Goal: Information Seeking & Learning: Understand process/instructions

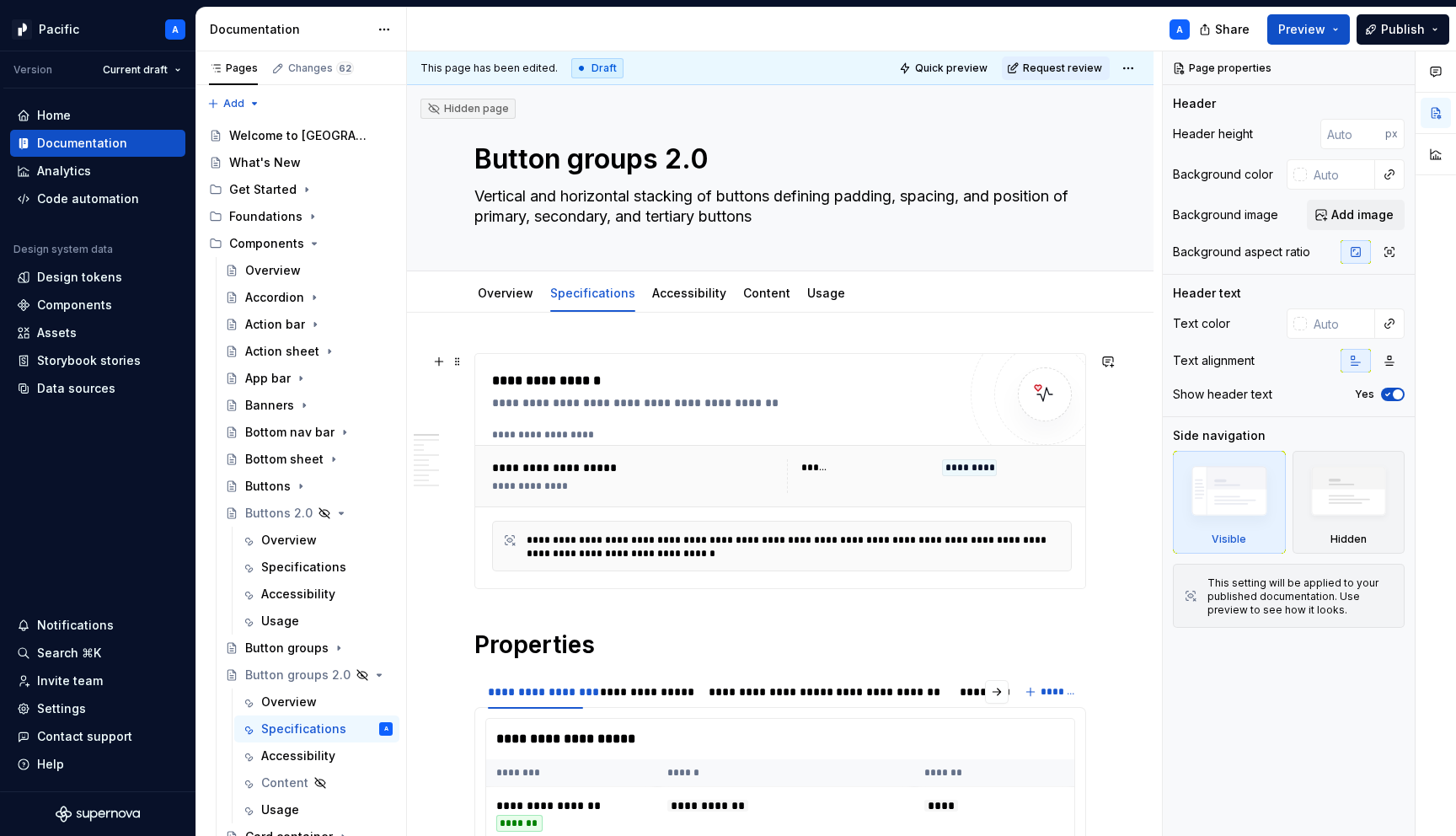
click at [651, 393] on div "**********" at bounding box center [724, 391] width 465 height 41
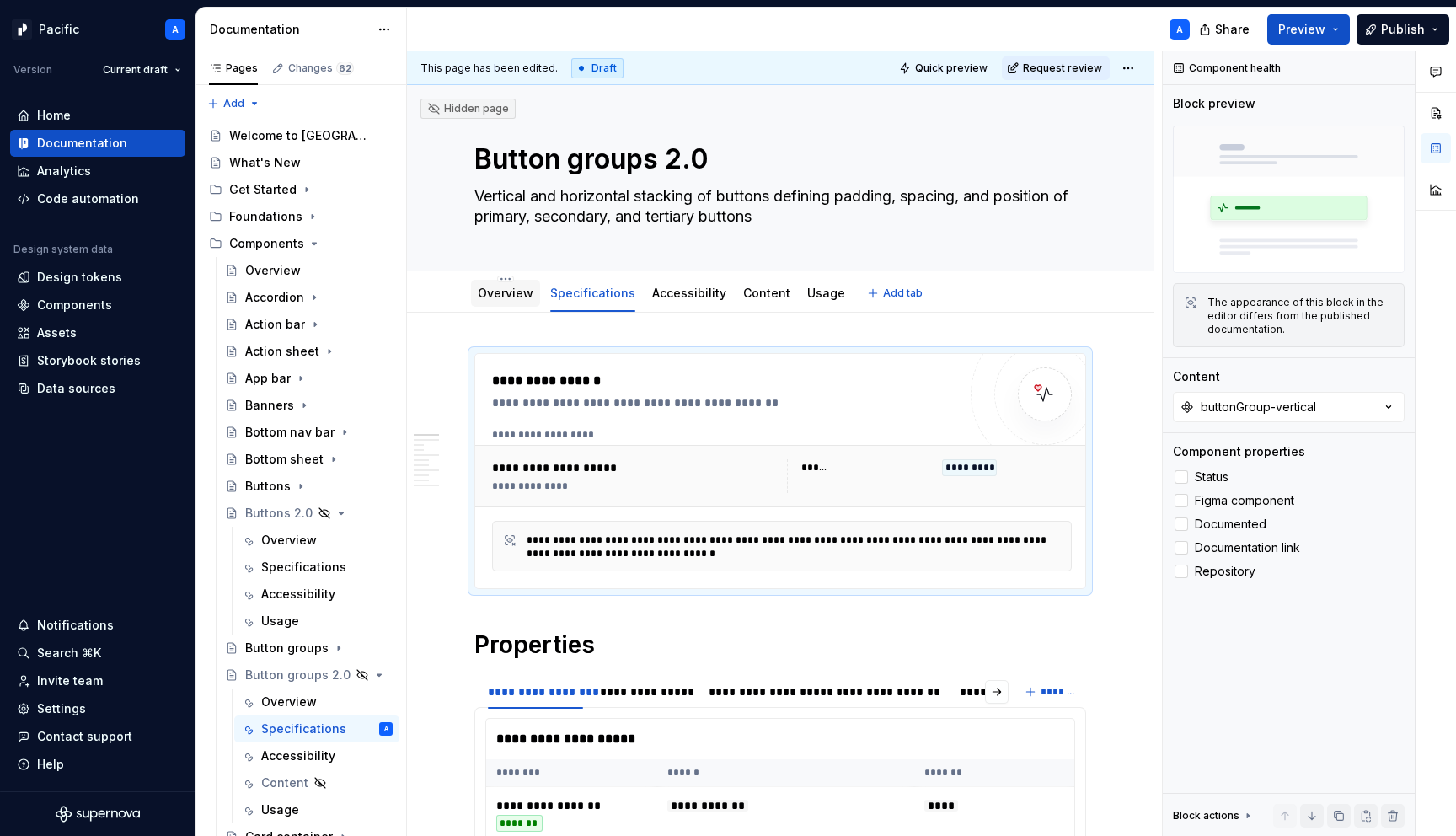
click at [499, 291] on link "Overview" at bounding box center [505, 292] width 56 height 14
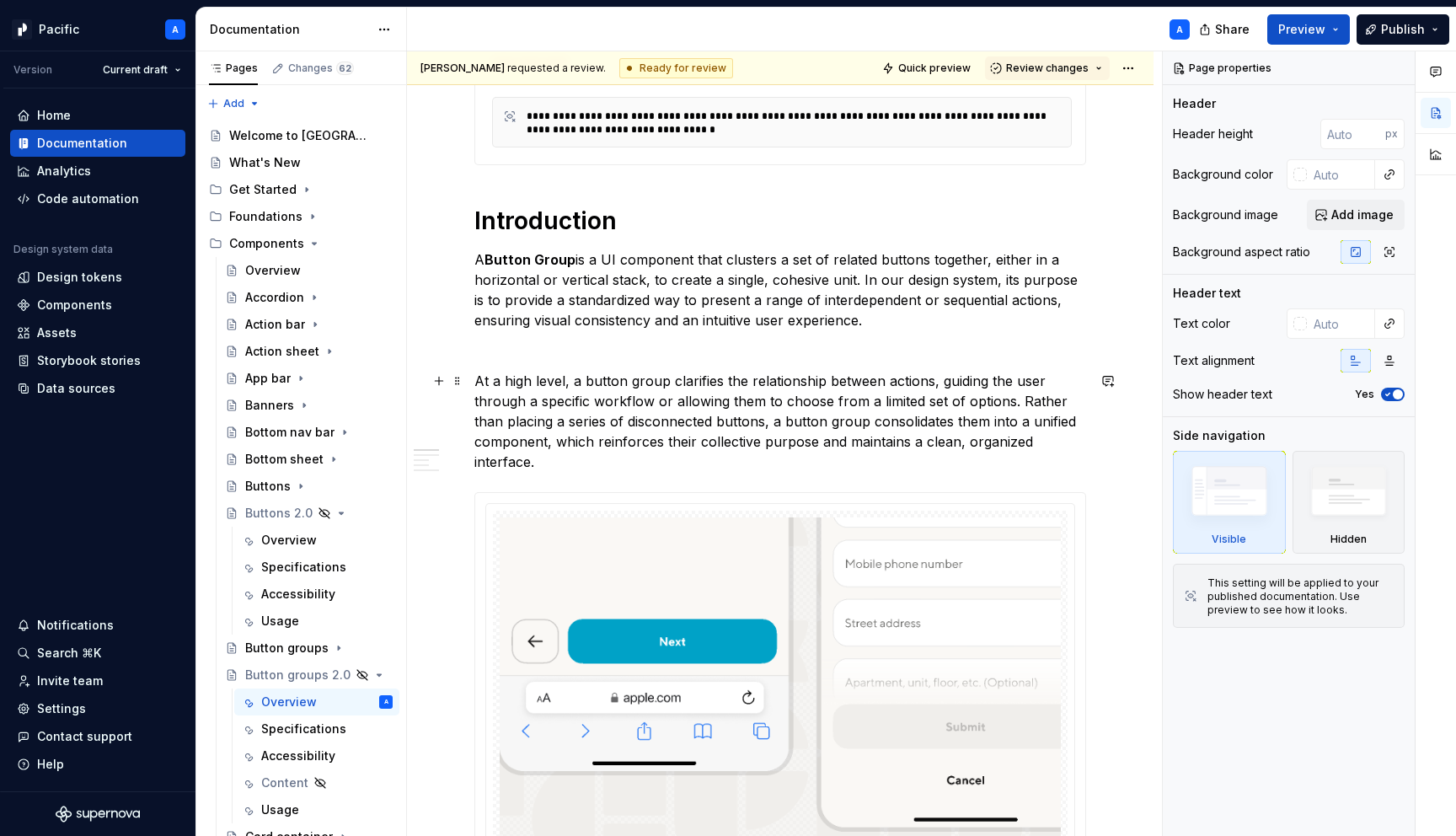
scroll to position [429, 0]
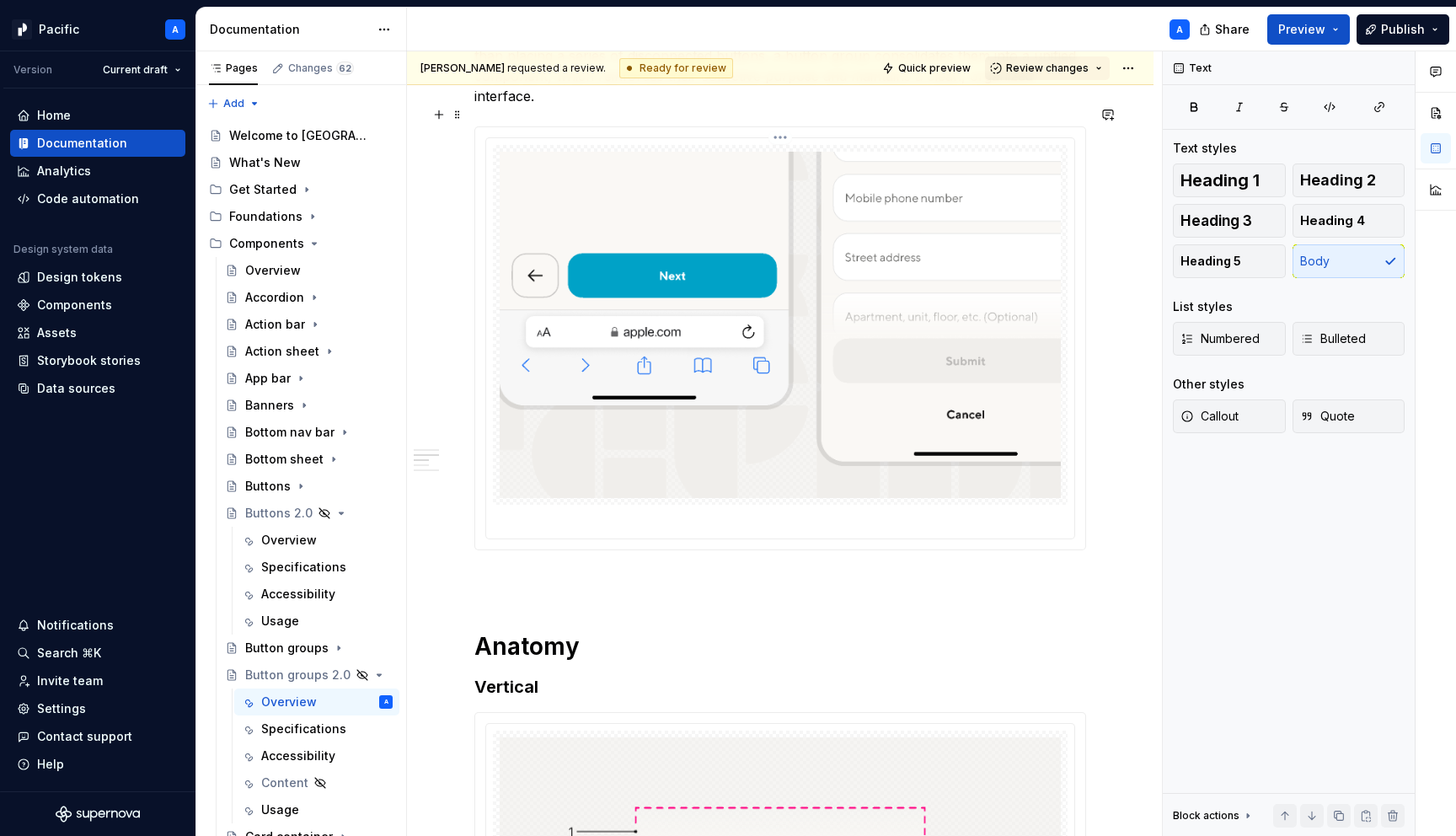
scroll to position [809, 0]
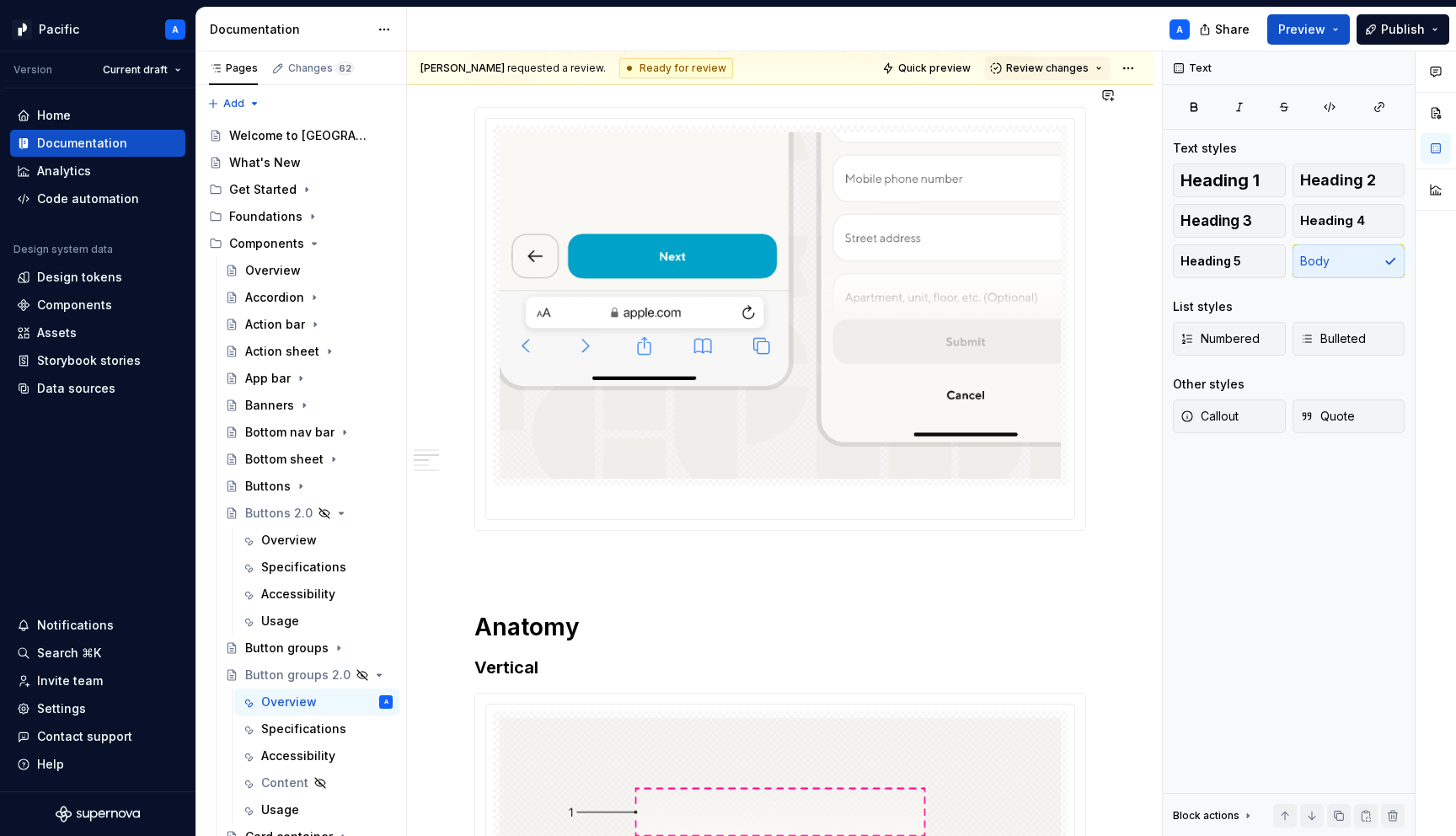
click at [282, 537] on div "Overview" at bounding box center [289, 540] width 56 height 17
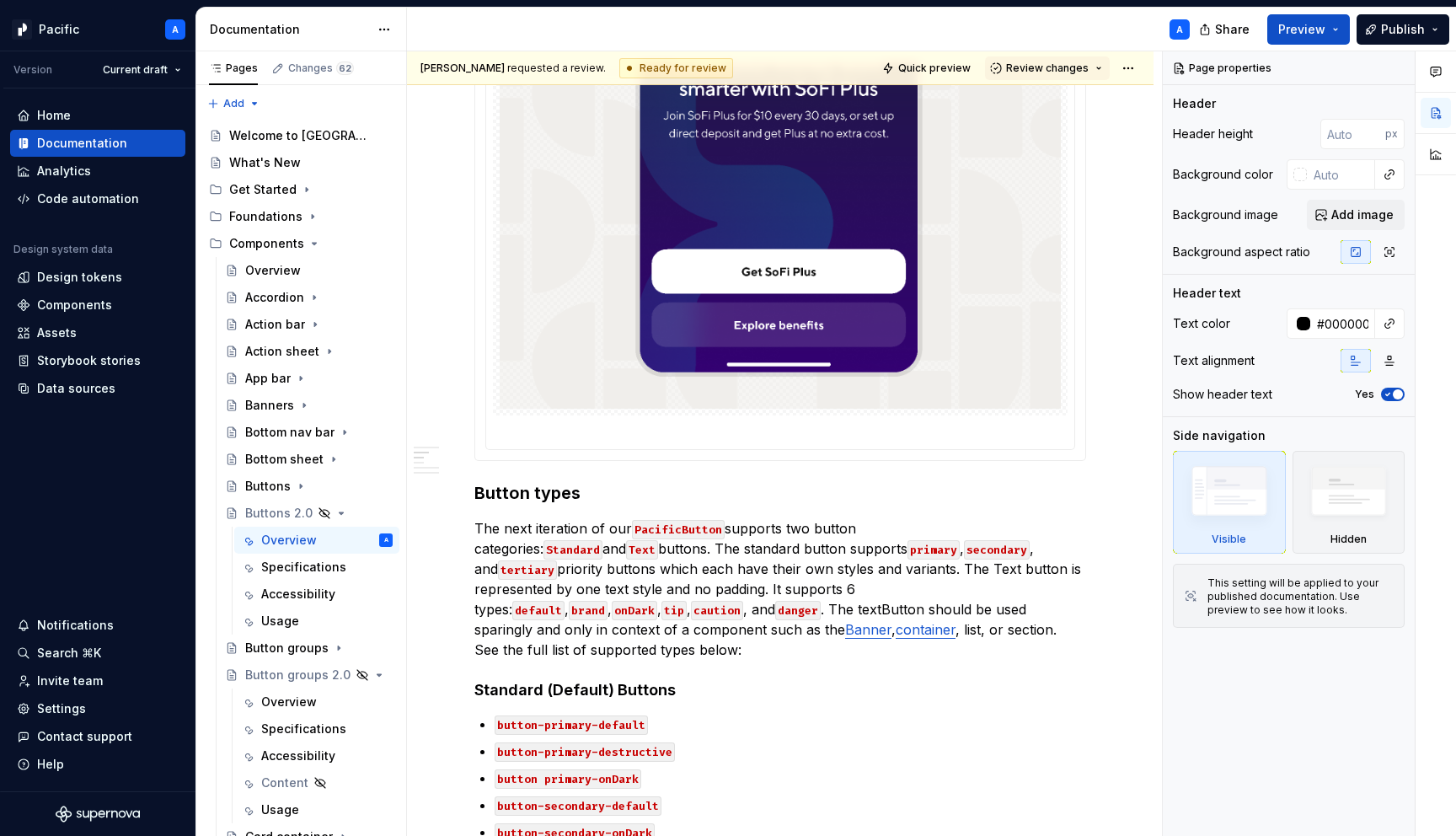
scroll to position [717, 0]
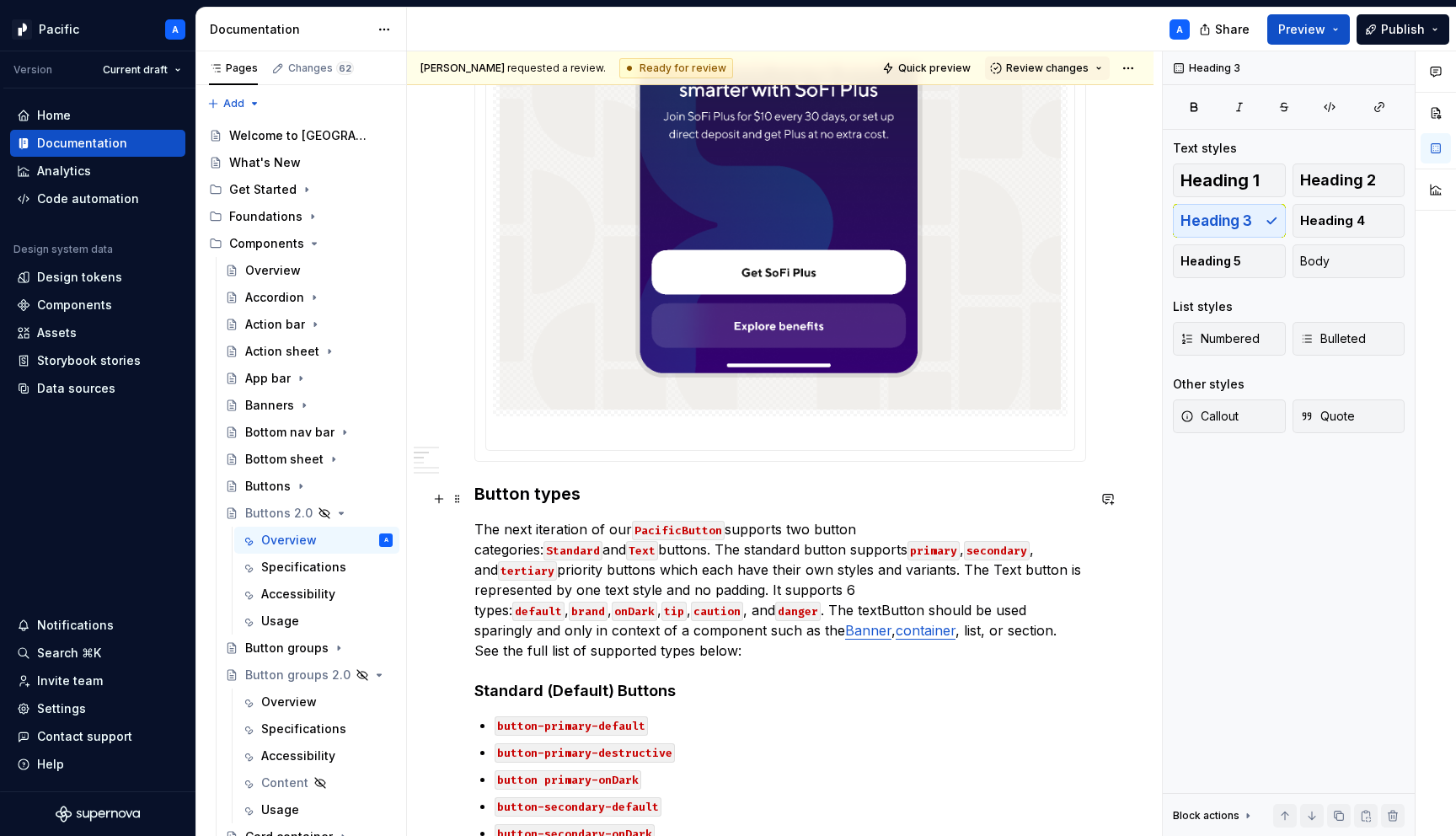
click at [496, 502] on h3 "Button types" at bounding box center [779, 493] width 611 height 24
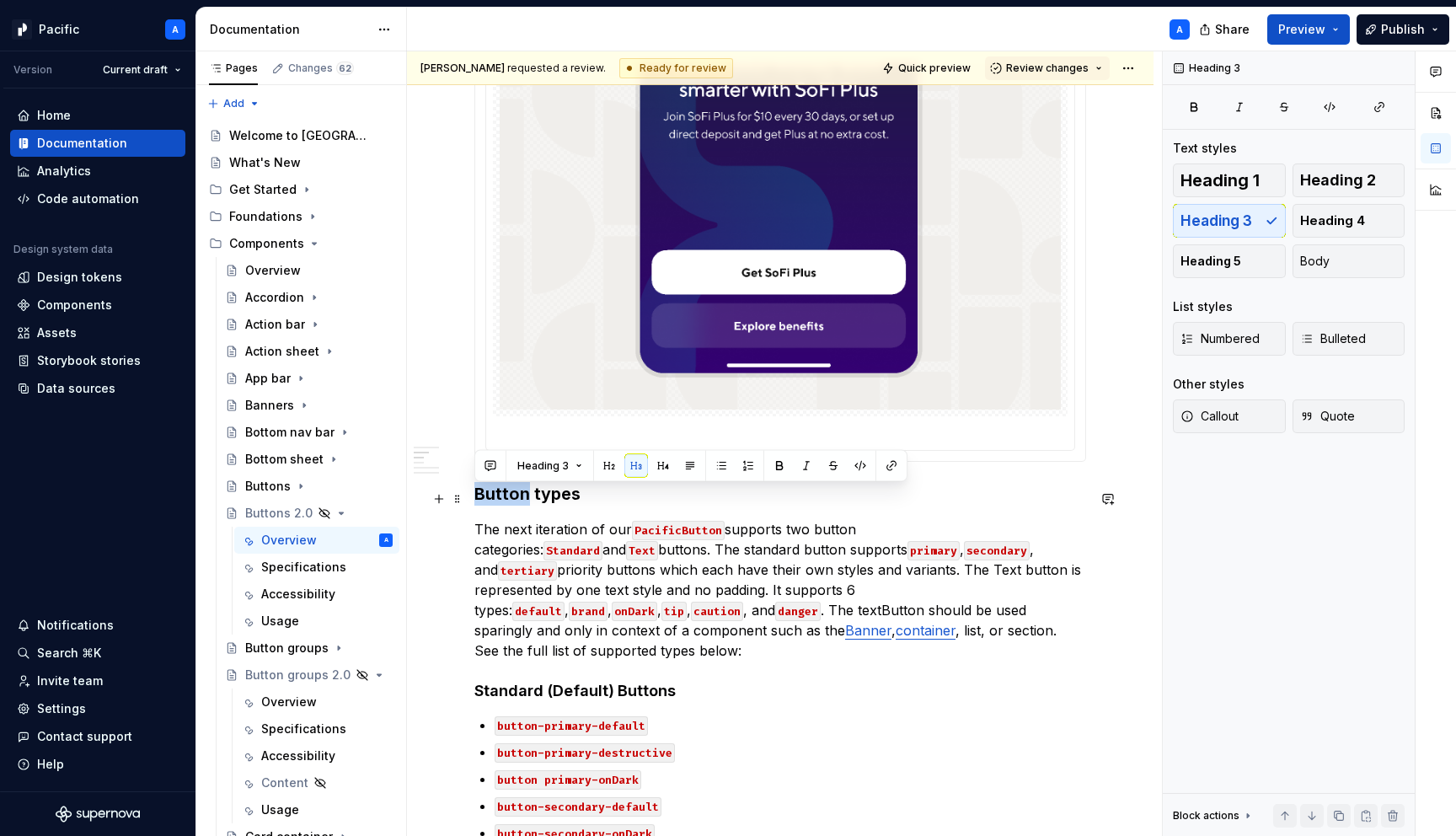
click at [496, 502] on h3 "Button types" at bounding box center [779, 493] width 611 height 24
copy h3 "Button types"
click at [293, 691] on div "Overview" at bounding box center [327, 701] width 132 height 24
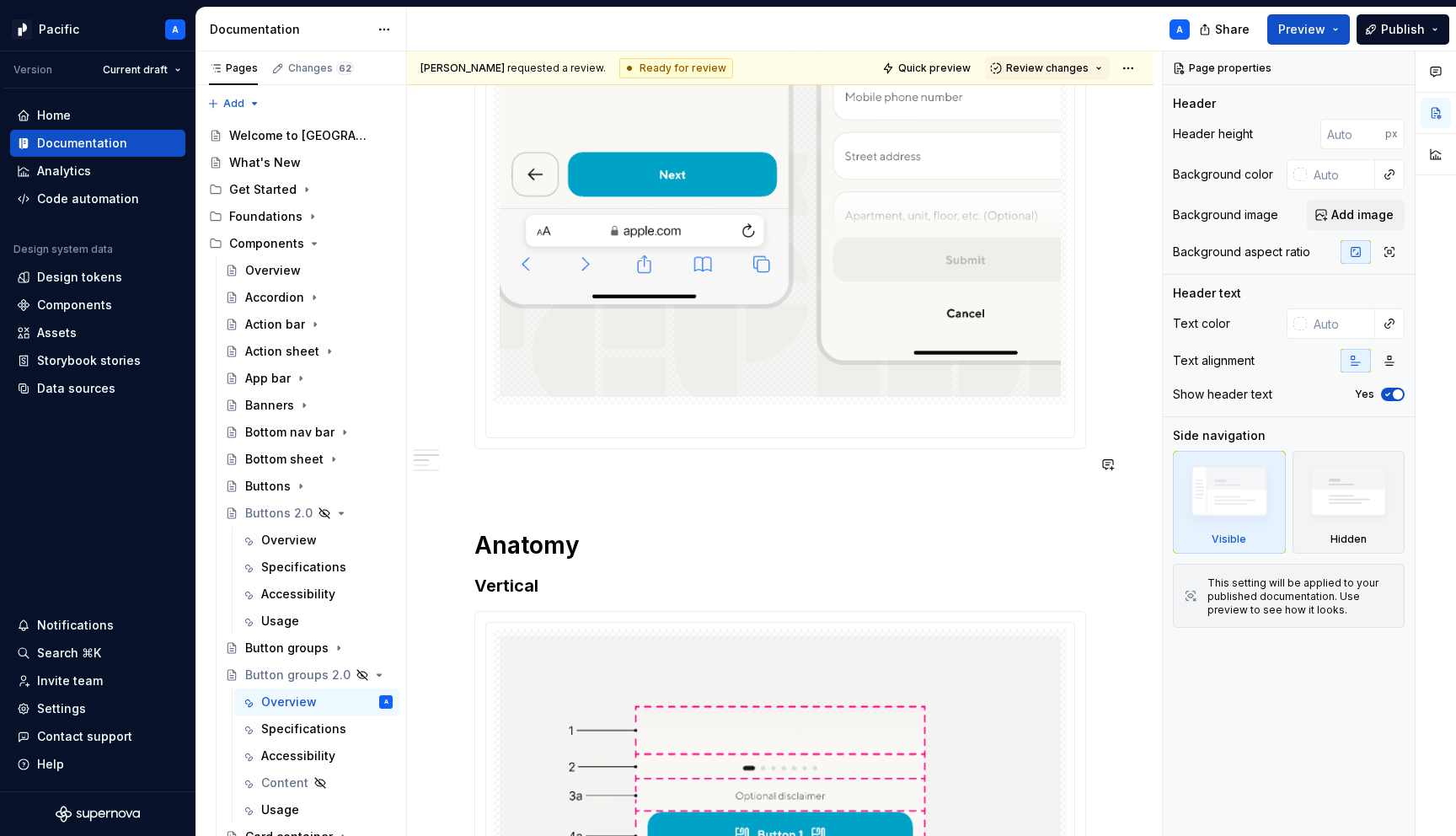
scroll to position [882, 0]
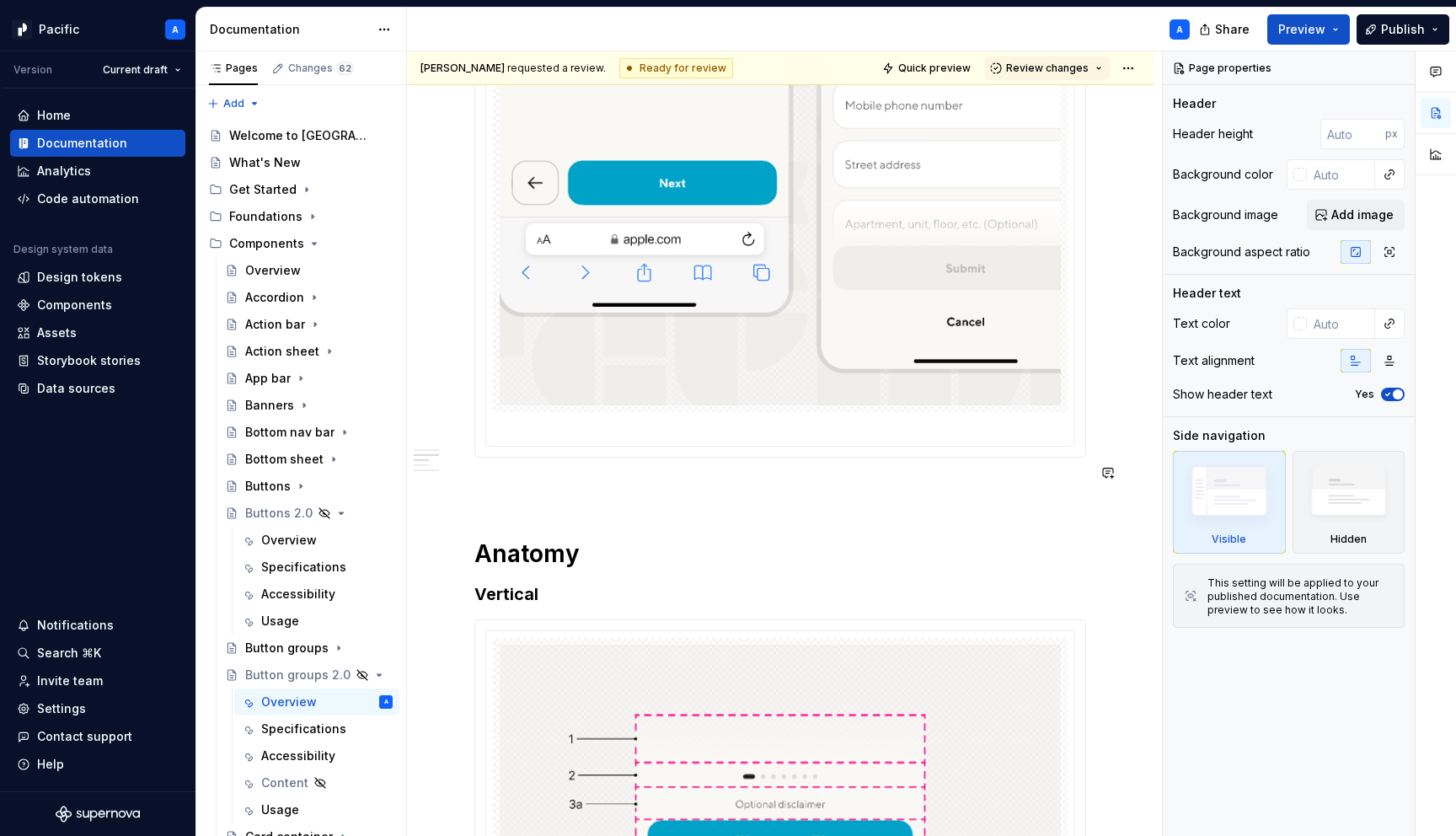
type textarea "*"
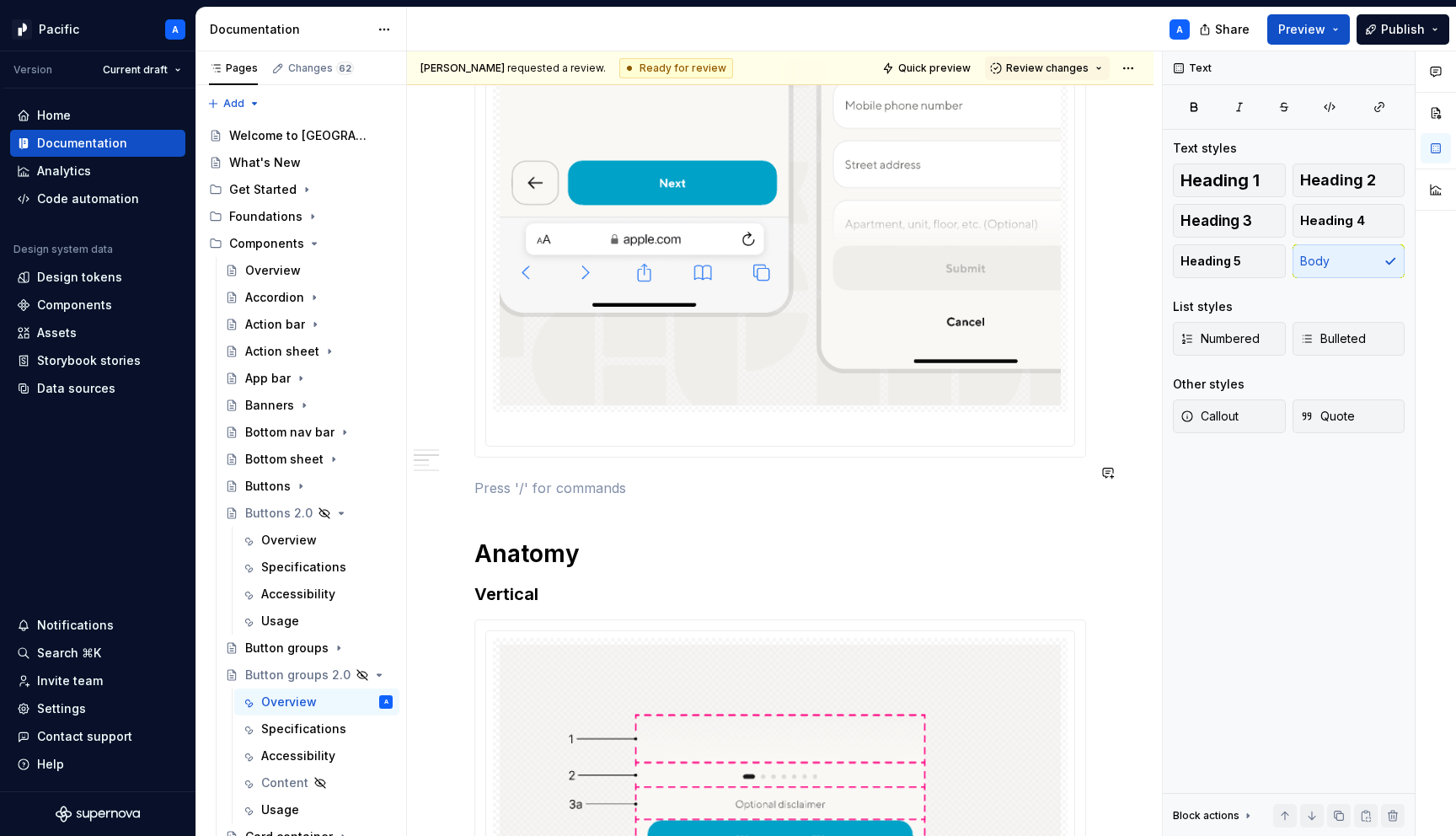
paste div
click at [515, 478] on p "Button types" at bounding box center [779, 487] width 611 height 20
click at [1233, 221] on span "Heading 3" at bounding box center [1216, 221] width 72 height 17
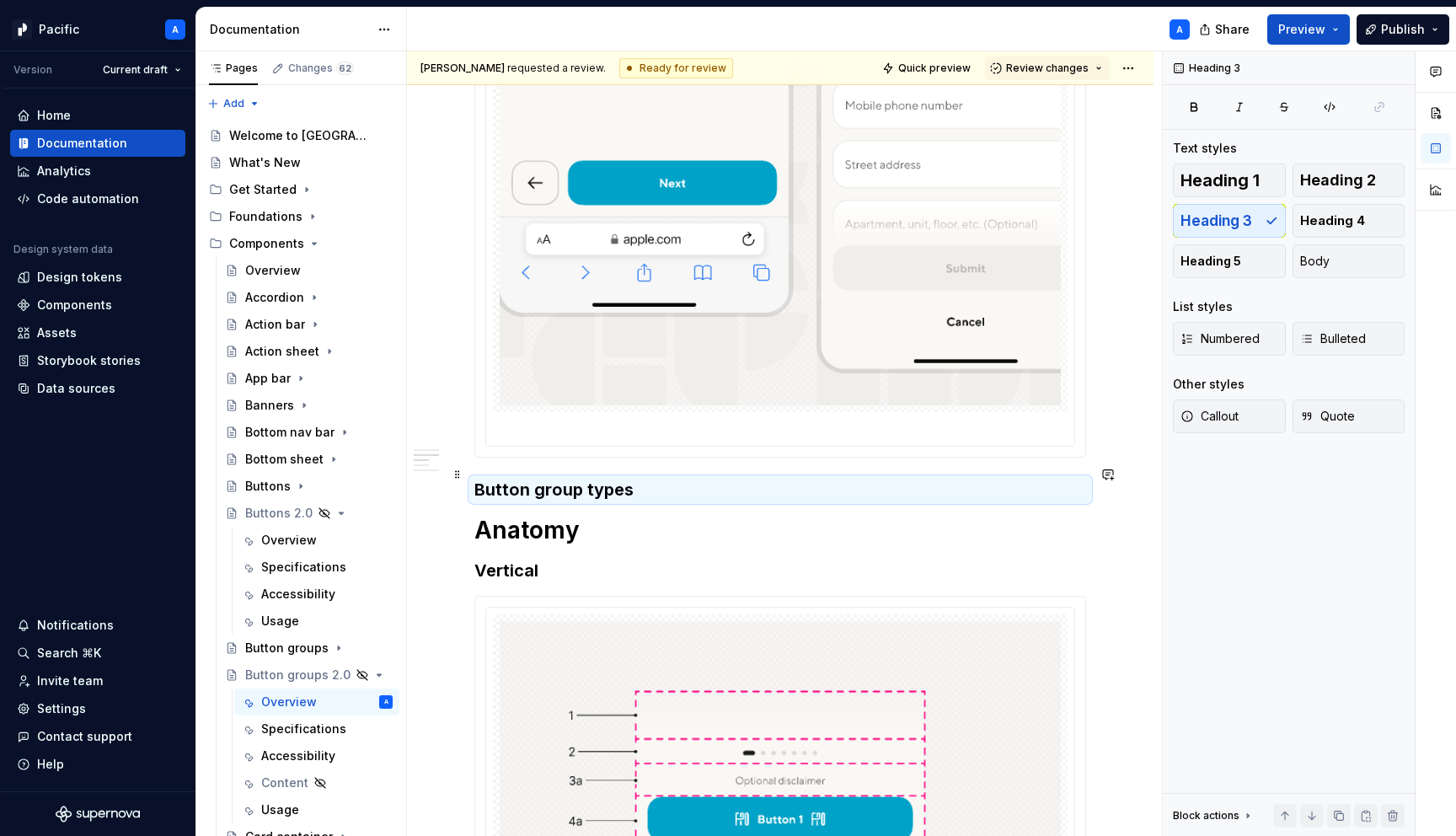
click at [661, 479] on h3 "Button group types" at bounding box center [779, 489] width 611 height 24
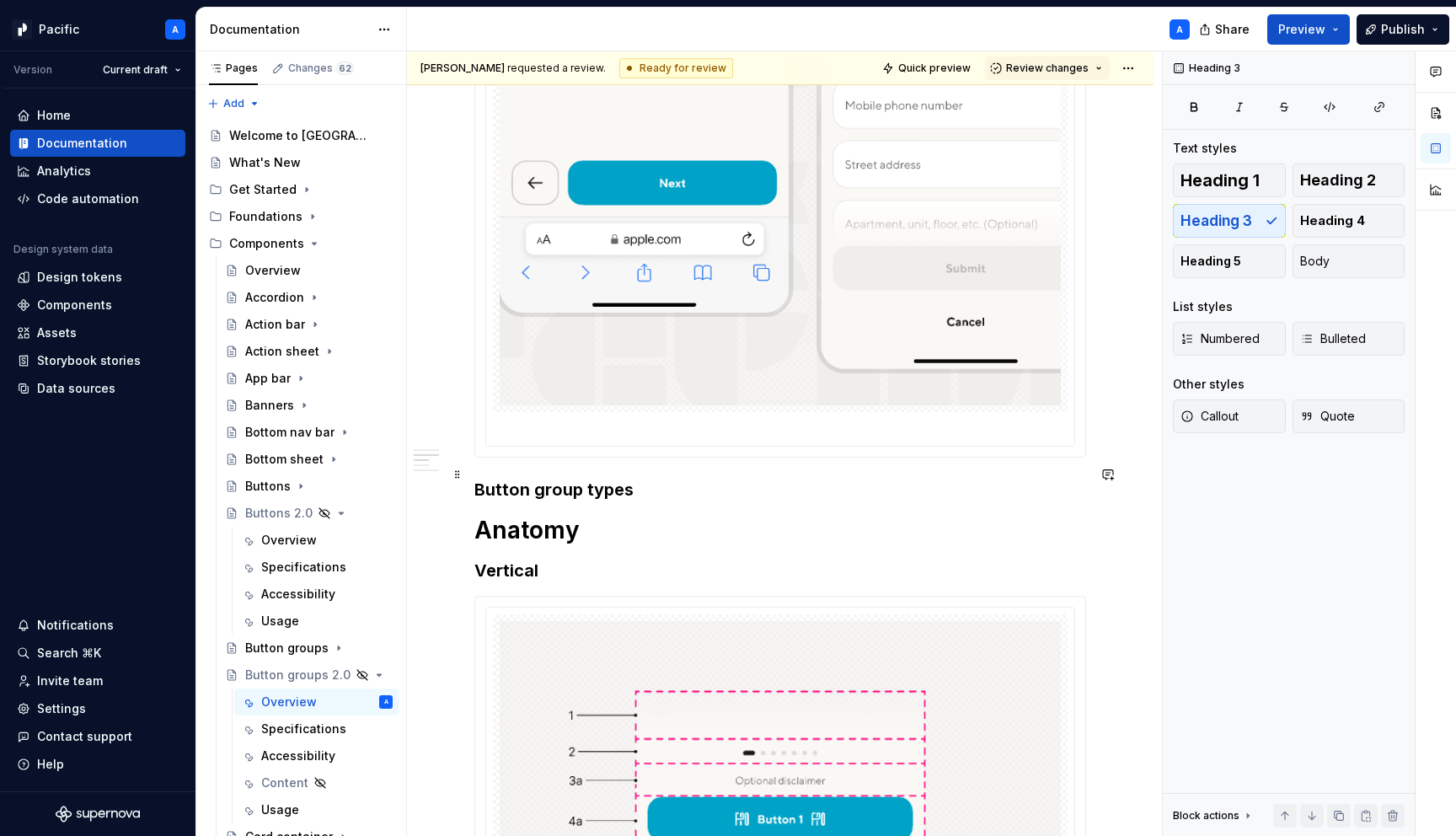
click at [657, 478] on h3 "Button group types" at bounding box center [779, 489] width 611 height 24
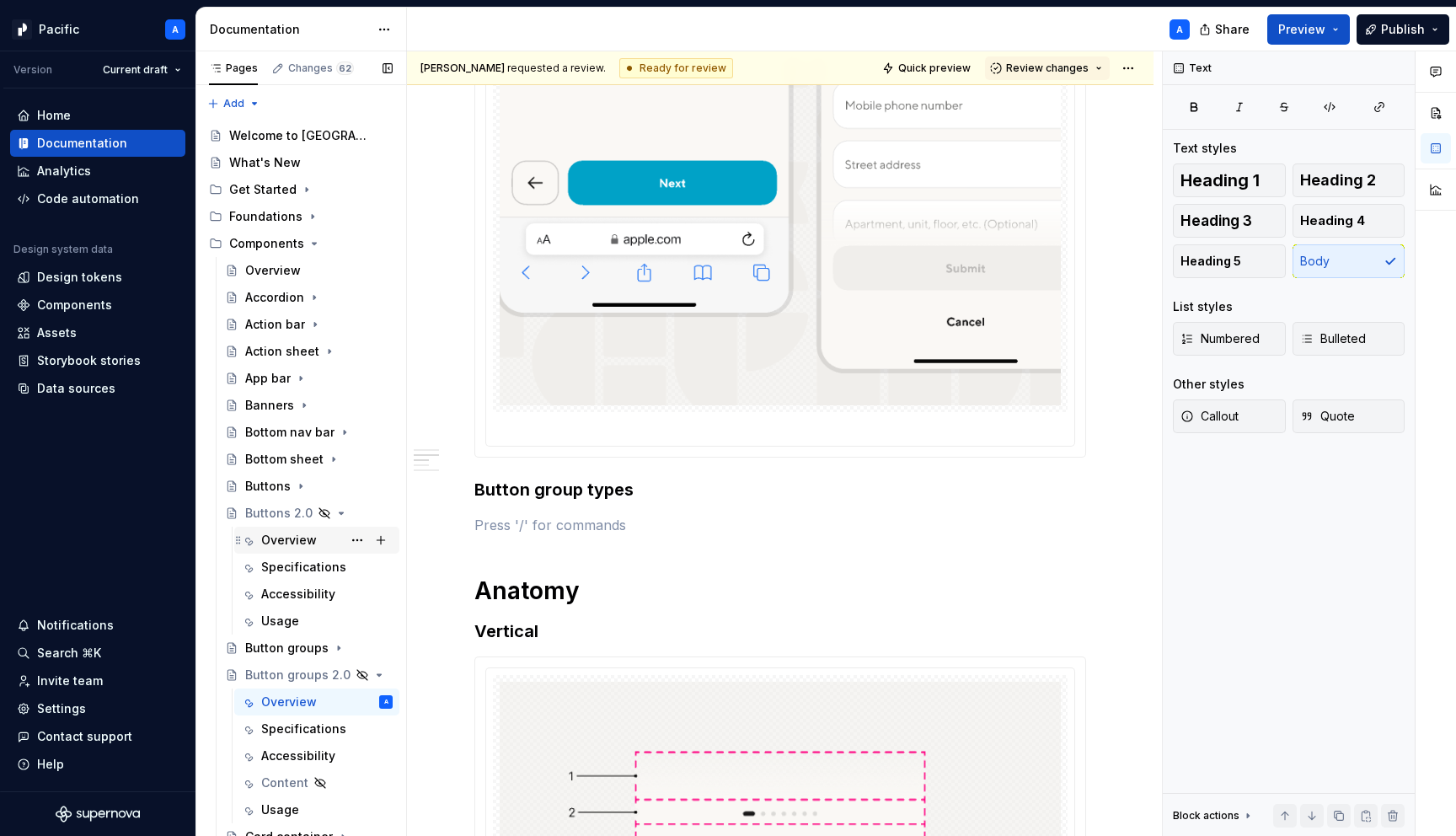
click at [289, 542] on div "Overview" at bounding box center [289, 540] width 56 height 17
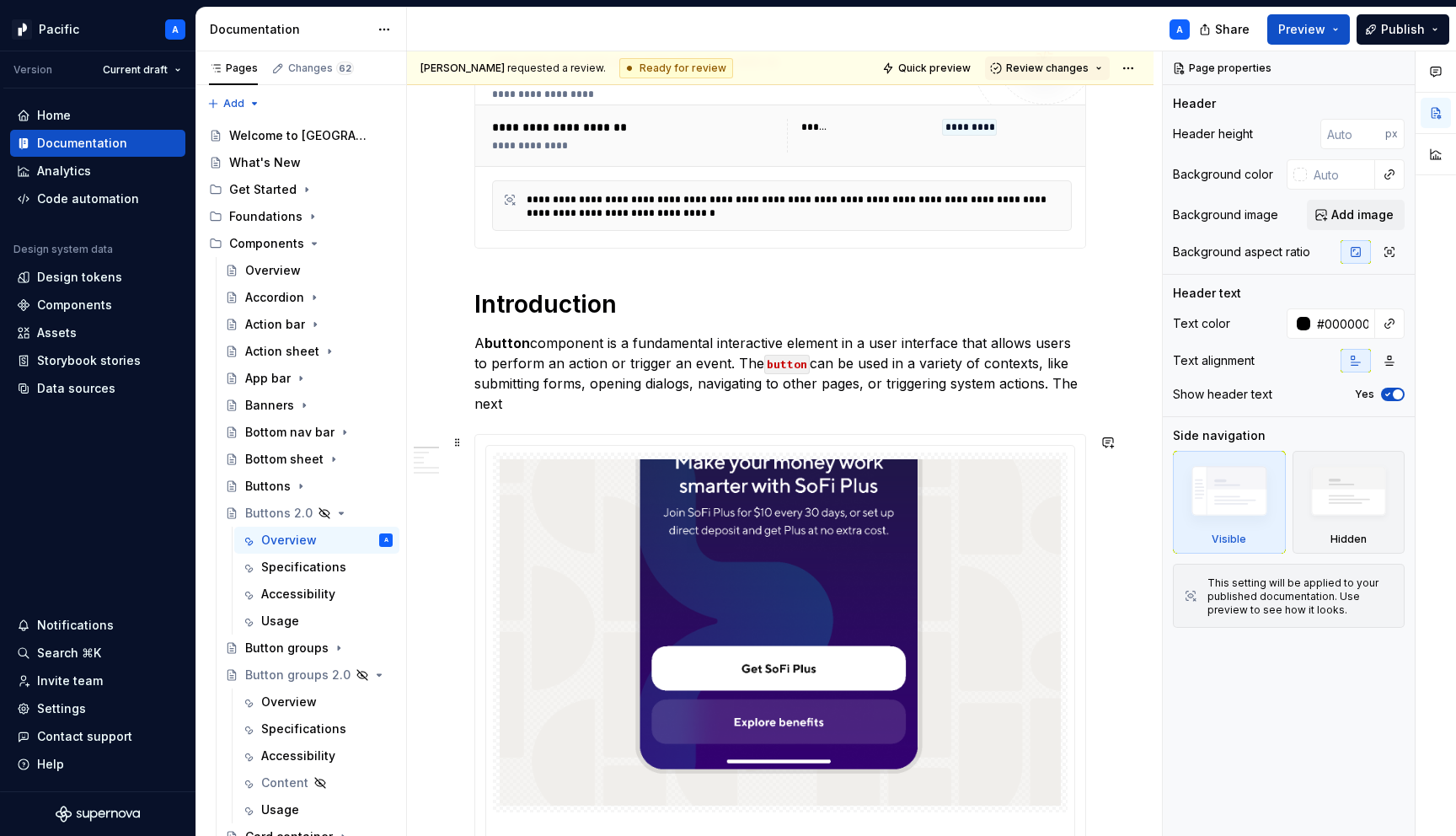
scroll to position [397, 0]
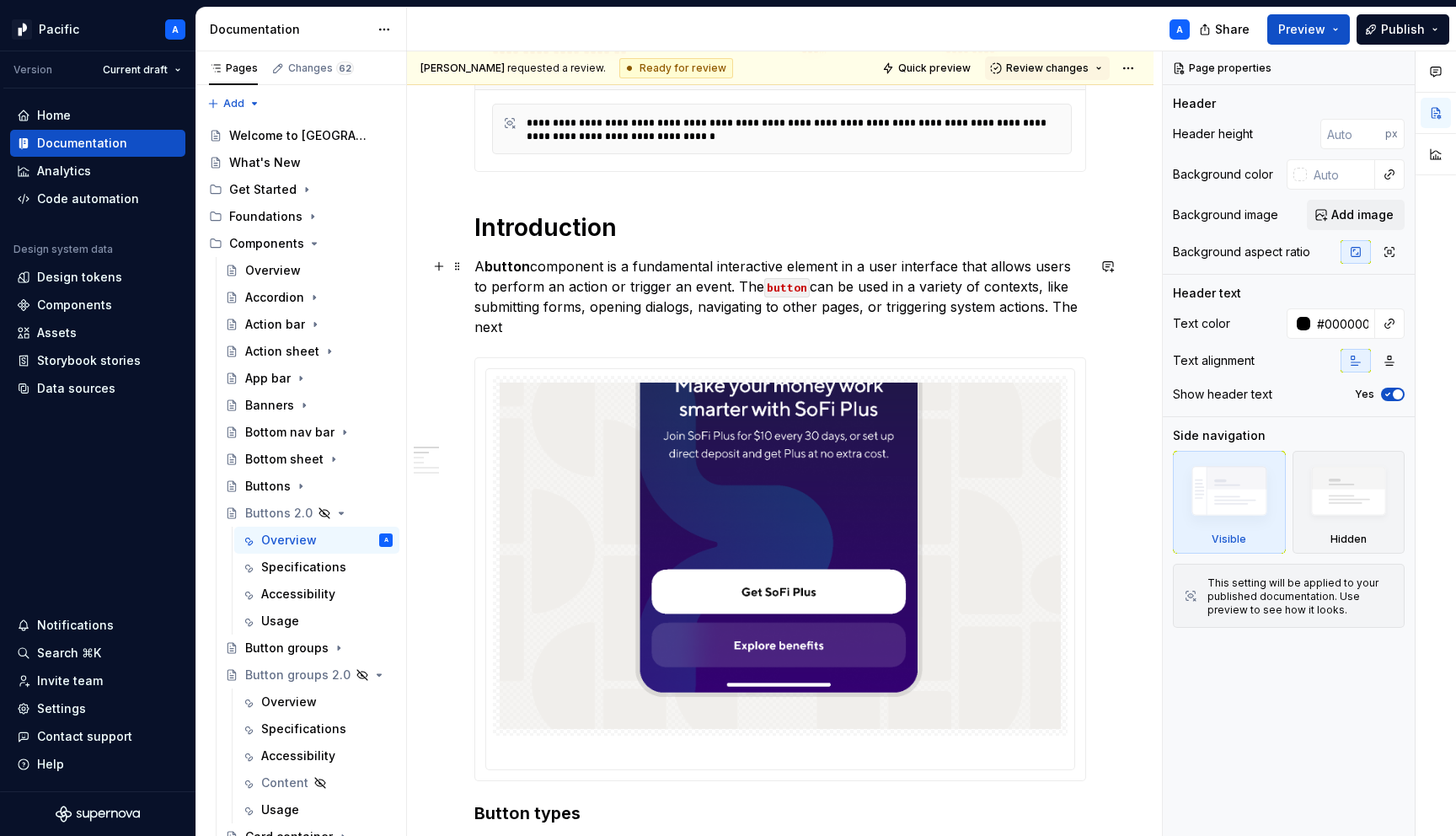
click at [563, 336] on p "A button component is a fundamental interactive element in a user interface tha…" at bounding box center [779, 296] width 611 height 81
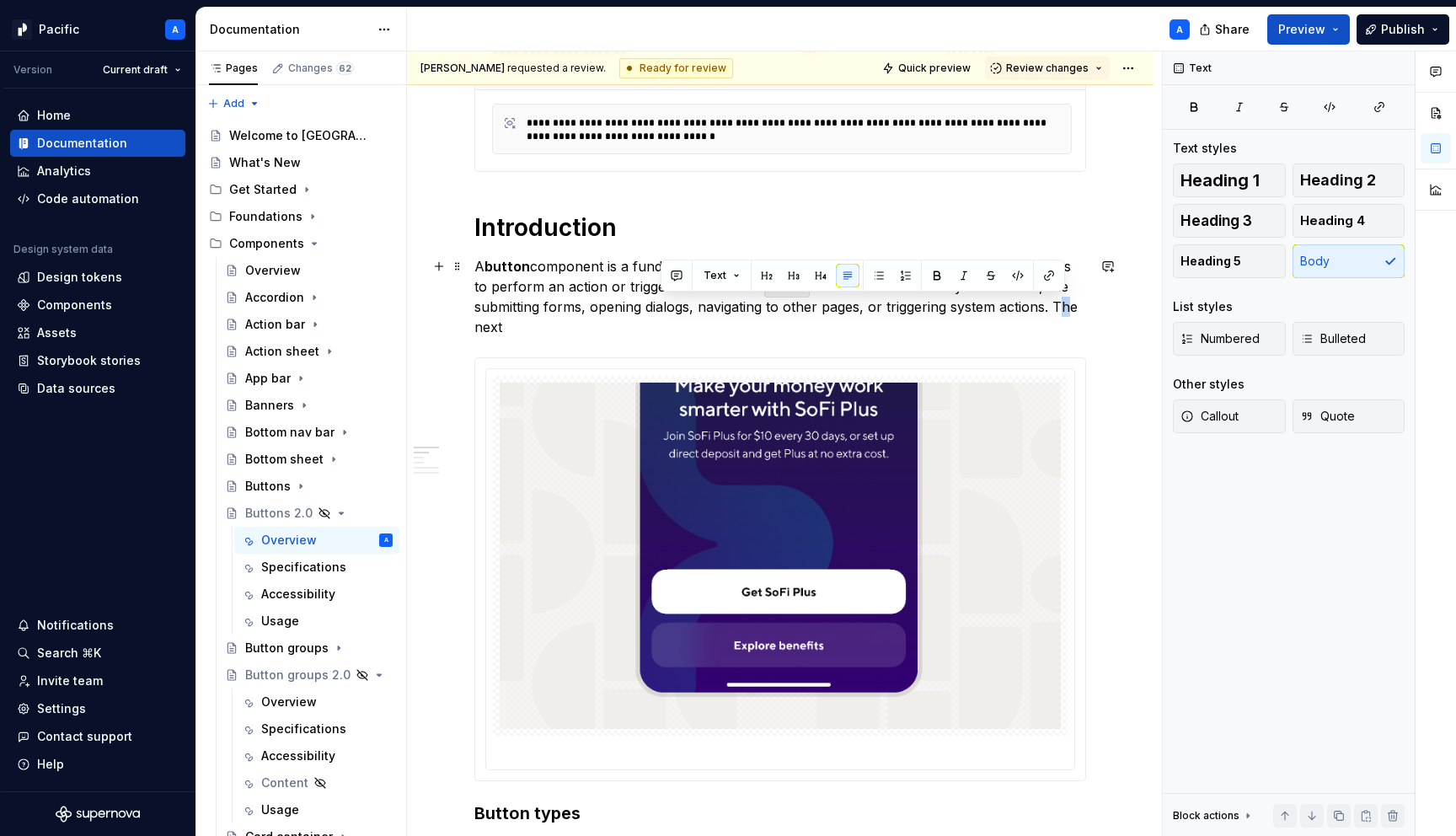
drag, startPoint x: 1057, startPoint y: 306, endPoint x: 1065, endPoint y: 315, distance: 12.0
click at [1065, 315] on p "A button component is a fundamental interactive element in a user interface tha…" at bounding box center [779, 296] width 611 height 81
click at [1056, 313] on p "A button component is a fundamental interactive element in a user interface tha…" at bounding box center [779, 296] width 611 height 81
drag, startPoint x: 1053, startPoint y: 307, endPoint x: 1074, endPoint y: 329, distance: 30.4
click at [1074, 329] on p "A button component is a fundamental interactive element in a user interface tha…" at bounding box center [779, 296] width 611 height 81
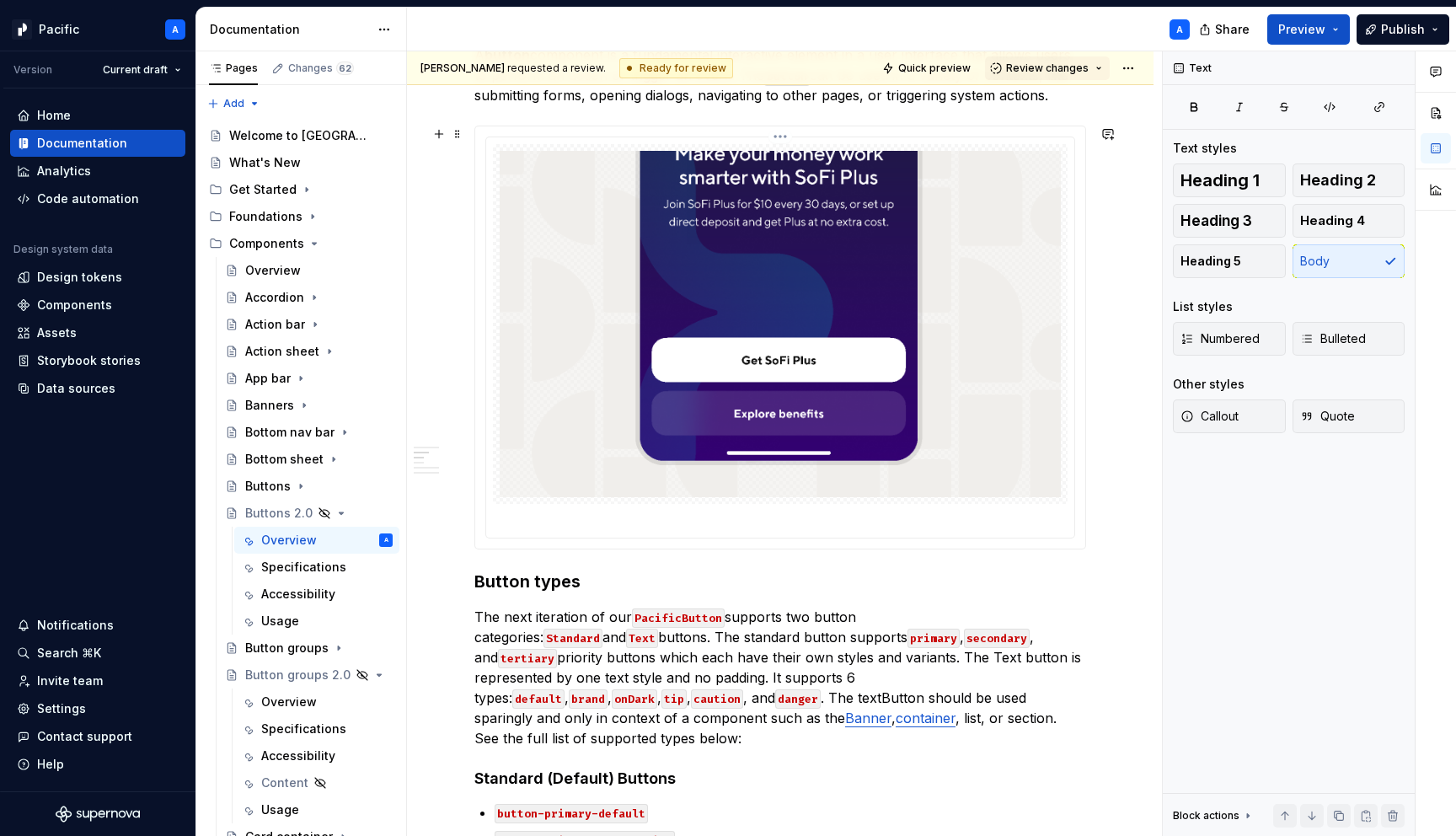
scroll to position [610, 0]
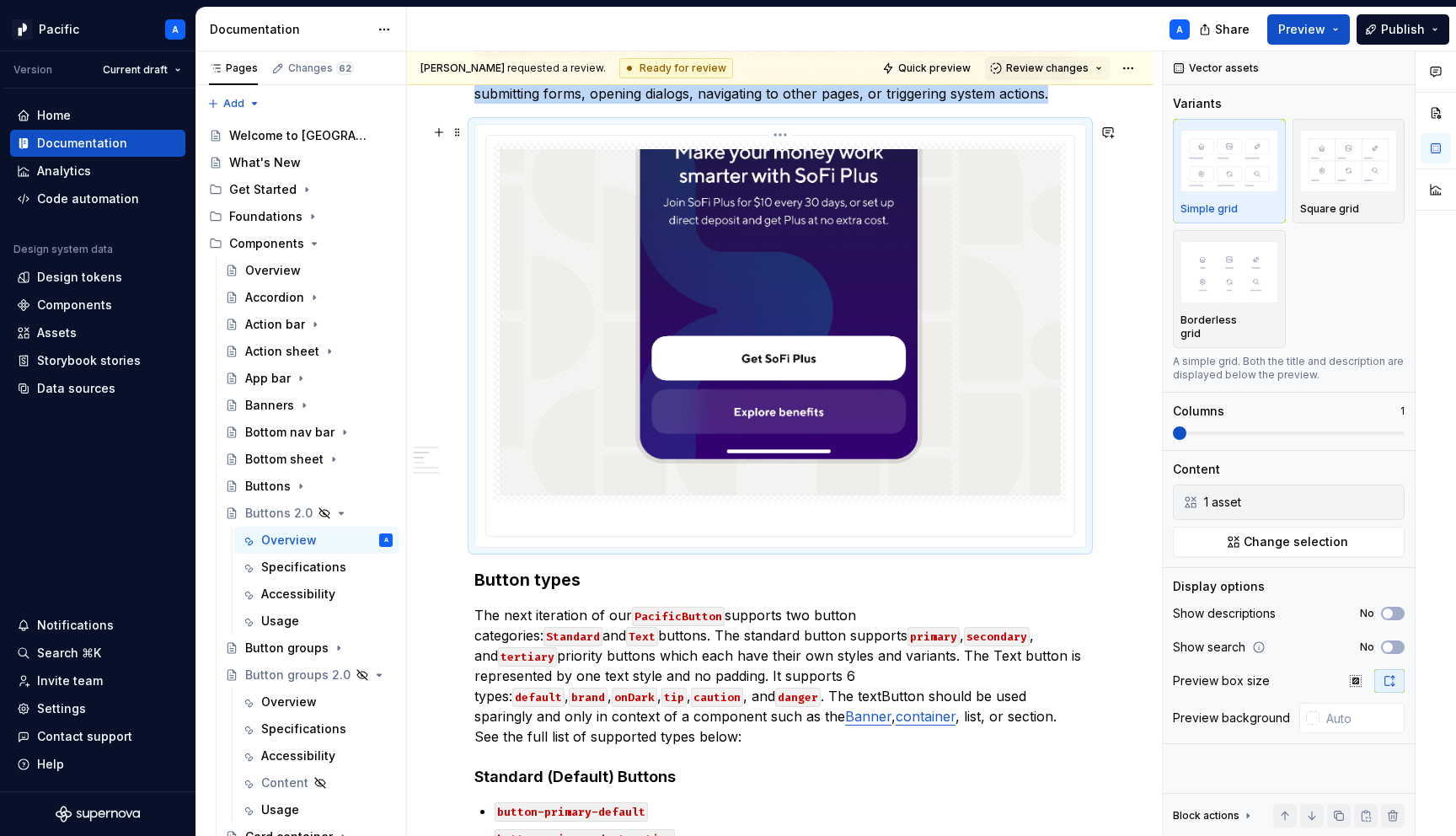
click at [785, 450] on img at bounding box center [780, 321] width 561 height 346
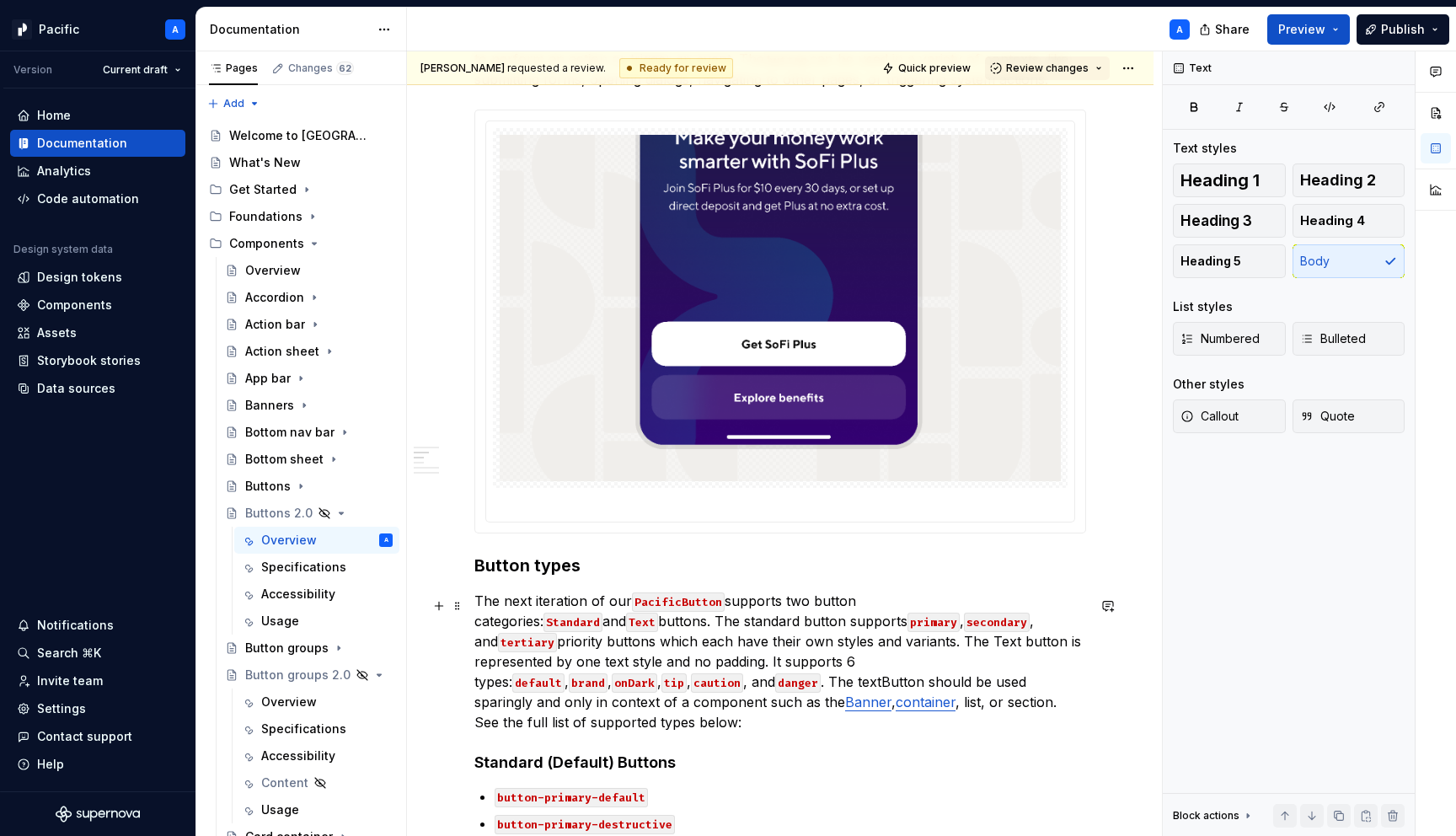
click at [531, 626] on p "The next iteration of our PacificButton supports two button categories: Standar…" at bounding box center [779, 661] width 611 height 141
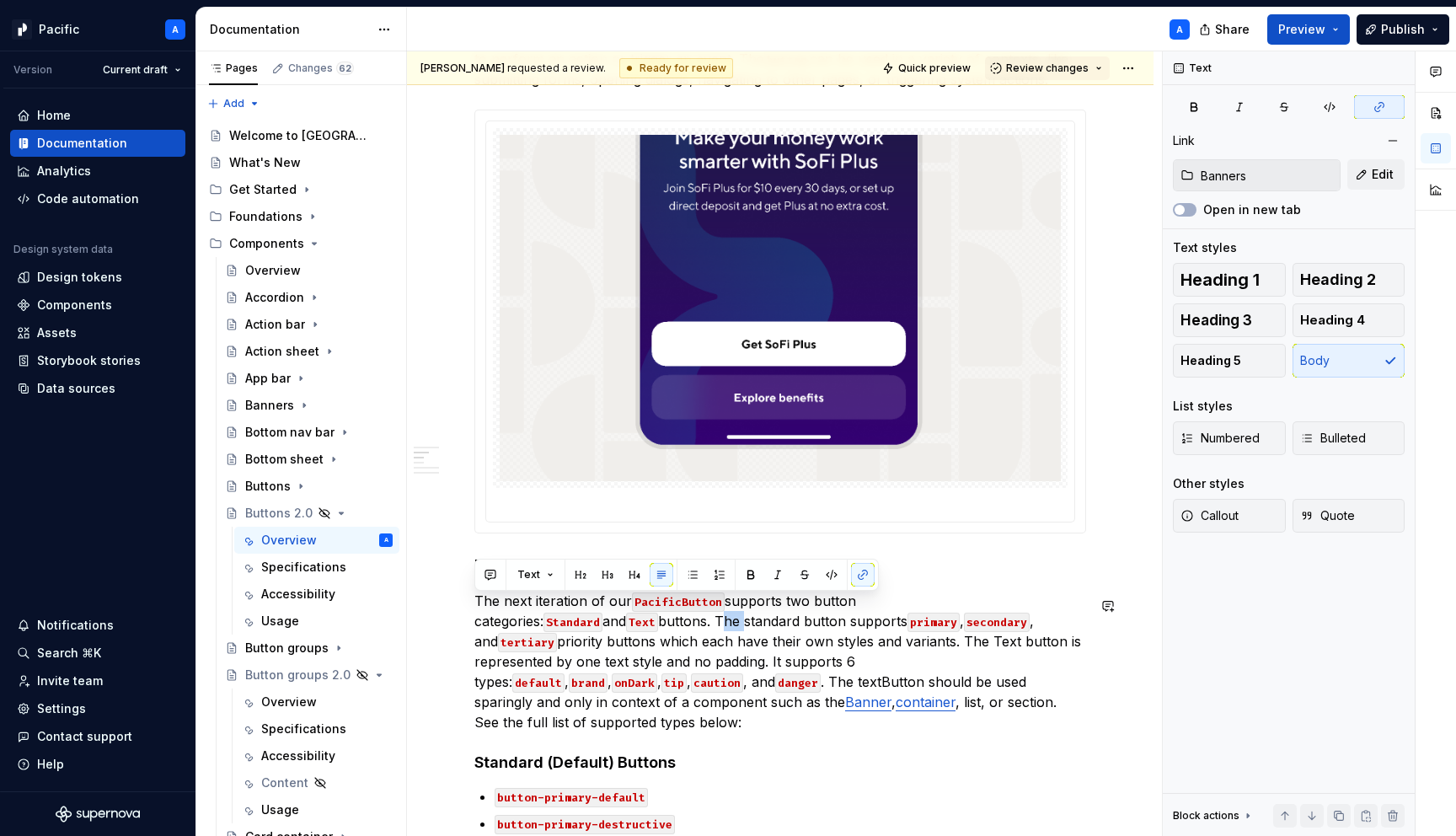
copy p "The next iteration of our PacificButton supports two button categories: Standar…"
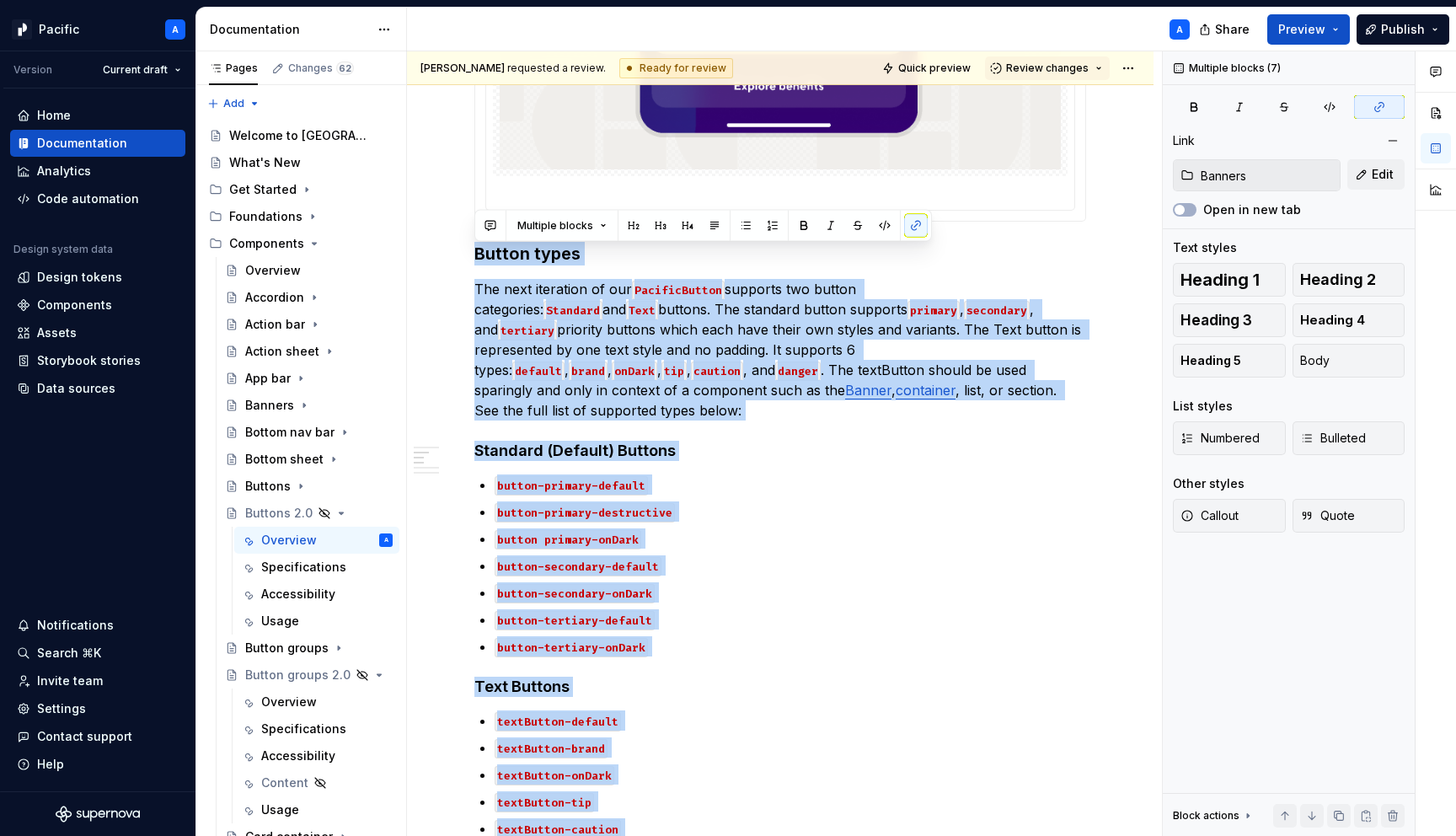
scroll to position [934, 0]
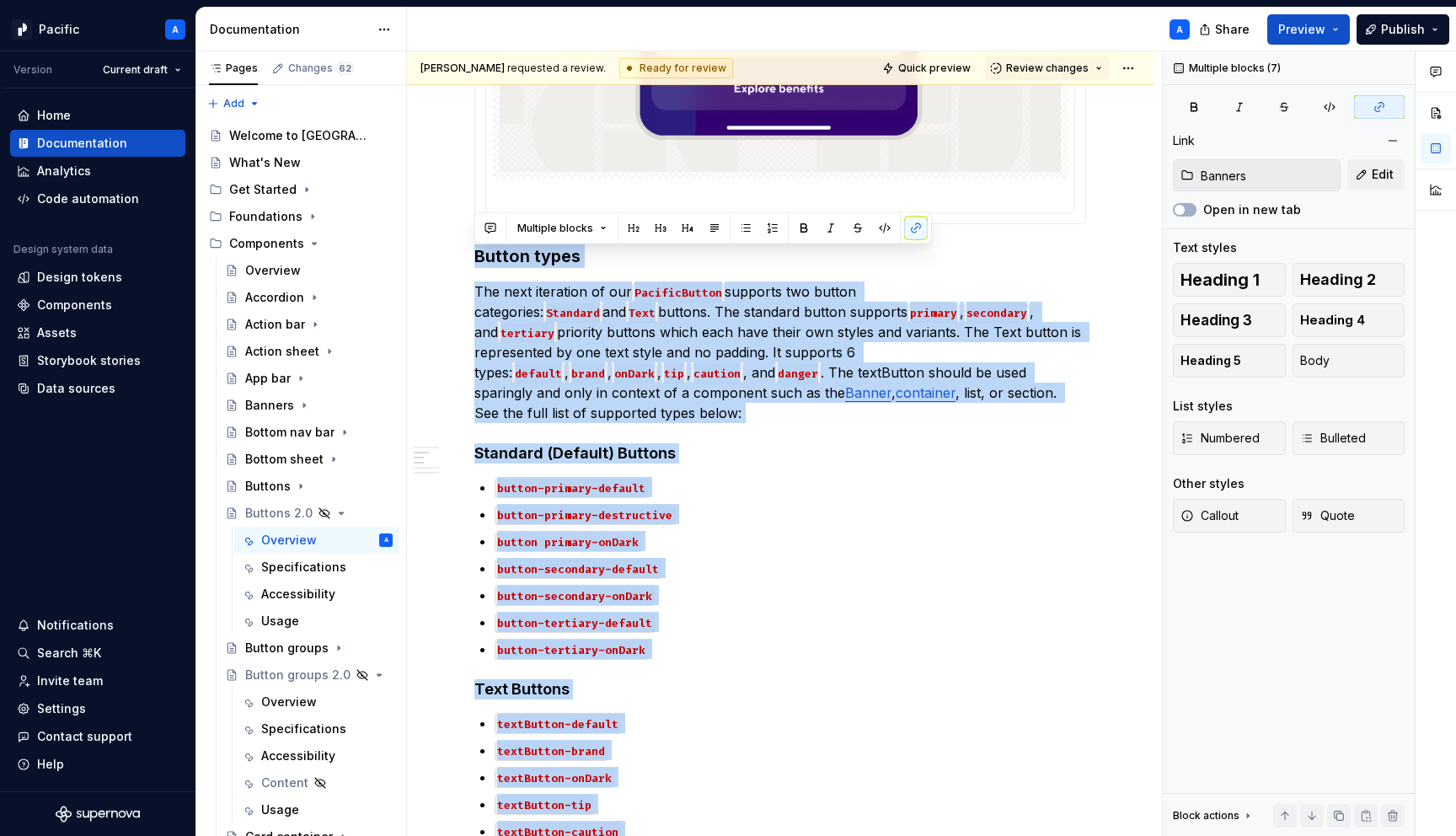
drag, startPoint x: 663, startPoint y: 689, endPoint x: 445, endPoint y: 236, distance: 502.7
copy div "Button types The next iteration of our PacificButton supports two button catego…"
click at [285, 701] on div "Overview" at bounding box center [289, 702] width 56 height 17
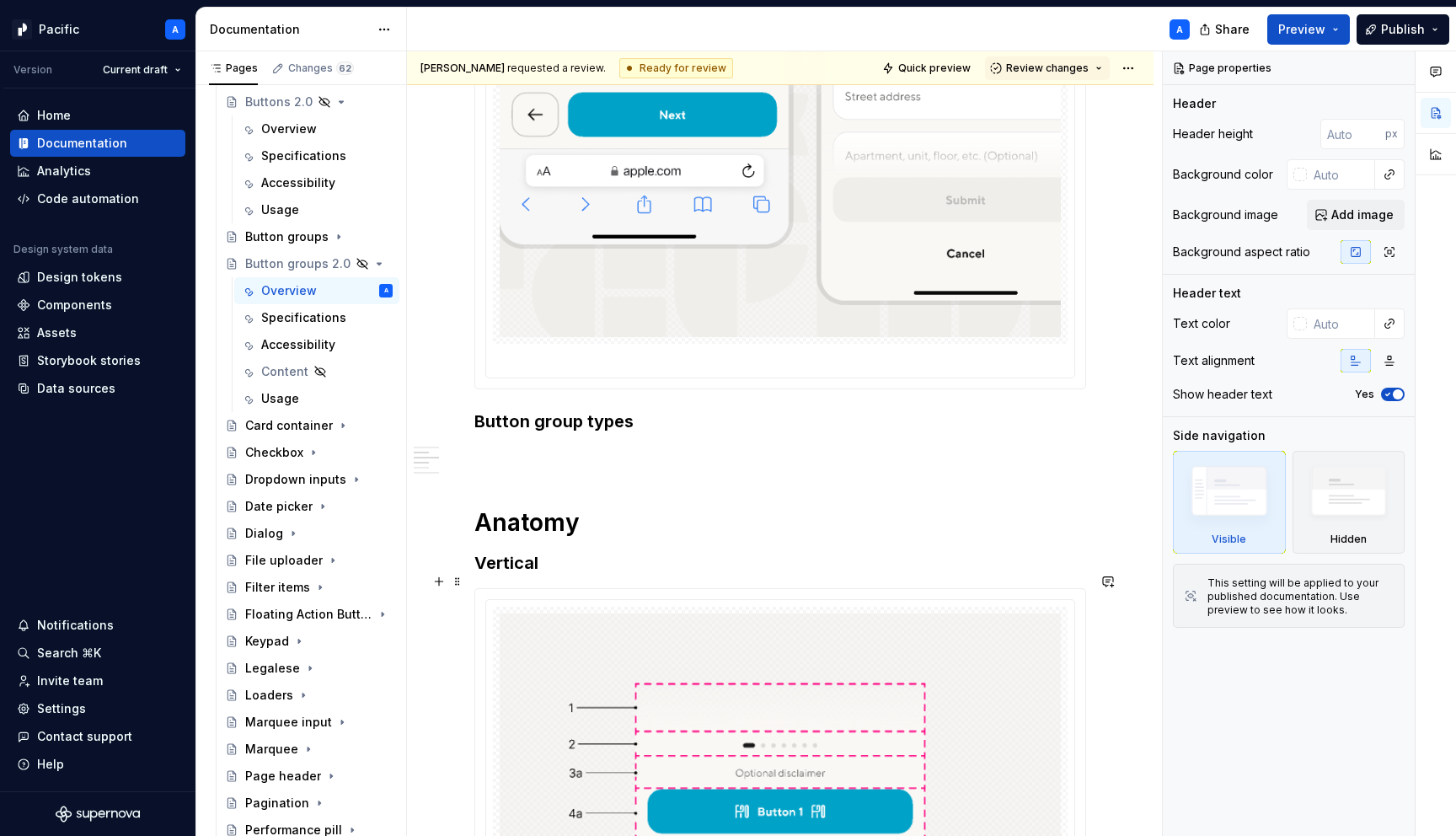
scroll to position [958, 0]
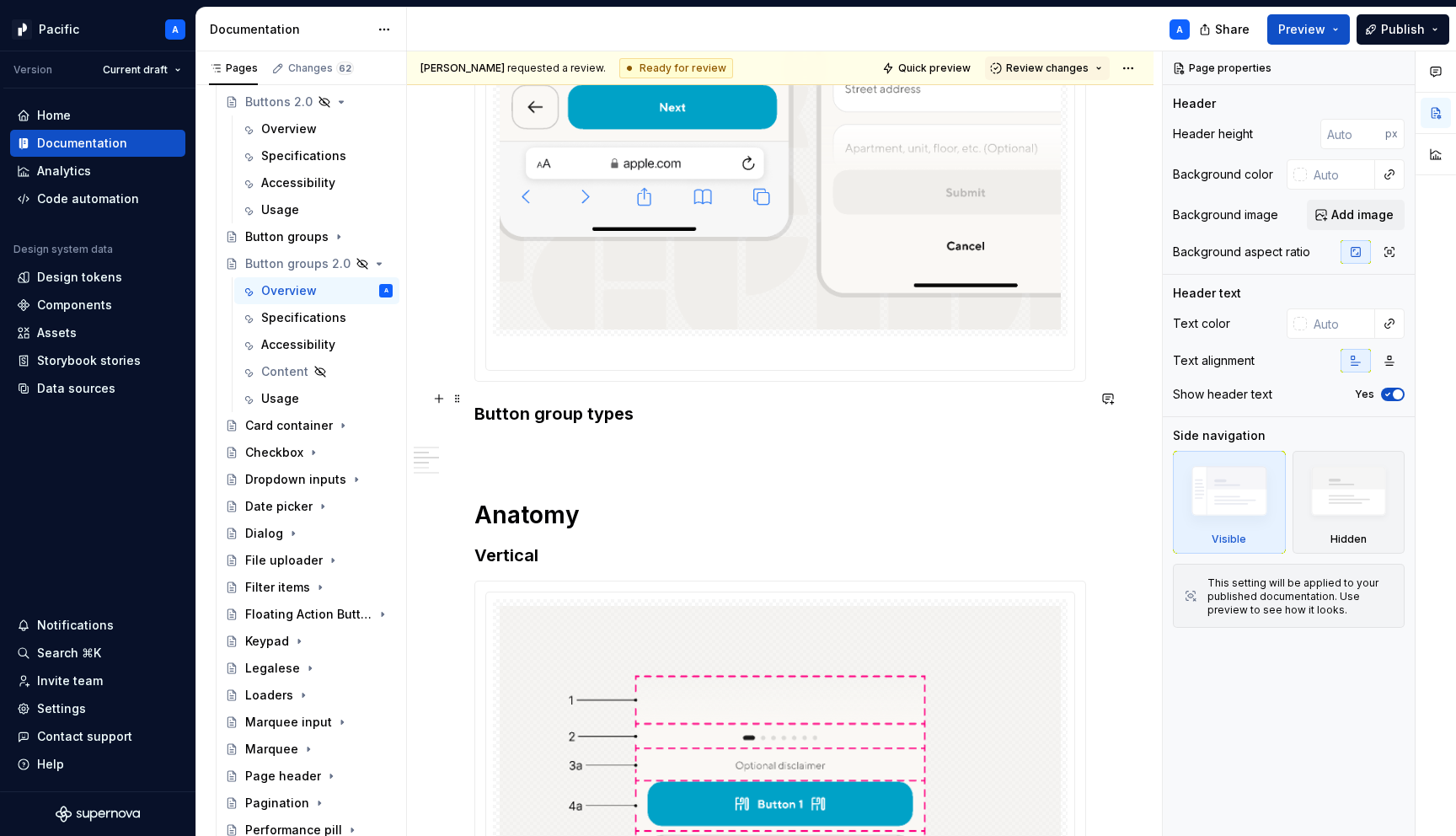
type textarea "*"
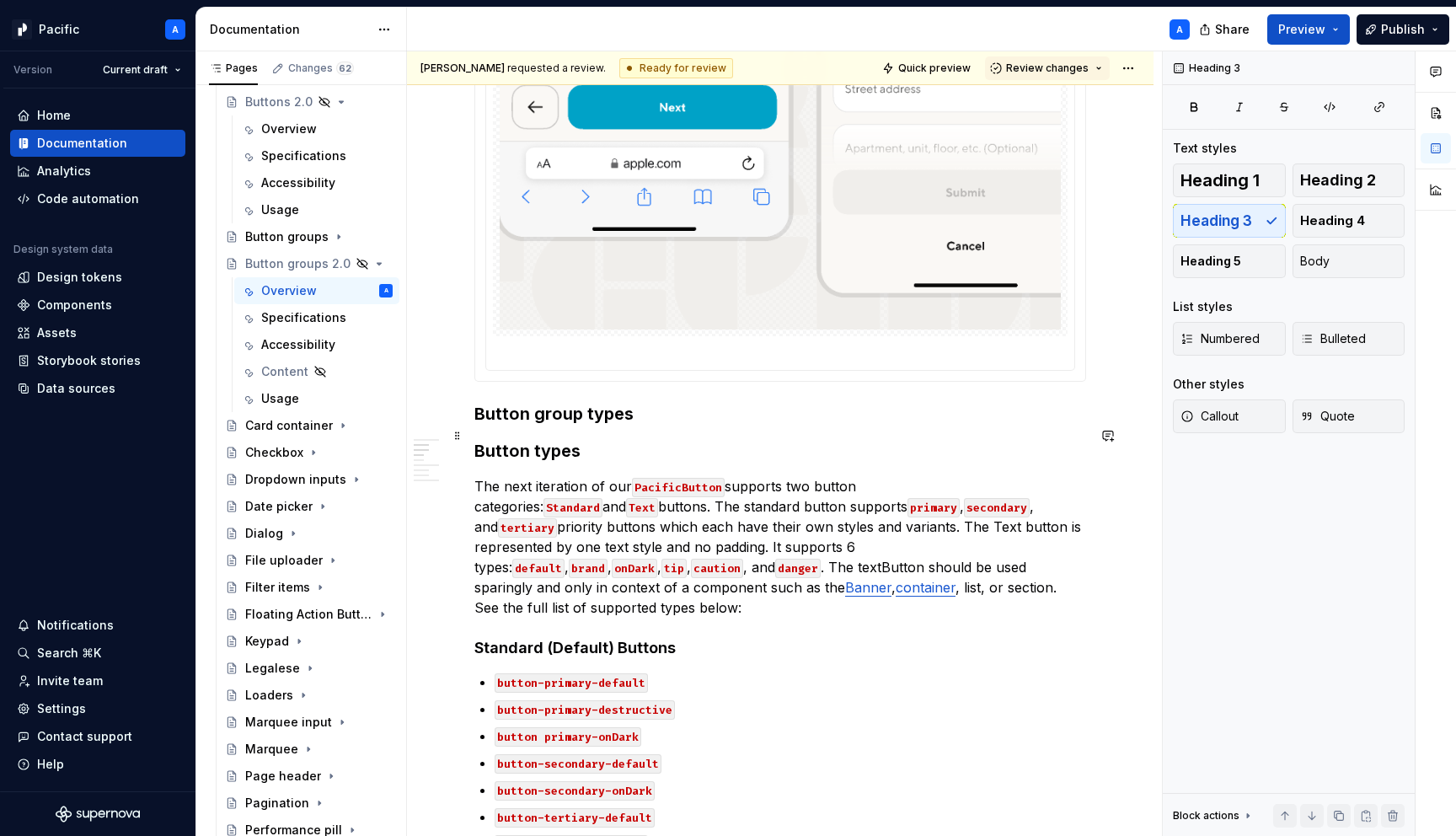
click at [556, 439] on h3 "Button types" at bounding box center [779, 450] width 611 height 24
click at [558, 402] on h3 "Button group types" at bounding box center [779, 413] width 611 height 24
click at [561, 439] on h3 "Button types" at bounding box center [779, 450] width 611 height 24
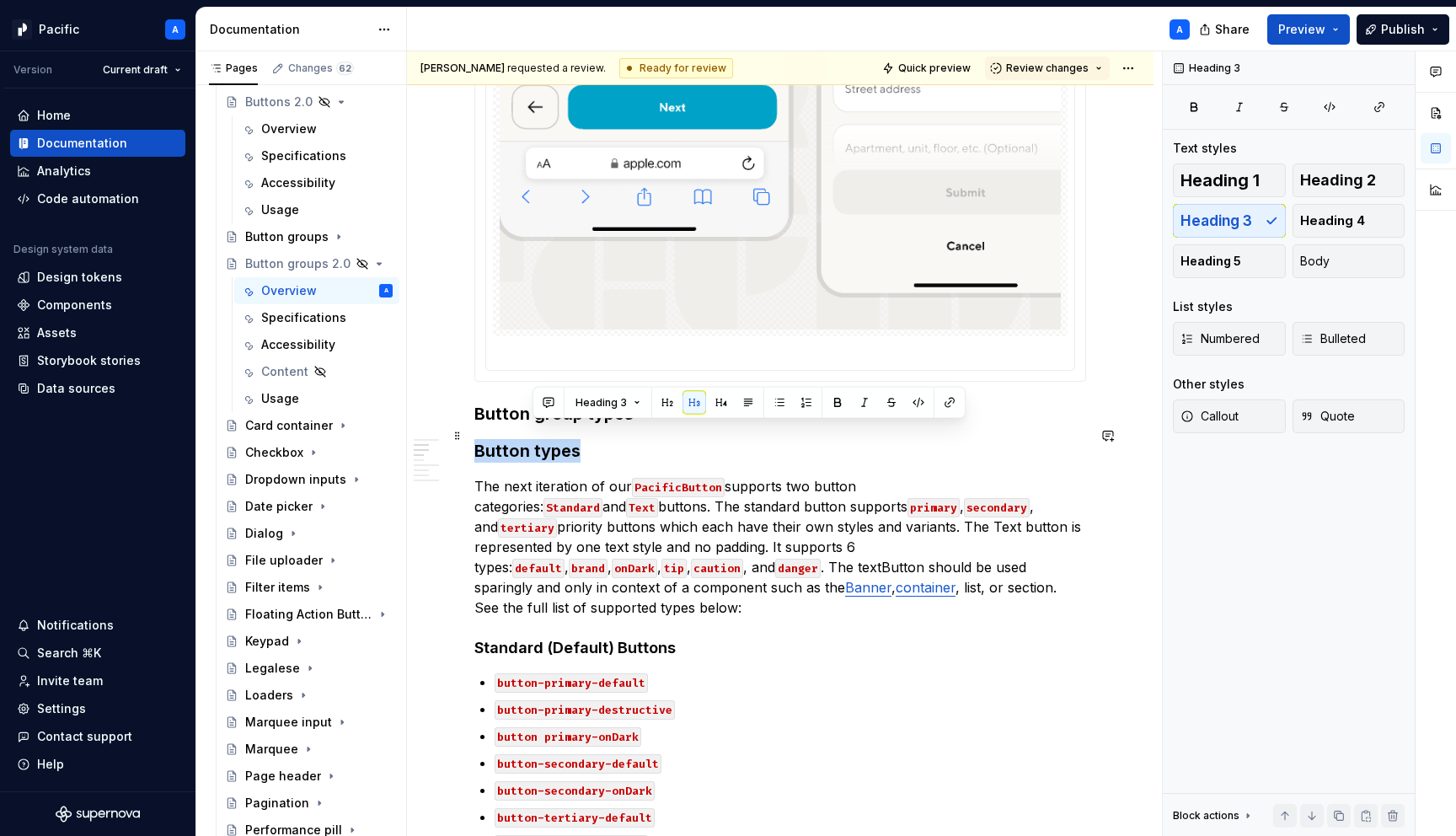
click at [561, 439] on h3 "Button types" at bounding box center [779, 450] width 611 height 24
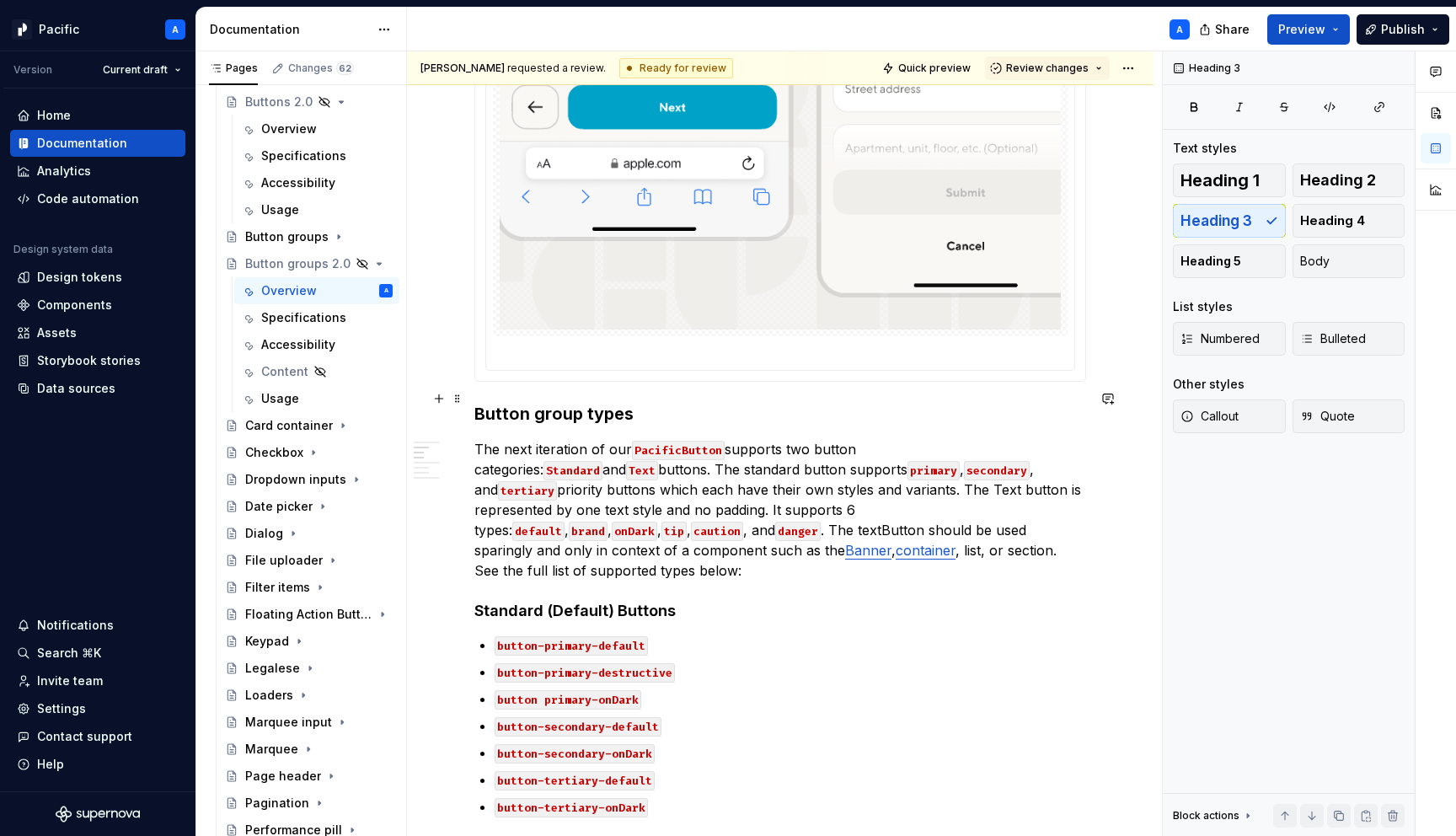
click at [537, 402] on h3 "Button group types" at bounding box center [779, 413] width 611 height 24
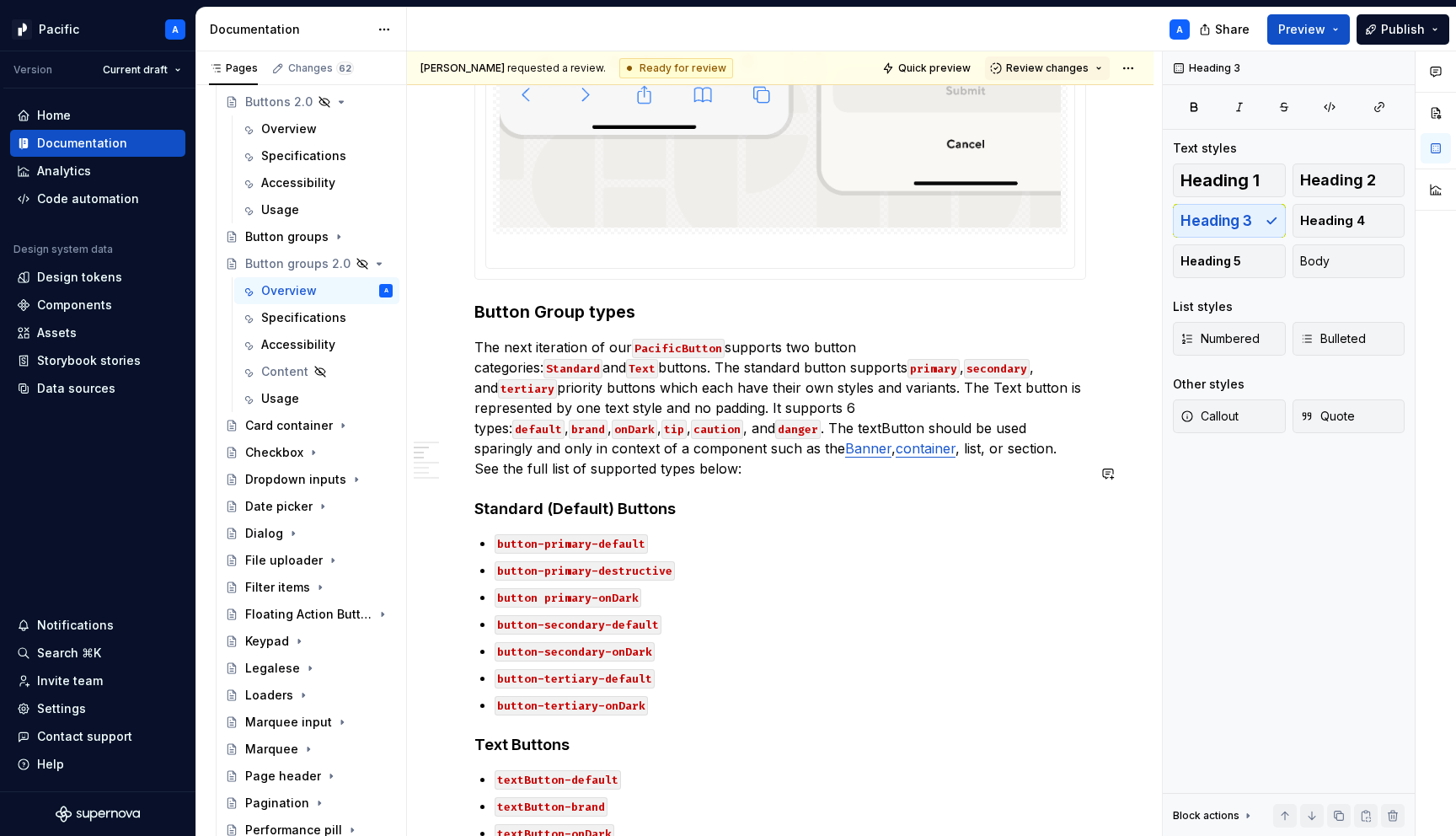
scroll to position [1061, 0]
click at [712, 337] on code "PacificButton" at bounding box center [679, 347] width 93 height 19
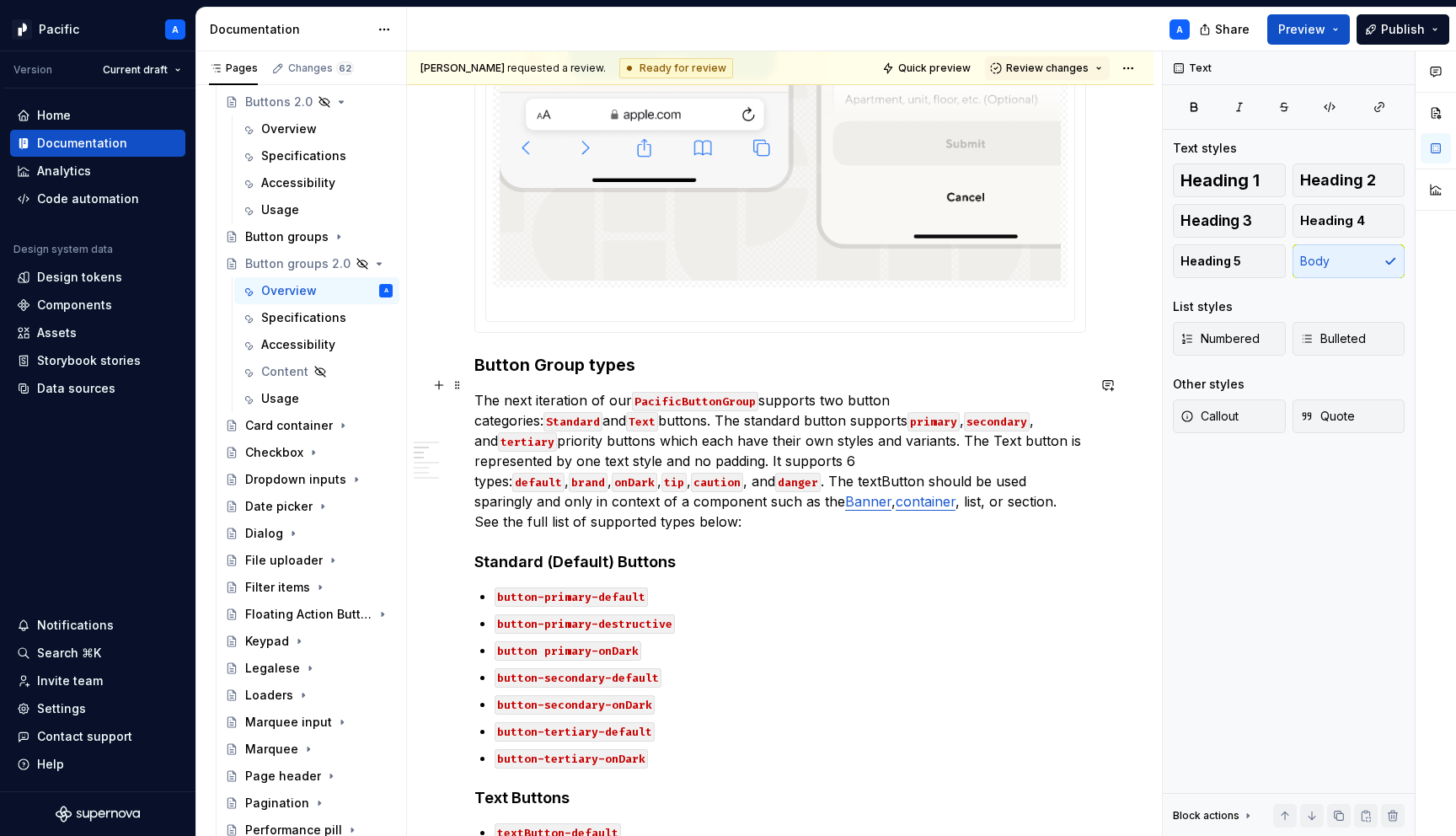
click at [864, 391] on p "The next iteration of our PacificButtonGroup supports two button categories: St…" at bounding box center [779, 461] width 611 height 141
click at [603, 412] on code "Standard" at bounding box center [573, 422] width 59 height 19
click at [658, 412] on code "Text" at bounding box center [643, 422] width 32 height 19
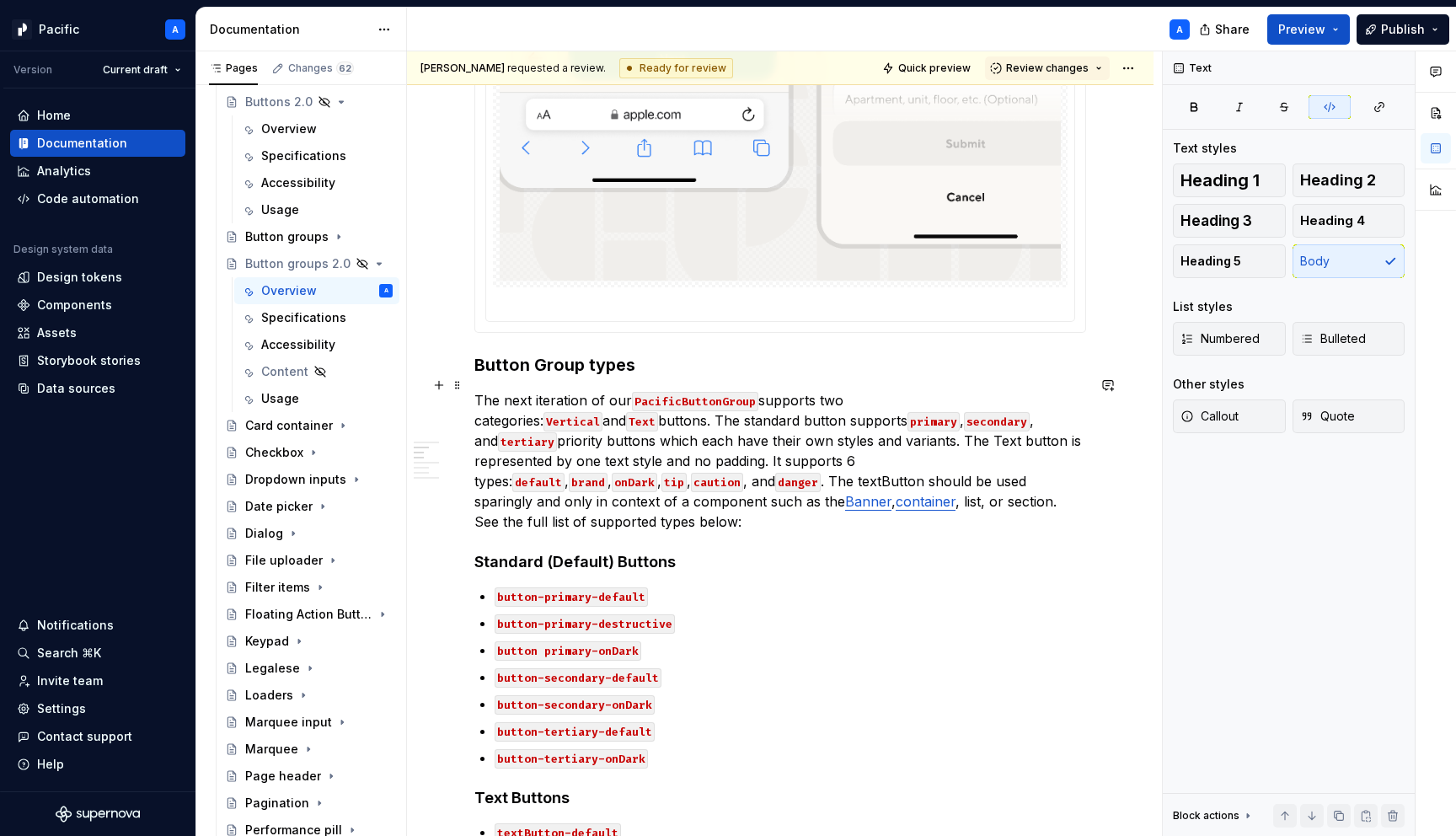
click at [658, 412] on code "Text" at bounding box center [643, 422] width 32 height 19
click at [879, 391] on p "The next iteration of our PacificButtonGroup supports two categories: Vertical …" at bounding box center [779, 461] width 611 height 141
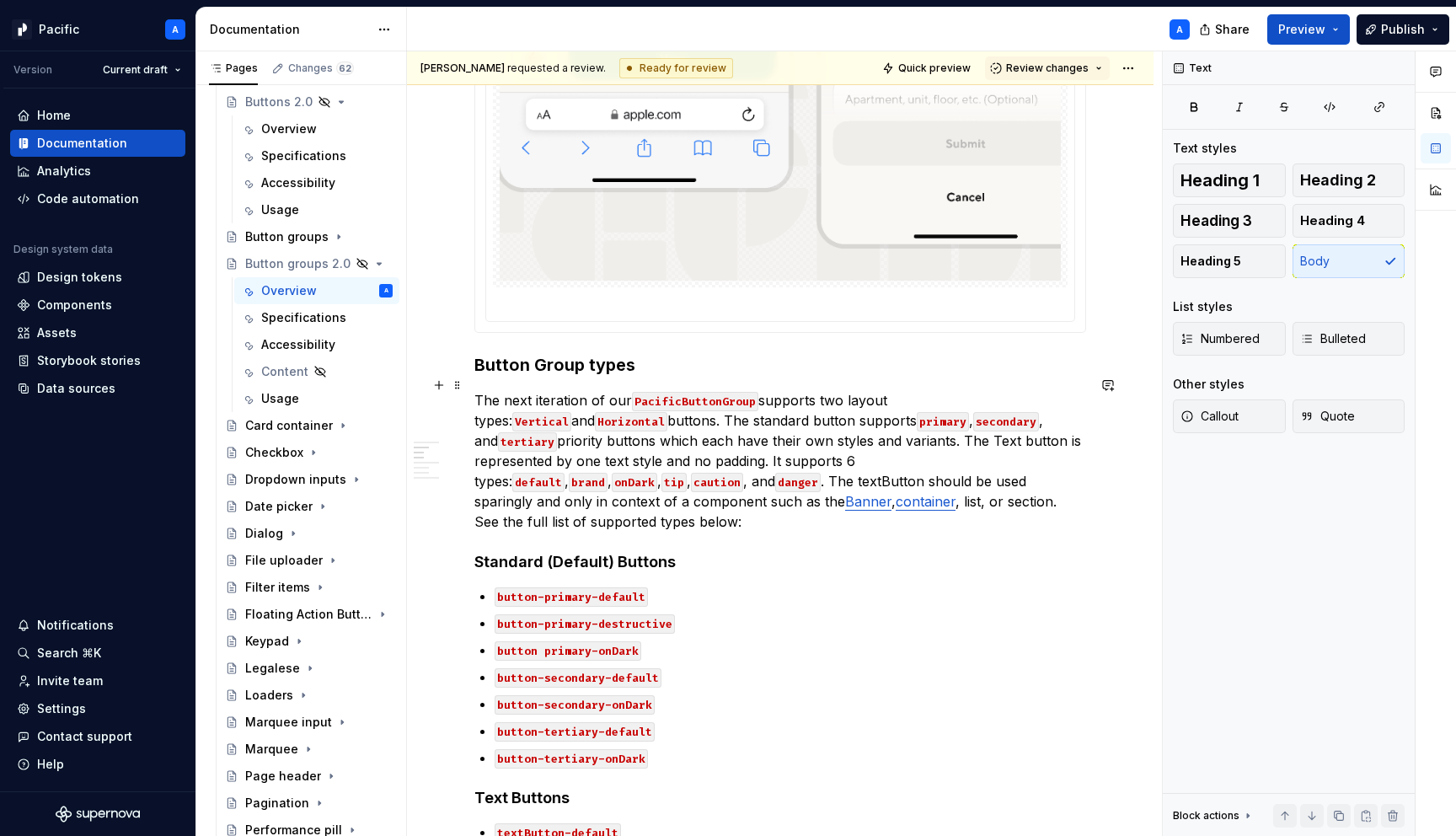
click at [576, 403] on p "The next iteration of our PacificButtonGroup supports two layout types: Vertica…" at bounding box center [779, 461] width 611 height 141
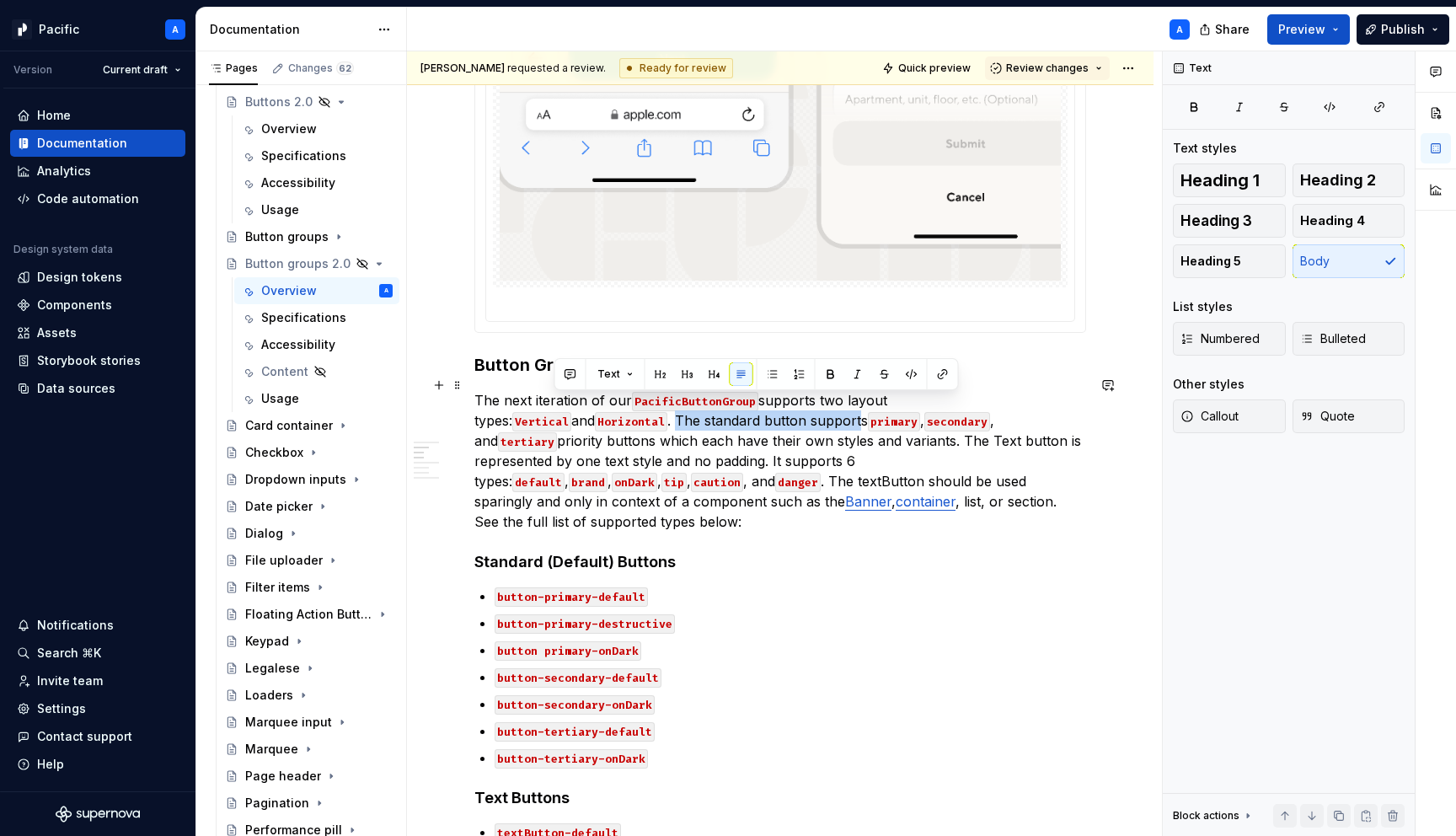
drag, startPoint x: 557, startPoint y: 402, endPoint x: 739, endPoint y: 405, distance: 182.0
click at [739, 405] on p "The next iteration of our PacificButtonGroup supports two layout types: Vertica…" at bounding box center [779, 461] width 611 height 141
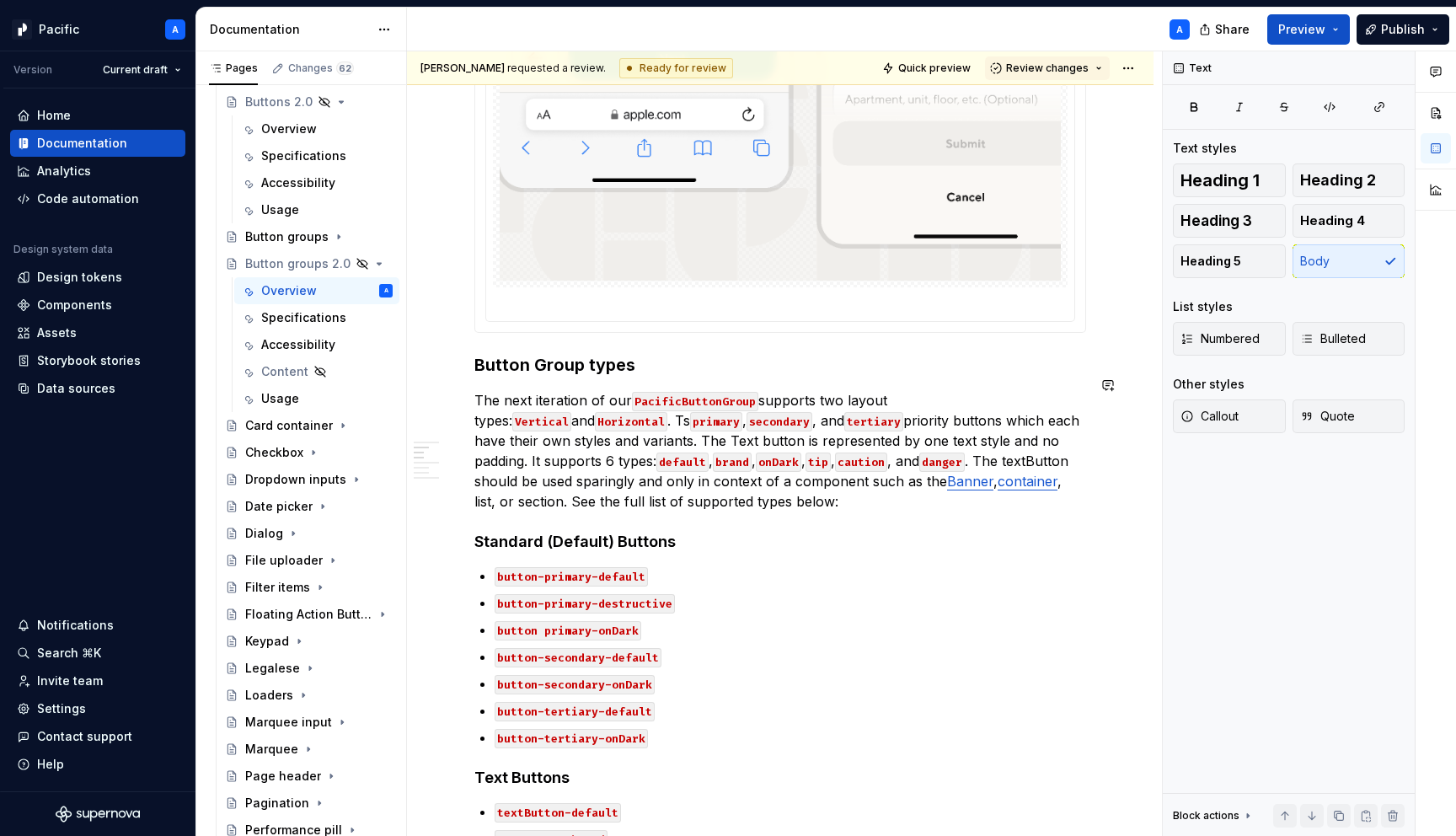
type textarea "*"
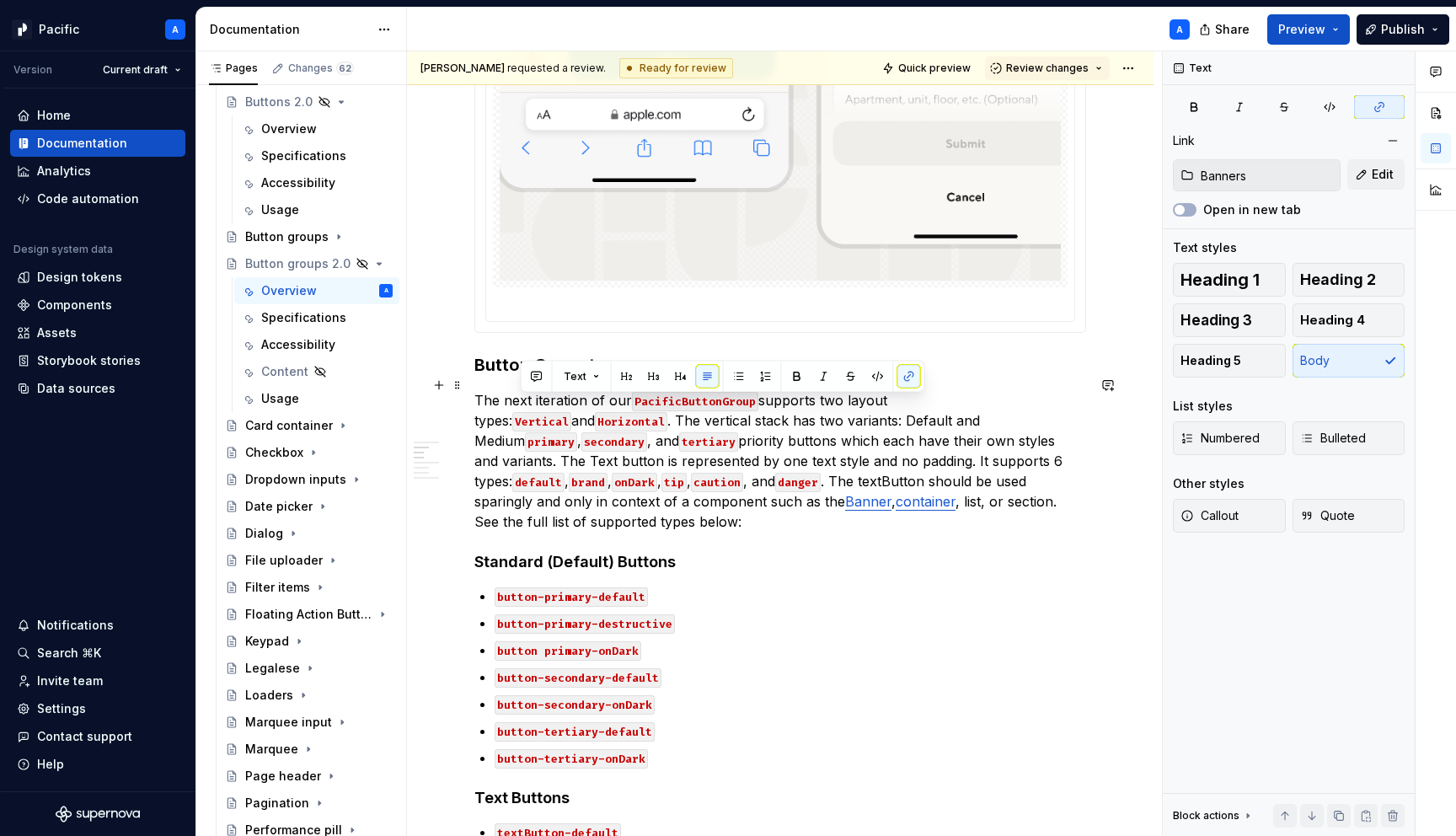
drag, startPoint x: 914, startPoint y: 405, endPoint x: 1010, endPoint y: 502, distance: 136.5
click at [1010, 502] on p "The next iteration of our PacificButtonGroup supports two layout types: Vertica…" at bounding box center [779, 461] width 611 height 141
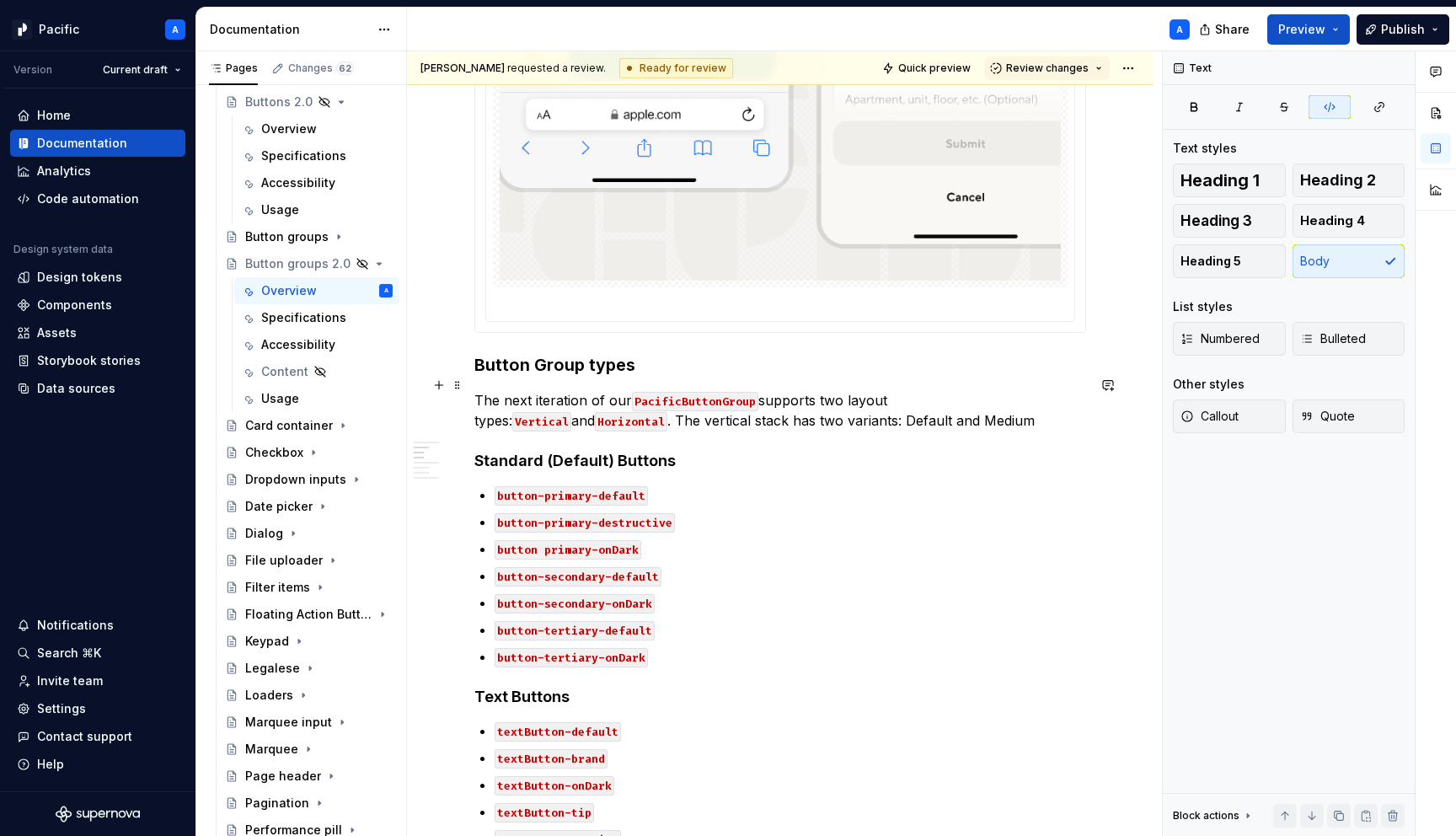
click at [805, 409] on p "The next iteration of our PacificButtonGroup supports two layout types: Vertica…" at bounding box center [779, 410] width 611 height 41
click at [1138, 368] on button "button" at bounding box center [1139, 373] width 24 height 24
click at [877, 407] on p "The next iteration of our PacificButtonGroup supports two layout types: Vertica…" at bounding box center [779, 410] width 611 height 41
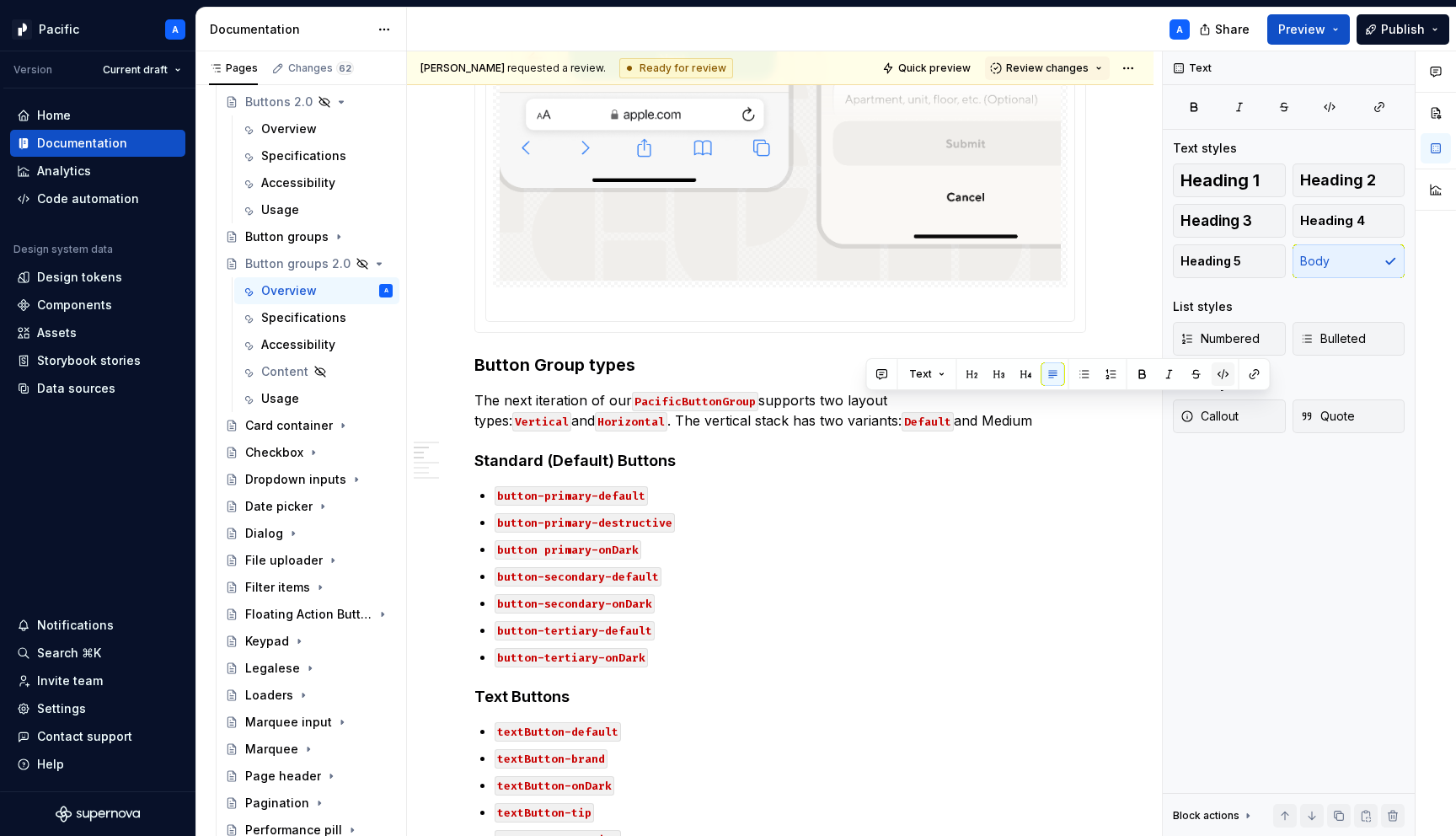
click at [1221, 374] on button "button" at bounding box center [1223, 373] width 24 height 24
click at [982, 406] on p "The next iteration of our PacificButtonGroup supports two layout types: Vertica…" at bounding box center [779, 410] width 611 height 41
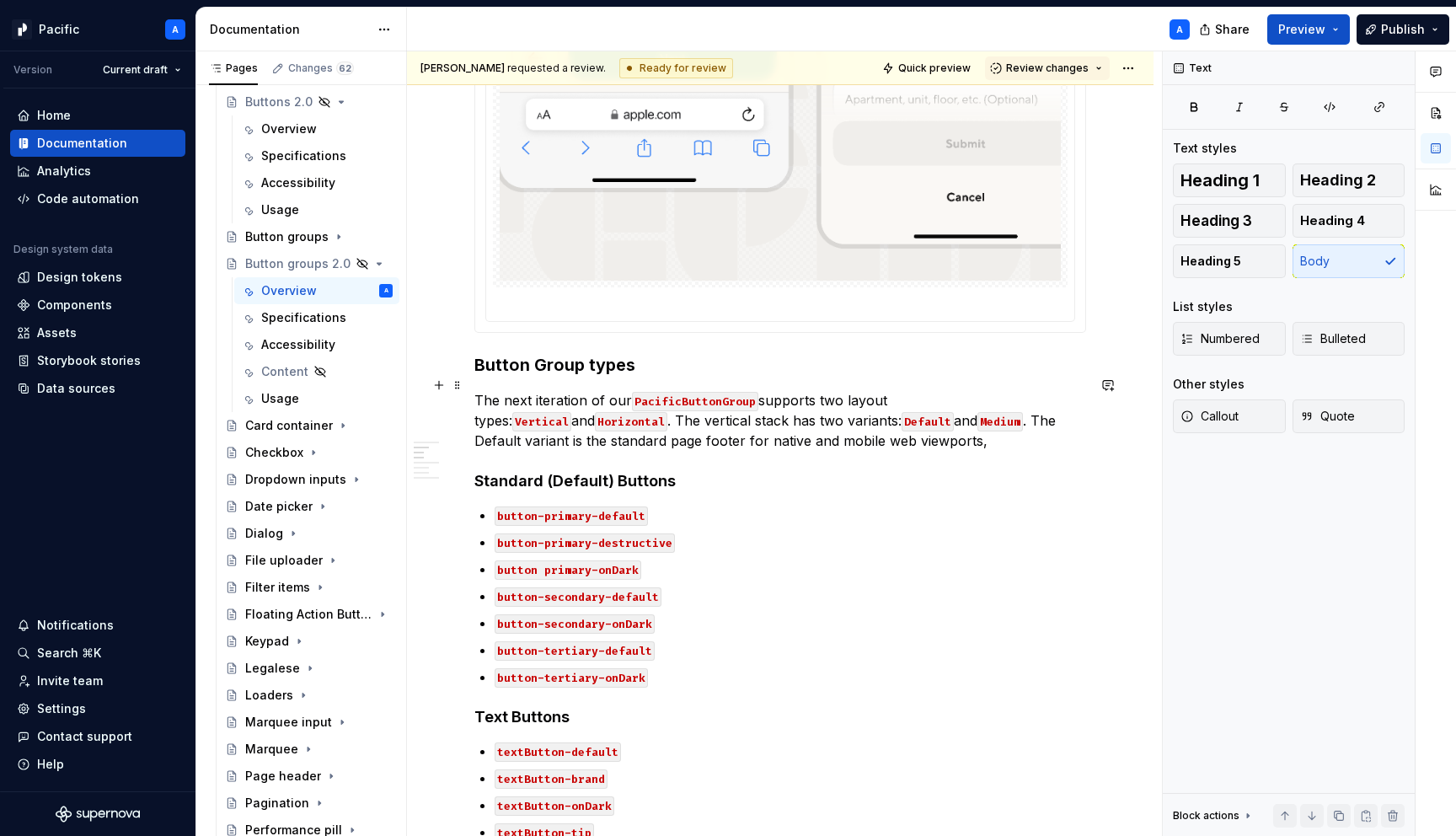
click at [962, 404] on p "The next iteration of our PacificButtonGroup supports two layout types: Vertica…" at bounding box center [779, 421] width 611 height 61
click at [934, 427] on p "The next iteration of our PacificButtonGroup supports two layout types: Vertica…" at bounding box center [779, 421] width 611 height 61
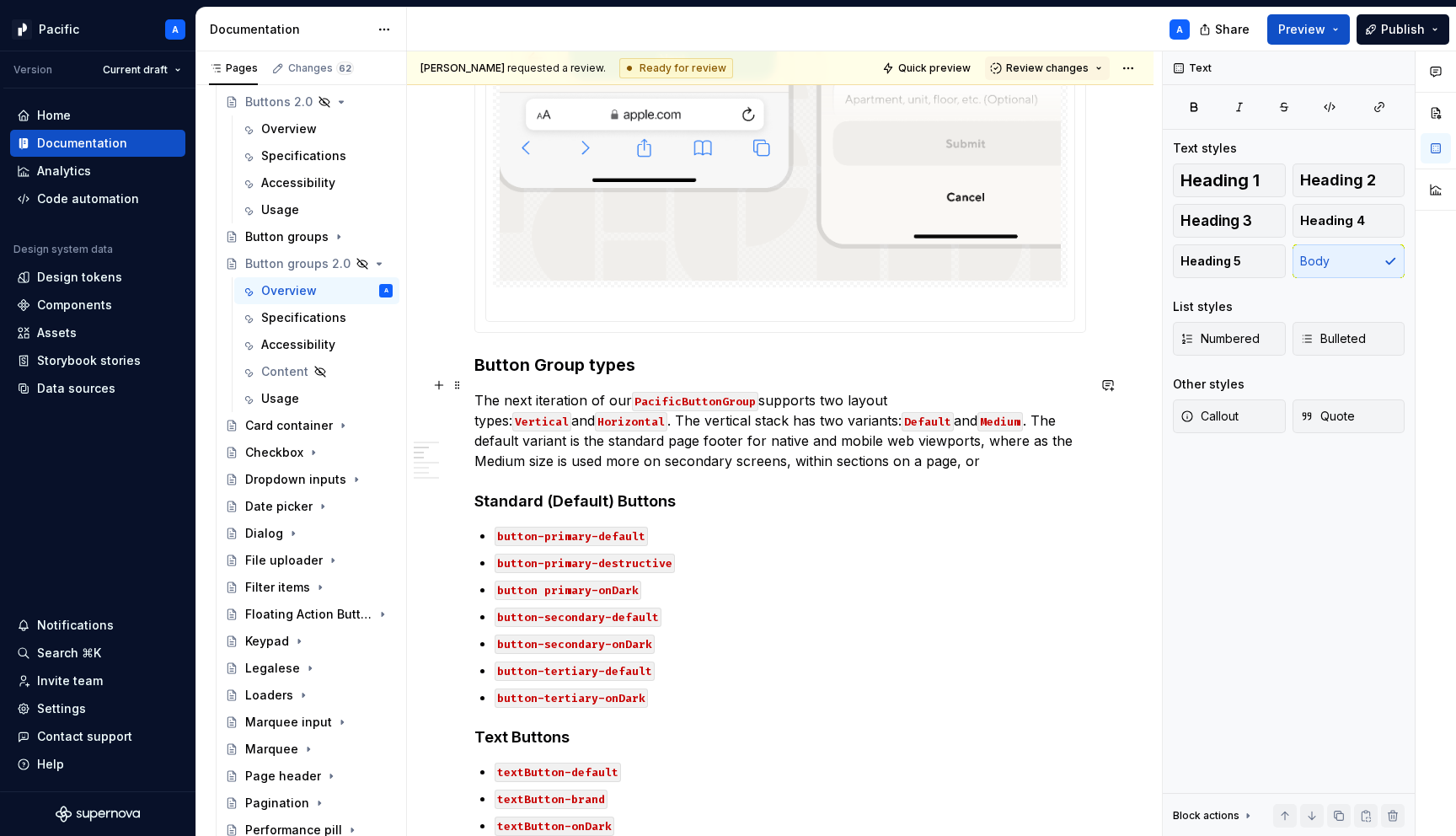
click at [596, 447] on p "The next iteration of our PacificButtonGroup supports two layout types: Vertica…" at bounding box center [779, 430] width 611 height 81
click at [583, 452] on p "The next iteration of our PacificButtonGroup supports two layout types: Vertica…" at bounding box center [779, 430] width 611 height 81
click at [607, 445] on p "The next iteration of our PacificButtonGroup supports two layout types: Vertica…" at bounding box center [779, 430] width 611 height 81
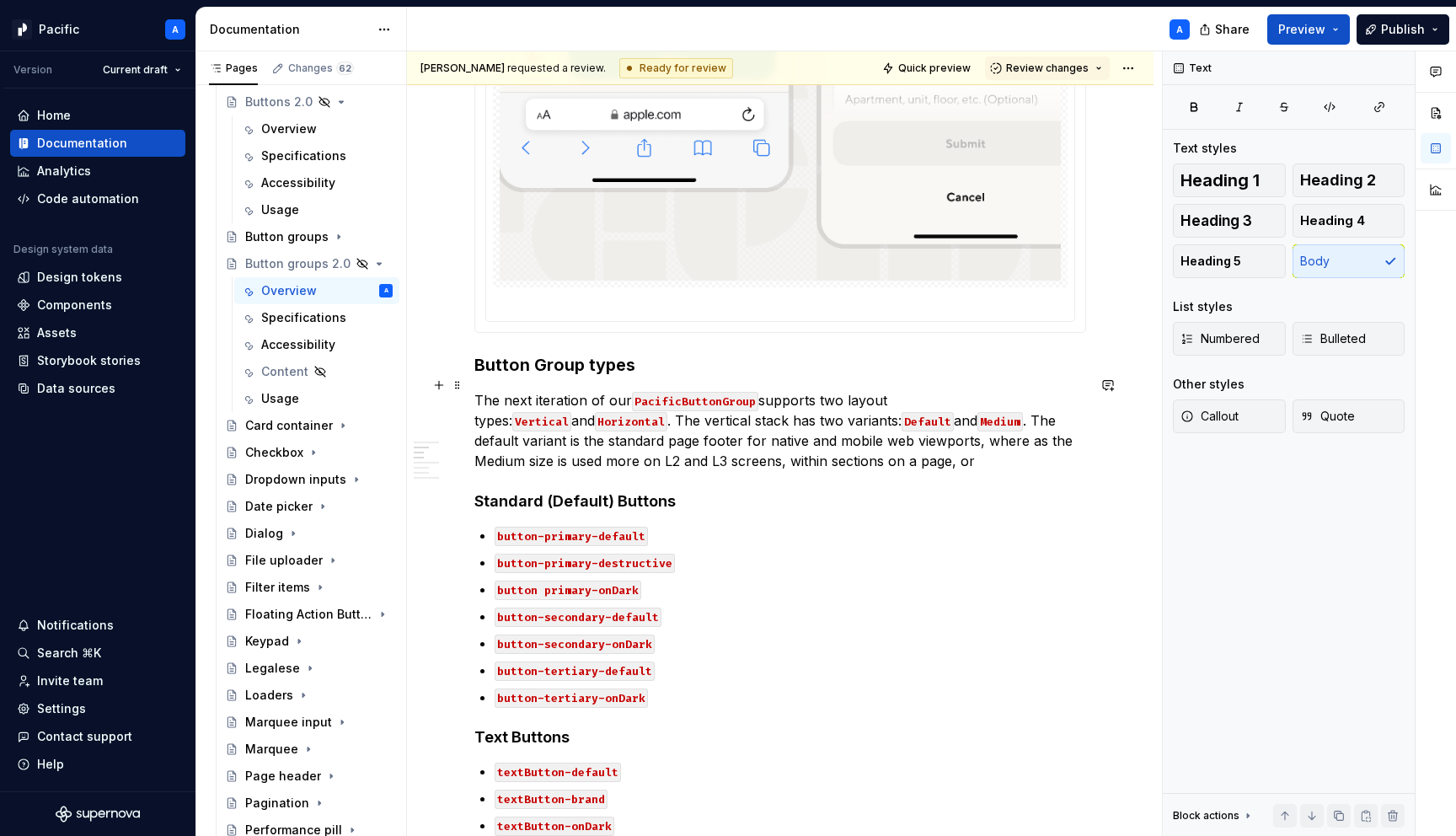
click at [851, 447] on p "The next iteration of our PacificButtonGroup supports two layout types: Vertica…" at bounding box center [779, 430] width 611 height 81
click at [658, 446] on p "The next iteration of our PacificButtonGroup supports two layout types: Vertica…" at bounding box center [779, 430] width 611 height 81
click at [854, 451] on p "The next iteration of our PacificButtonGroup supports two layout types: Vertica…" at bounding box center [779, 430] width 611 height 81
click at [863, 451] on p "The next iteration of our PacificButtonGroup supports two layout types: Vertica…" at bounding box center [779, 430] width 611 height 81
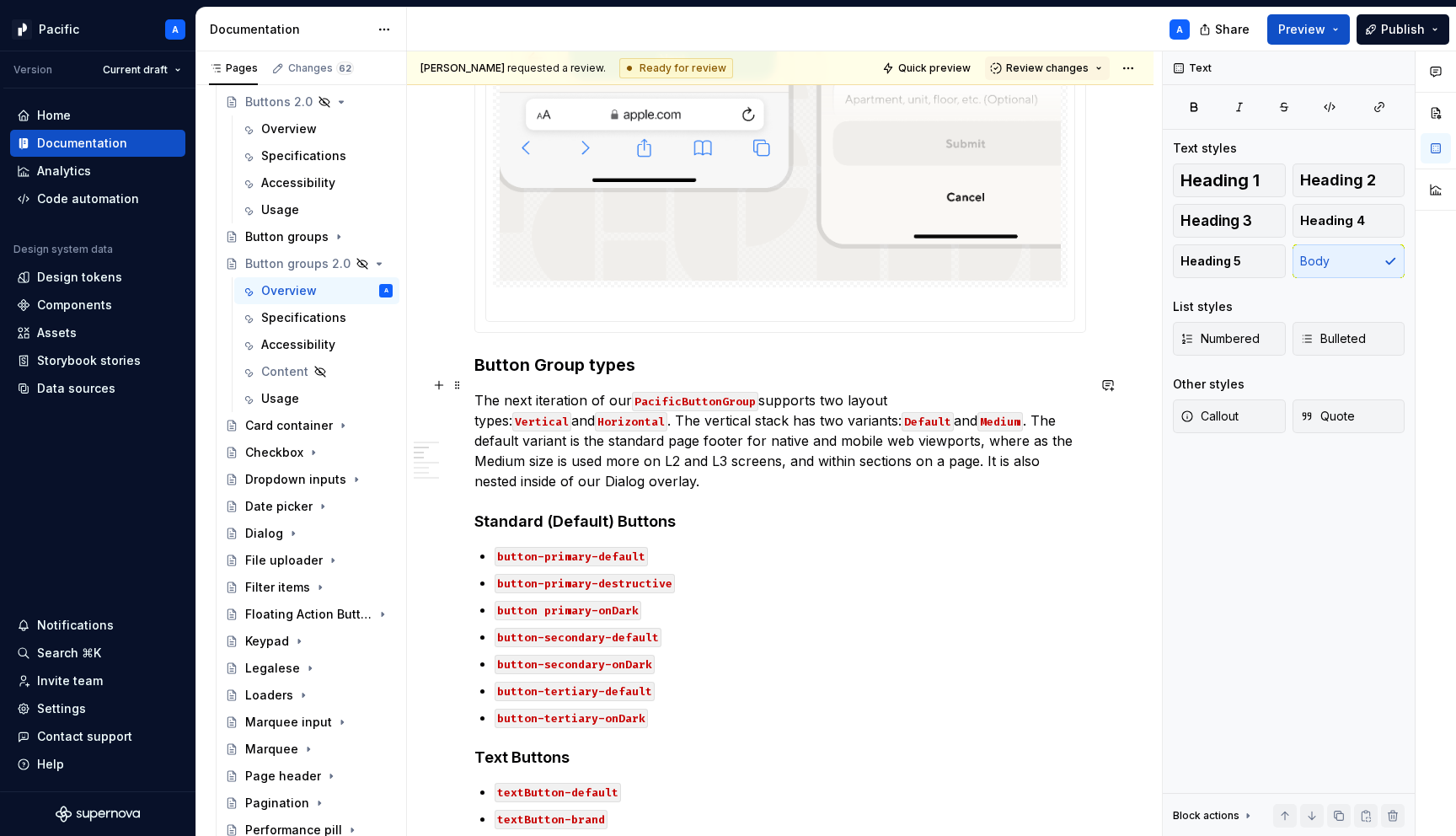
click at [1059, 451] on p "The next iteration of our PacificButtonGroup supports two layout types: Vertica…" at bounding box center [779, 441] width 611 height 101
click at [1063, 411] on button "button" at bounding box center [1065, 414] width 24 height 24
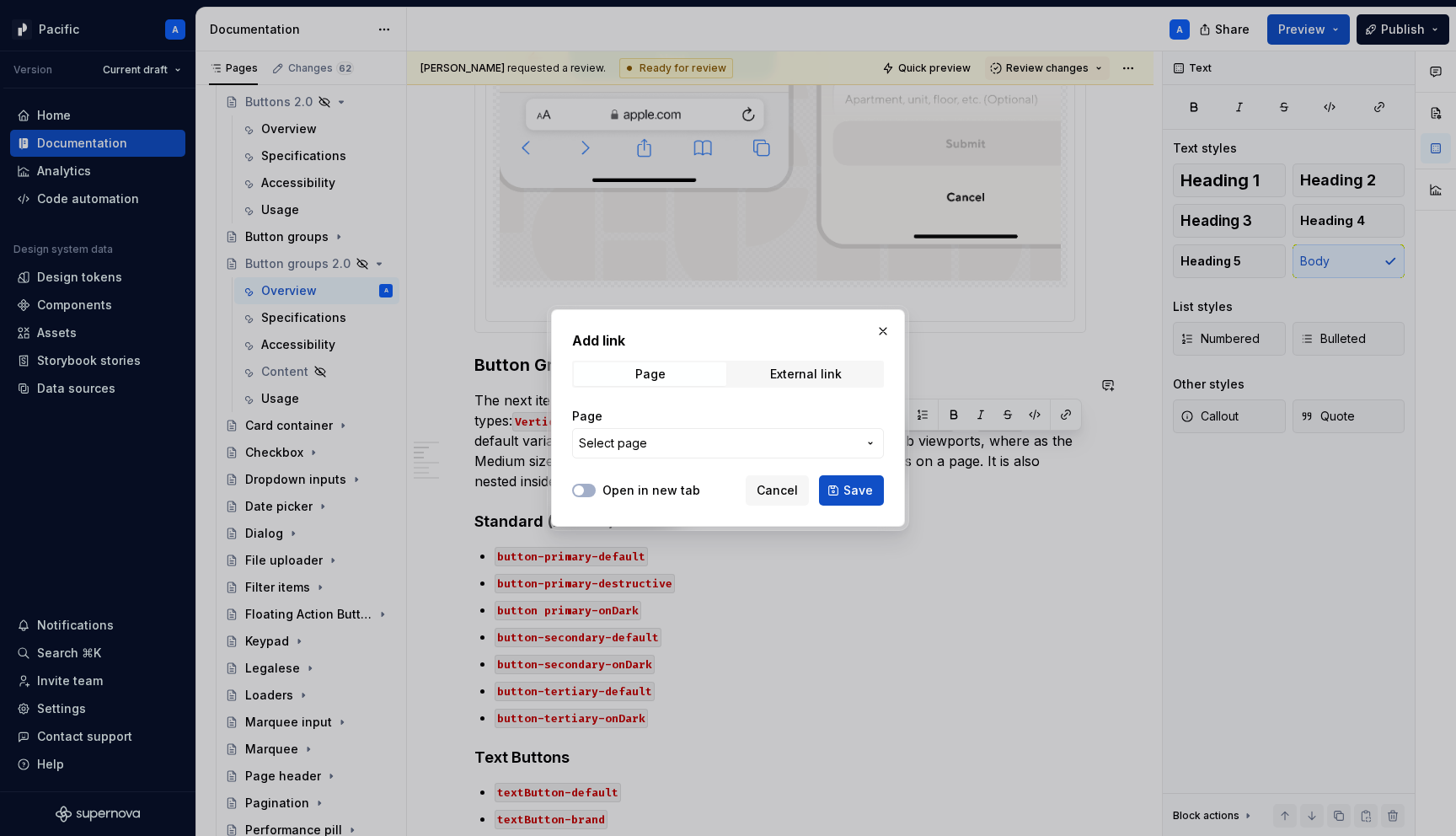
click at [761, 451] on button "Select page" at bounding box center [728, 444] width 312 height 30
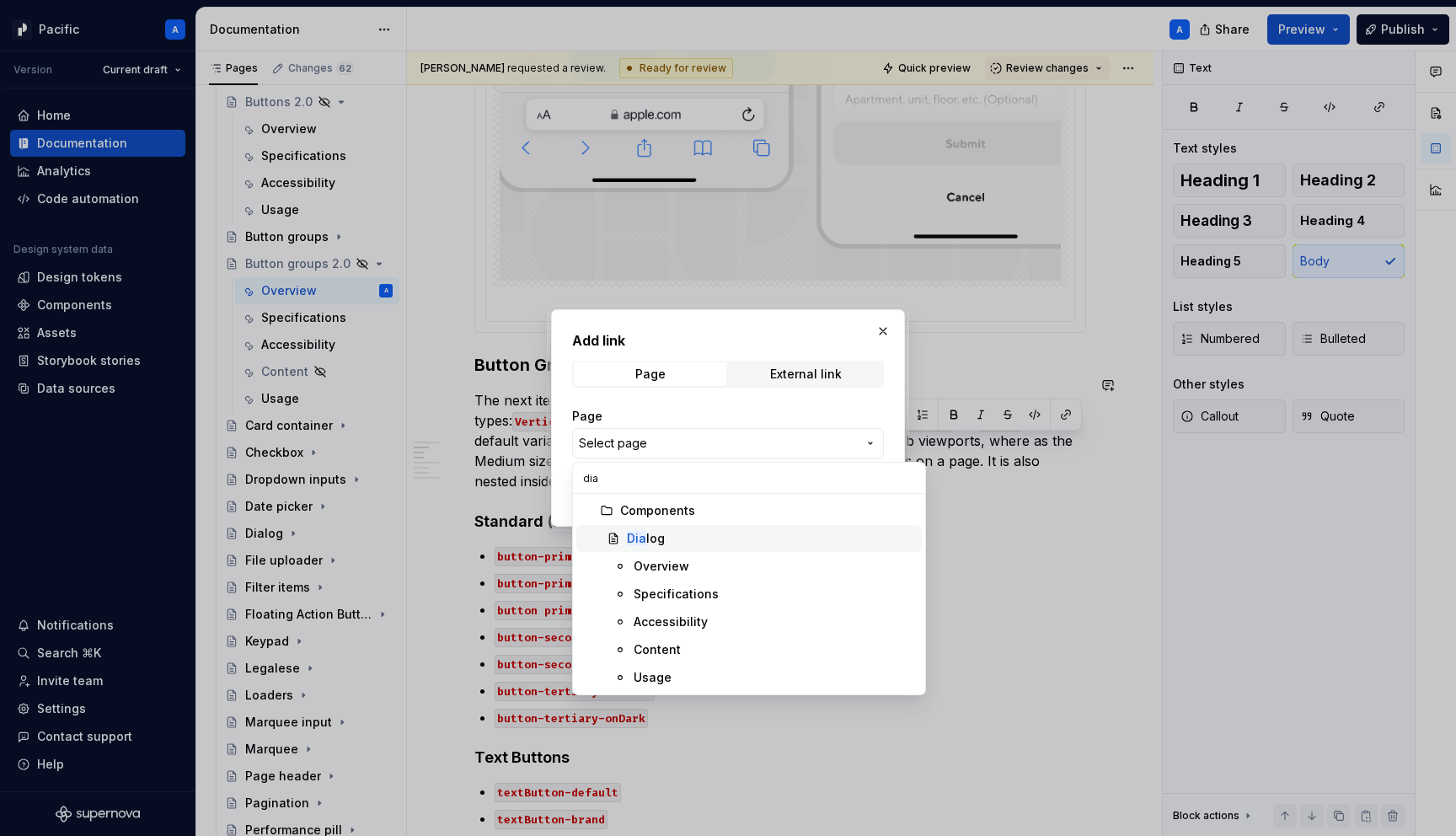
type input "dia"
click at [687, 531] on div "Dia log" at bounding box center [771, 538] width 288 height 17
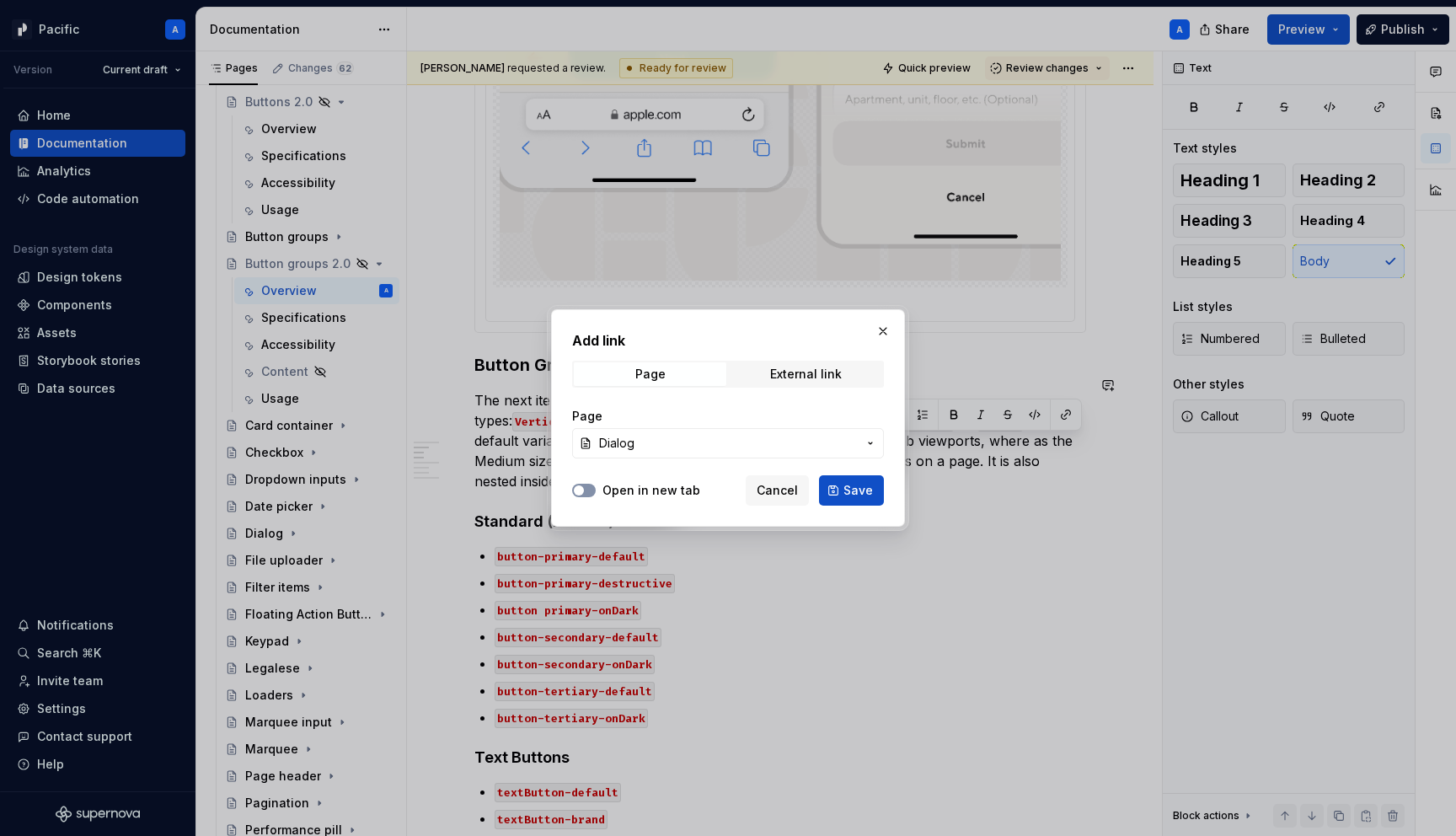
click at [584, 486] on icon "button" at bounding box center [579, 490] width 13 height 10
click at [867, 489] on span "Save" at bounding box center [858, 490] width 29 height 17
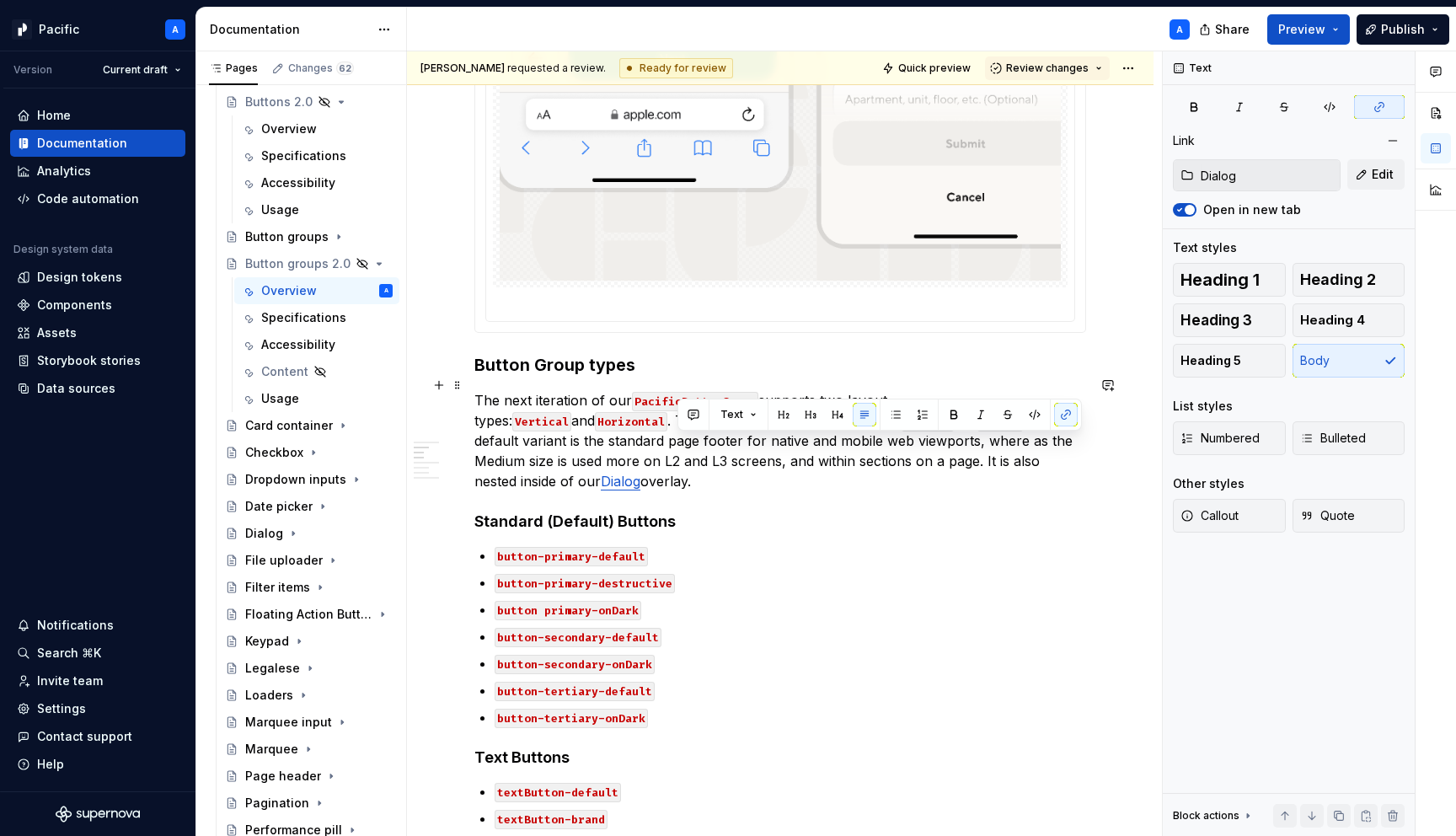
click at [581, 459] on p "The next iteration of our PacificButtonGroup supports two layout types: Vertica…" at bounding box center [779, 441] width 611 height 101
click at [641, 473] on link "Dialog" at bounding box center [621, 482] width 40 height 17
click at [1034, 461] on p "The next iteration of our PacificButtonGroup supports two layout types: Vertica…" at bounding box center [779, 441] width 611 height 101
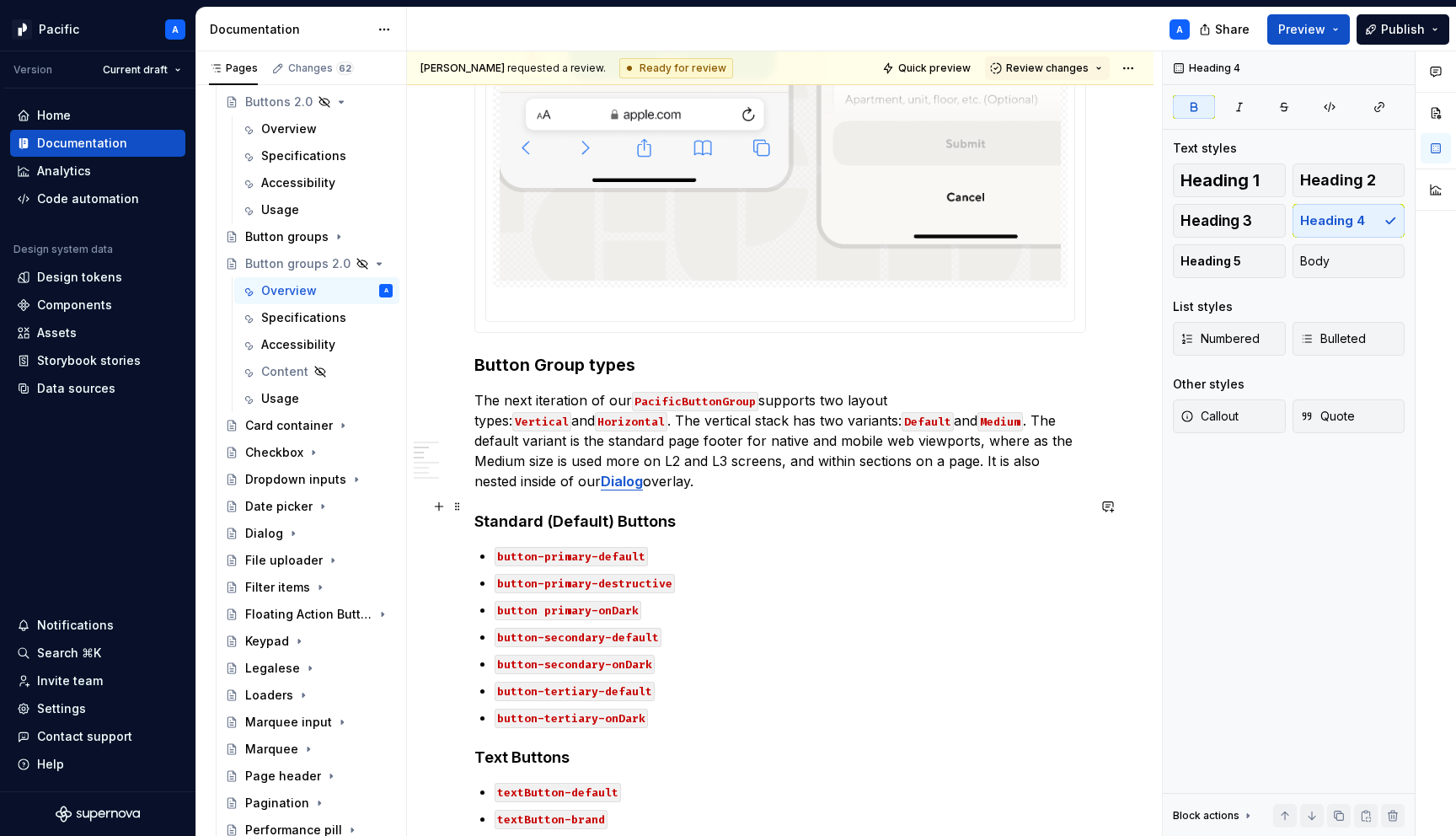
click at [596, 512] on strong "Standard (Default) Buttons" at bounding box center [574, 520] width 201 height 18
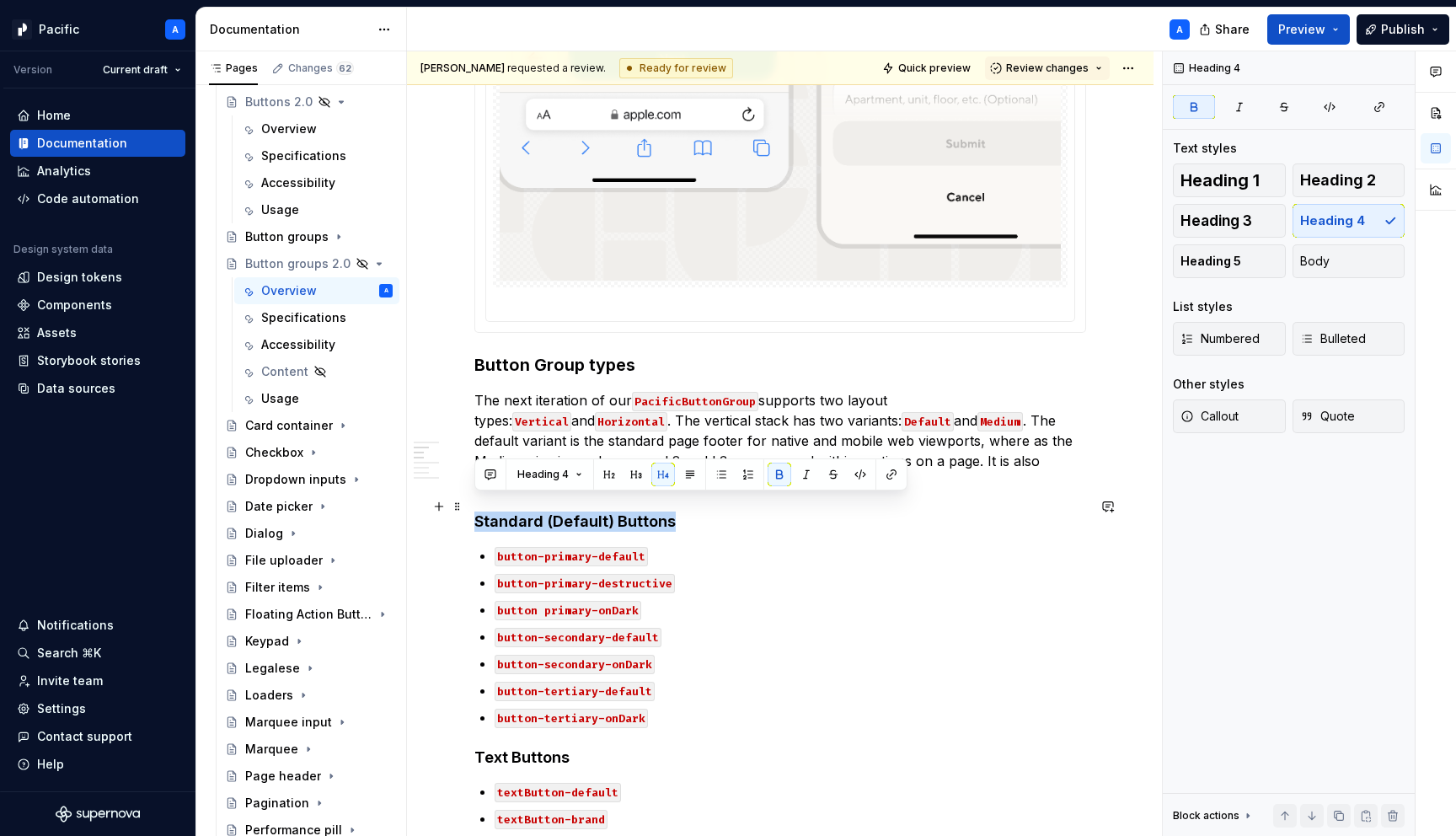
click at [596, 512] on strong "Standard (Default) Buttons" at bounding box center [574, 520] width 201 height 18
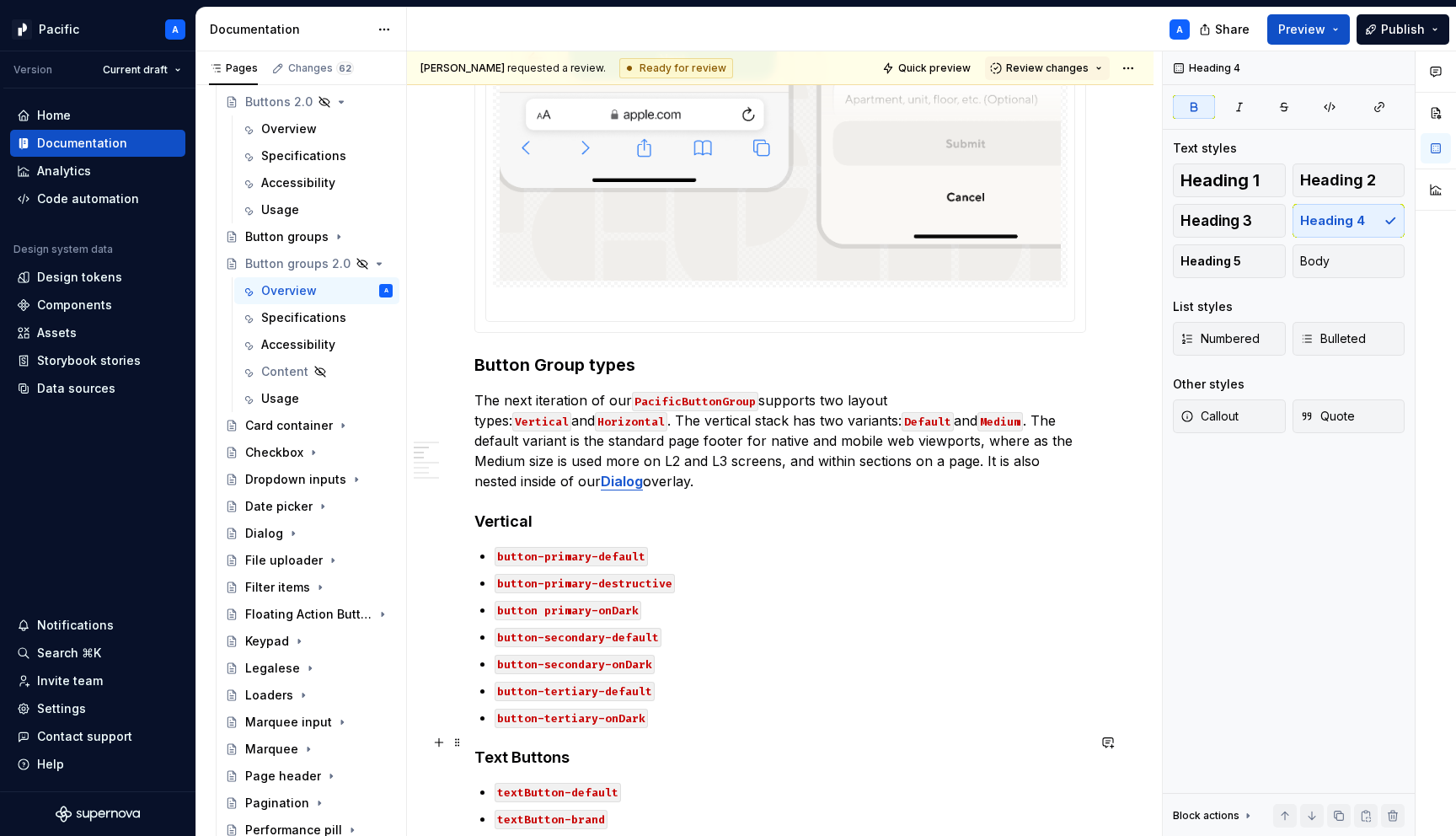
click at [548, 748] on strong "Text Buttons" at bounding box center [521, 756] width 95 height 18
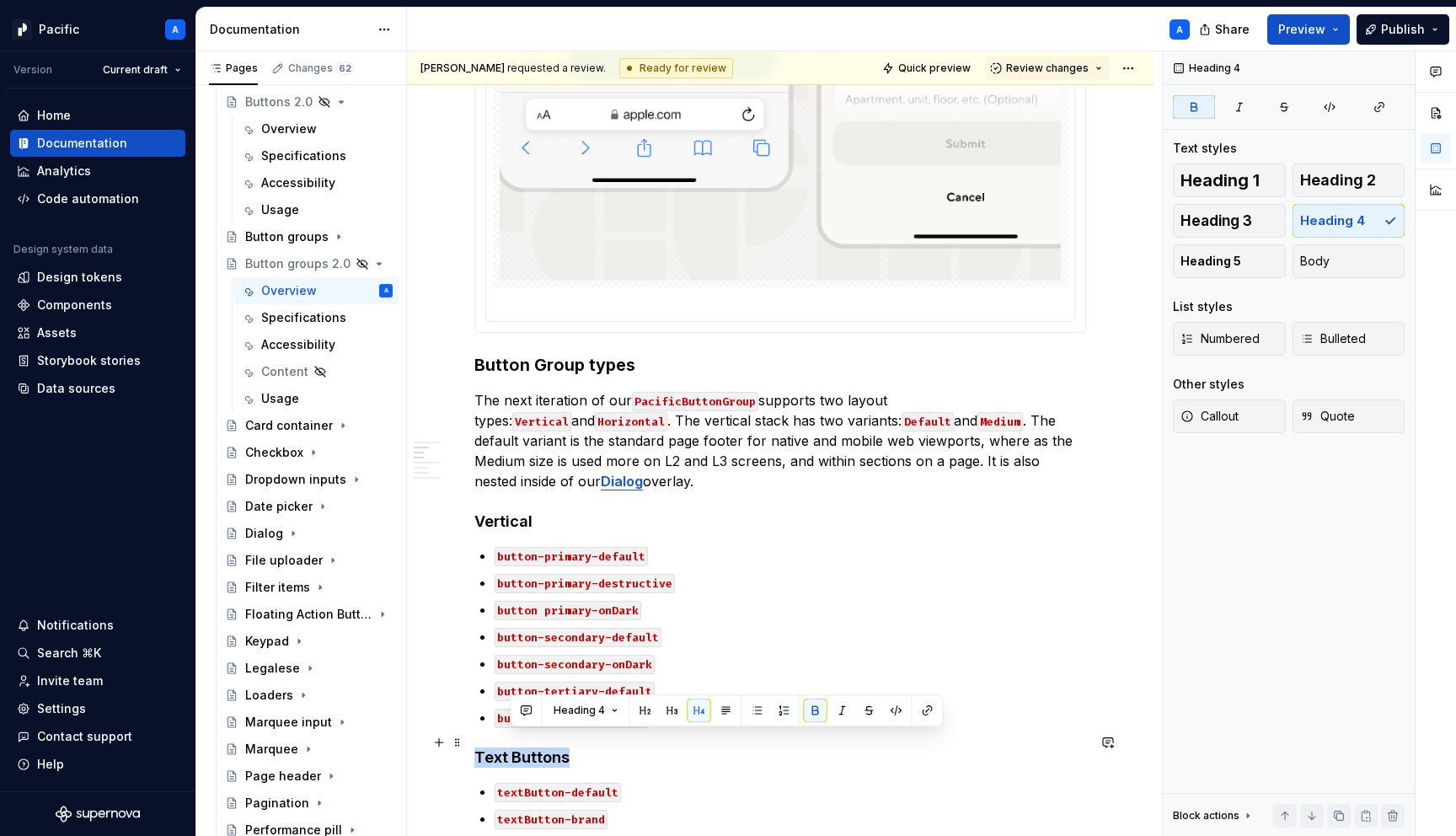
click at [548, 748] on strong "Text Buttons" at bounding box center [521, 756] width 95 height 18
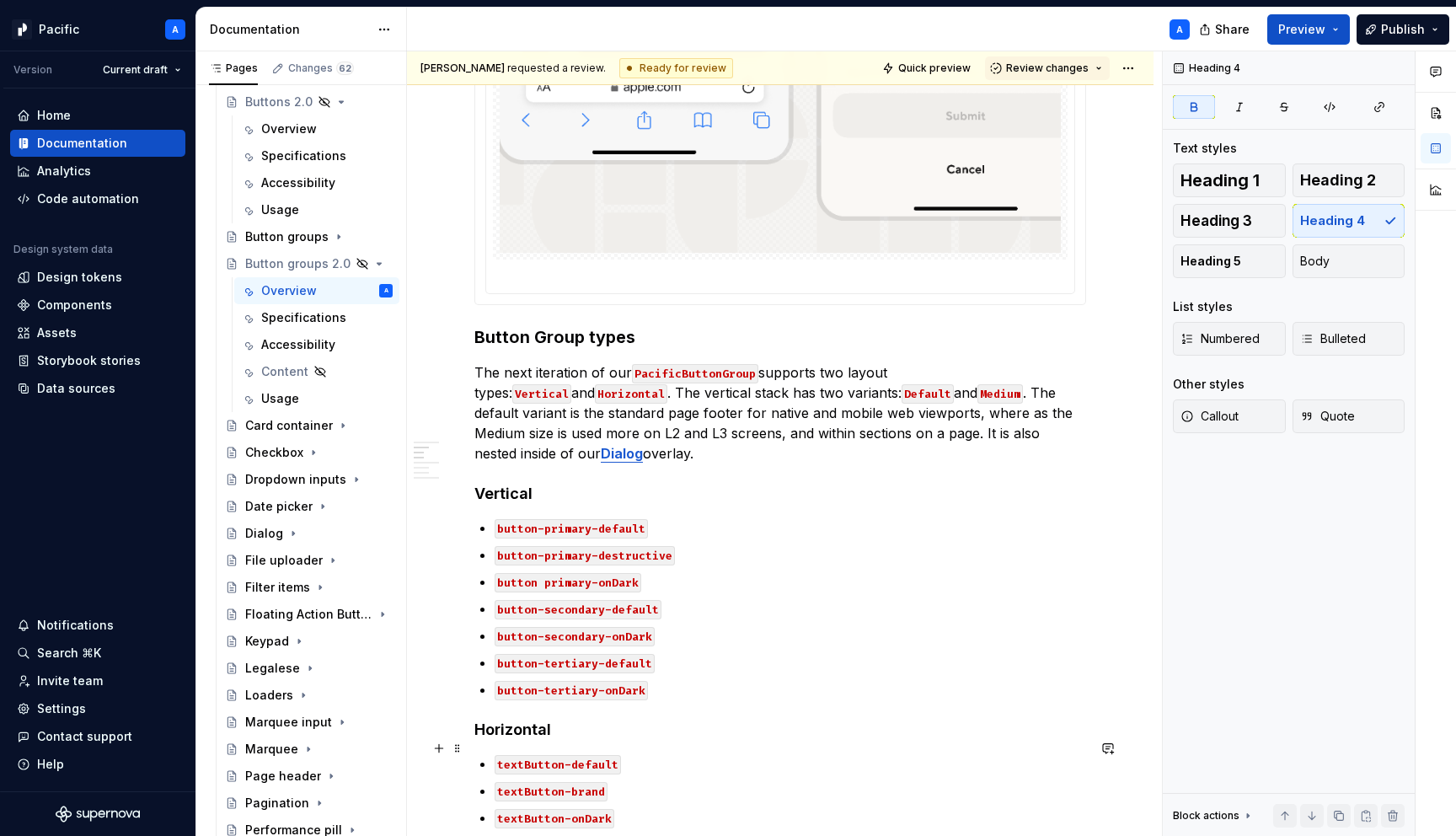
scroll to position [1033, 0]
click at [573, 438] on p "The next iteration of our PacificButtonGroup supports two layout types: Vertica…" at bounding box center [779, 414] width 611 height 101
click at [581, 443] on p "The next iteration of our PacificButtonGroup supports two layout types: Vertica…" at bounding box center [779, 414] width 611 height 101
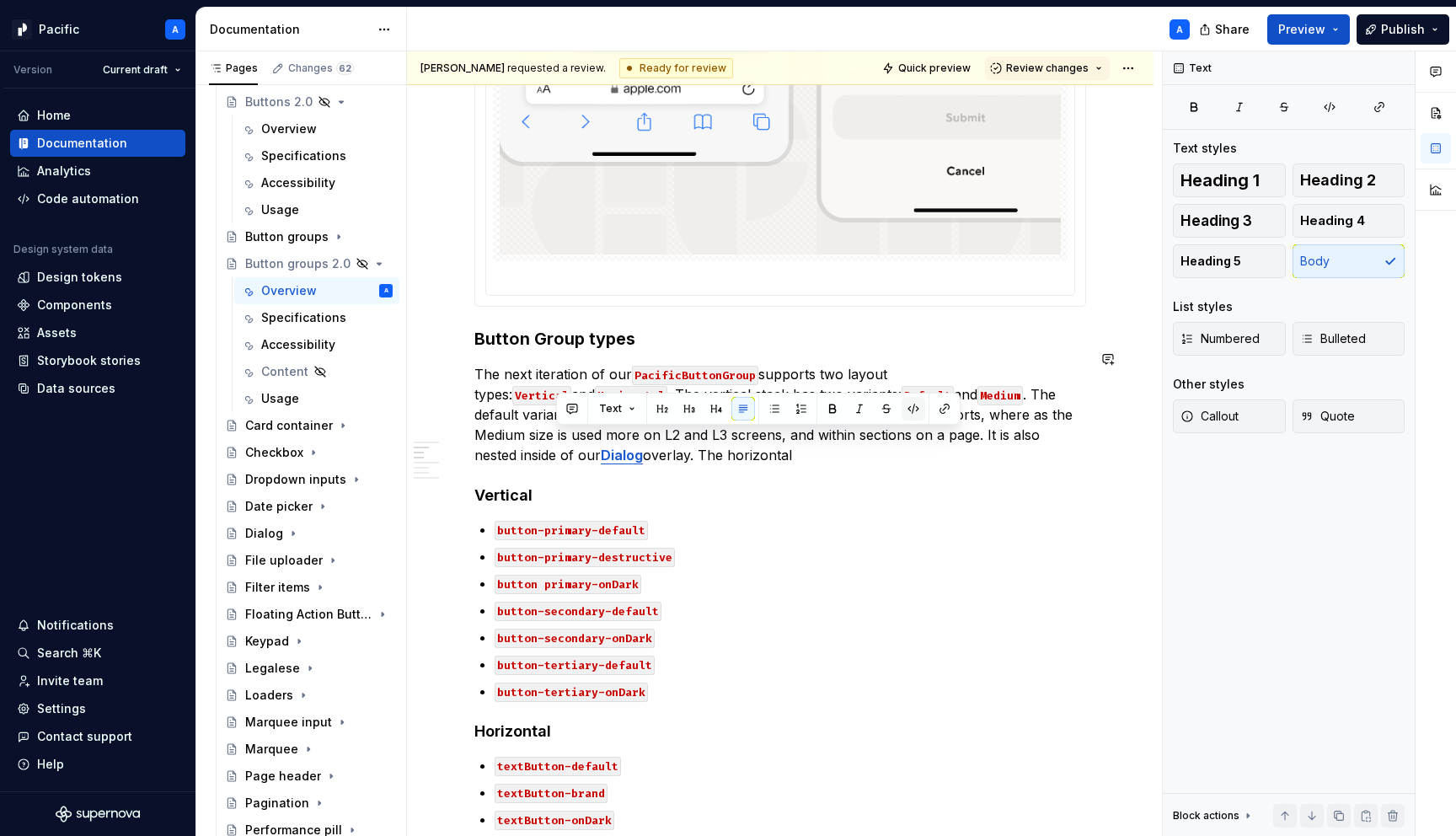
click at [910, 402] on button "button" at bounding box center [913, 409] width 24 height 24
click at [695, 440] on p "The next iteration of our PacificButtonGroup supports two layout types: Vertica…" at bounding box center [779, 414] width 611 height 101
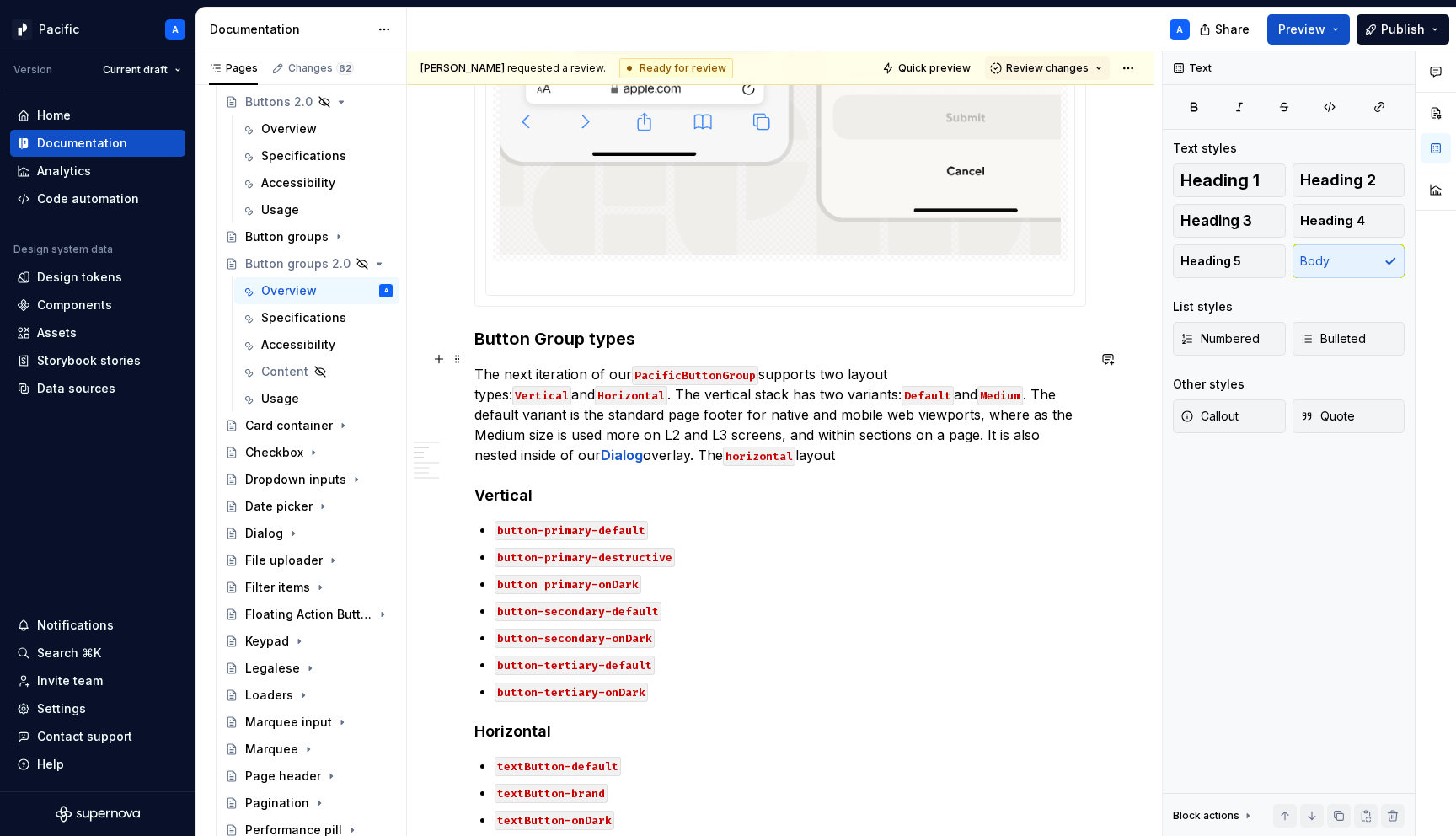
click at [723, 446] on code "horizontal" at bounding box center [759, 456] width 72 height 19
click at [689, 434] on p "The next iteration of our PacificButtonGroup supports two layout types: Vertica…" at bounding box center [779, 414] width 611 height 101
click at [723, 446] on code "Horizontal" at bounding box center [759, 456] width 72 height 19
click at [676, 440] on p "The next iteration of our PacificButtonGroup supports two layout types: Vertica…" at bounding box center [779, 414] width 611 height 101
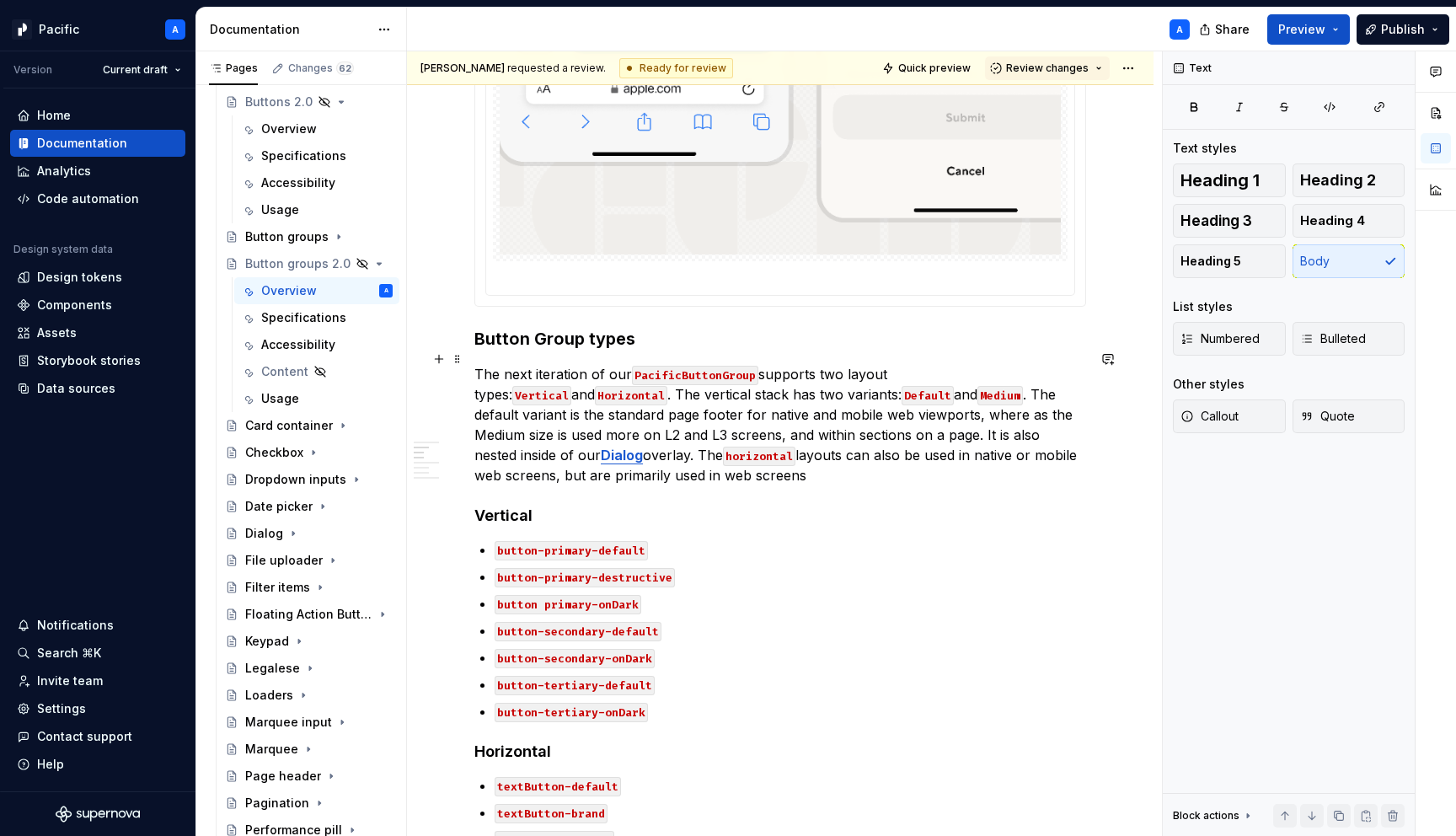
click at [611, 464] on p "The next iteration of our PacificButtonGroup supports two layout types: Vertica…" at bounding box center [779, 425] width 611 height 121
click at [690, 460] on p "The next iteration of our PacificButtonGroup supports two layout types: Vertica…" at bounding box center [779, 425] width 611 height 121
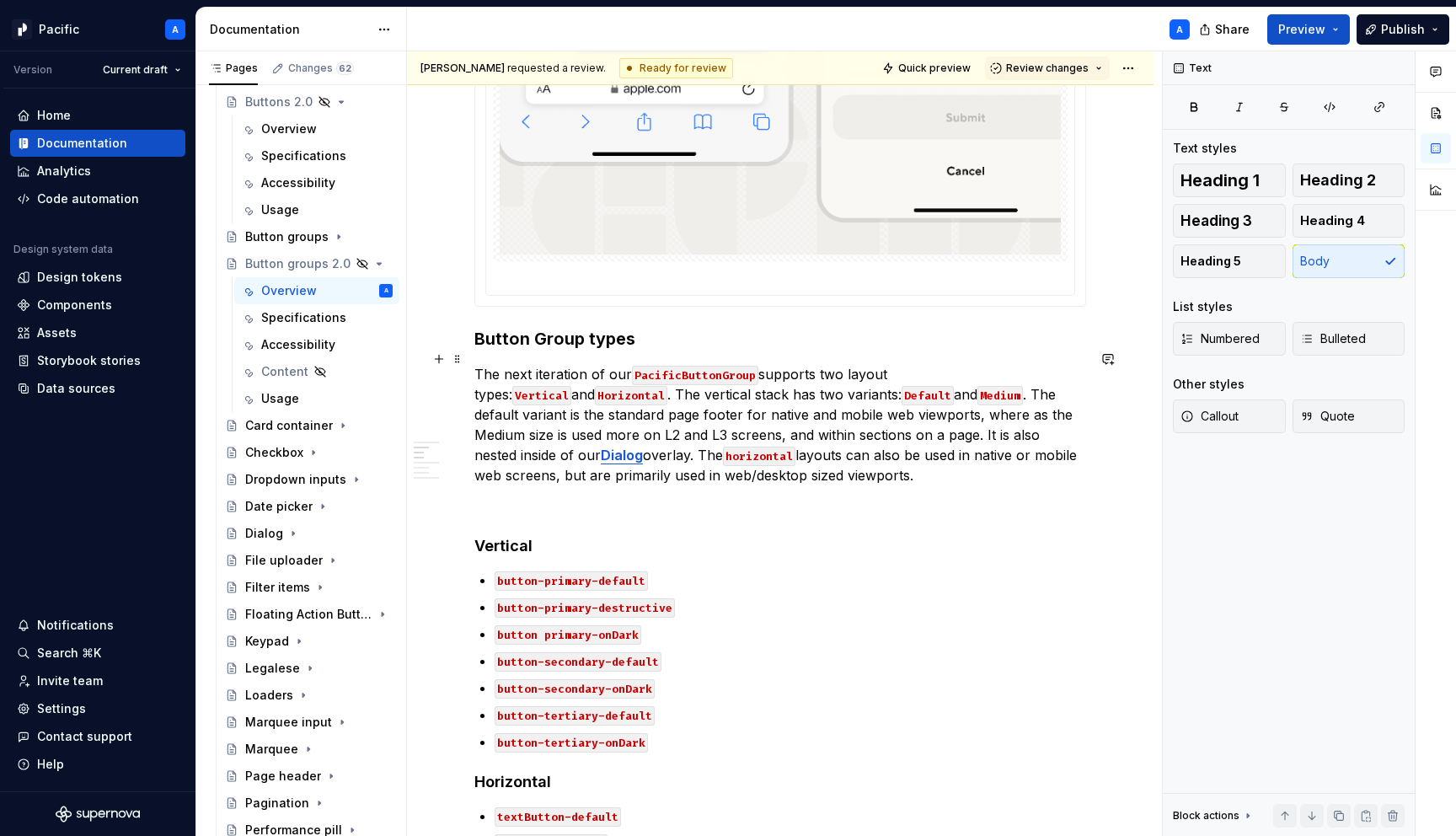
click at [809, 451] on p "The next iteration of our PacificButtonGroup supports two layout types: Vertica…" at bounding box center [779, 425] width 611 height 121
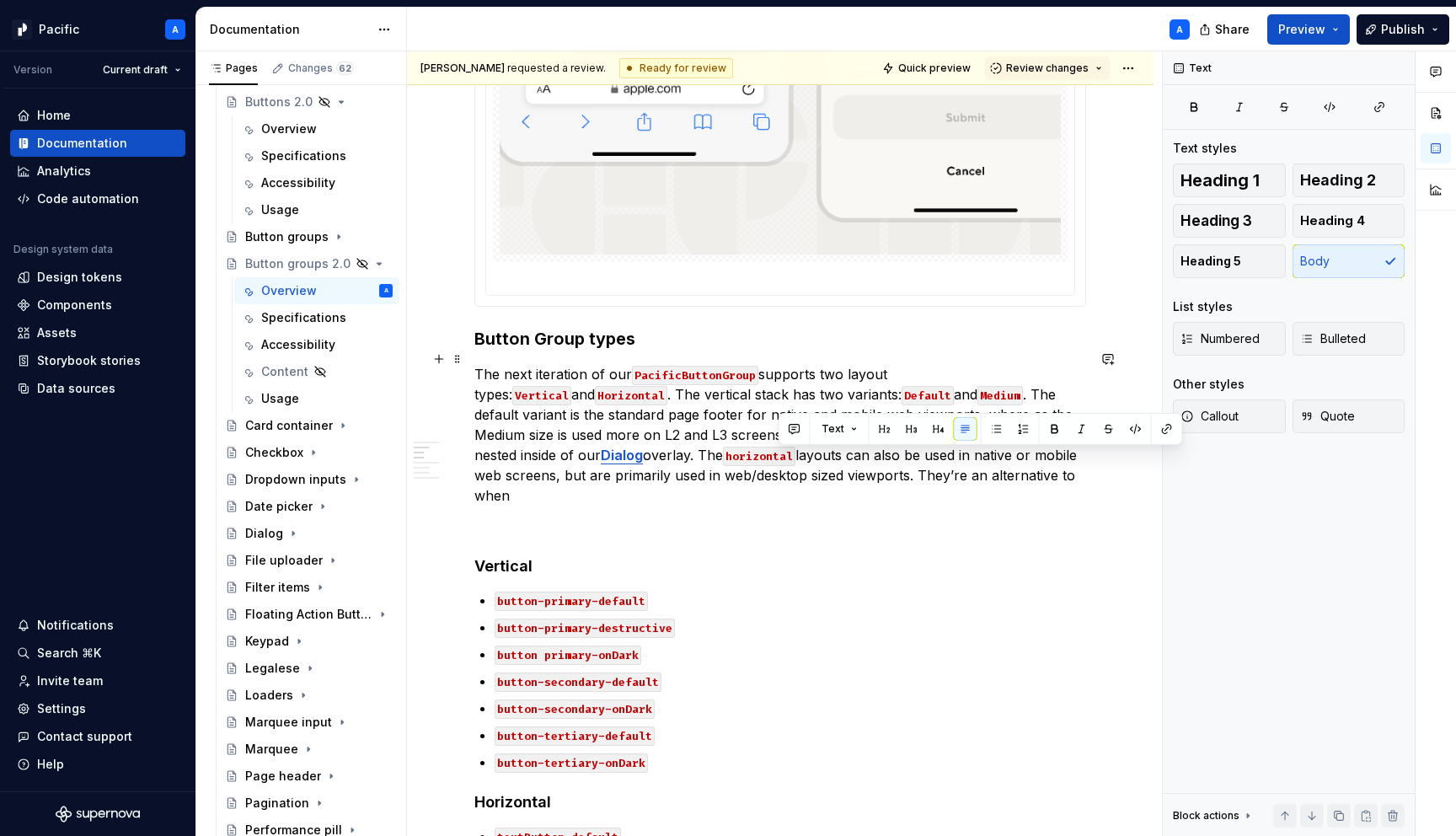
drag, startPoint x: 780, startPoint y: 457, endPoint x: 980, endPoint y: 455, distance: 200.0
click at [980, 455] on p "The next iteration of our PacificButtonGroup supports two layout types: Vertica…" at bounding box center [779, 434] width 611 height 141
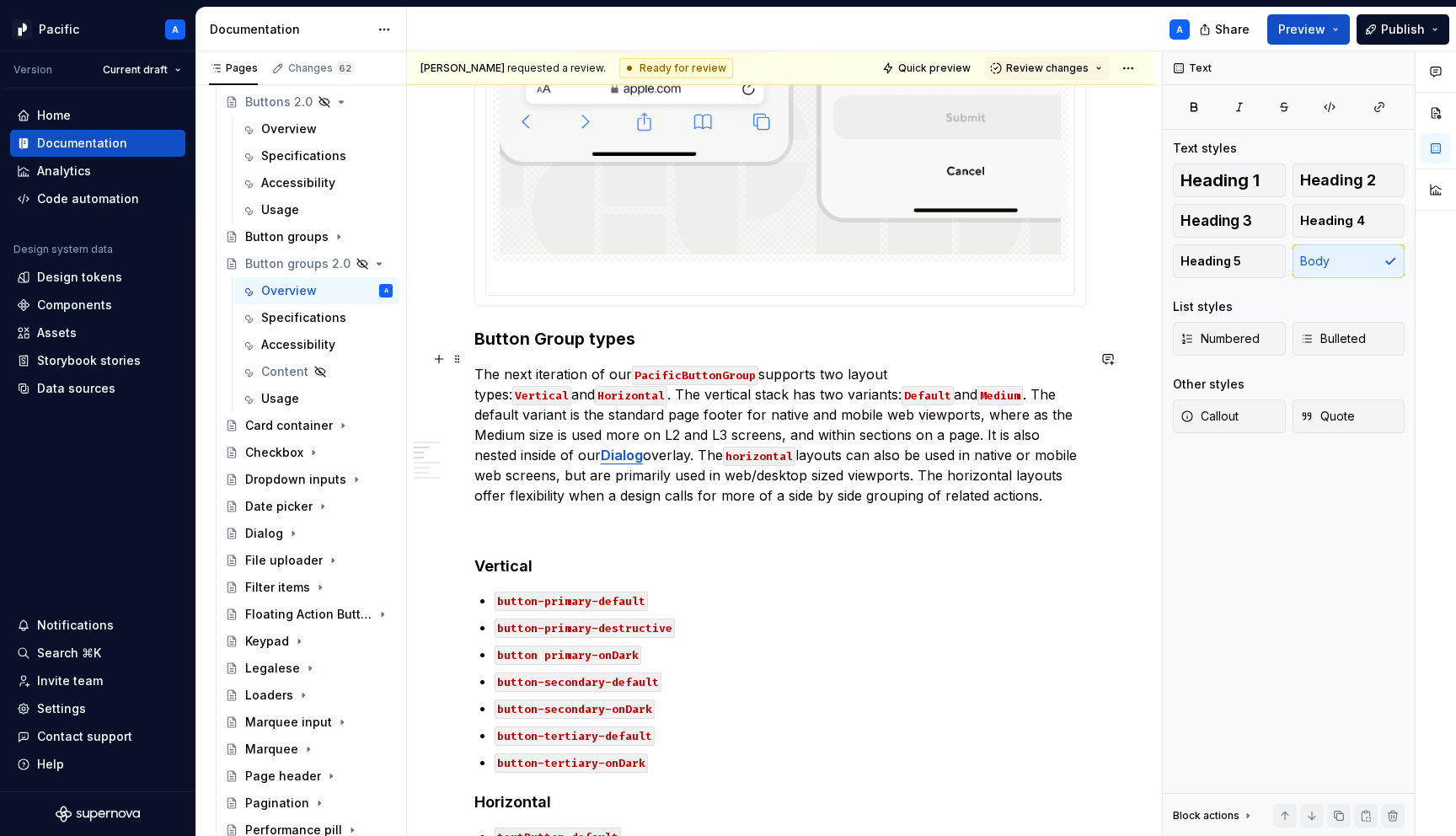
click at [924, 481] on p "The next iteration of our PacificButtonGroup supports two layout types: Vertica…" at bounding box center [779, 434] width 611 height 141
click at [558, 516] on p at bounding box center [779, 525] width 611 height 20
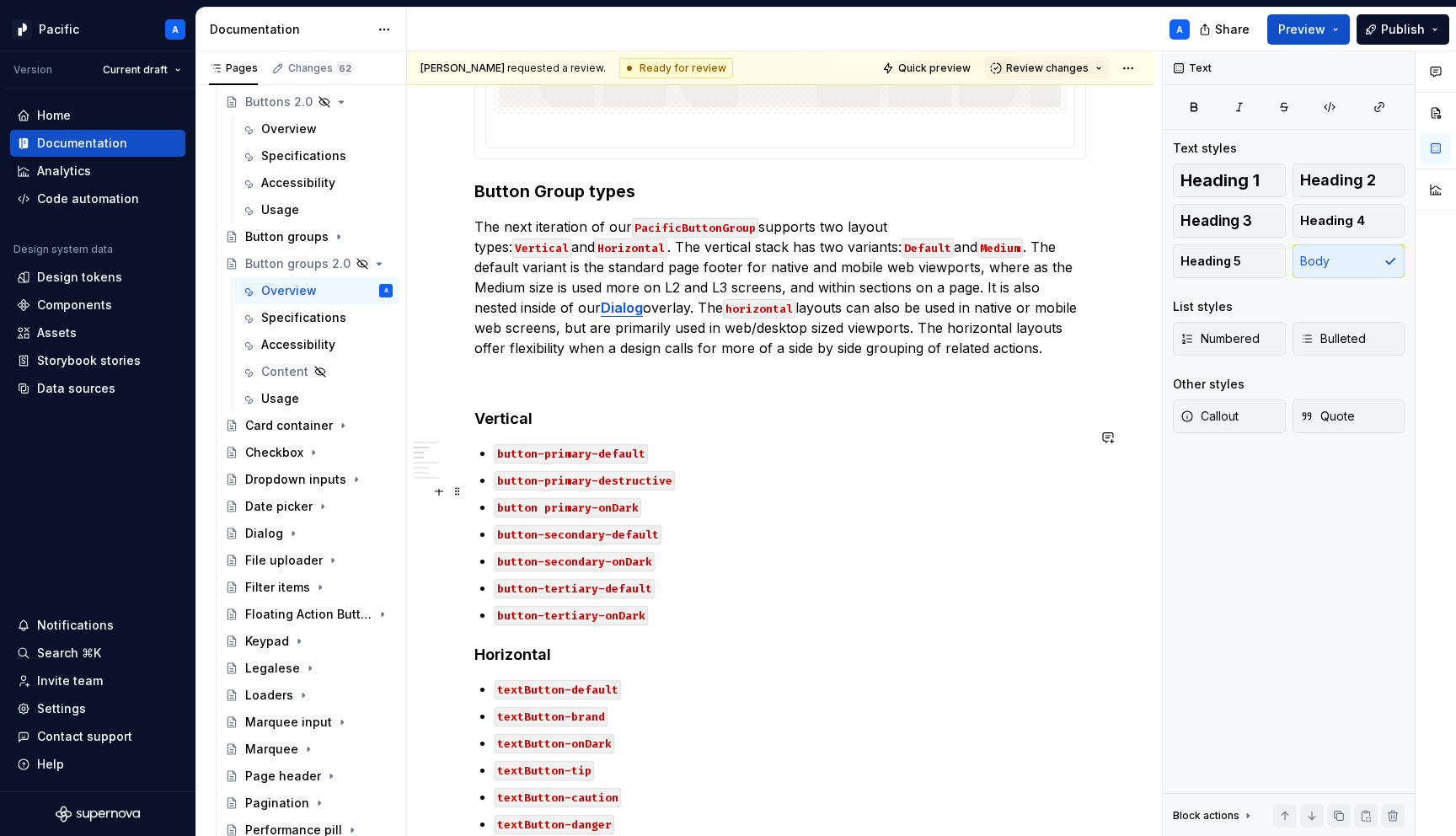
scroll to position [1183, 0]
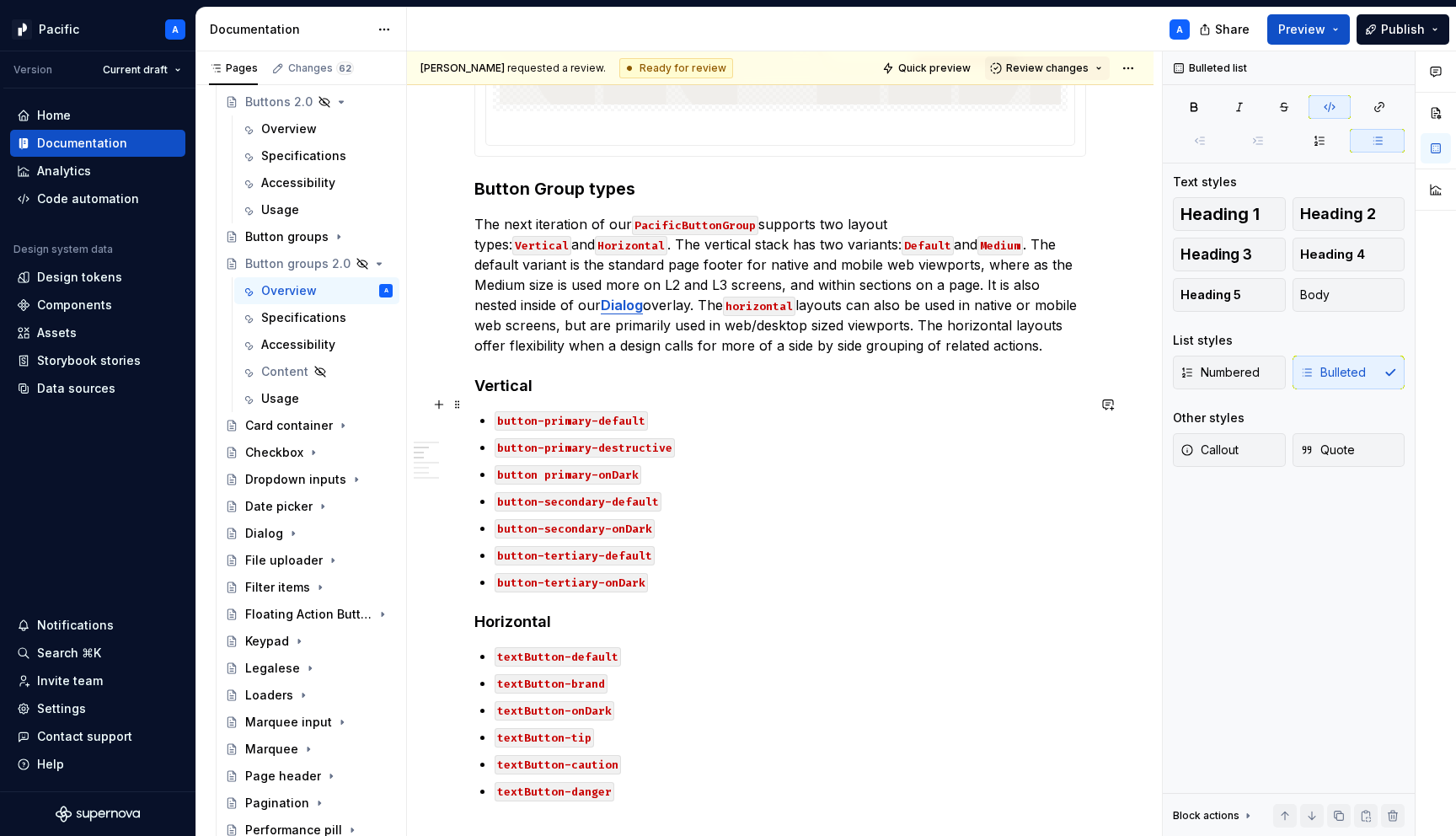
click at [535, 411] on code "button-primary-default" at bounding box center [572, 421] width 154 height 19
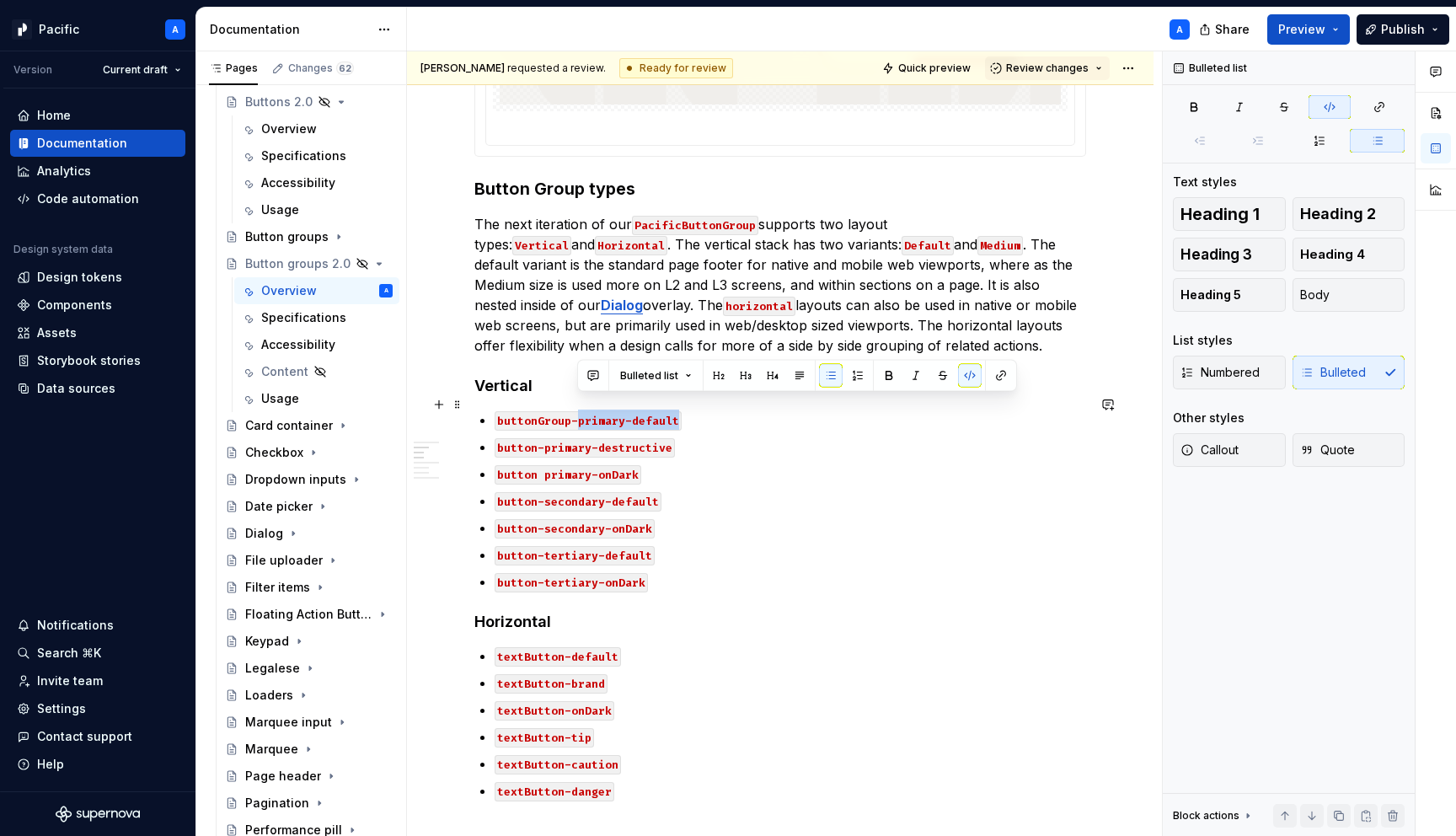
drag, startPoint x: 580, startPoint y: 405, endPoint x: 680, endPoint y: 406, distance: 100.0
click at [680, 409] on p "buttonGroup-primary-default" at bounding box center [791, 419] width 592 height 20
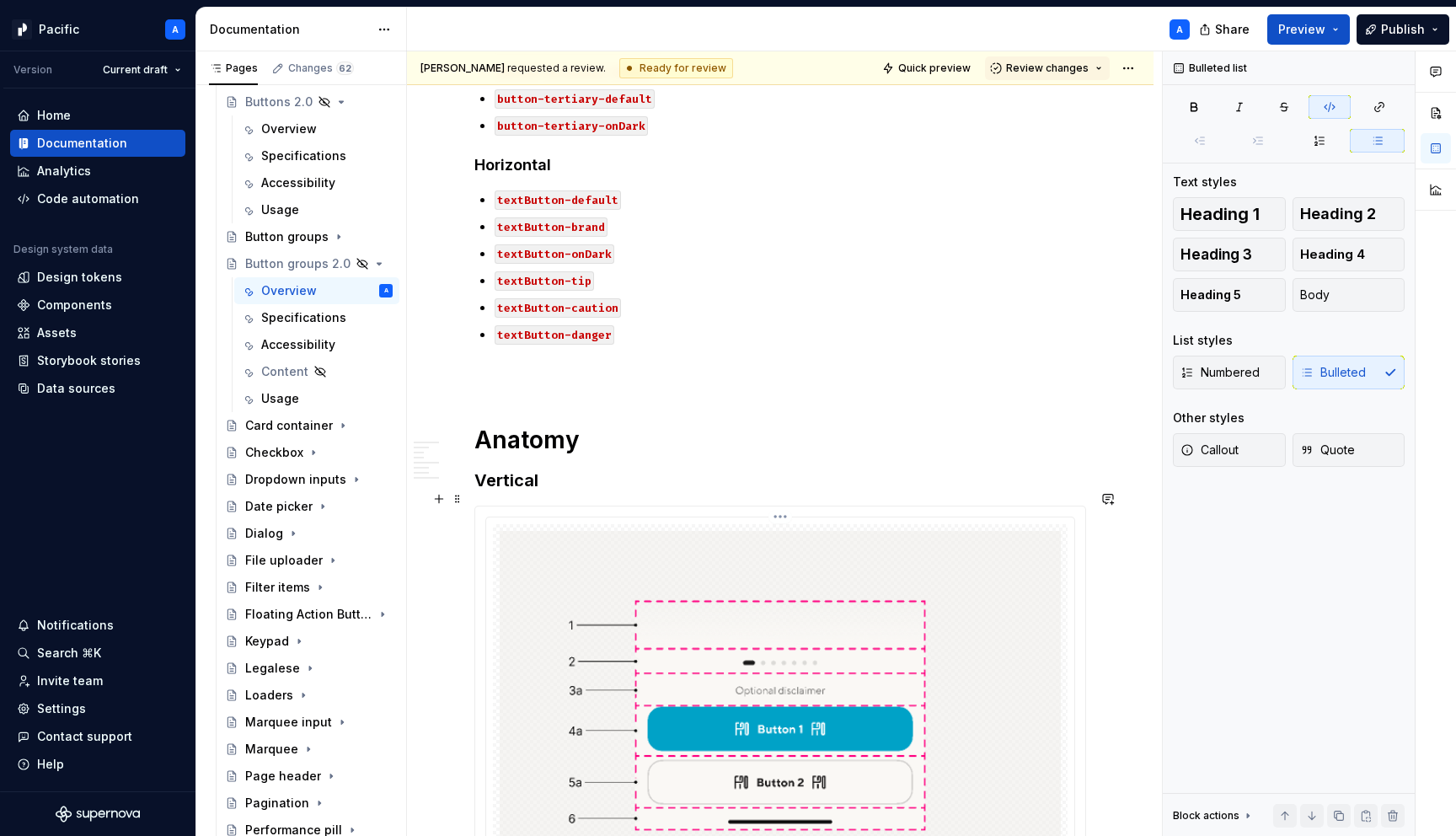
scroll to position [1319, 0]
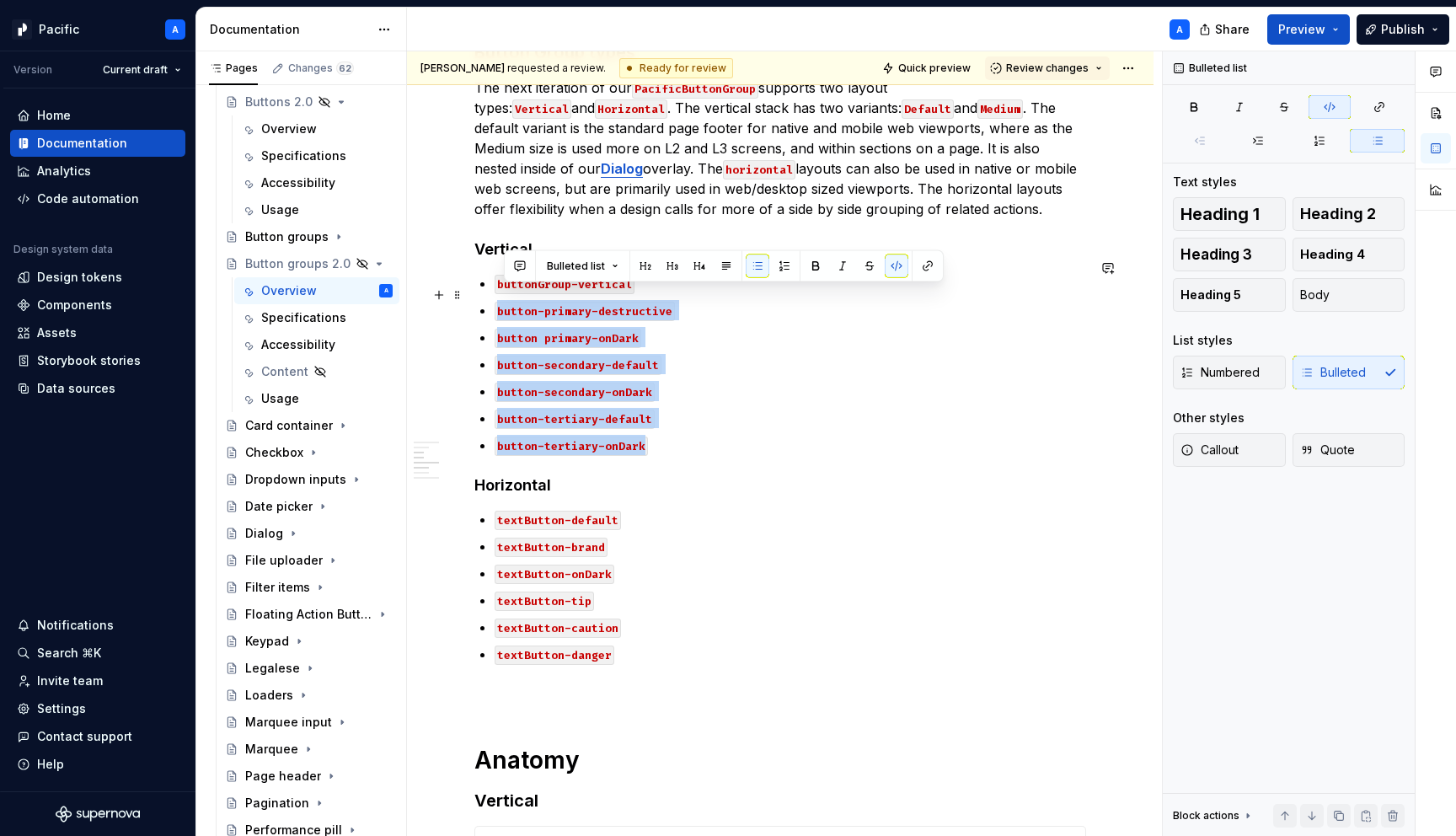
drag, startPoint x: 685, startPoint y: 424, endPoint x: 498, endPoint y: 292, distance: 228.9
click at [498, 292] on ul "buttonGroup-vertical button-primary-destructive button primary-onDark button-se…" at bounding box center [791, 364] width 592 height 182
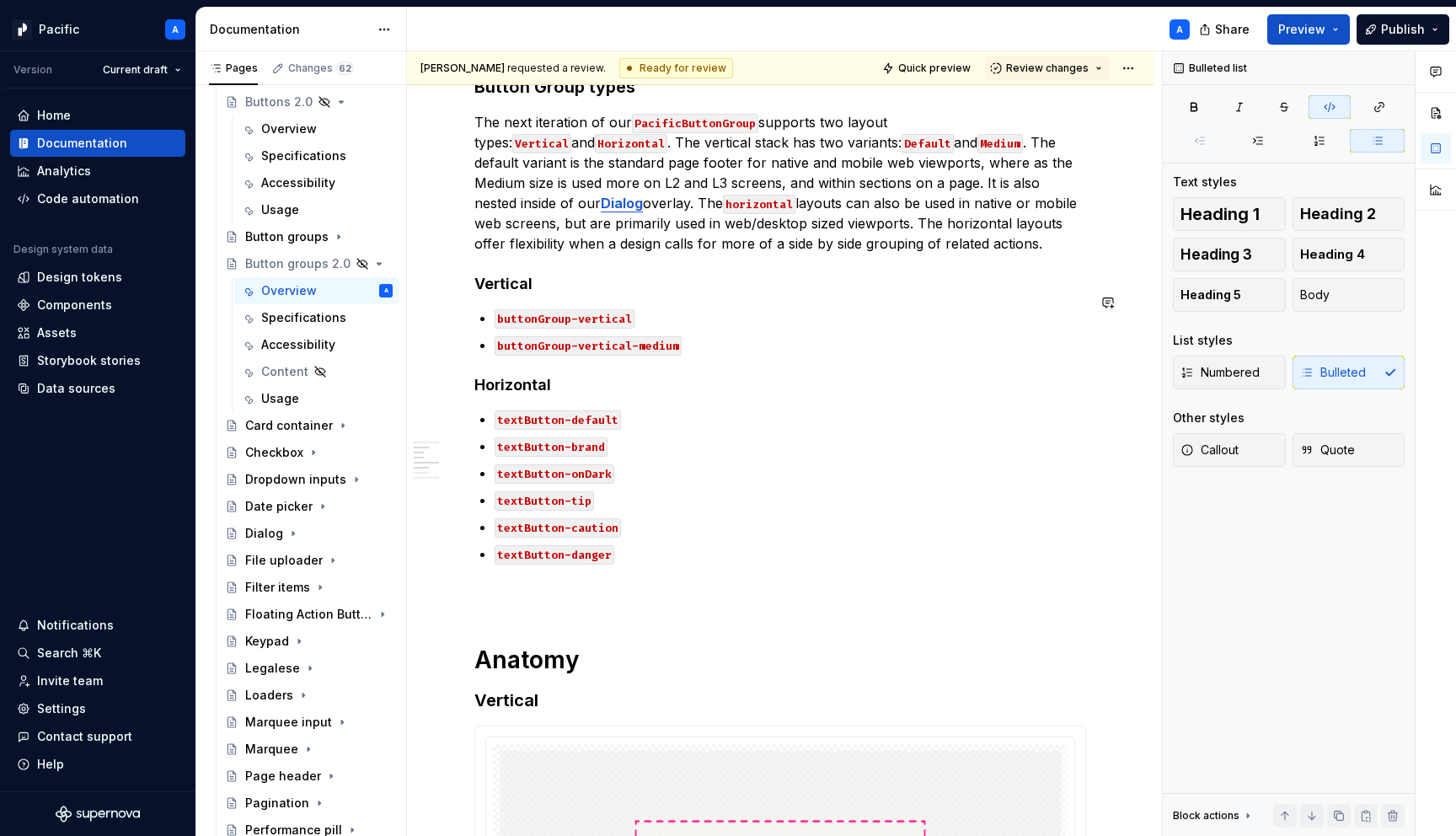
scroll to position [1263, 0]
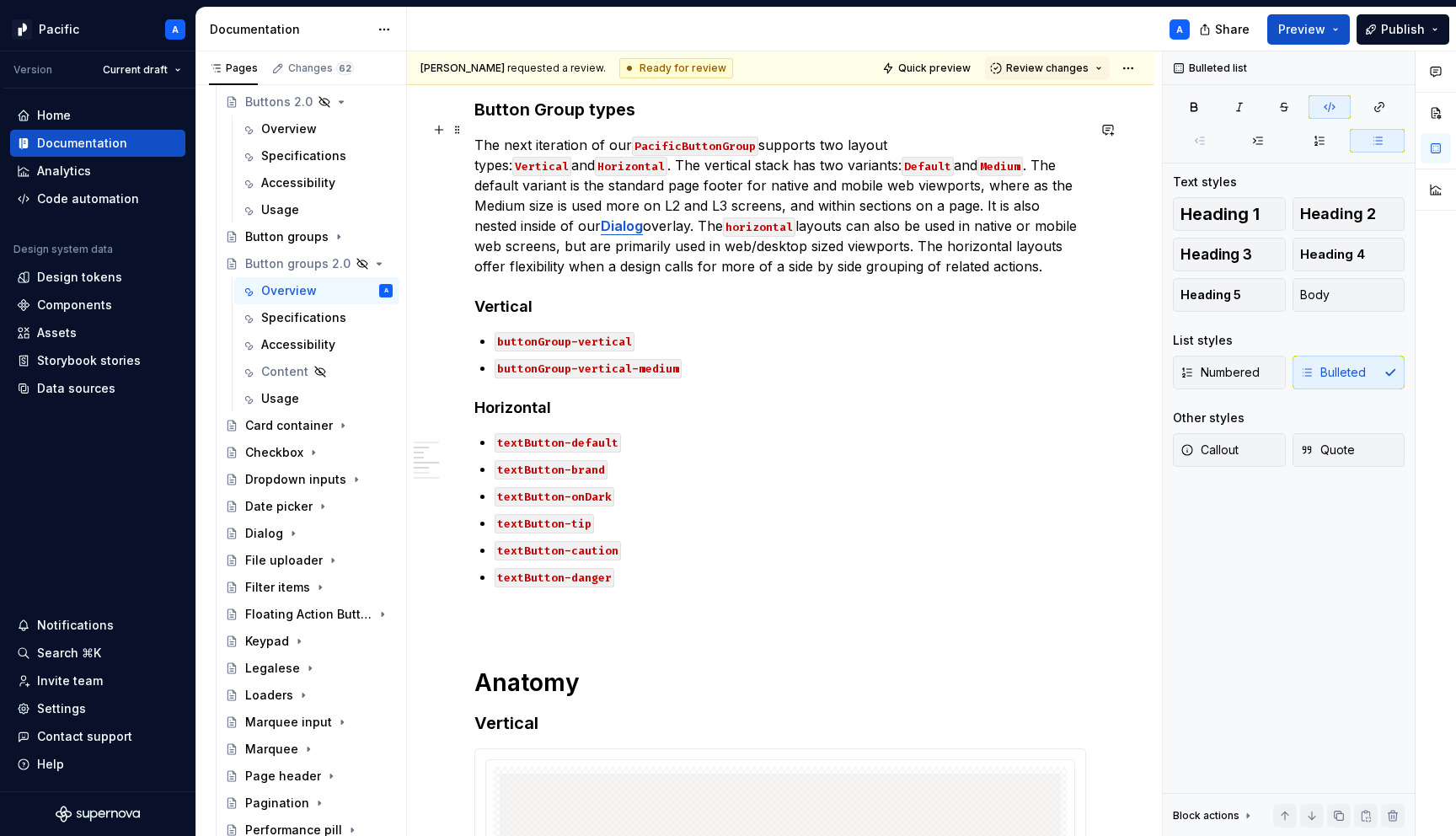
click at [526, 215] on p "The next iteration of our PacificButtonGroup supports two layout types: Vertica…" at bounding box center [779, 205] width 611 height 141
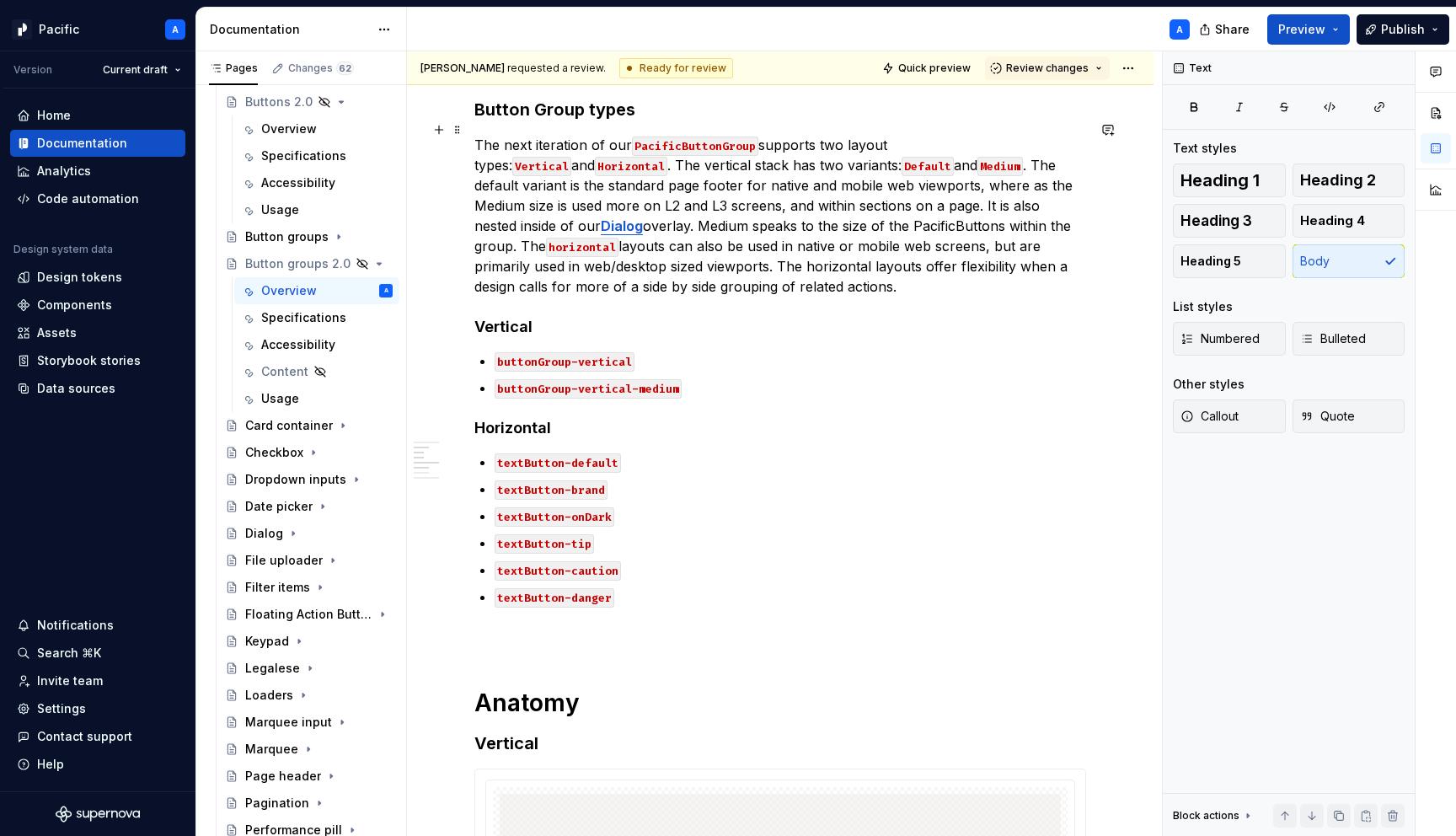
click at [770, 208] on p "The next iteration of our PacificButtonGroup supports two layout types: Vertica…" at bounding box center [779, 215] width 611 height 162
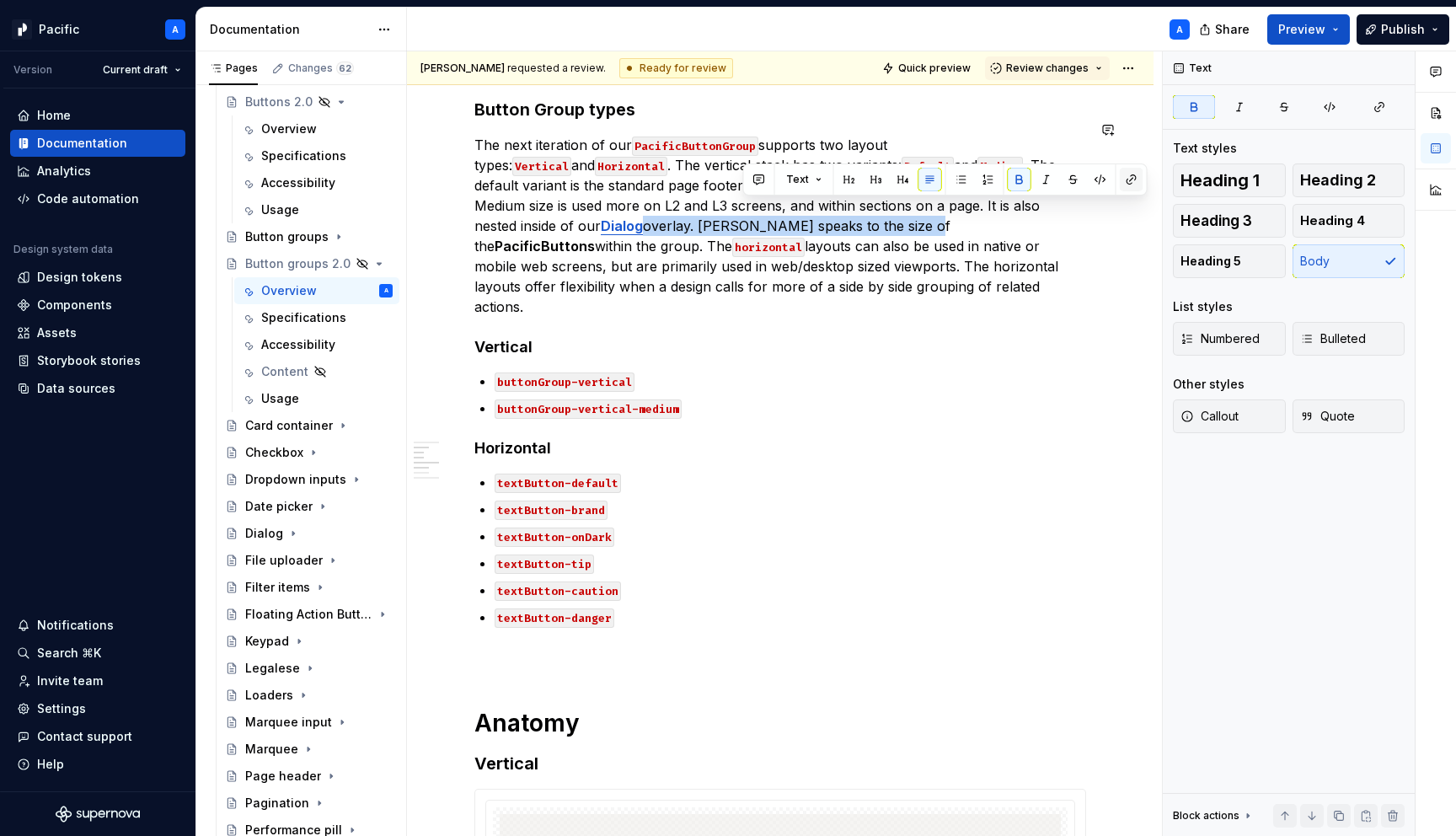
click at [1119, 173] on button "button" at bounding box center [1131, 179] width 24 height 24
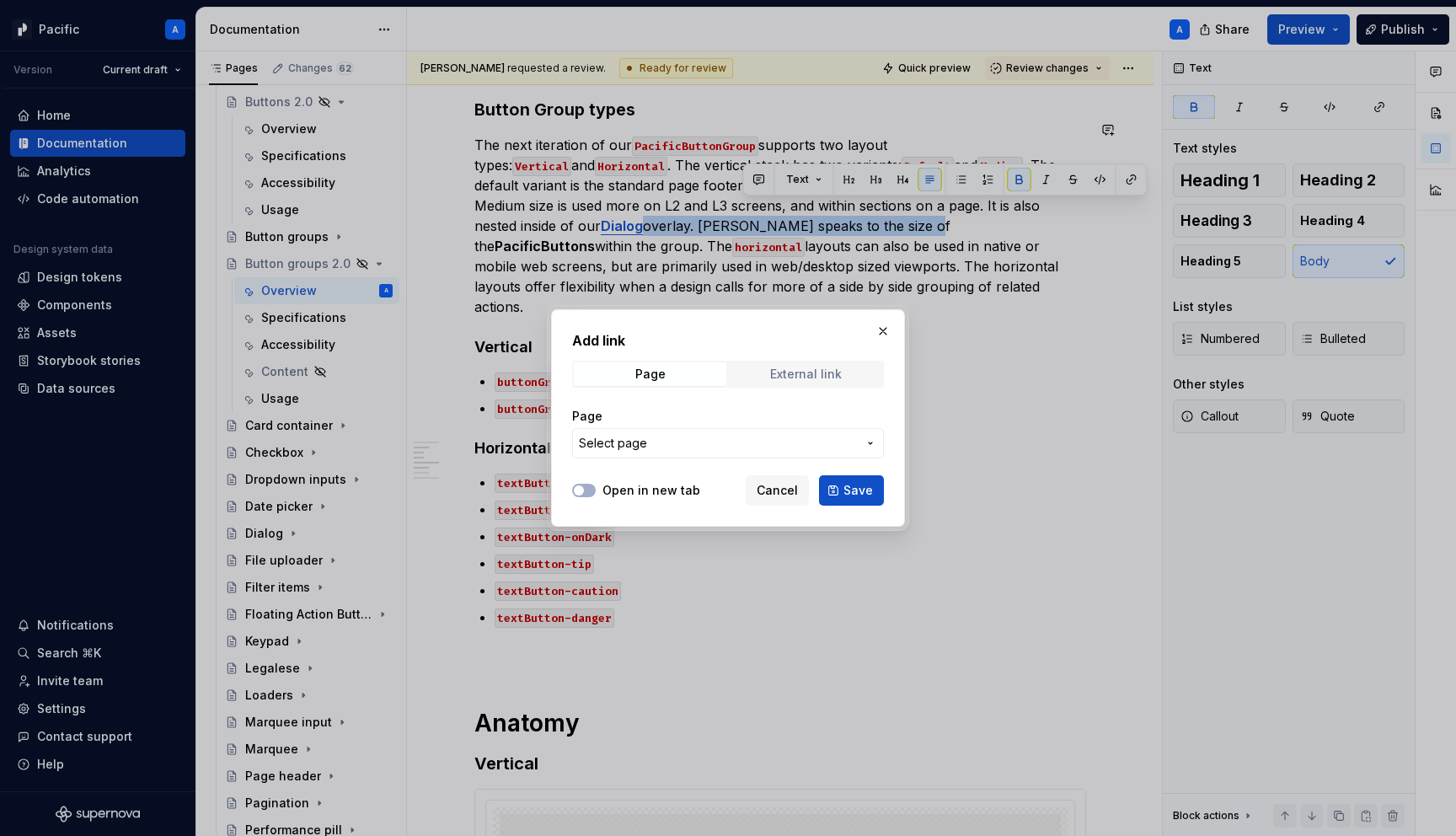
click at [790, 378] on div "External link" at bounding box center [807, 374] width 72 height 13
click at [698, 438] on input "URL" at bounding box center [728, 444] width 312 height 30
click at [694, 381] on span "Page" at bounding box center [649, 373] width 153 height 24
click at [697, 446] on span "Select page" at bounding box center [718, 444] width 278 height 17
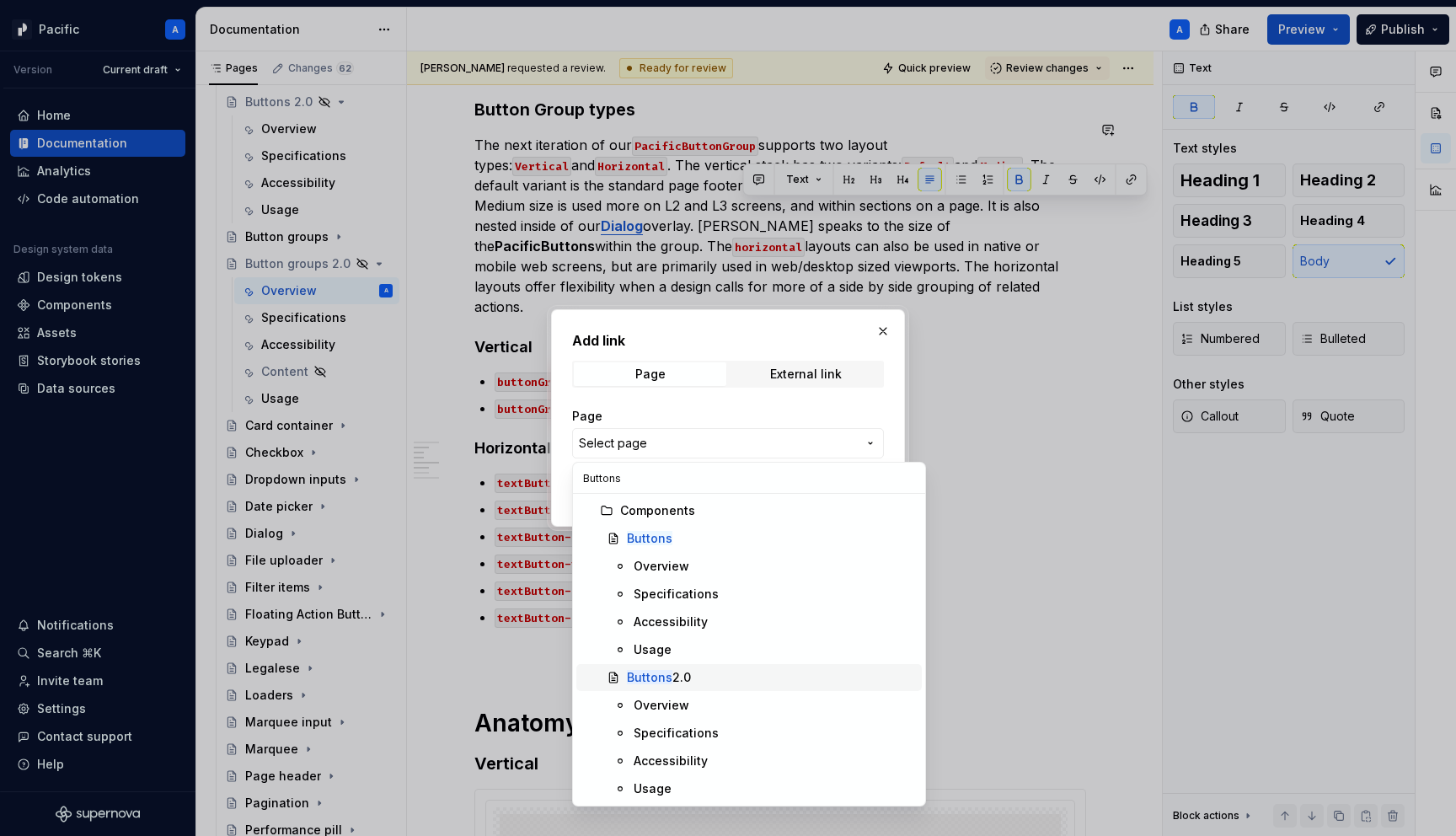
type input "Buttons"
click at [674, 672] on div "Buttons 2.0" at bounding box center [659, 678] width 64 height 17
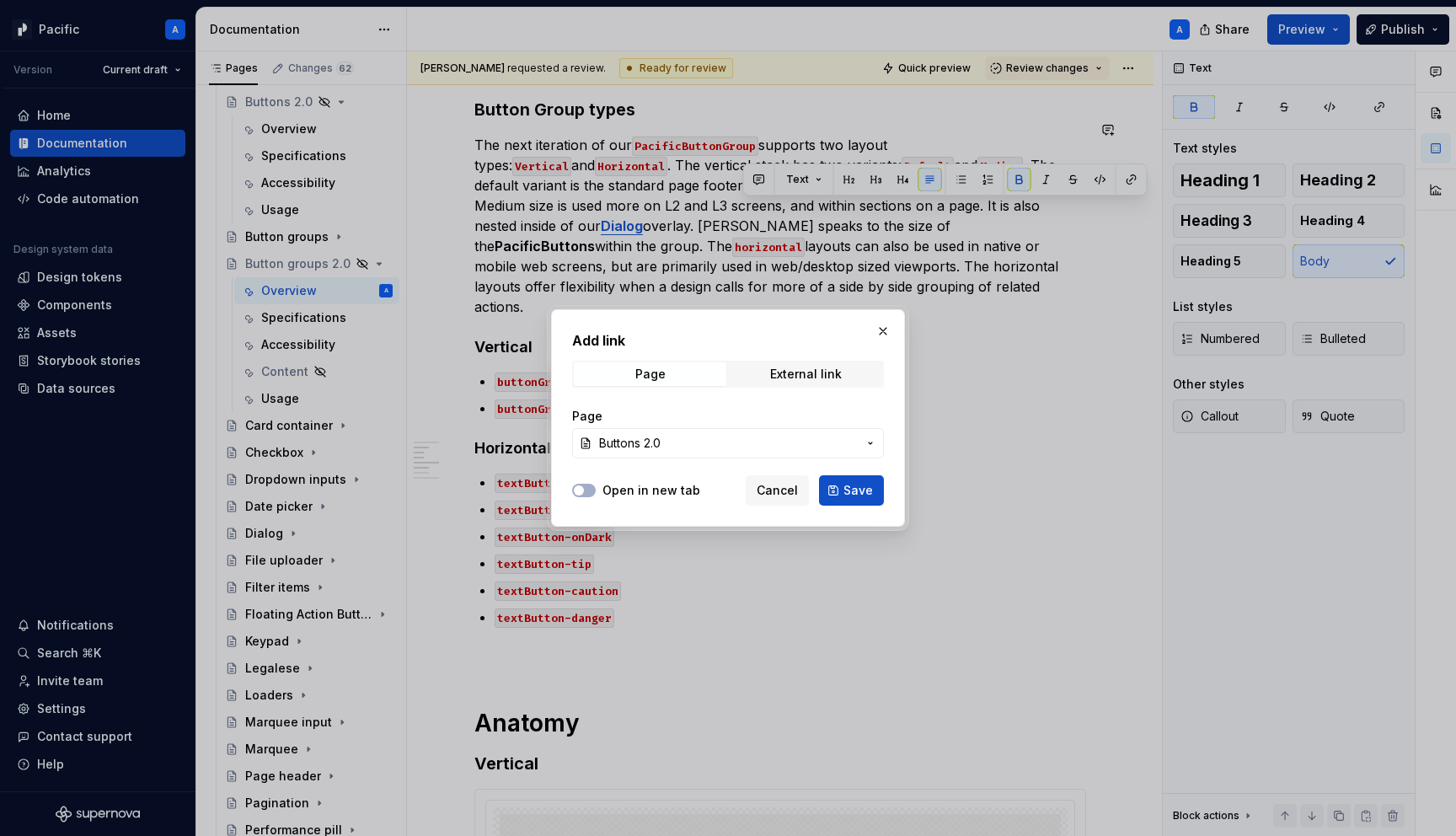
click at [587, 500] on div "Open in new tab Cancel Save" at bounding box center [728, 486] width 312 height 37
click at [589, 490] on button "Open in new tab" at bounding box center [584, 490] width 24 height 13
click at [864, 492] on span "Save" at bounding box center [858, 490] width 29 height 17
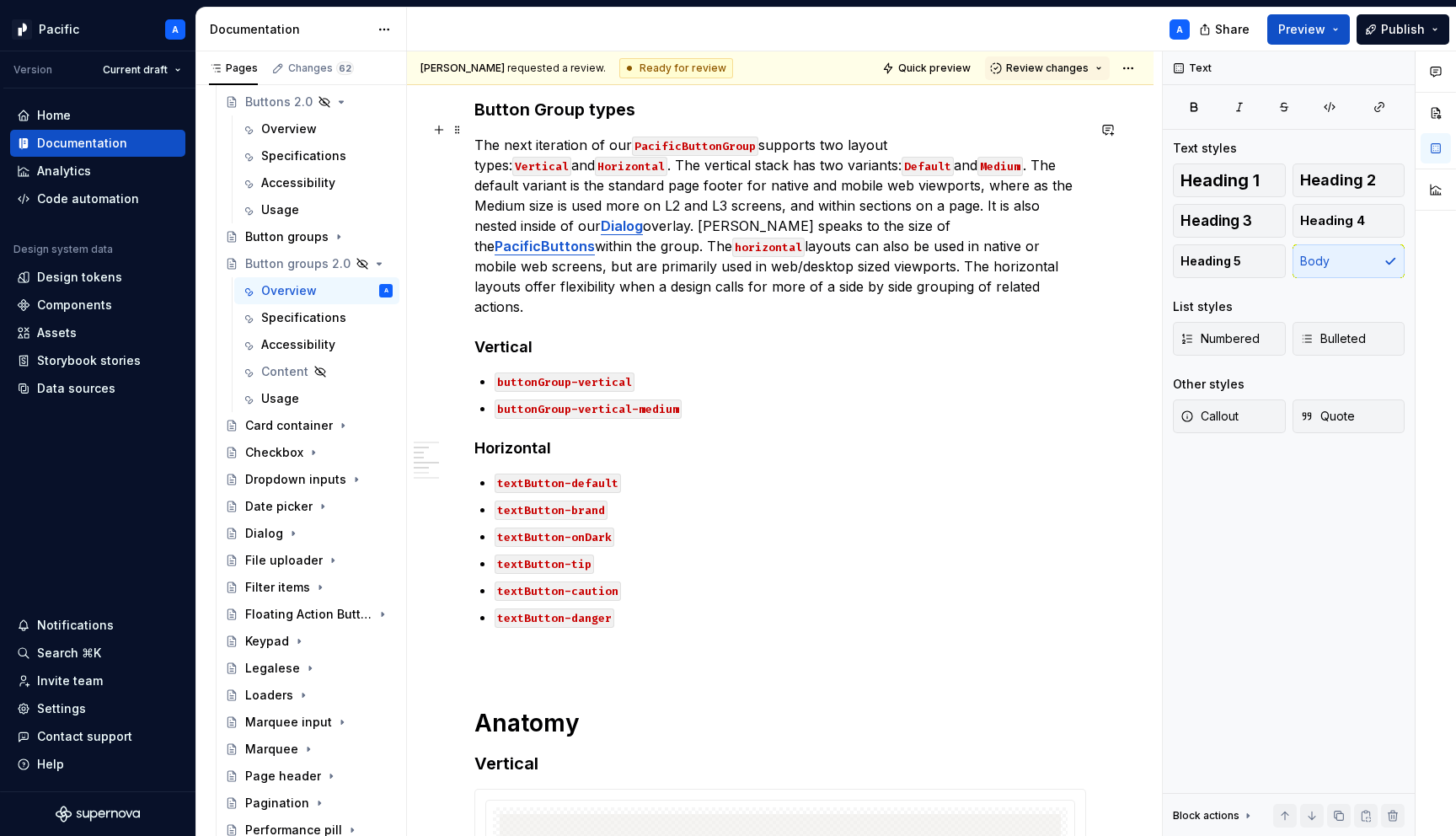
click at [947, 207] on p "The next iteration of our PacificButtonGroup supports two layout types: Vertica…" at bounding box center [779, 226] width 611 height 182
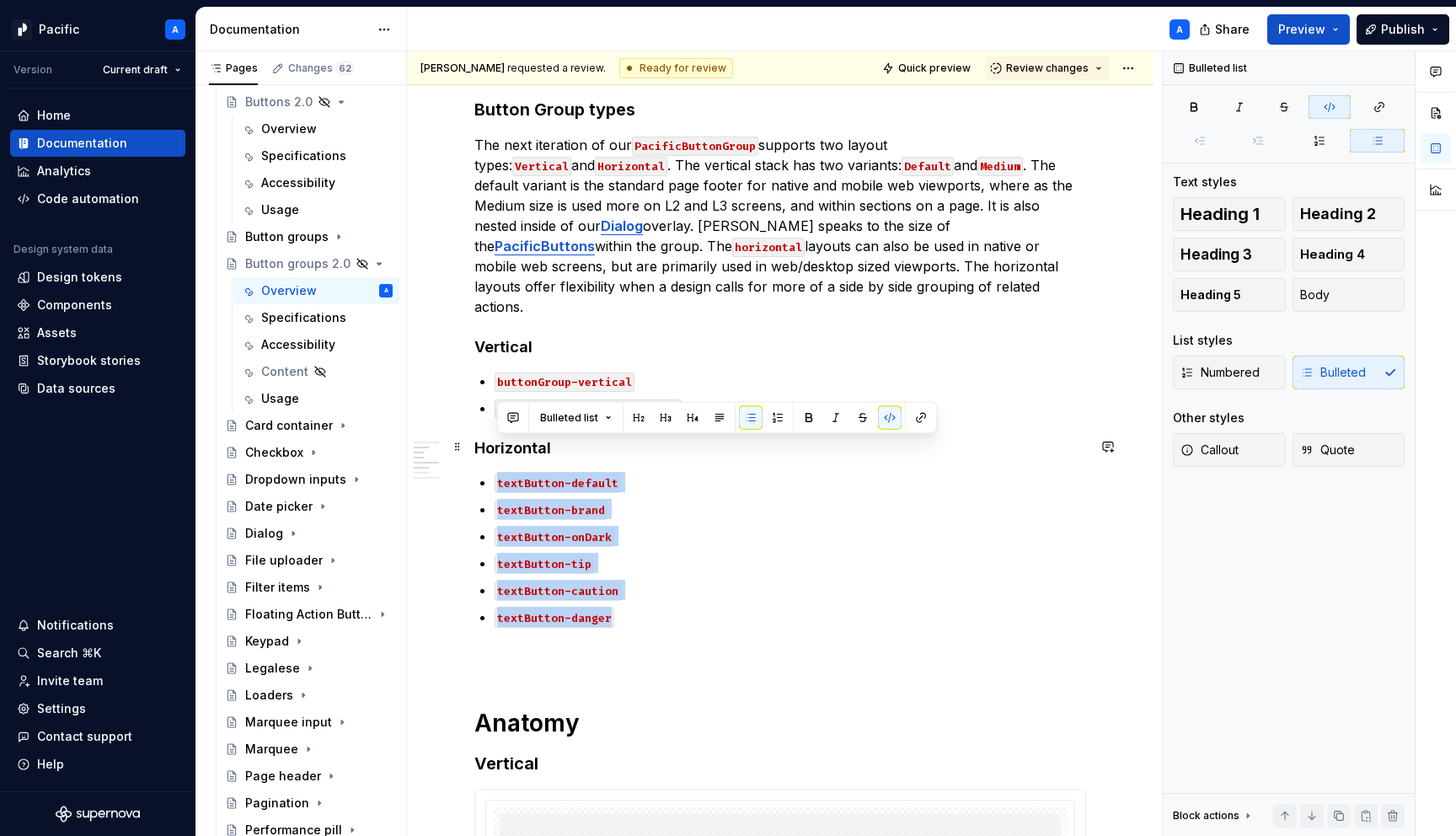
drag, startPoint x: 639, startPoint y: 579, endPoint x: 493, endPoint y: 451, distance: 194.2
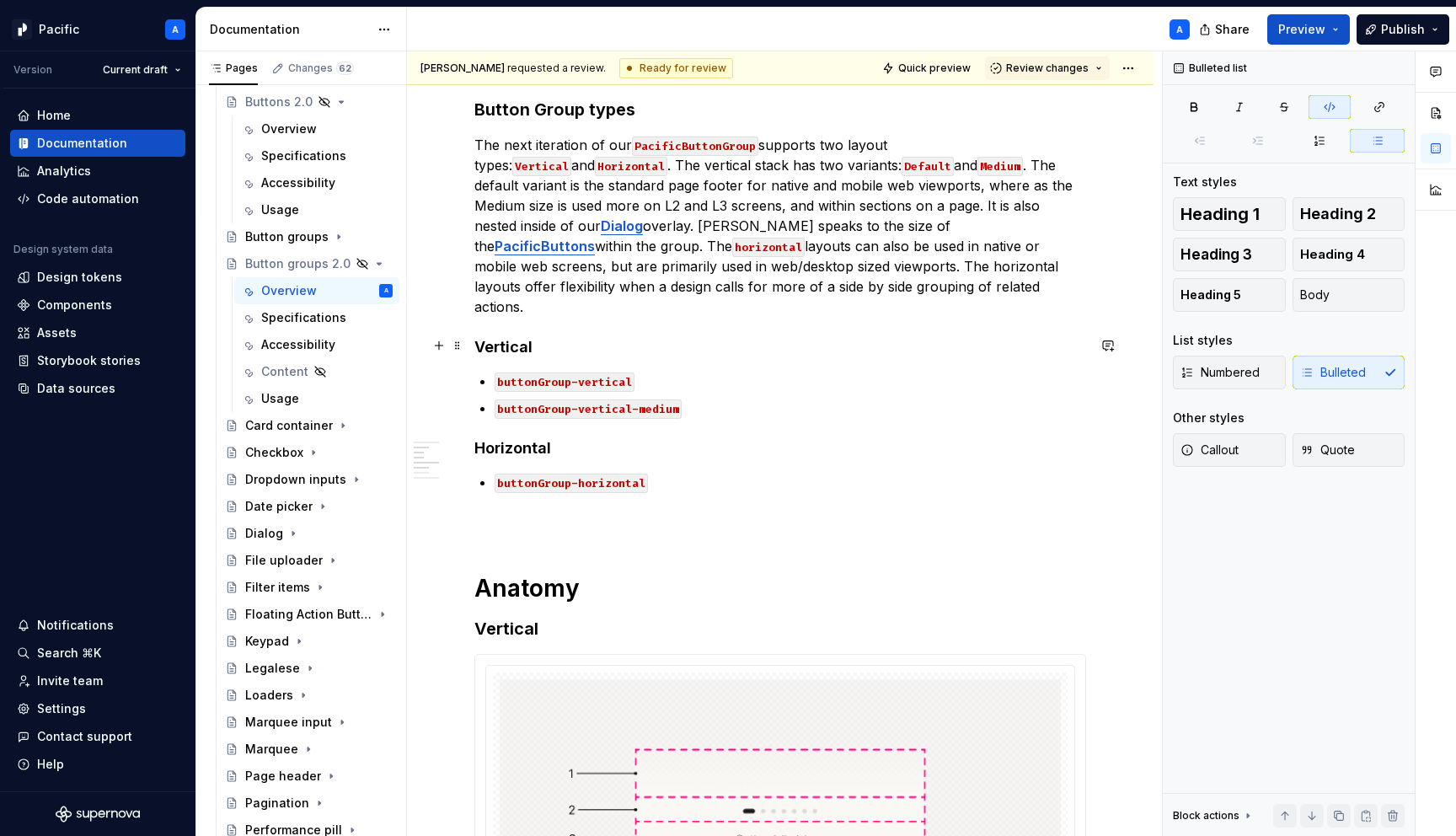
click at [690, 371] on p "buttonGroup-vertical" at bounding box center [791, 380] width 592 height 20
click at [702, 472] on p "buttonGroup-horizontal" at bounding box center [791, 482] width 592 height 20
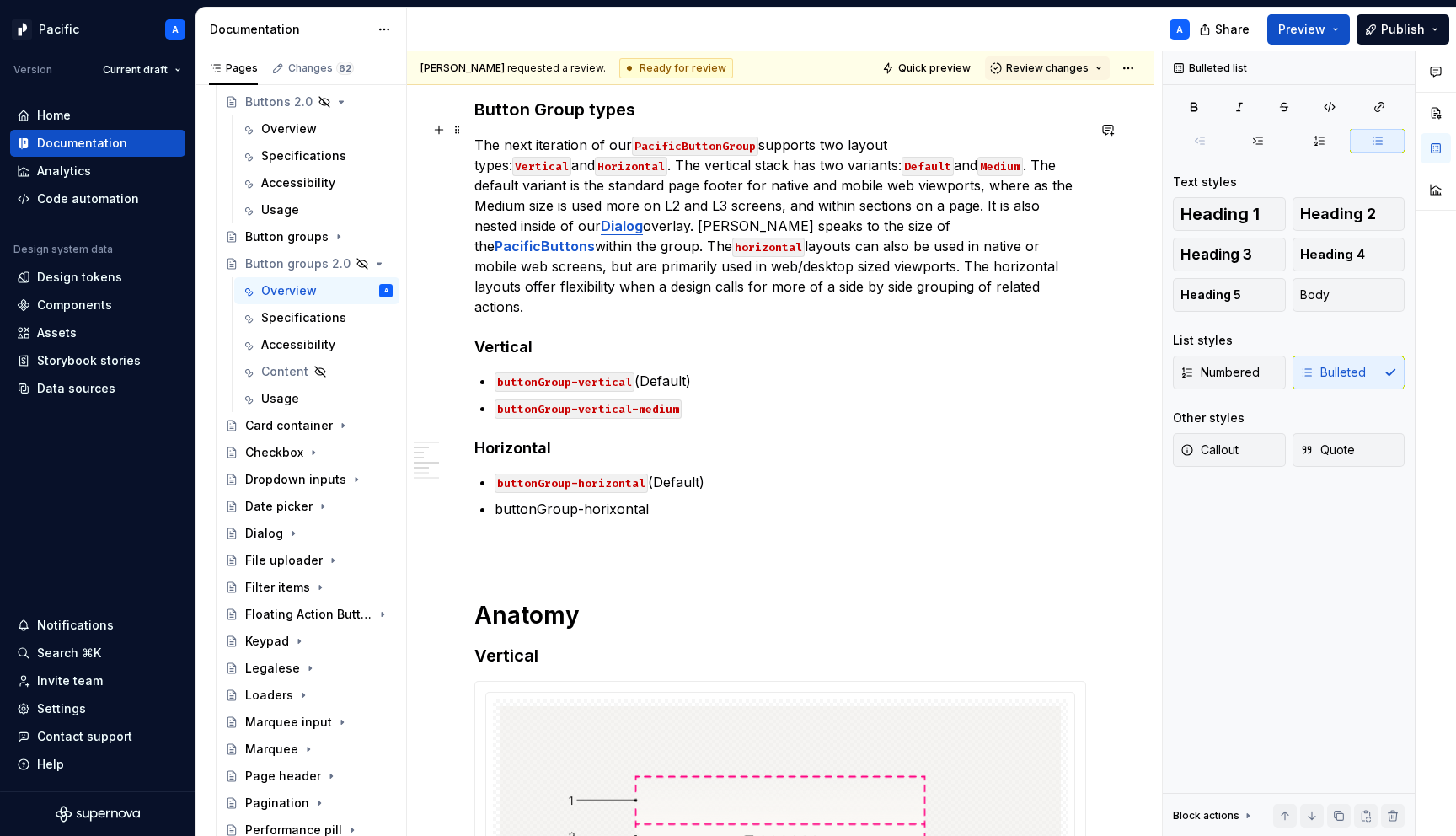
click at [587, 210] on p "The next iteration of our PacificButtonGroup supports two layout types: Vertica…" at bounding box center [779, 226] width 611 height 182
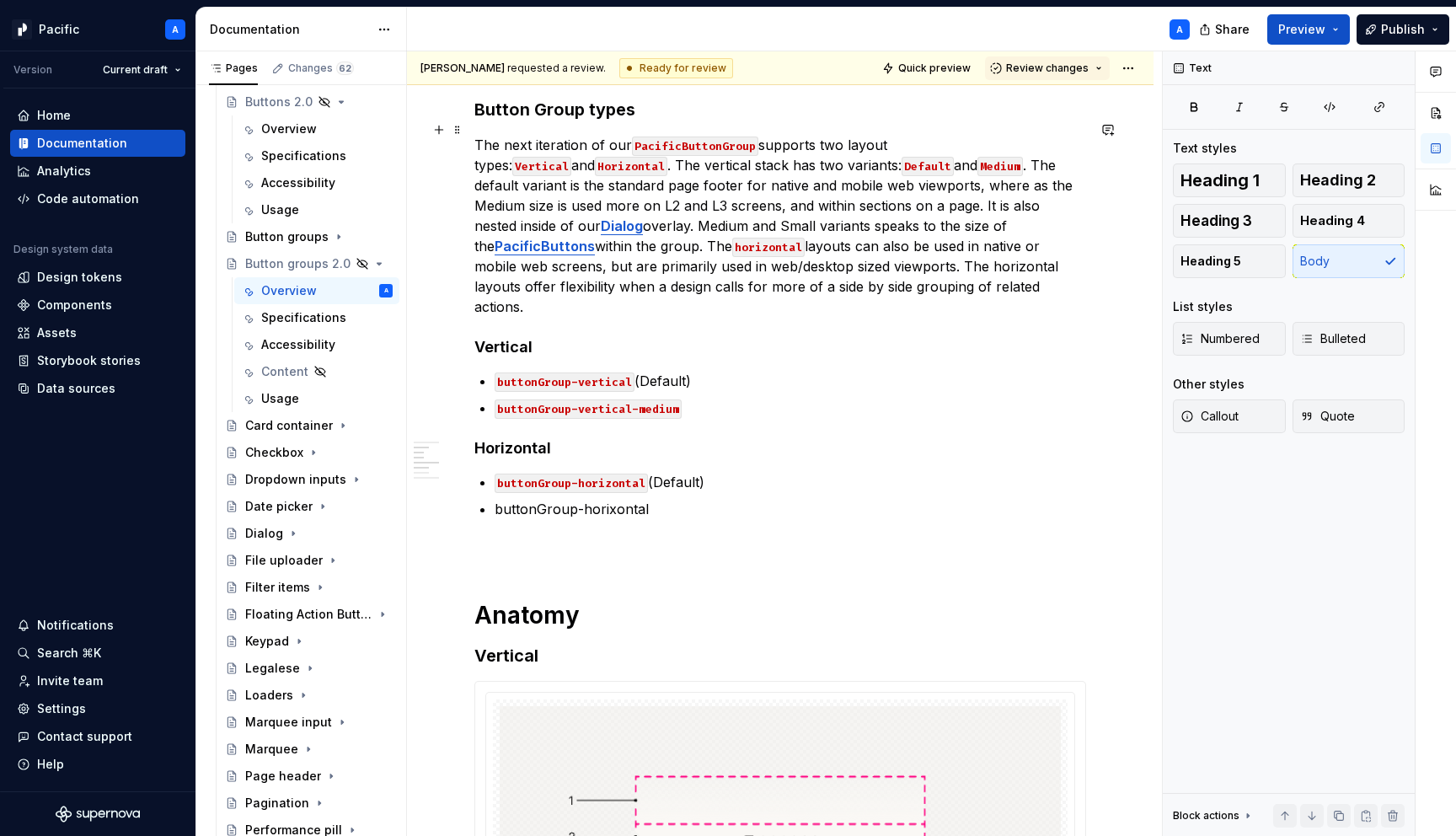
click at [618, 211] on p "The next iteration of our PacificButtonGroup supports two layout types: Vertica…" at bounding box center [779, 226] width 611 height 182
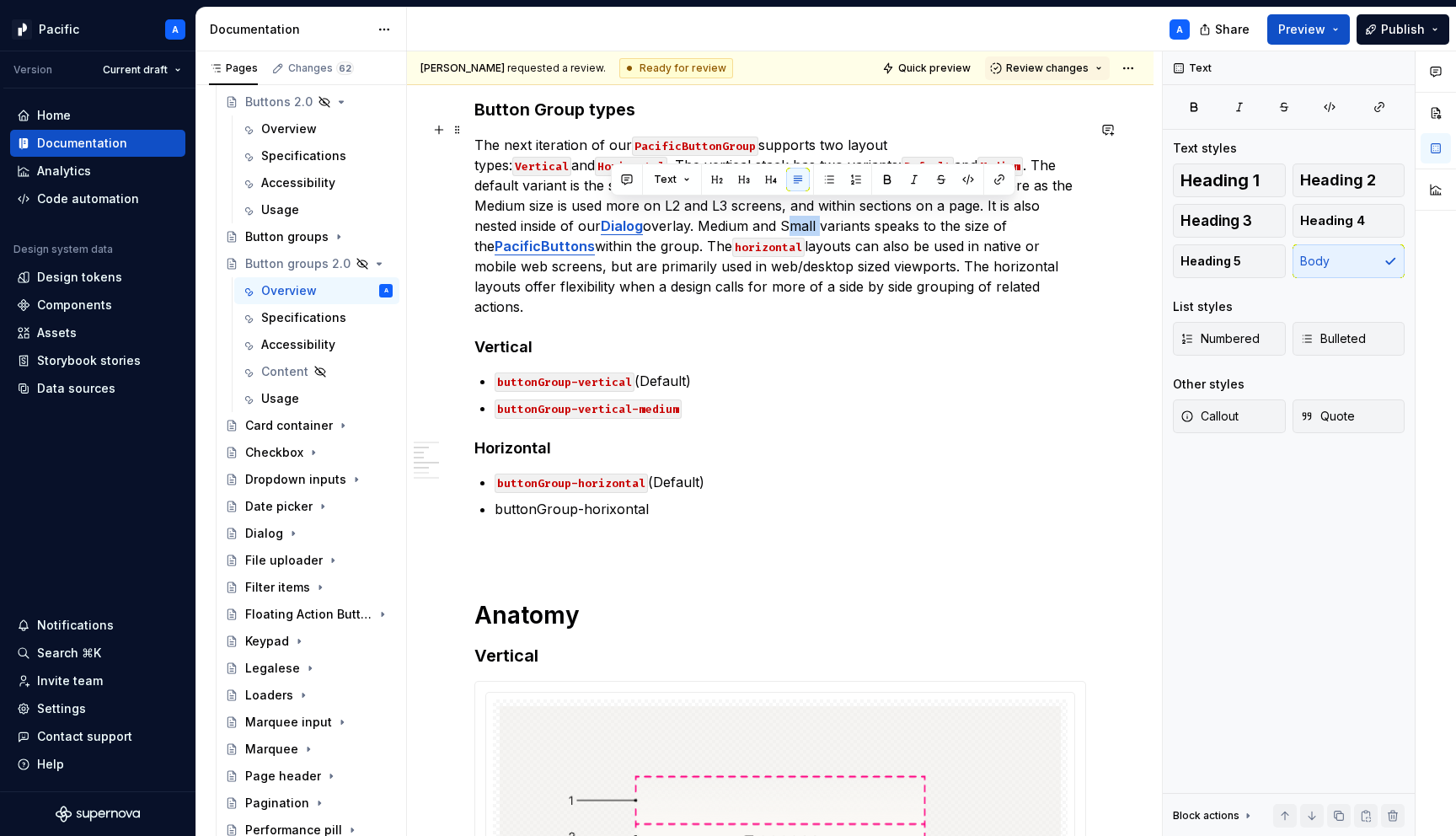
click at [618, 211] on p "The next iteration of our PacificButtonGroup supports two layout types: Vertica…" at bounding box center [779, 226] width 611 height 182
click at [967, 174] on button "button" at bounding box center [968, 179] width 24 height 24
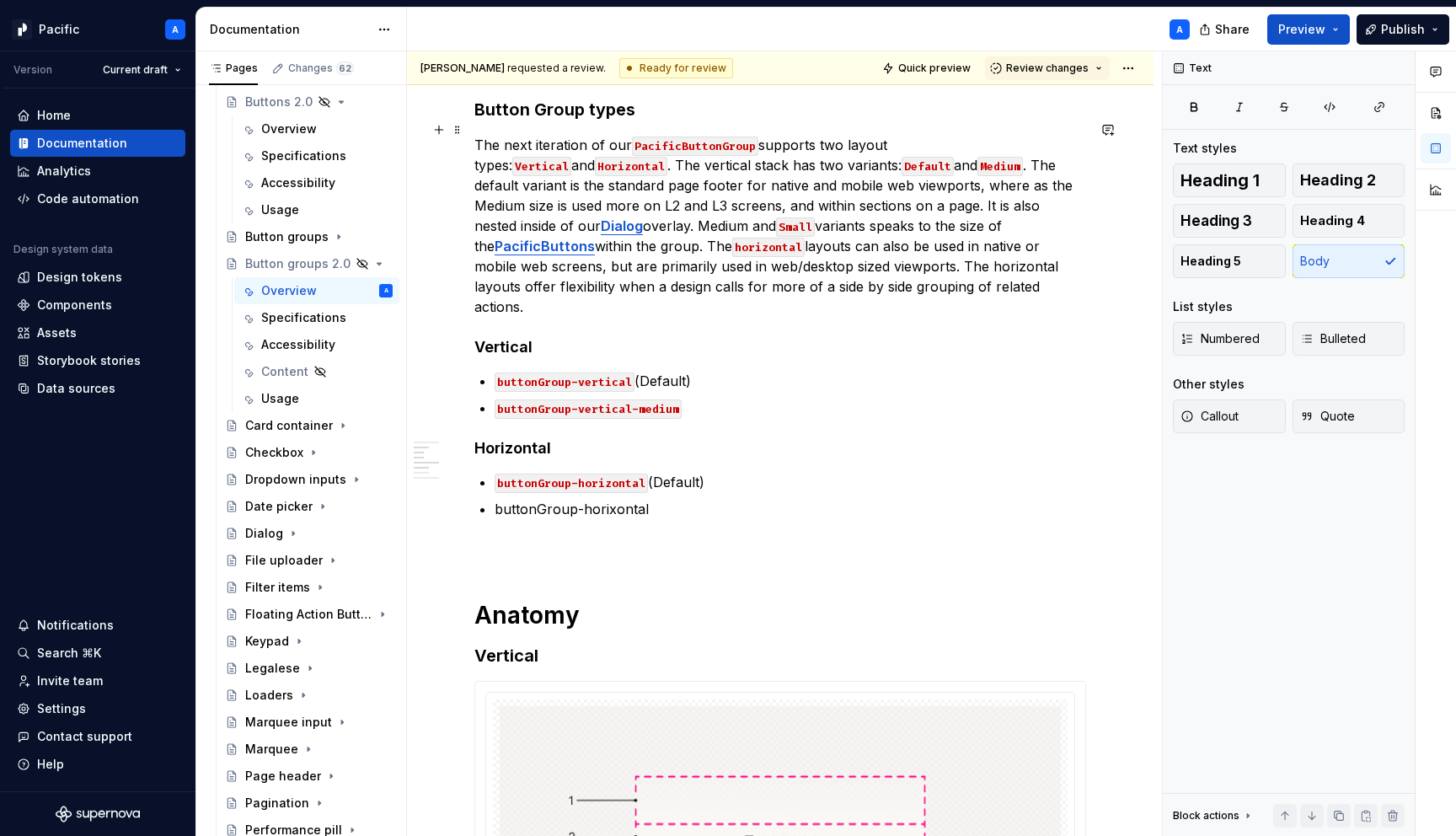
click at [545, 209] on p "The next iteration of our PacificButtonGroup supports two layout types: Vertica…" at bounding box center [779, 226] width 611 height 182
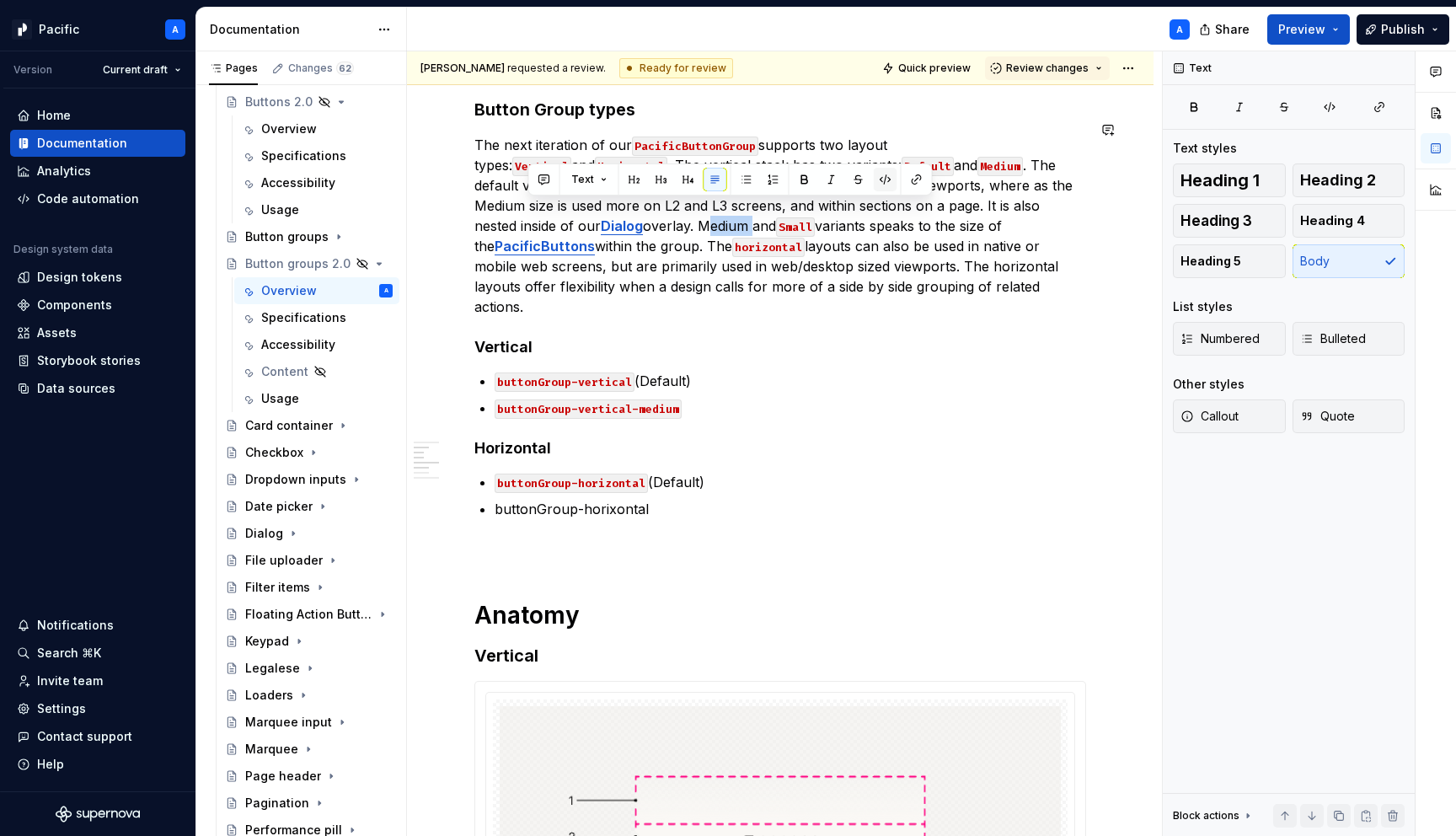
click at [879, 173] on button "button" at bounding box center [885, 179] width 24 height 24
click at [684, 211] on p "The next iteration of our PacificButtonGroup supports two layout types: Vertica…" at bounding box center [779, 226] width 611 height 182
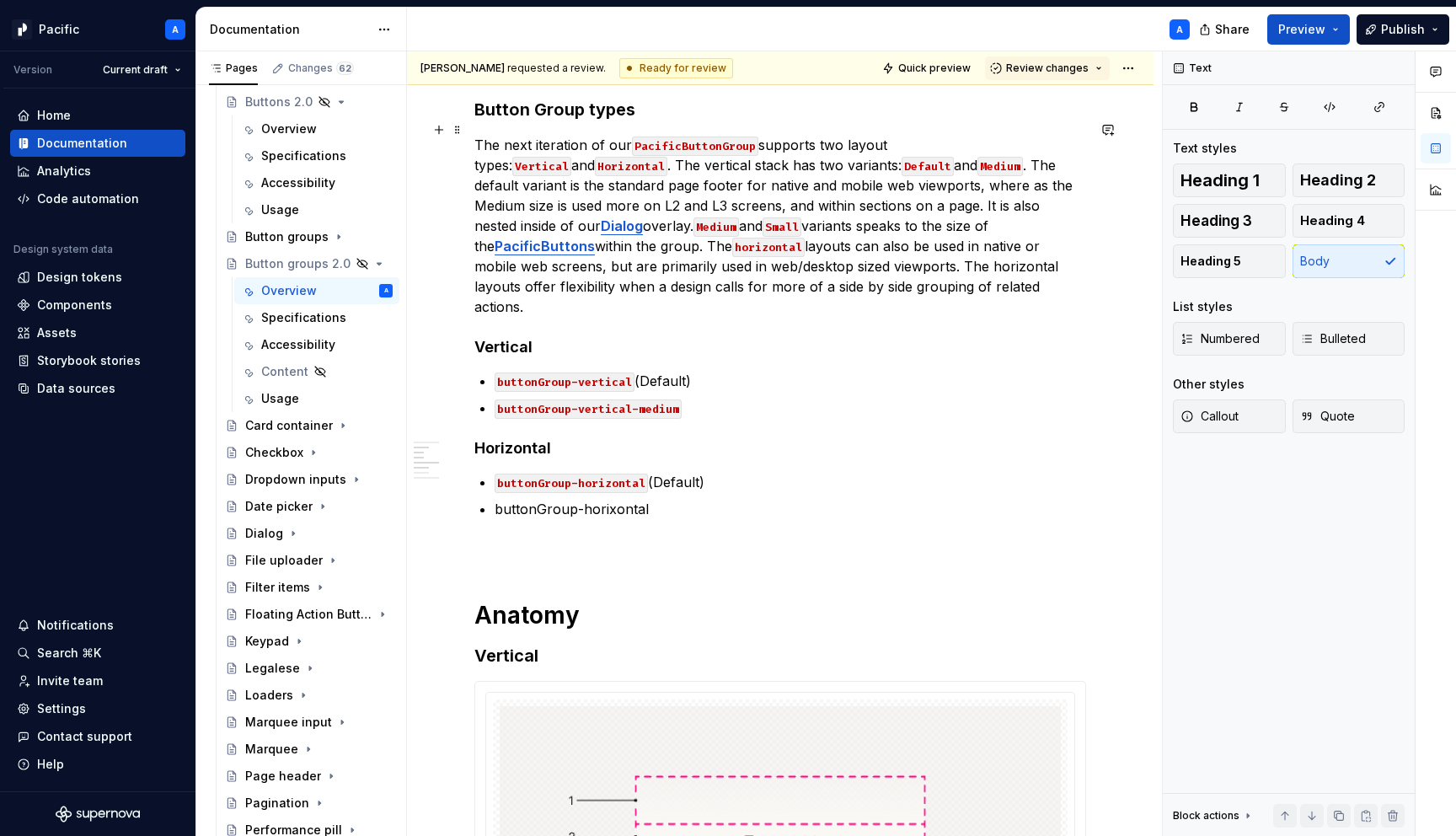
click at [721, 210] on p "The next iteration of our PacificButtonGroup supports two layout types: Vertica…" at bounding box center [779, 226] width 611 height 182
click at [1046, 212] on p "The next iteration of our PacificButtonGroup supports two layout types: Vertica…" at bounding box center [779, 226] width 611 height 182
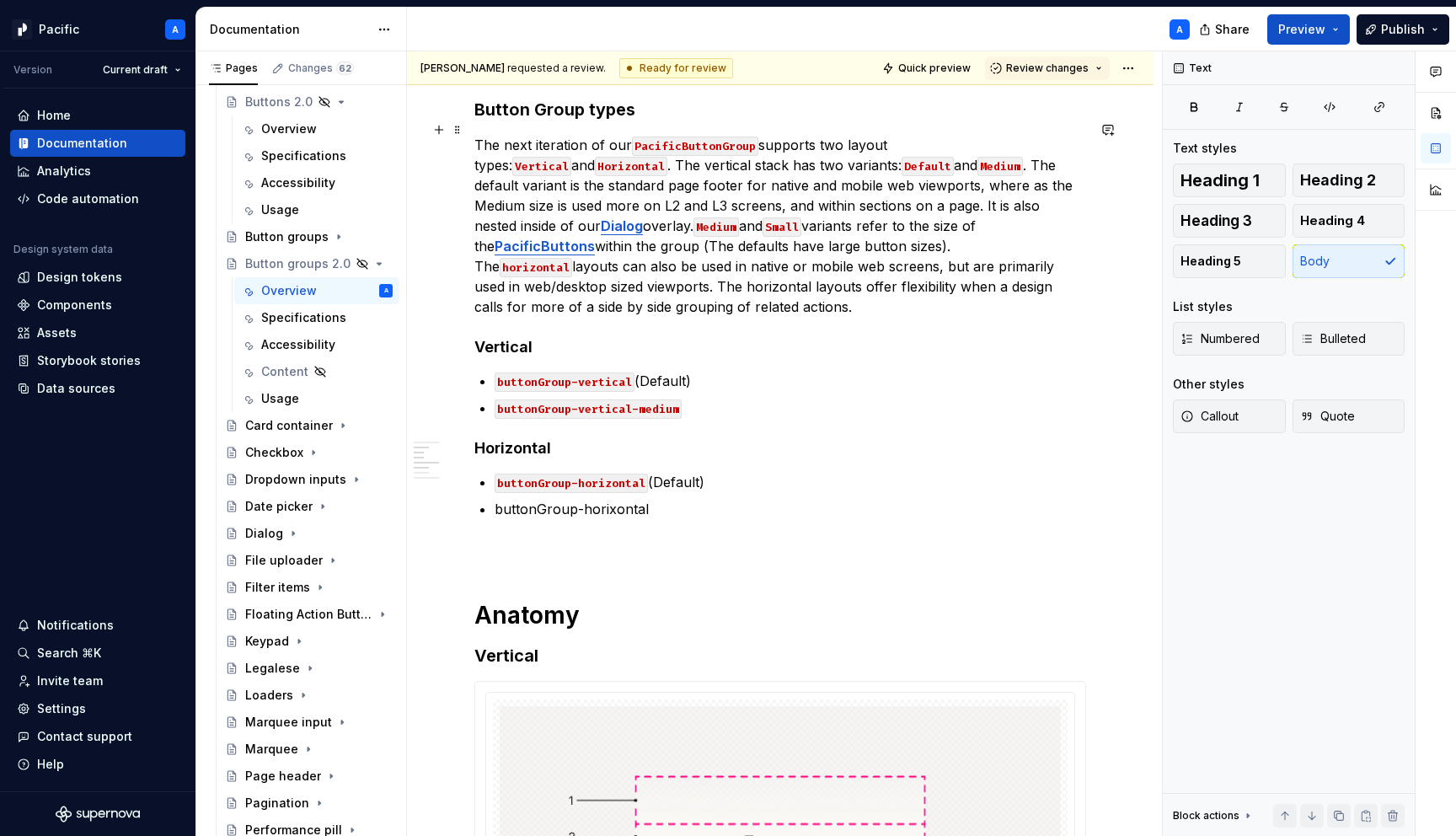
click at [1061, 210] on p "The next iteration of our PacificButtonGroup supports two layout types: Vertica…" at bounding box center [779, 226] width 611 height 182
click at [592, 499] on p "buttonGroup-horixontal" at bounding box center [791, 508] width 592 height 20
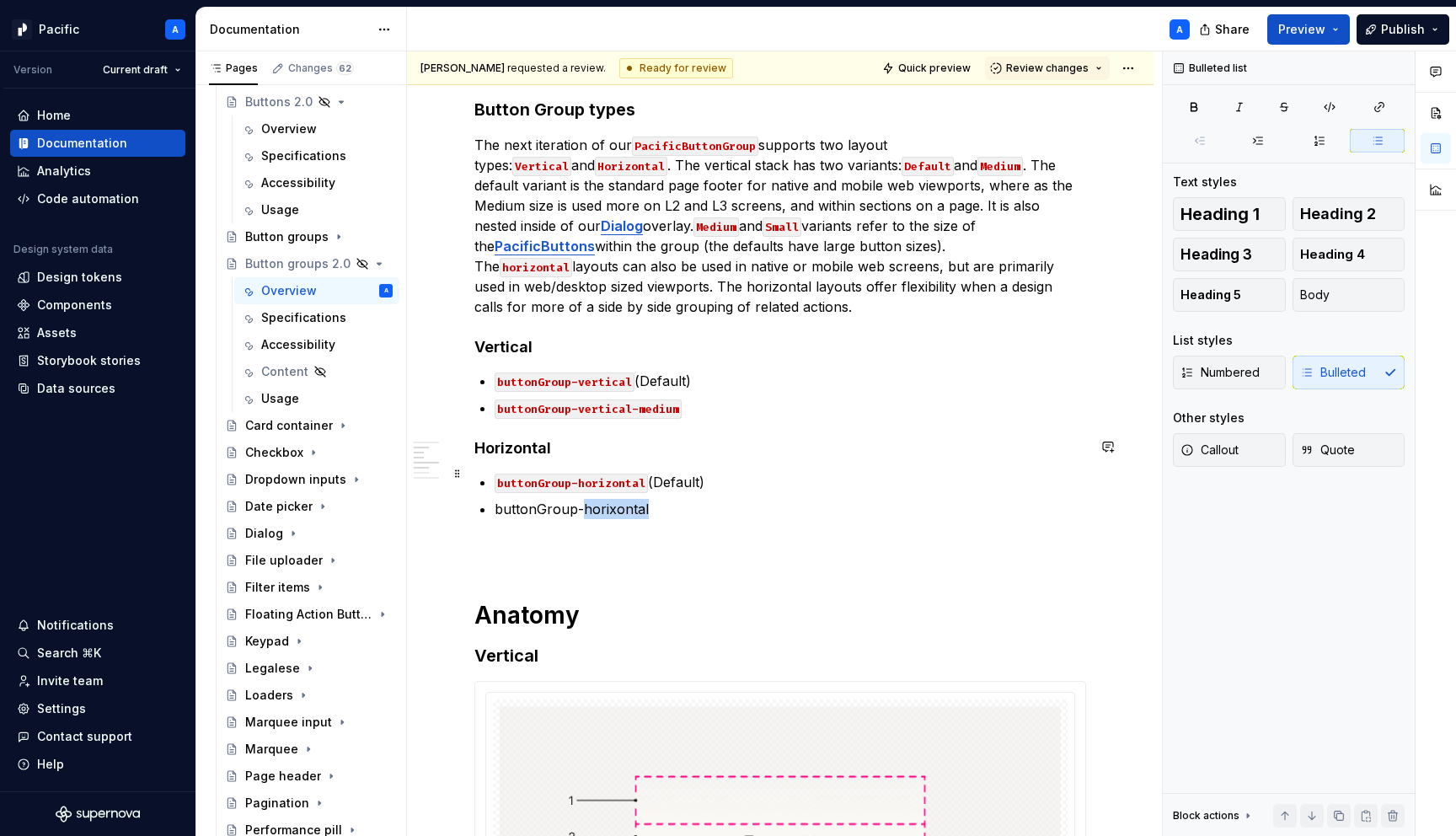
click at [592, 499] on p "buttonGroup-horixontal" at bounding box center [791, 508] width 592 height 20
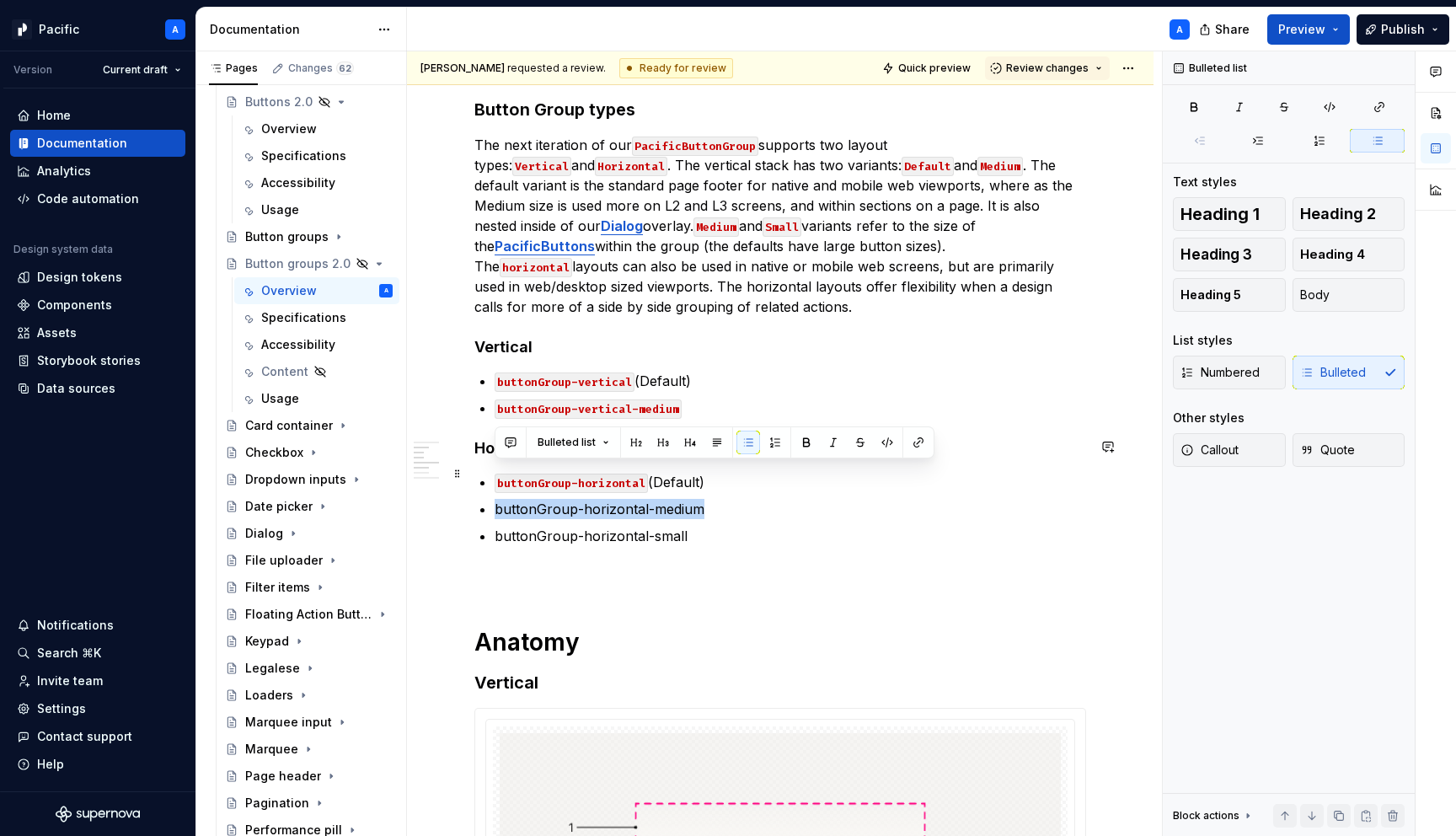
drag, startPoint x: 718, startPoint y: 481, endPoint x: 494, endPoint y: 466, distance: 224.5
click at [495, 499] on p "buttonGroup-horizontal-medium" at bounding box center [791, 508] width 592 height 20
click at [889, 435] on button "button" at bounding box center [887, 442] width 24 height 24
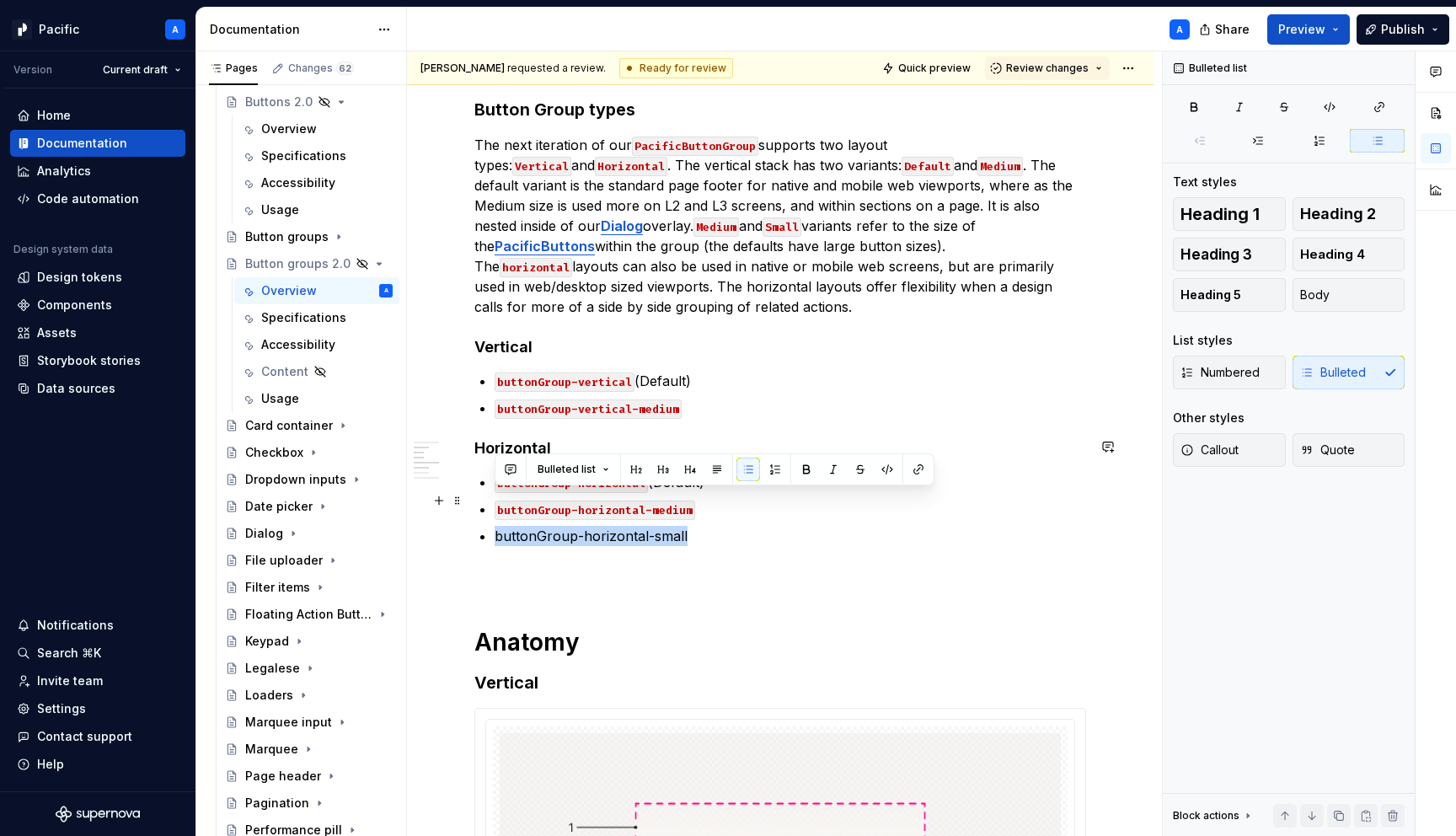
drag, startPoint x: 701, startPoint y: 499, endPoint x: 490, endPoint y: 500, distance: 211.0
click at [884, 473] on button "button" at bounding box center [887, 469] width 24 height 24
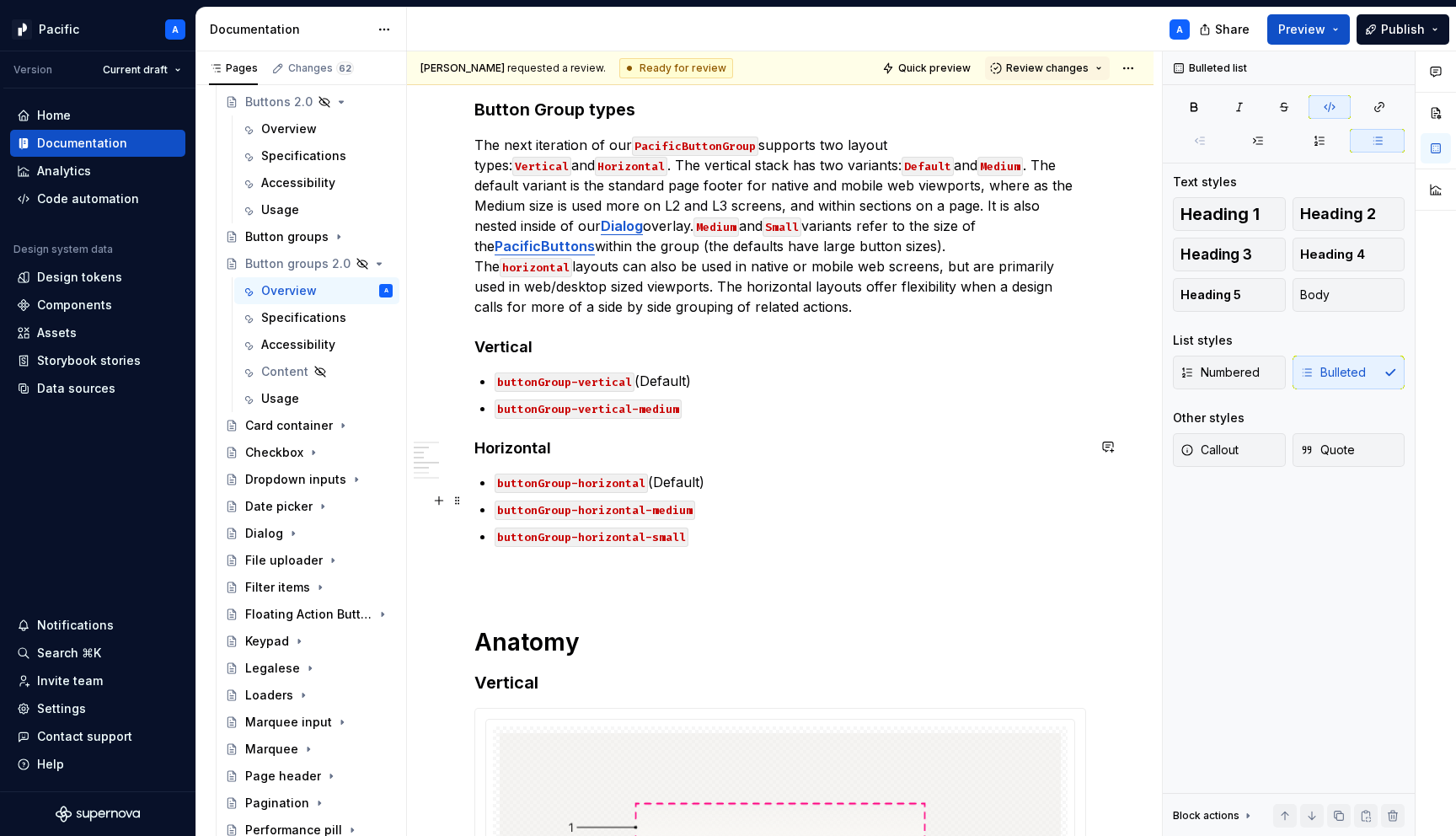
click at [862, 526] on p "buttonGroup-horizontal-small" at bounding box center [791, 536] width 592 height 20
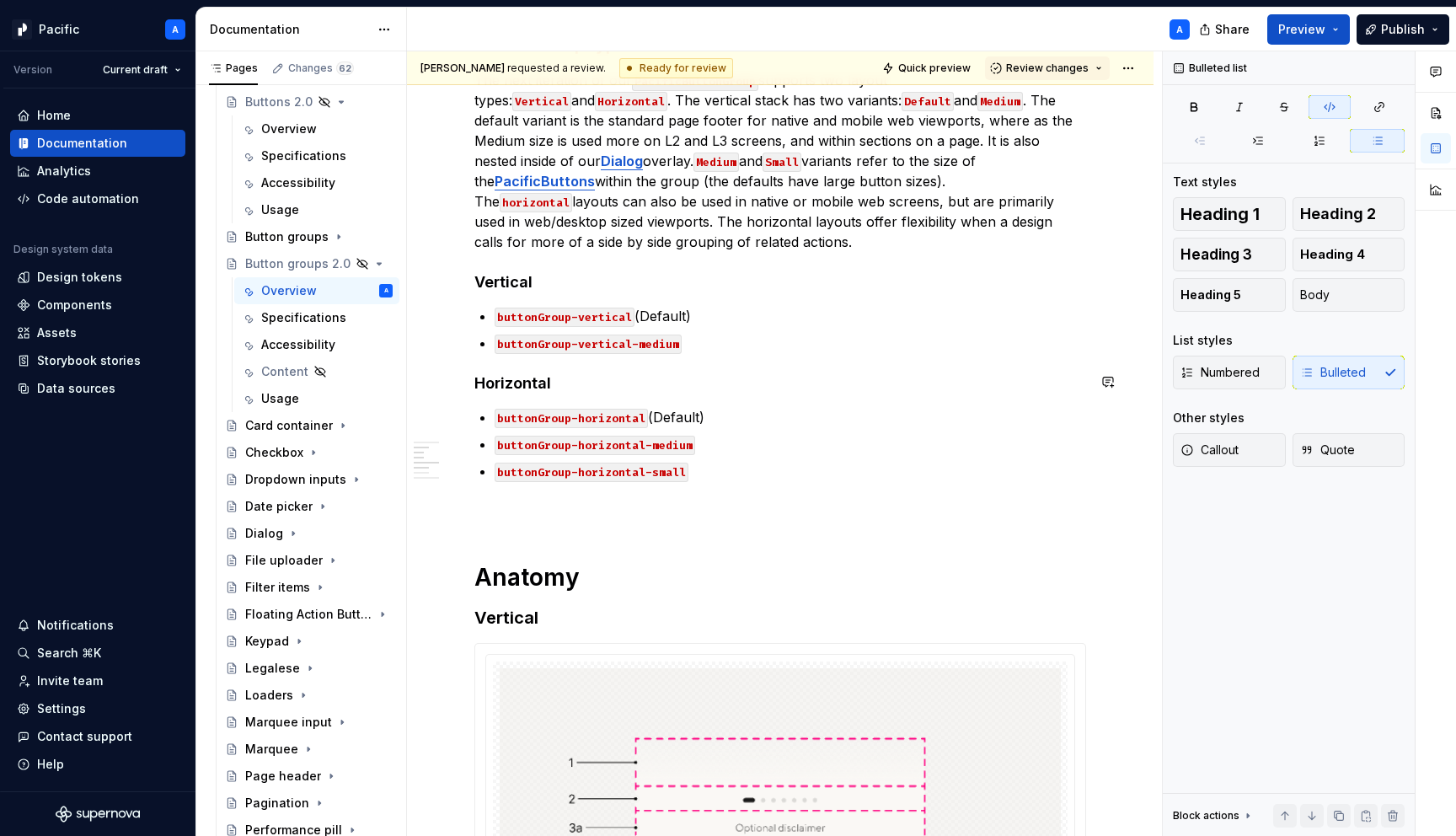
scroll to position [1332, 0]
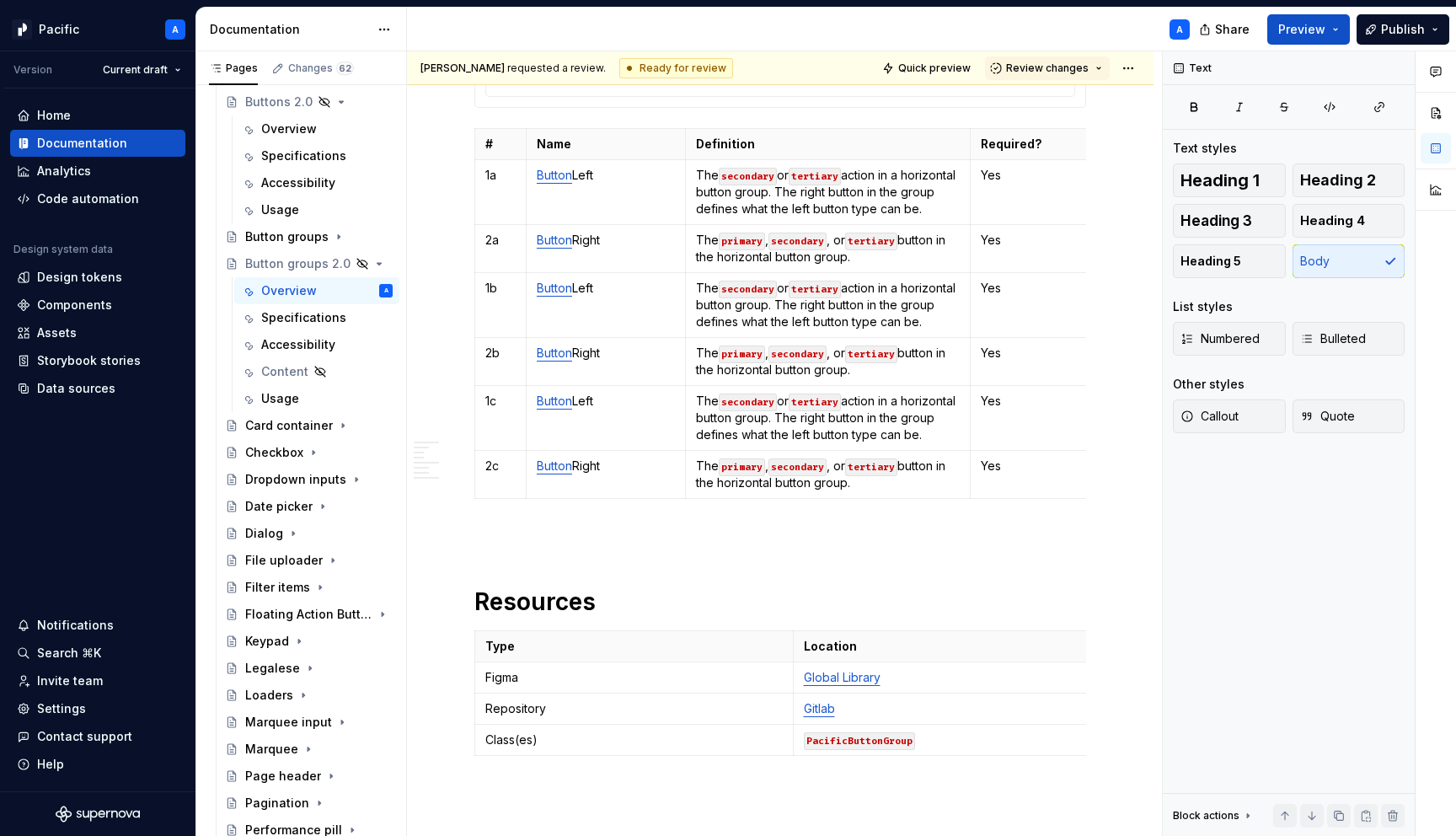
scroll to position [4153, 0]
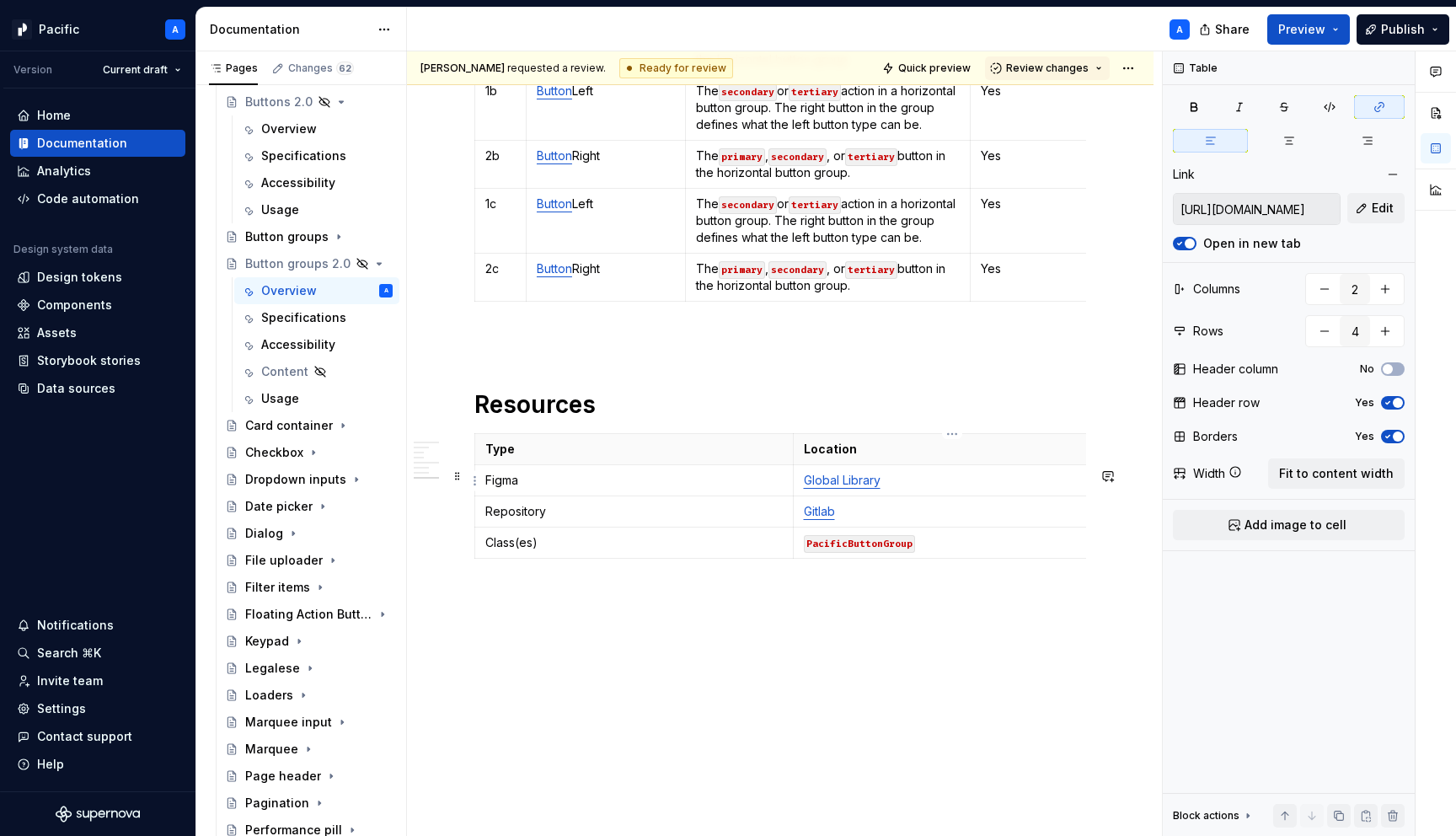
click at [817, 485] on link "Global Library" at bounding box center [842, 480] width 77 height 14
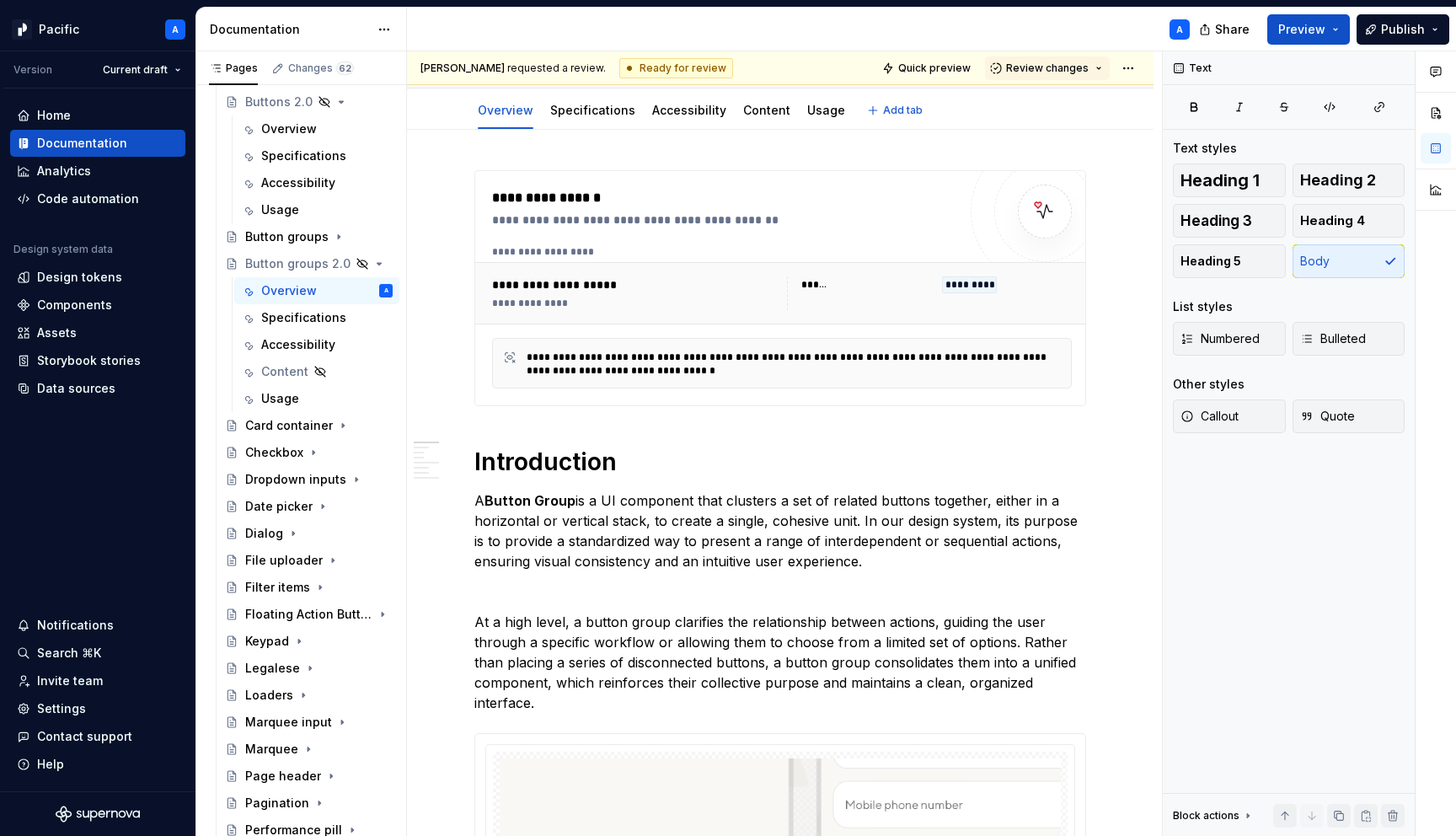
scroll to position [0, 0]
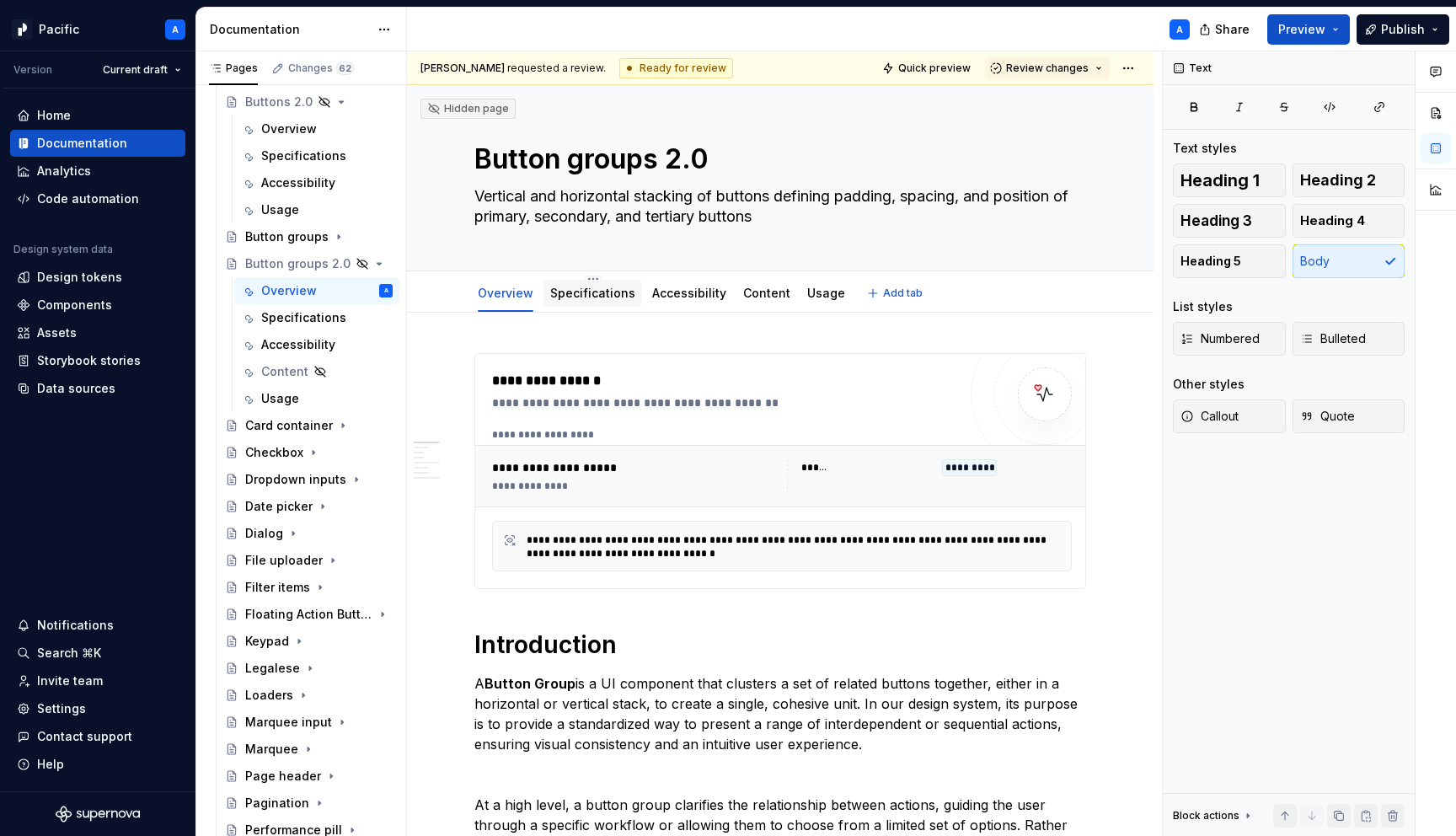
click at [586, 300] on div "Specifications" at bounding box center [593, 293] width 85 height 17
click at [603, 289] on link "Specifications" at bounding box center [593, 292] width 85 height 14
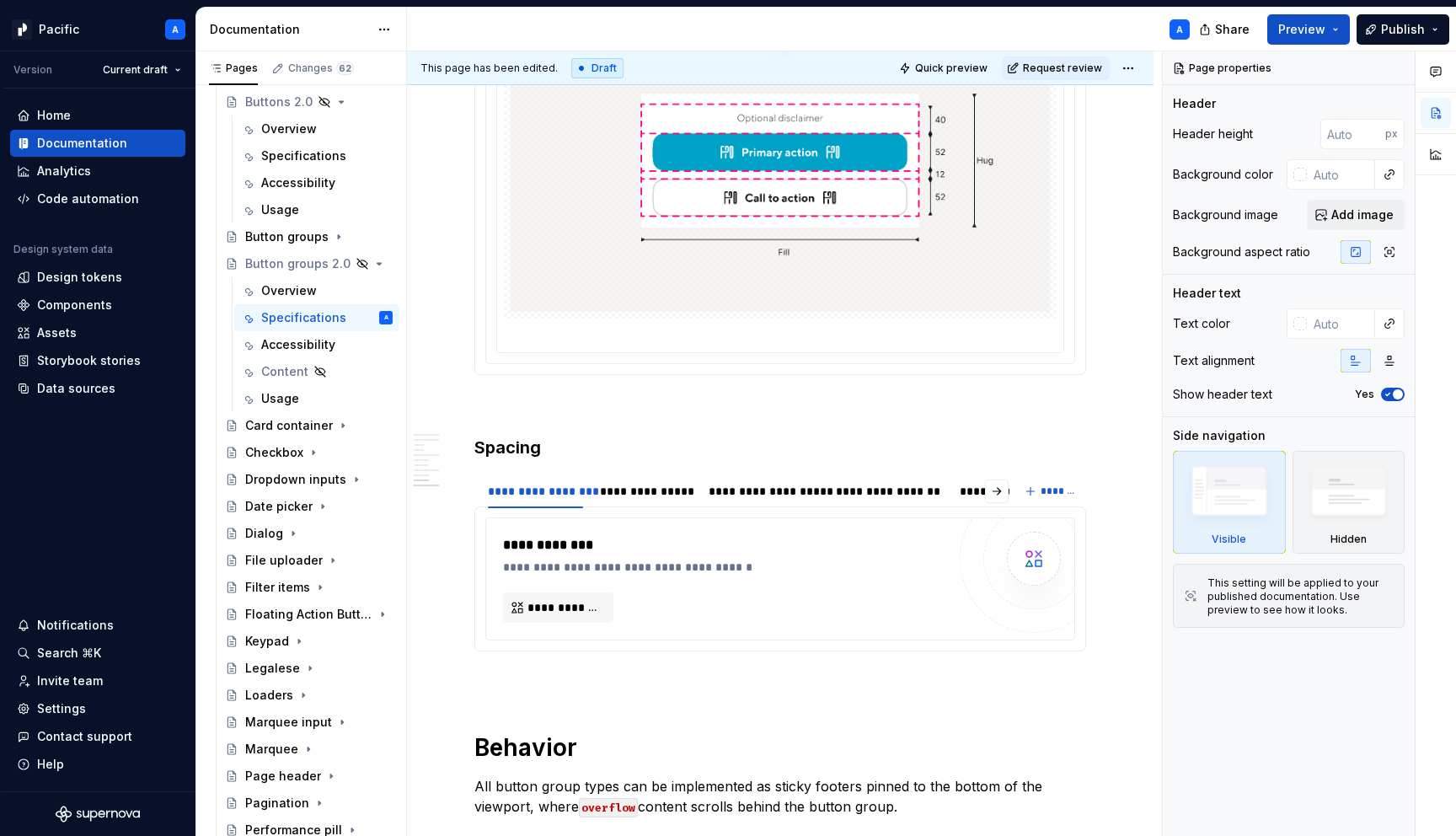
scroll to position [7102, 0]
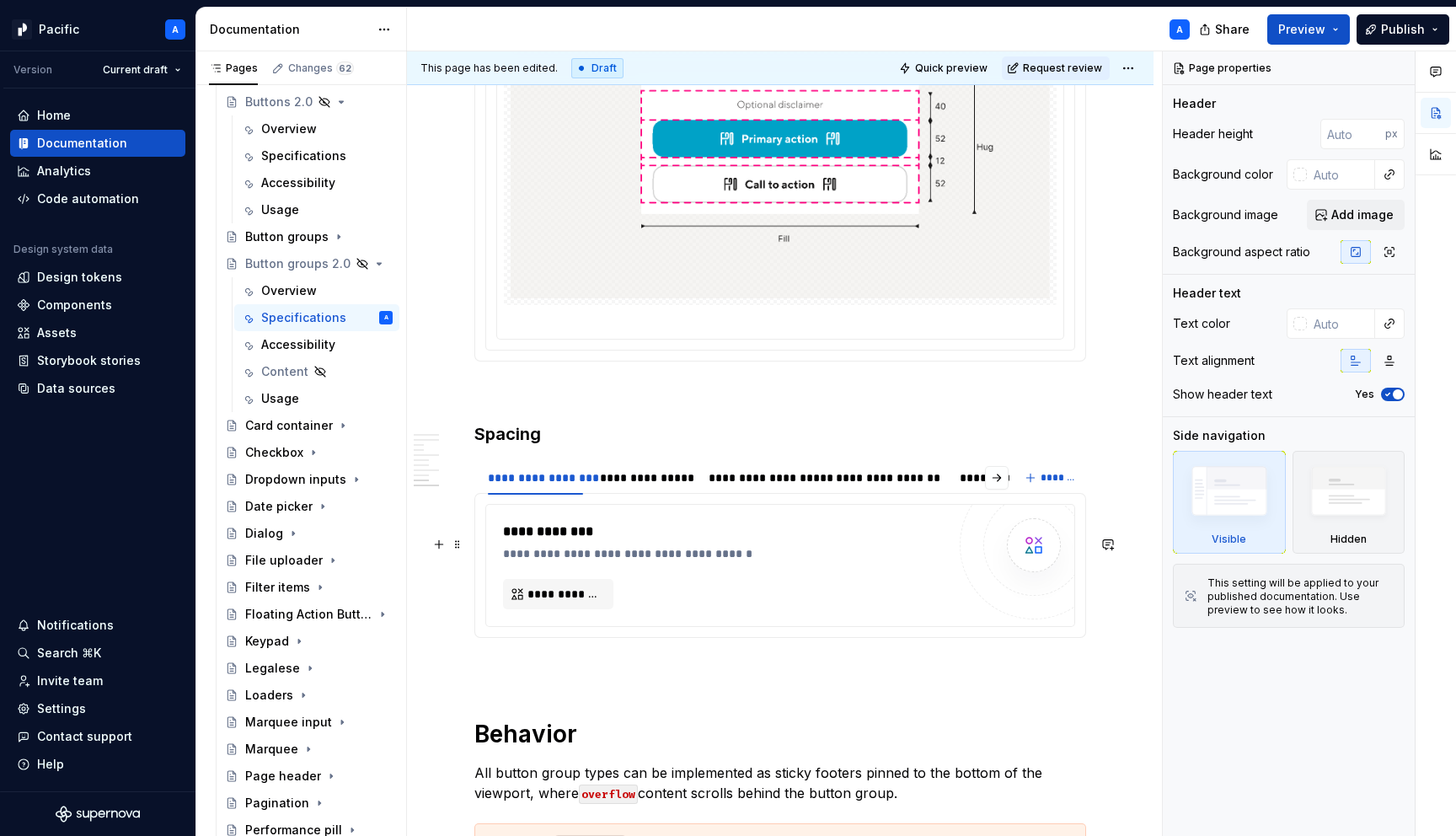
click at [693, 542] on div "**********" at bounding box center [729, 531] width 451 height 20
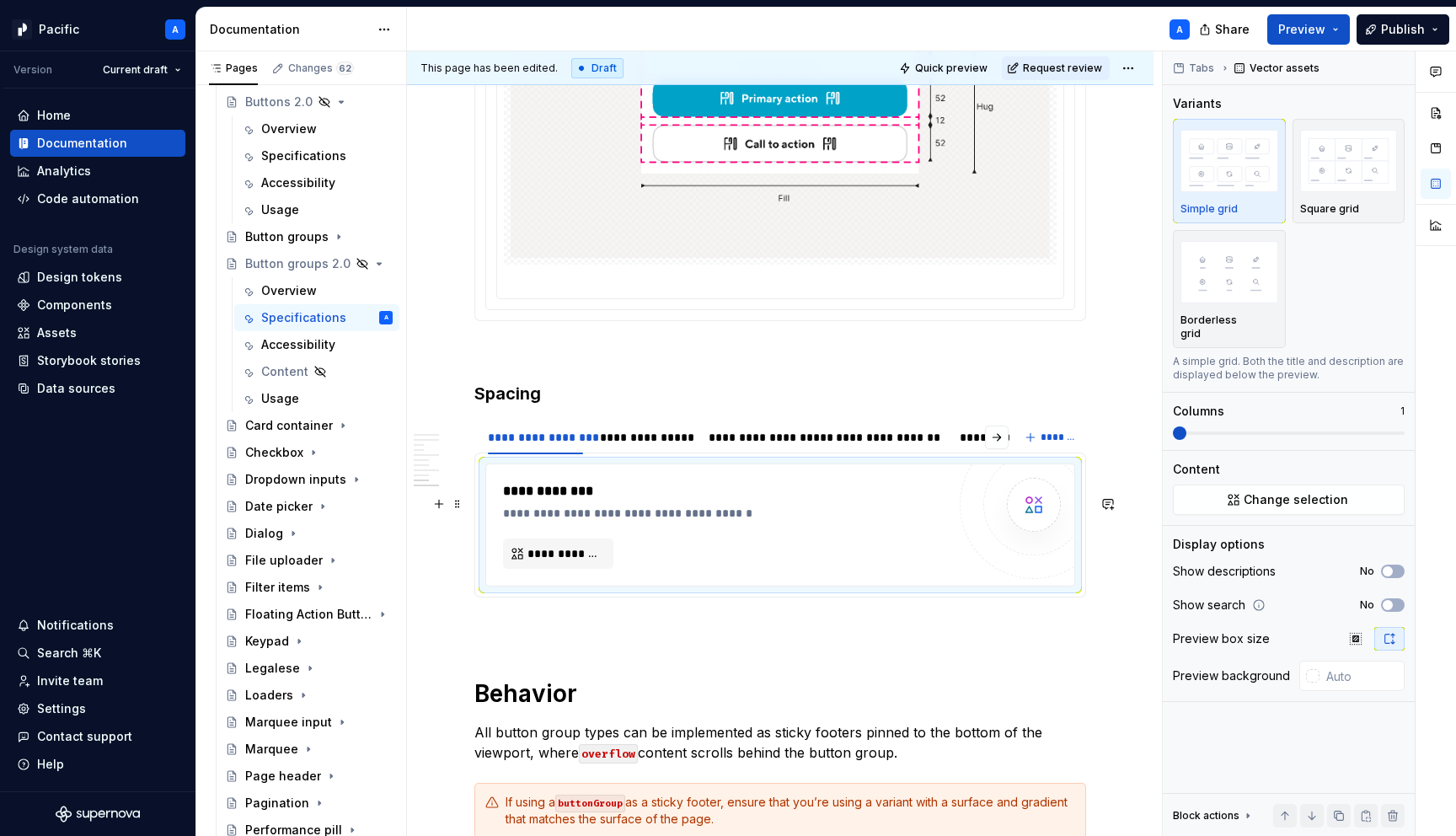
scroll to position [7141, 0]
type textarea "*"
click at [527, 447] on div "**********" at bounding box center [536, 439] width 95 height 17
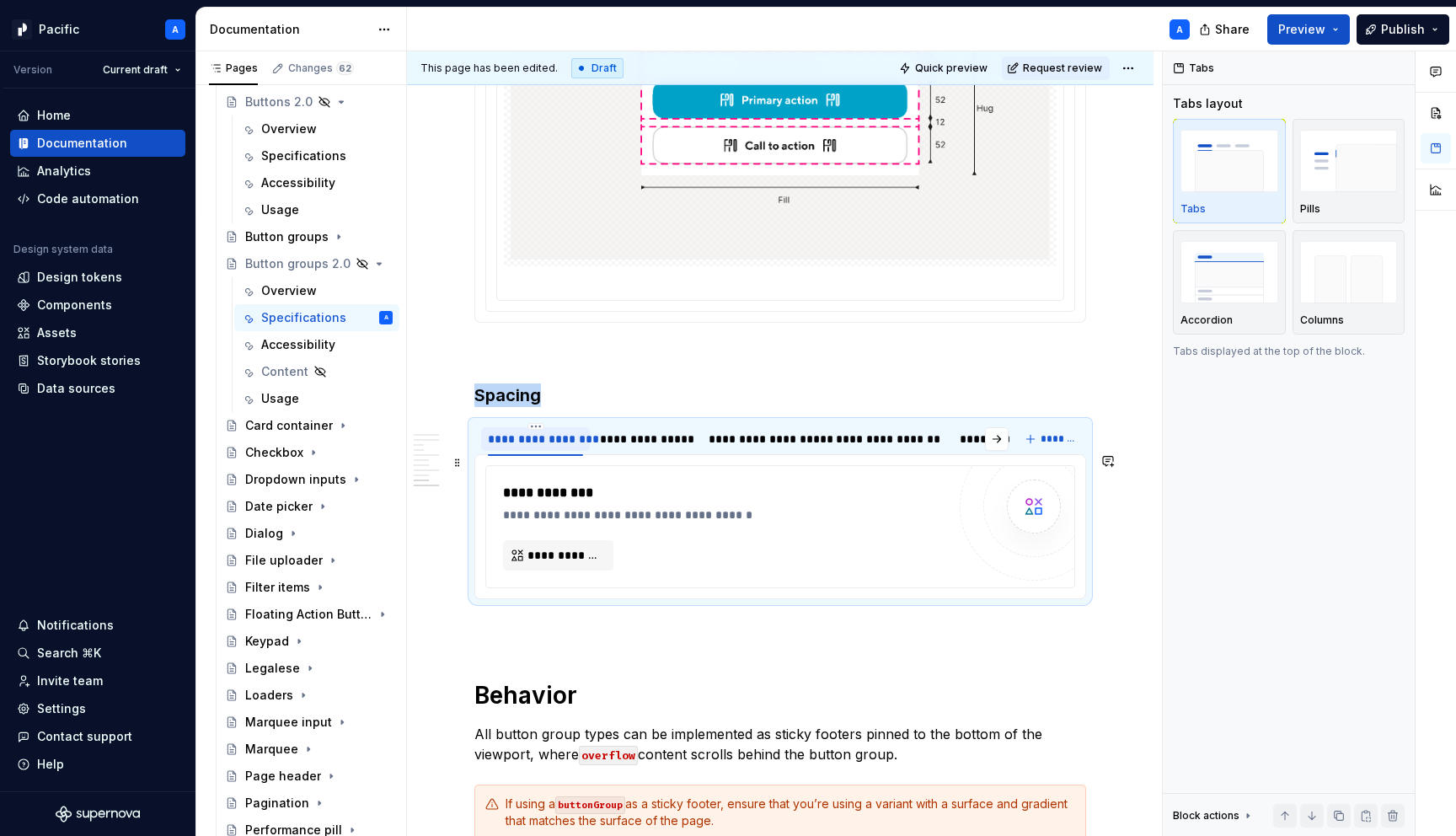
click at [527, 447] on div "**********" at bounding box center [536, 439] width 95 height 17
type input "********"
type textarea "*"
click at [599, 454] on html "Pacific A Version Current draft Home Documentation Analytics Code automation De…" at bounding box center [728, 418] width 1456 height 836
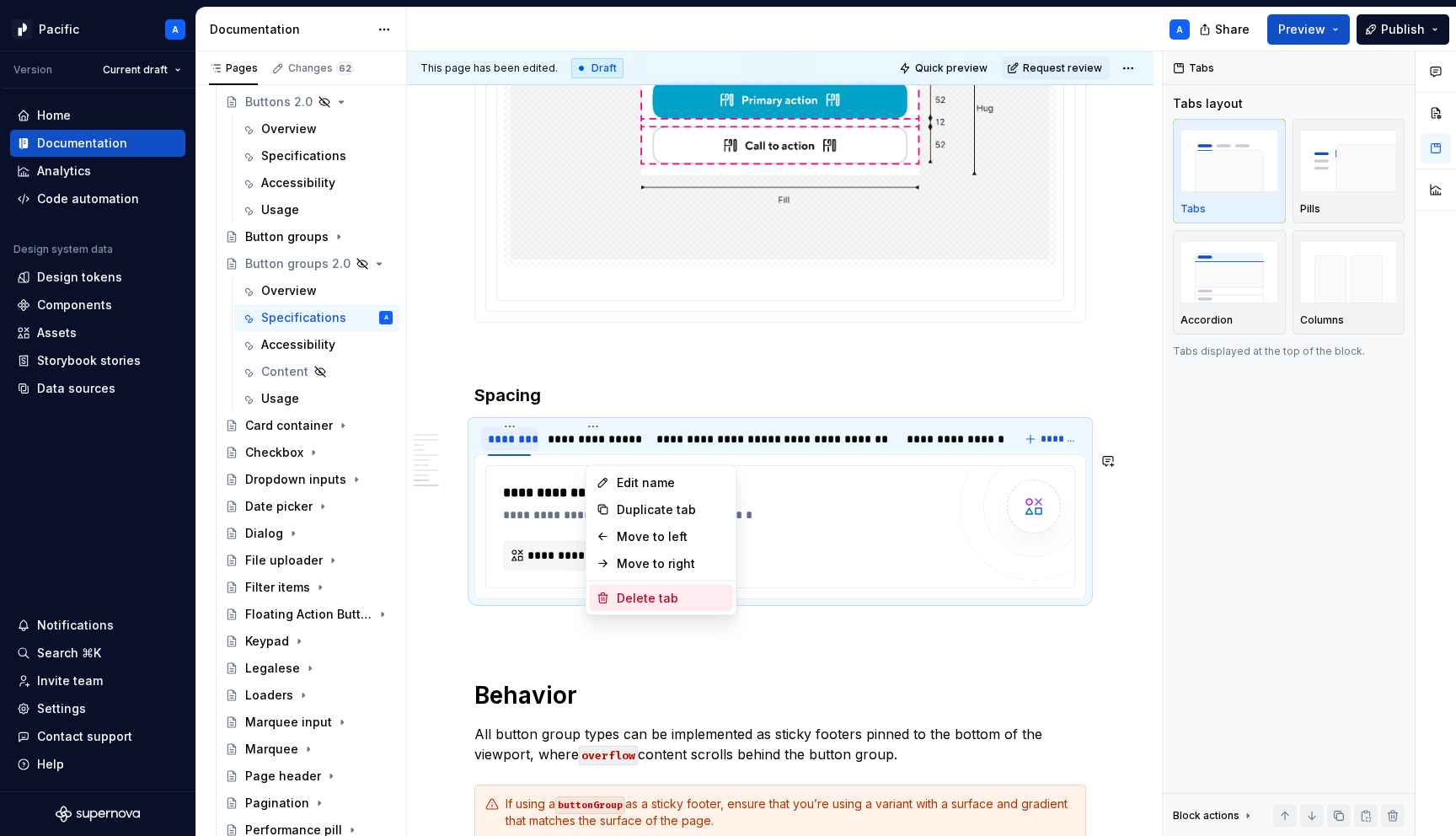
click at [629, 593] on div "Delete tab" at bounding box center [672, 598] width 110 height 17
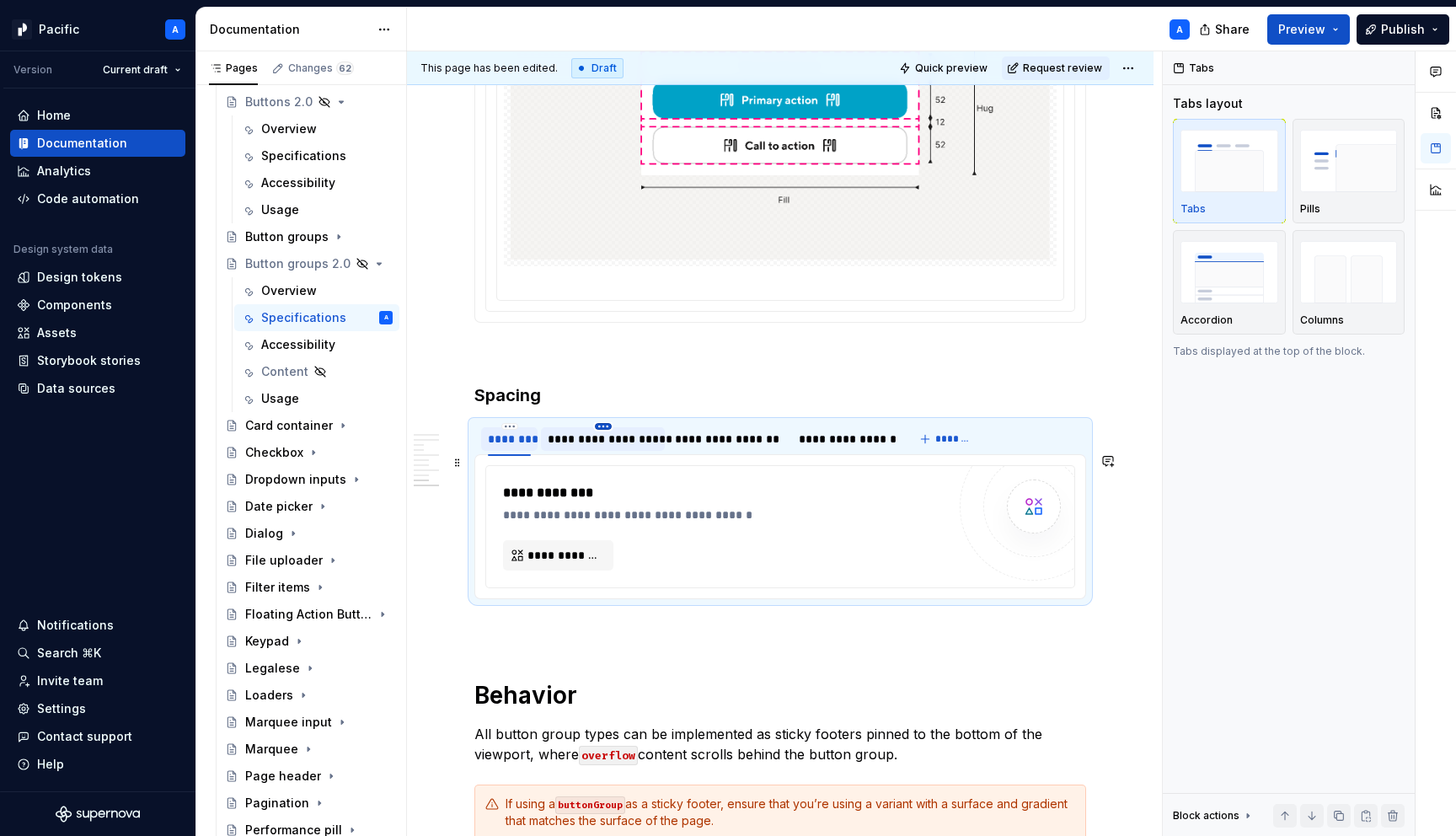
click at [601, 458] on html "Pacific A Version Current draft Home Documentation Analytics Code automation De…" at bounding box center [728, 418] width 1456 height 836
click at [639, 593] on div "Delete tab" at bounding box center [682, 598] width 110 height 17
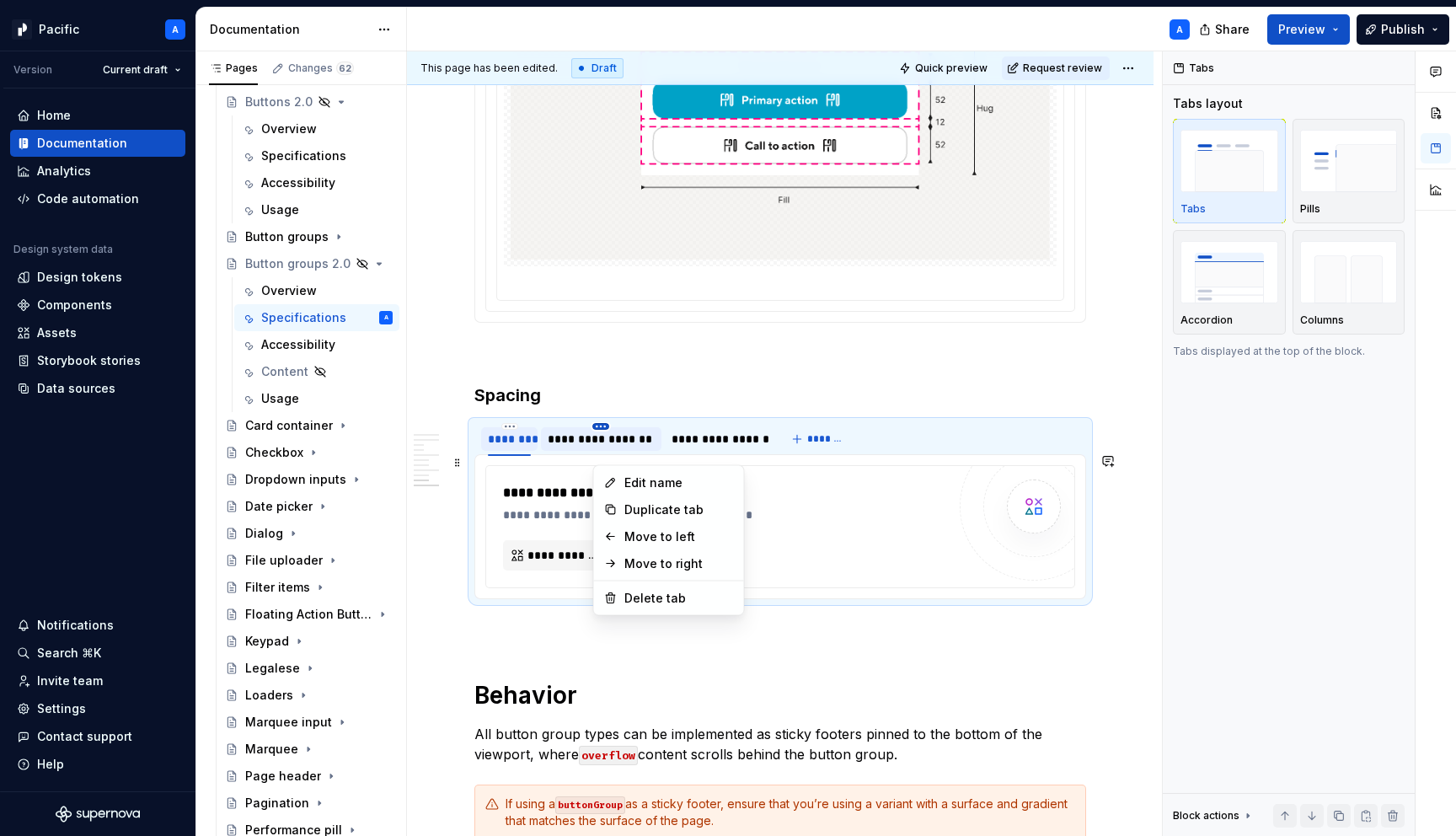
click at [597, 459] on html "Pacific A Version Current draft Home Documentation Analytics Code automation De…" at bounding box center [728, 418] width 1456 height 836
click at [642, 596] on div "Delete tab" at bounding box center [680, 598] width 110 height 17
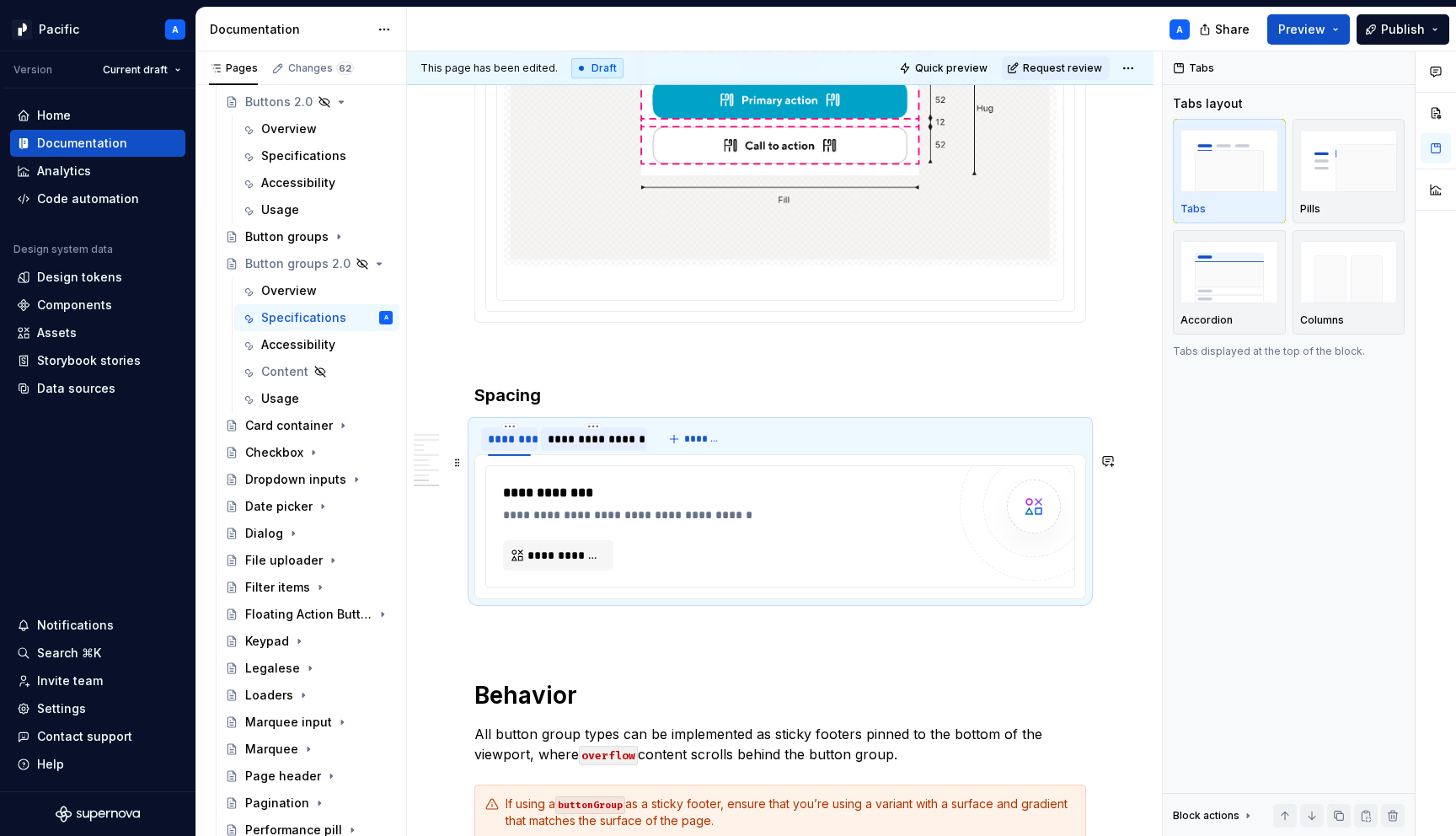
click at [581, 447] on div "**********" at bounding box center [593, 439] width 92 height 17
type input "**********"
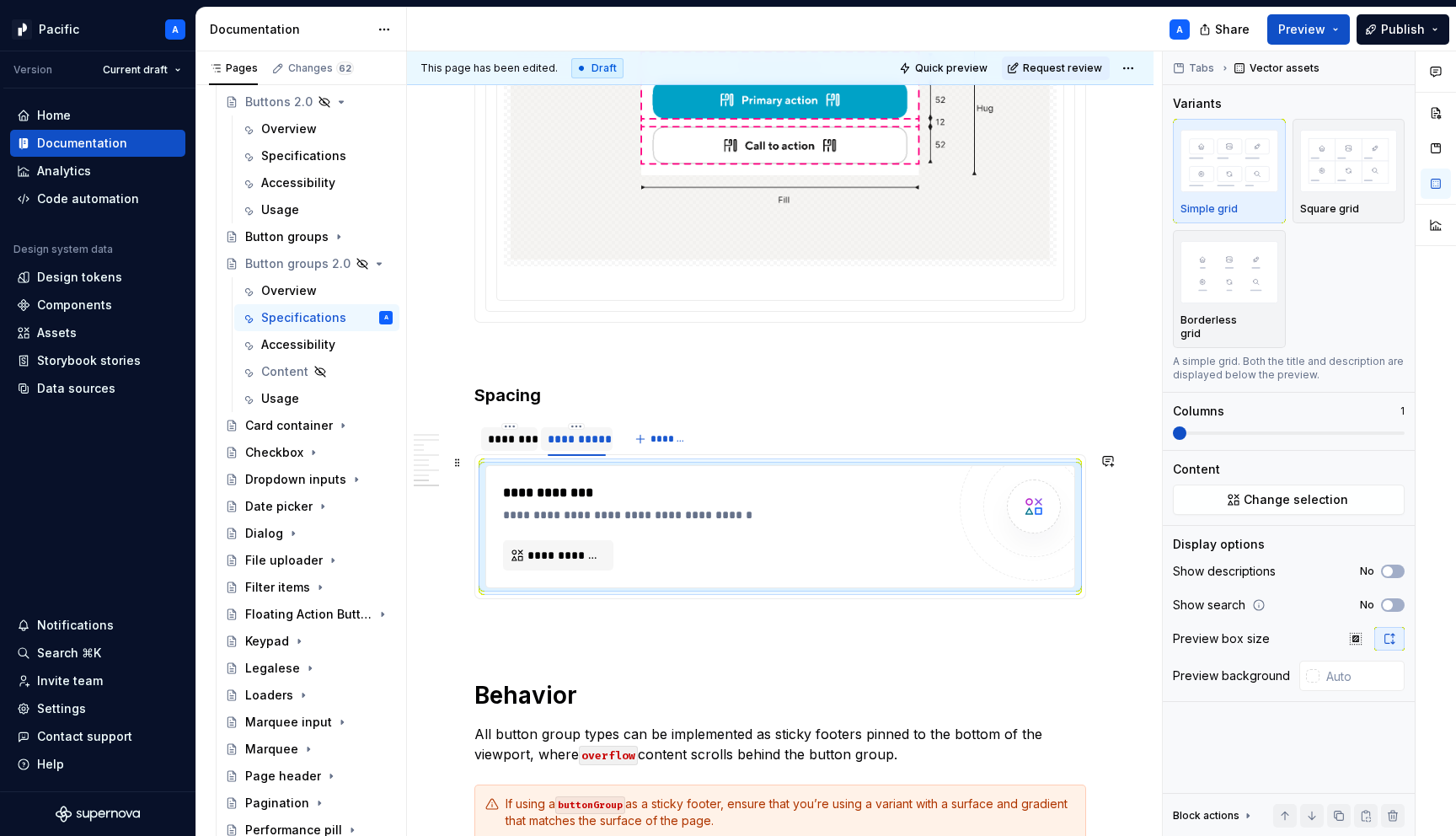
click at [512, 447] on div "********" at bounding box center [509, 439] width 43 height 17
click at [545, 503] on div "**********" at bounding box center [729, 492] width 451 height 20
click at [777, 523] on div "**********" at bounding box center [725, 502] width 444 height 41
click at [95, 391] on div "Data sources" at bounding box center [76, 389] width 79 height 17
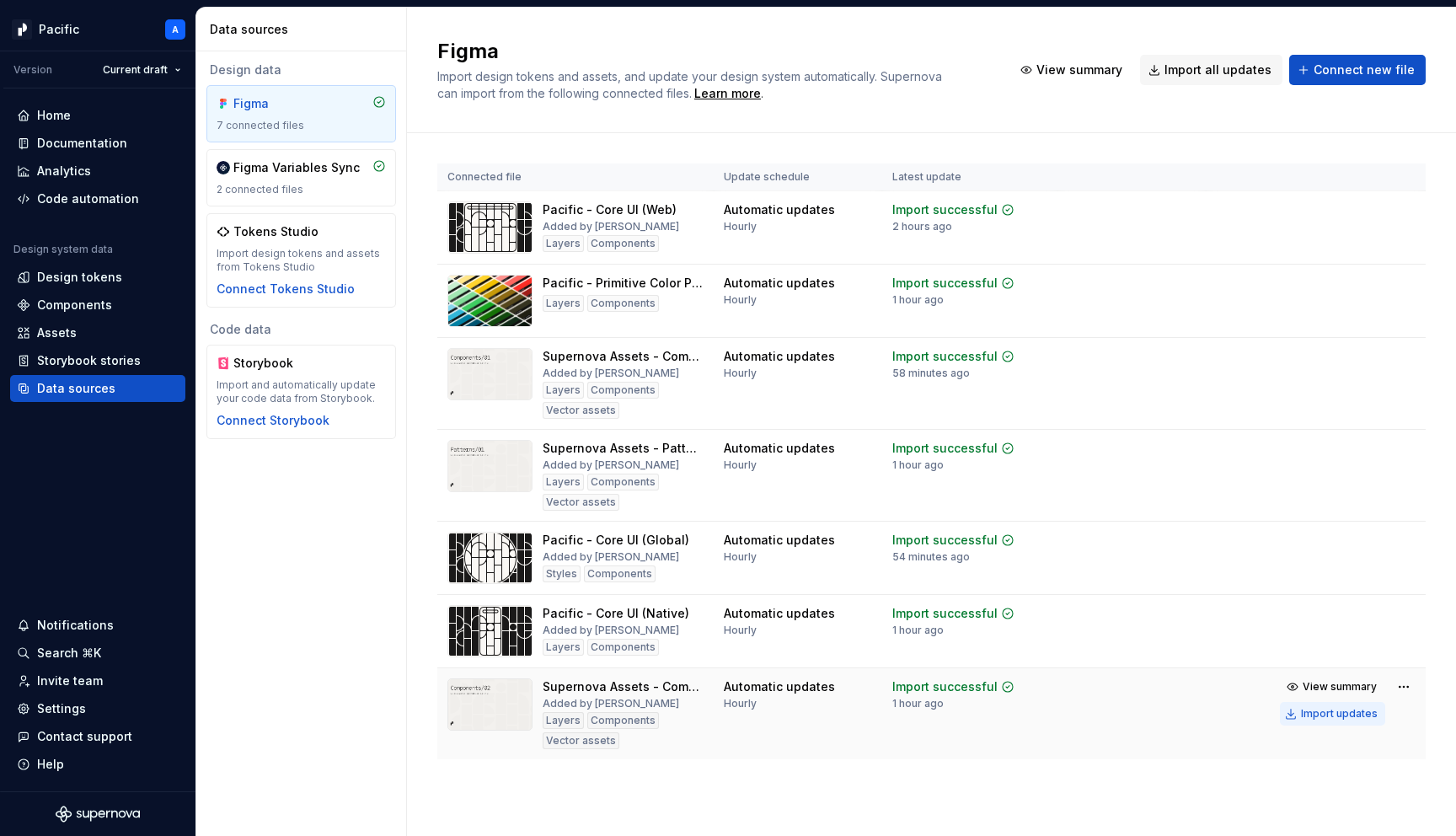
click at [1364, 709] on div "Import updates" at bounding box center [1339, 714] width 77 height 13
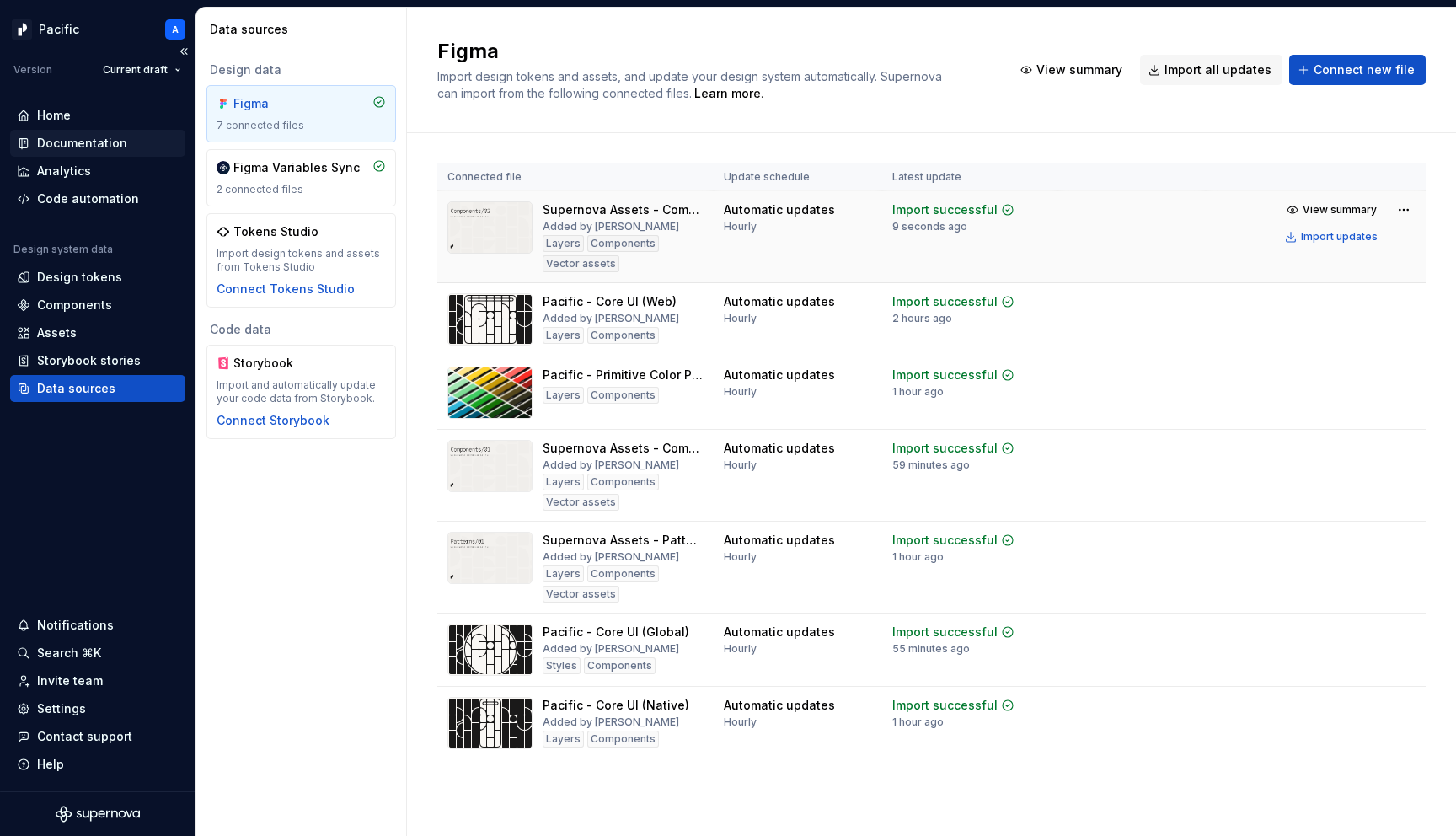
click at [135, 138] on div "Documentation" at bounding box center [98, 143] width 162 height 17
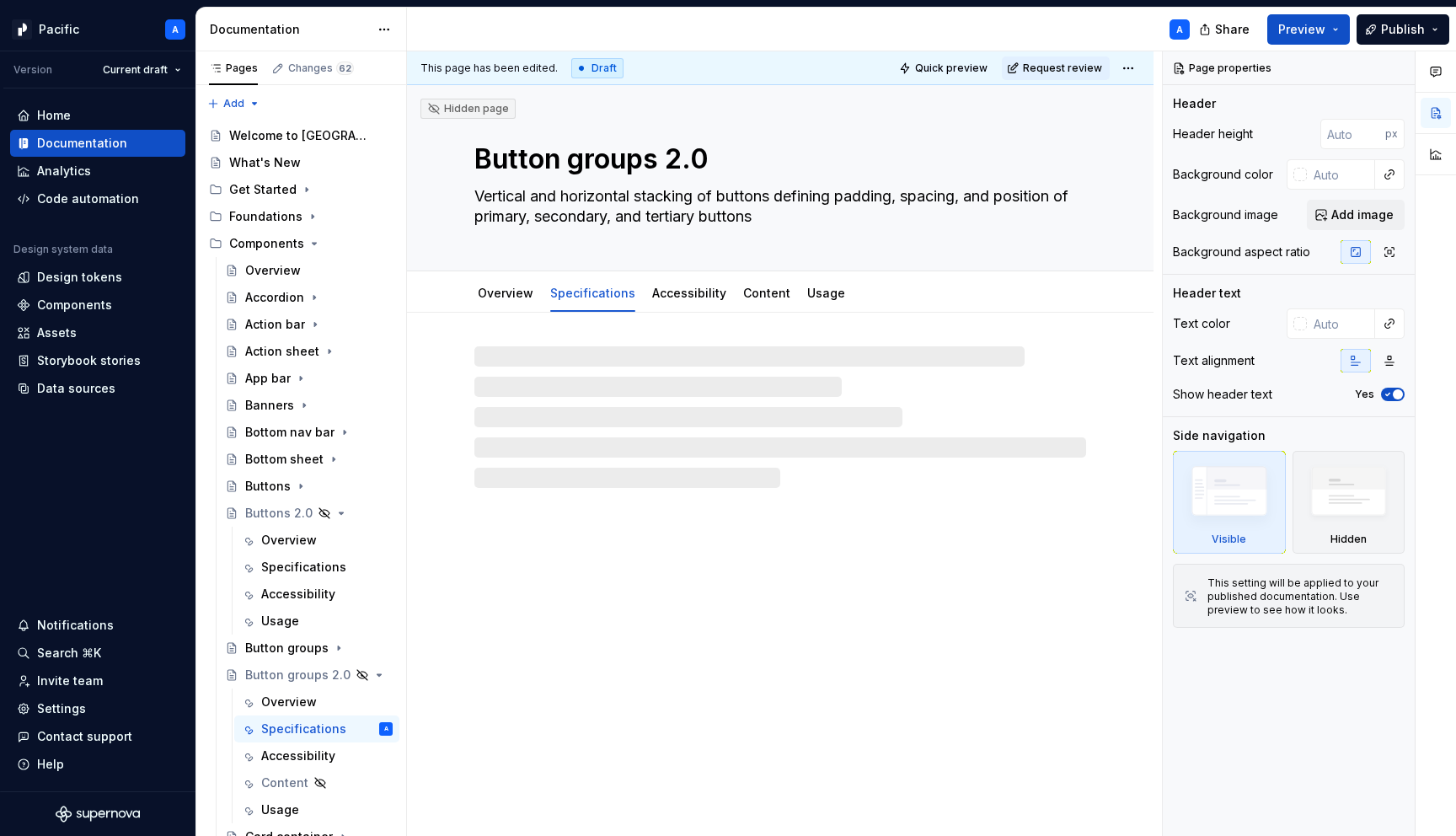
type textarea "*"
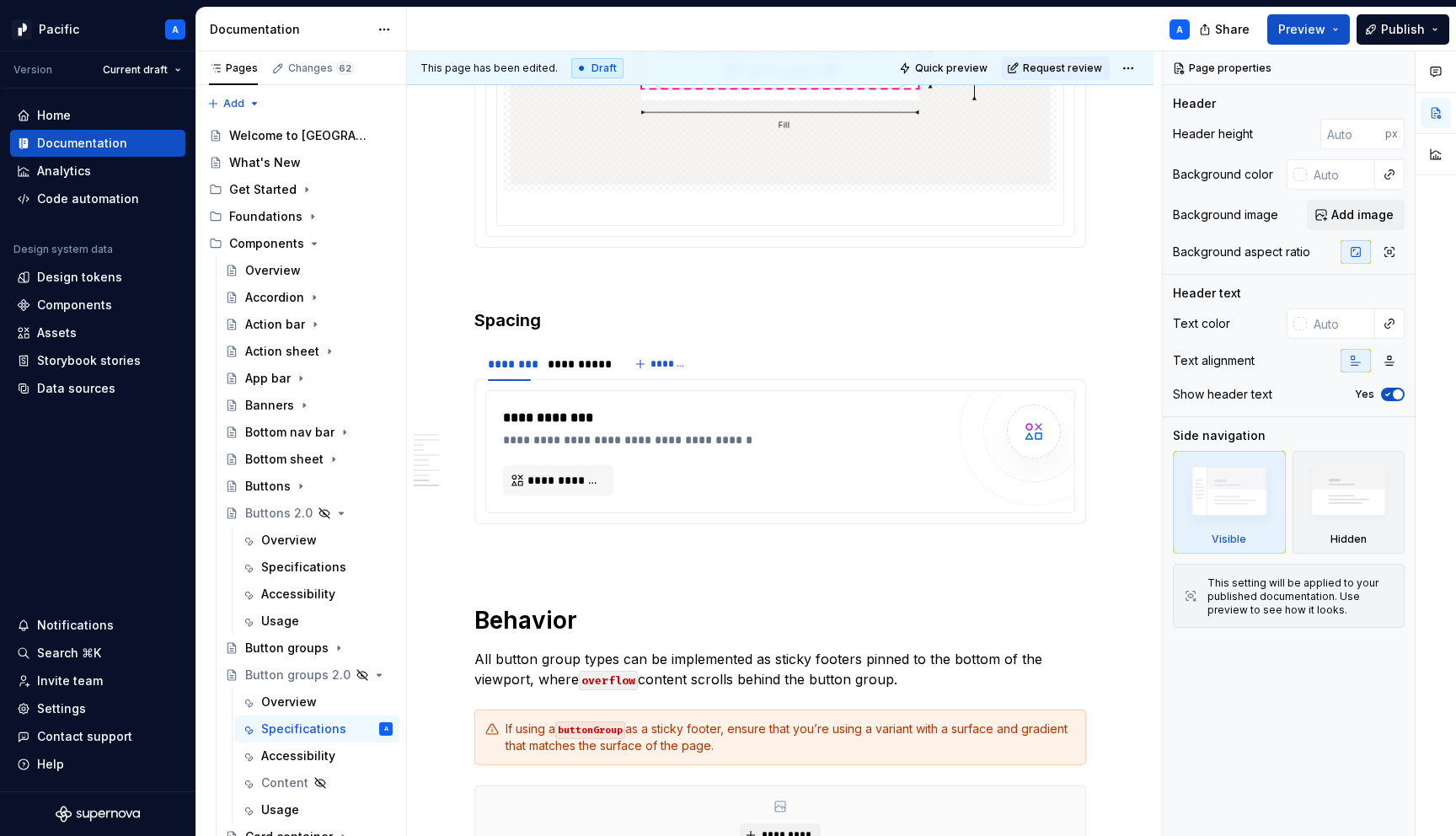
scroll to position [7236, 0]
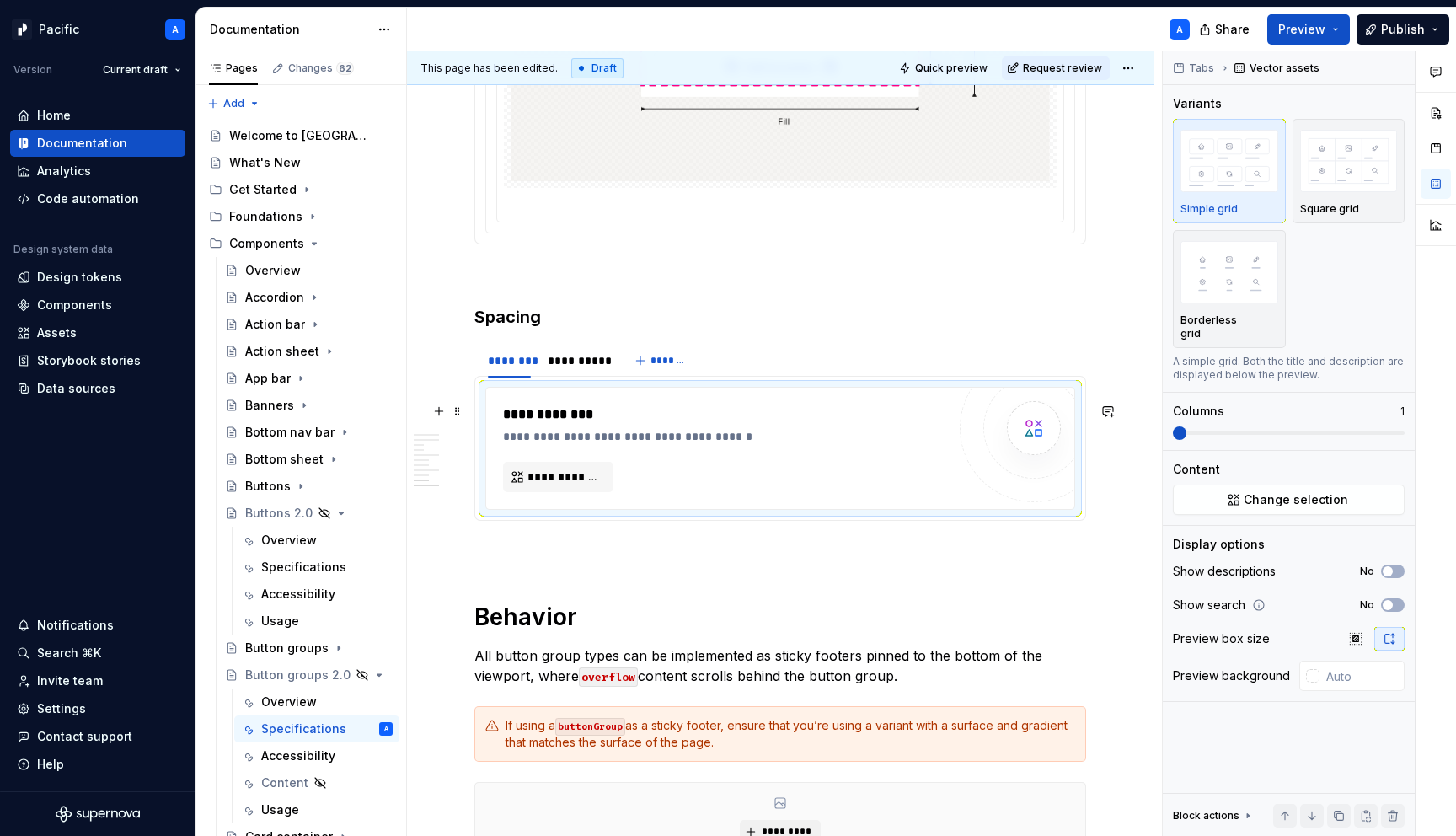
click at [700, 445] on div "**********" at bounding box center [729, 437] width 451 height 17
click at [553, 484] on span "**********" at bounding box center [564, 477] width 75 height 17
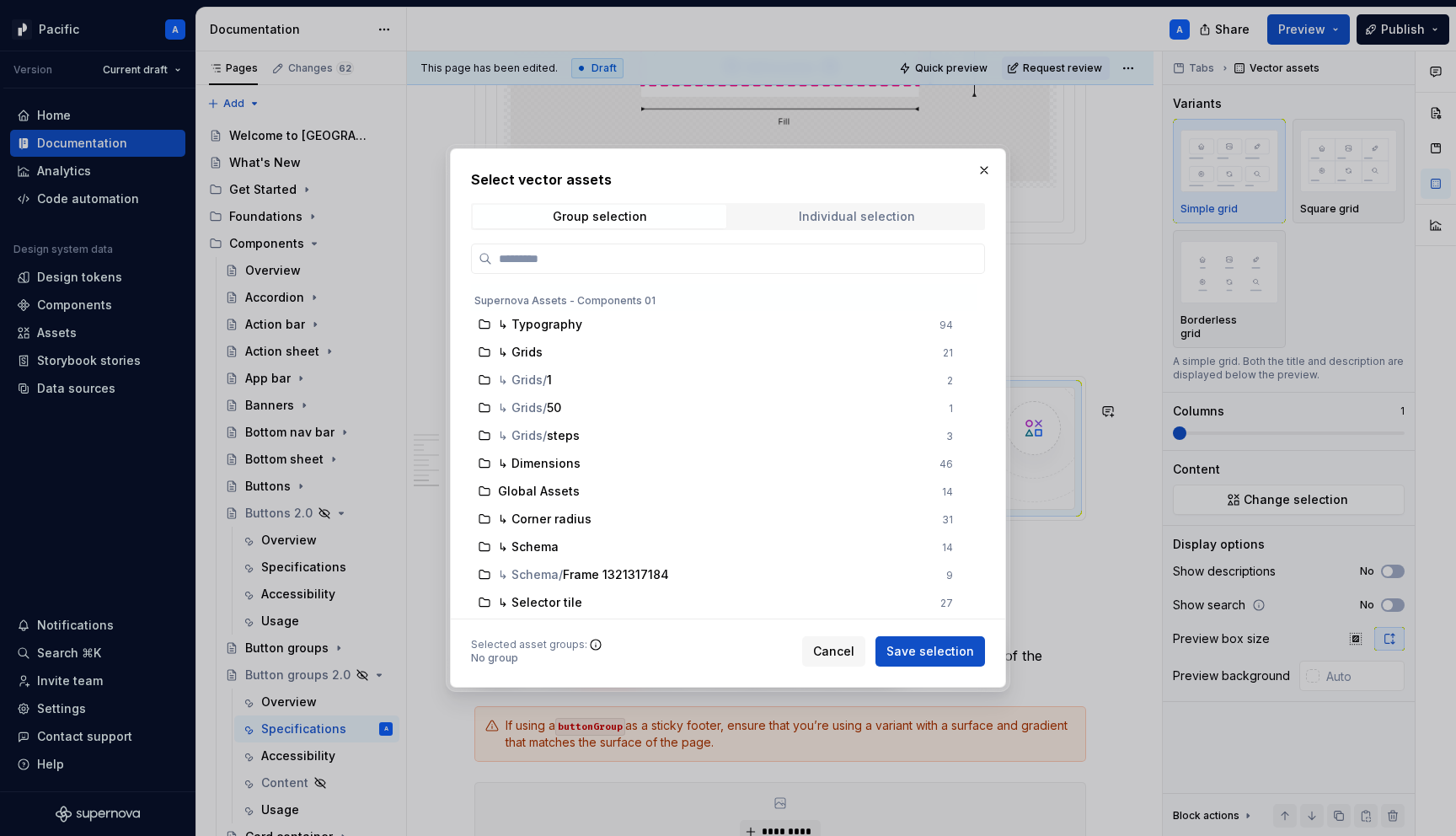
click at [810, 215] on div "Individual selection" at bounding box center [857, 216] width 117 height 13
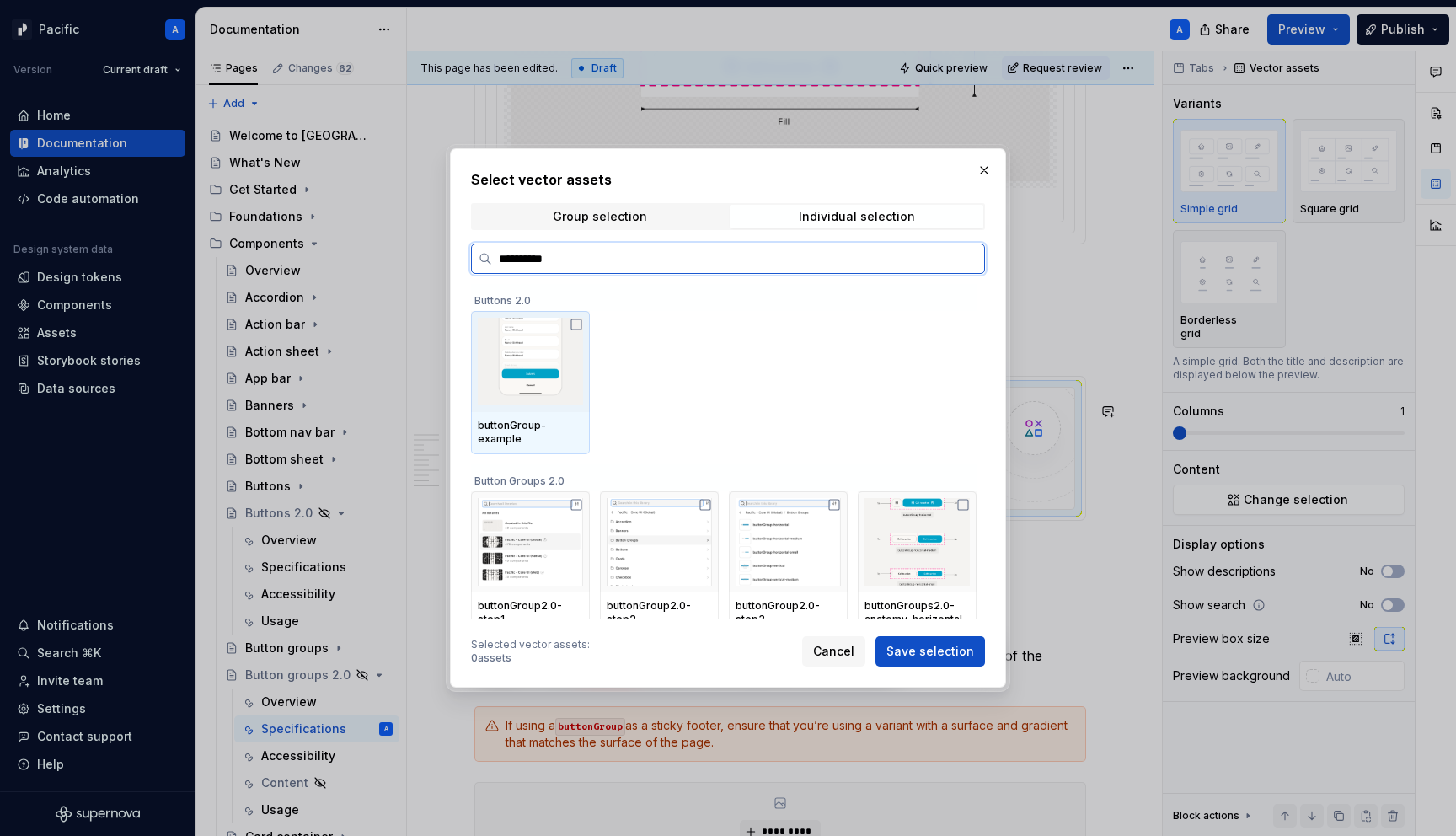
type input "**********"
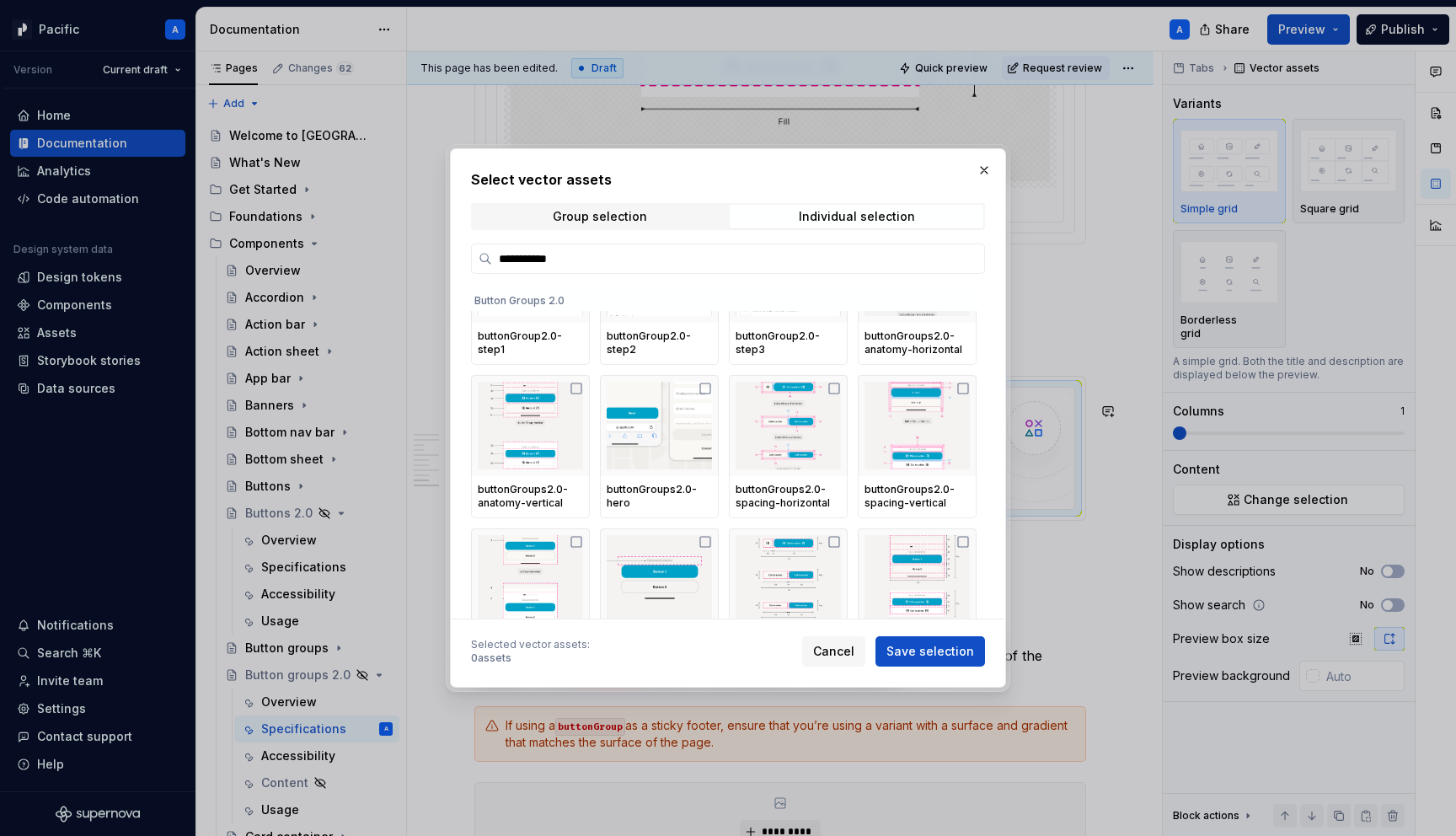
scroll to position [248, 0]
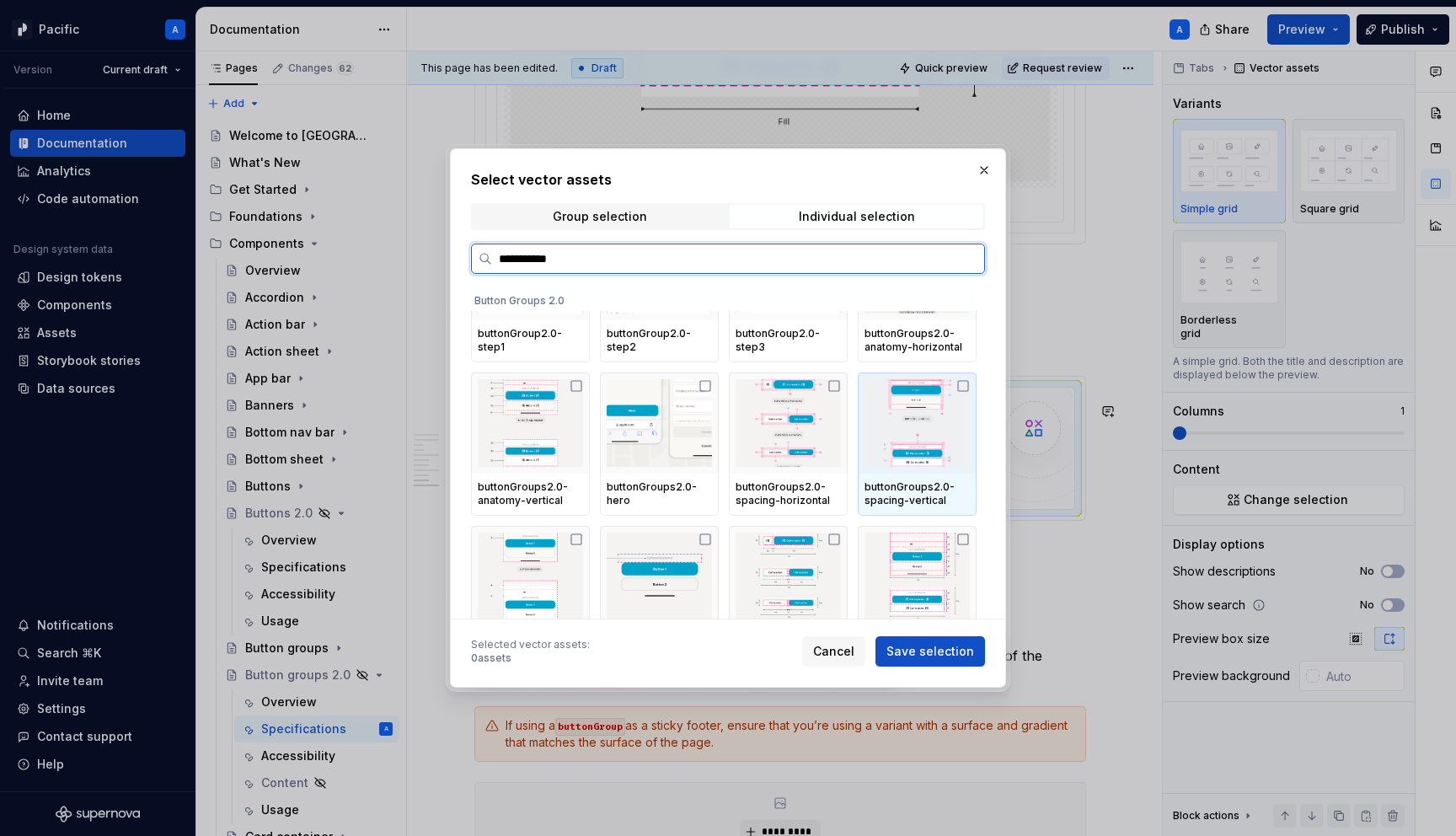
click at [938, 471] on div at bounding box center [917, 423] width 118 height 101
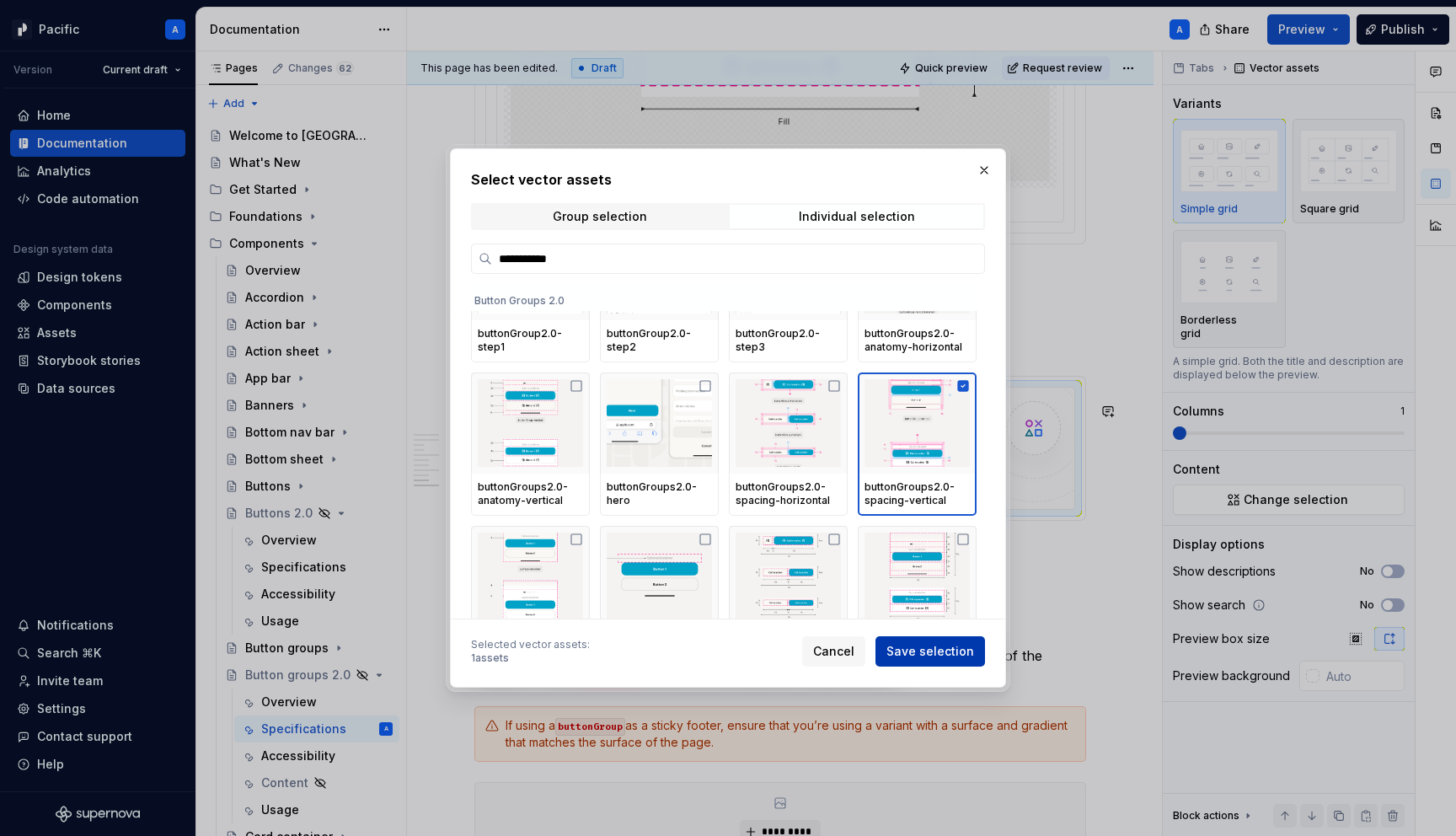
click at [941, 650] on span "Save selection" at bounding box center [930, 651] width 87 height 17
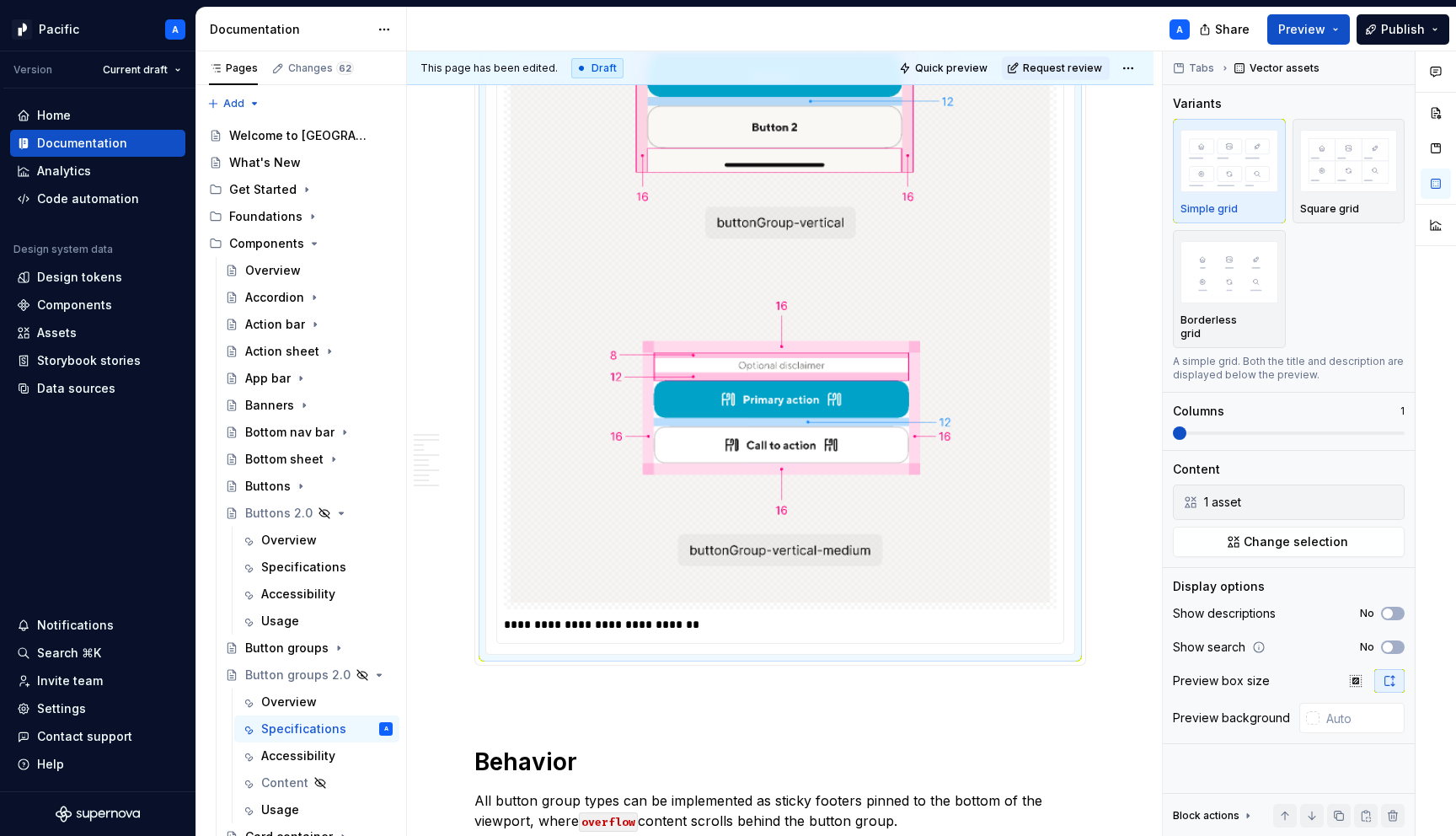
scroll to position [7758, 0]
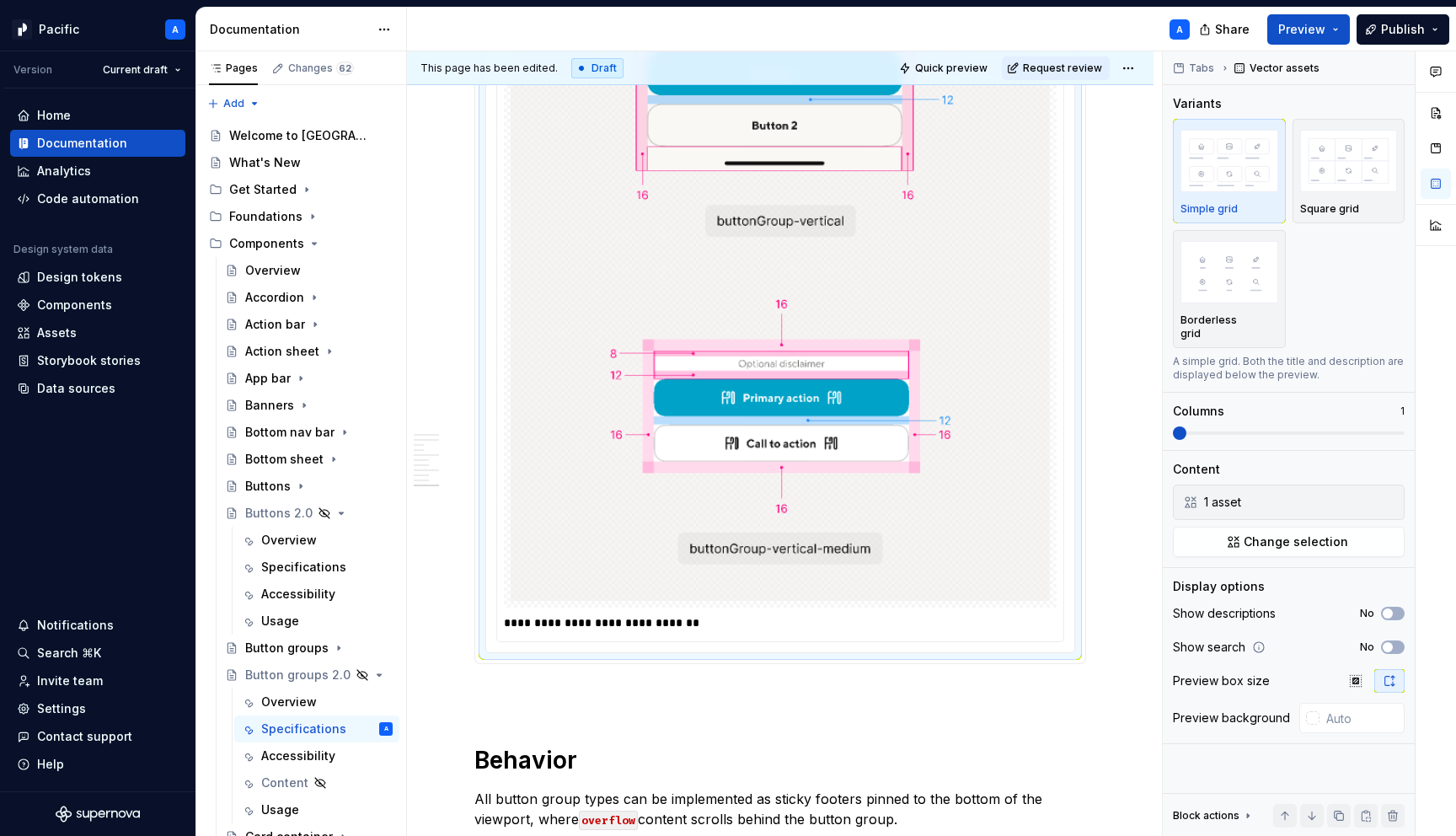
click at [672, 631] on p "**********" at bounding box center [785, 623] width 561 height 17
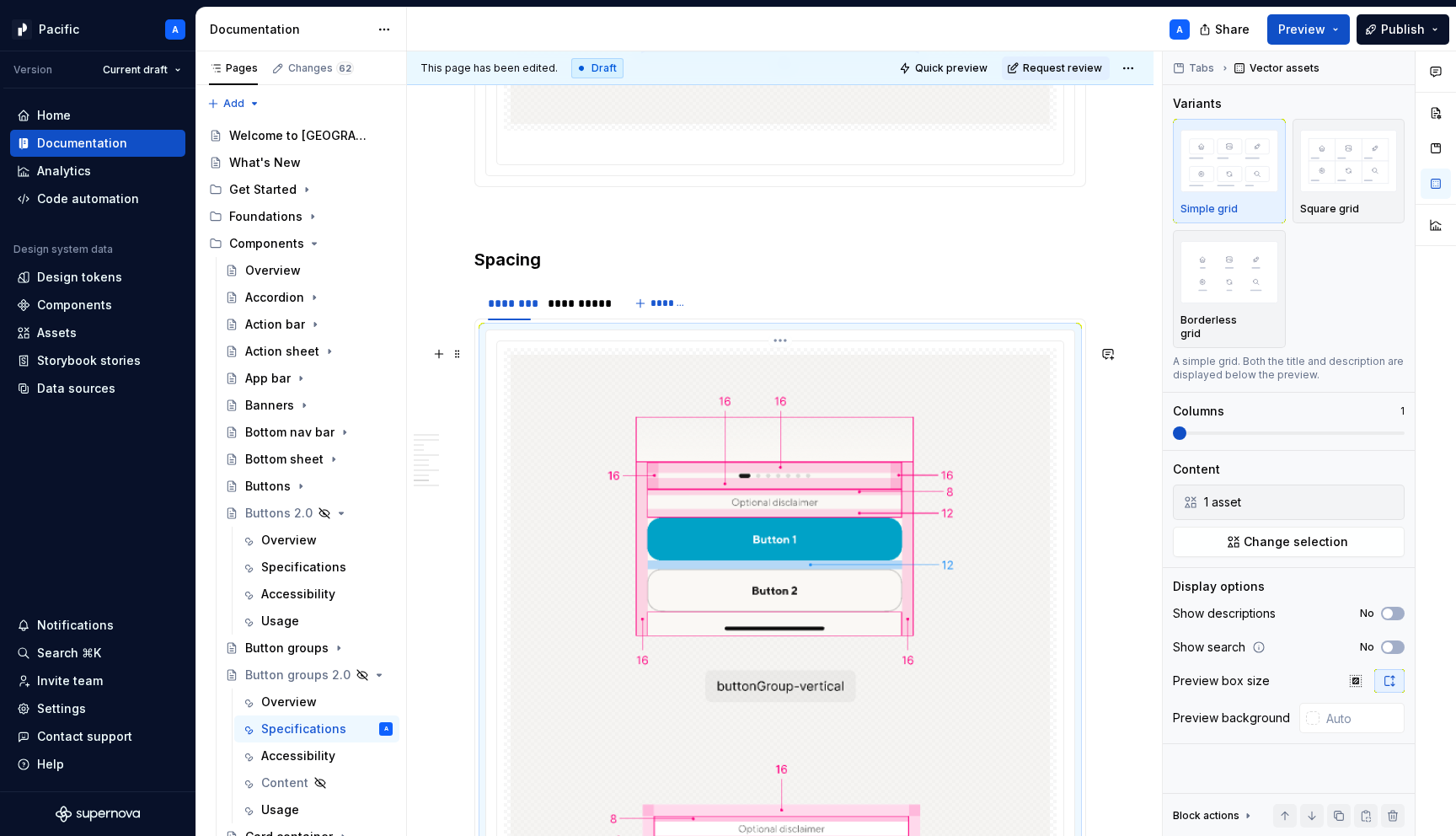
scroll to position [7255, 0]
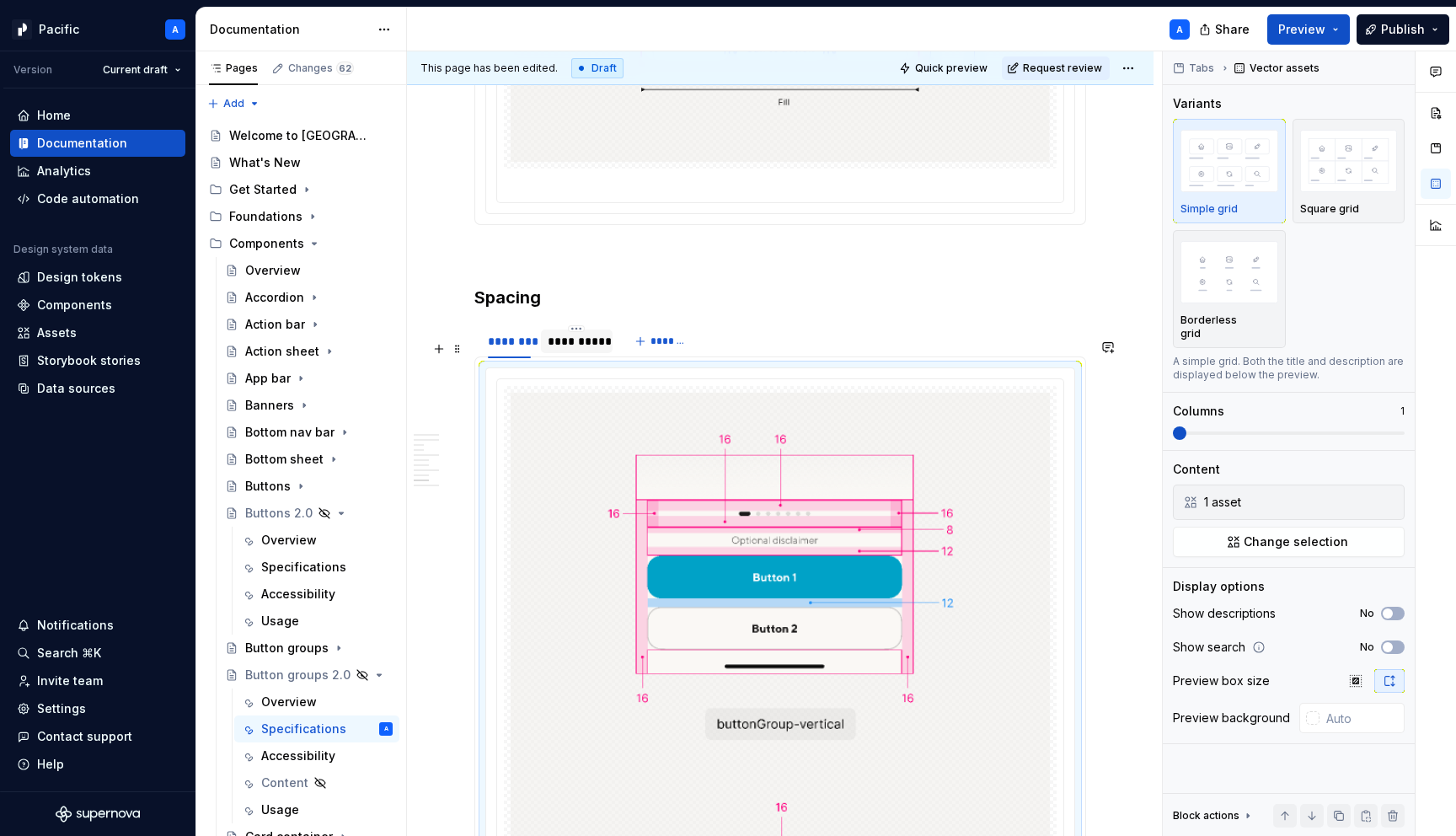
click at [589, 353] on div "**********" at bounding box center [577, 341] width 72 height 24
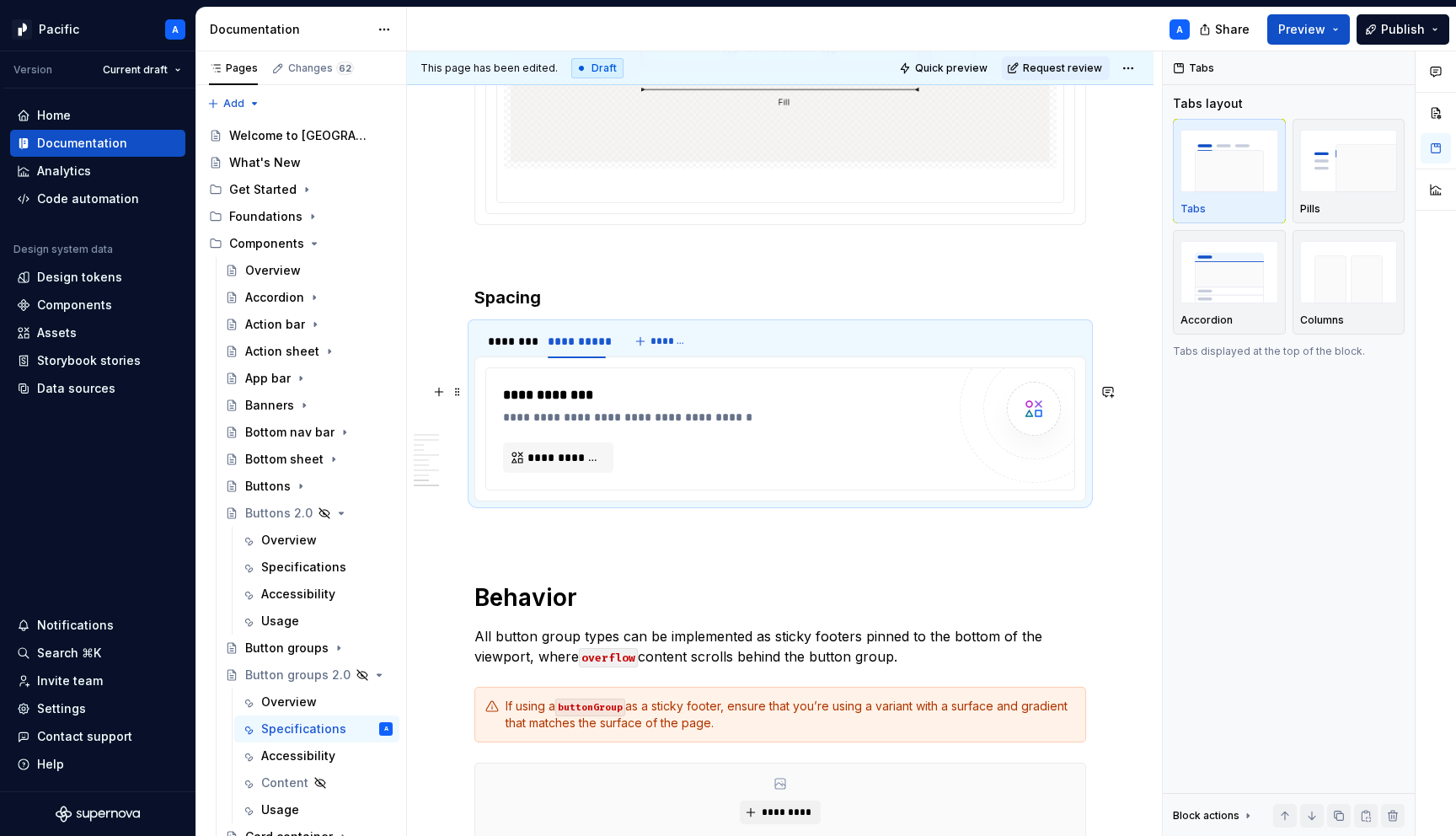
click at [682, 454] on div "**********" at bounding box center [725, 428] width 444 height 87
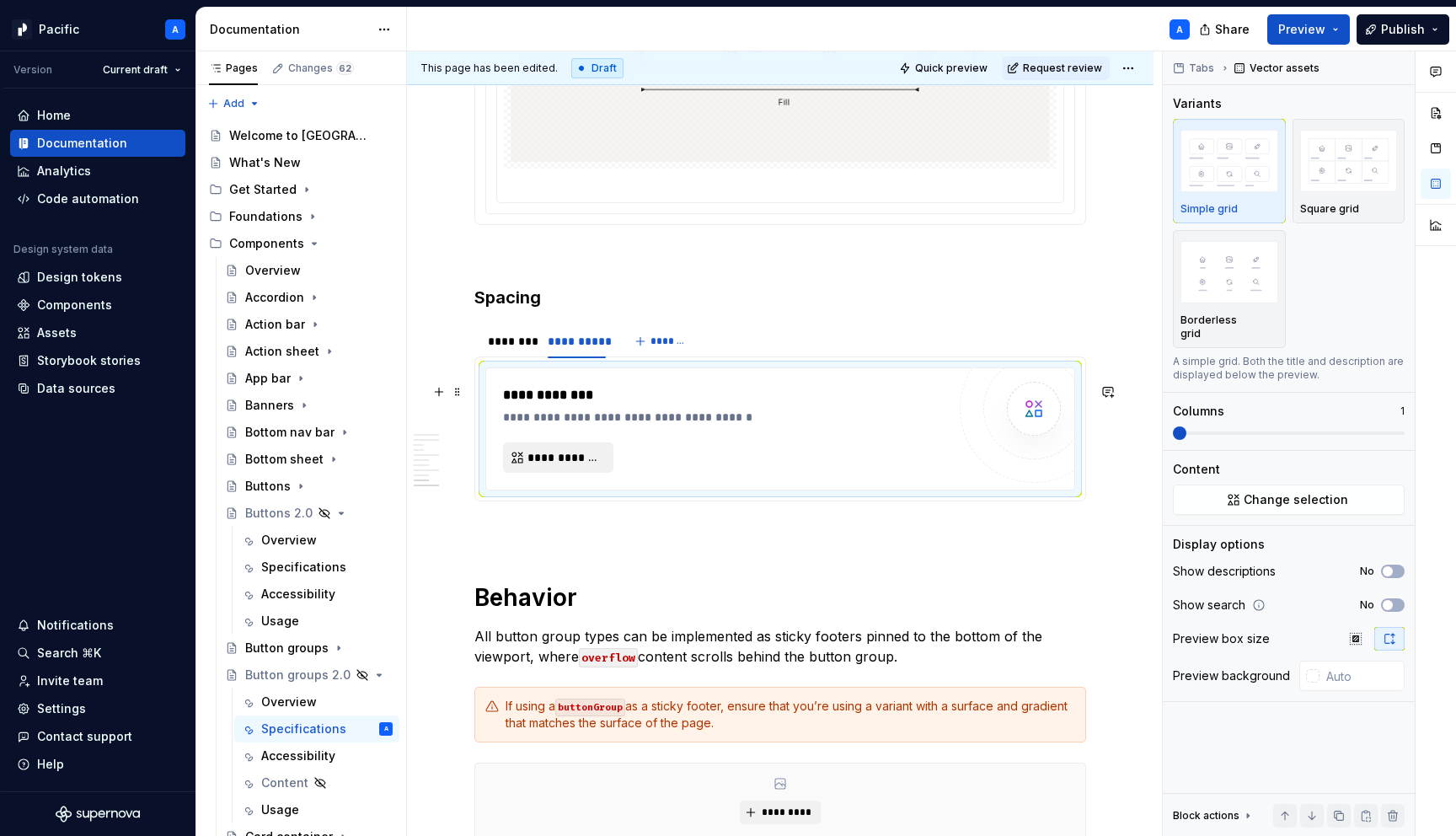
click at [548, 466] on span "**********" at bounding box center [564, 458] width 75 height 17
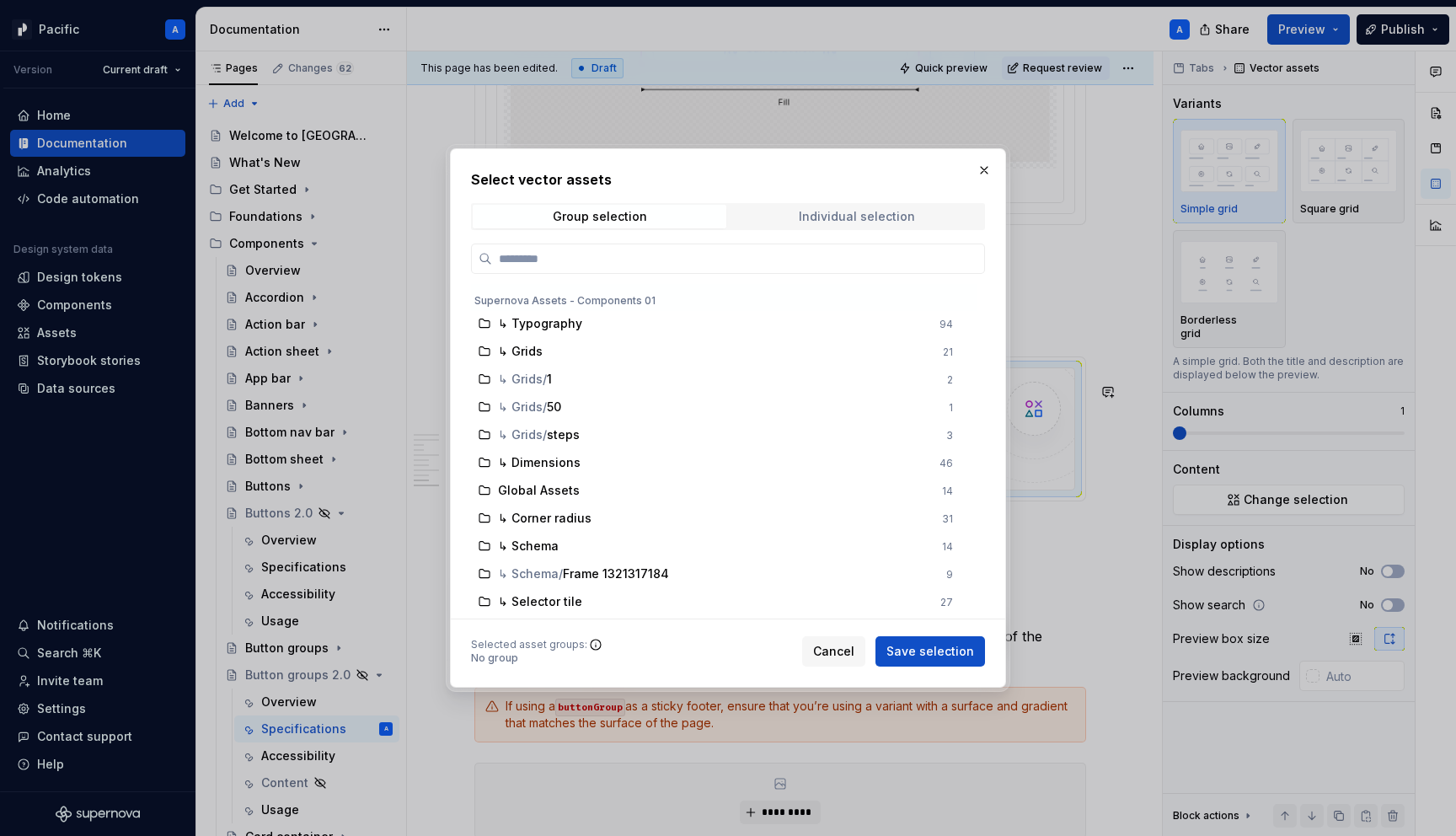
click at [869, 218] on div "Individual selection" at bounding box center [857, 216] width 117 height 13
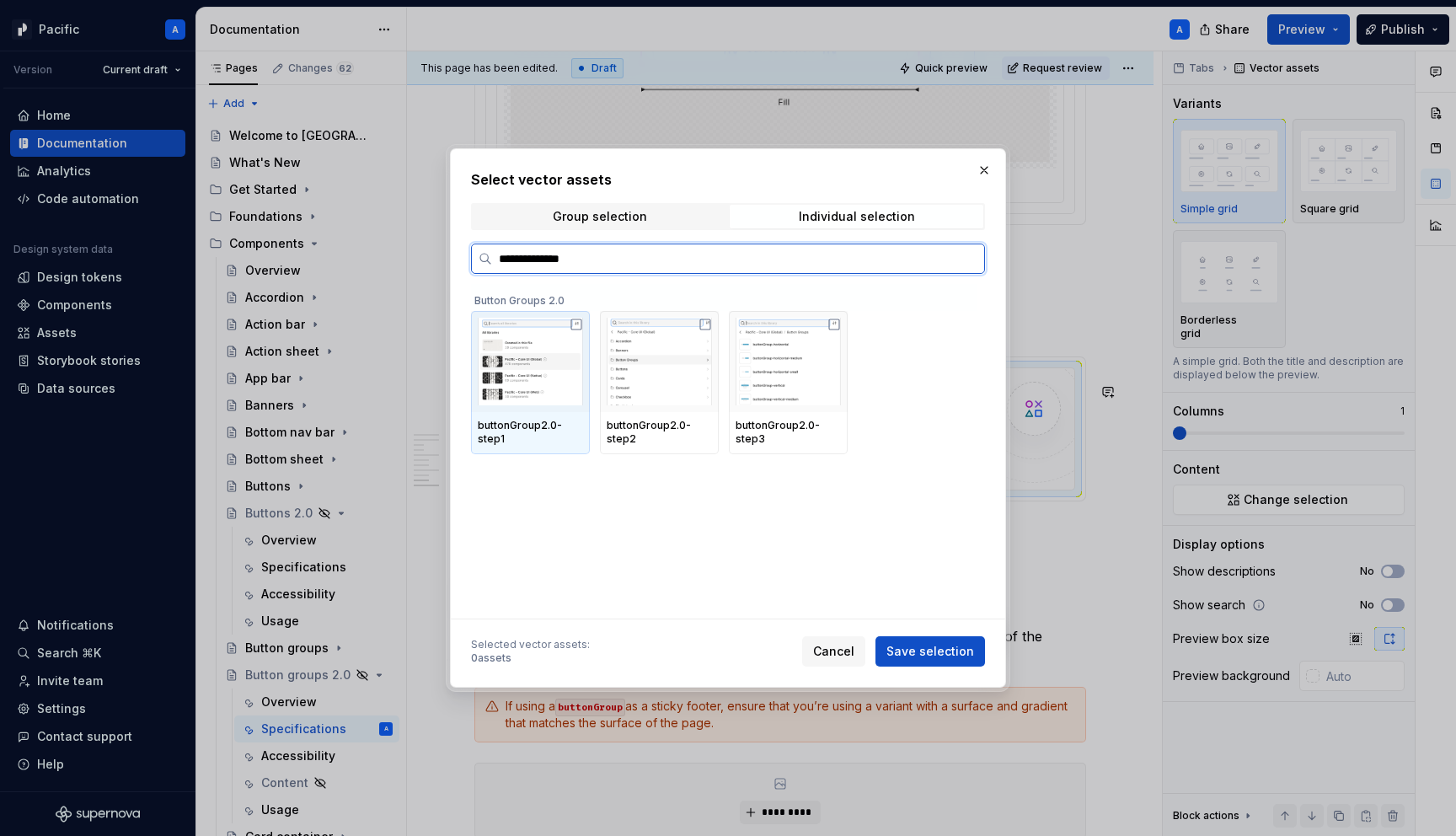
click at [594, 266] on input "**********" at bounding box center [737, 259] width 492 height 17
click at [568, 254] on input "**********" at bounding box center [737, 259] width 492 height 17
type input "**********"
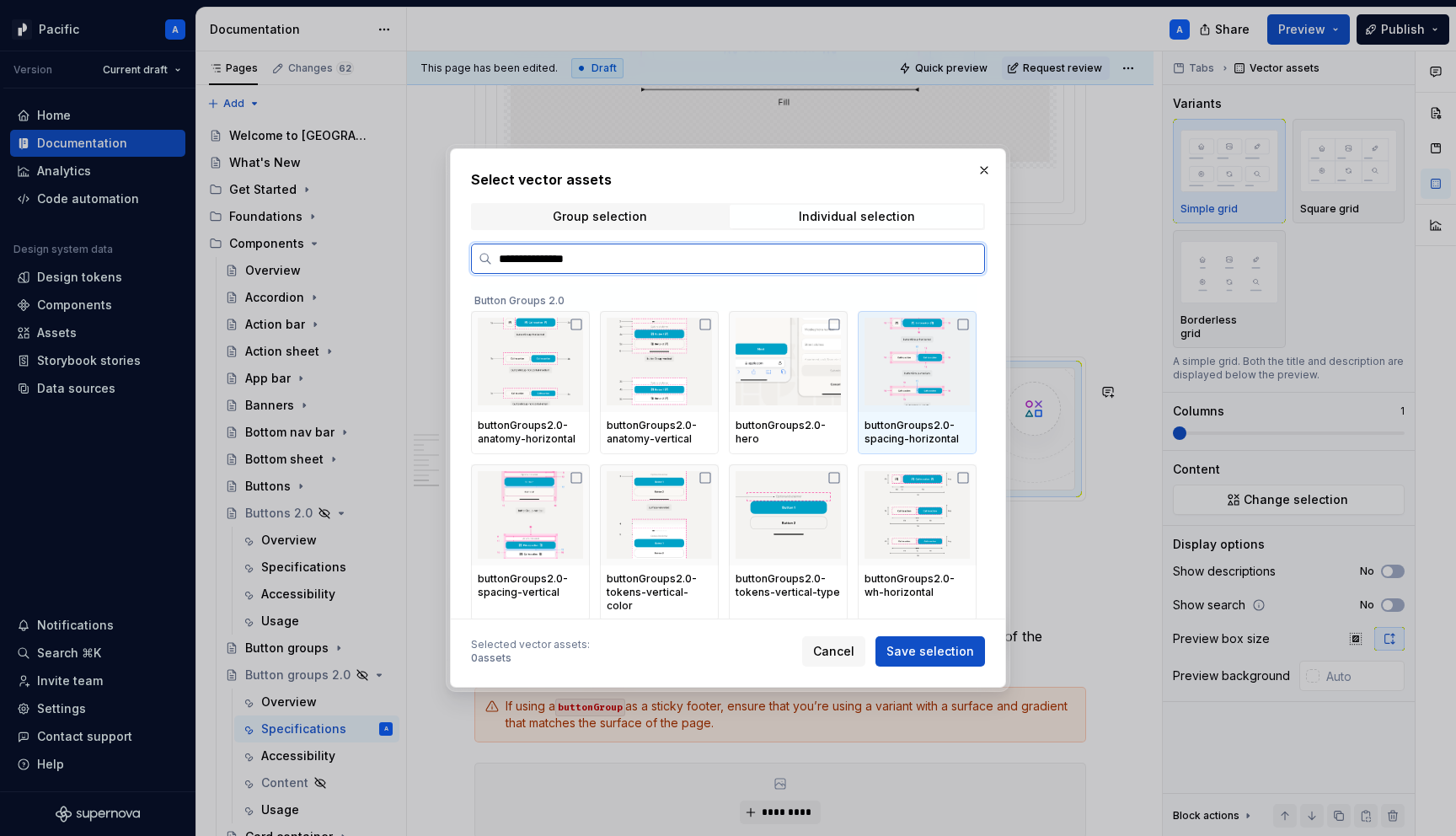
click at [933, 378] on img at bounding box center [917, 361] width 105 height 87
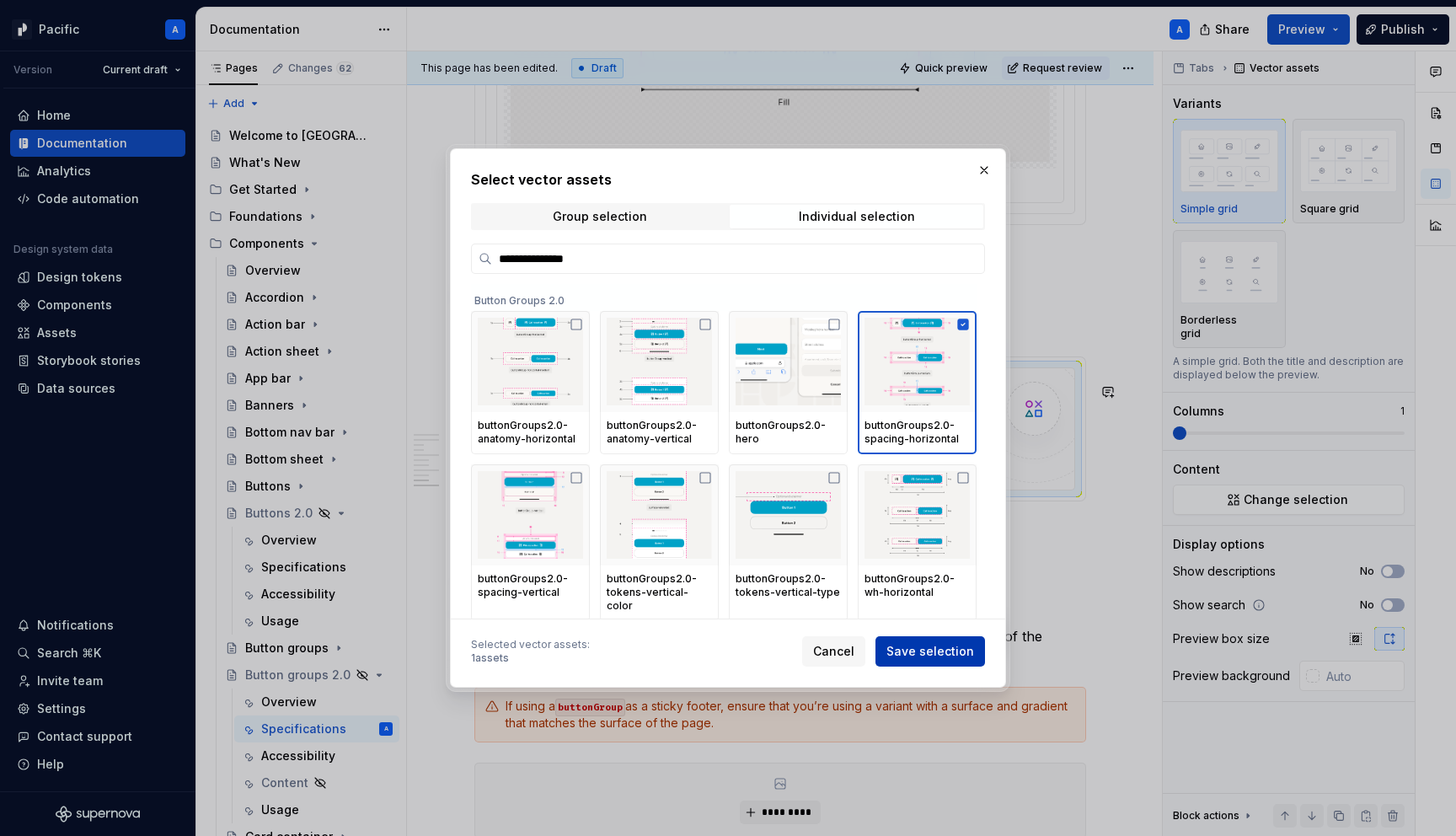
click at [940, 646] on span "Save selection" at bounding box center [930, 651] width 87 height 17
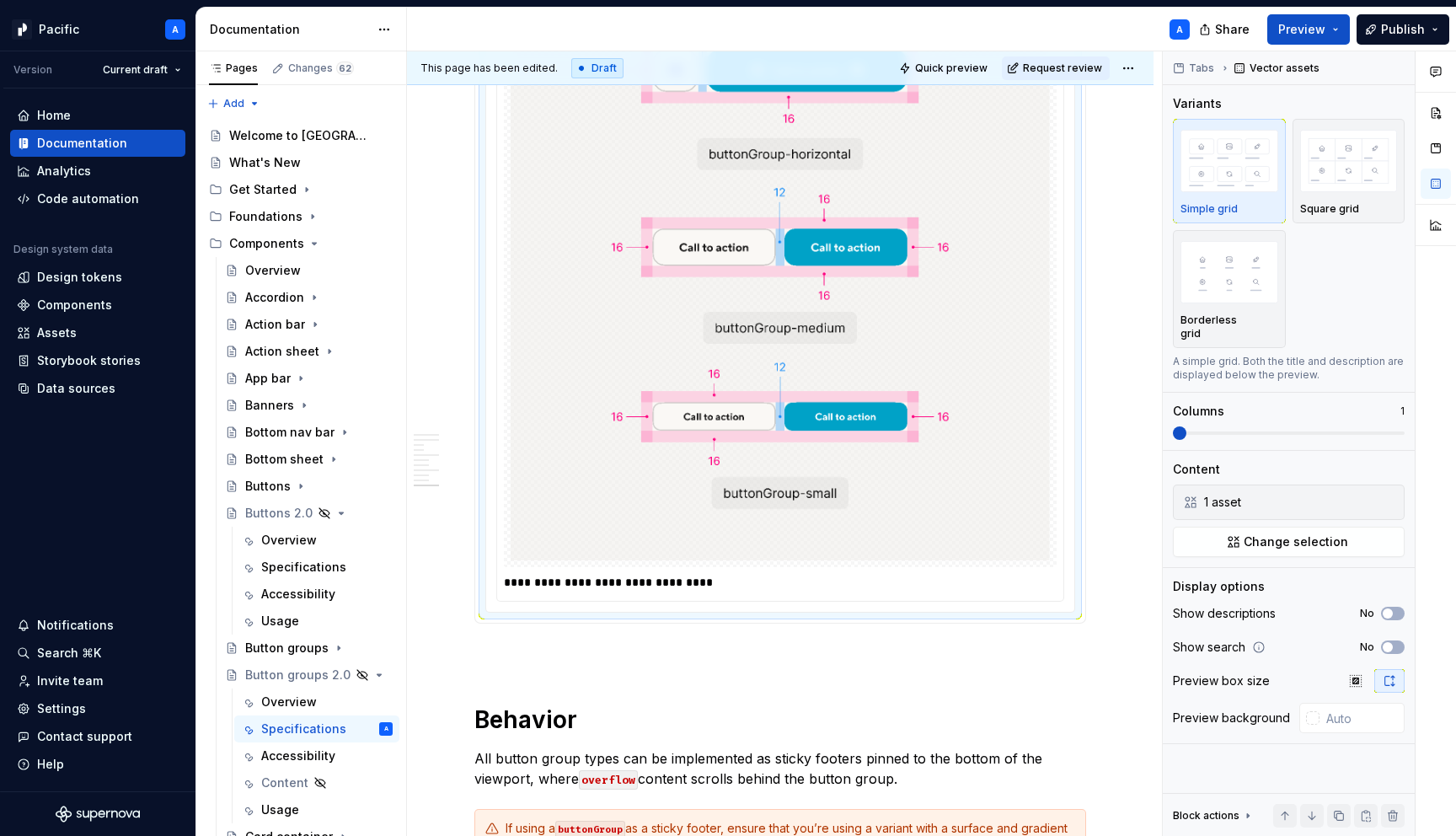
scroll to position [7672, 0]
click at [728, 591] on p "**********" at bounding box center [785, 583] width 561 height 17
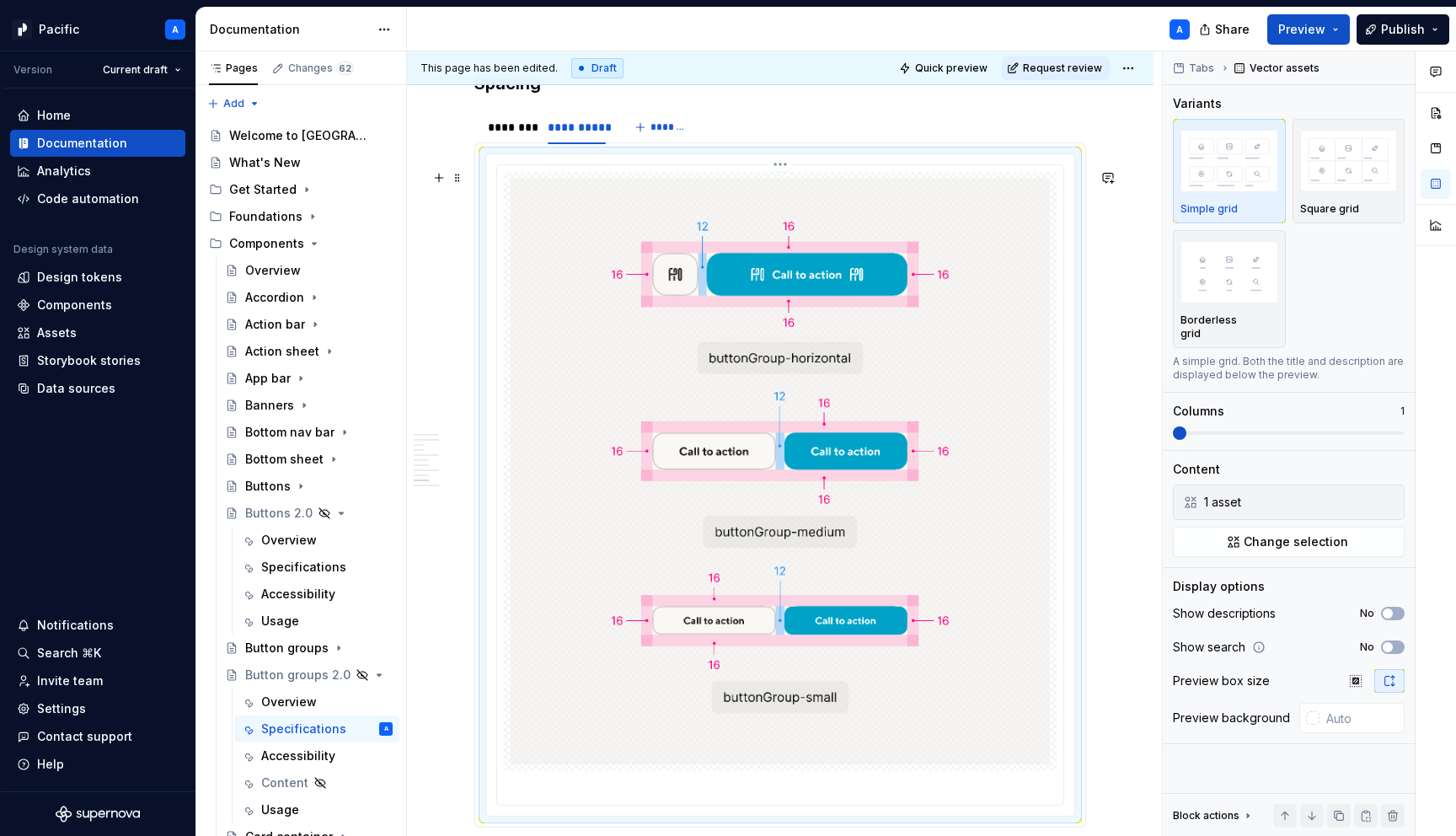
scroll to position [7471, 0]
click at [491, 137] on div "********" at bounding box center [510, 125] width 57 height 24
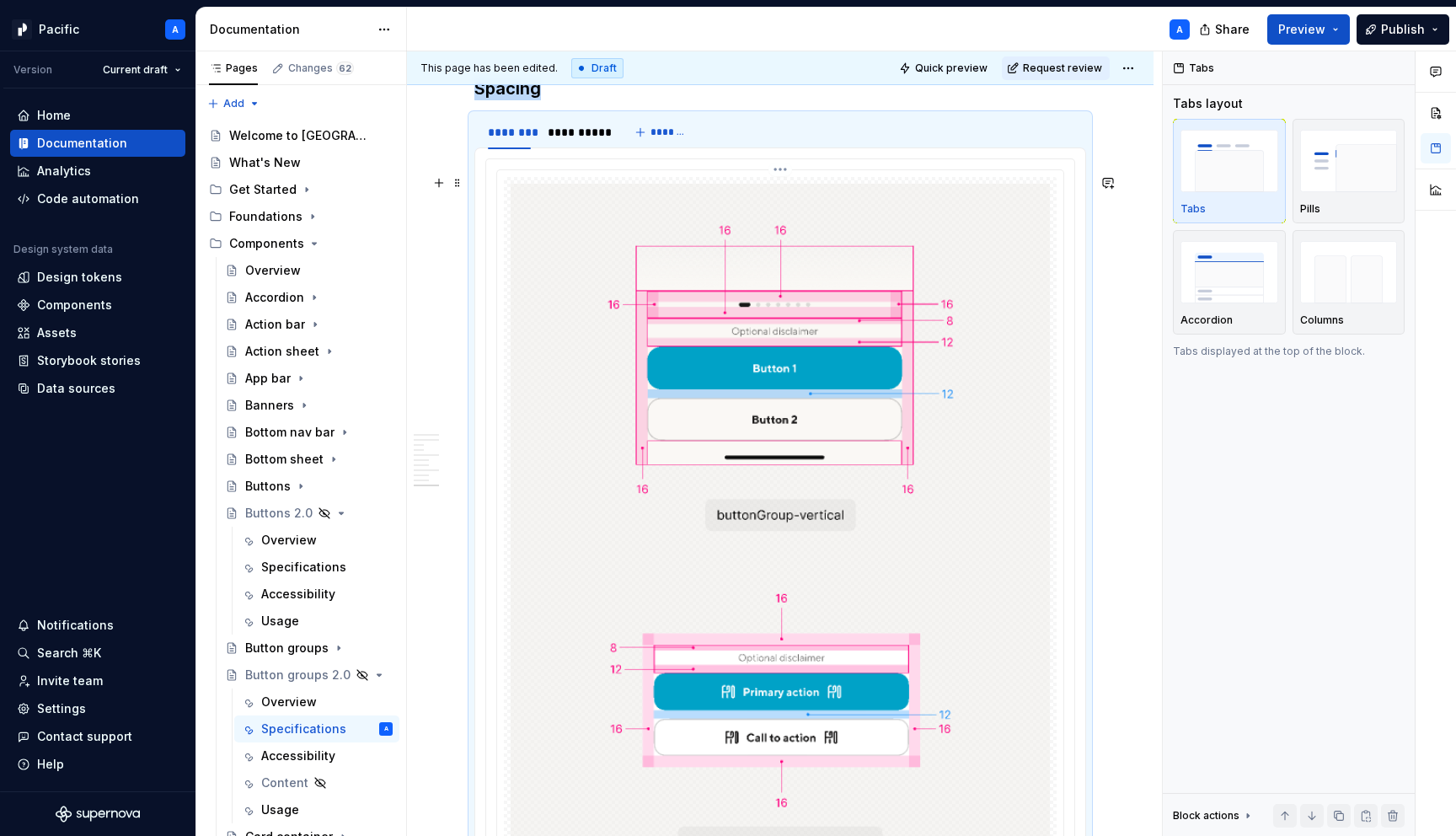
scroll to position [8261, 0]
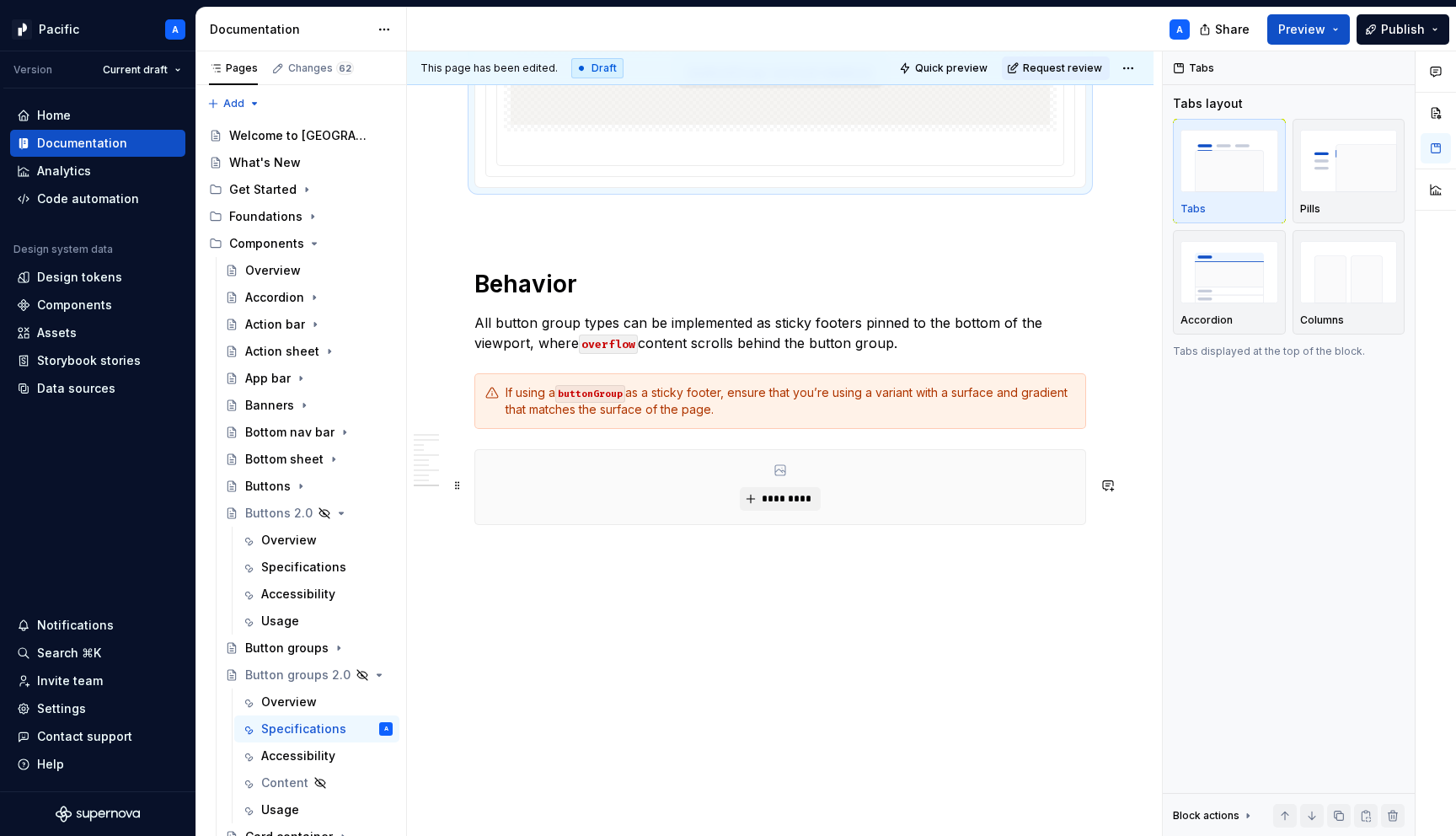
click at [739, 488] on div "*********" at bounding box center [780, 487] width 610 height 74
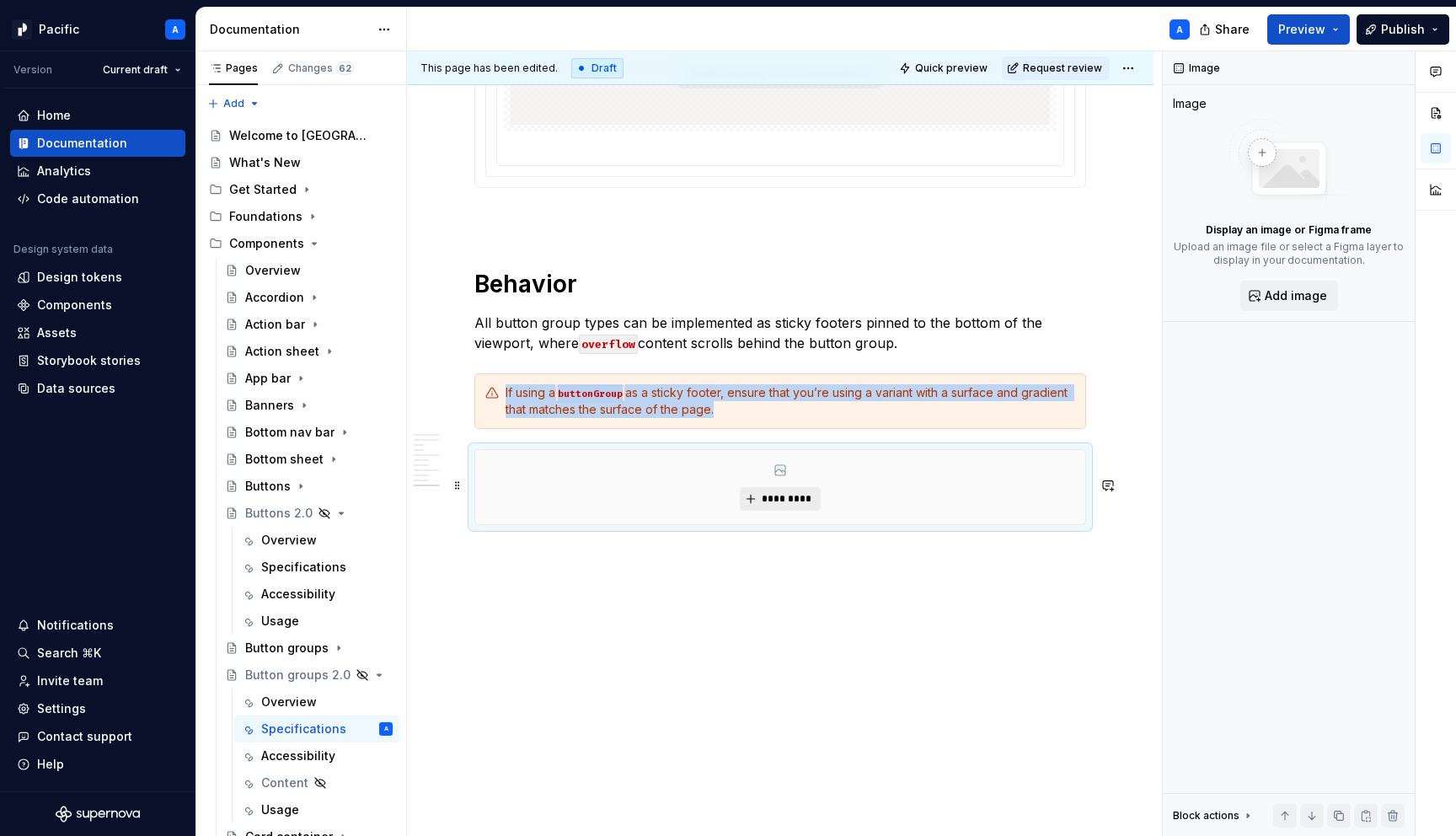
click at [789, 509] on button "*********" at bounding box center [780, 499] width 80 height 24
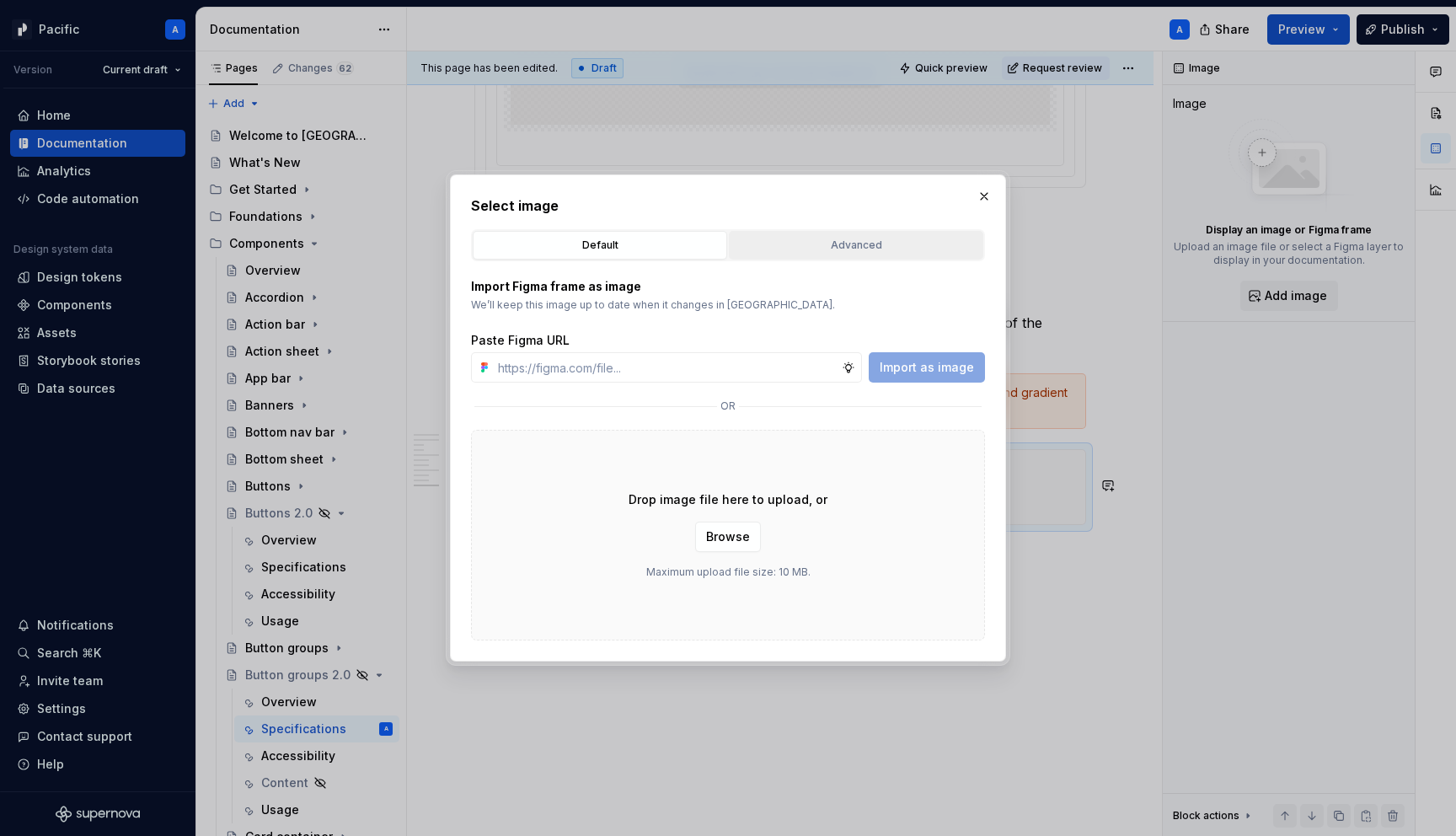
click at [846, 248] on div "Advanced" at bounding box center [856, 245] width 243 height 17
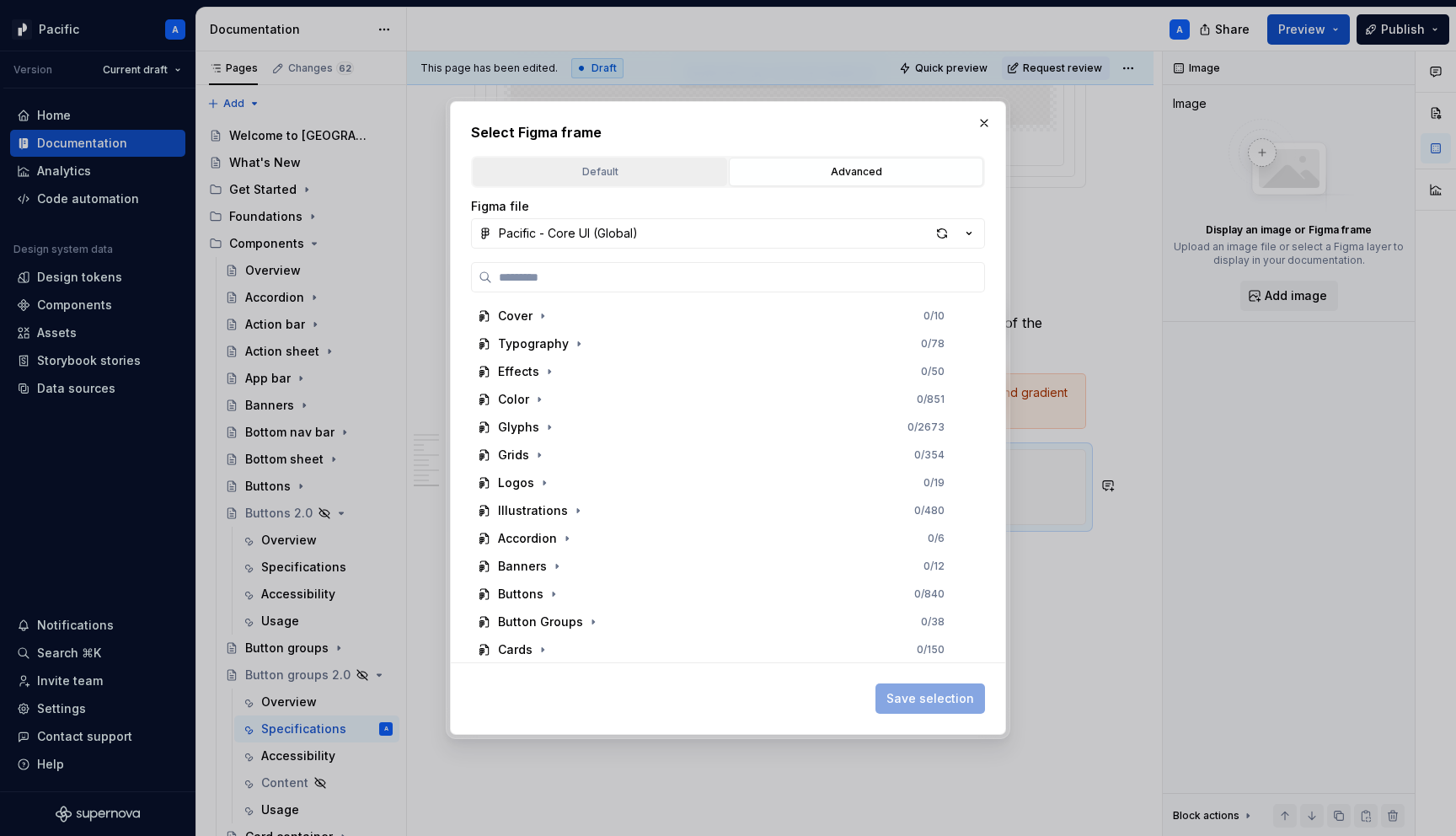
click at [591, 161] on button "Default" at bounding box center [600, 172] width 254 height 28
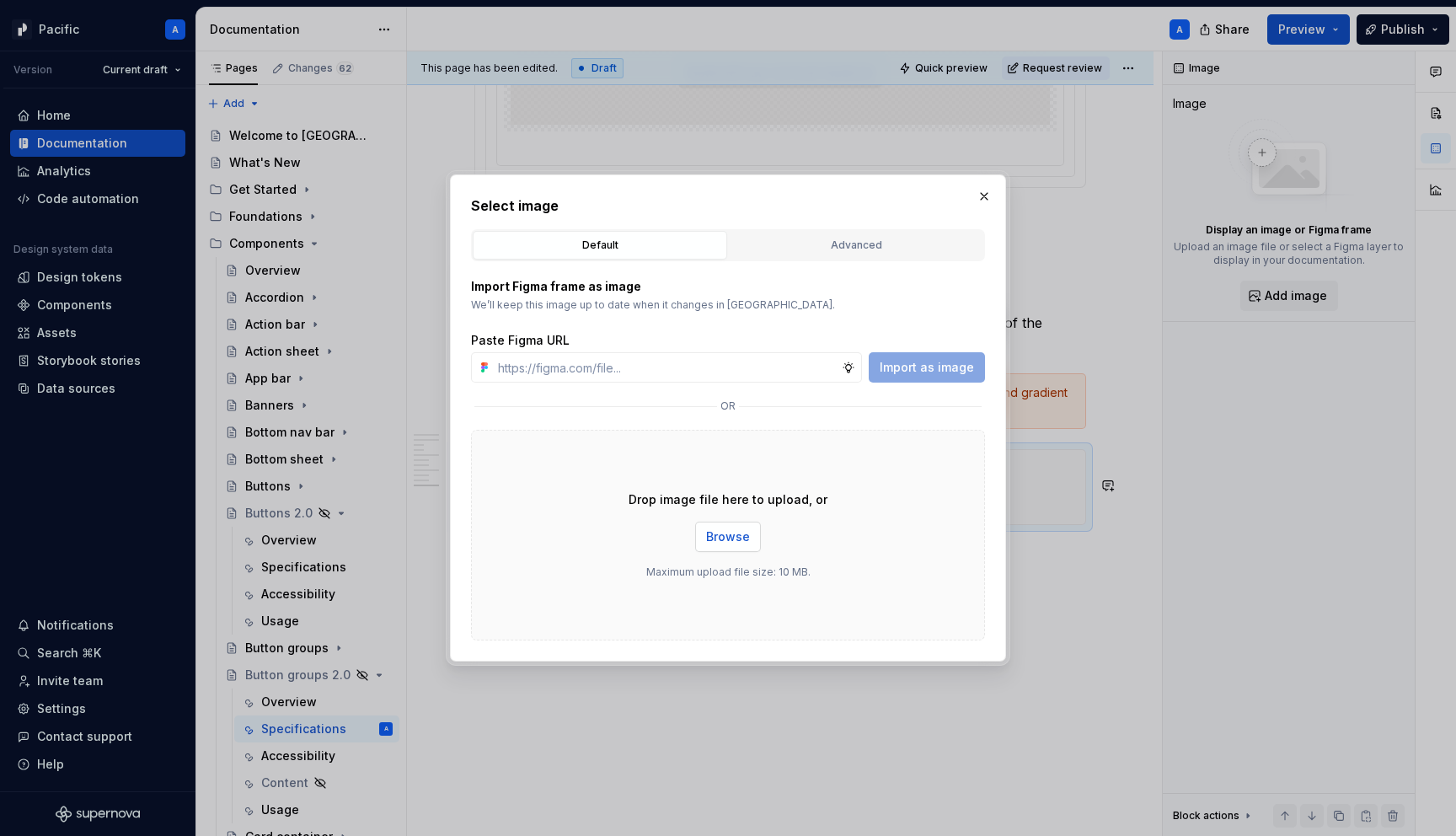
click at [740, 535] on span "Browse" at bounding box center [728, 536] width 44 height 17
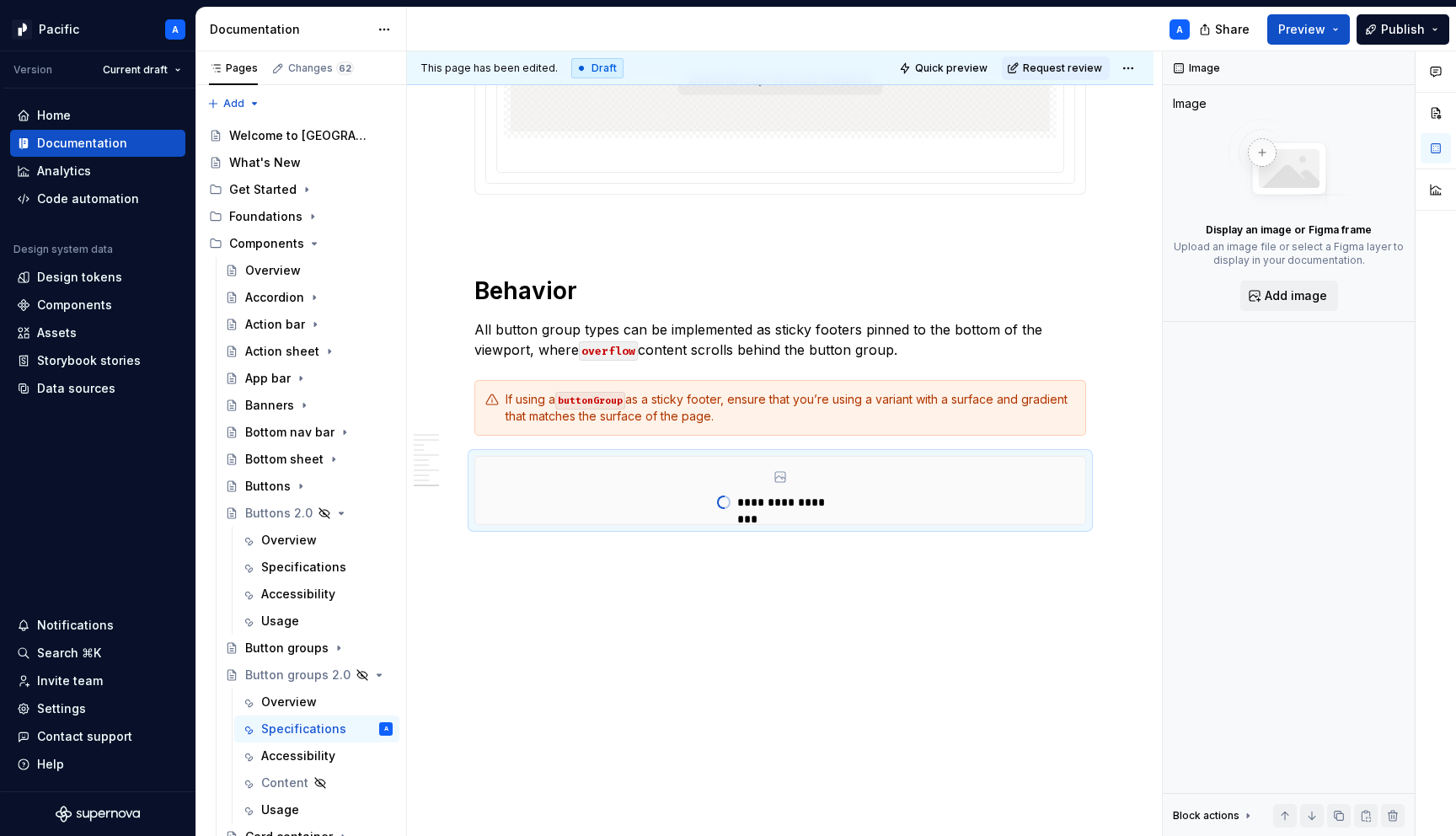
scroll to position [8254, 0]
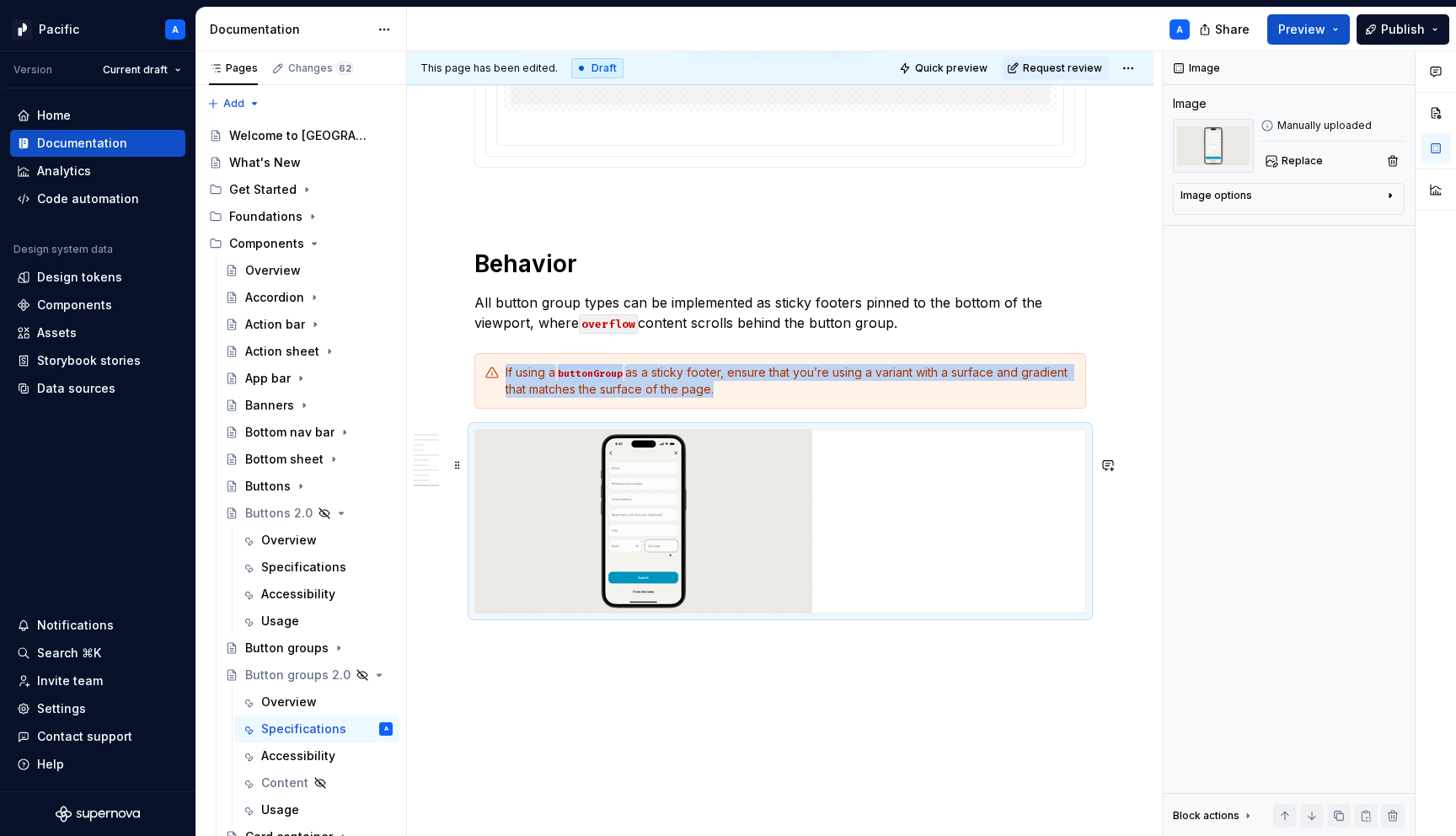
click at [793, 575] on img at bounding box center [644, 520] width 337 height 183
click at [1308, 198] on div "Image options" at bounding box center [1282, 198] width 203 height 20
click at [1346, 216] on icon "button" at bounding box center [1349, 221] width 9 height 9
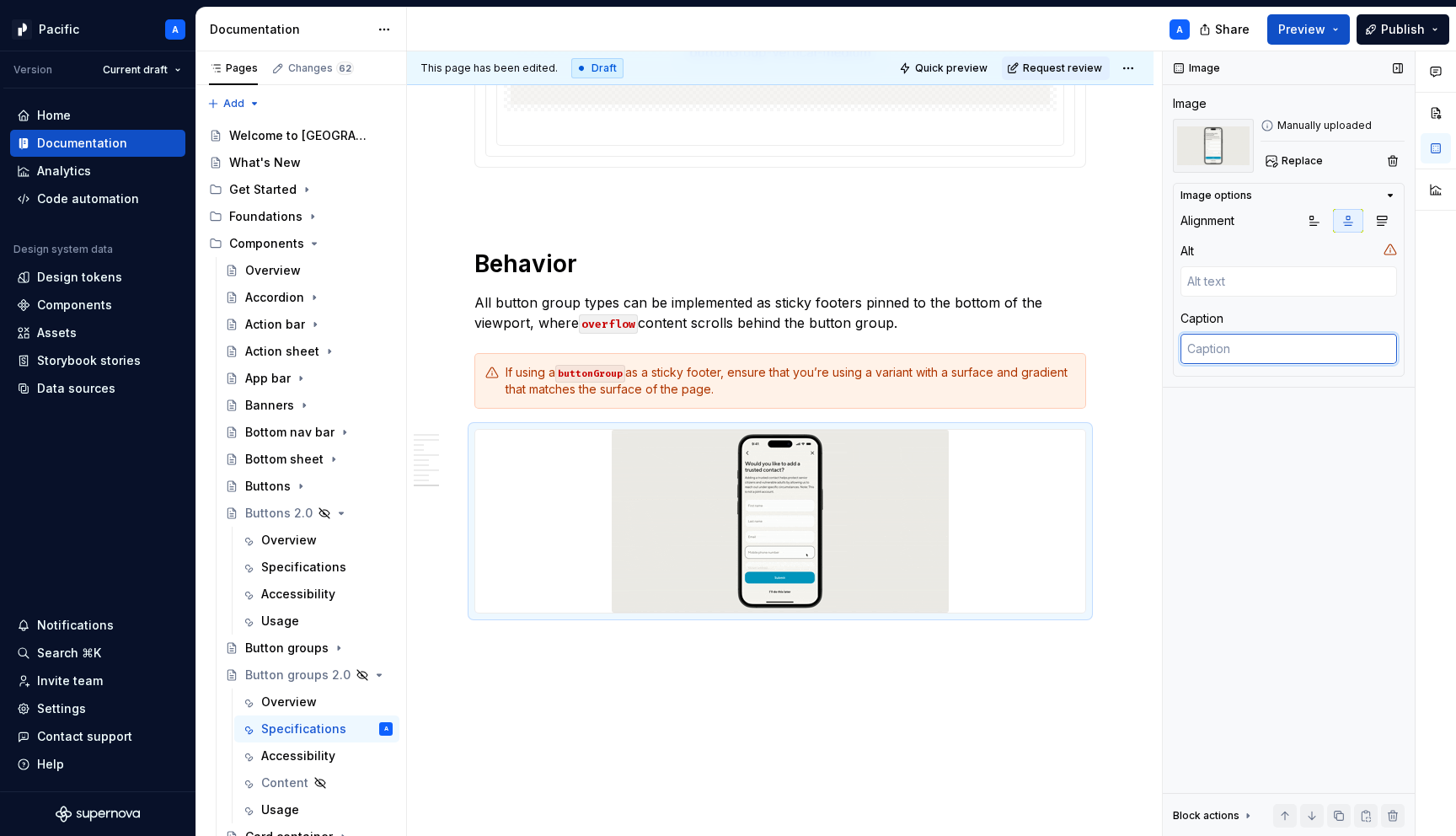
click at [1274, 357] on textarea at bounding box center [1288, 349] width 216 height 30
click at [578, 579] on div at bounding box center [780, 520] width 610 height 183
click at [459, 466] on span at bounding box center [458, 464] width 13 height 24
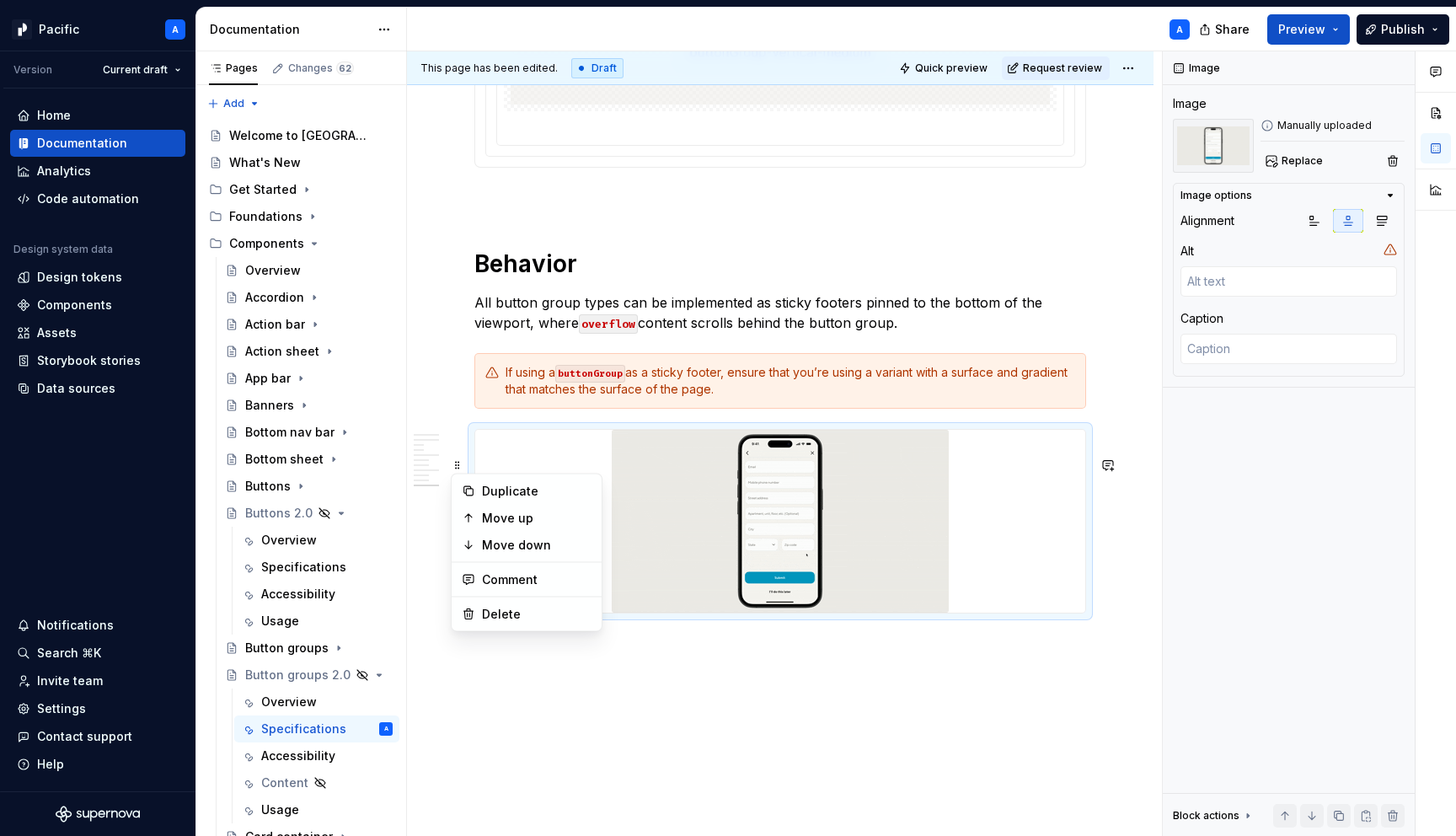
click at [596, 629] on div "Duplicate Move up Move down Comment Delete" at bounding box center [527, 553] width 152 height 158
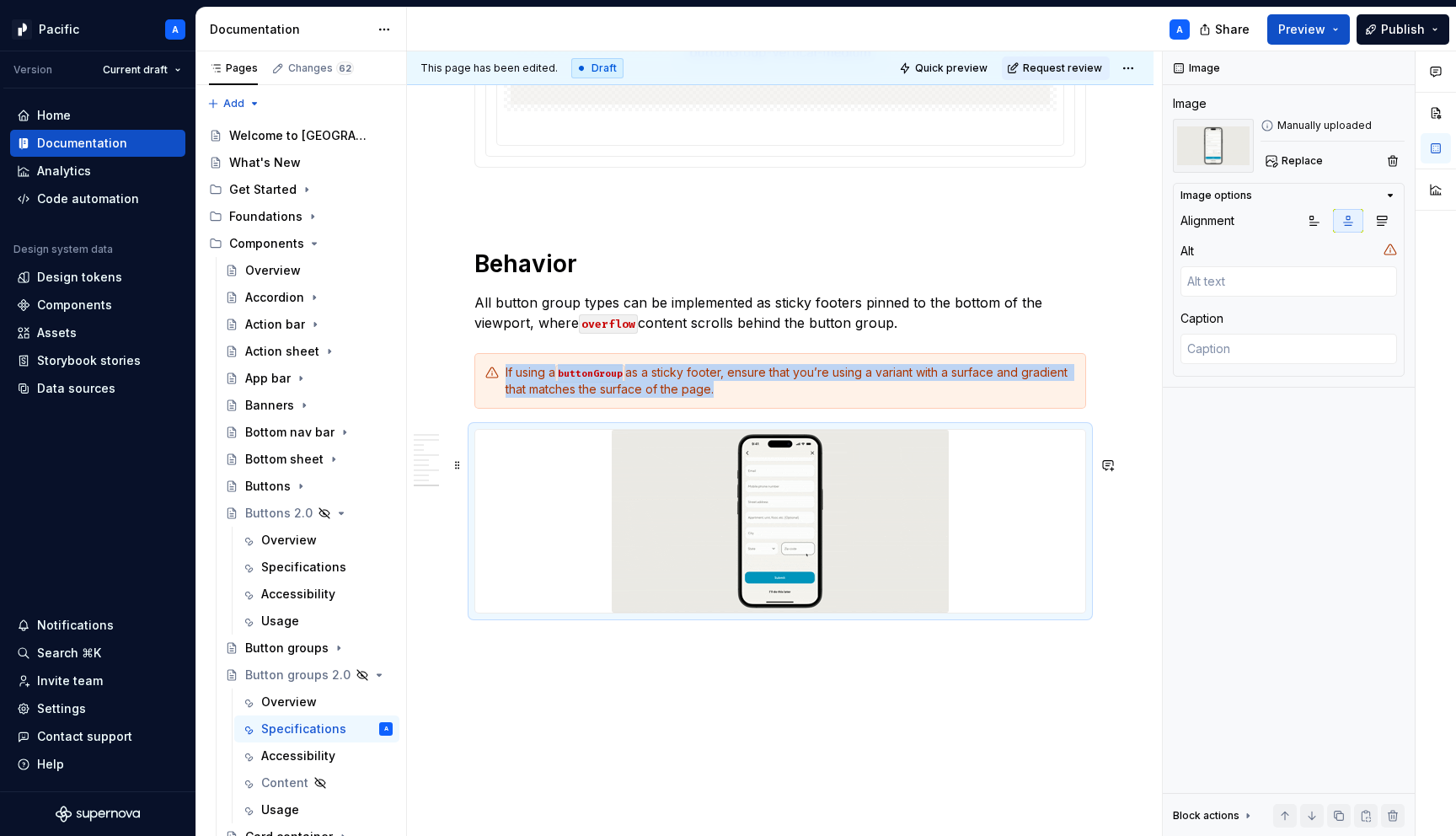
click at [776, 524] on img at bounding box center [780, 520] width 337 height 183
click at [1300, 163] on span "Replace" at bounding box center [1302, 161] width 42 height 13
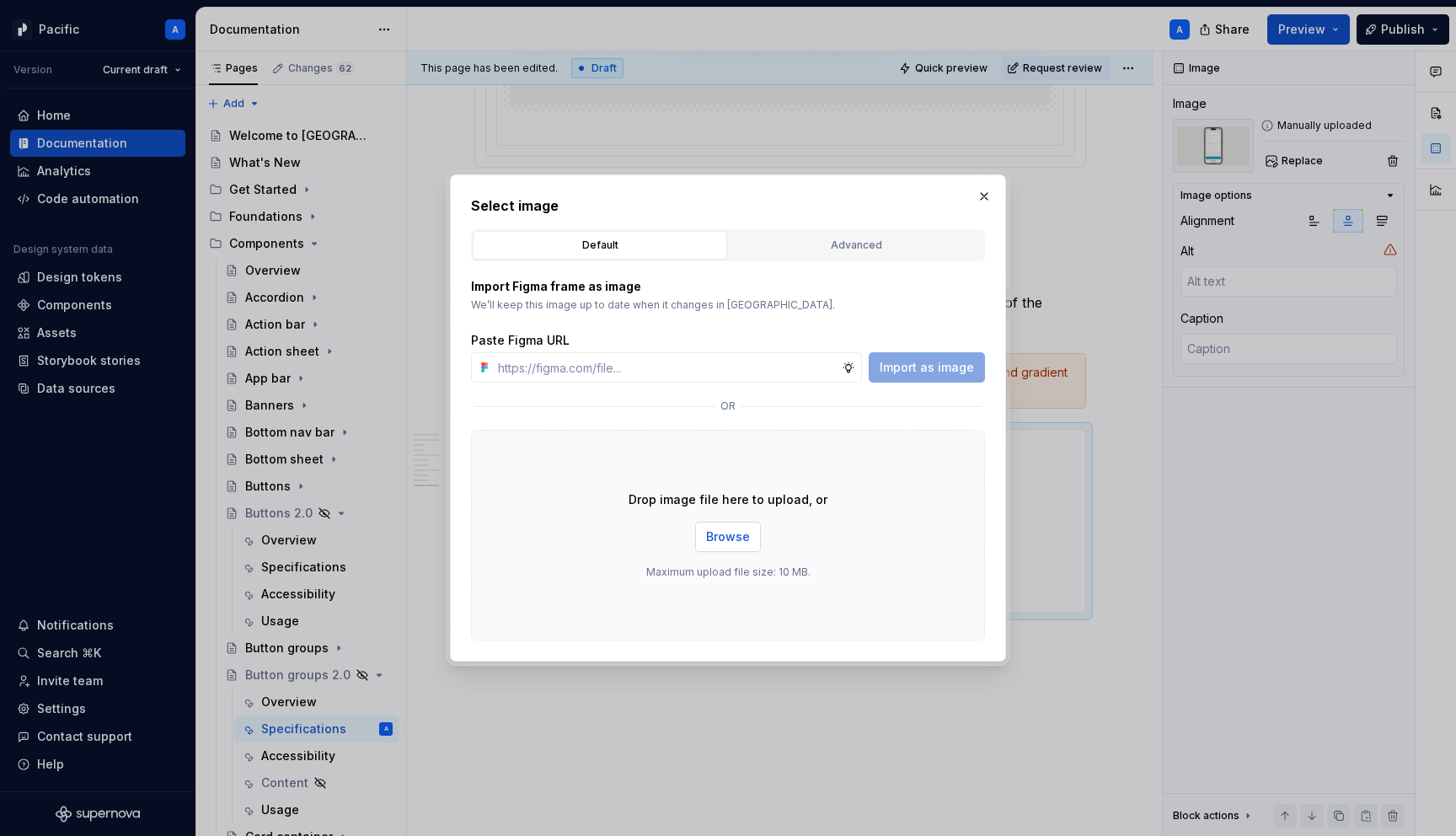
click at [737, 543] on span "Browse" at bounding box center [728, 536] width 44 height 17
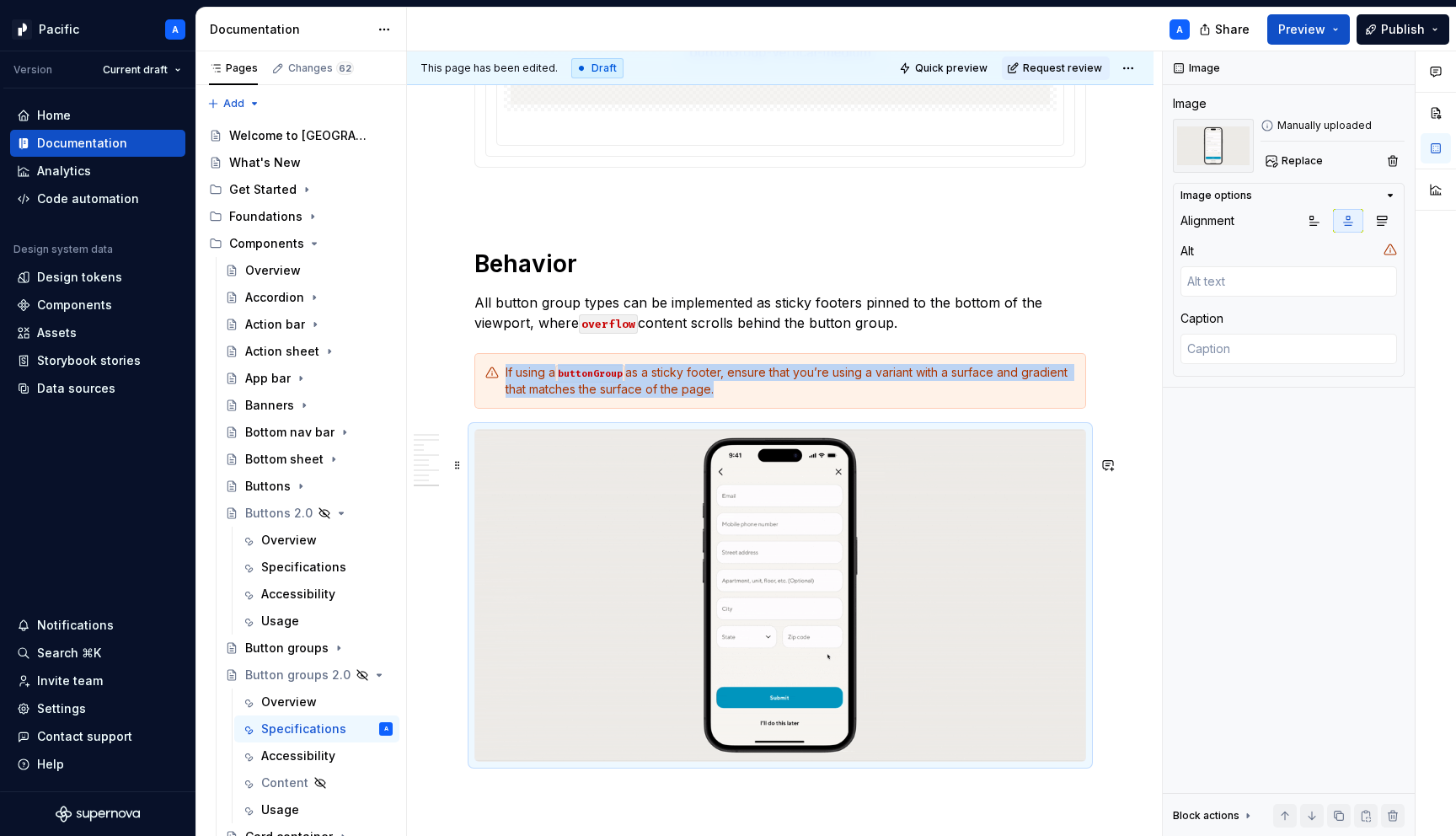
click at [902, 619] on img at bounding box center [780, 594] width 610 height 331
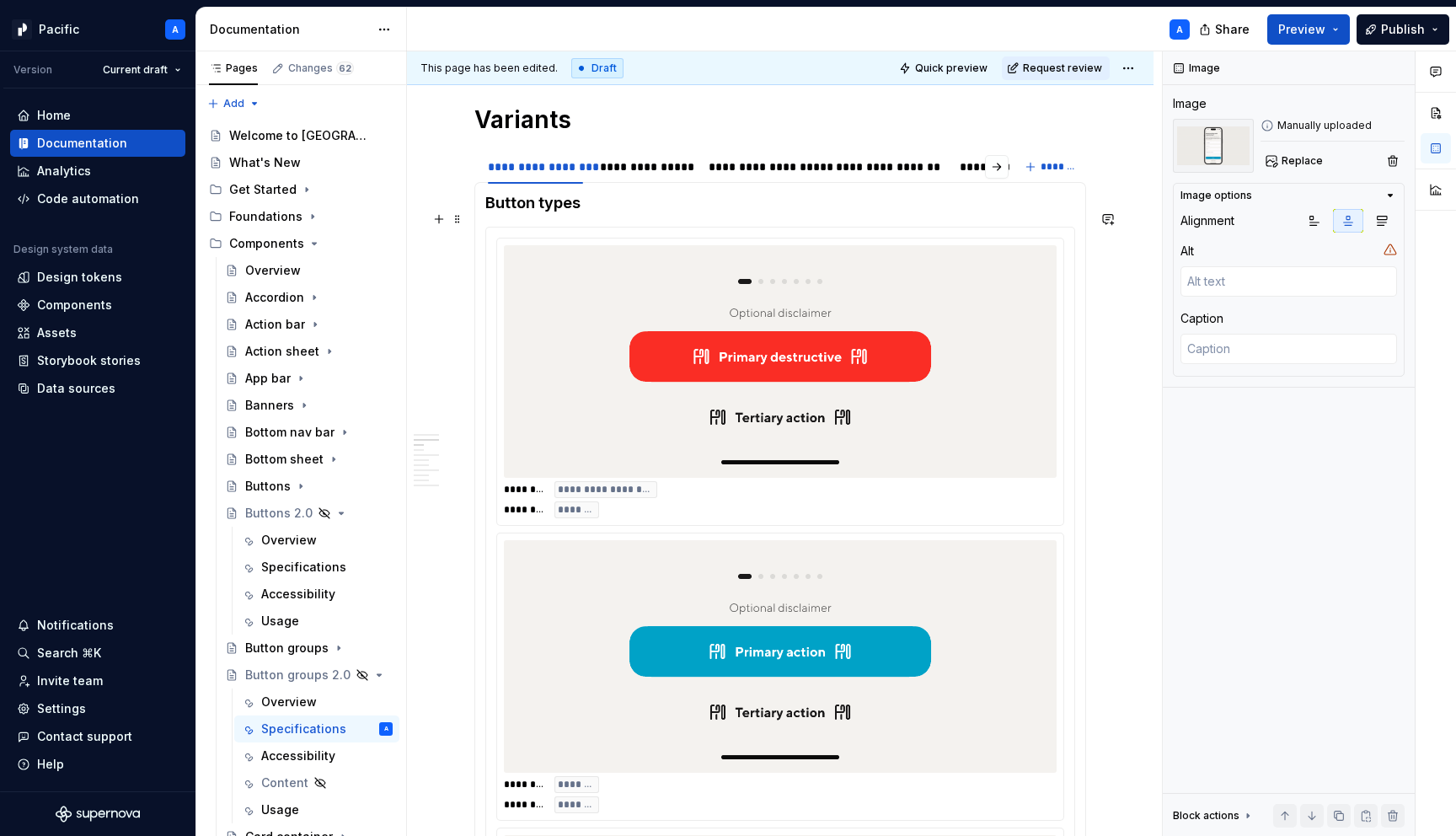
scroll to position [1074, 0]
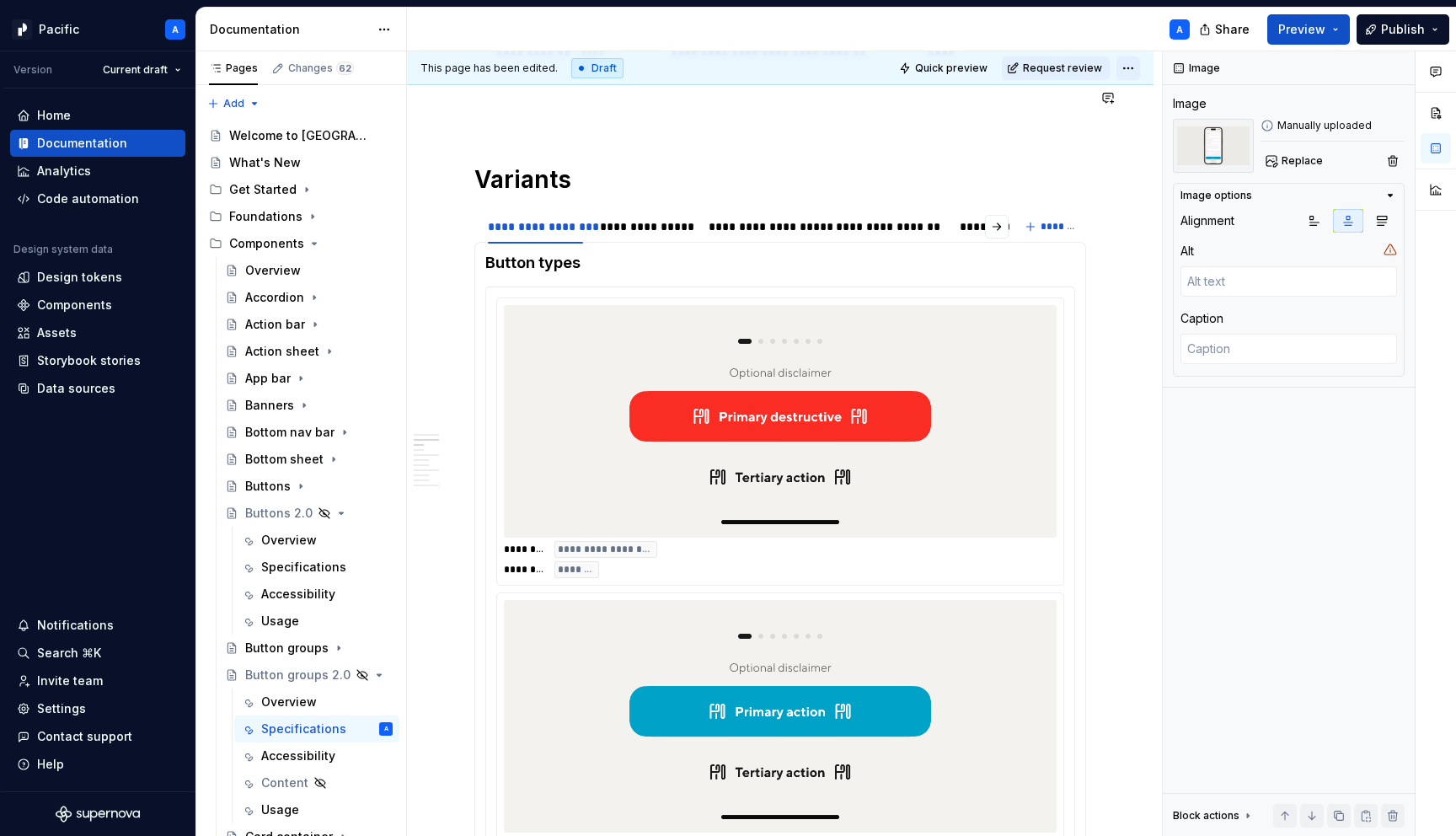
click at [1136, 64] on html "Pacific A Version Current draft Home Documentation Analytics Code automation De…" at bounding box center [728, 418] width 1456 height 836
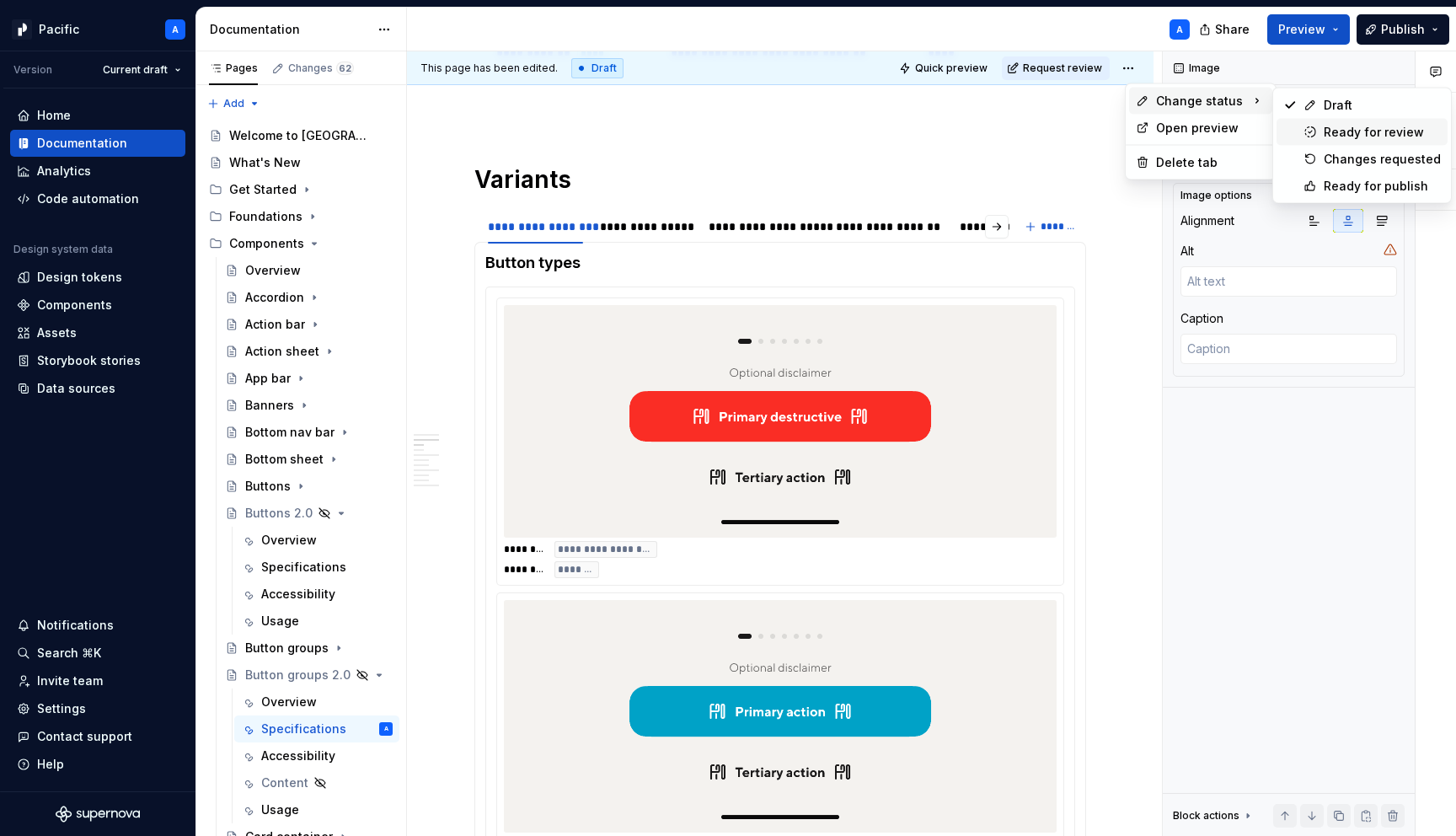
click at [1340, 136] on div "Ready for review" at bounding box center [1383, 133] width 118 height 17
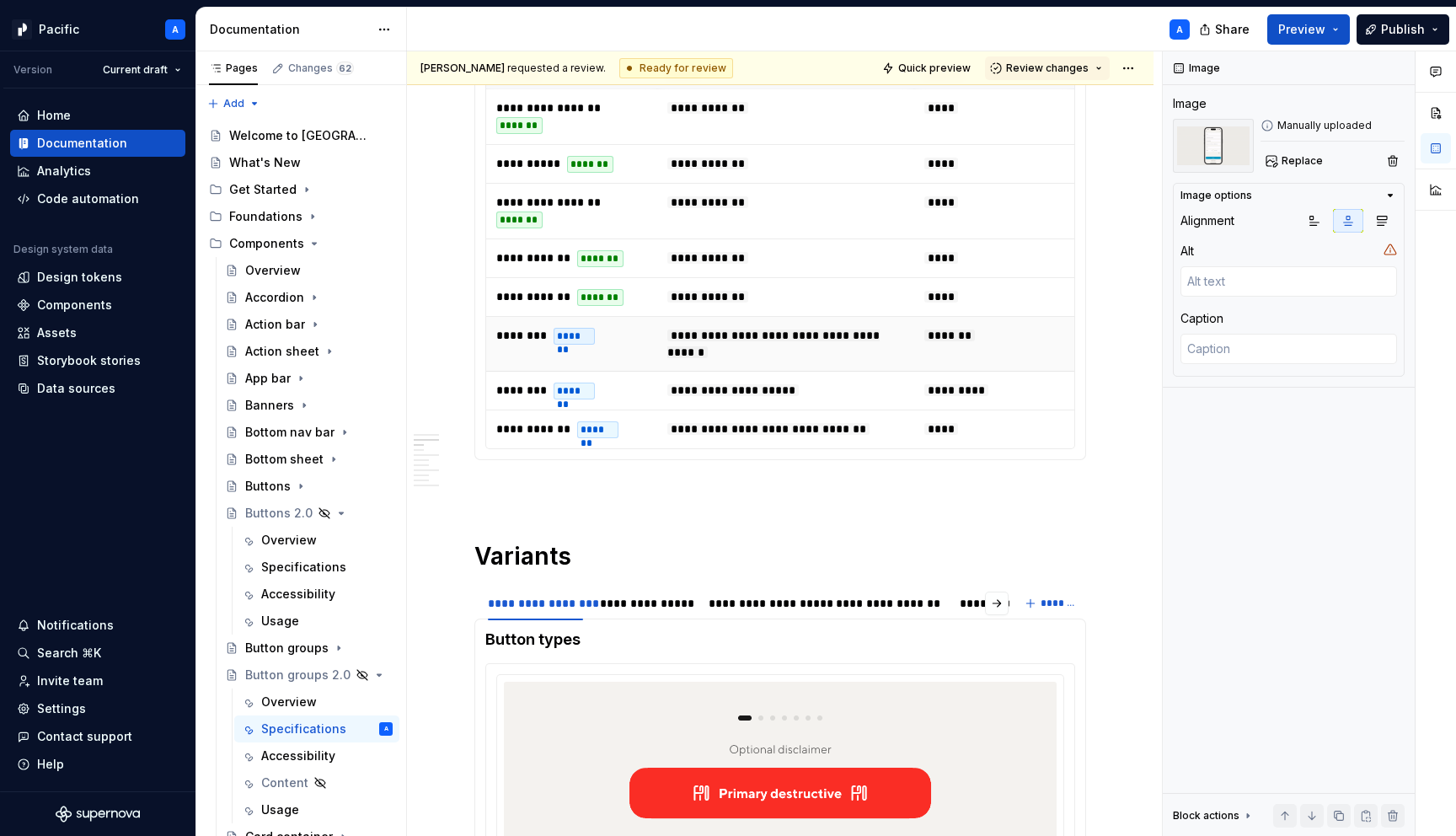
scroll to position [0, 0]
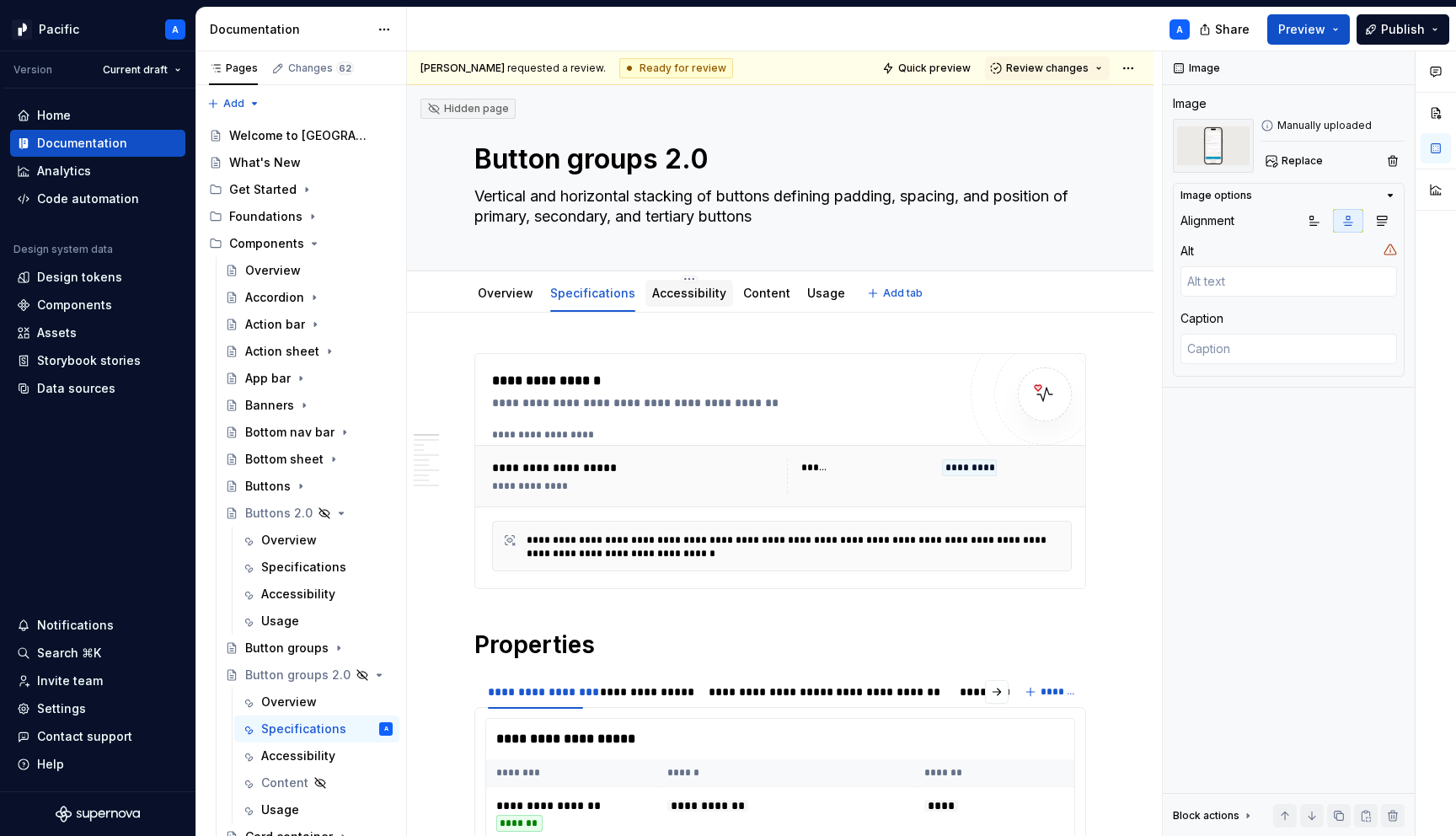
click at [693, 298] on link "Accessibility" at bounding box center [689, 292] width 74 height 14
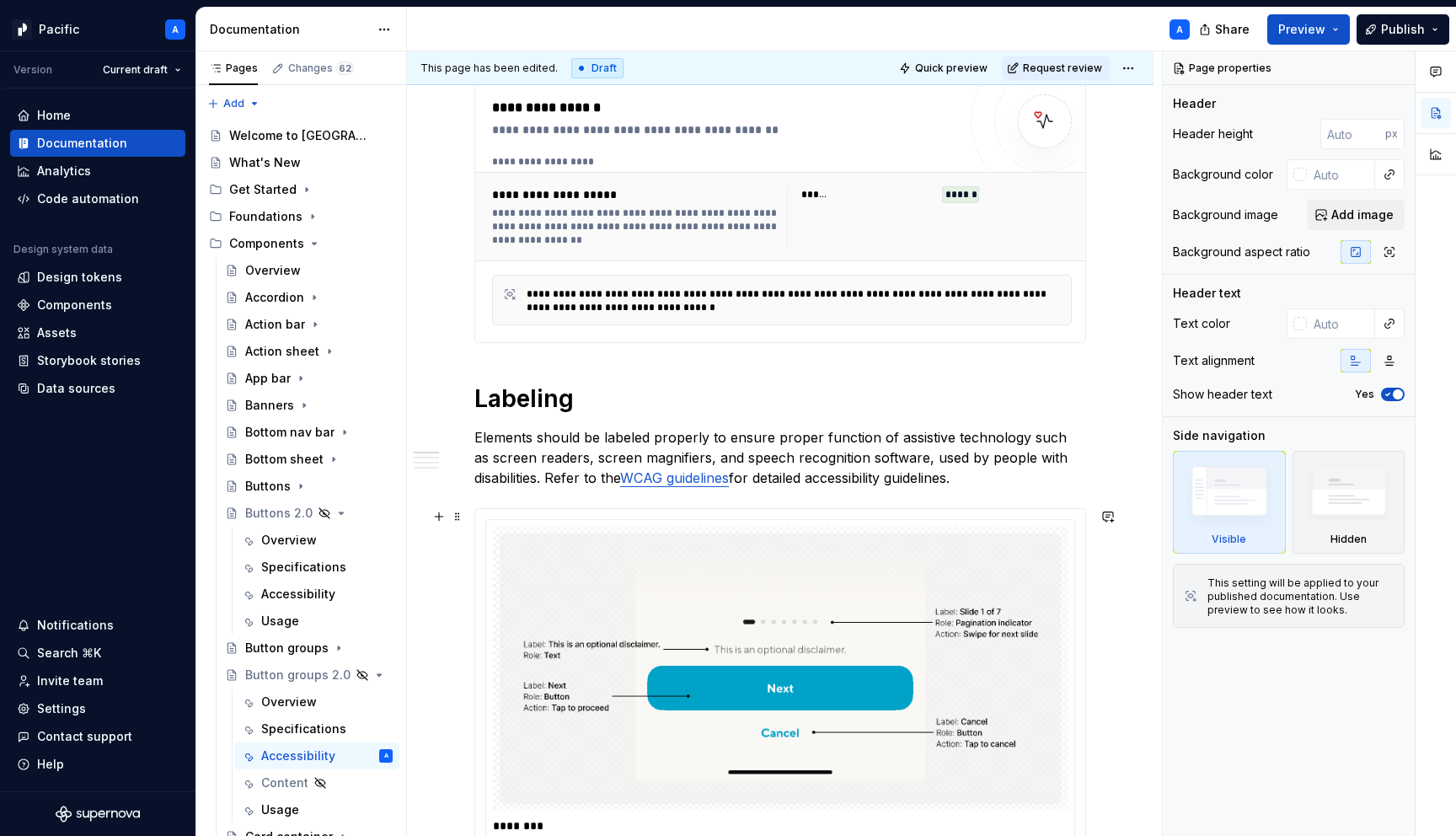
scroll to position [271, 0]
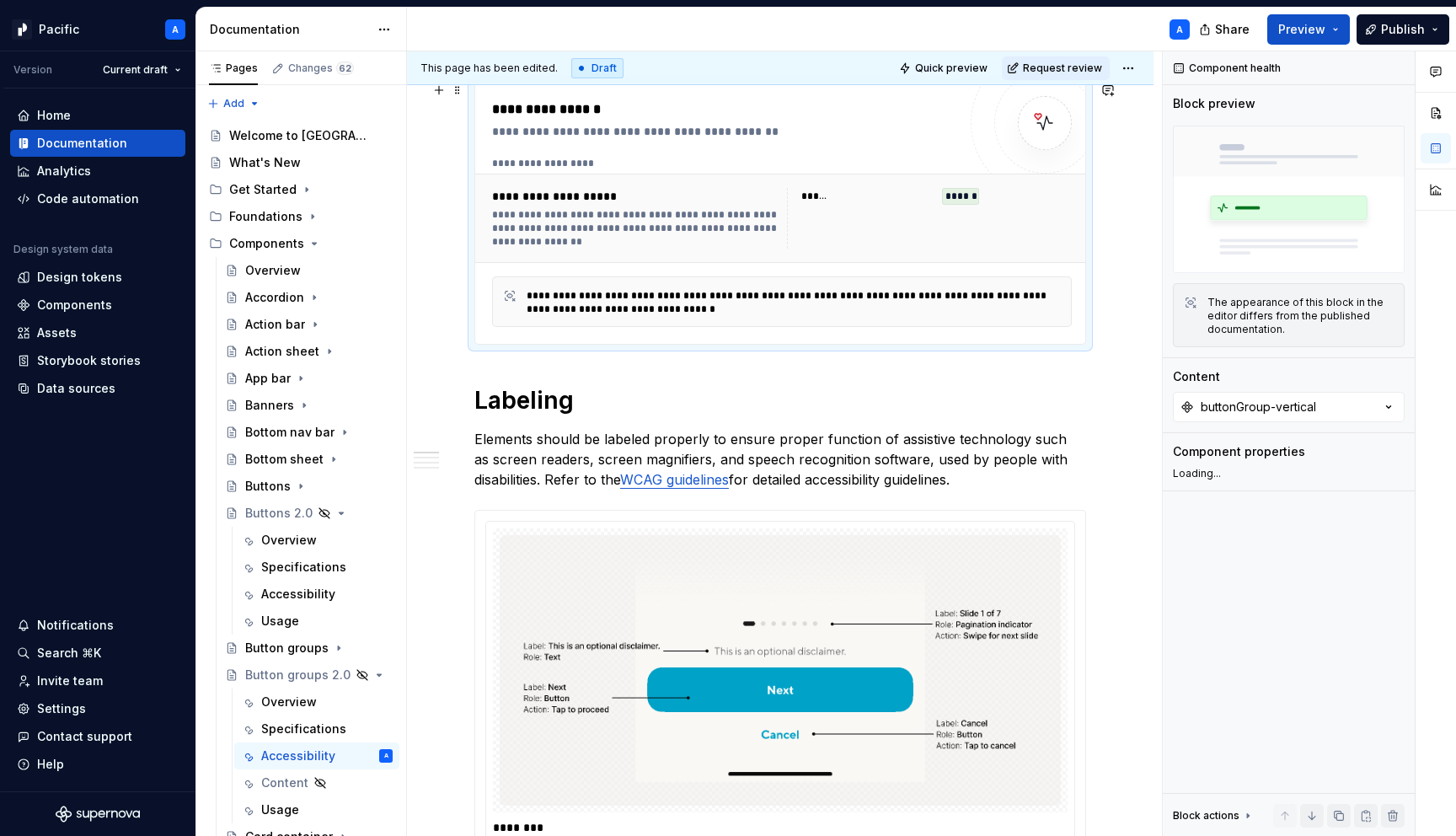
click at [780, 245] on div "**********" at bounding box center [636, 228] width 289 height 41
type textarea "*"
click at [1308, 406] on div "buttonGroup-vertical" at bounding box center [1259, 407] width 116 height 17
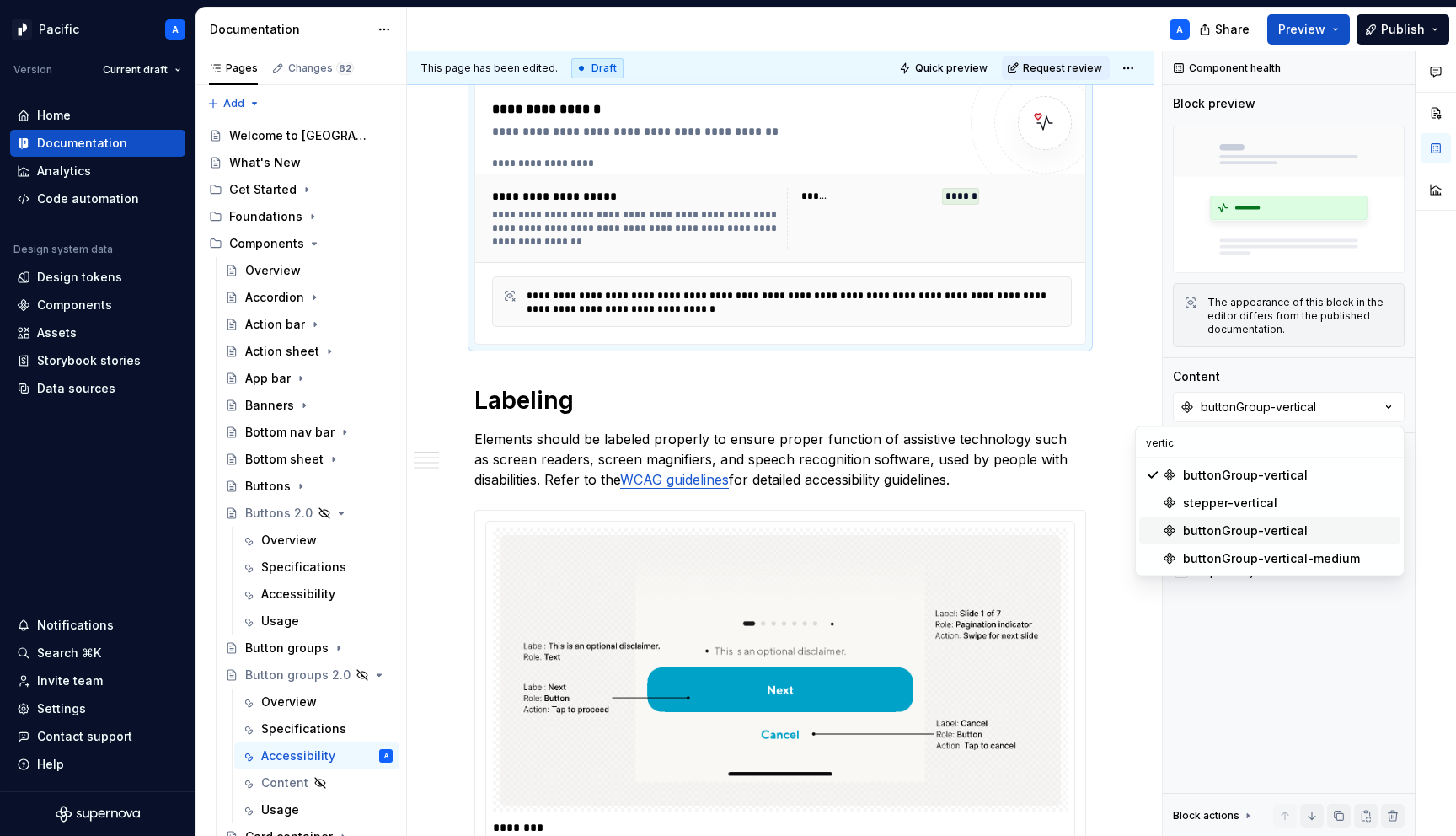
type input "vertic"
click at [1275, 528] on div "buttonGroup-vertical" at bounding box center [1246, 531] width 125 height 17
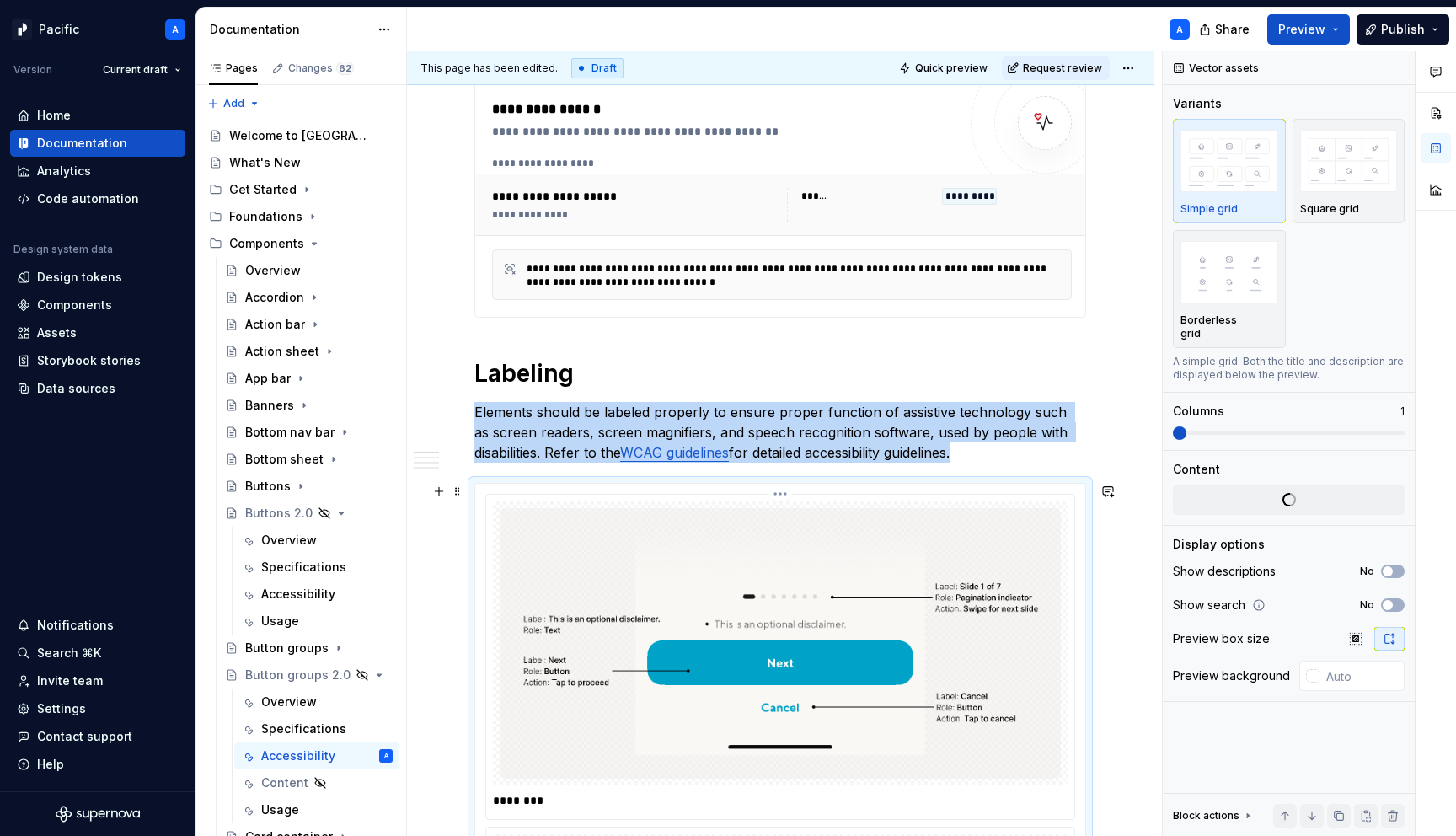
click at [854, 611] on img at bounding box center [780, 643] width 561 height 270
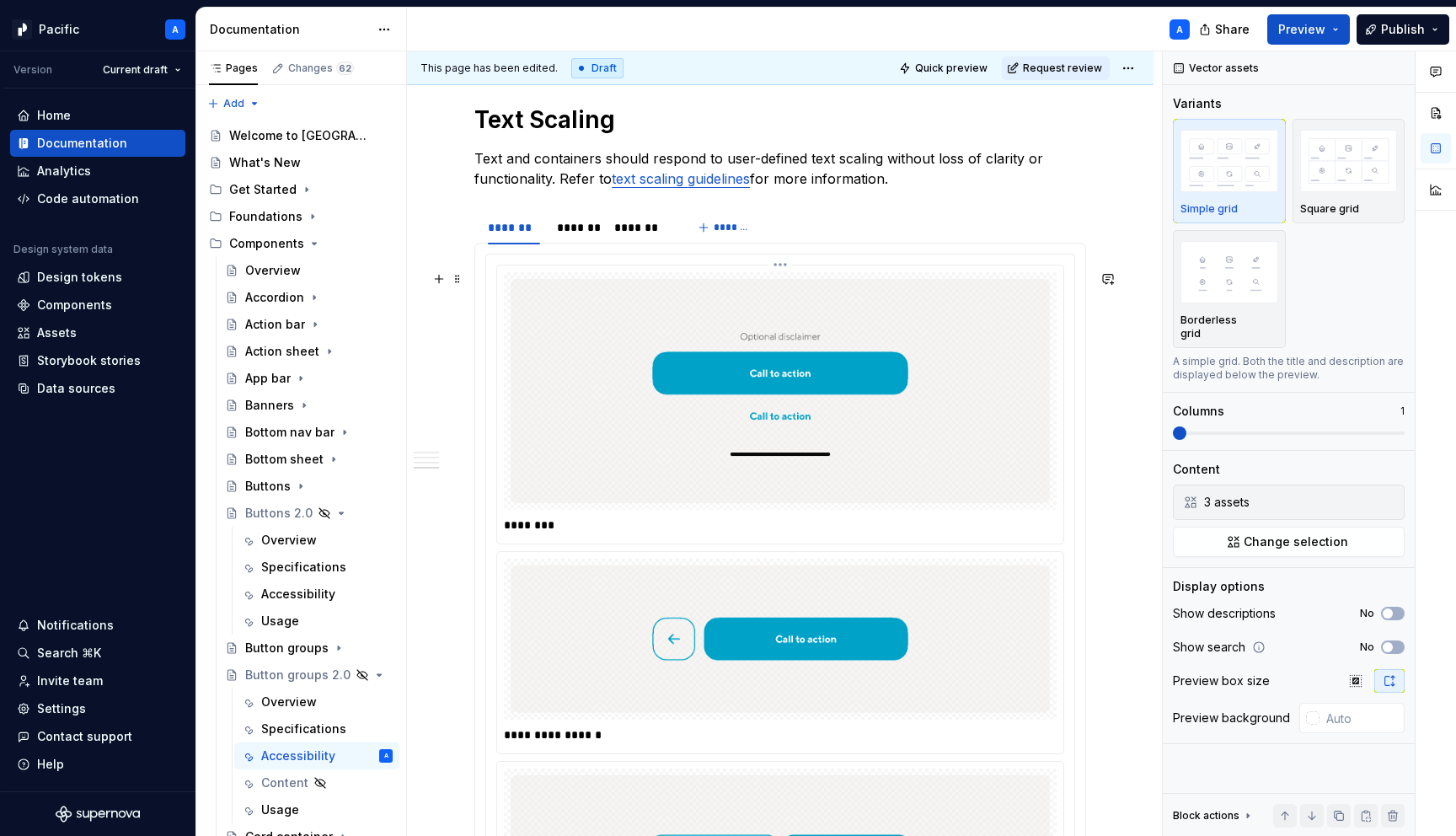
scroll to position [3108, 0]
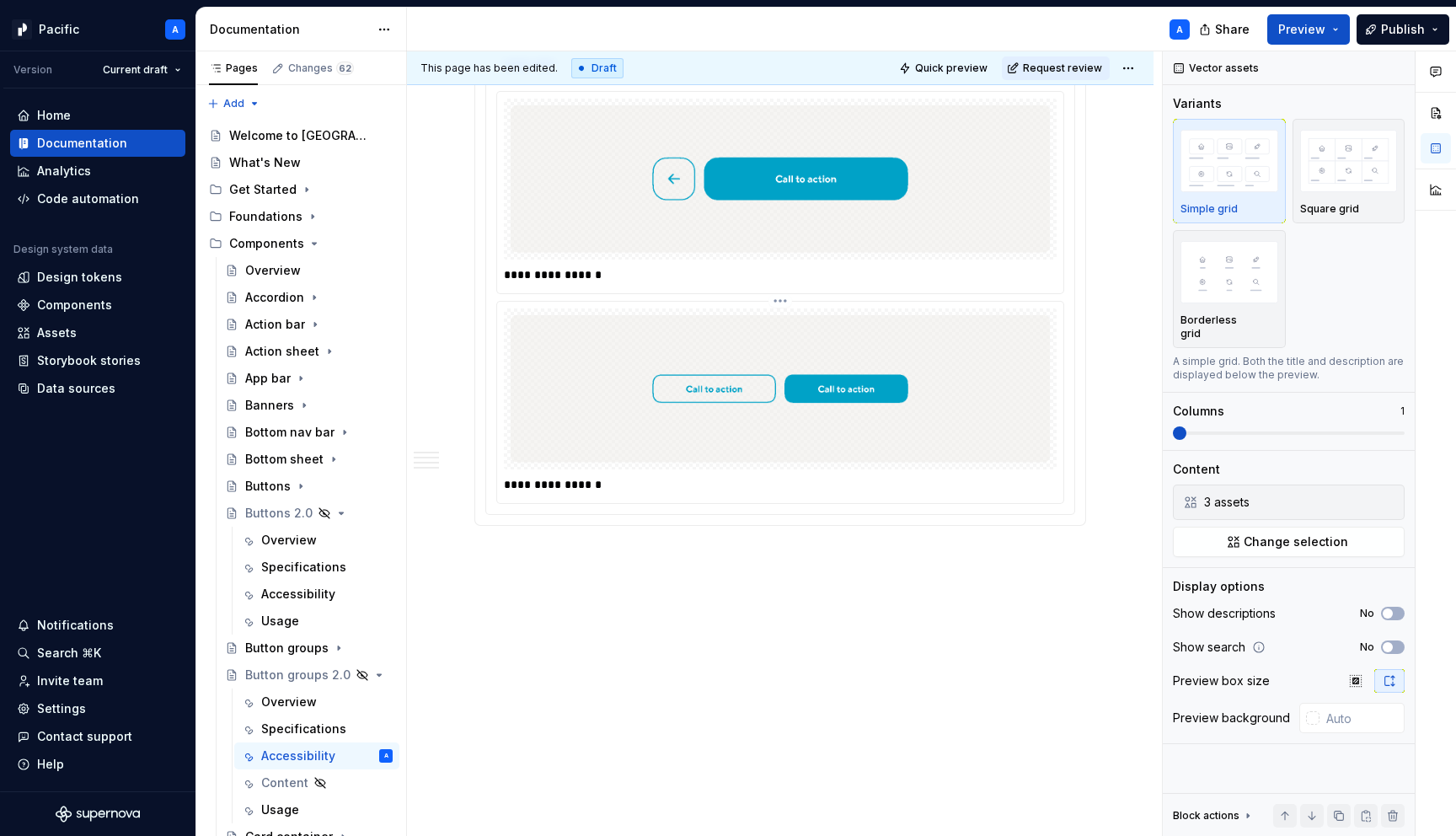
click at [891, 476] on p "**********" at bounding box center [785, 484] width 561 height 17
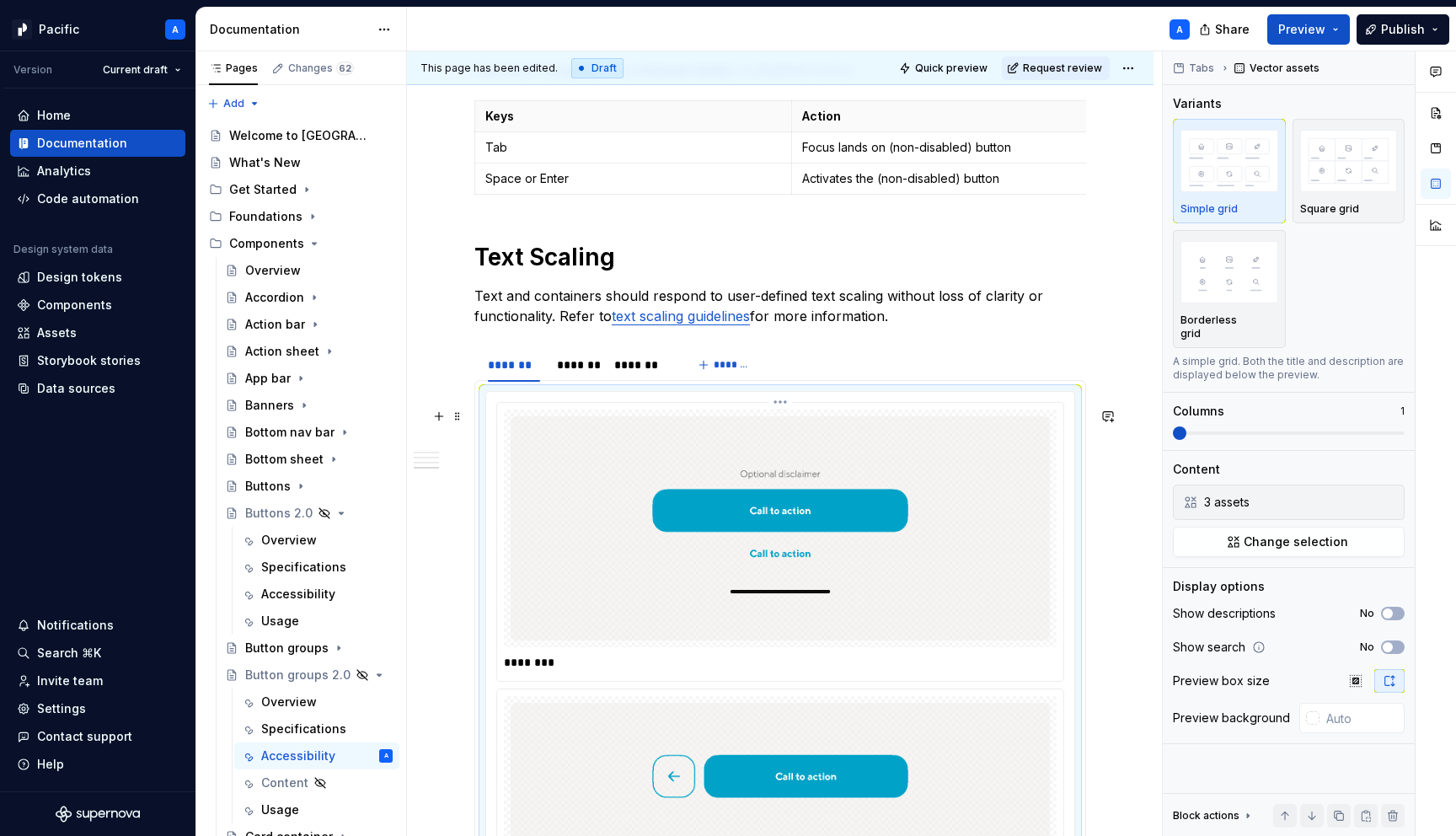
scroll to position [2552, 0]
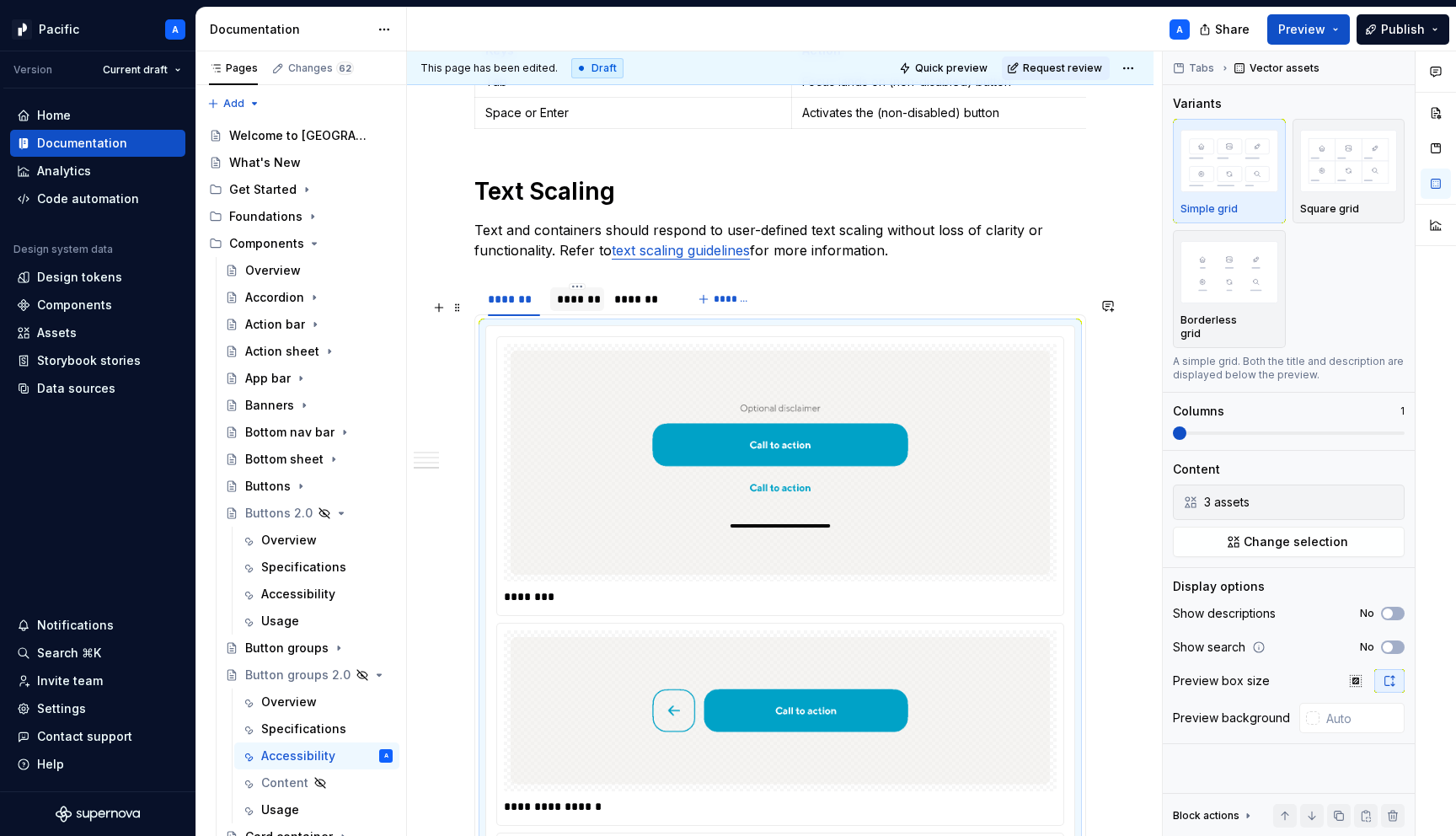
click at [573, 307] on div "*******" at bounding box center [577, 300] width 41 height 17
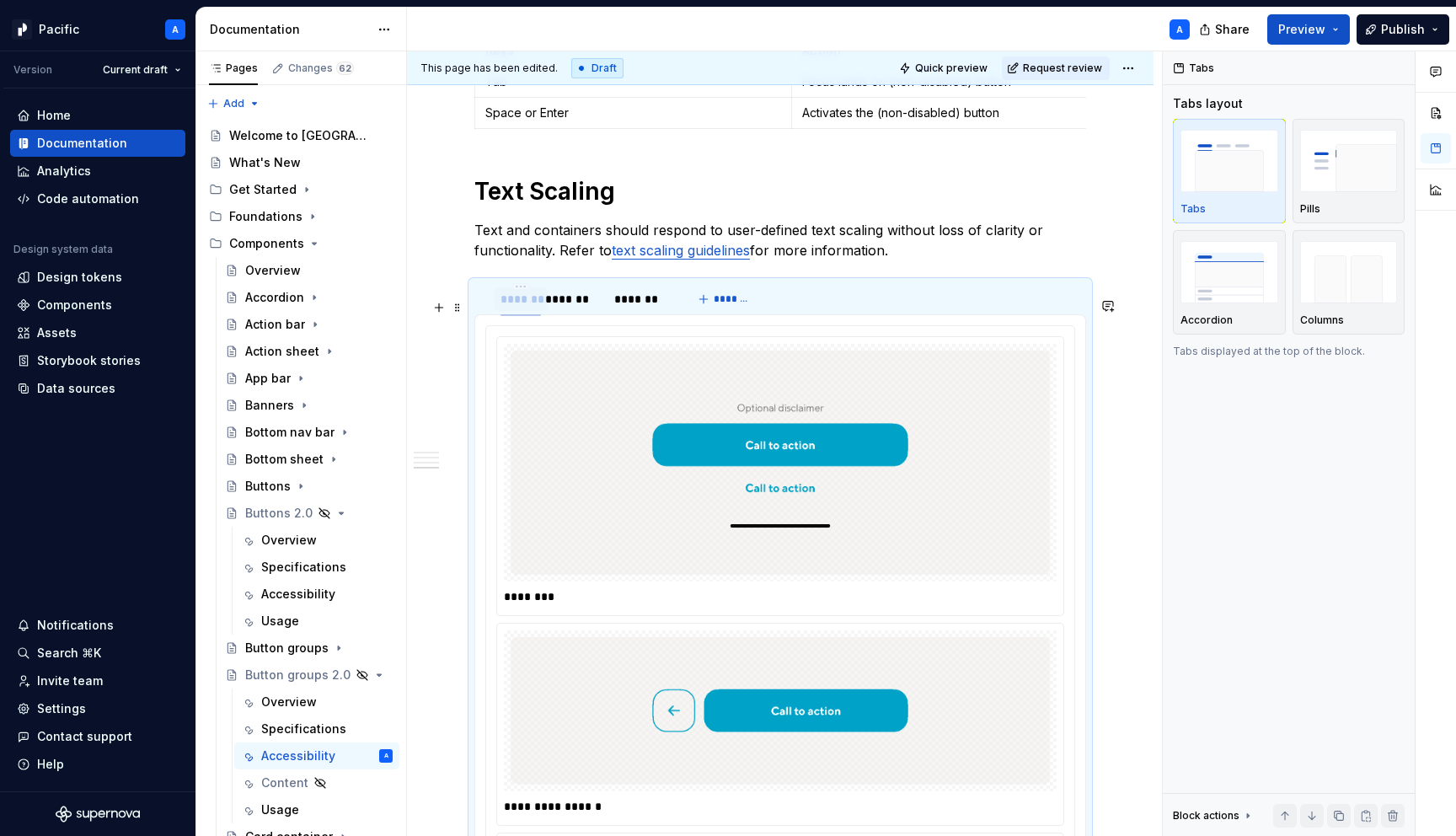
drag, startPoint x: 581, startPoint y: 315, endPoint x: 522, endPoint y: 315, distance: 59.0
click at [522, 307] on div "*******" at bounding box center [520, 300] width 41 height 17
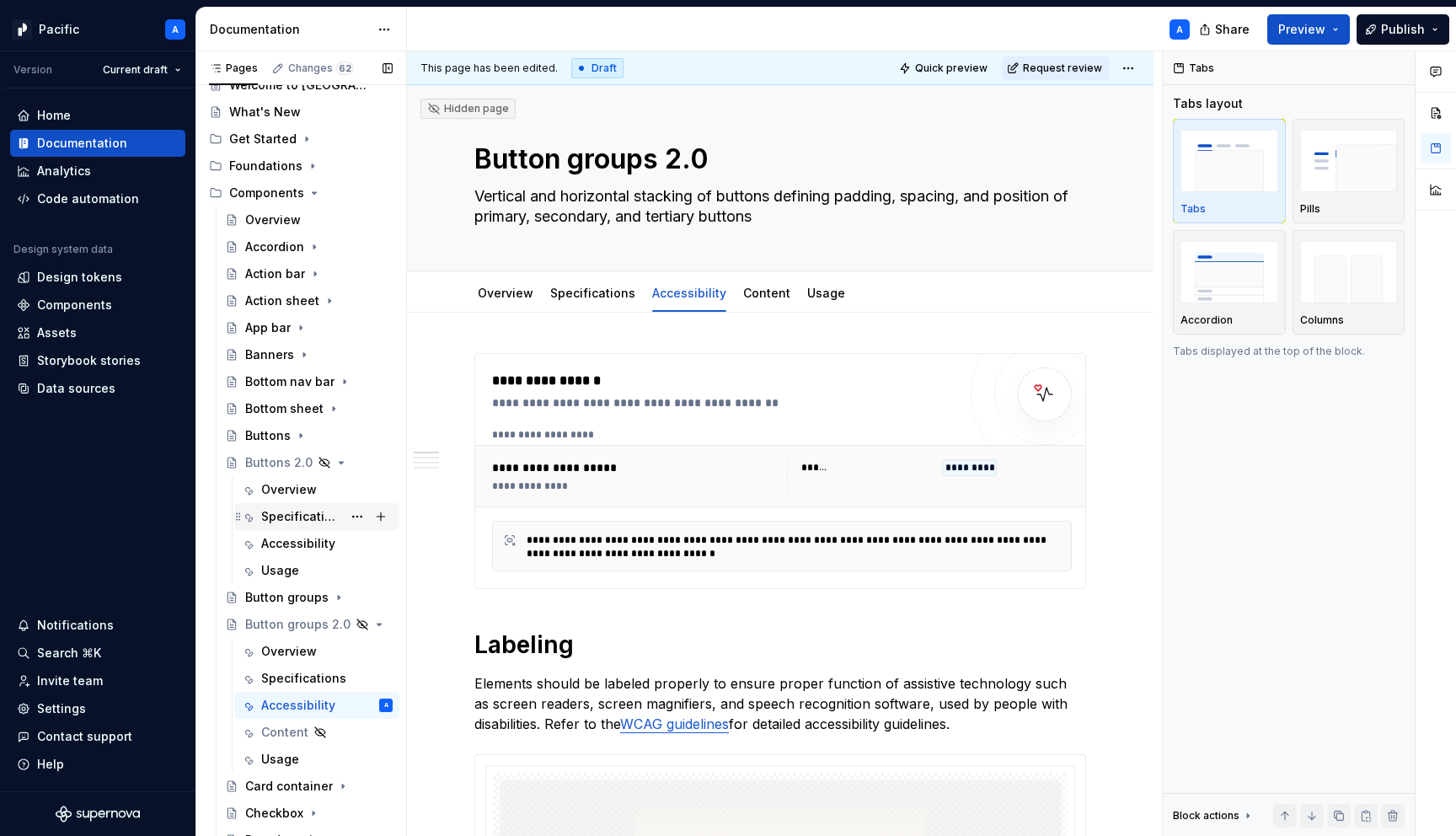
scroll to position [51, 0]
click at [337, 460] on icon "Page tree" at bounding box center [336, 462] width 13 height 13
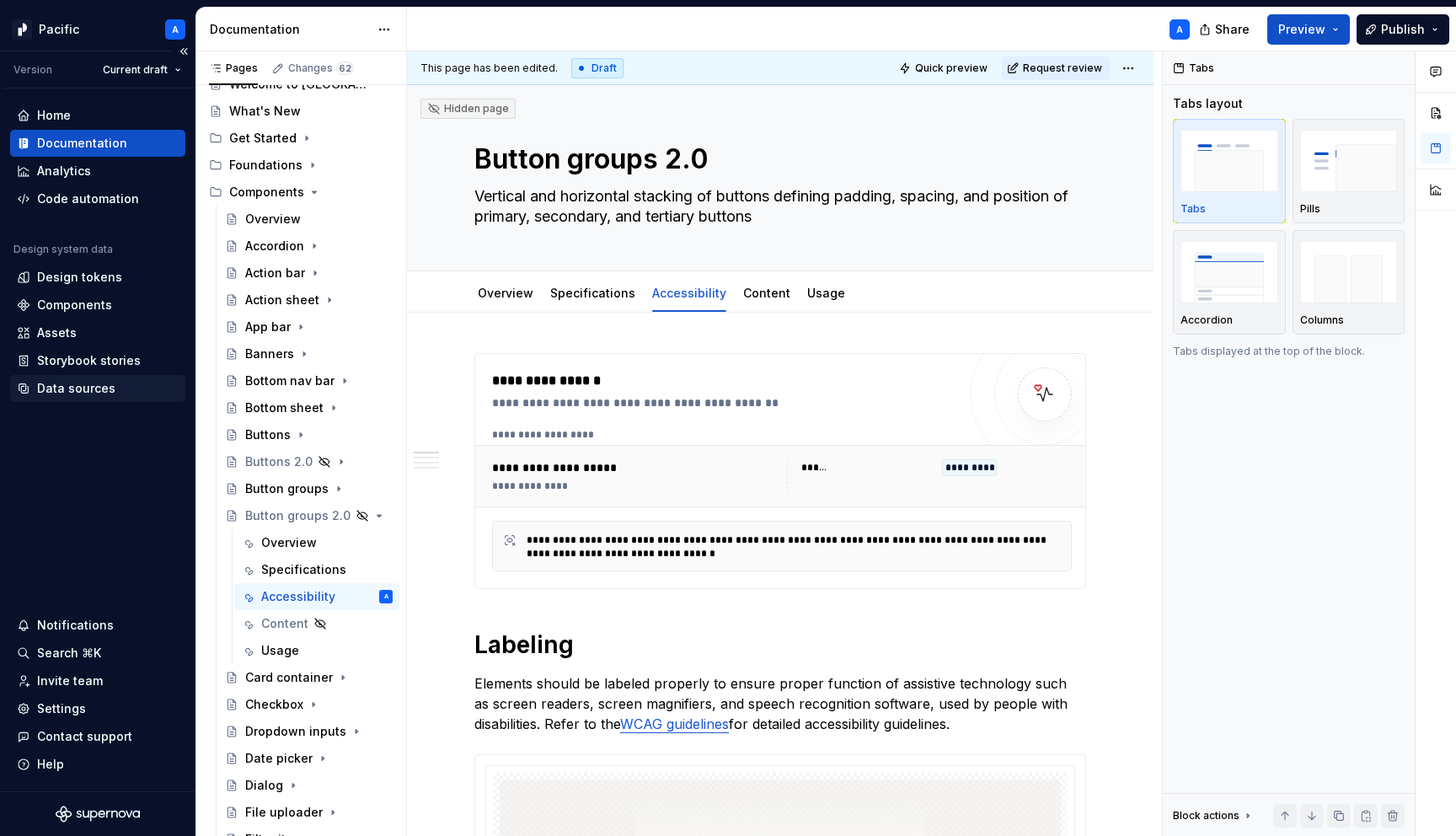
click at [136, 395] on div "Data sources" at bounding box center [98, 389] width 162 height 17
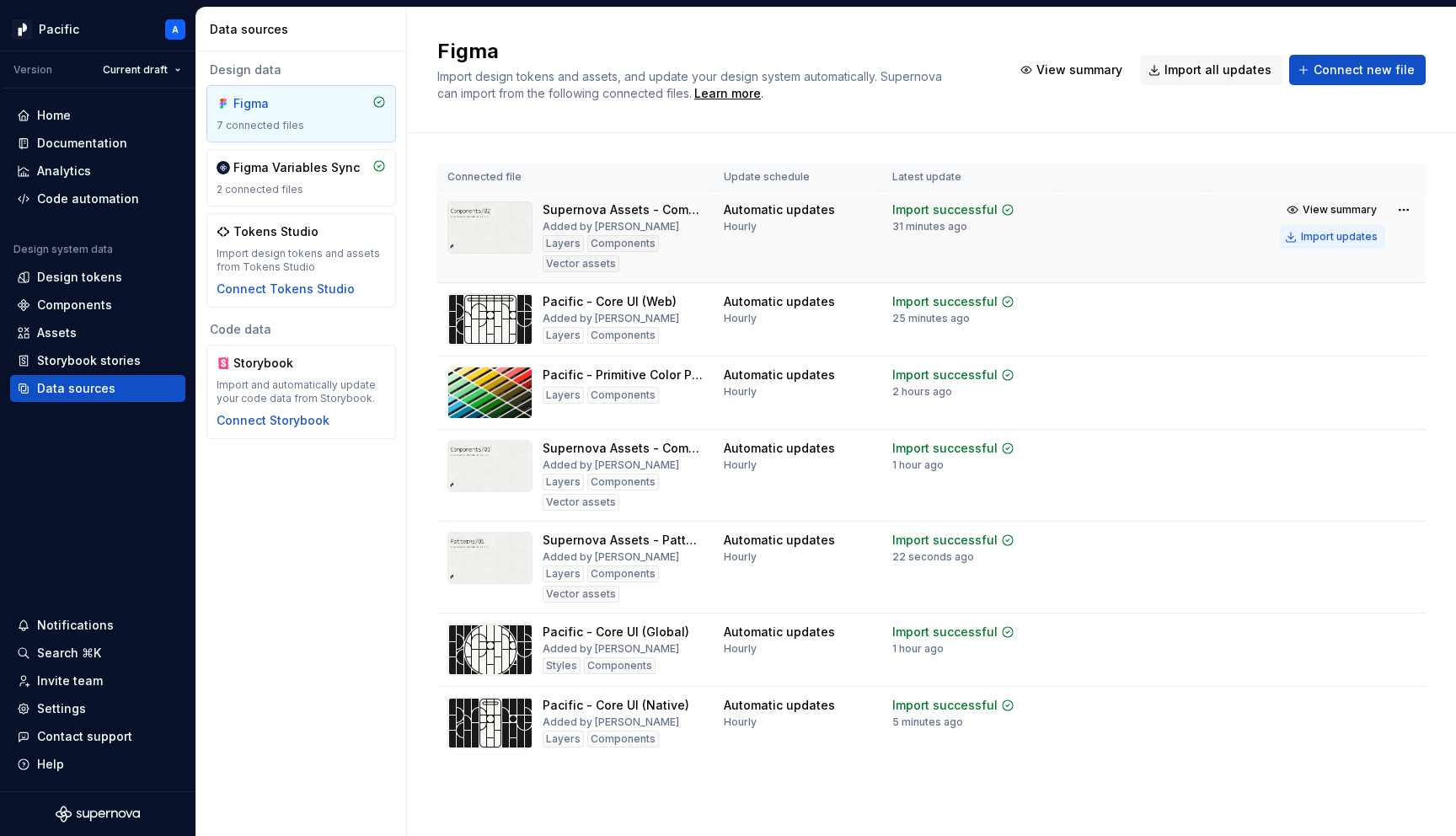
click at [1356, 241] on div "Import updates" at bounding box center [1339, 237] width 77 height 13
click at [141, 139] on div "Documentation" at bounding box center [98, 143] width 162 height 17
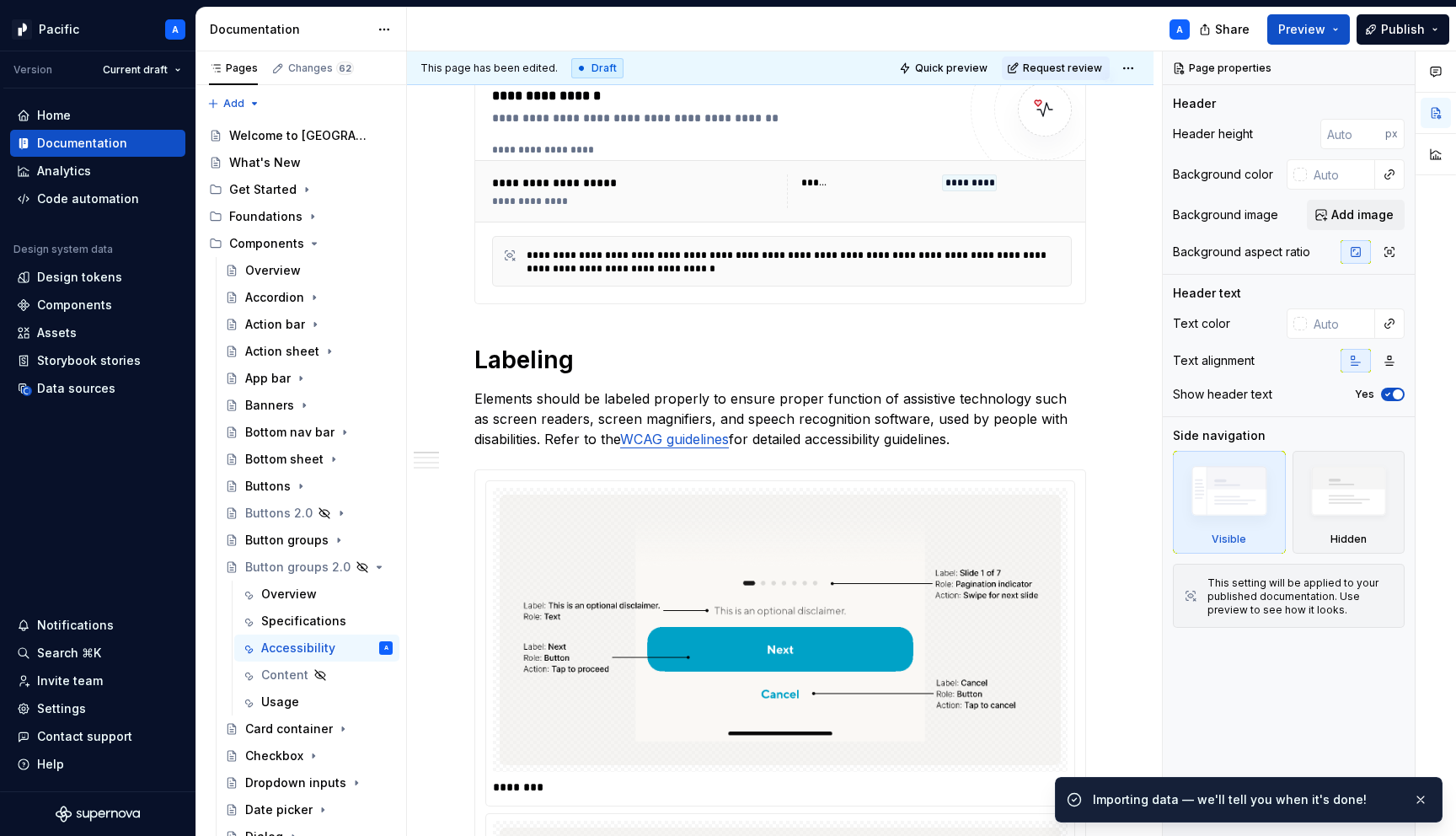
scroll to position [287, 0]
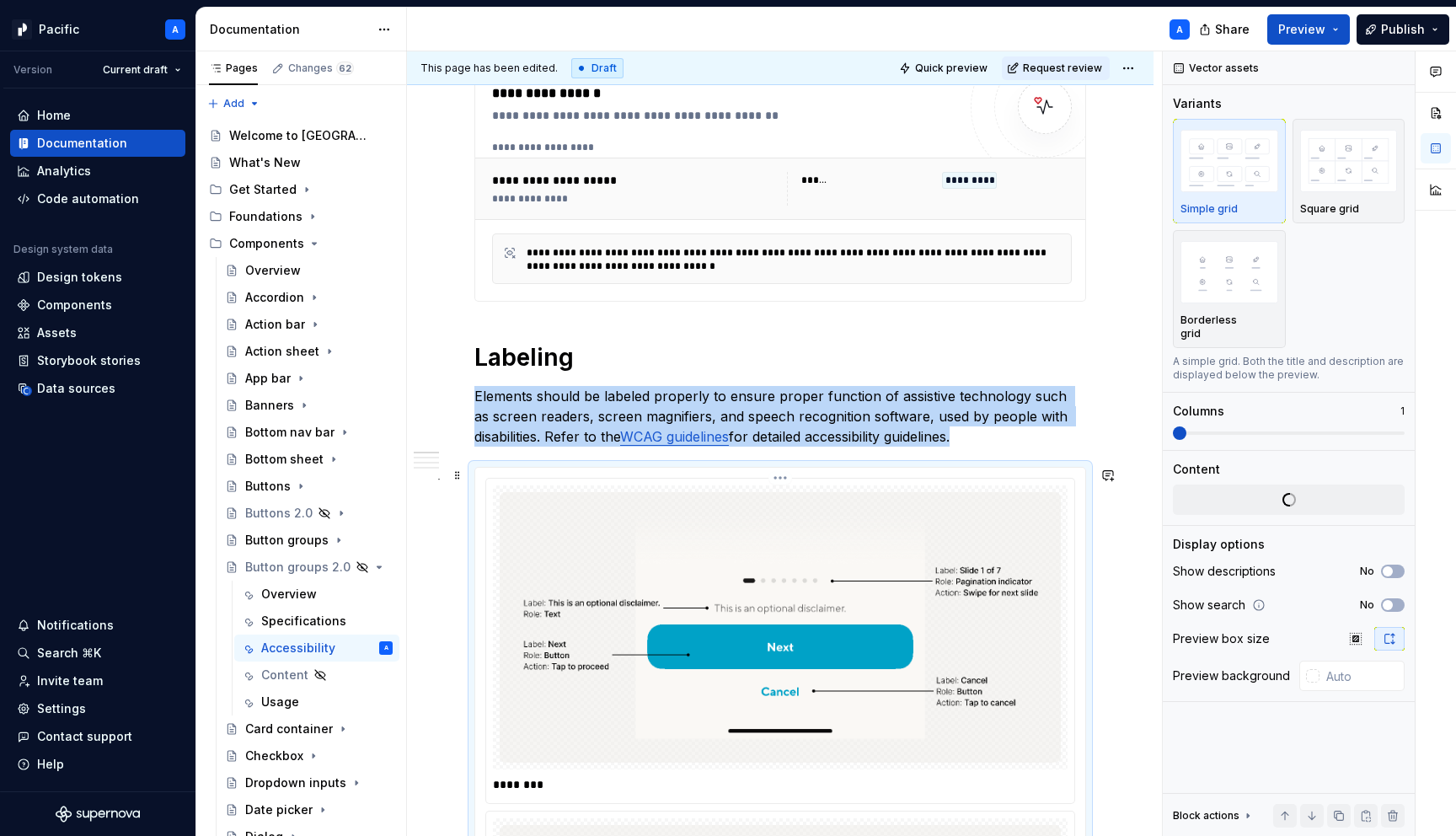
click at [573, 560] on img at bounding box center [780, 627] width 561 height 270
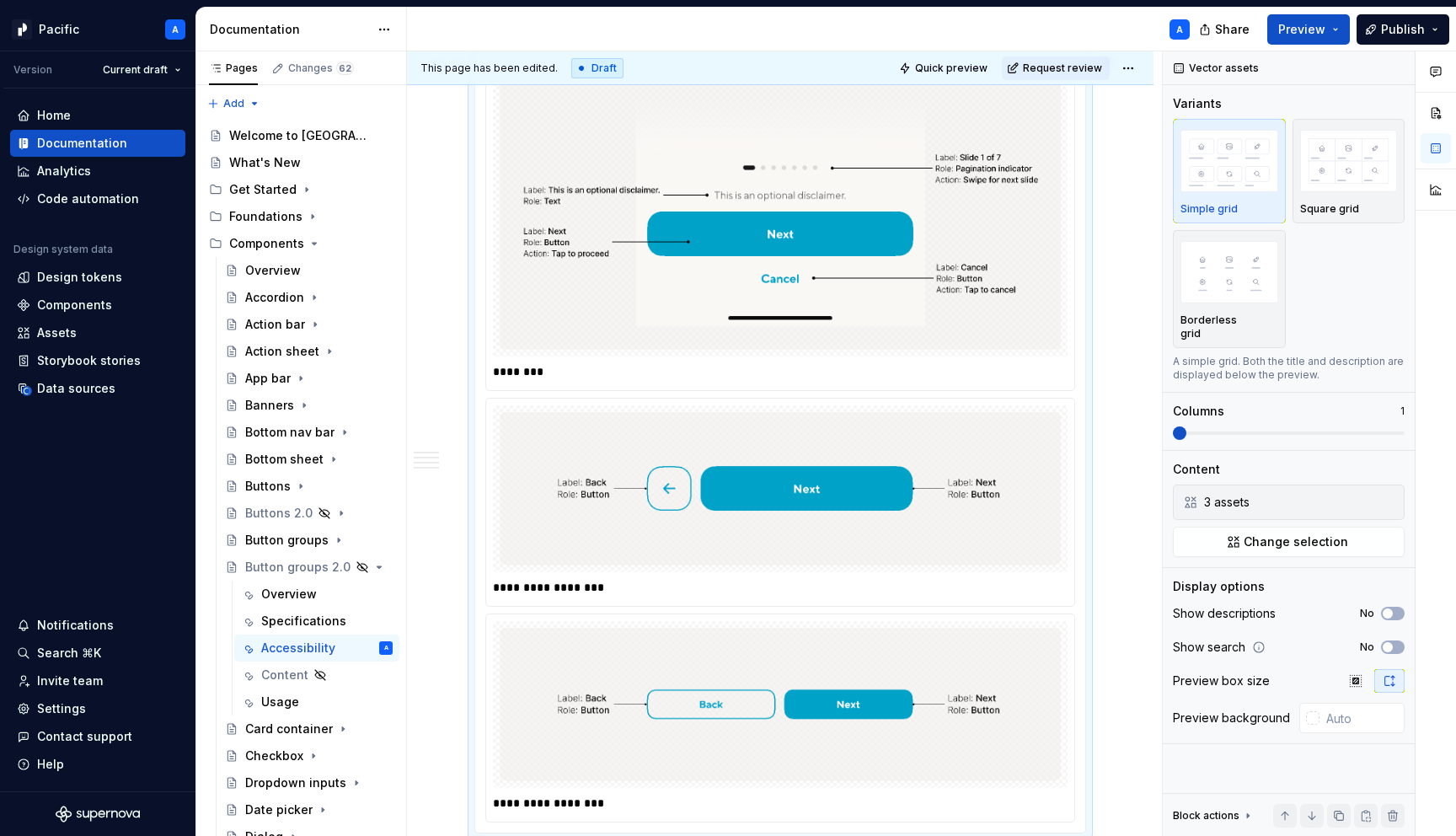
scroll to position [702, 0]
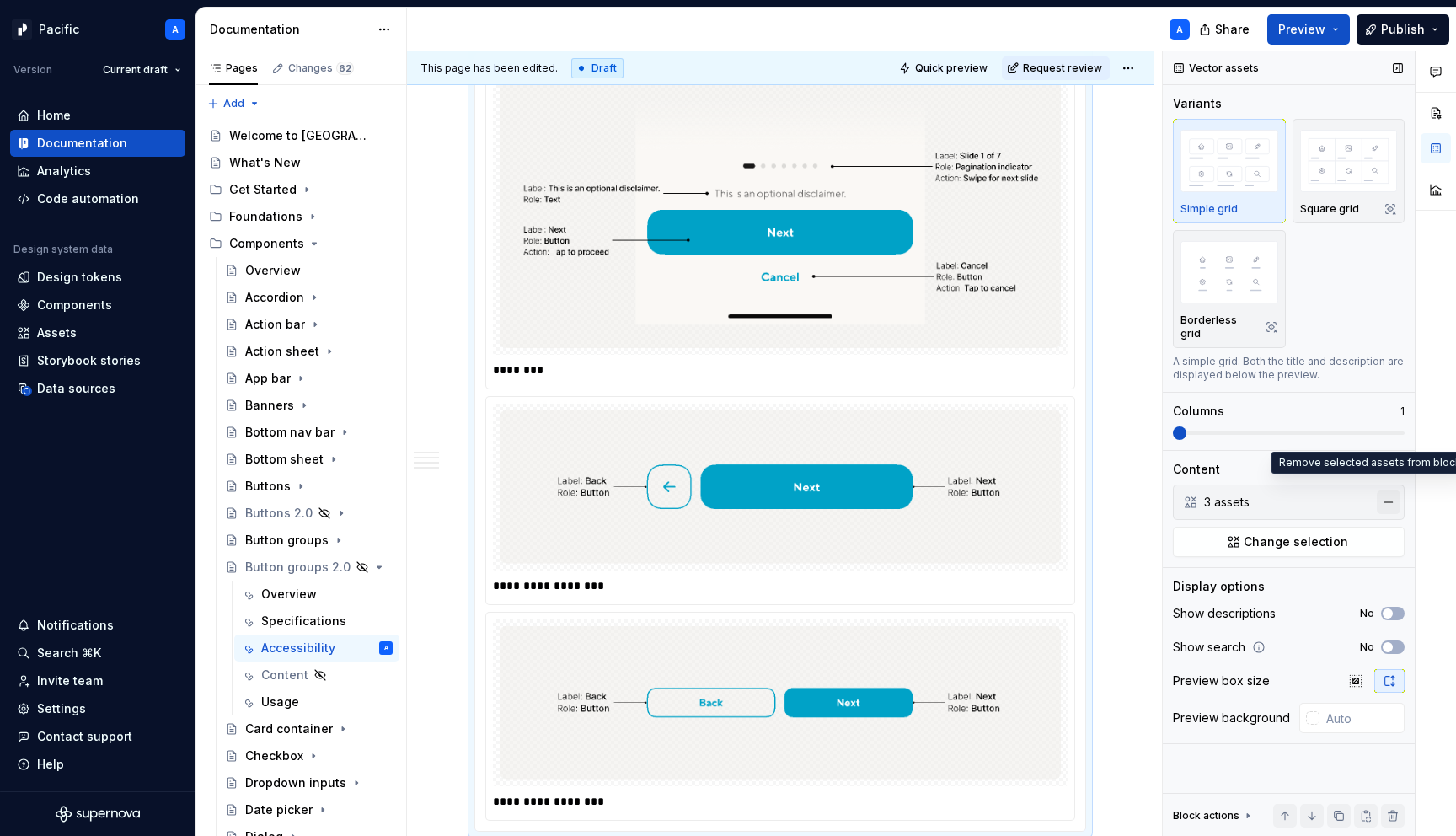
click at [1390, 491] on button "button" at bounding box center [1389, 501] width 24 height 24
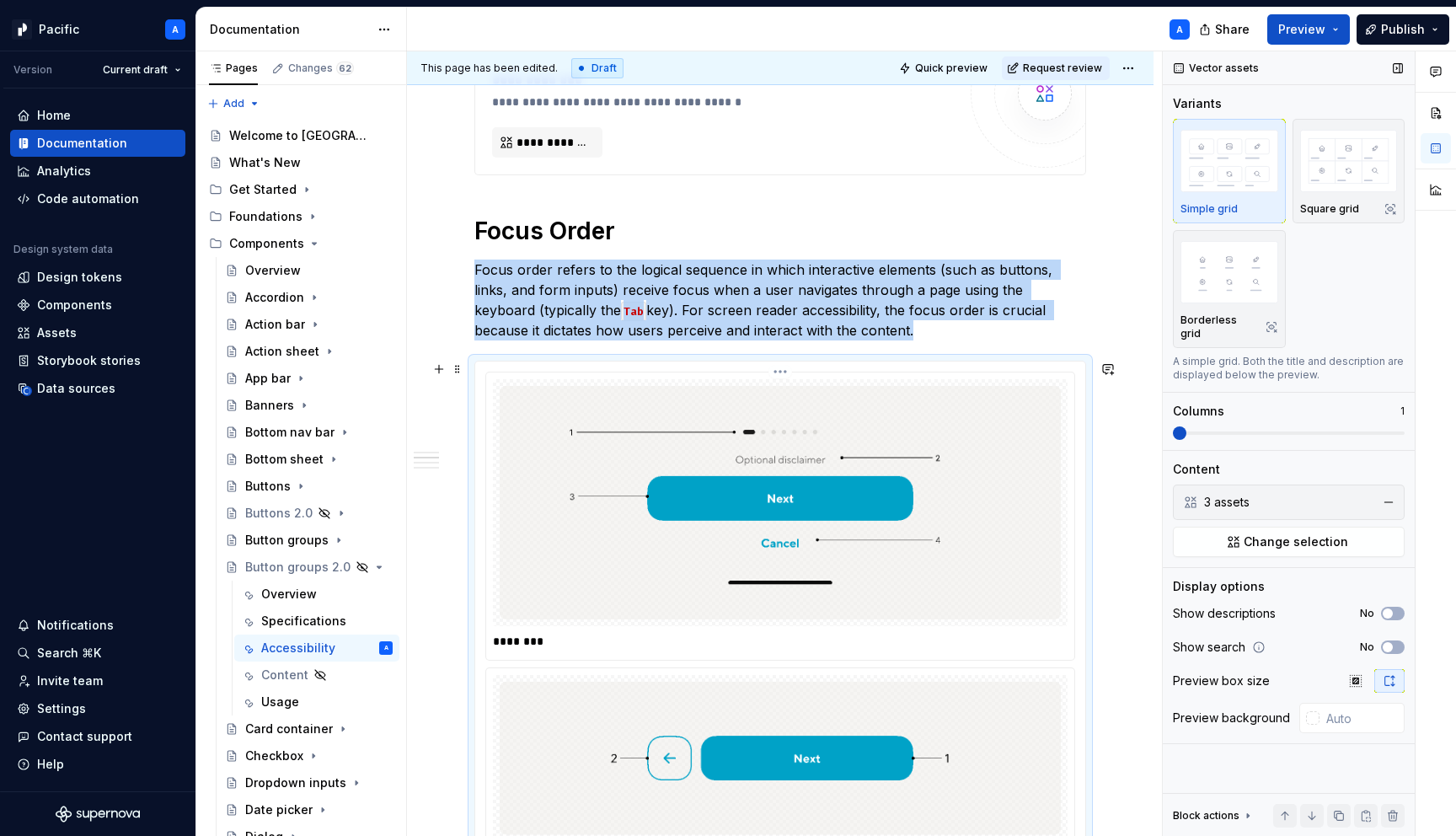
click at [971, 535] on img at bounding box center [780, 502] width 561 height 233
click at [1388, 490] on button "button" at bounding box center [1389, 501] width 24 height 24
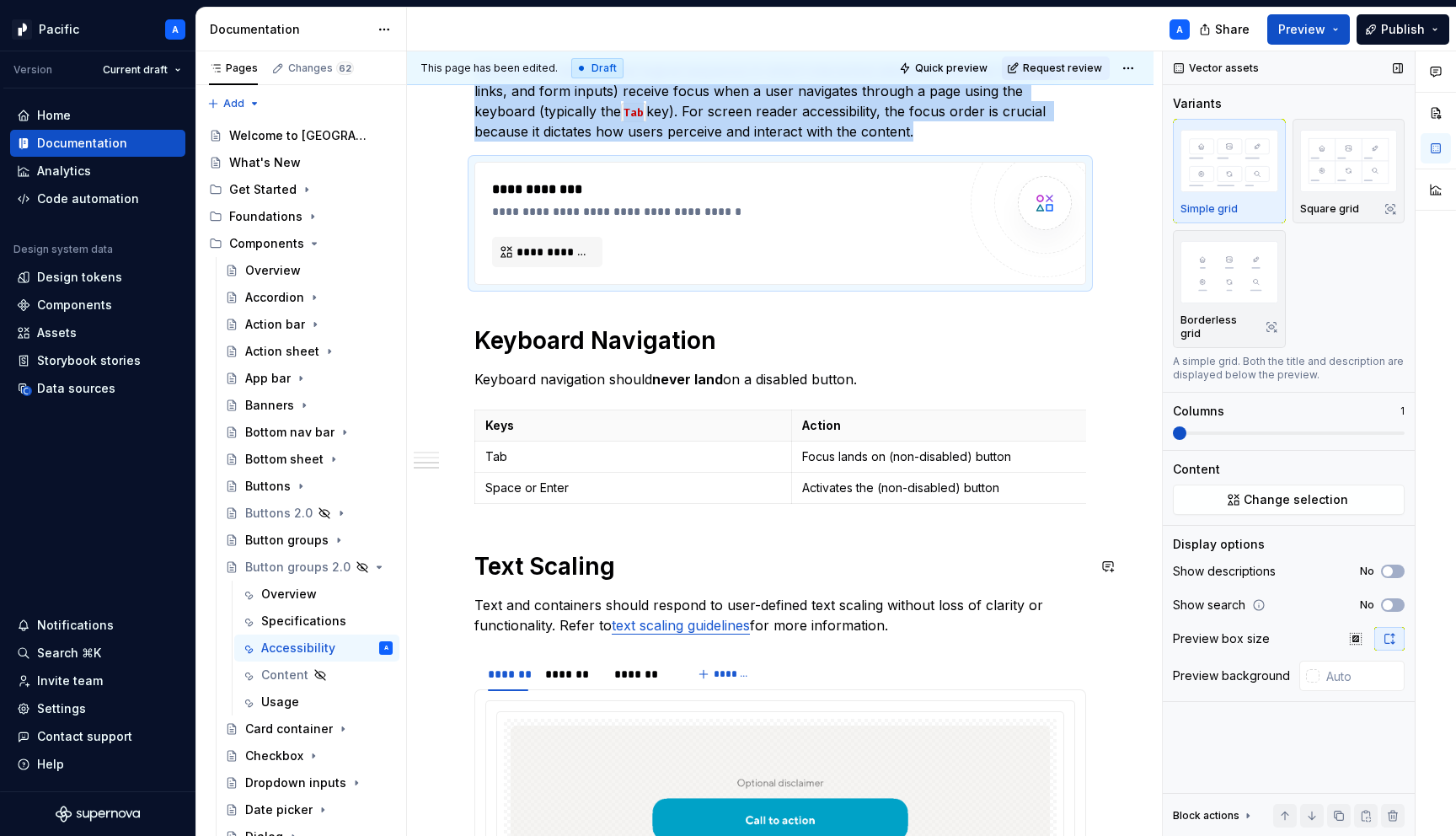
scroll to position [903, 0]
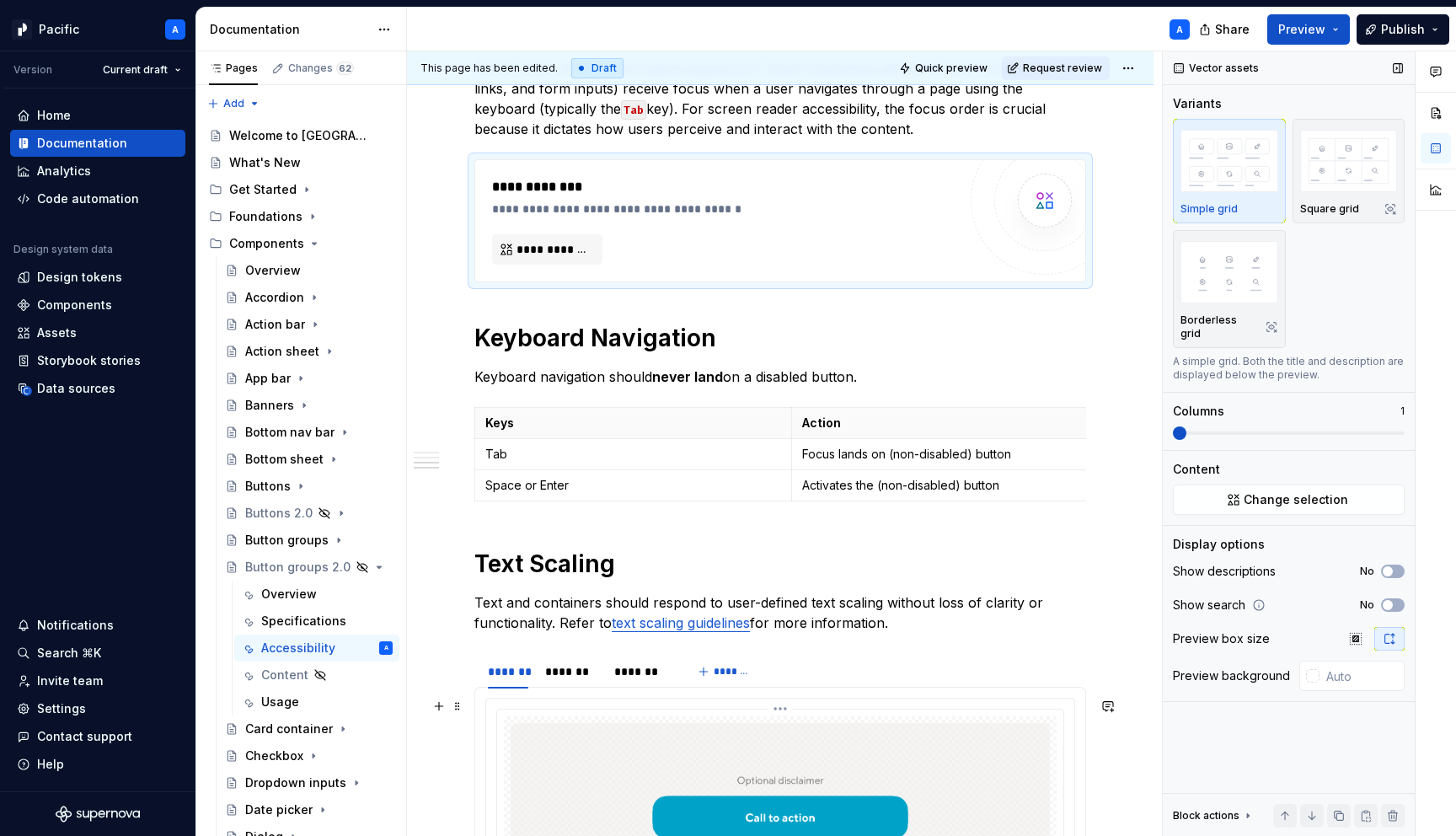
click at [906, 768] on img at bounding box center [780, 835] width 539 height 224
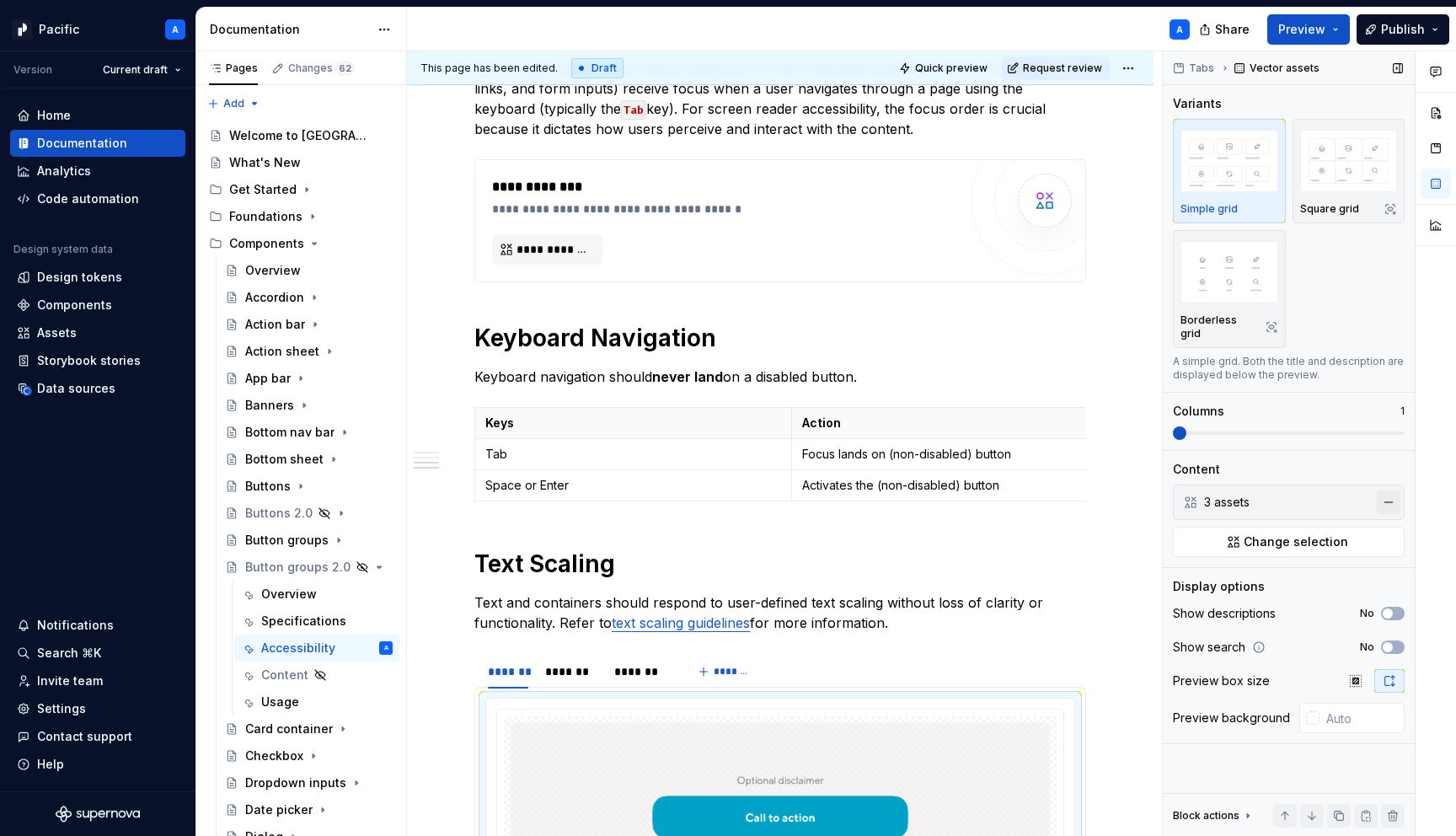
click at [1393, 490] on button "button" at bounding box center [1389, 501] width 24 height 24
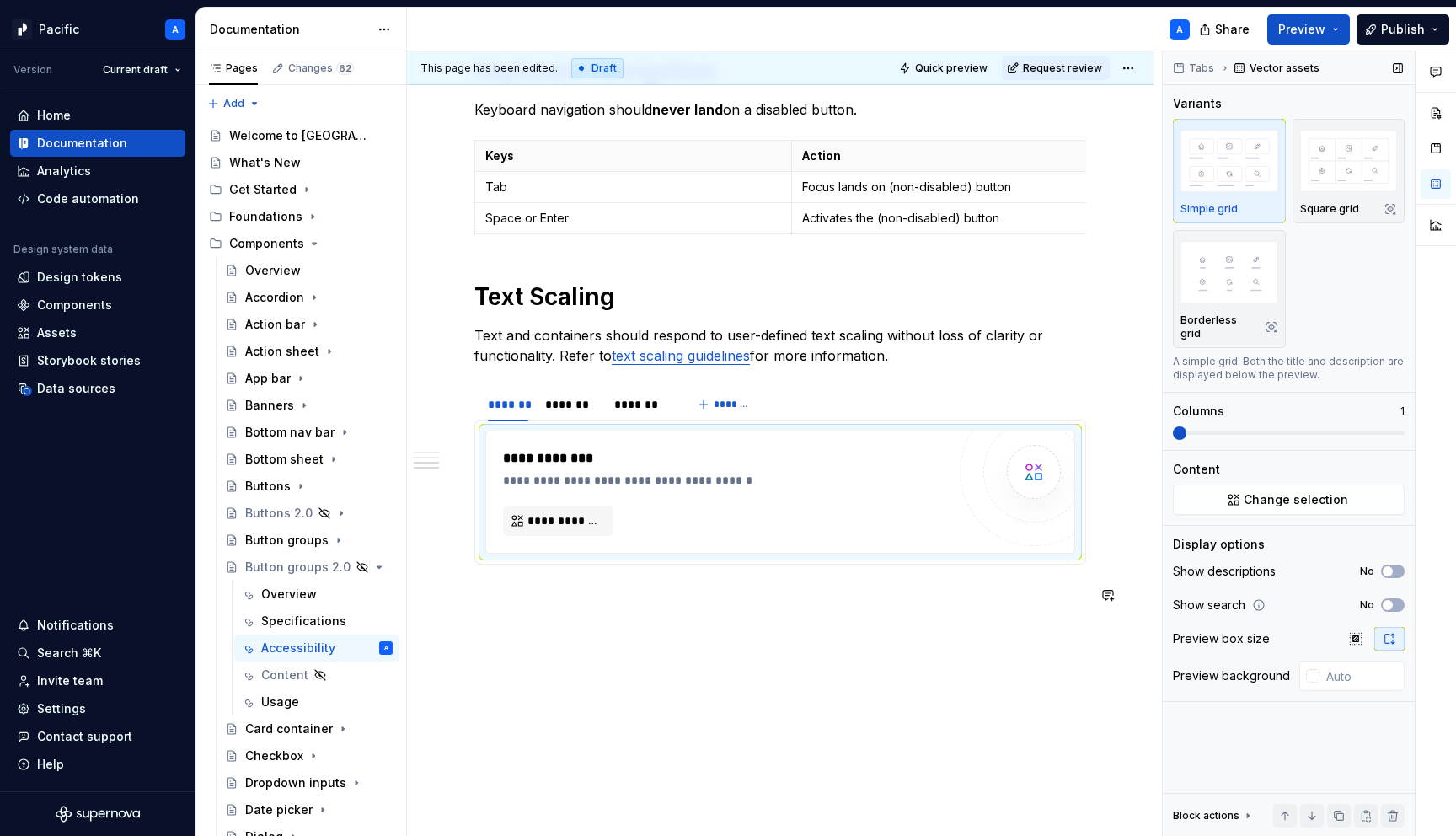
scroll to position [1173, 0]
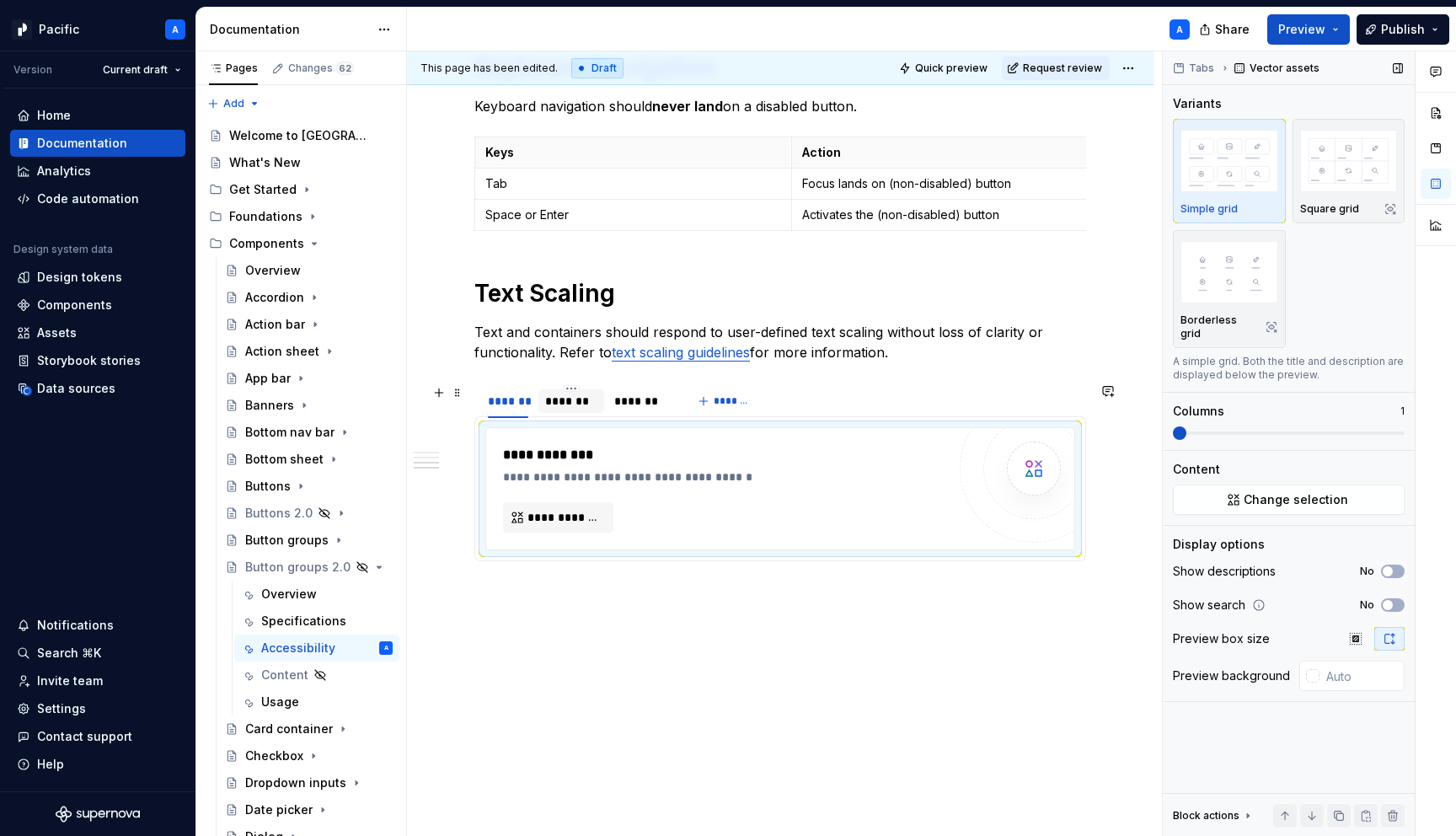
click at [567, 396] on div "*******" at bounding box center [571, 401] width 52 height 17
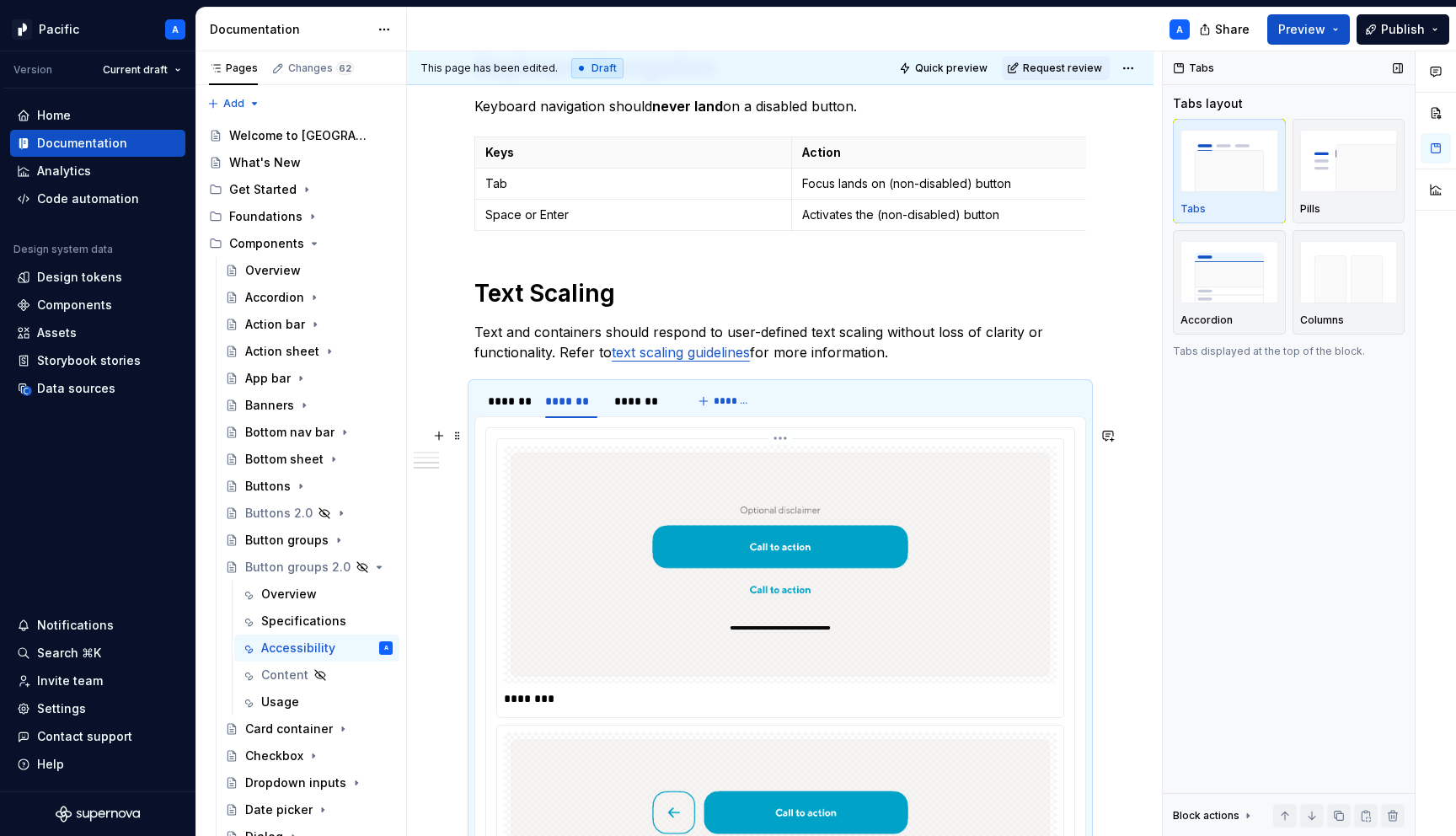
click at [711, 484] on img at bounding box center [780, 564] width 539 height 224
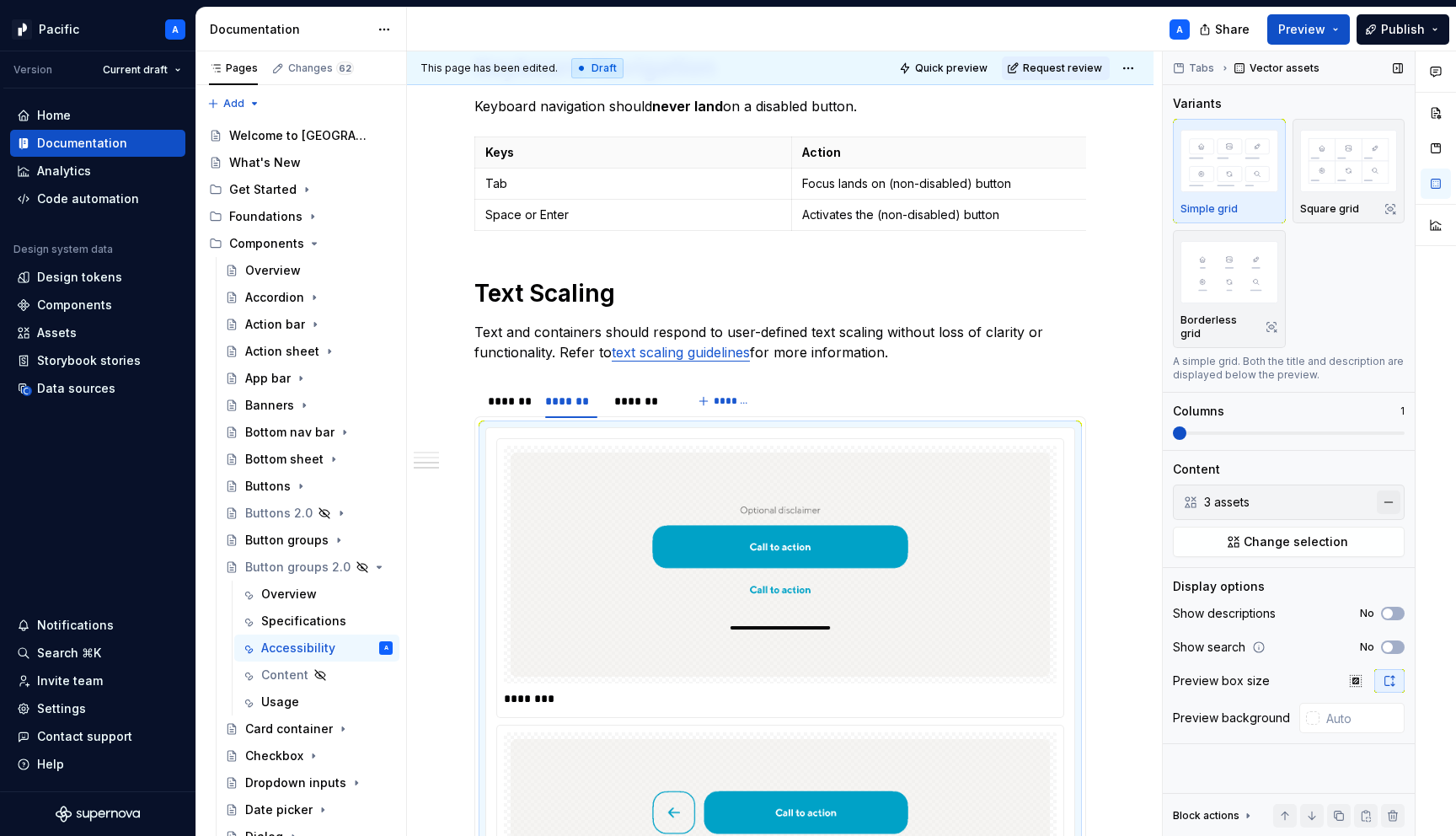
click at [1388, 490] on button "button" at bounding box center [1389, 501] width 24 height 24
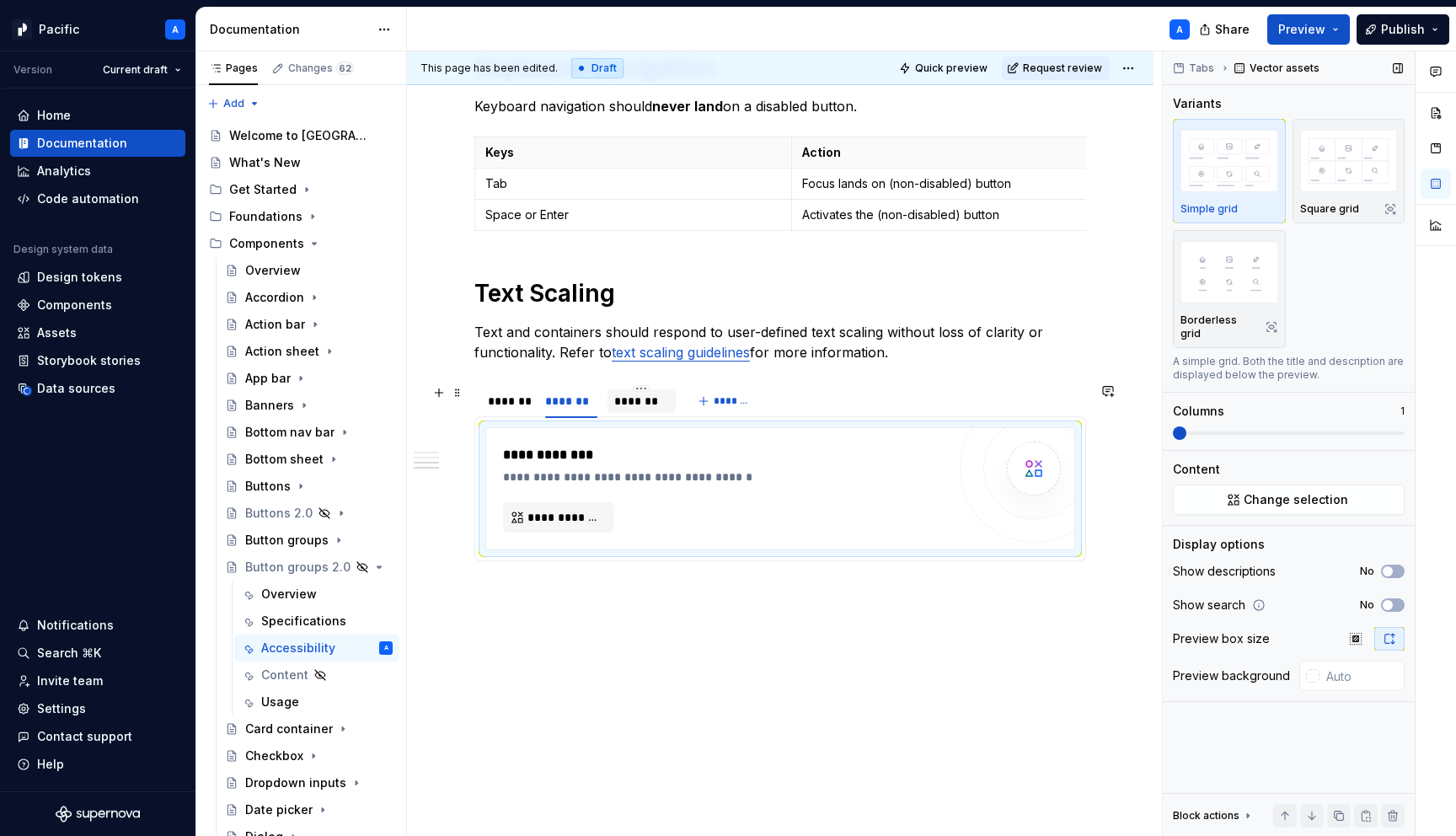
click at [664, 402] on div "*******" at bounding box center [642, 401] width 55 height 17
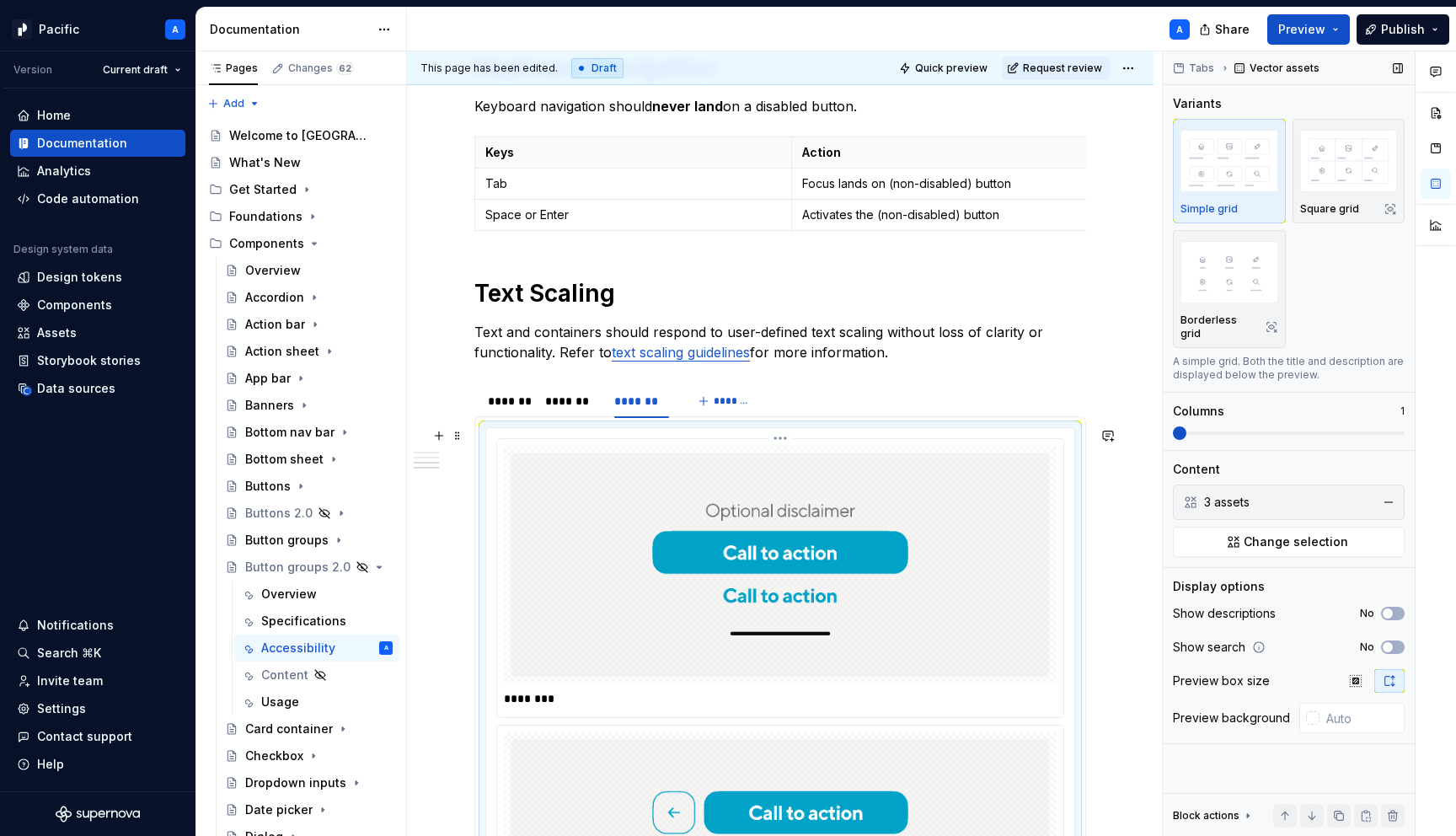
click at [1022, 558] on img at bounding box center [780, 564] width 539 height 224
click at [1393, 492] on button "button" at bounding box center [1389, 501] width 24 height 24
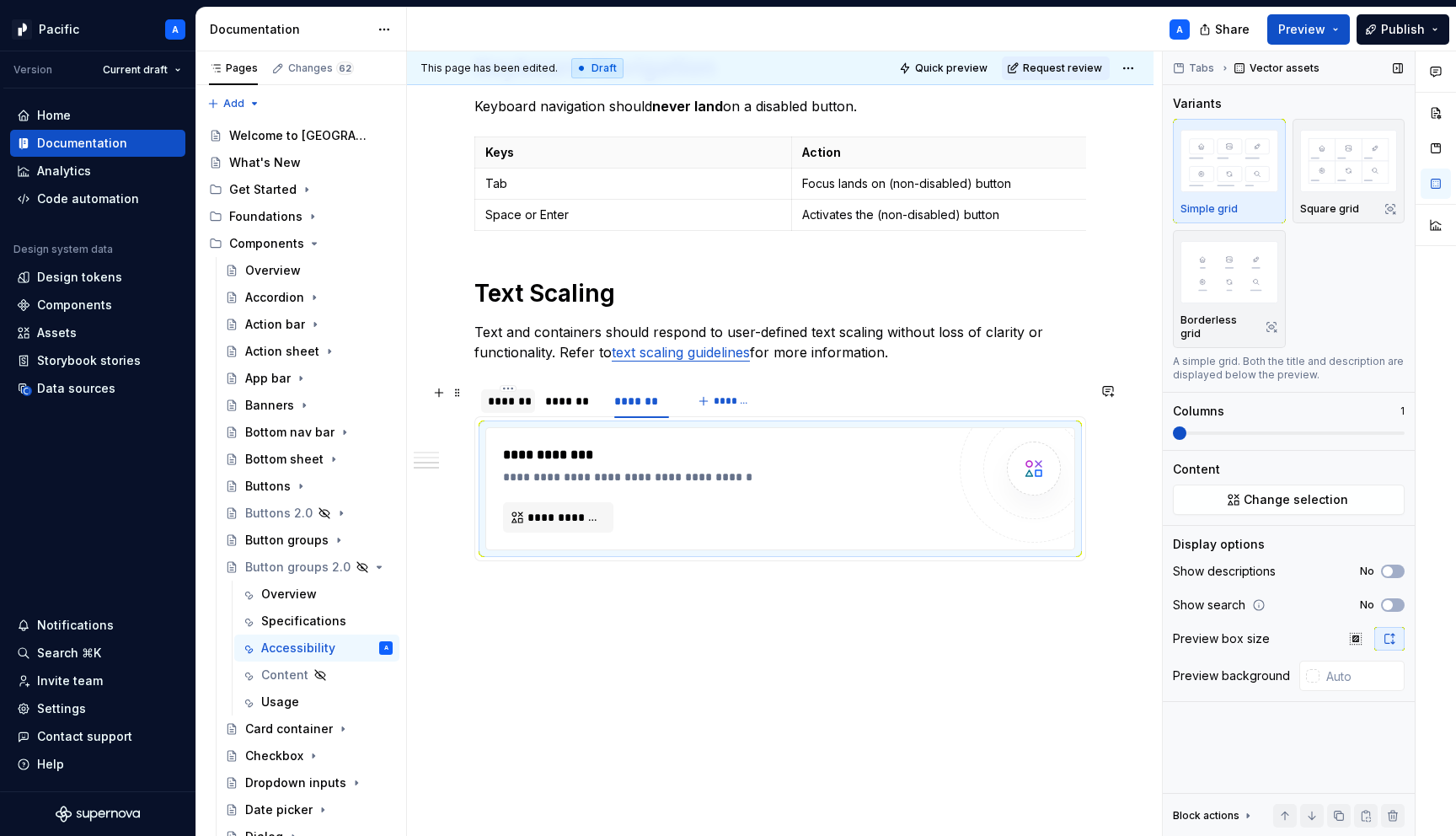
click at [502, 409] on div "*******" at bounding box center [508, 401] width 54 height 24
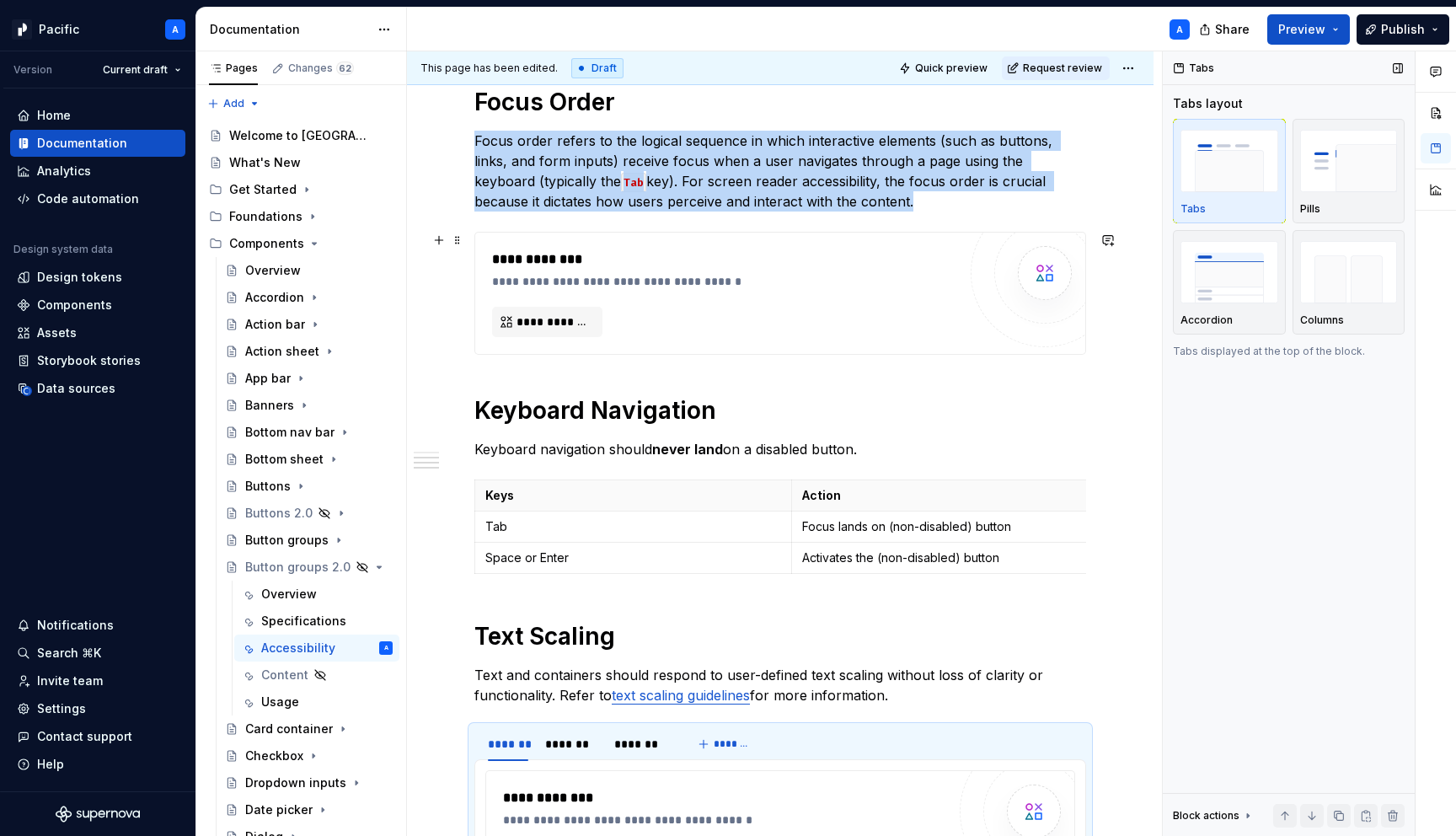
click at [662, 286] on div "**********" at bounding box center [729, 282] width 474 height 17
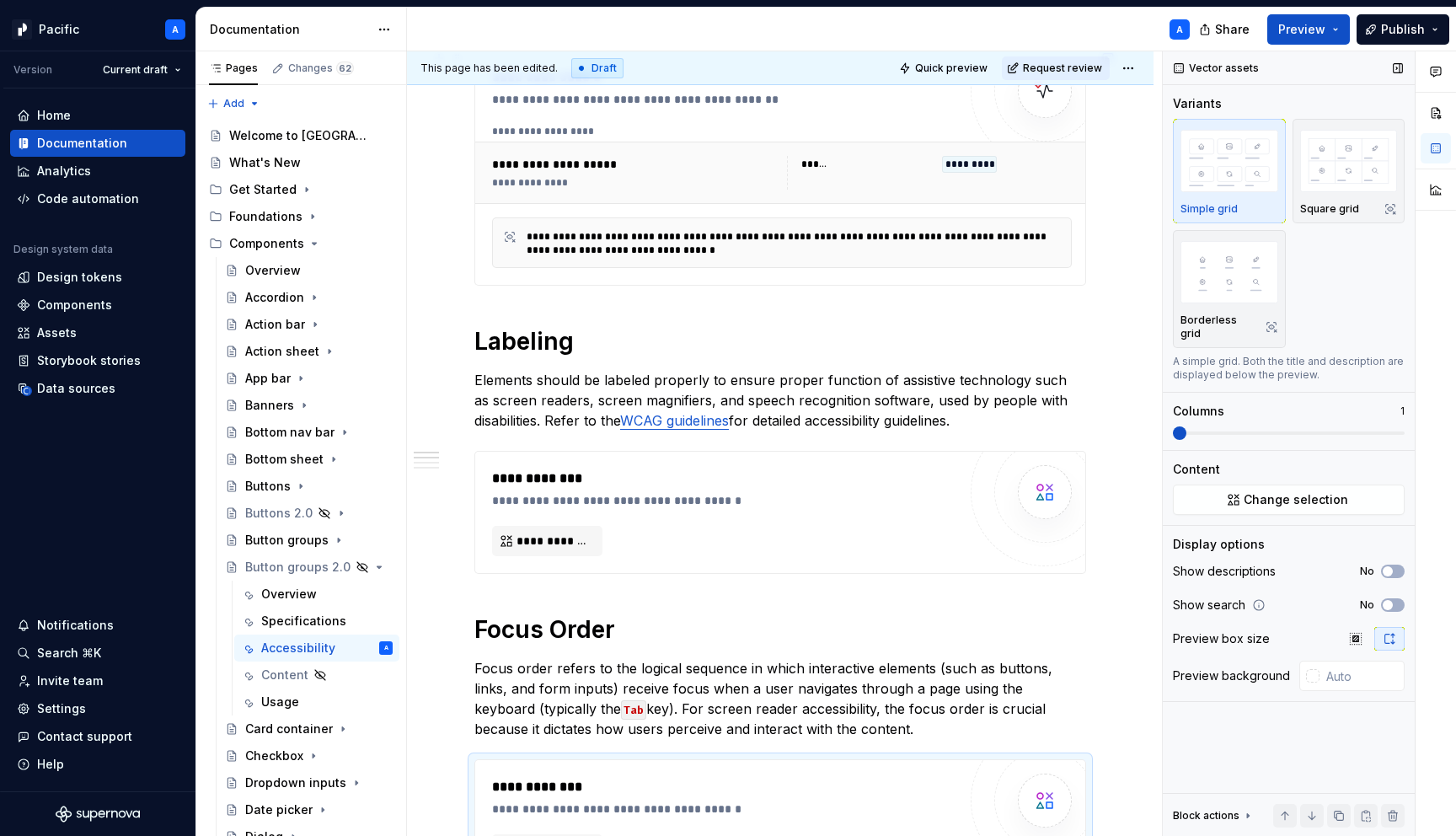
scroll to position [305, 0]
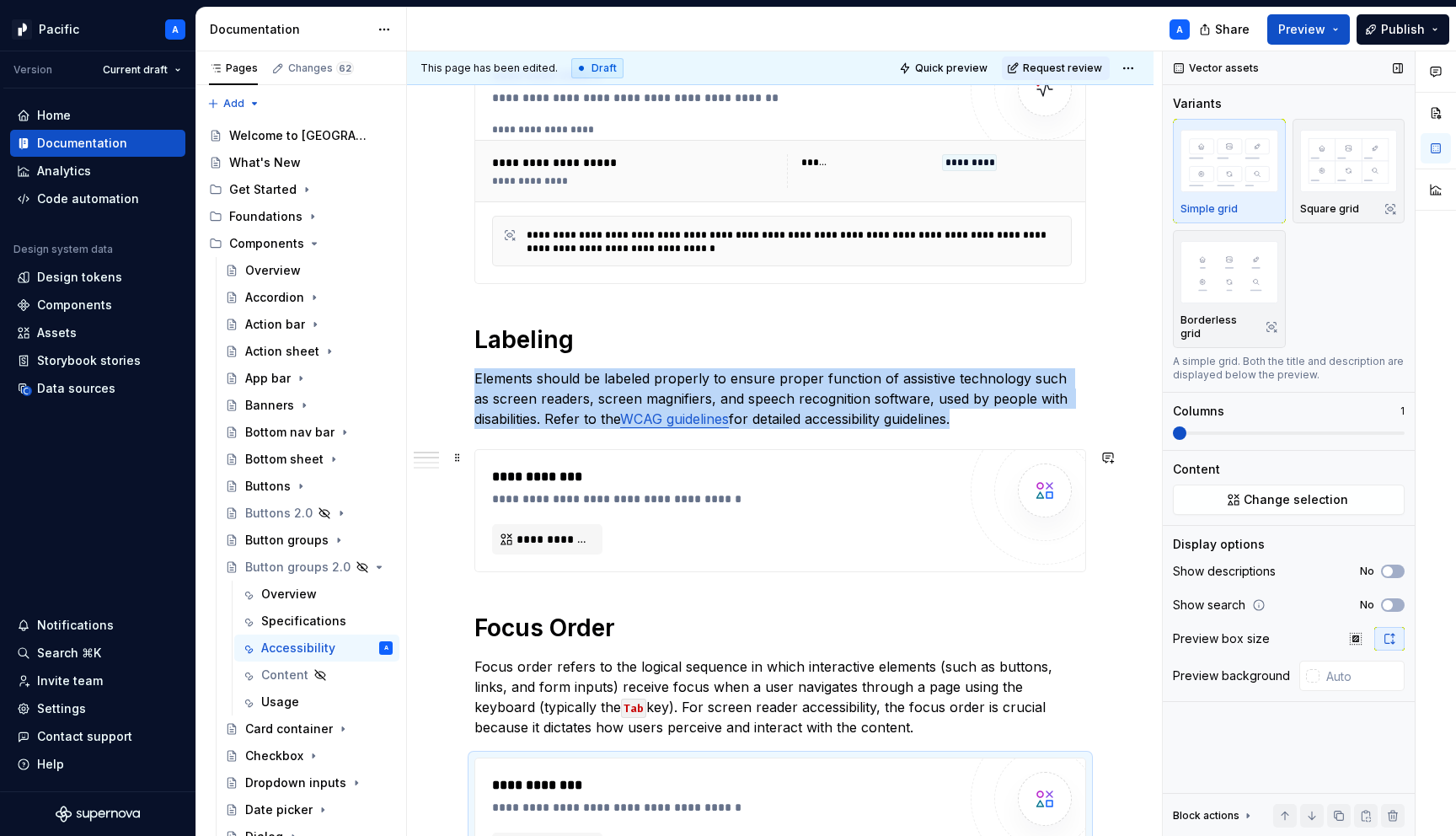
click at [699, 475] on div "**********" at bounding box center [729, 476] width 474 height 20
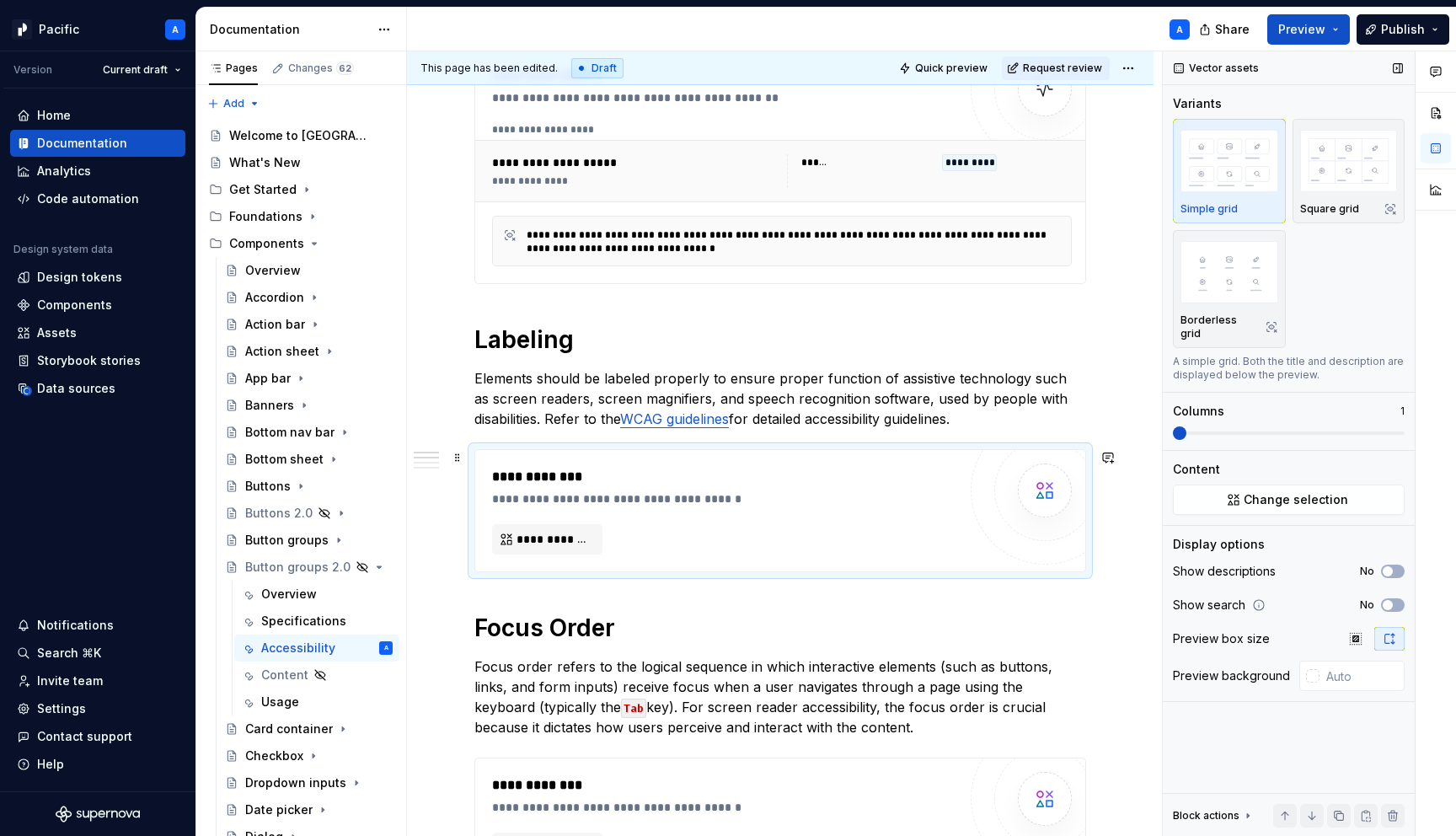
type textarea "*"
click at [554, 540] on span "**********" at bounding box center [554, 539] width 75 height 17
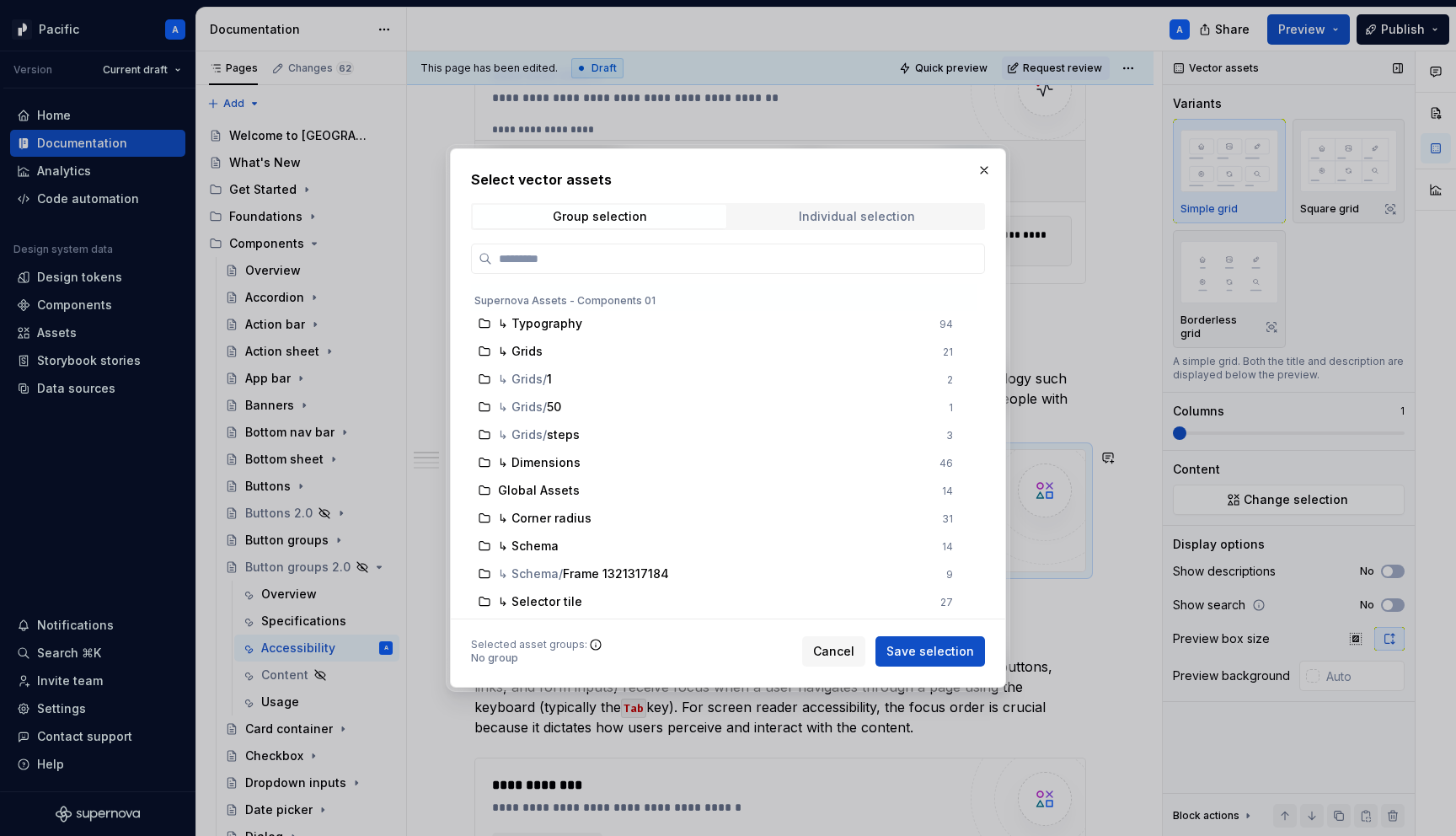
click at [820, 219] on div "Individual selection" at bounding box center [857, 216] width 117 height 13
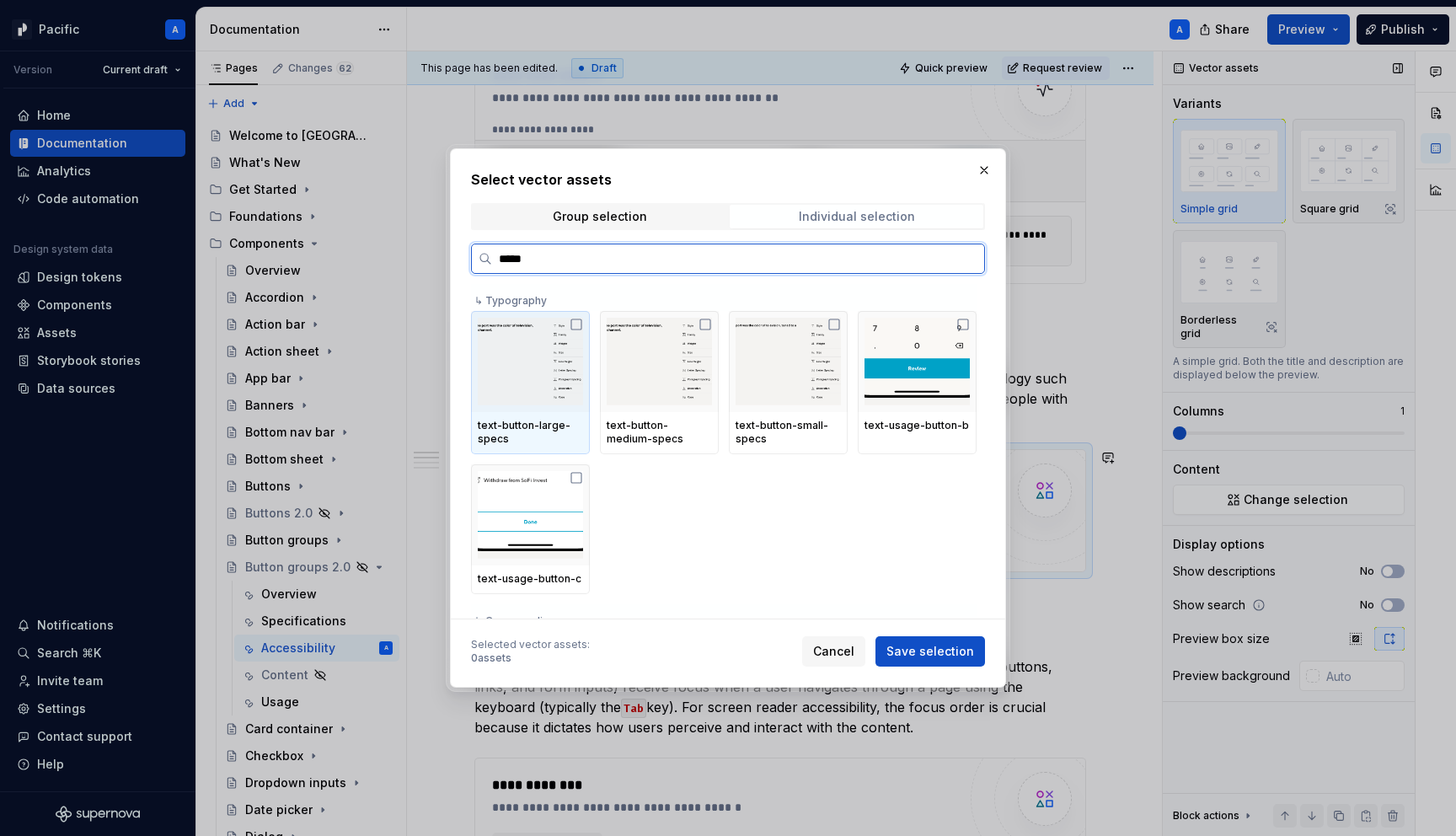
type input "******"
type textarea "*"
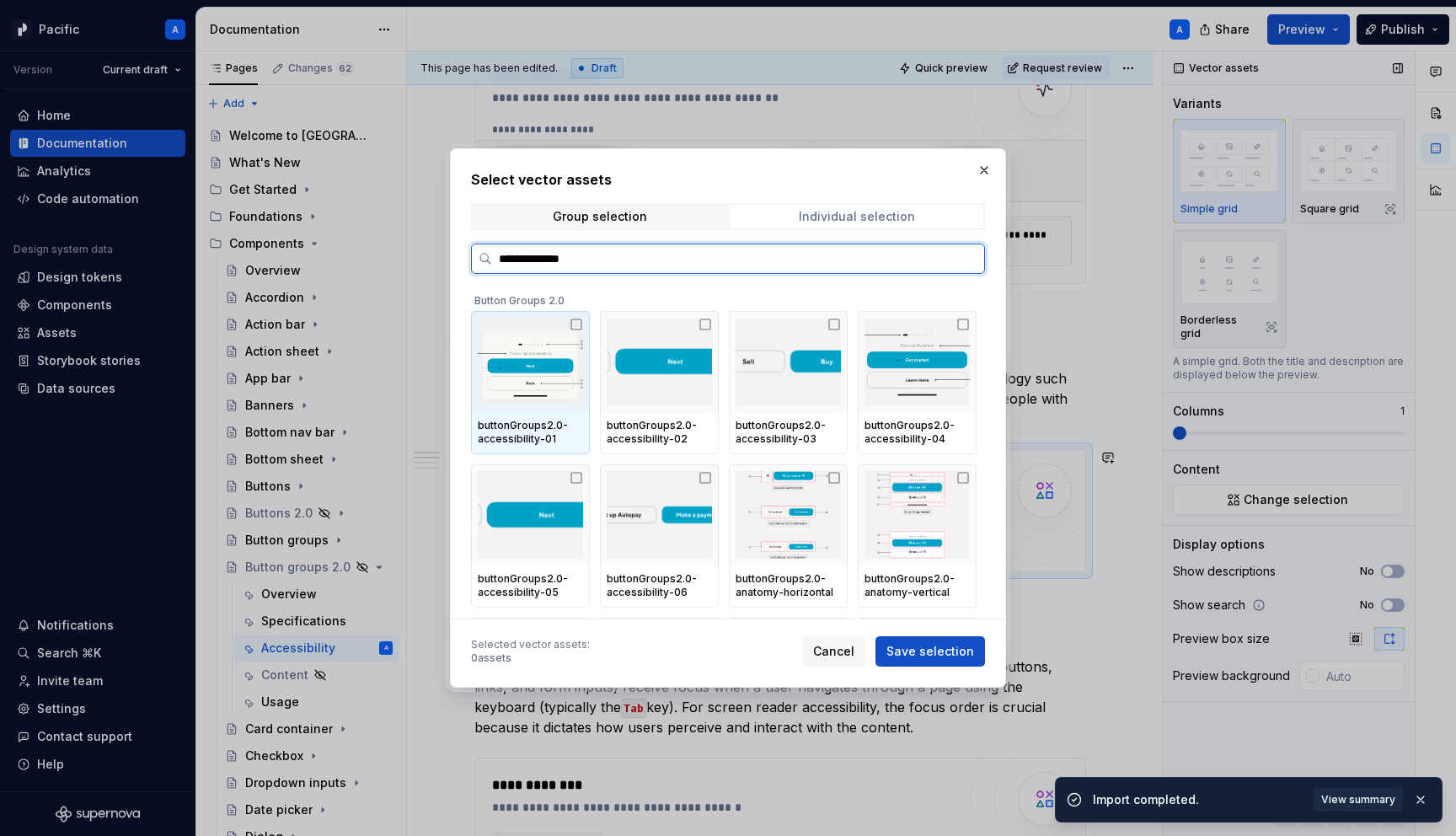
type input "**********"
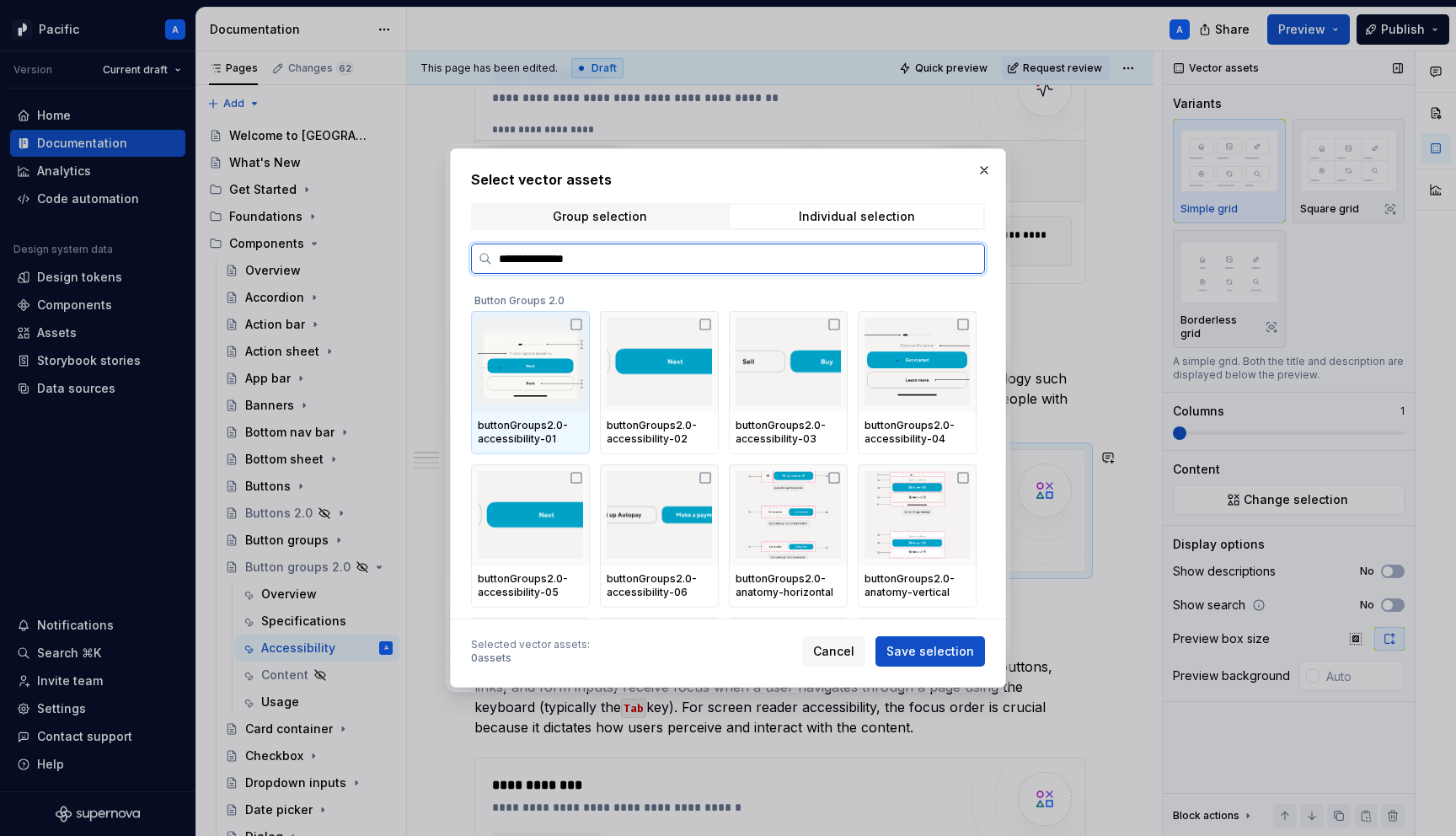
click at [529, 428] on div "buttonGroups2.0-accessibility-01" at bounding box center [530, 432] width 105 height 27
click at [656, 436] on div "buttonGroups2.0-accessibility-02" at bounding box center [659, 432] width 105 height 27
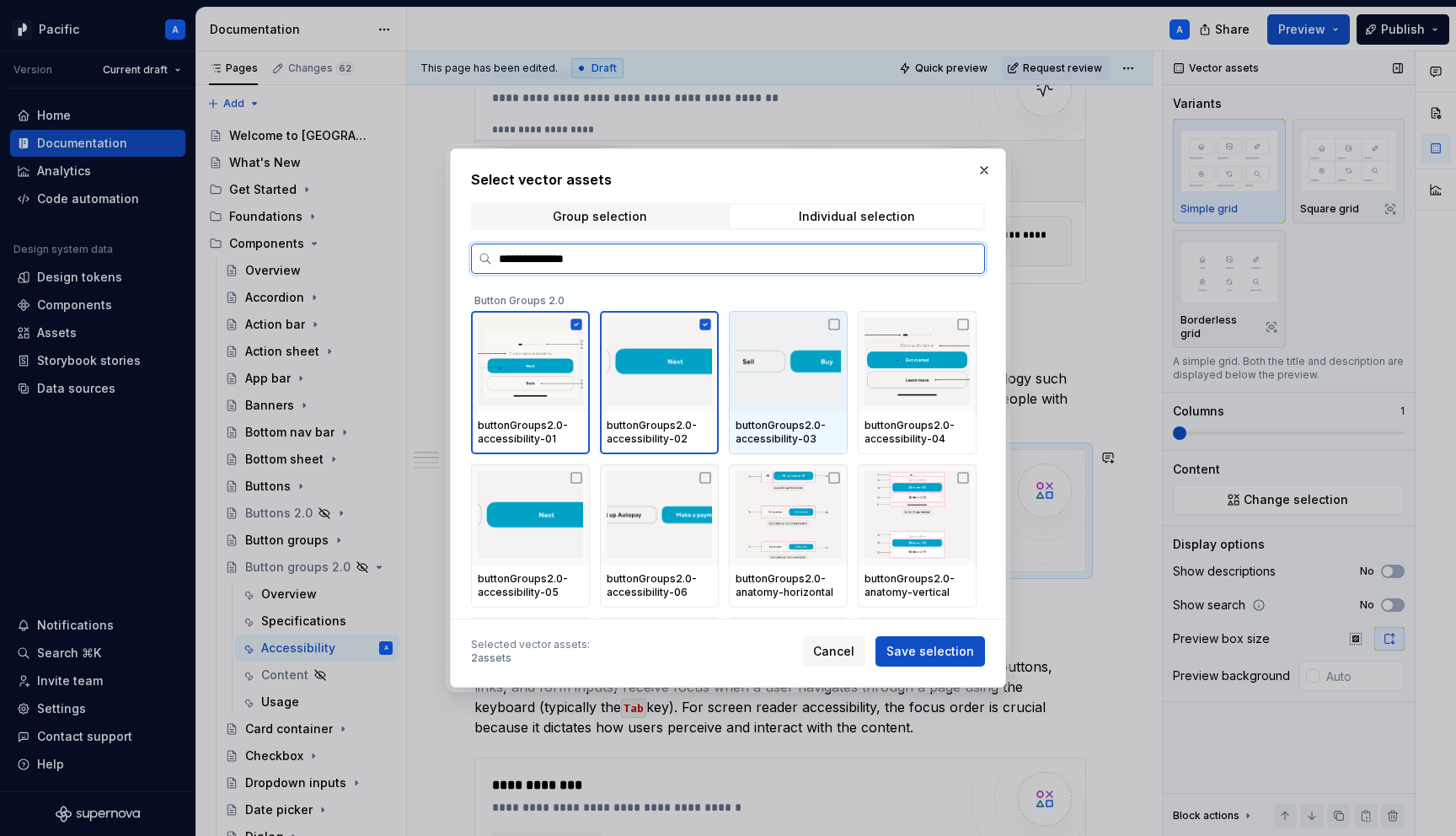
click at [782, 422] on div "buttonGroups2.0-accessibility-03" at bounding box center [788, 432] width 105 height 27
click at [876, 428] on div "buttonGroups2.0-accessibility-04" at bounding box center [917, 432] width 105 height 27
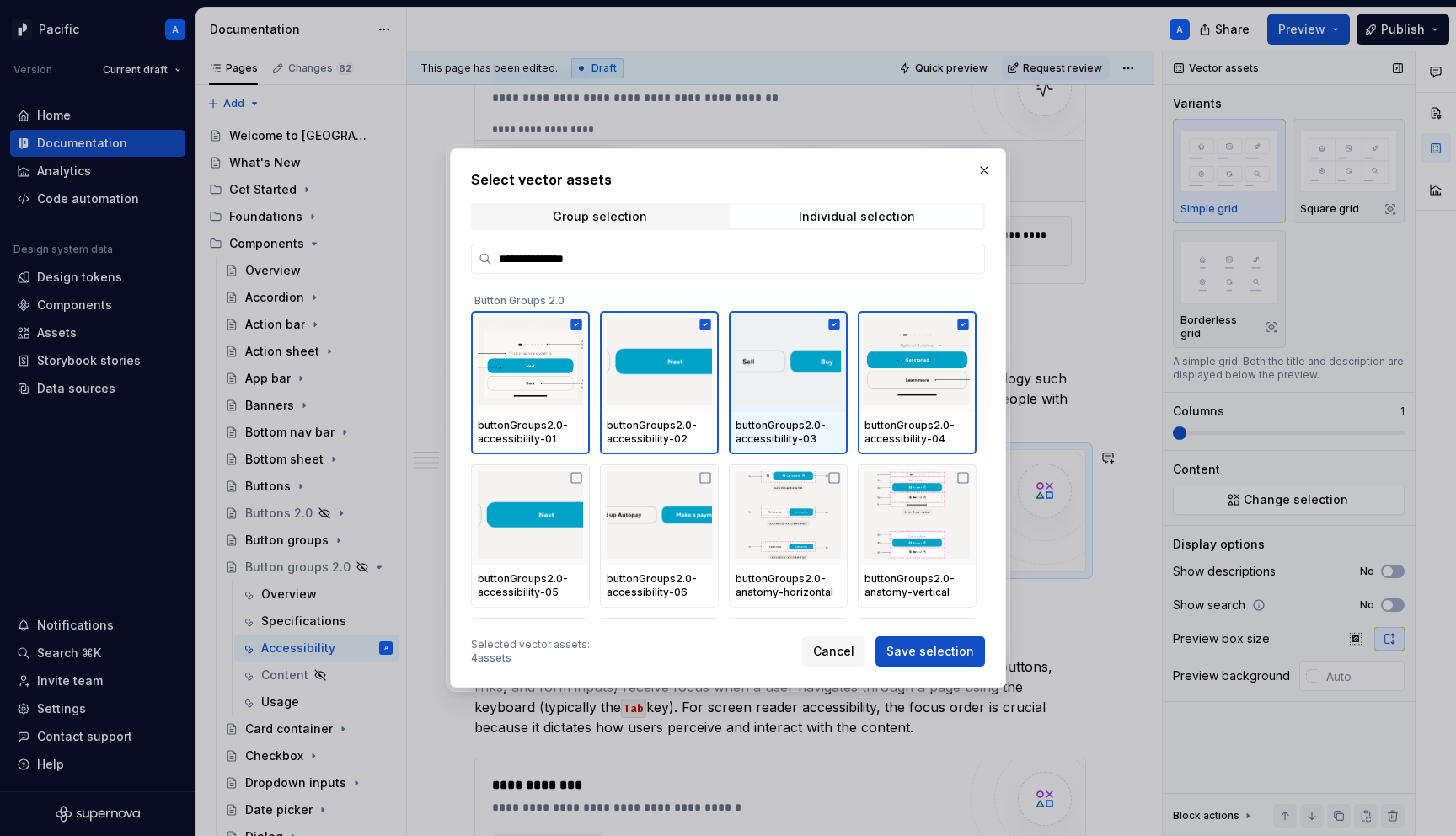
type textarea "*"
click at [759, 399] on img at bounding box center [788, 361] width 105 height 87
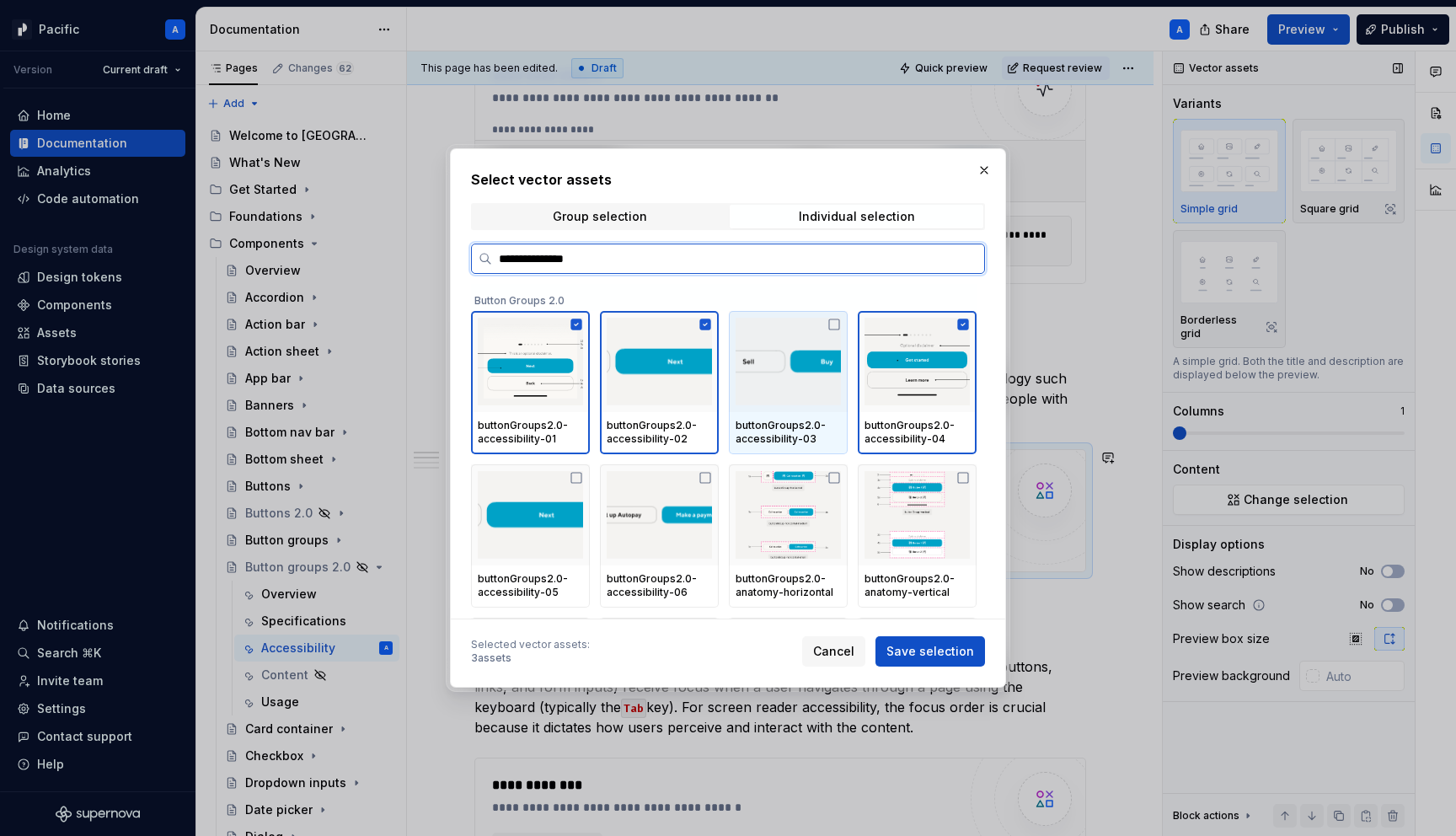
click at [892, 411] on div at bounding box center [917, 361] width 118 height 101
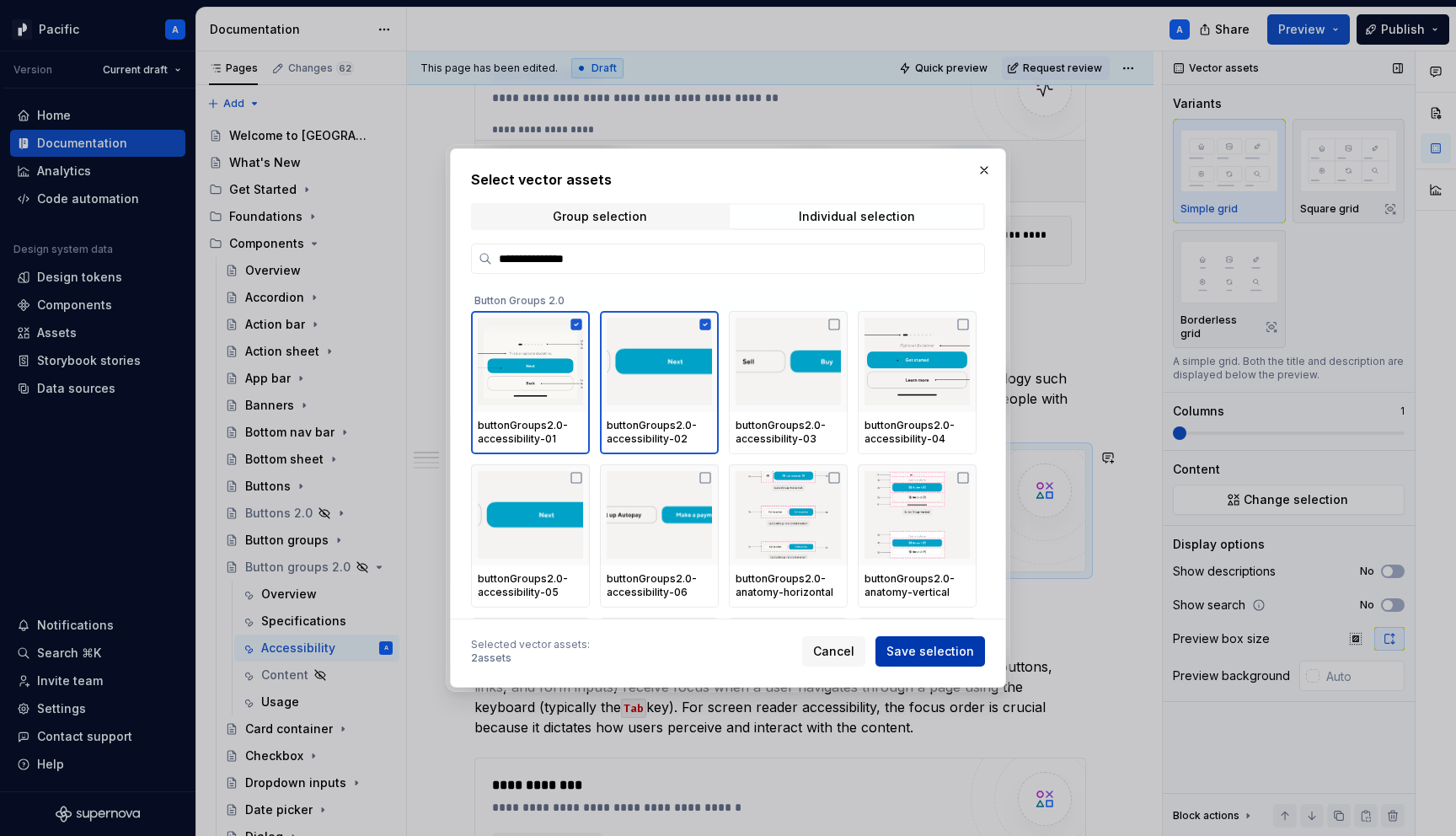
click at [915, 645] on span "Save selection" at bounding box center [930, 651] width 87 height 17
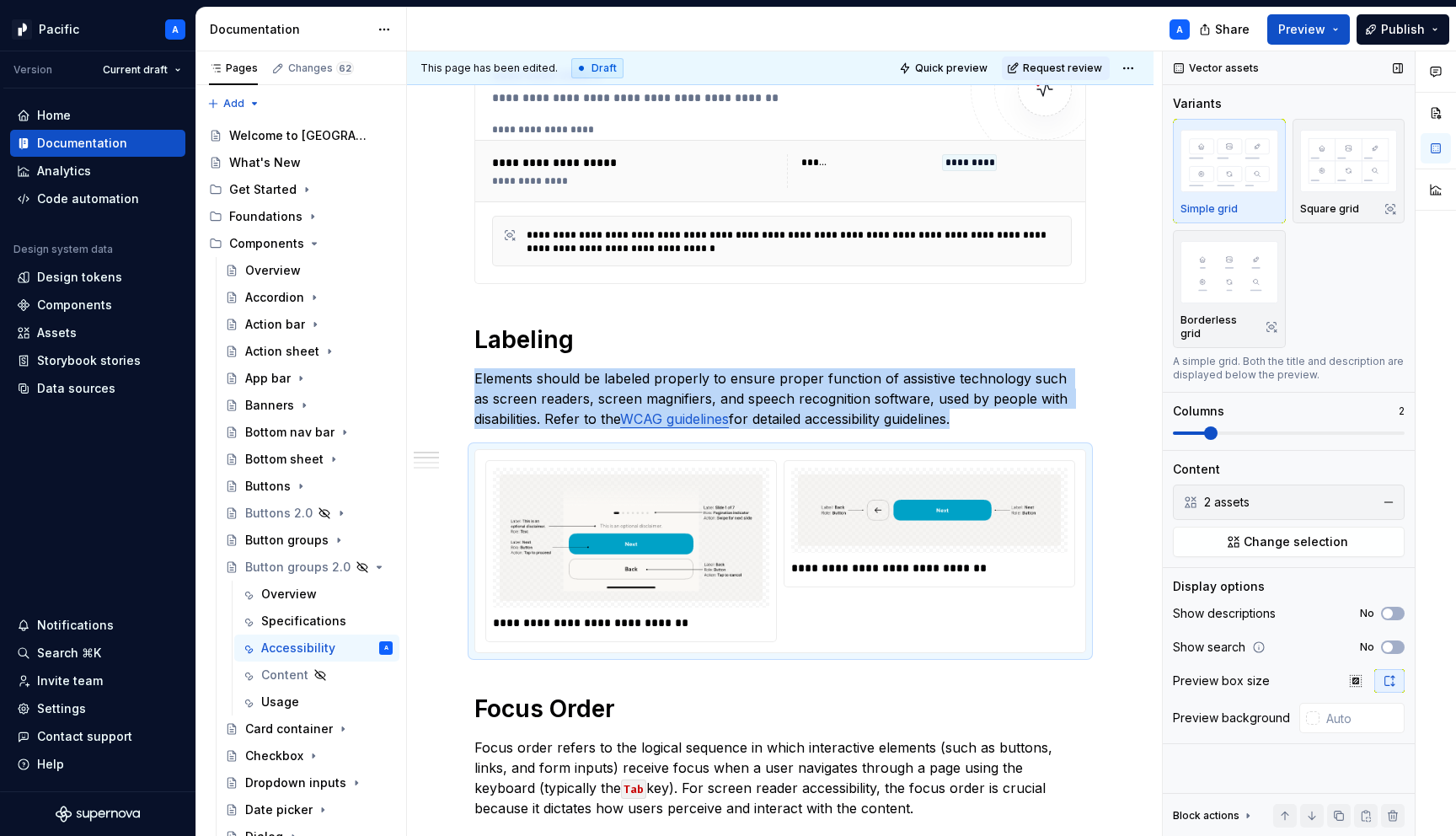
click at [1204, 440] on span at bounding box center [1210, 433] width 13 height 13
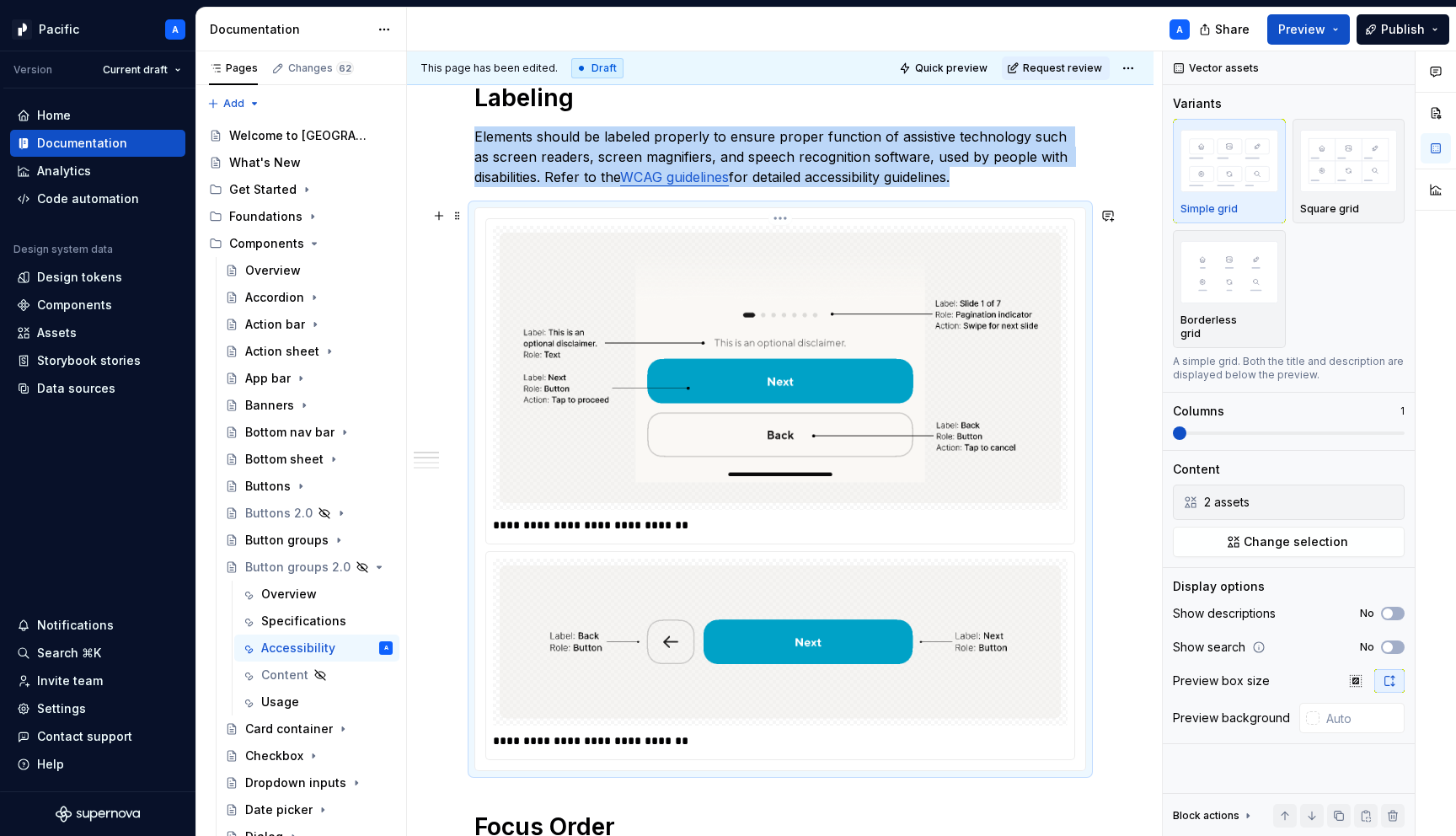
scroll to position [578, 0]
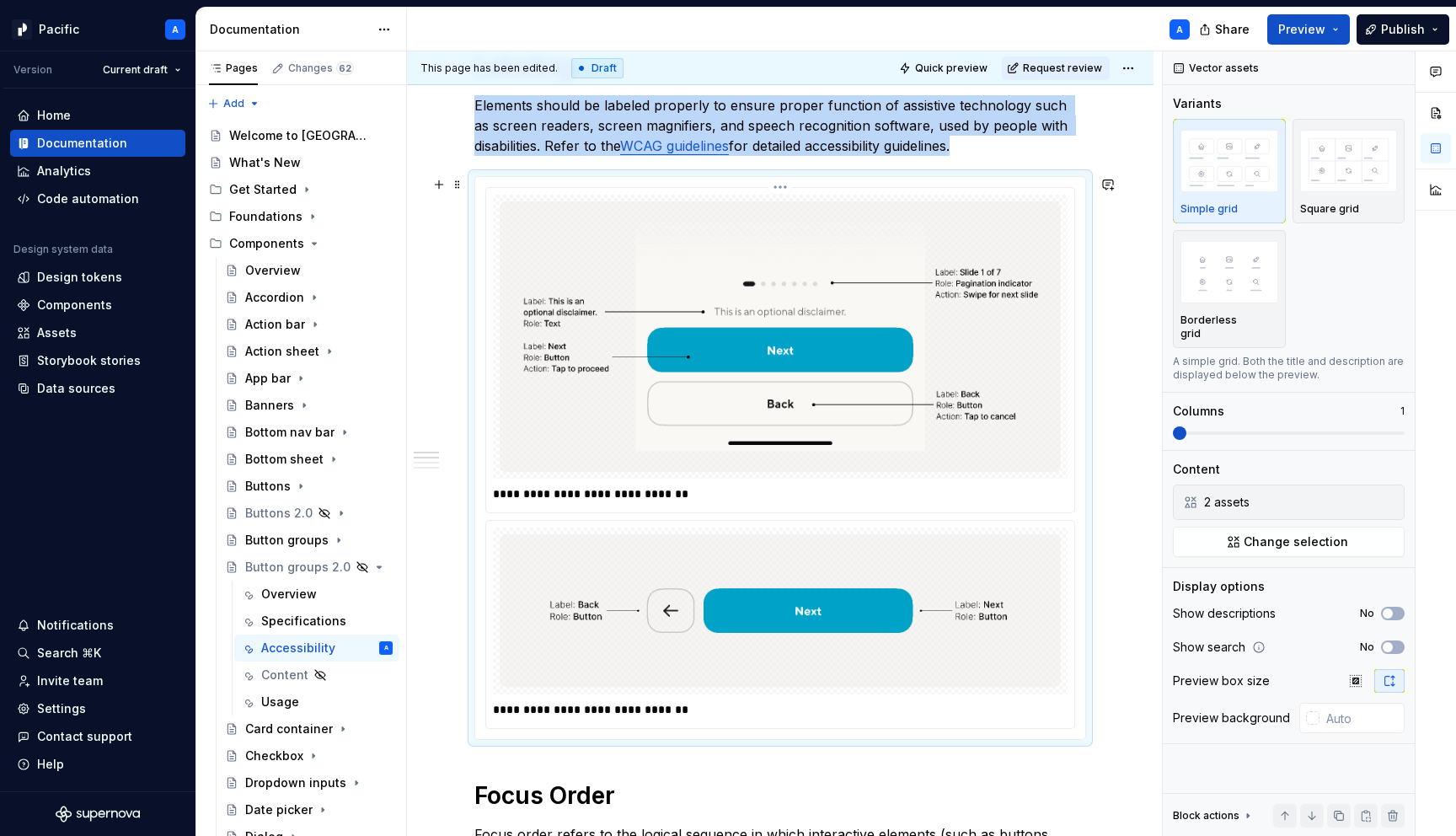
click at [851, 494] on p "**********" at bounding box center [784, 494] width 583 height 17
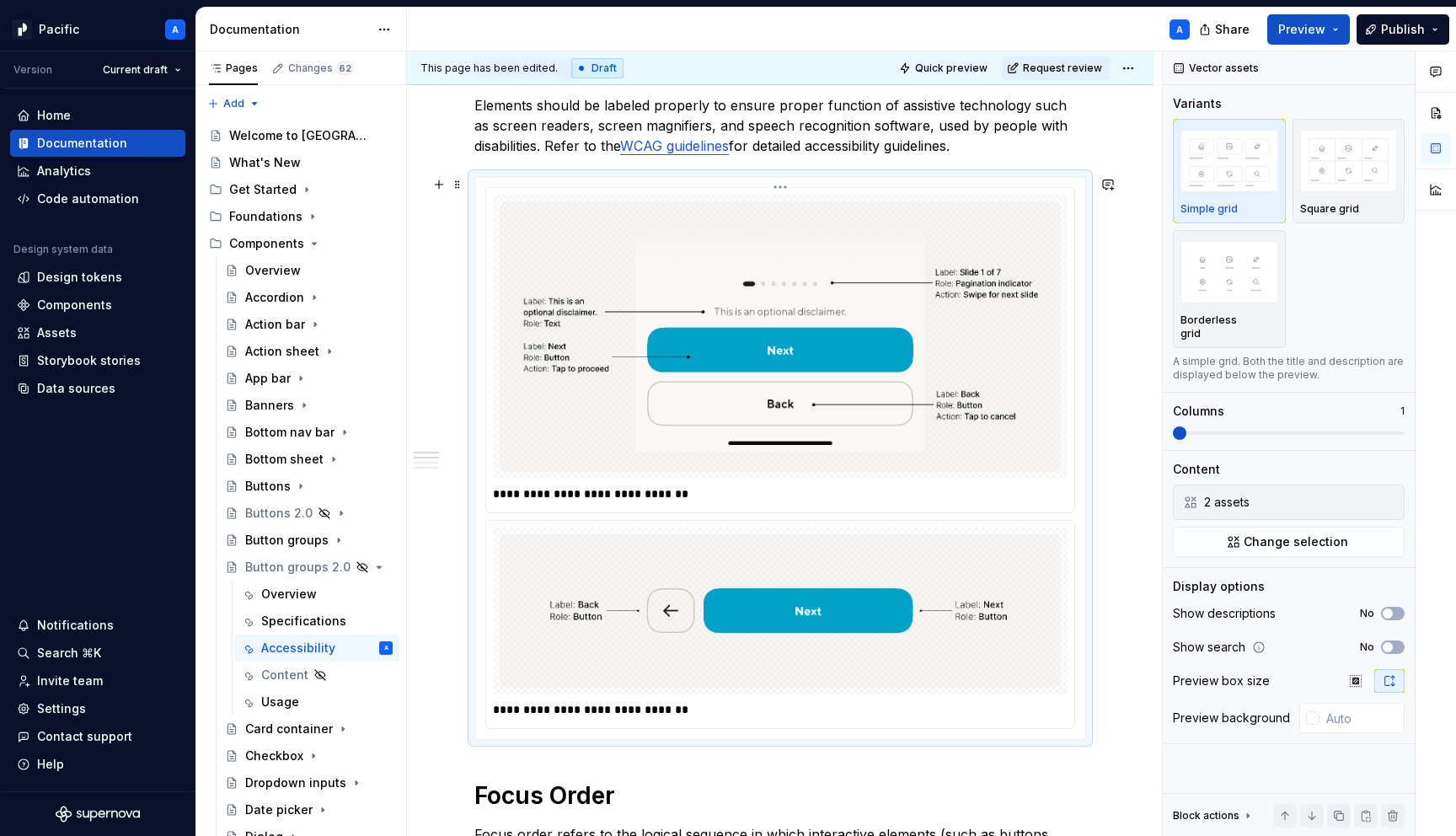
click at [851, 494] on p "**********" at bounding box center [784, 494] width 583 height 17
click at [687, 718] on p "**********" at bounding box center [784, 710] width 583 height 17
click at [685, 718] on p "**********" at bounding box center [784, 710] width 583 height 17
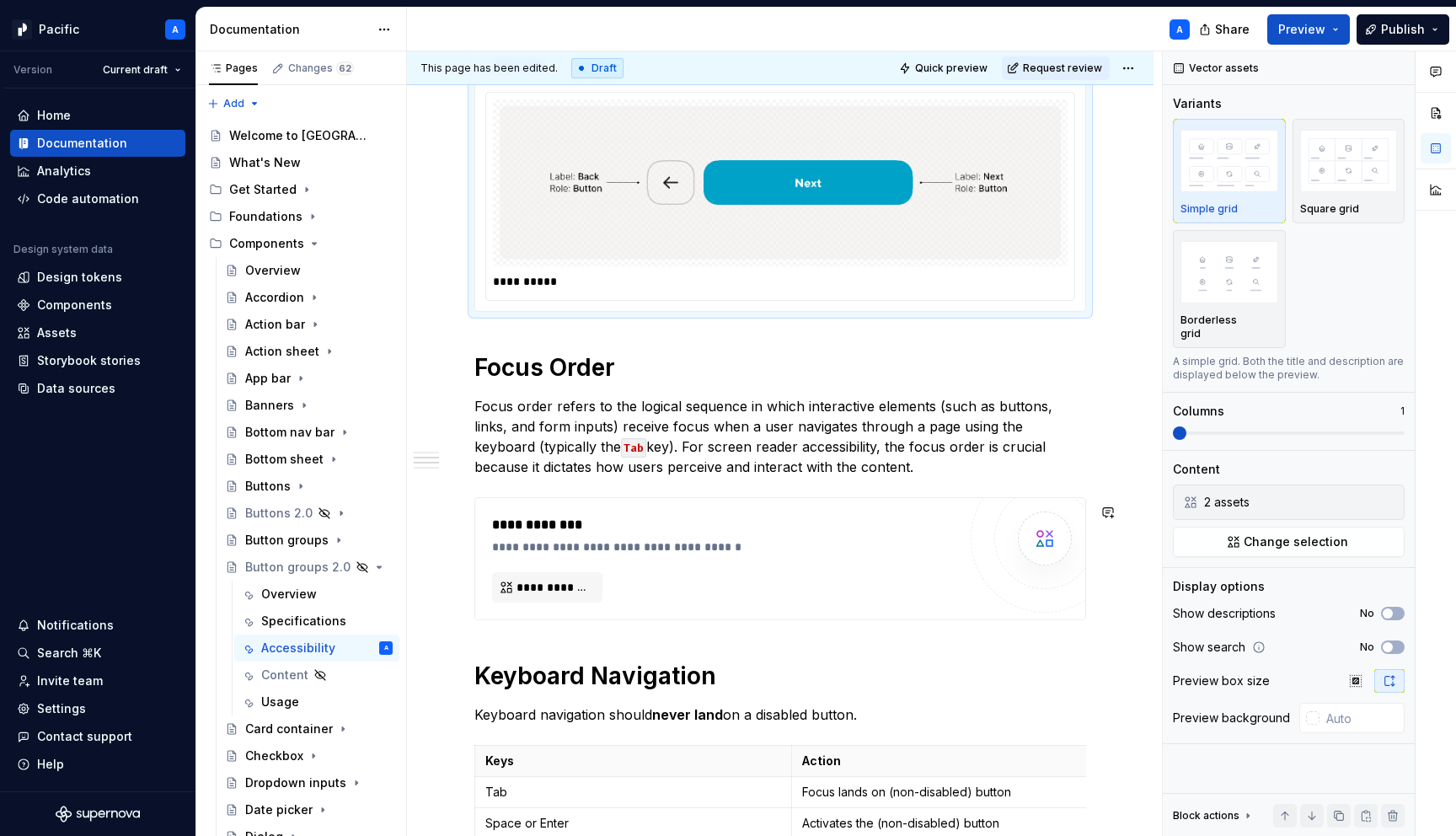
scroll to position [1003, 0]
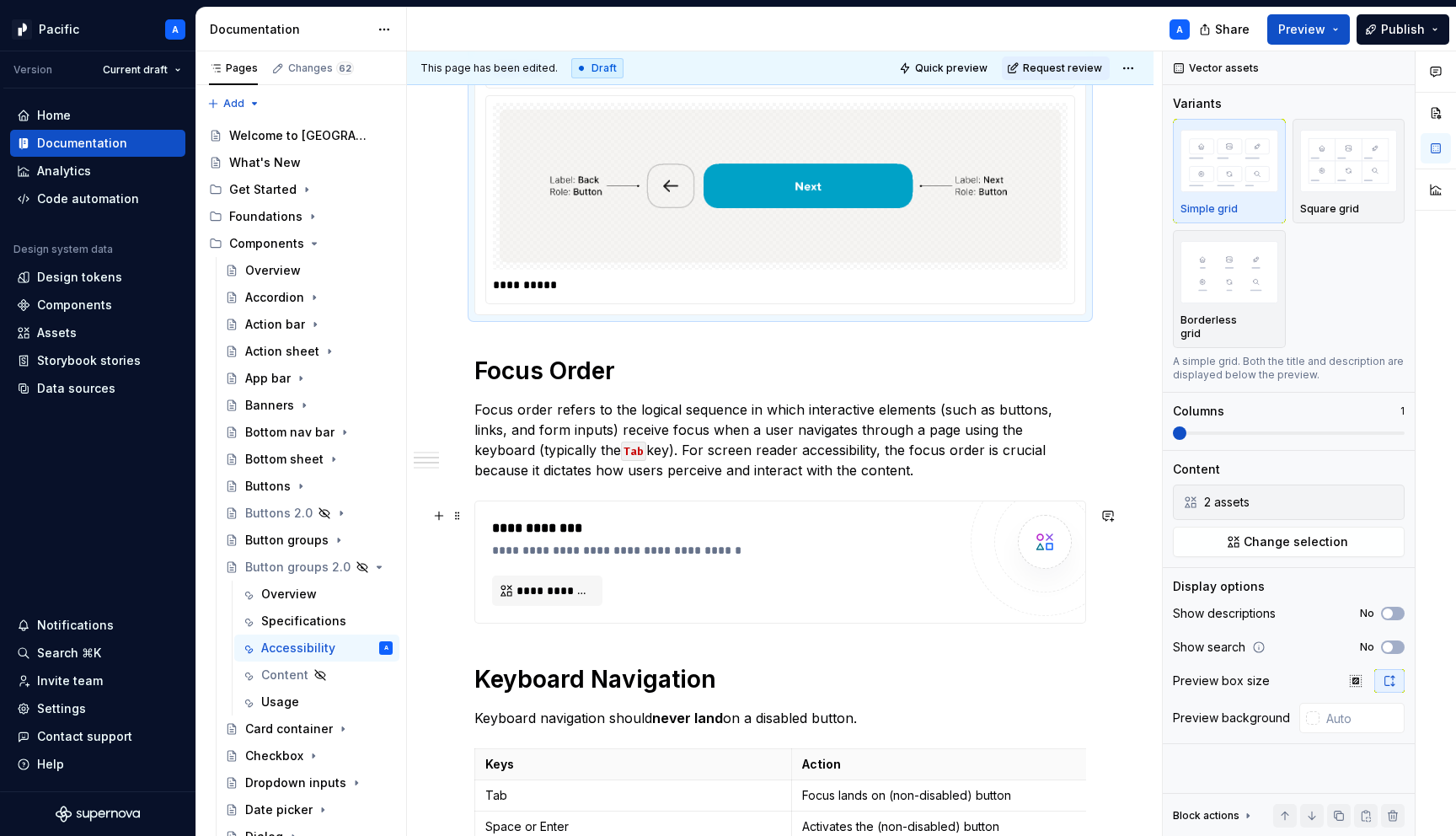
click at [688, 538] on div "**********" at bounding box center [729, 528] width 474 height 20
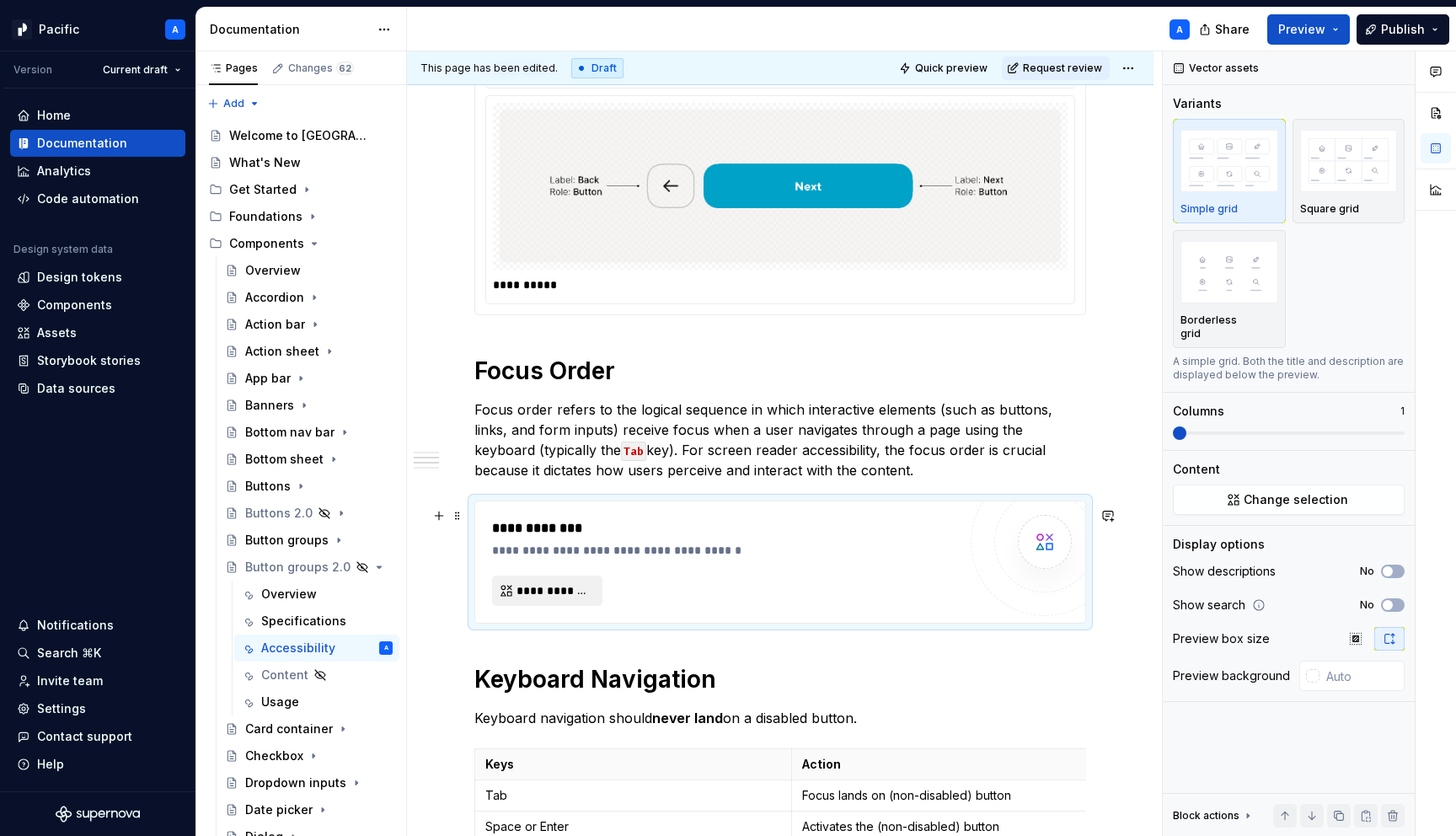
click at [552, 585] on button "**********" at bounding box center [547, 591] width 110 height 30
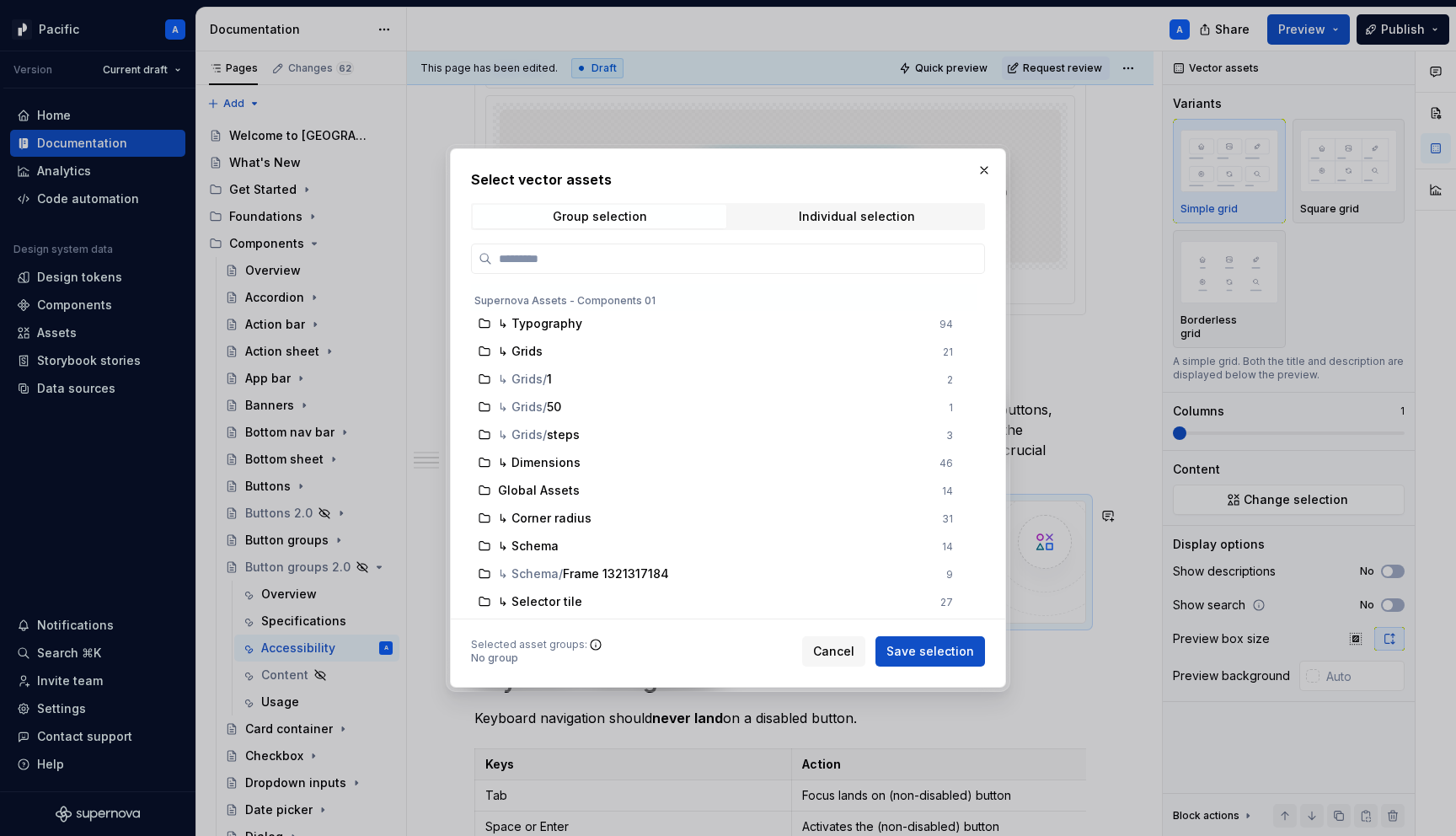
click at [791, 230] on div "Select vector assets Group selection Individual selection Supernova Assets - Co…" at bounding box center [728, 418] width 514 height 497
click at [801, 220] on span "Individual selection" at bounding box center [857, 216] width 254 height 24
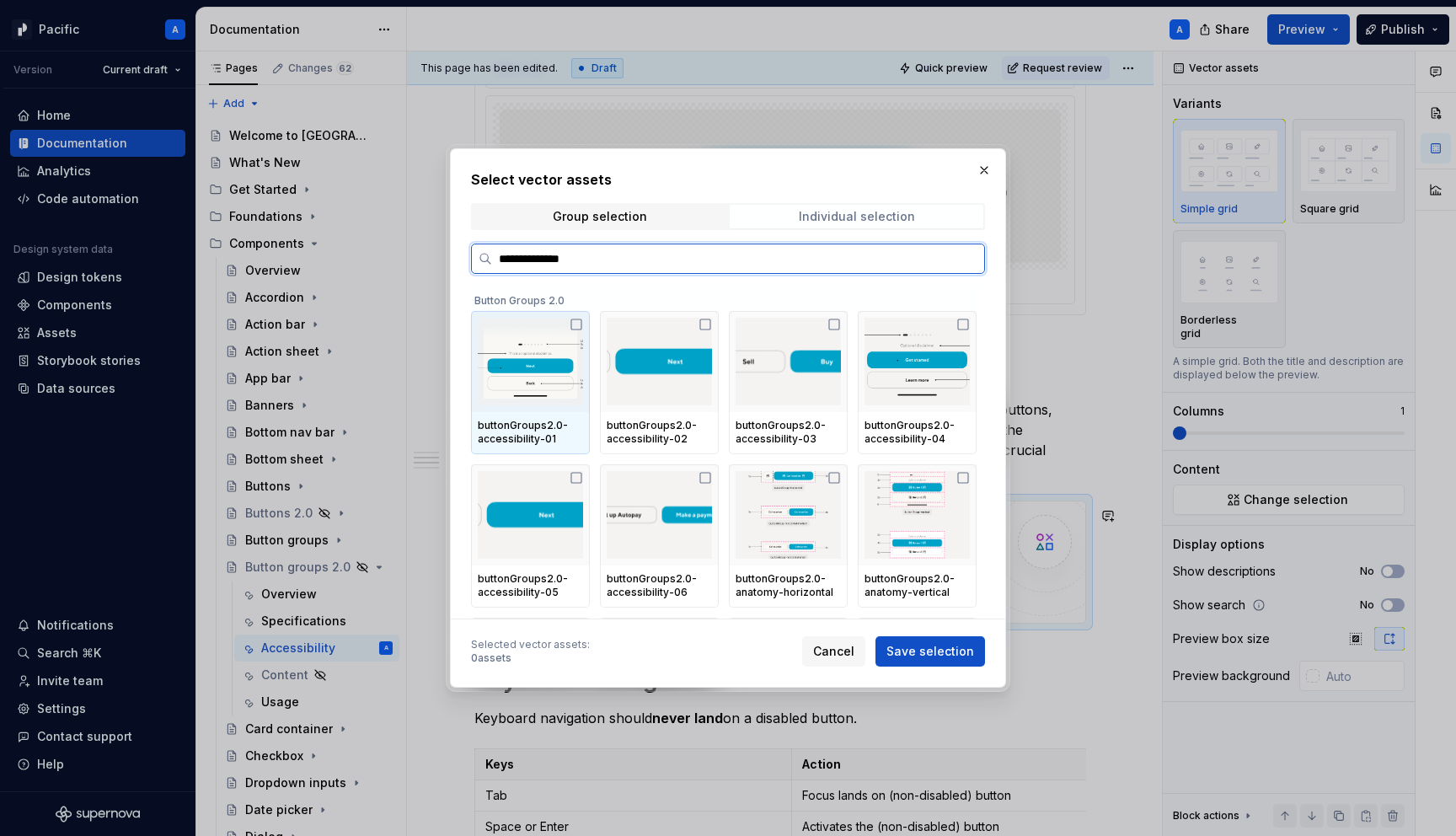
type input "**********"
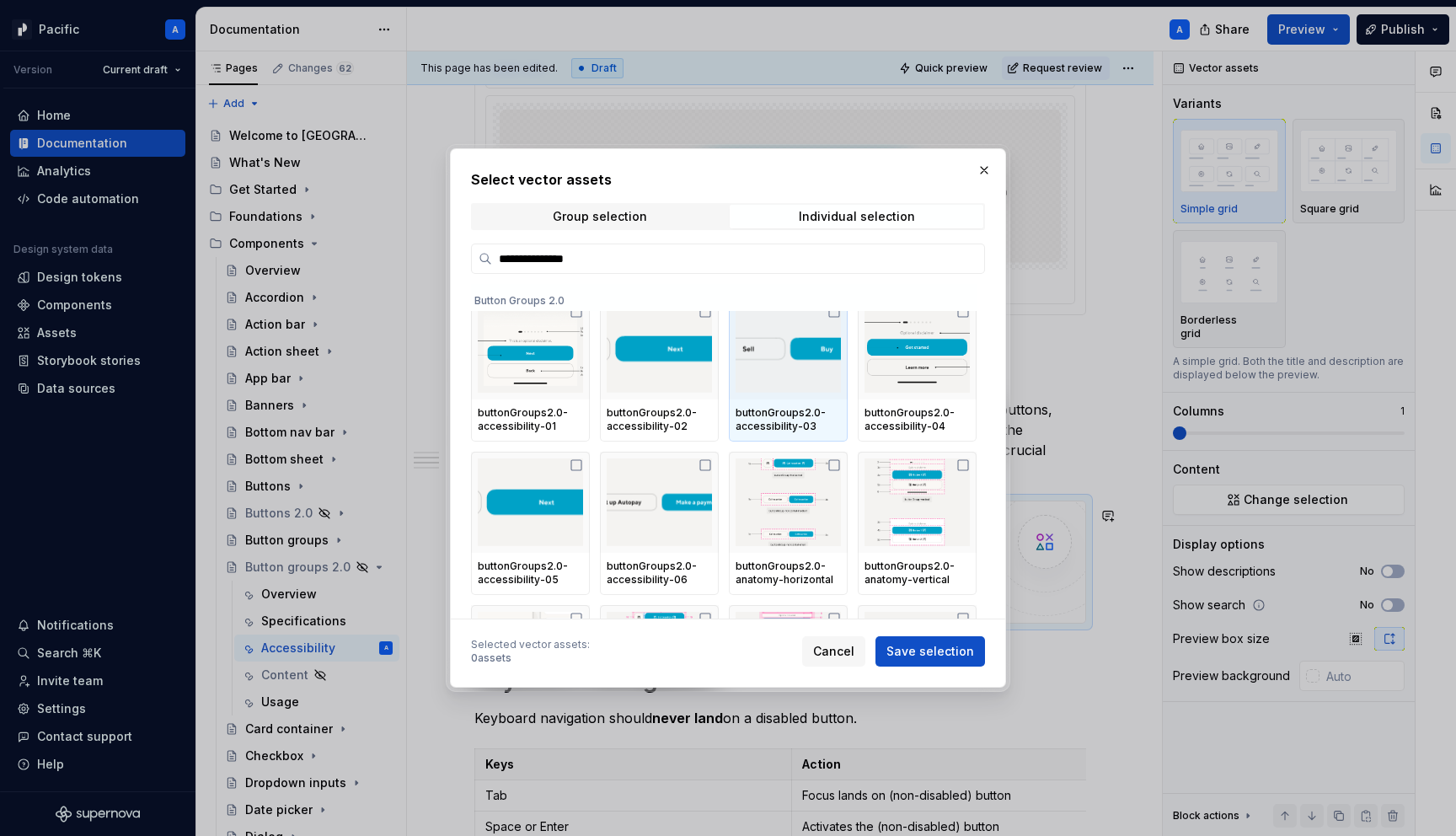
scroll to position [0, 0]
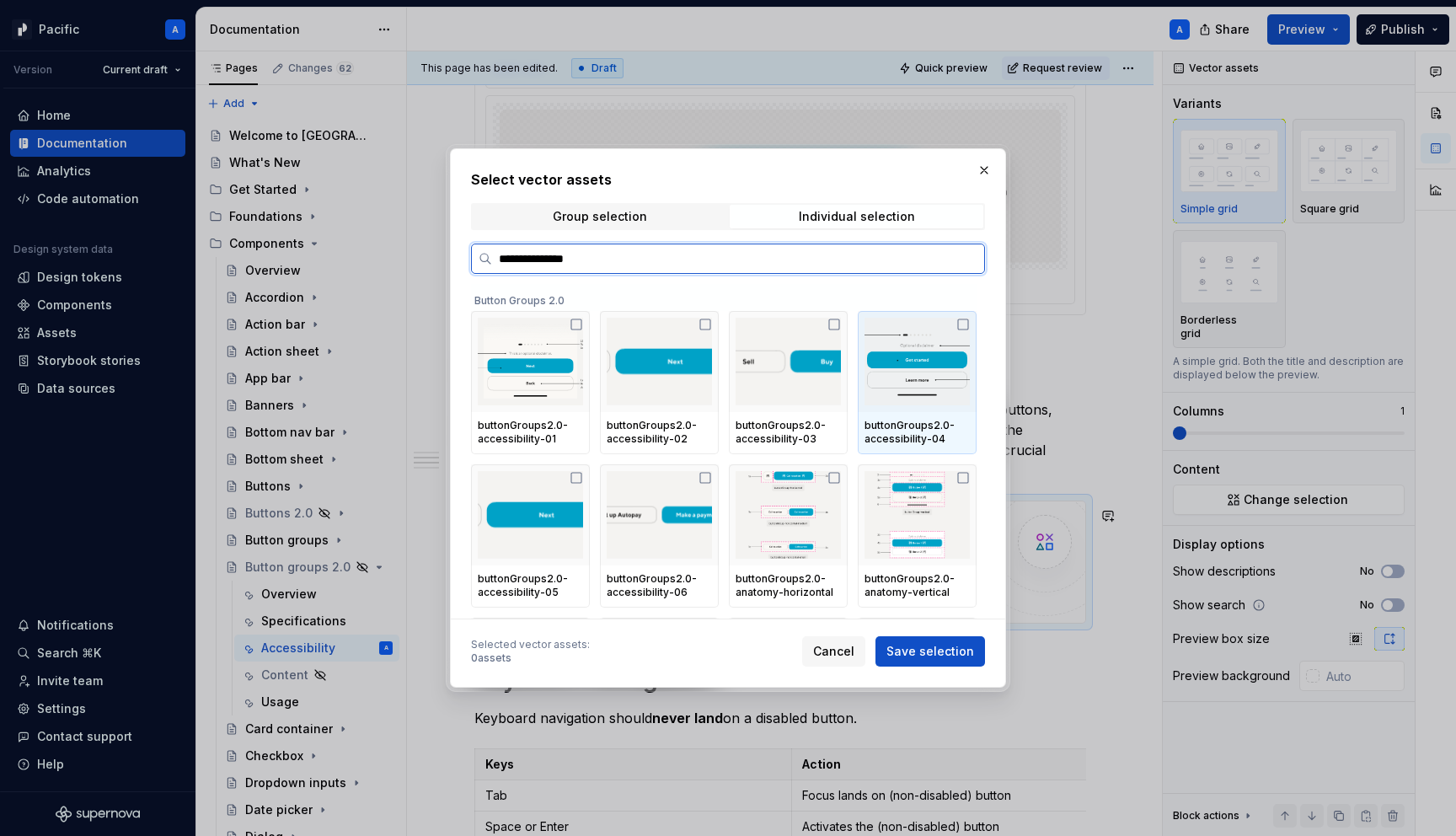
click at [919, 395] on img at bounding box center [917, 361] width 105 height 87
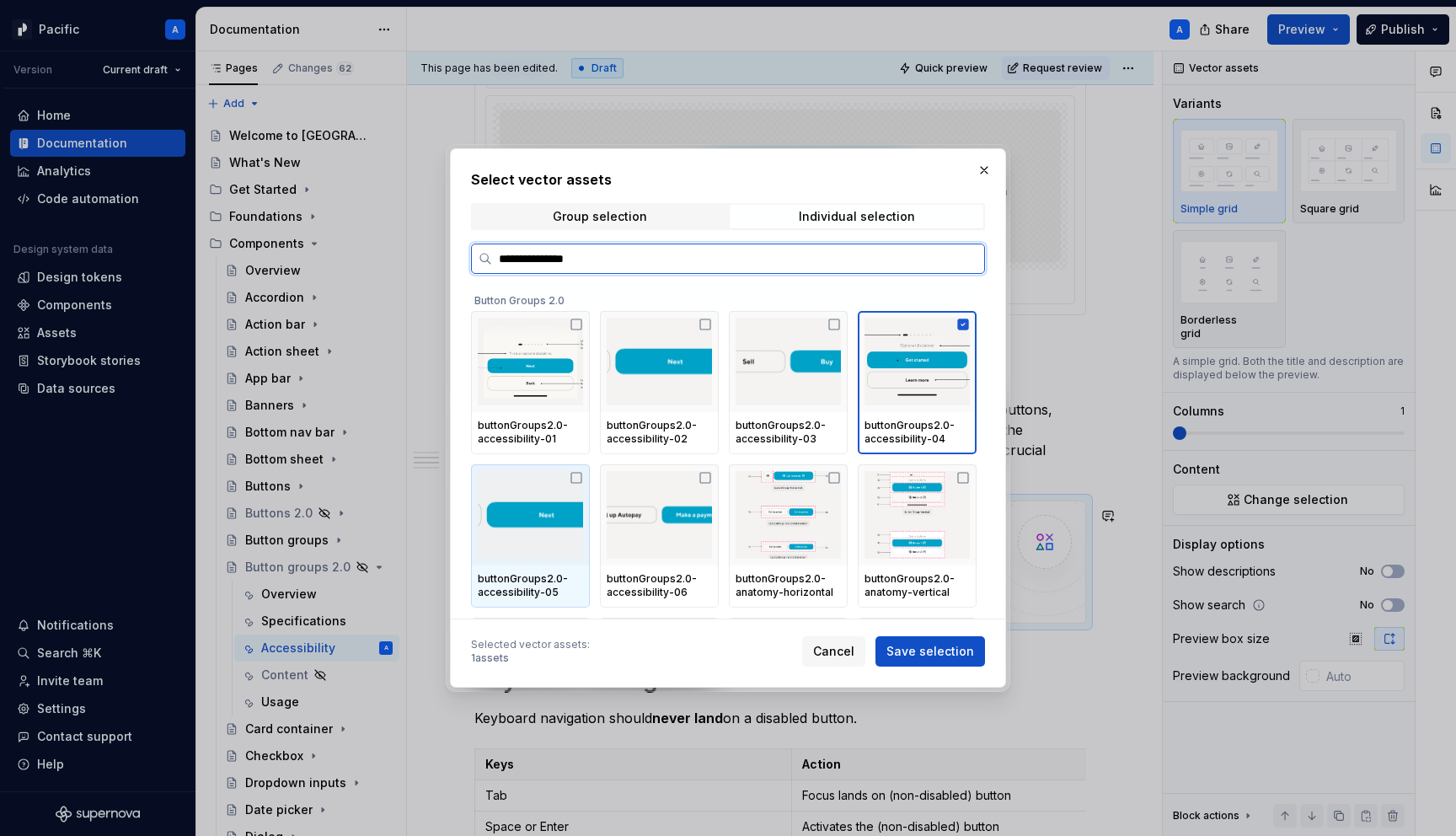
click at [579, 528] on img at bounding box center [530, 515] width 105 height 87
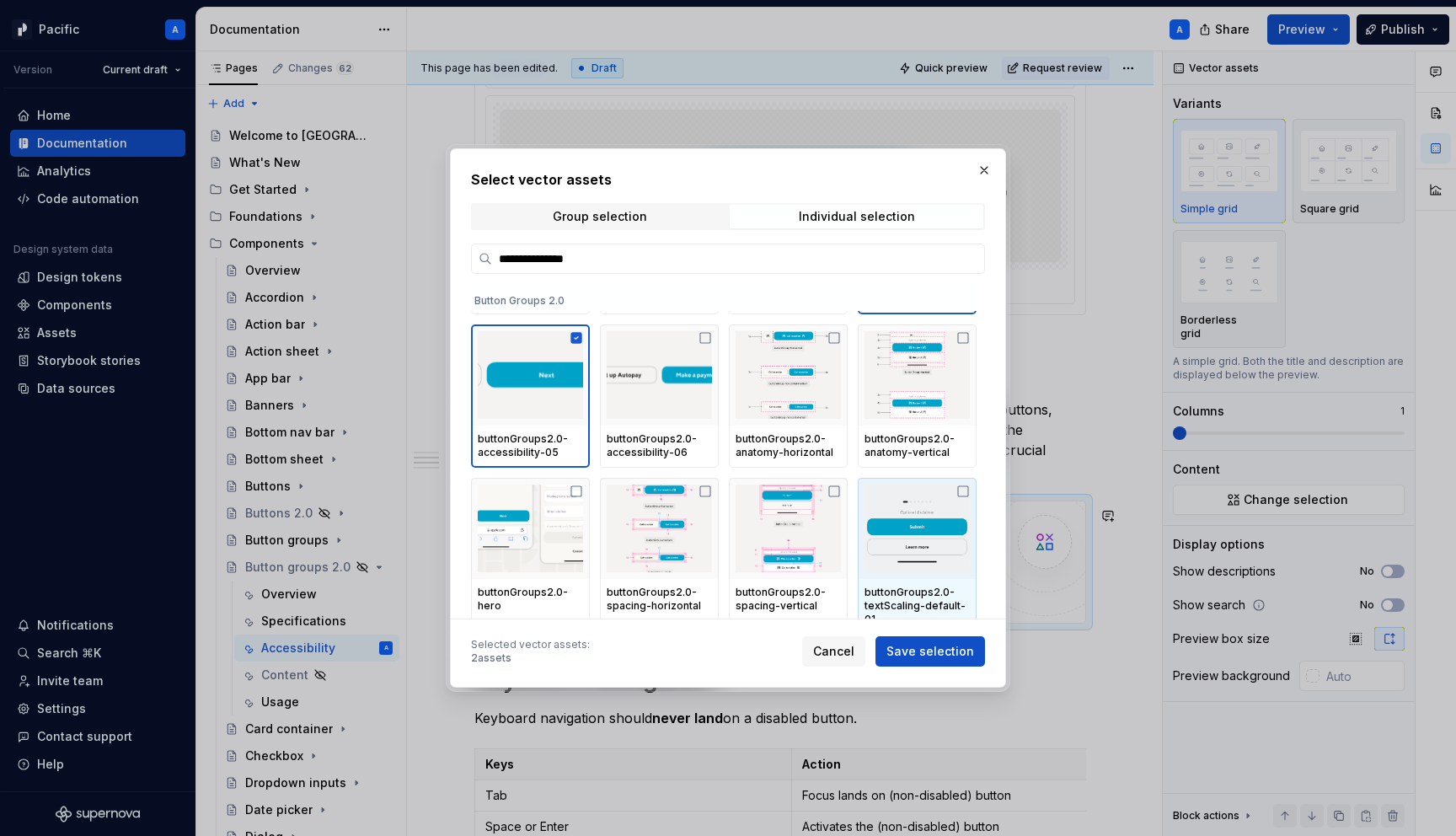
scroll to position [140, 0]
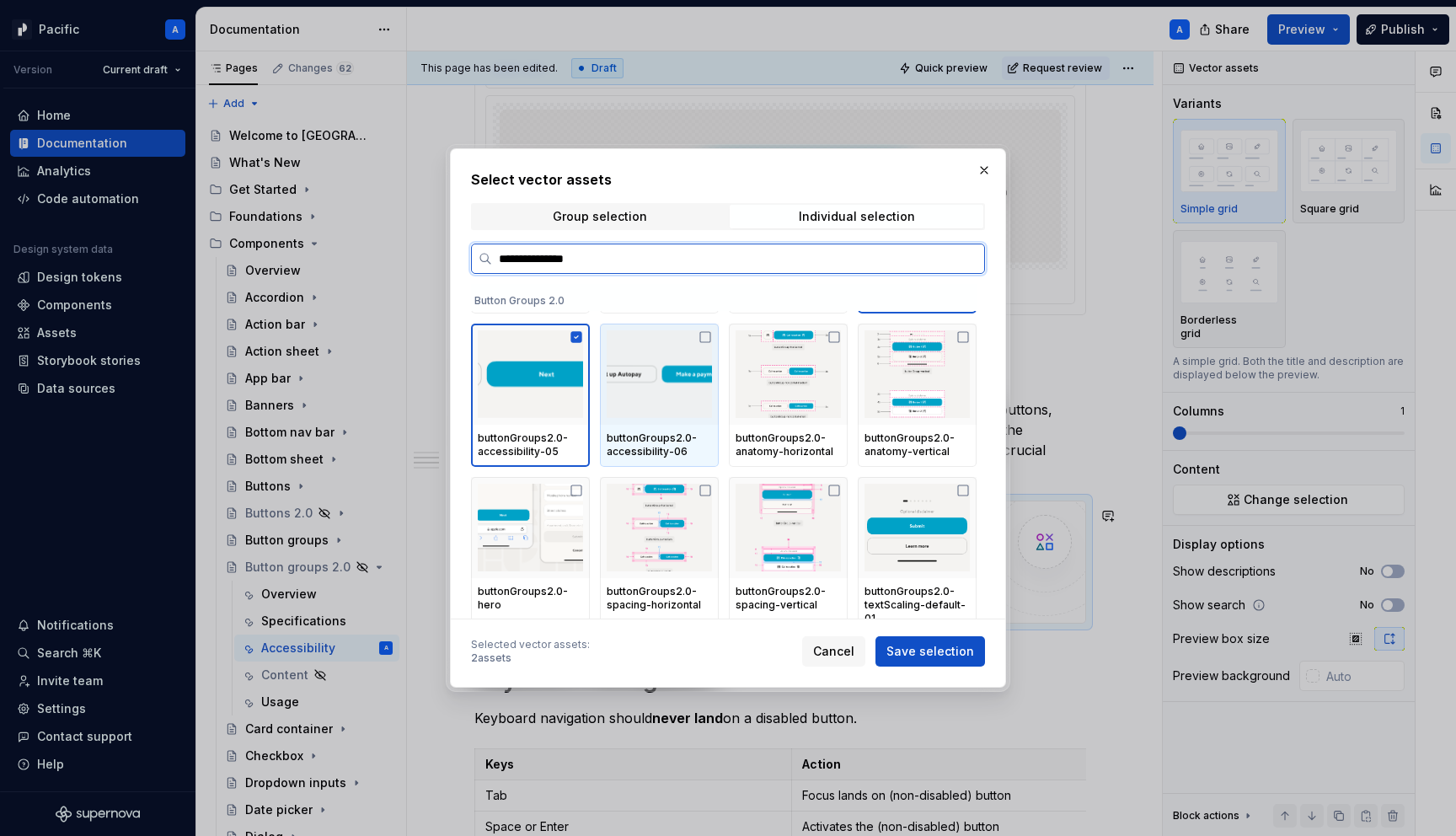
click at [650, 425] on div "buttonGroups2.0-accessibility-06" at bounding box center [659, 445] width 118 height 42
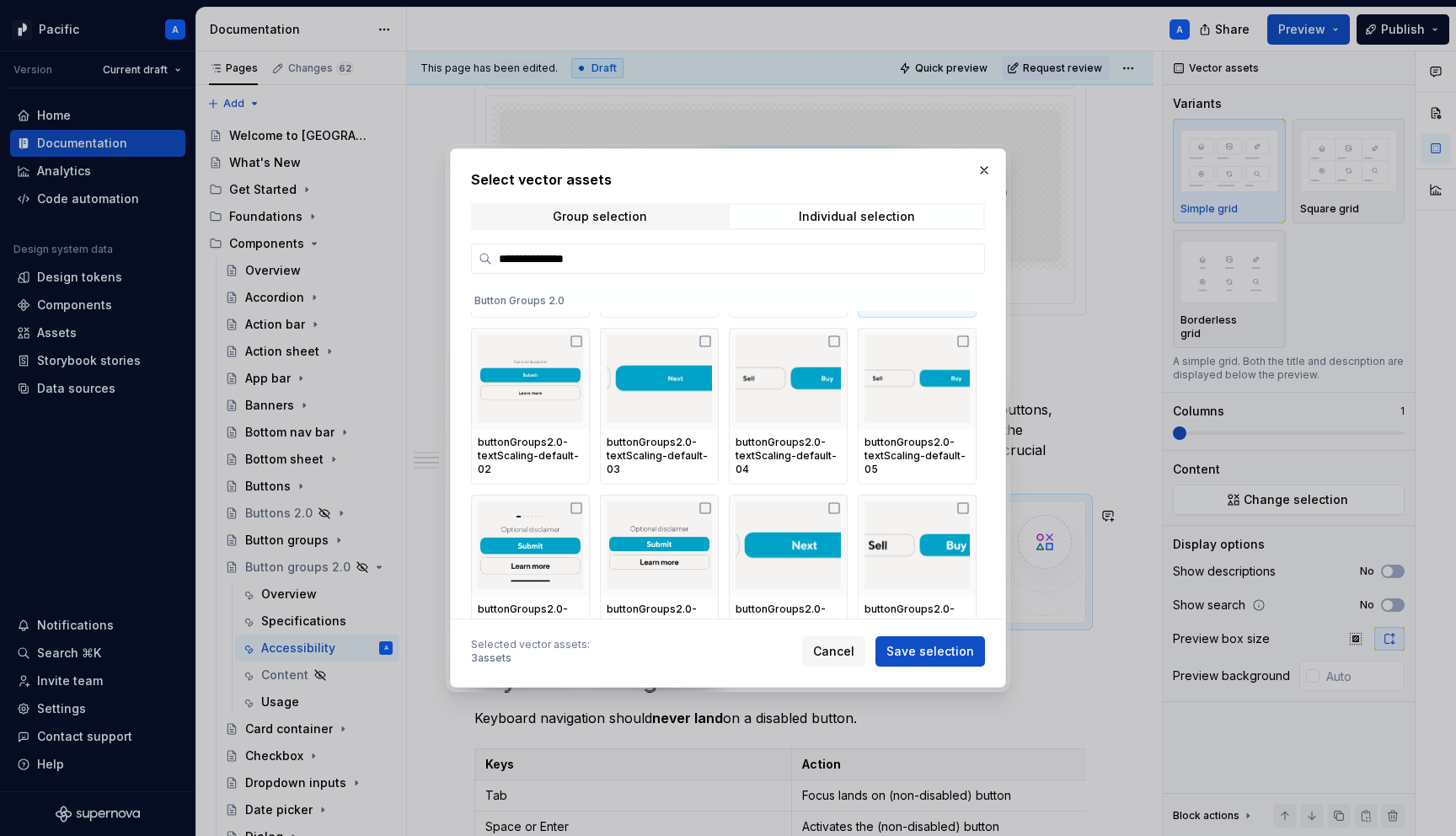
scroll to position [446, 0]
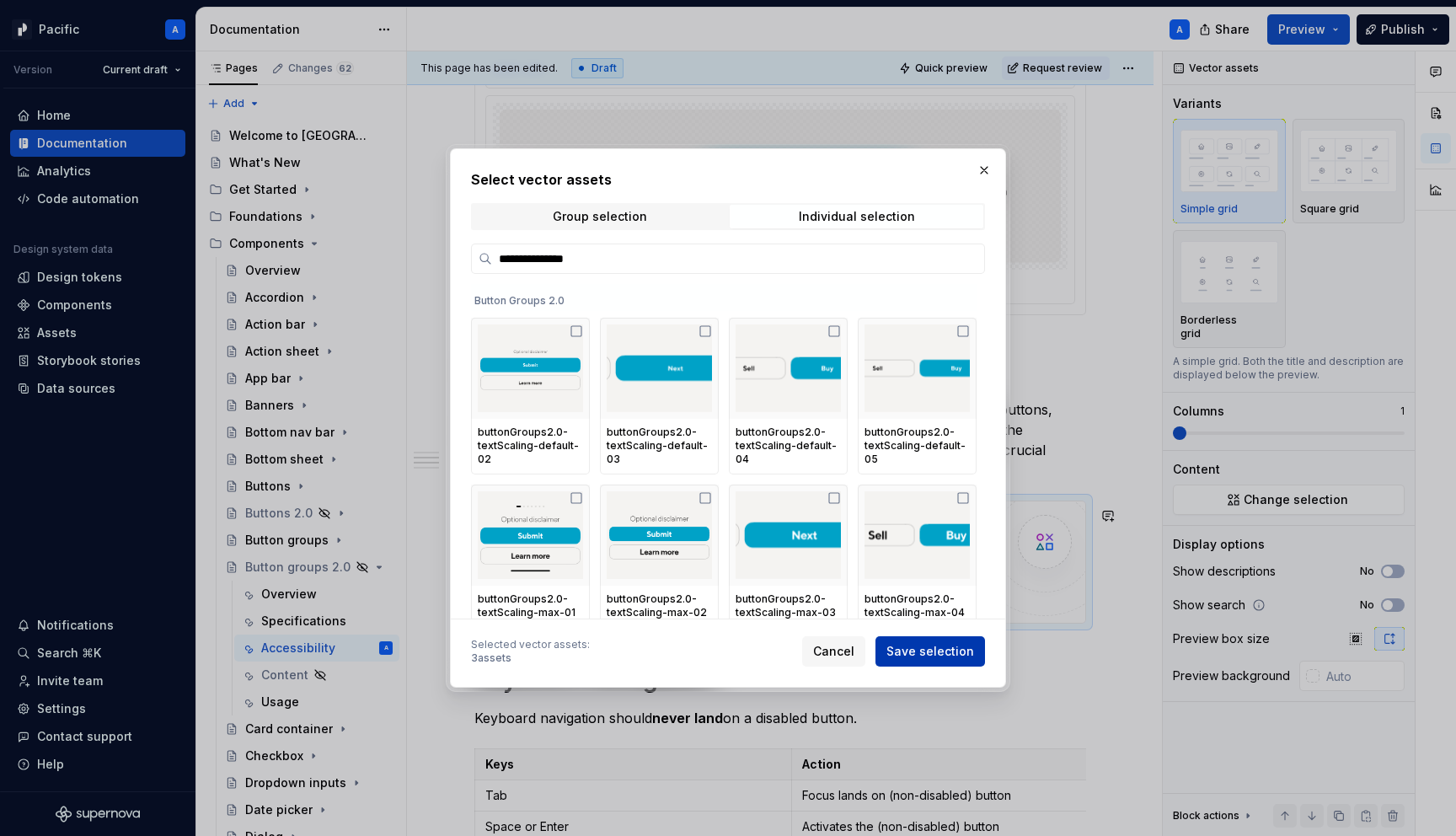
click at [954, 652] on span "Save selection" at bounding box center [930, 651] width 87 height 17
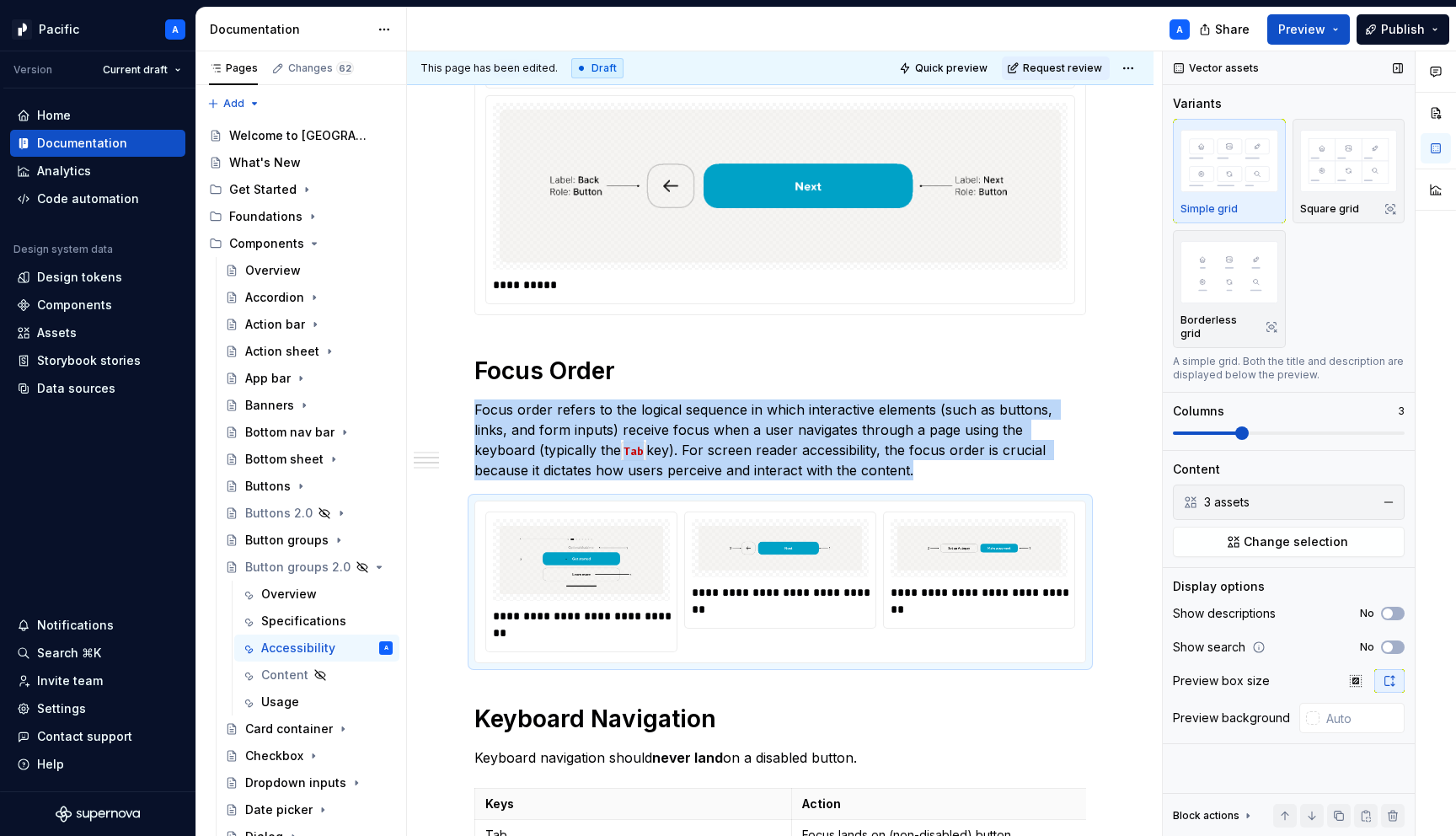
scroll to position [1423, 0]
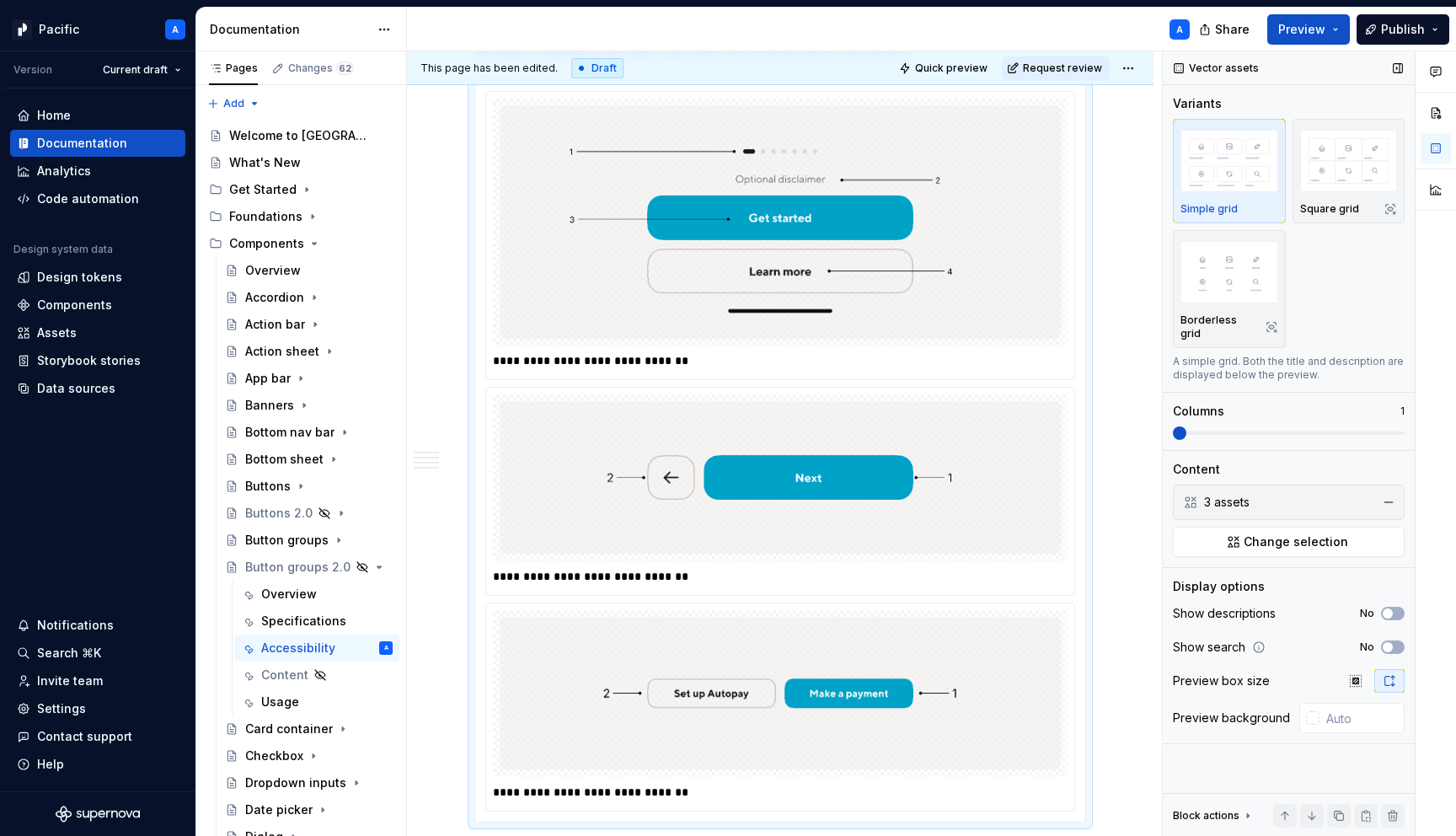
click at [1173, 440] on span at bounding box center [1179, 433] width 13 height 13
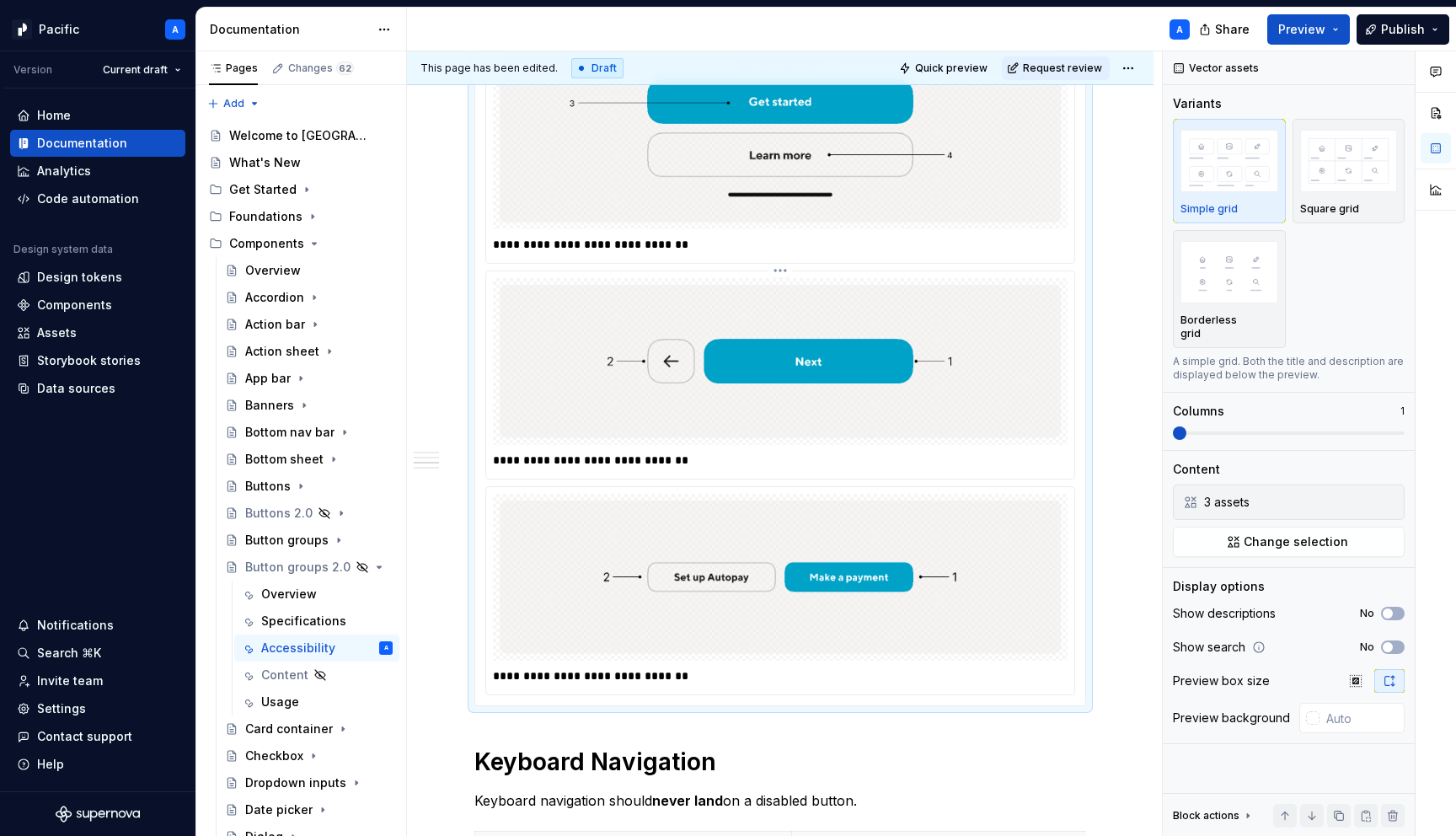
scroll to position [1557, 0]
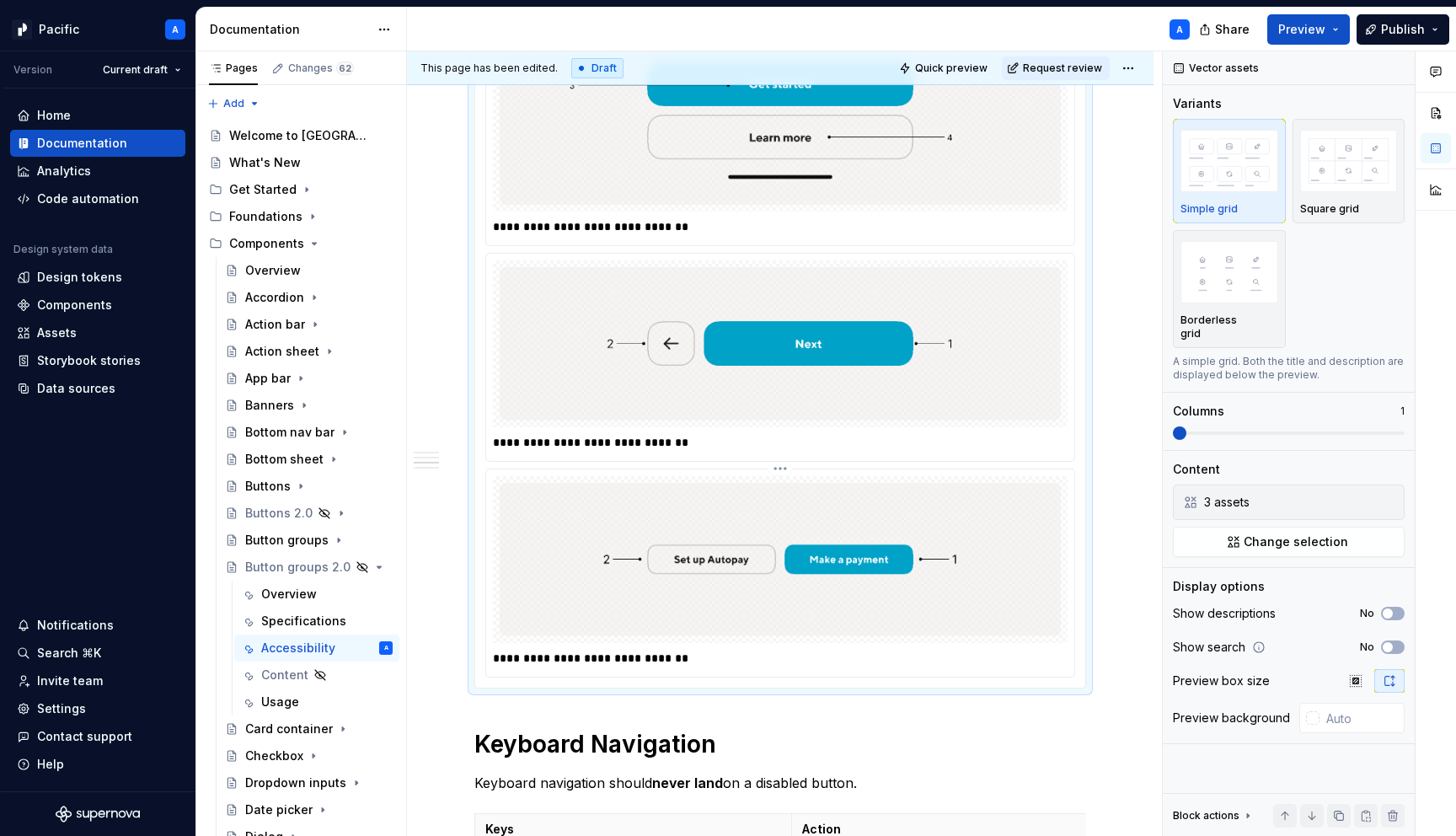
click at [951, 519] on img at bounding box center [780, 559] width 561 height 154
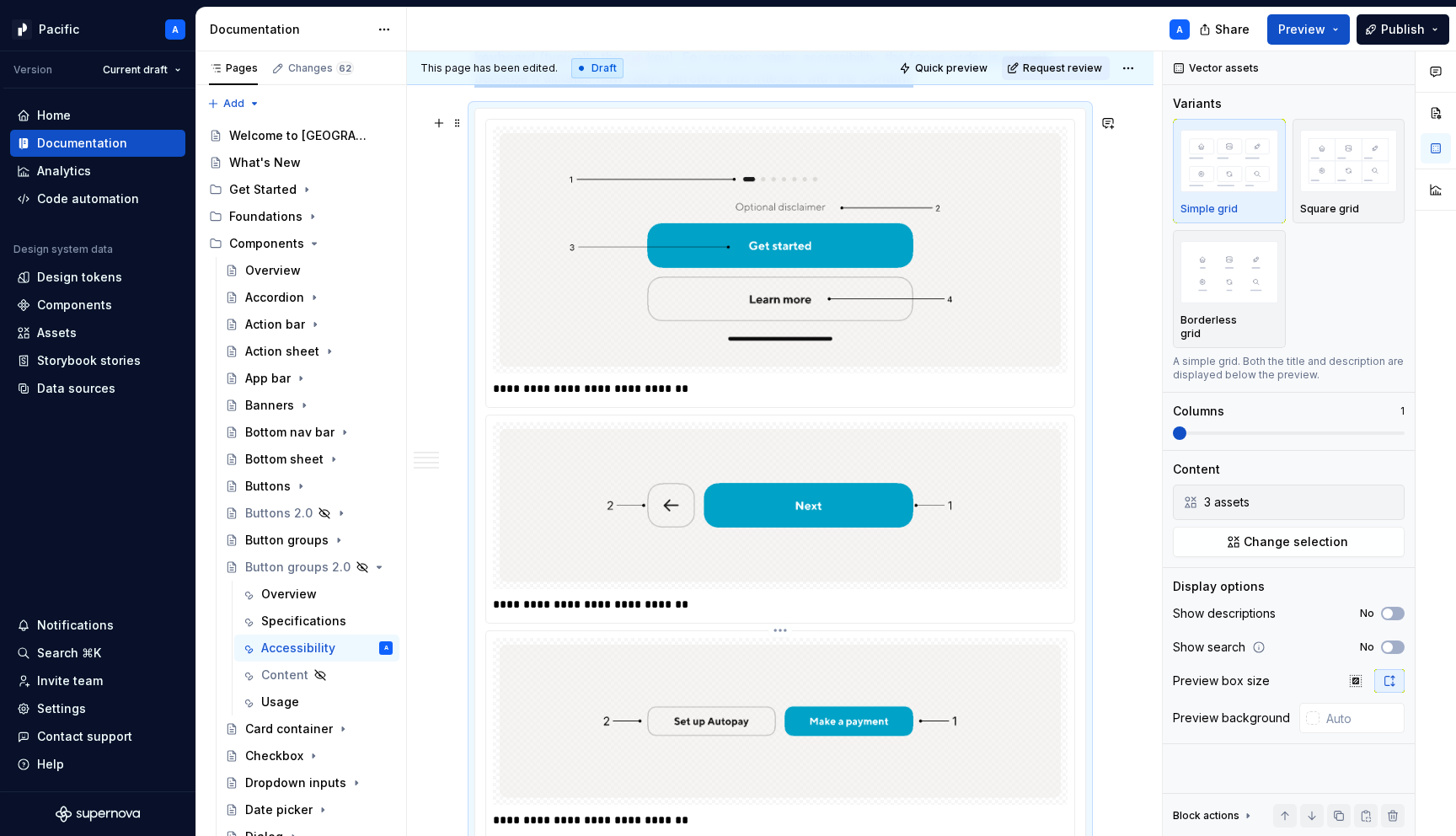
scroll to position [1400, 0]
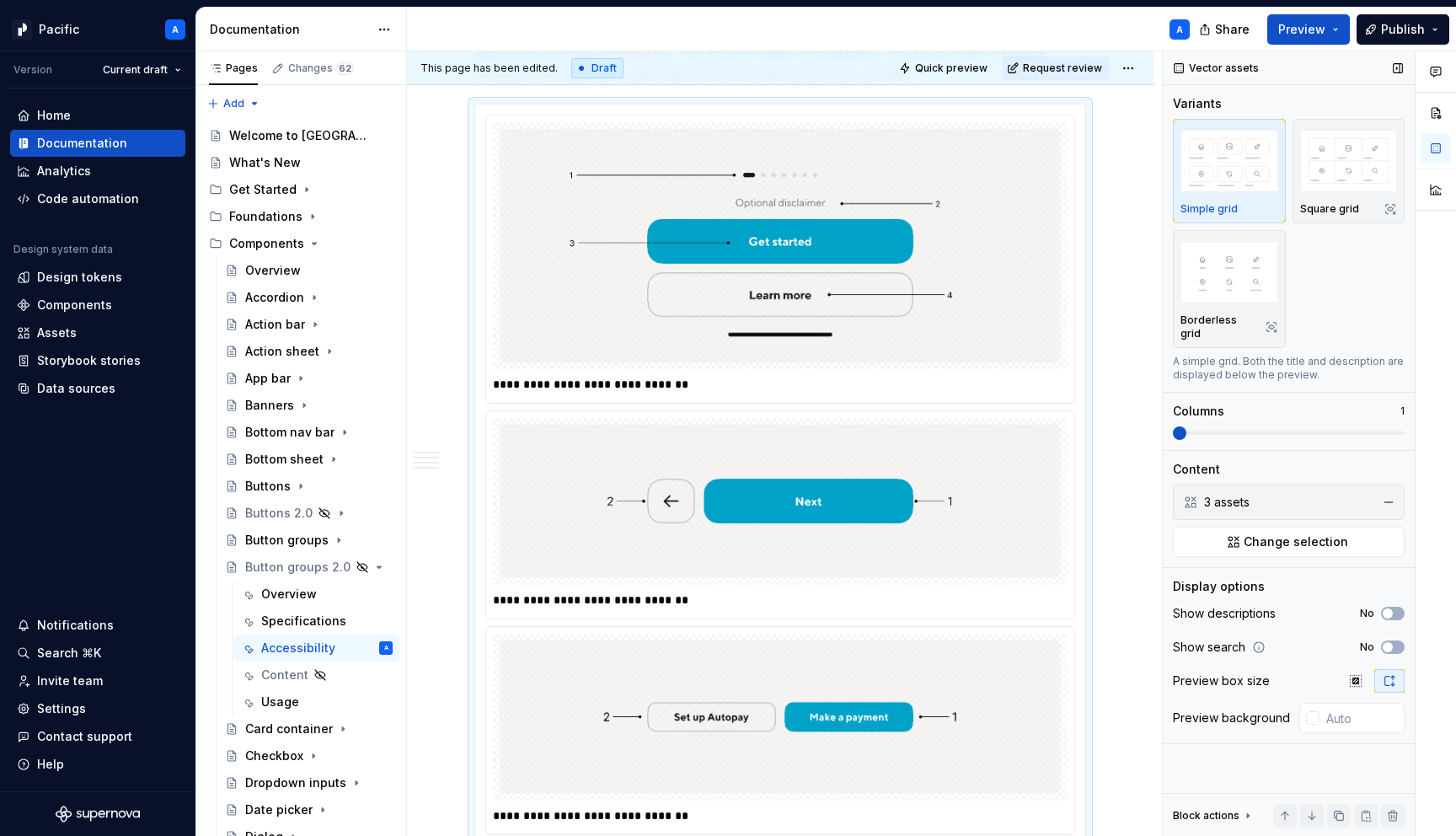
click at [1361, 494] on div "3 assets" at bounding box center [1286, 502] width 166 height 17
click at [1312, 534] on span "Change selection" at bounding box center [1296, 542] width 104 height 17
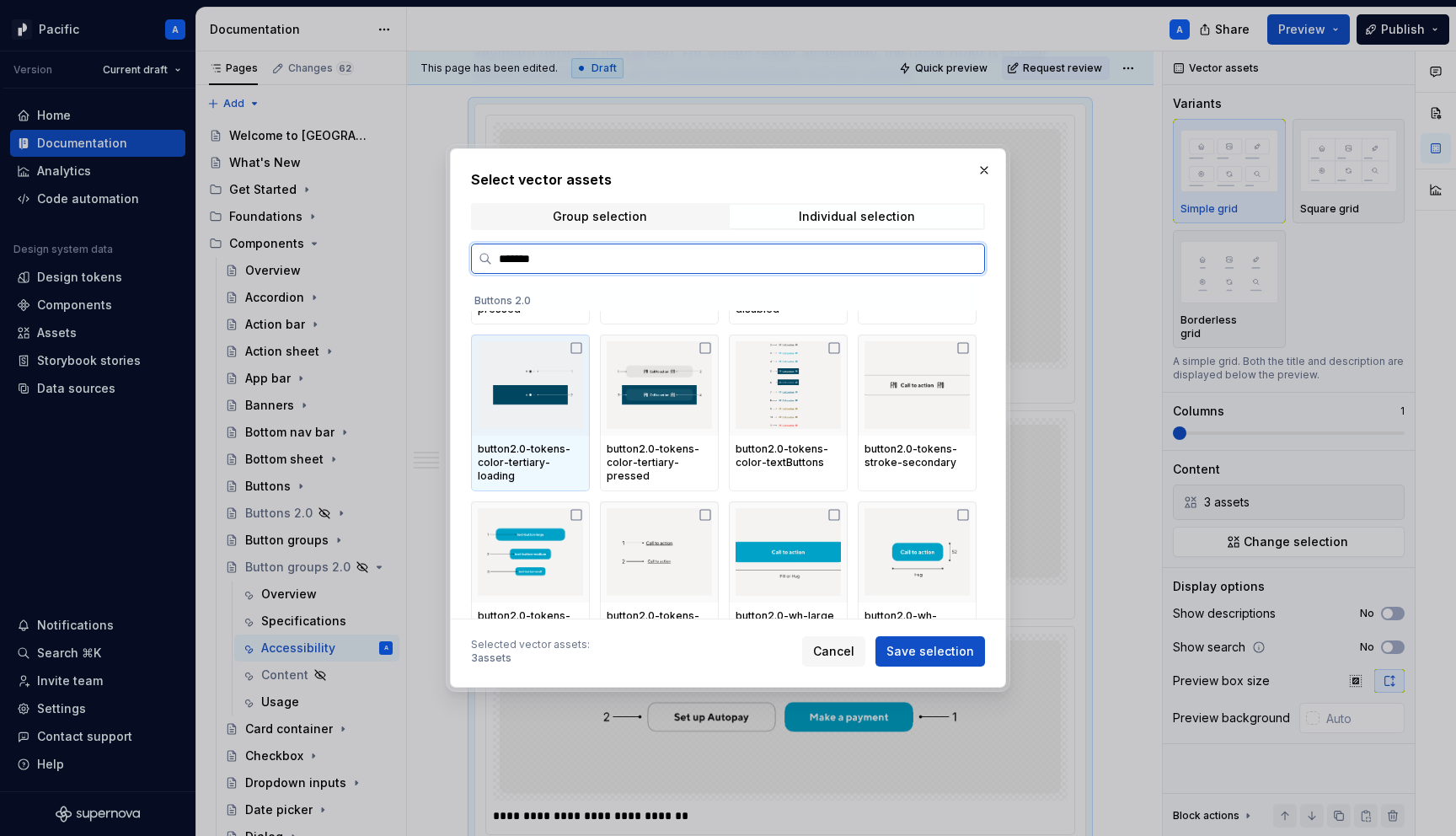
scroll to position [0, 0]
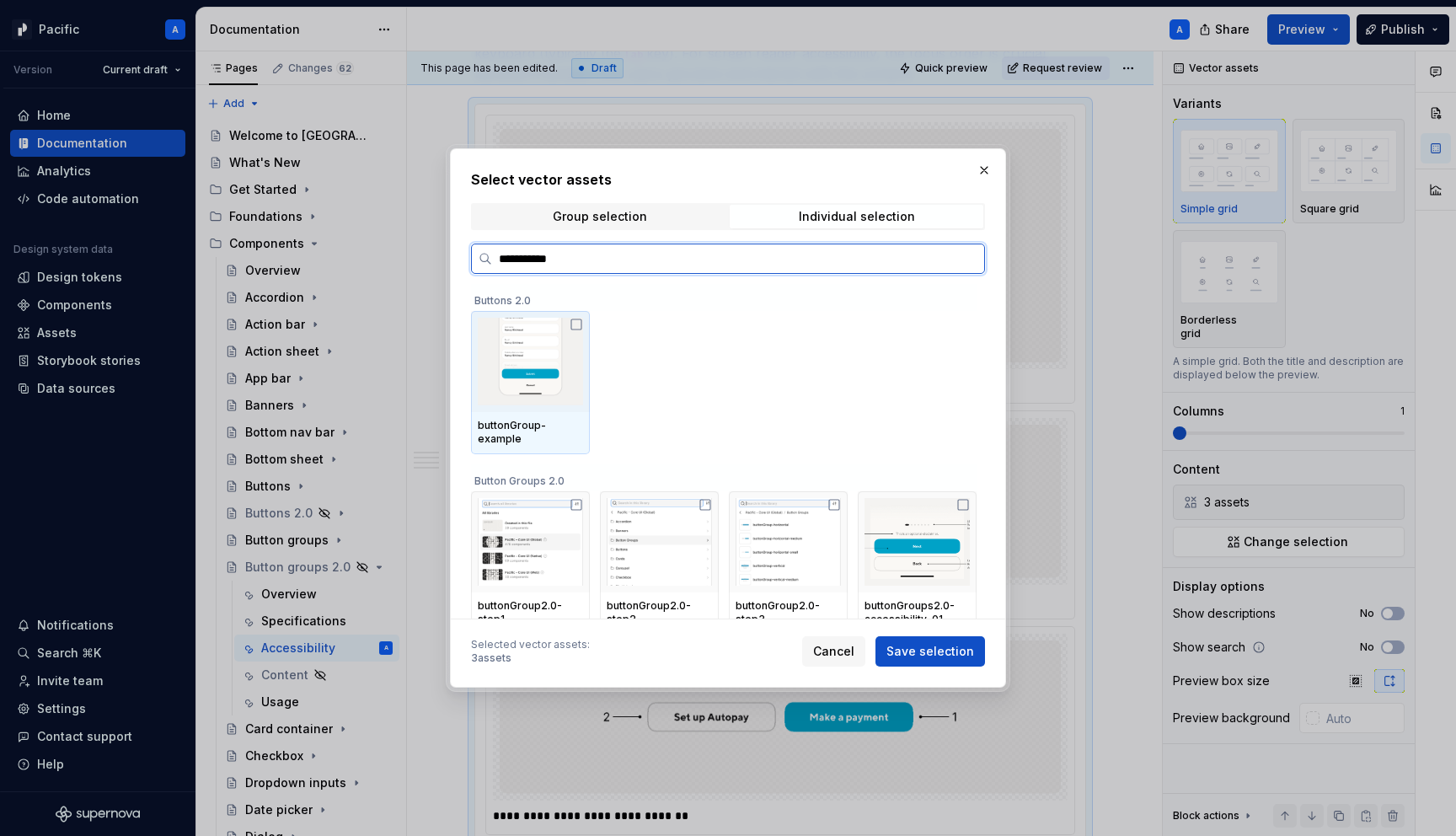
type input "**********"
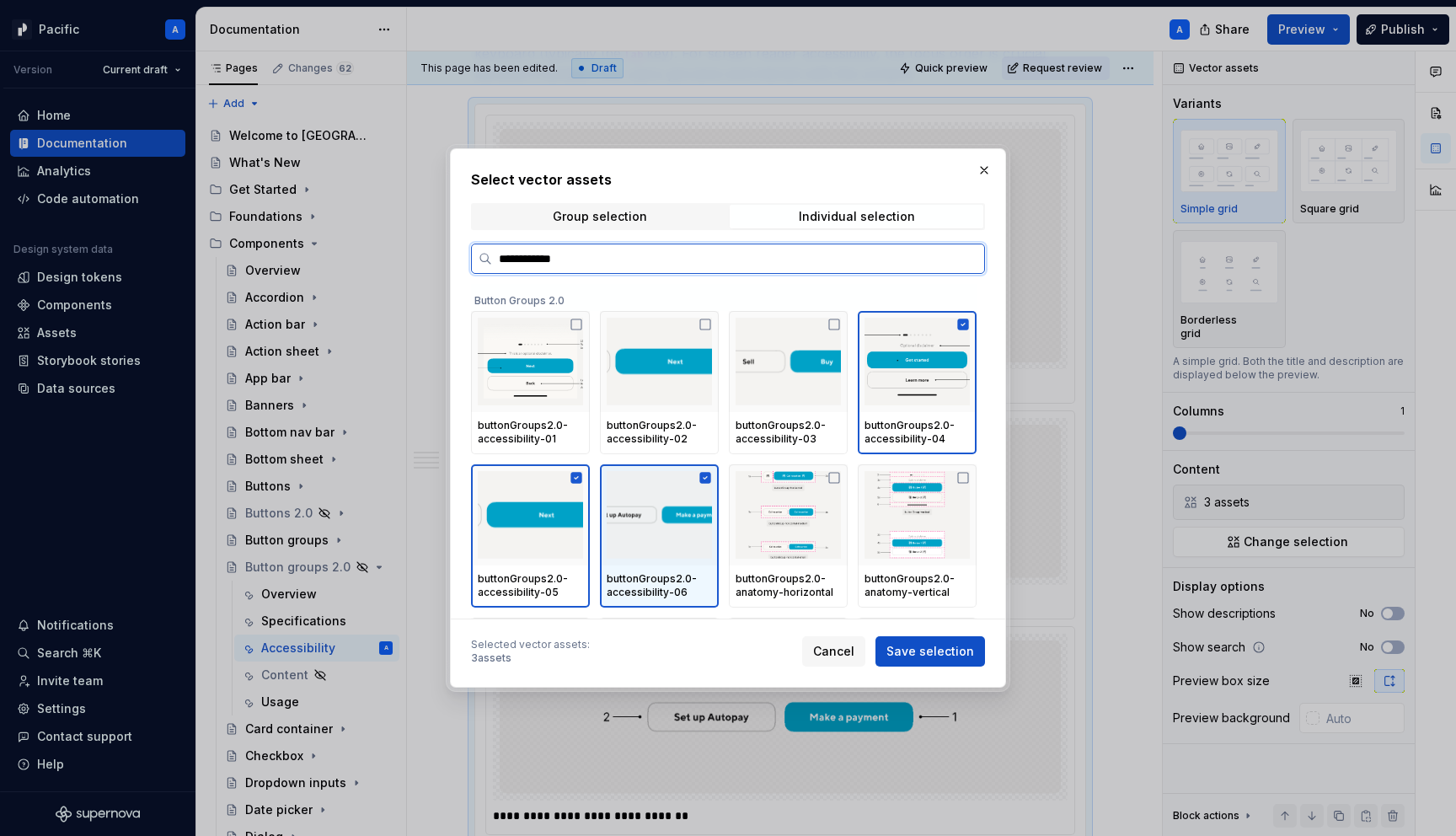
click at [624, 542] on img at bounding box center [659, 515] width 105 height 87
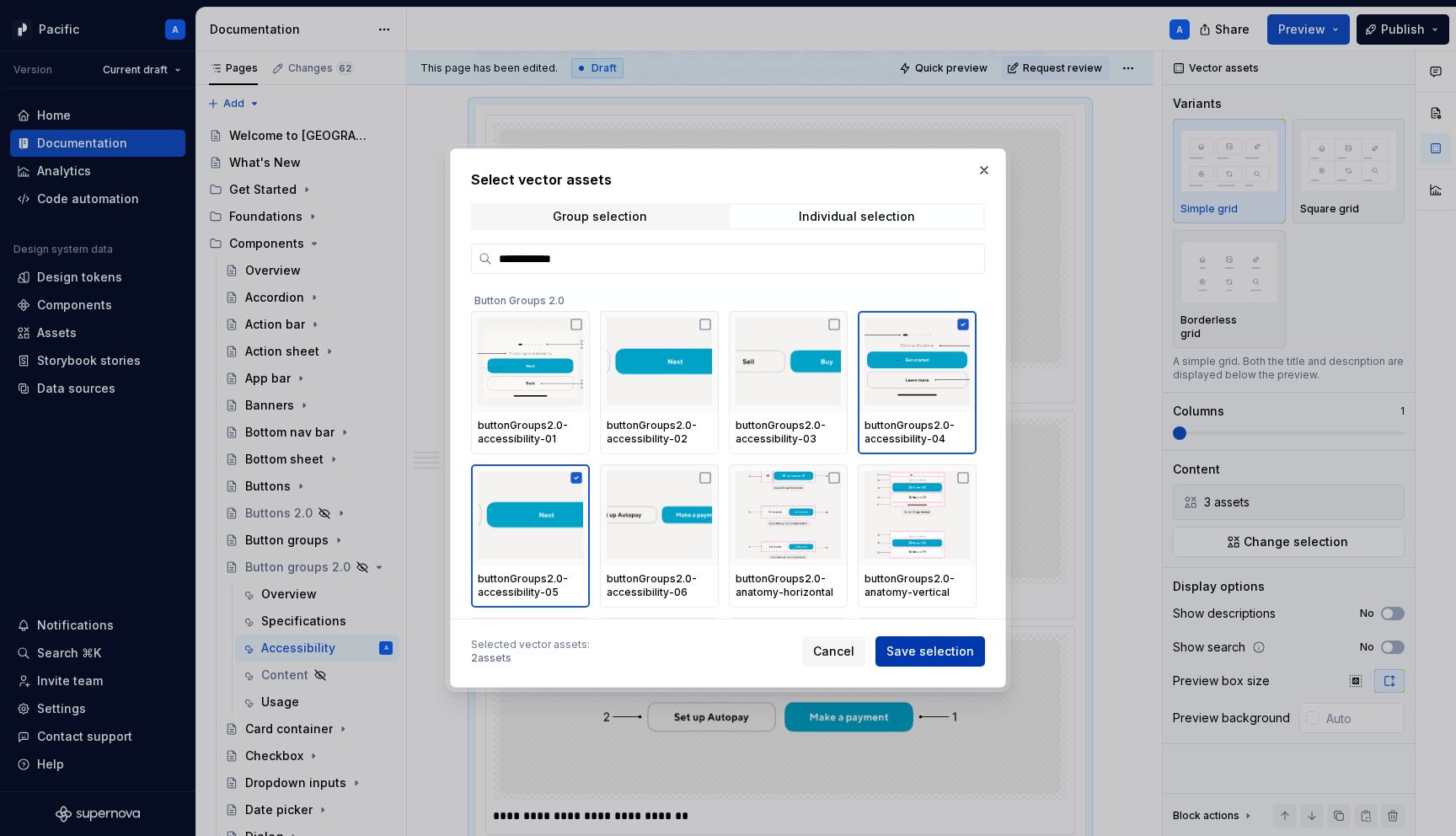
click at [958, 646] on span "Save selection" at bounding box center [930, 651] width 87 height 17
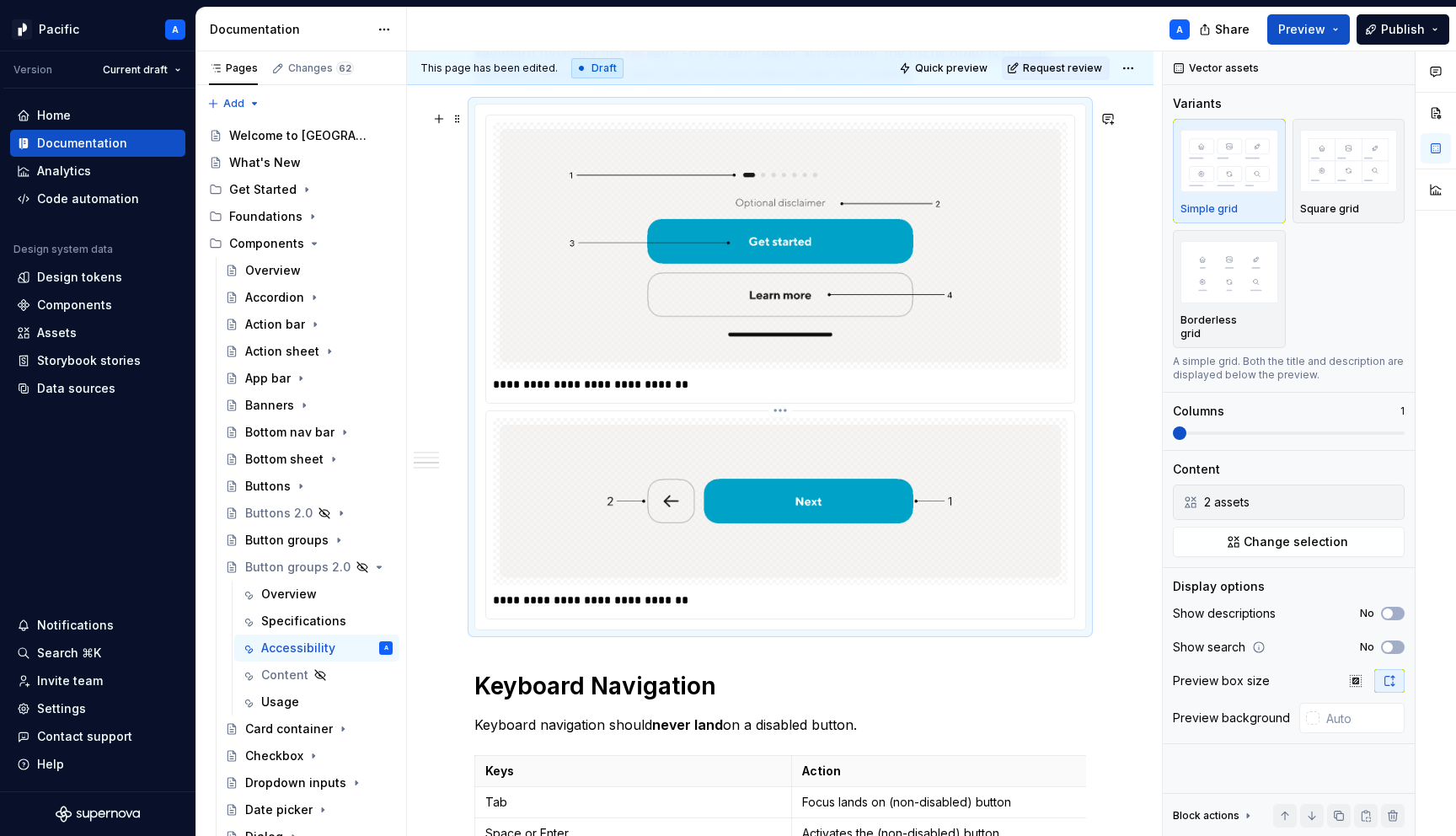
click at [698, 598] on div "**********" at bounding box center [780, 515] width 589 height 208
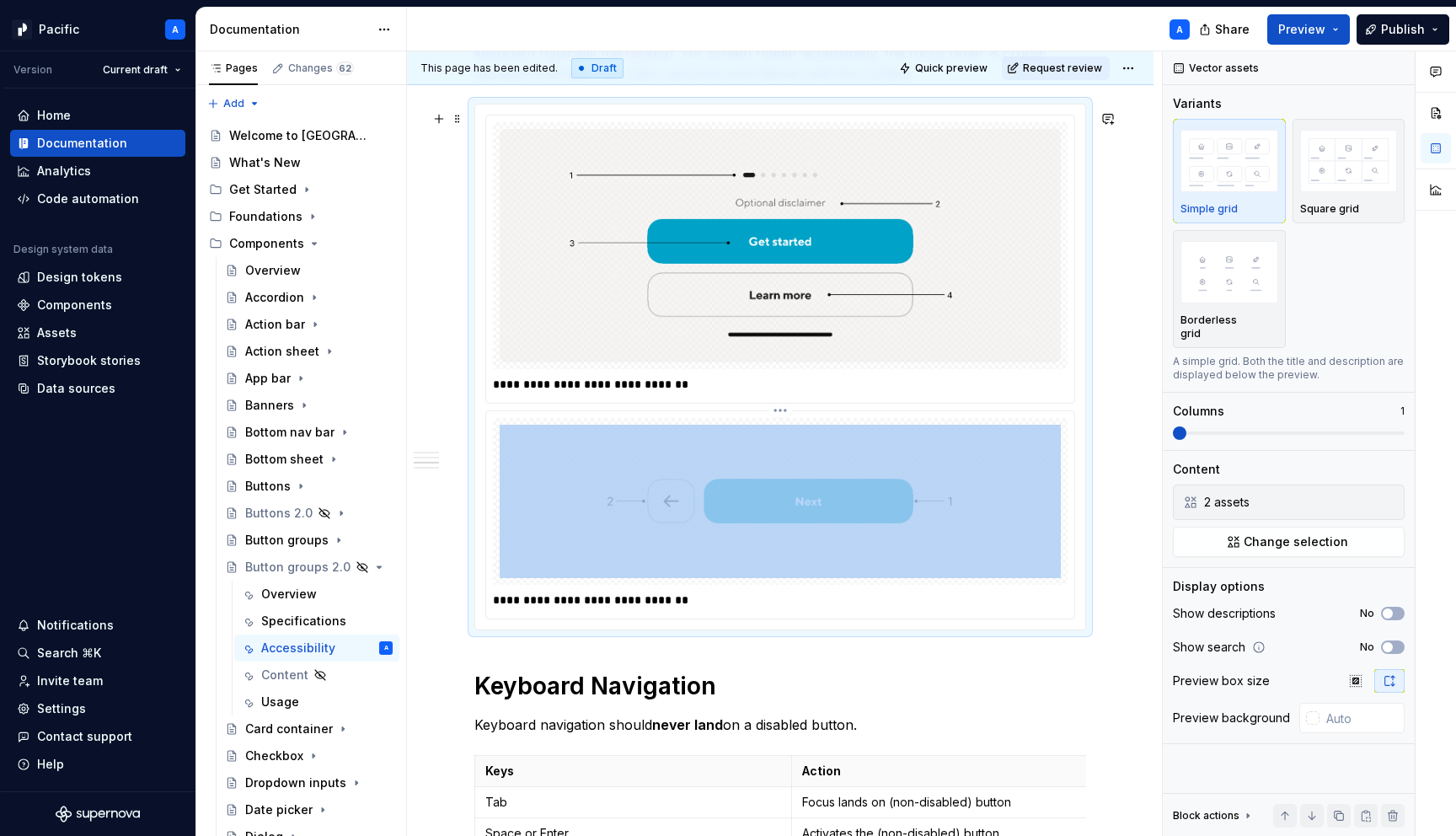
click at [698, 598] on div "**********" at bounding box center [780, 515] width 589 height 208
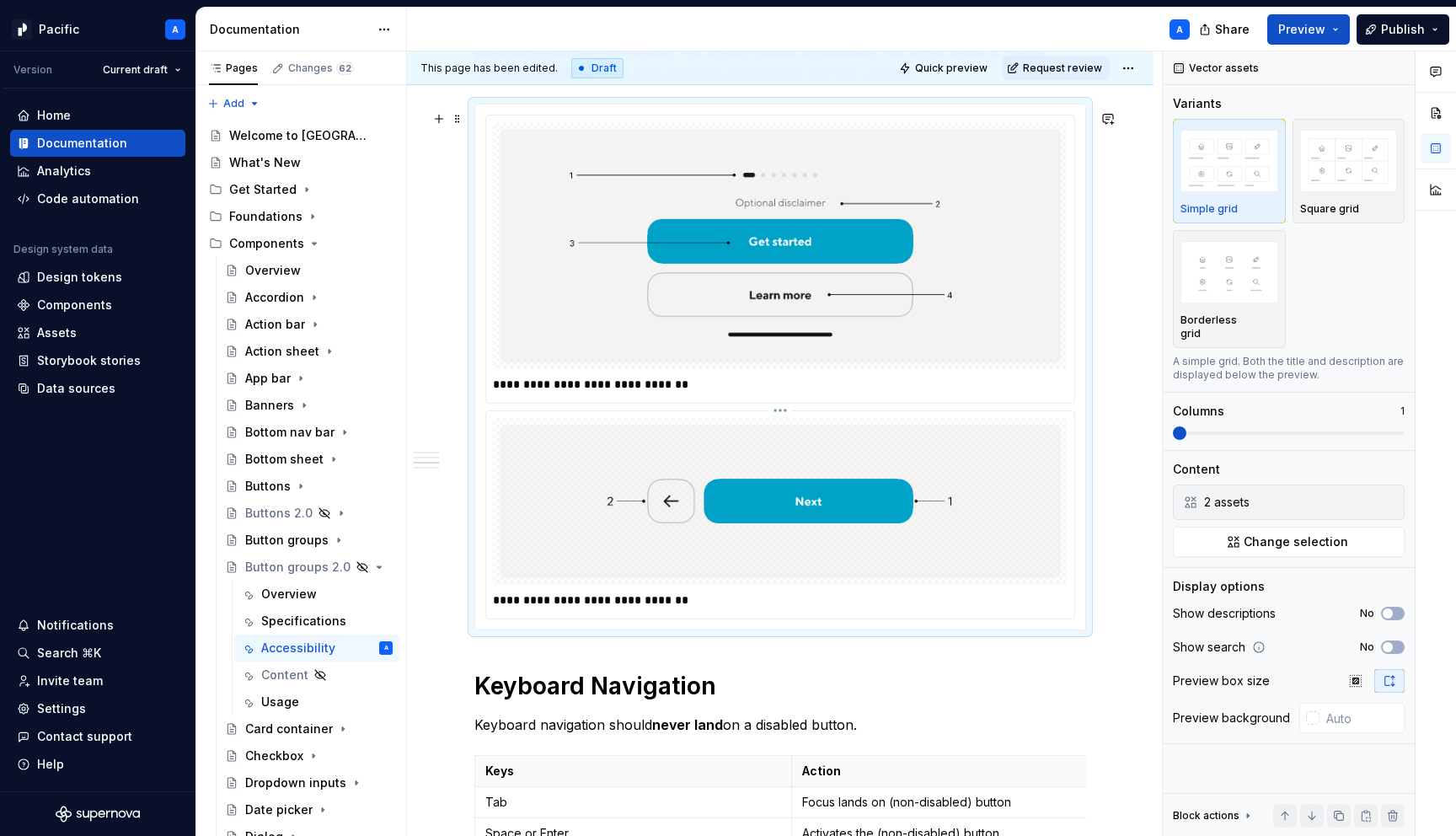
click at [689, 605] on p "**********" at bounding box center [784, 600] width 583 height 17
click at [641, 391] on p "**********" at bounding box center [784, 384] width 583 height 17
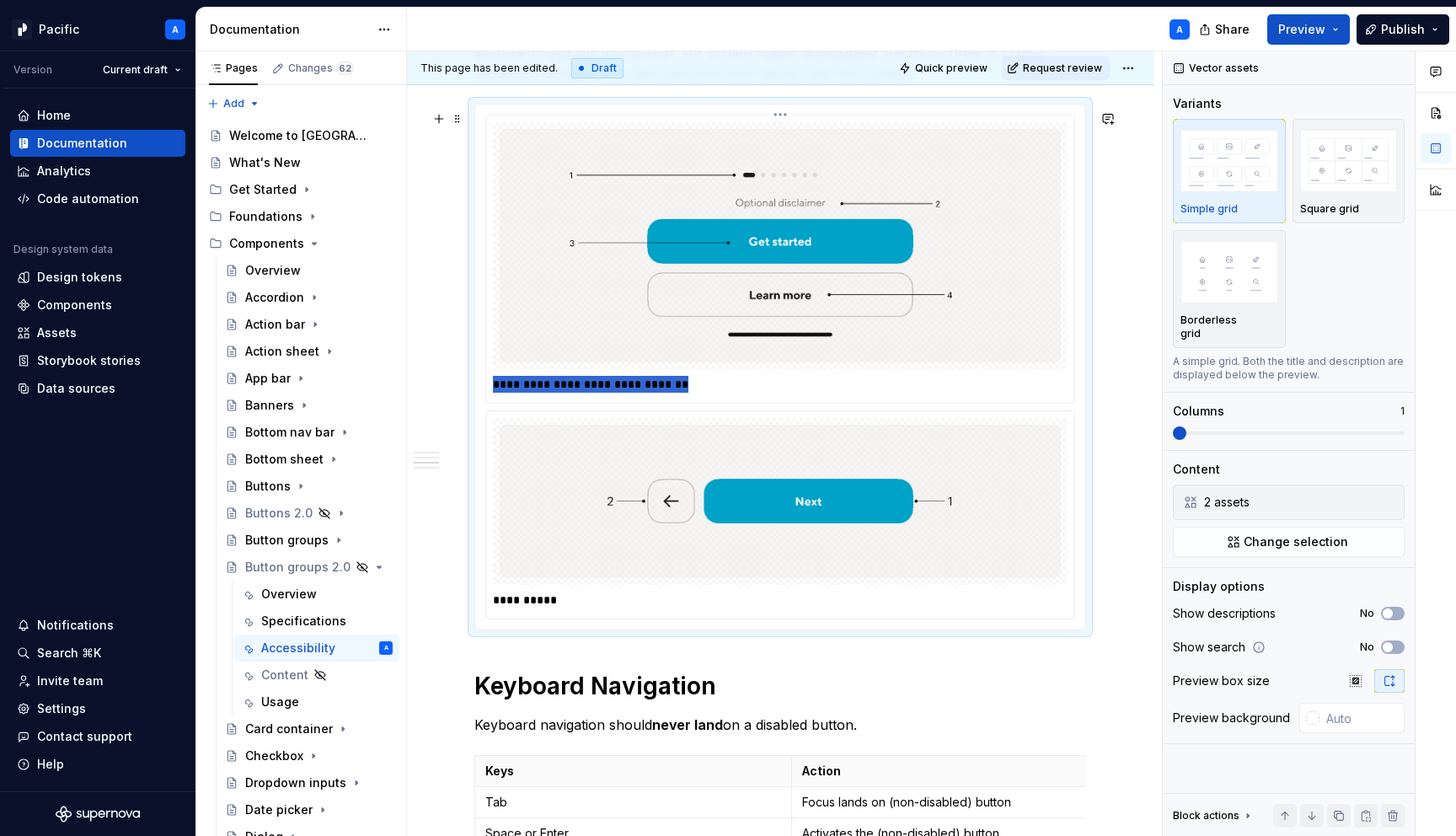
click at [641, 391] on p "**********" at bounding box center [784, 384] width 583 height 17
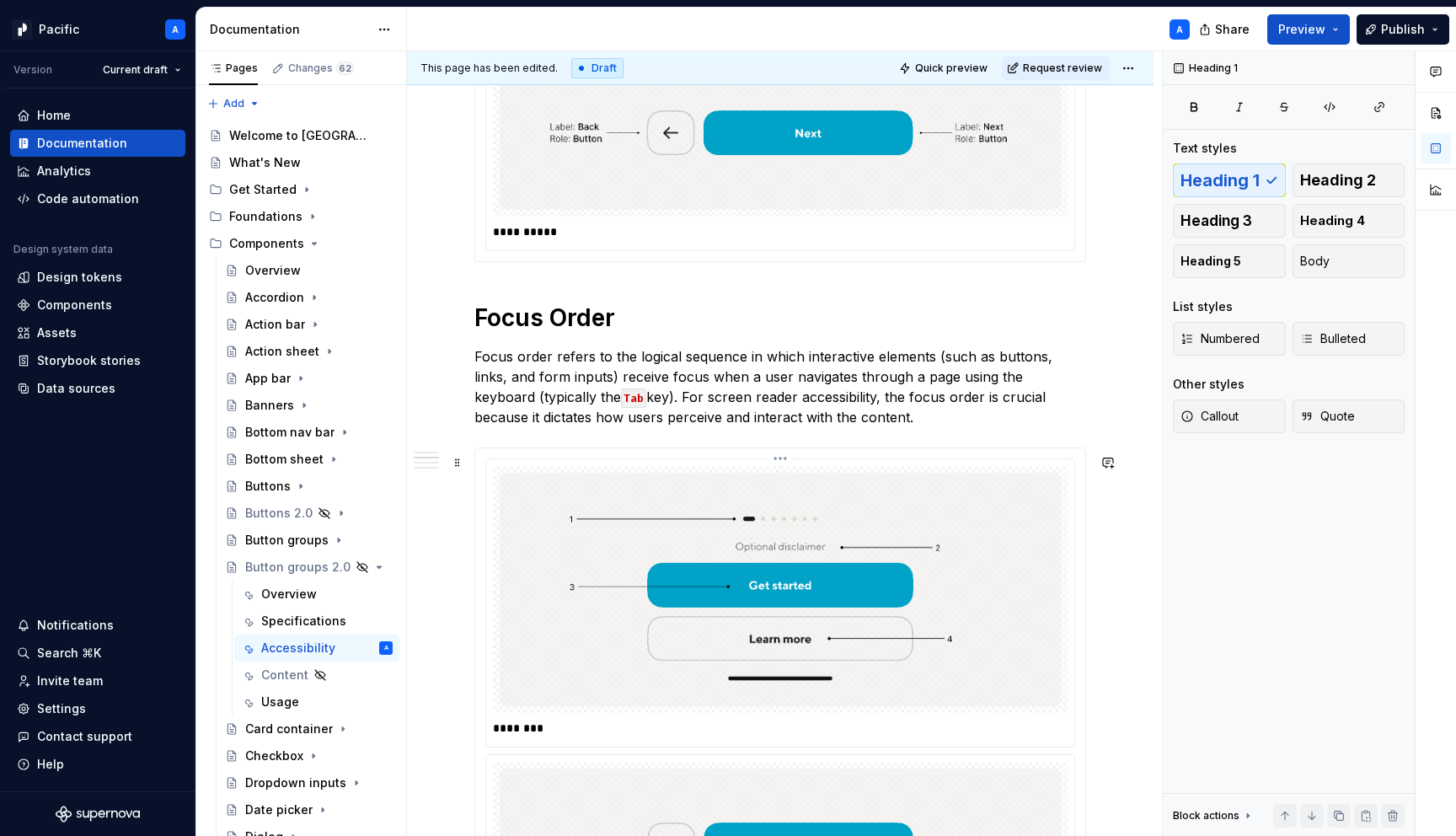
scroll to position [1028, 0]
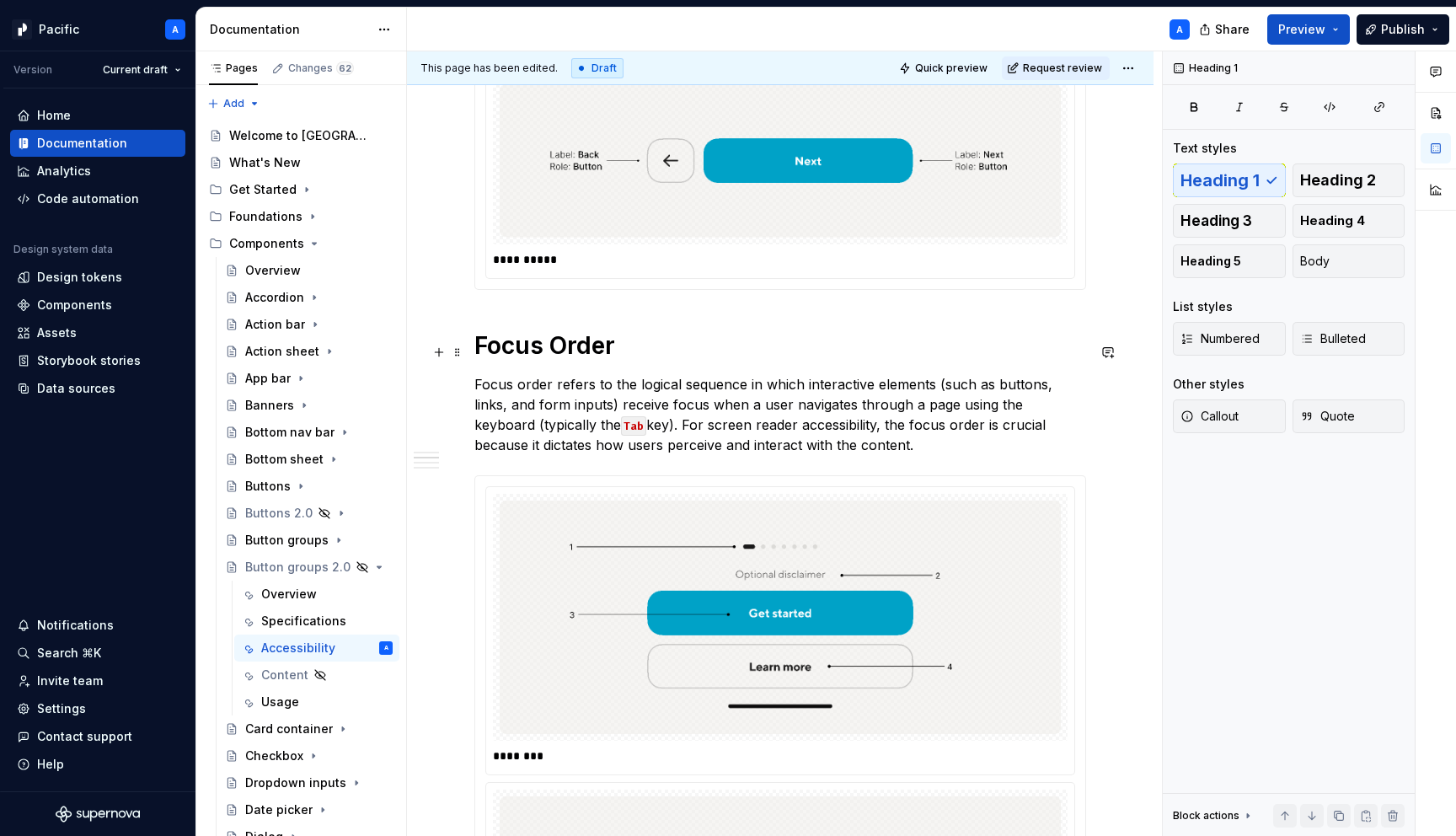
click at [479, 354] on h1 "Focus Order" at bounding box center [779, 345] width 611 height 30
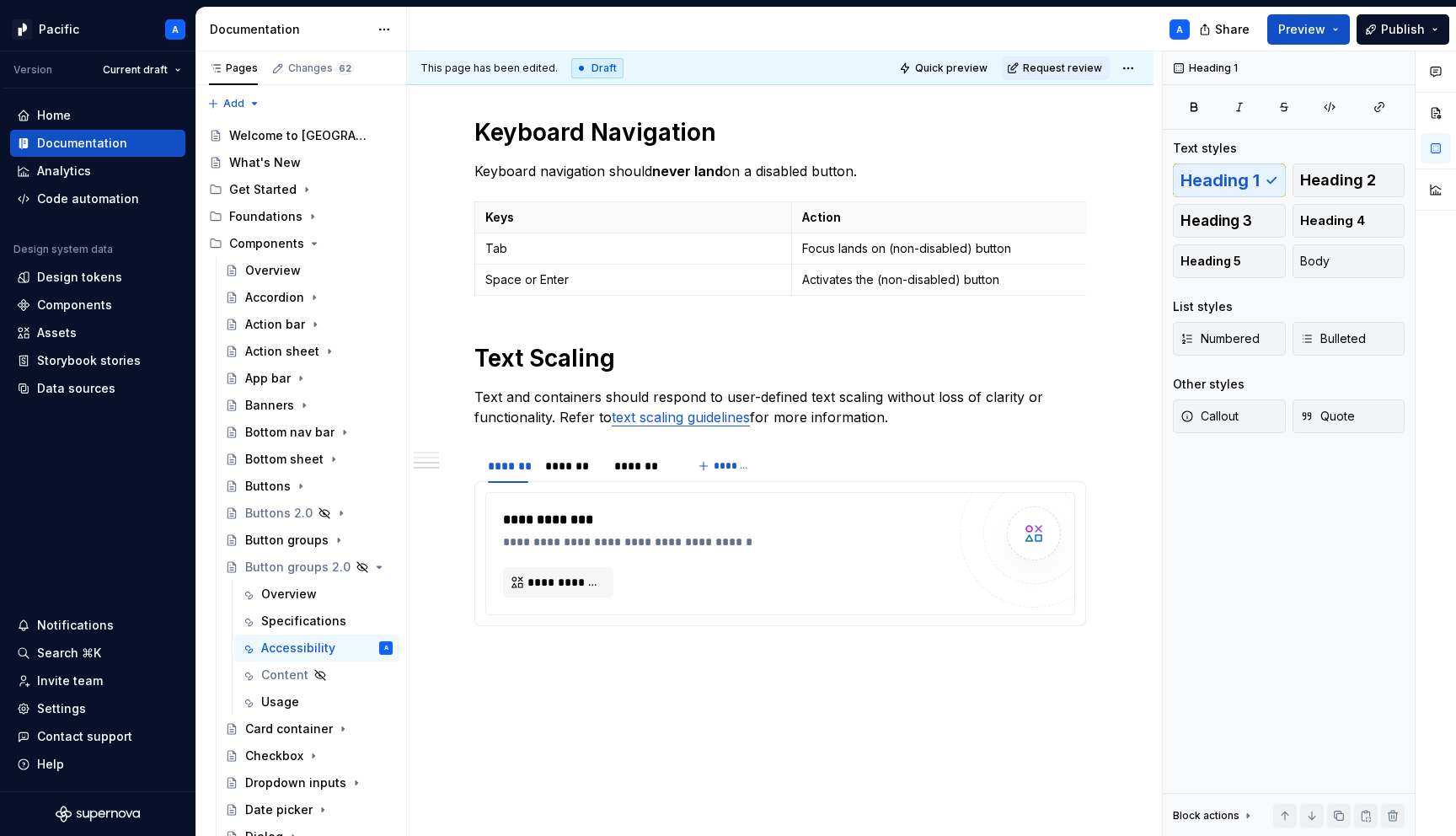
scroll to position [2032, 0]
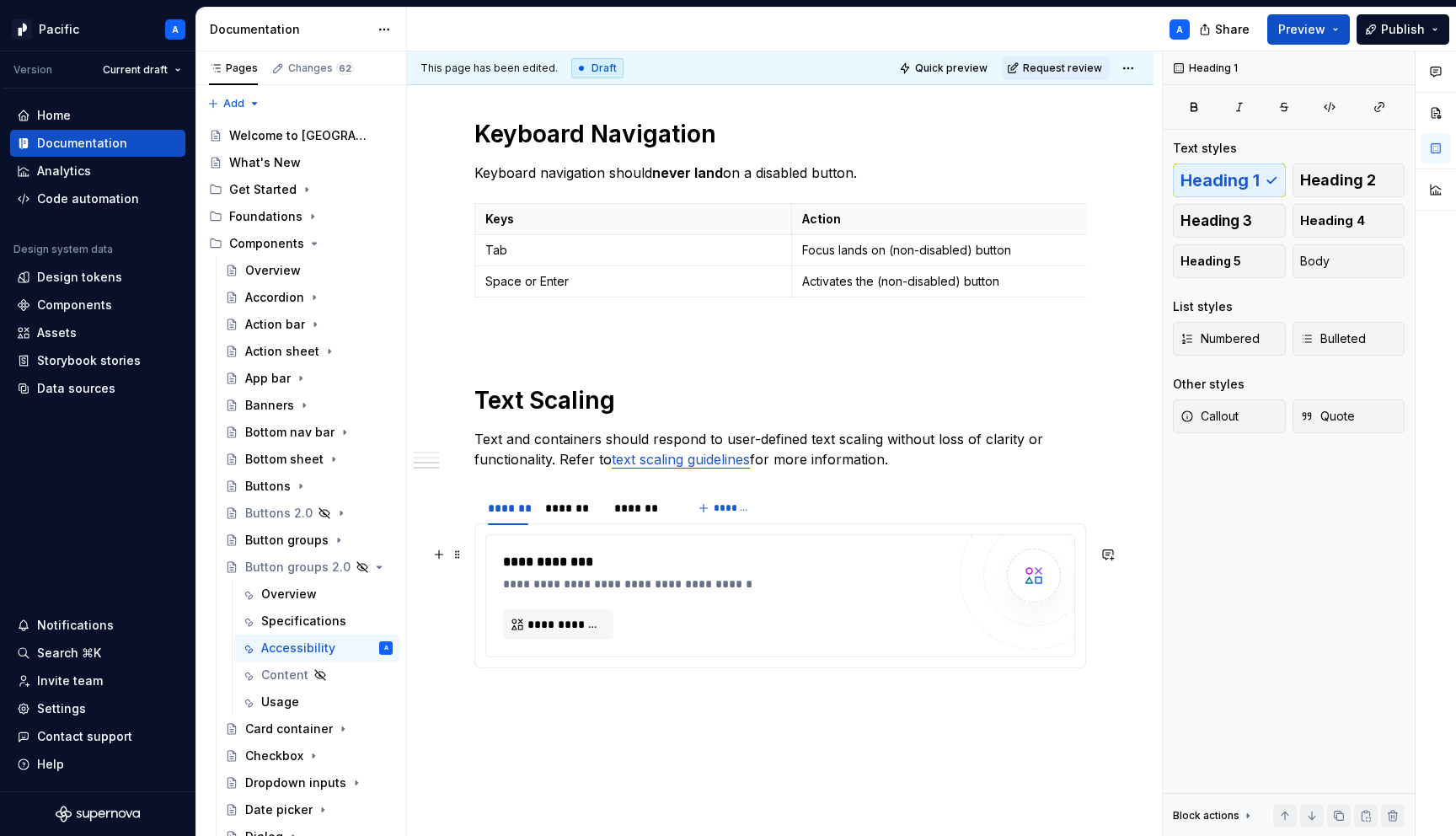
click at [591, 592] on div "**********" at bounding box center [729, 584] width 451 height 17
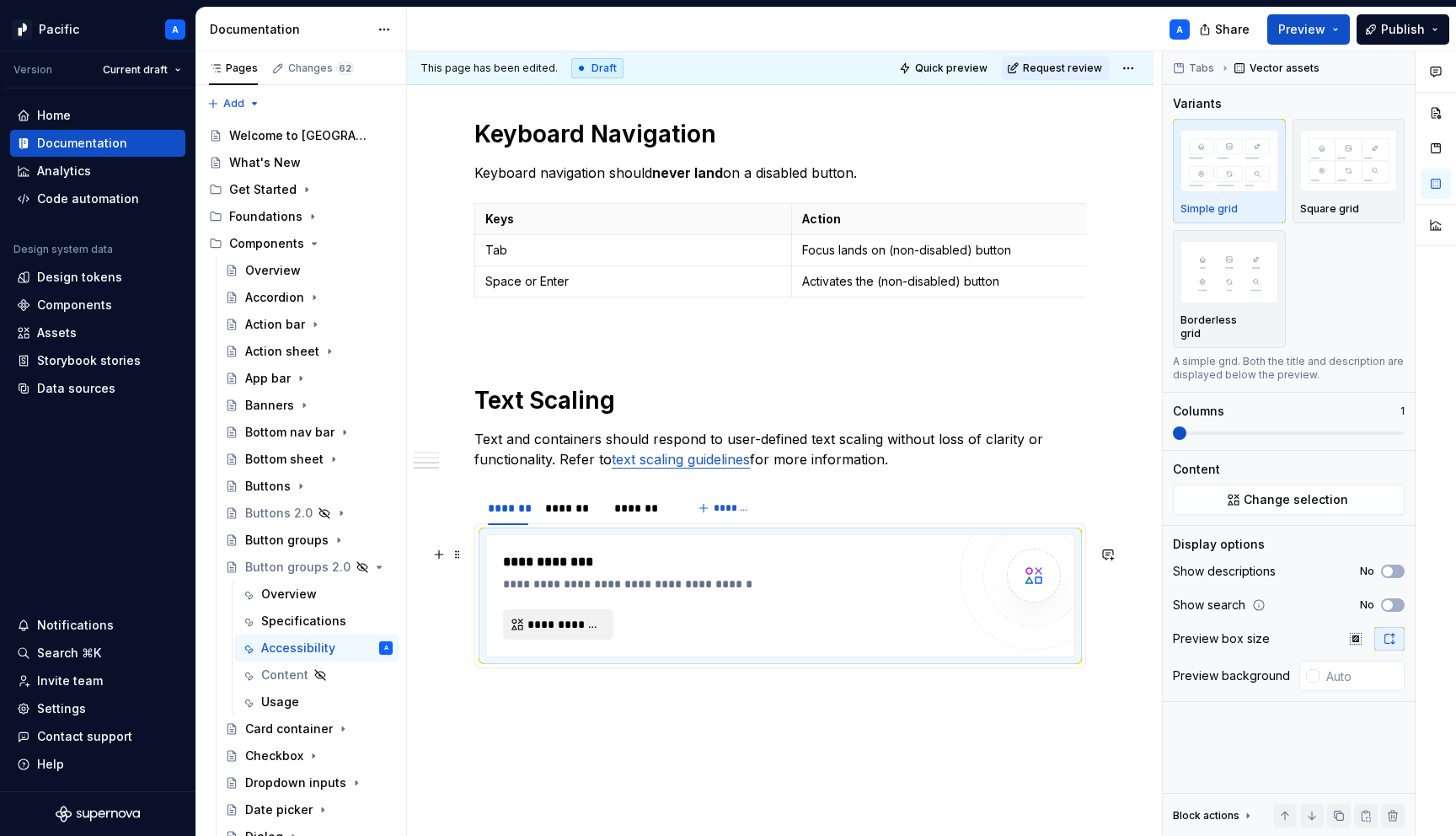
click at [589, 633] on span "**********" at bounding box center [564, 625] width 75 height 17
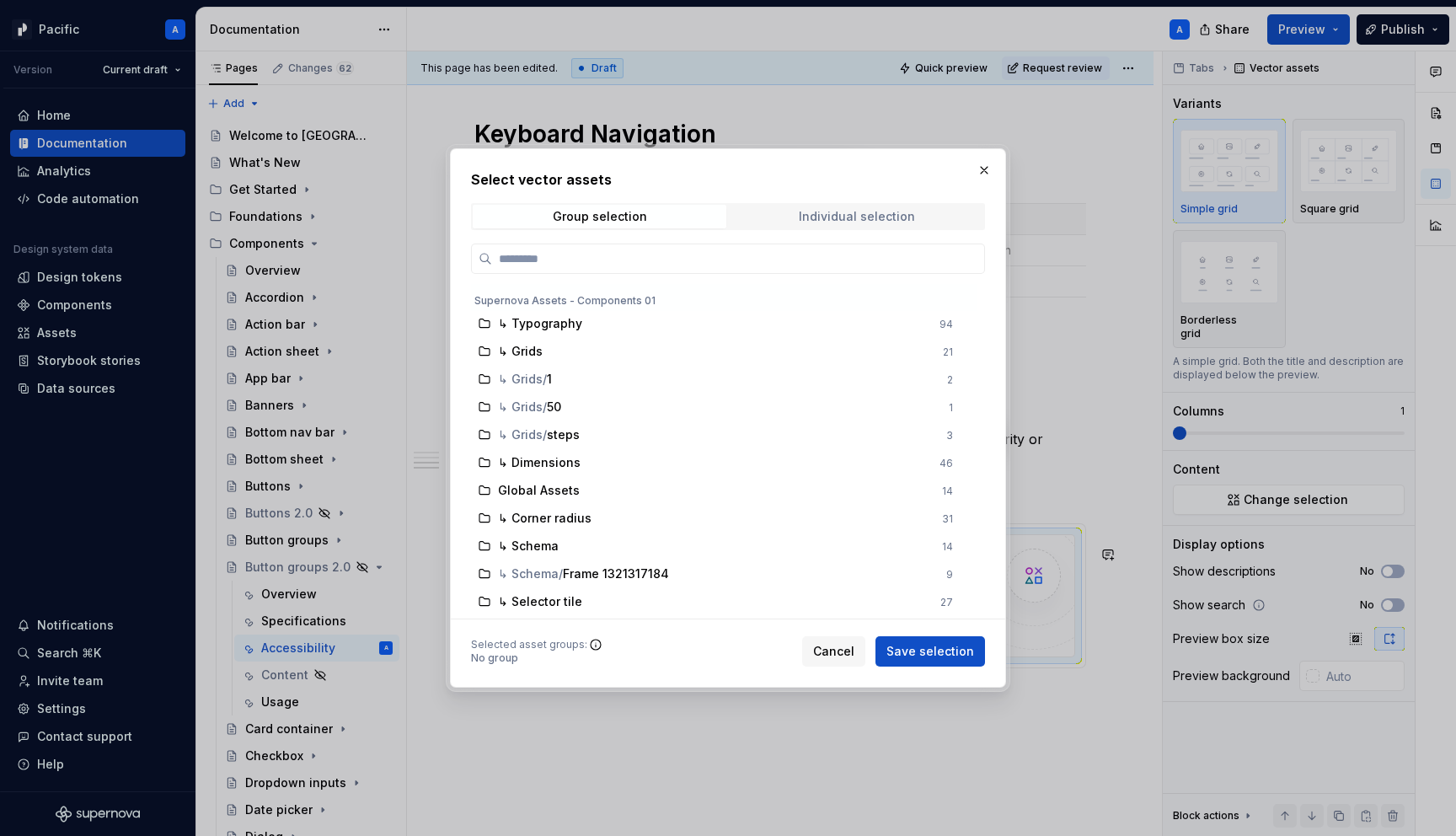
click at [812, 225] on span "Individual selection" at bounding box center [857, 216] width 254 height 24
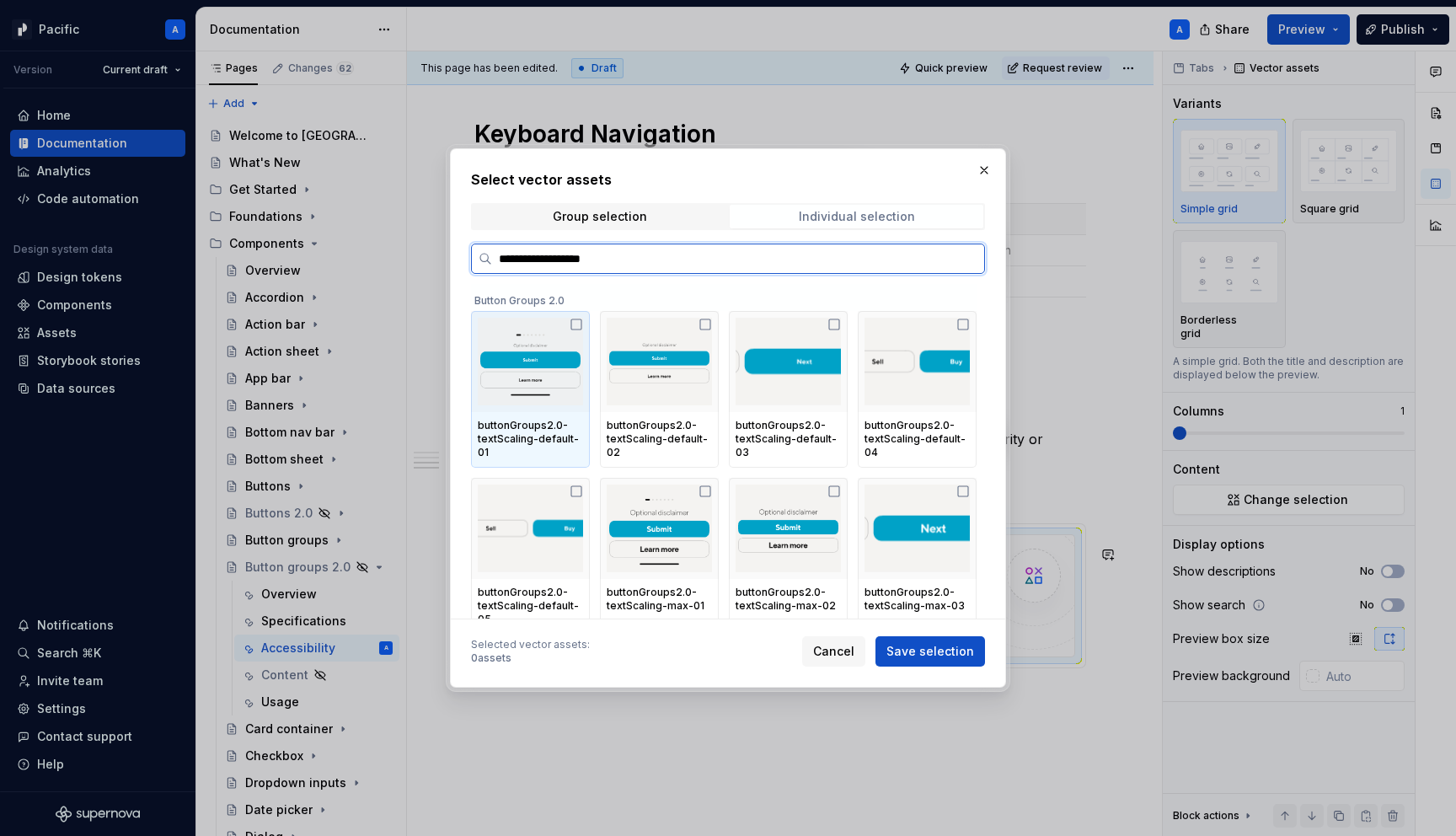
type input "**********"
click at [537, 416] on div "buttonGroups2.0-textScaling-default-01" at bounding box center [530, 440] width 118 height 56
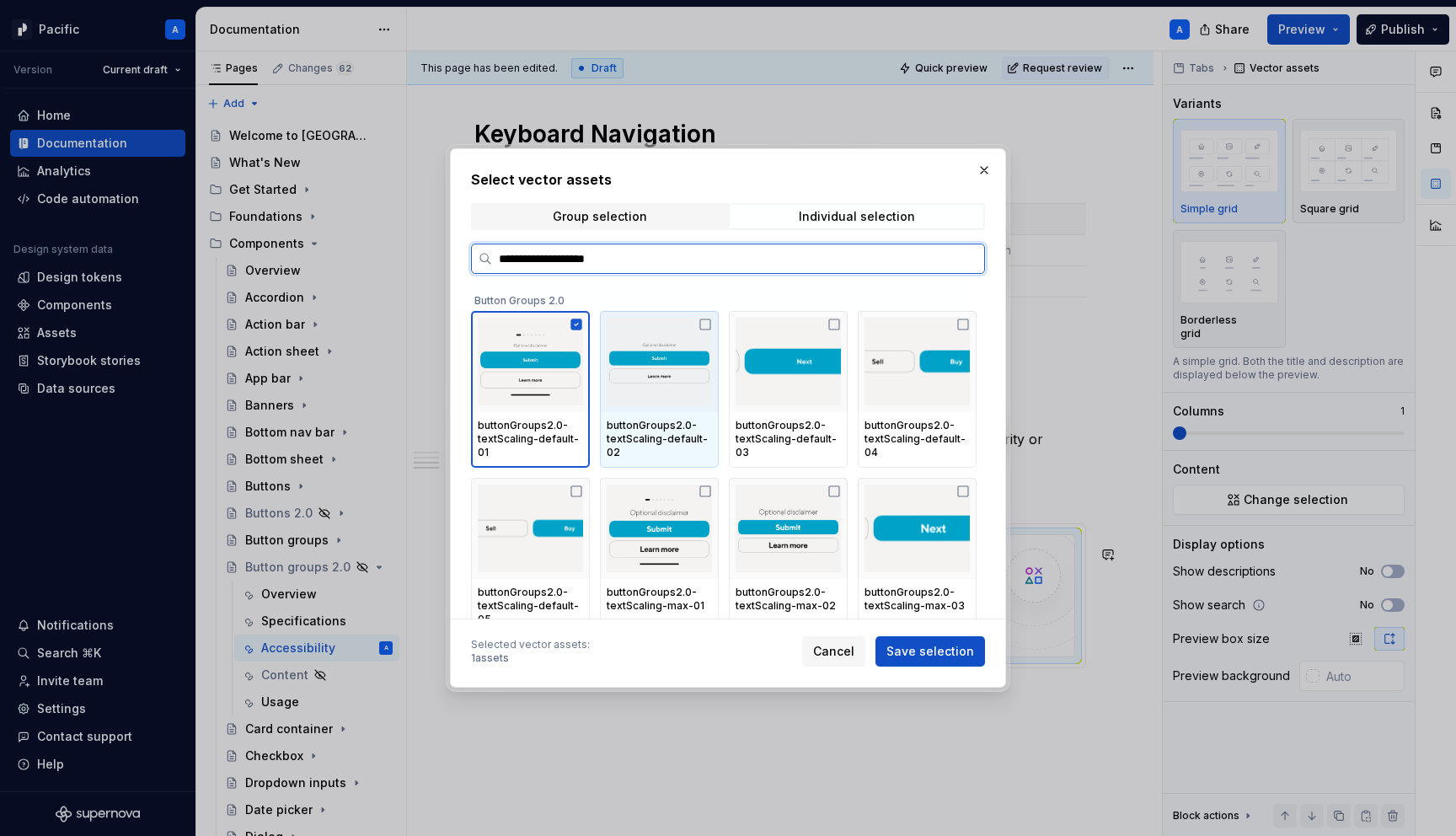
click at [657, 432] on div "buttonGroups2.0-textScaling-default-02" at bounding box center [659, 439] width 105 height 41
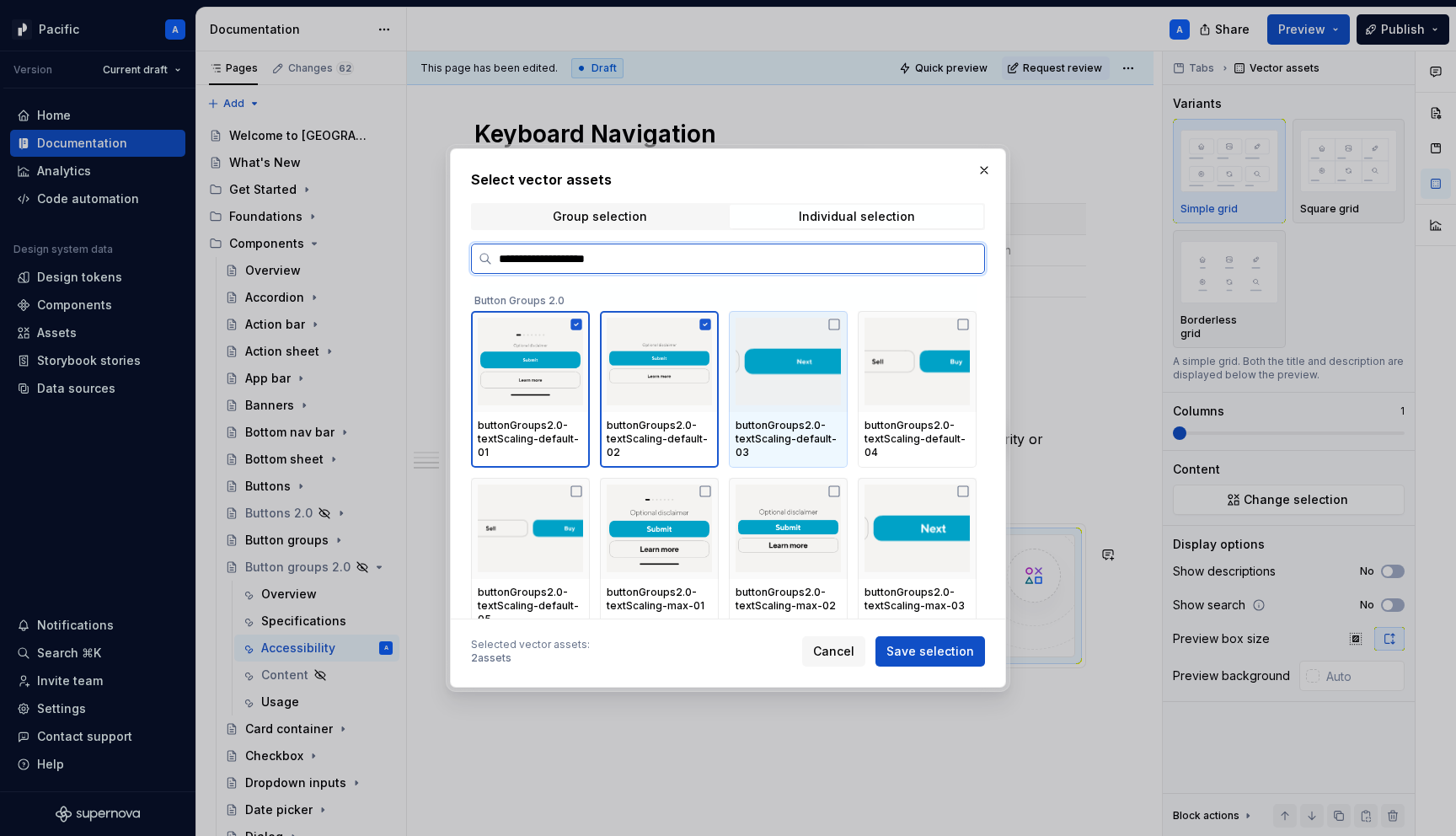
click at [805, 427] on div "buttonGroups2.0-textScaling-default-03" at bounding box center [788, 439] width 105 height 41
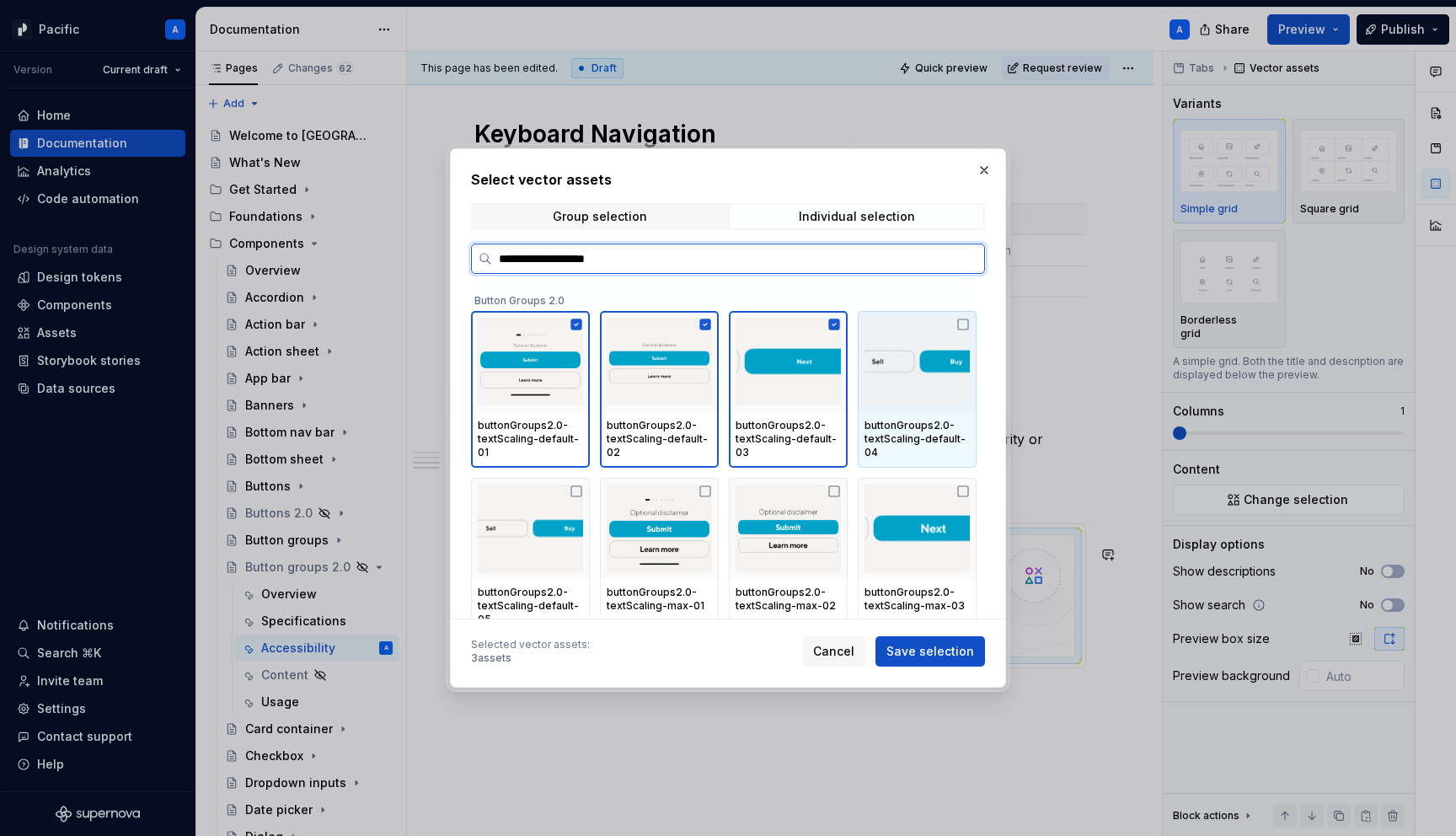
click at [937, 426] on div "buttonGroups2.0-textScaling-default-04" at bounding box center [917, 439] width 105 height 41
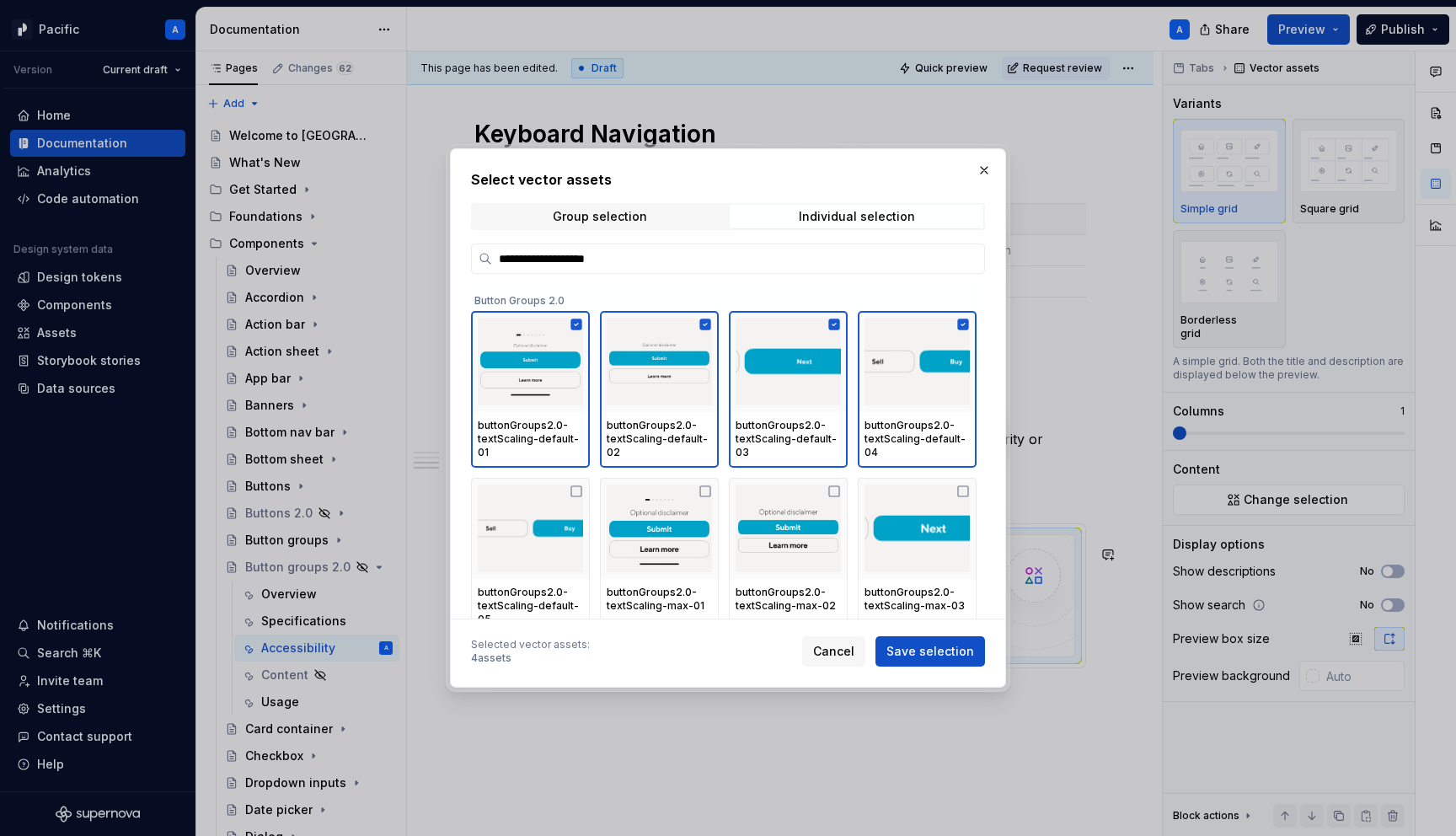
scroll to position [105, 0]
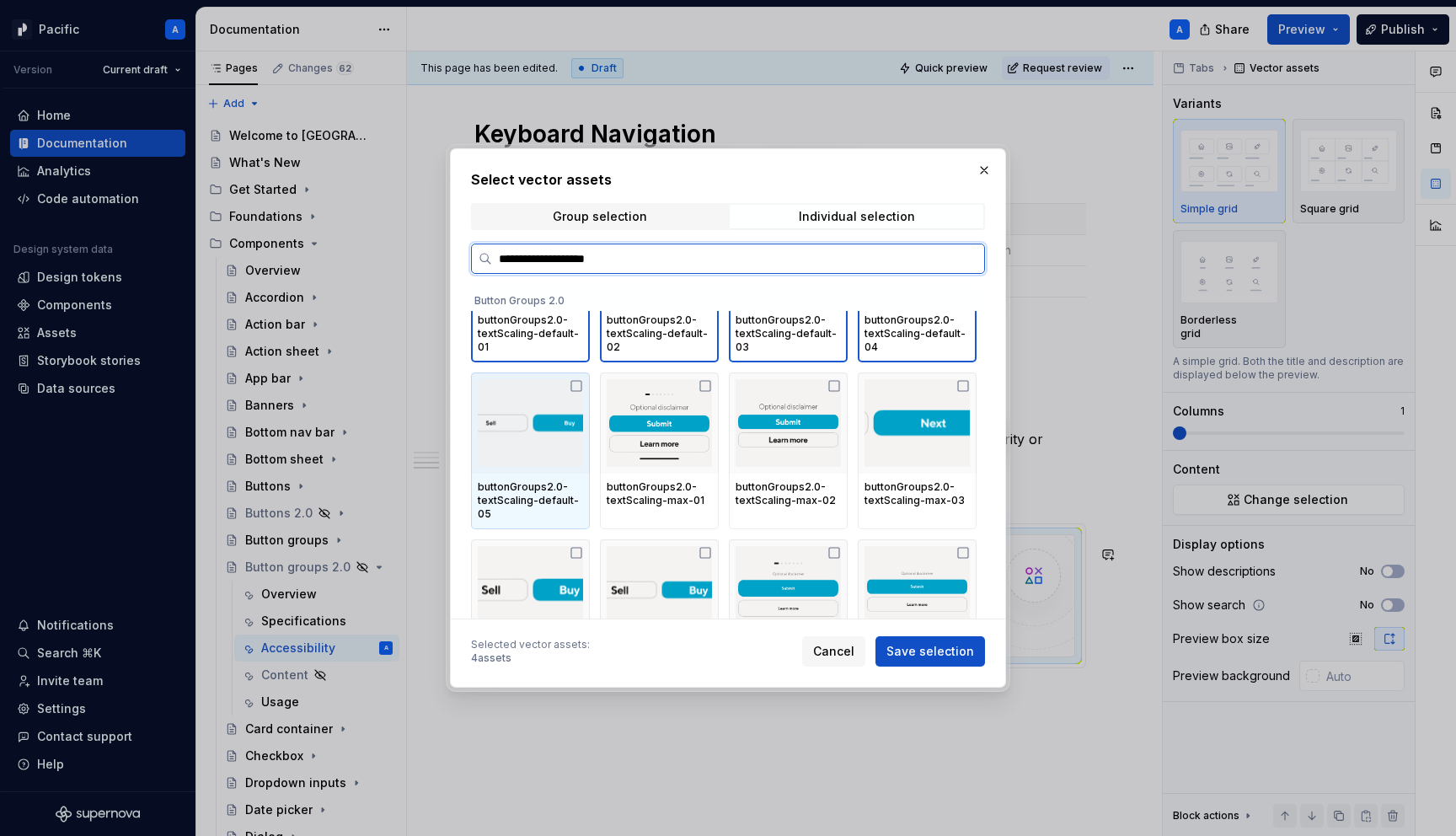
click at [582, 490] on div "buttonGroups2.0-textScaling-default-05" at bounding box center [530, 500] width 105 height 41
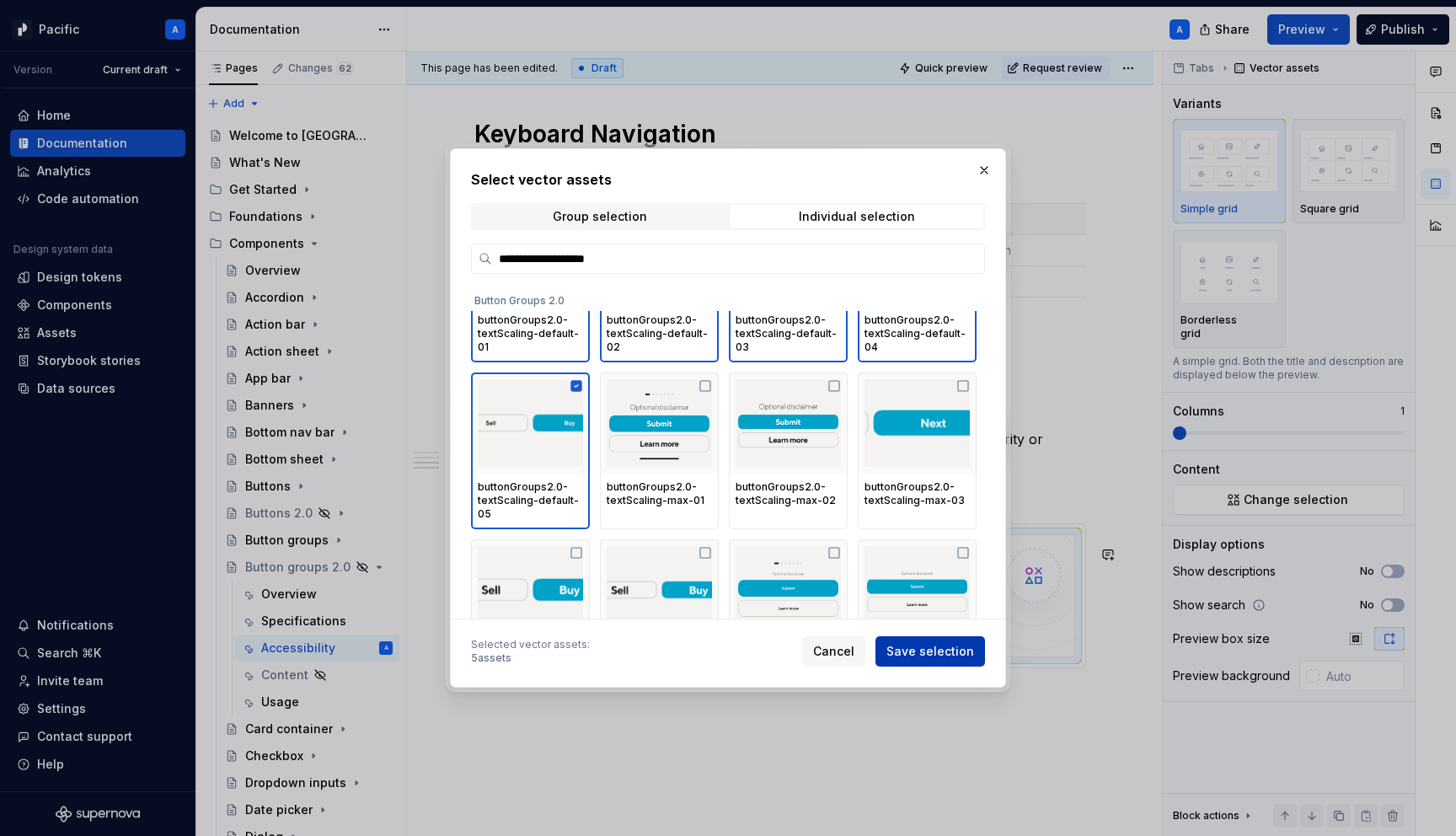
click at [965, 664] on button "Save selection" at bounding box center [931, 651] width 110 height 30
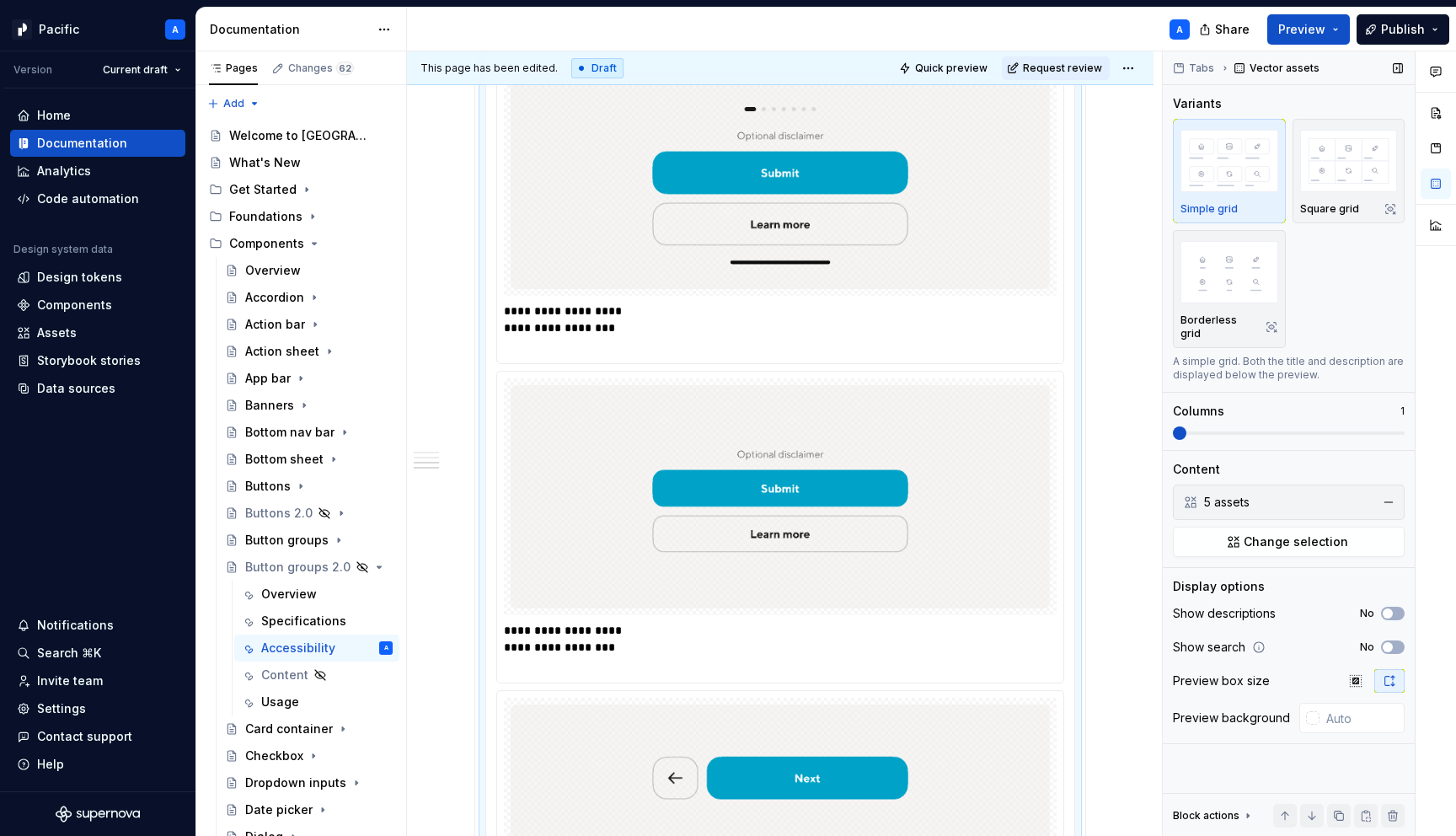
click at [1173, 427] on span at bounding box center [1179, 433] width 13 height 13
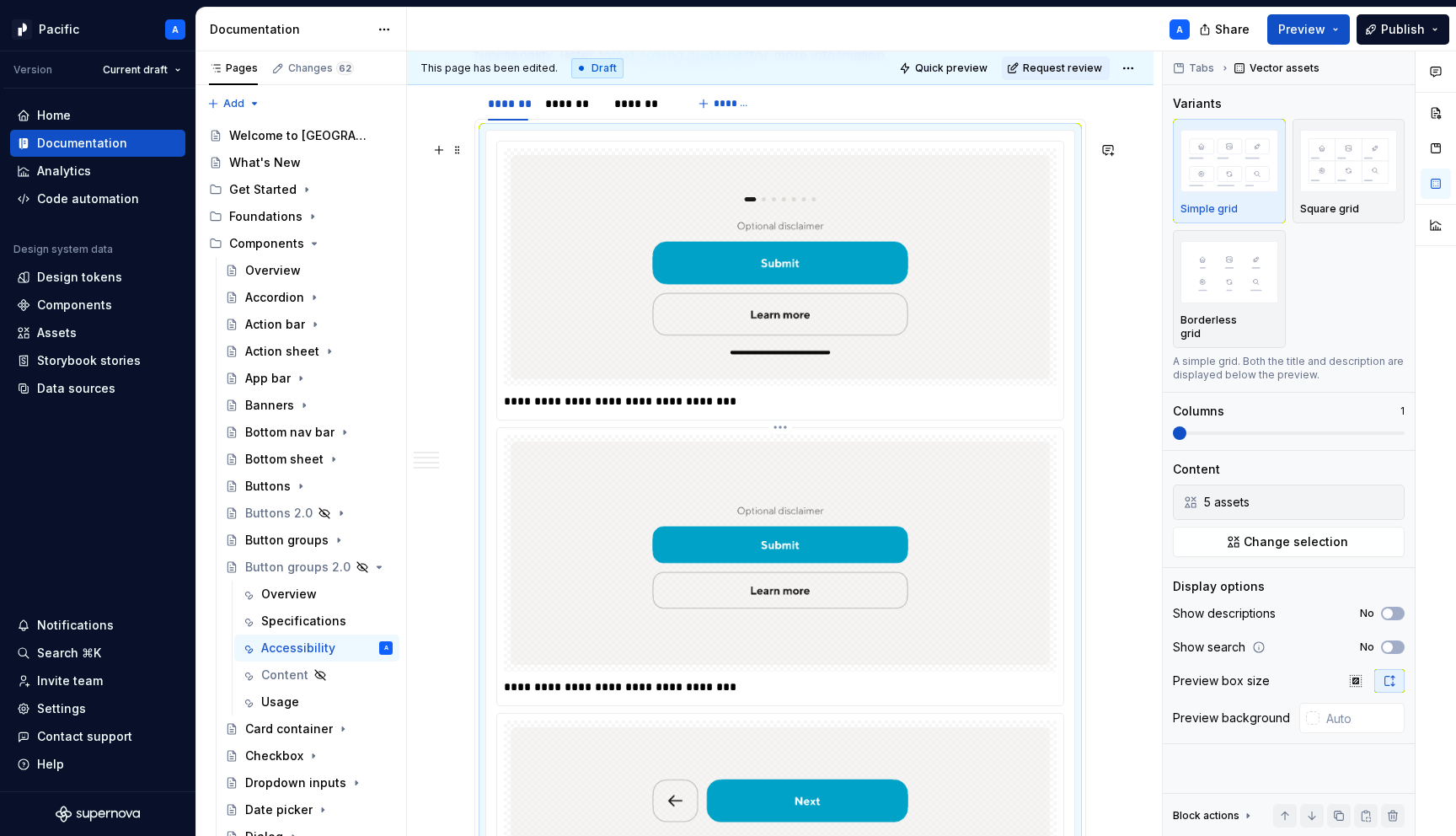
scroll to position [2438, 0]
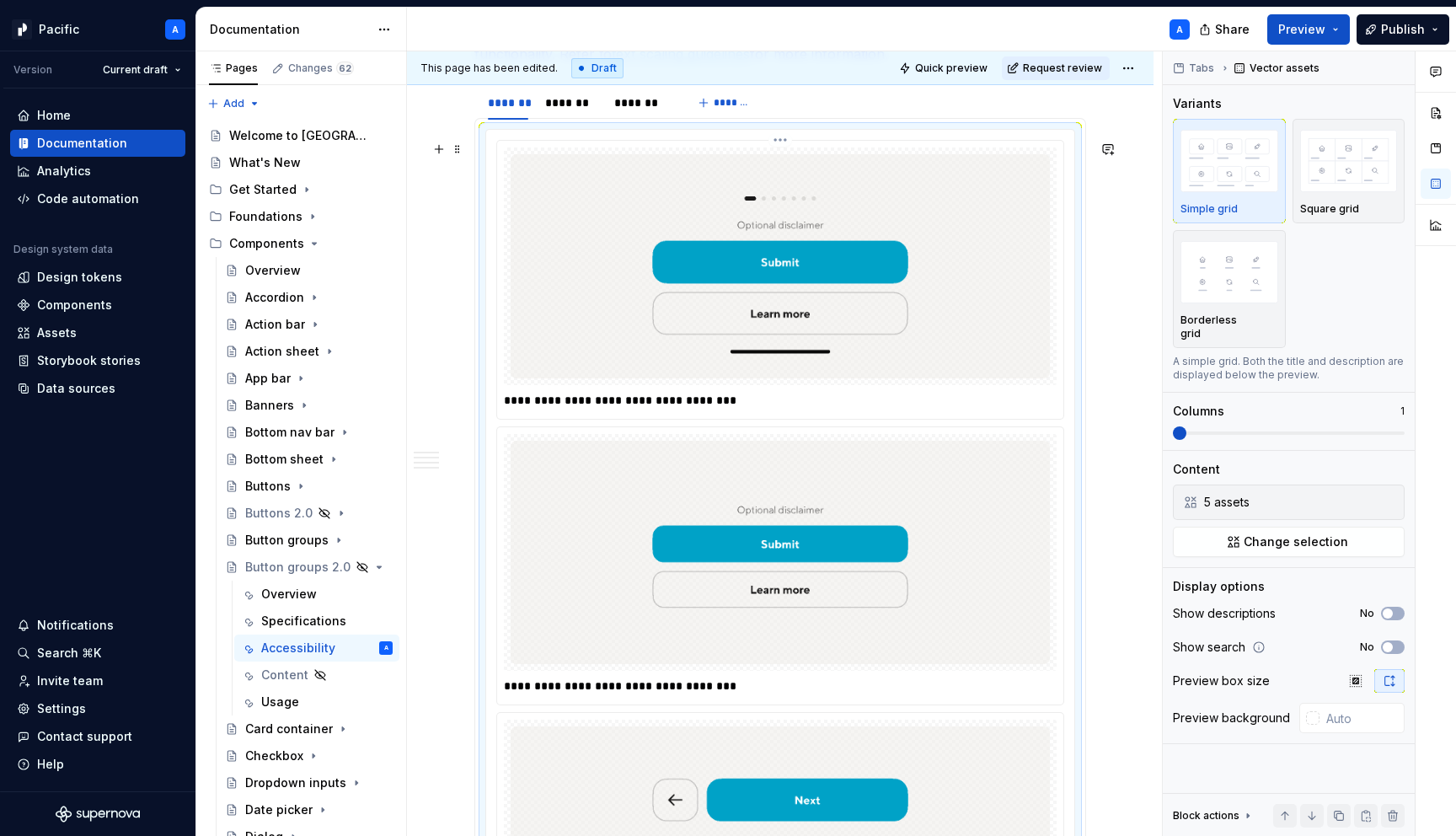
click at [740, 409] on p "**********" at bounding box center [785, 400] width 561 height 17
click at [627, 695] on p "**********" at bounding box center [785, 686] width 561 height 17
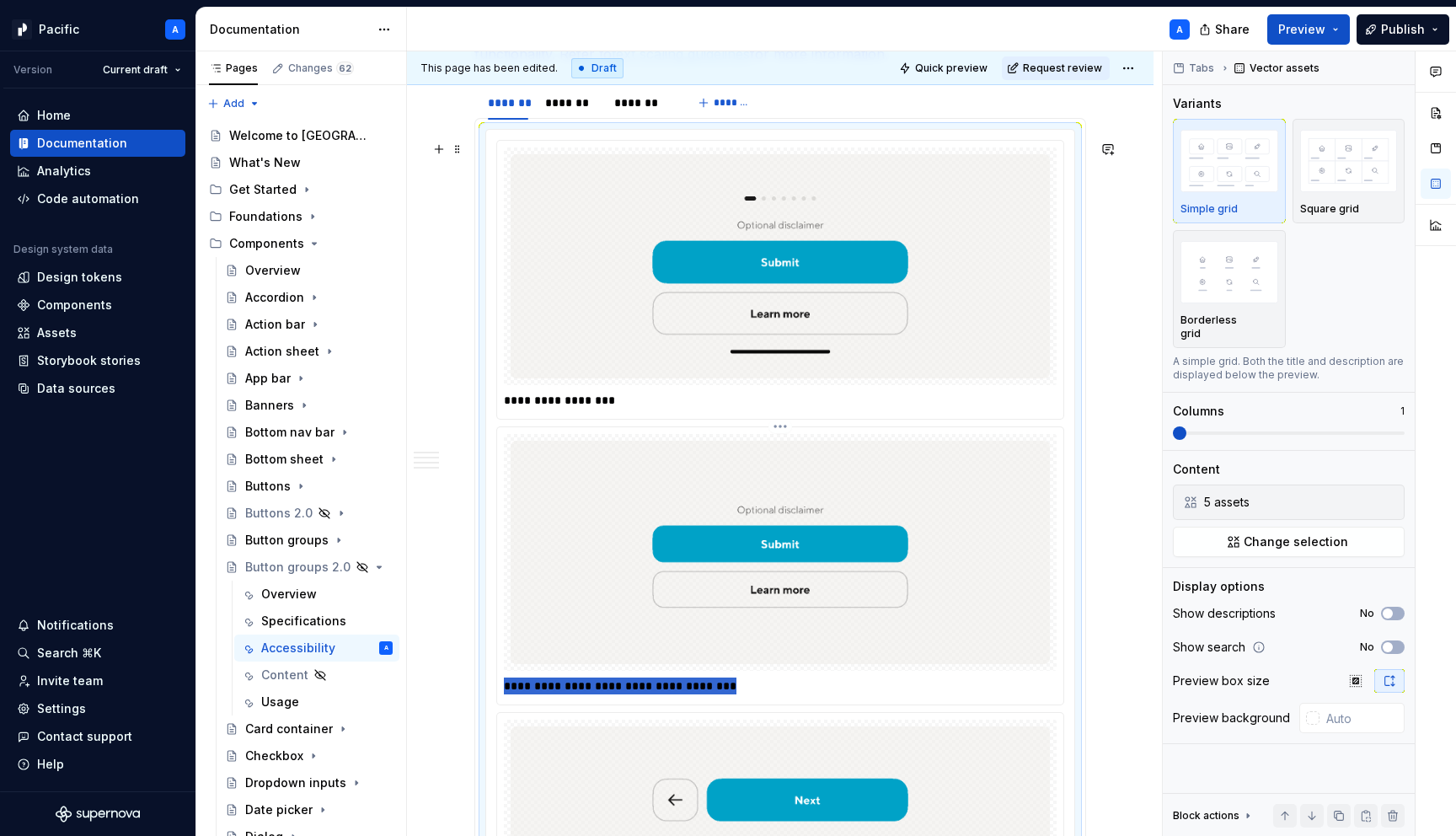
click at [627, 695] on p "**********" at bounding box center [785, 686] width 561 height 17
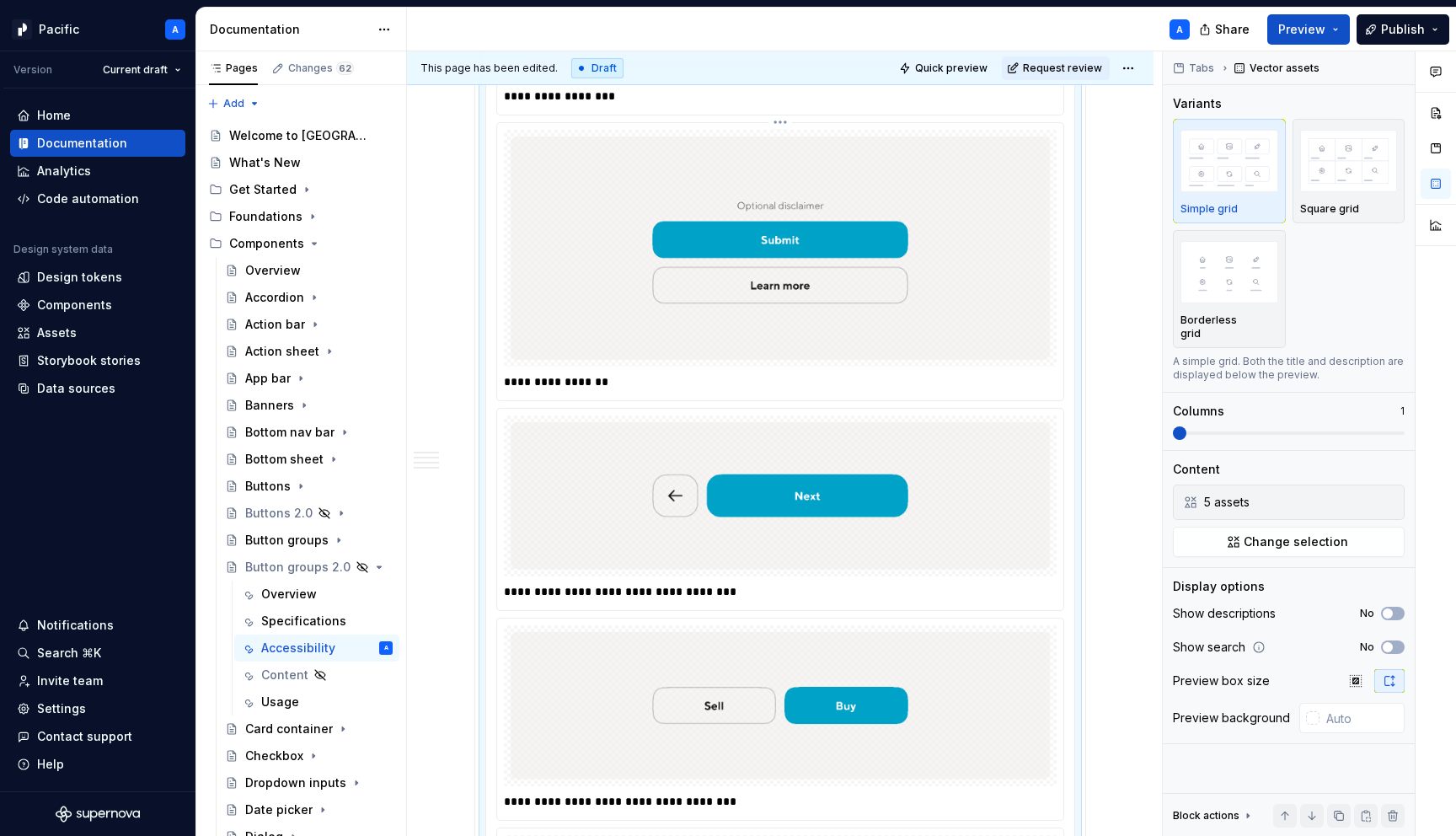
scroll to position [2757, 0]
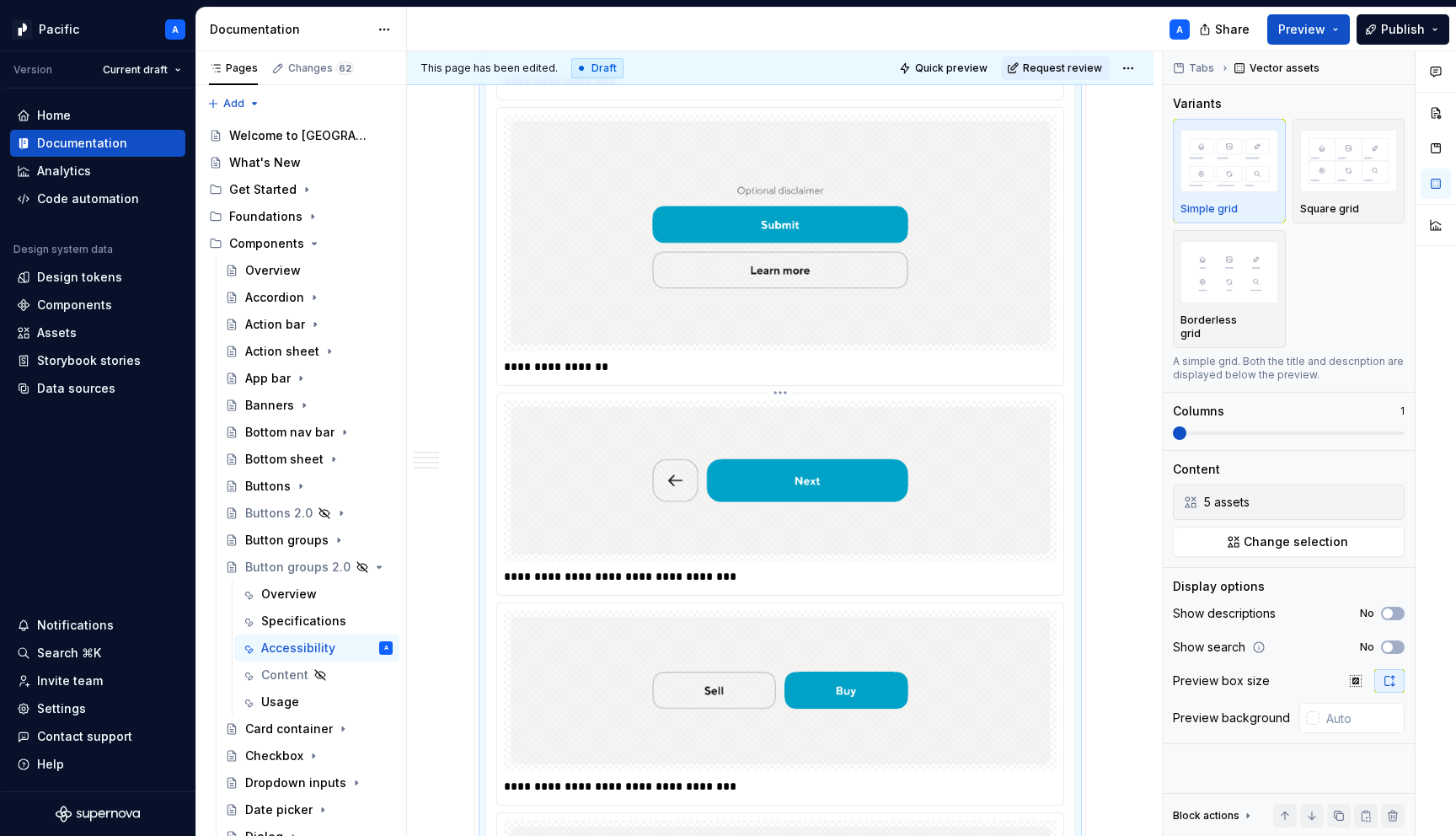
click at [632, 561] on div at bounding box center [780, 481] width 553 height 161
click at [631, 585] on p "**********" at bounding box center [785, 576] width 561 height 17
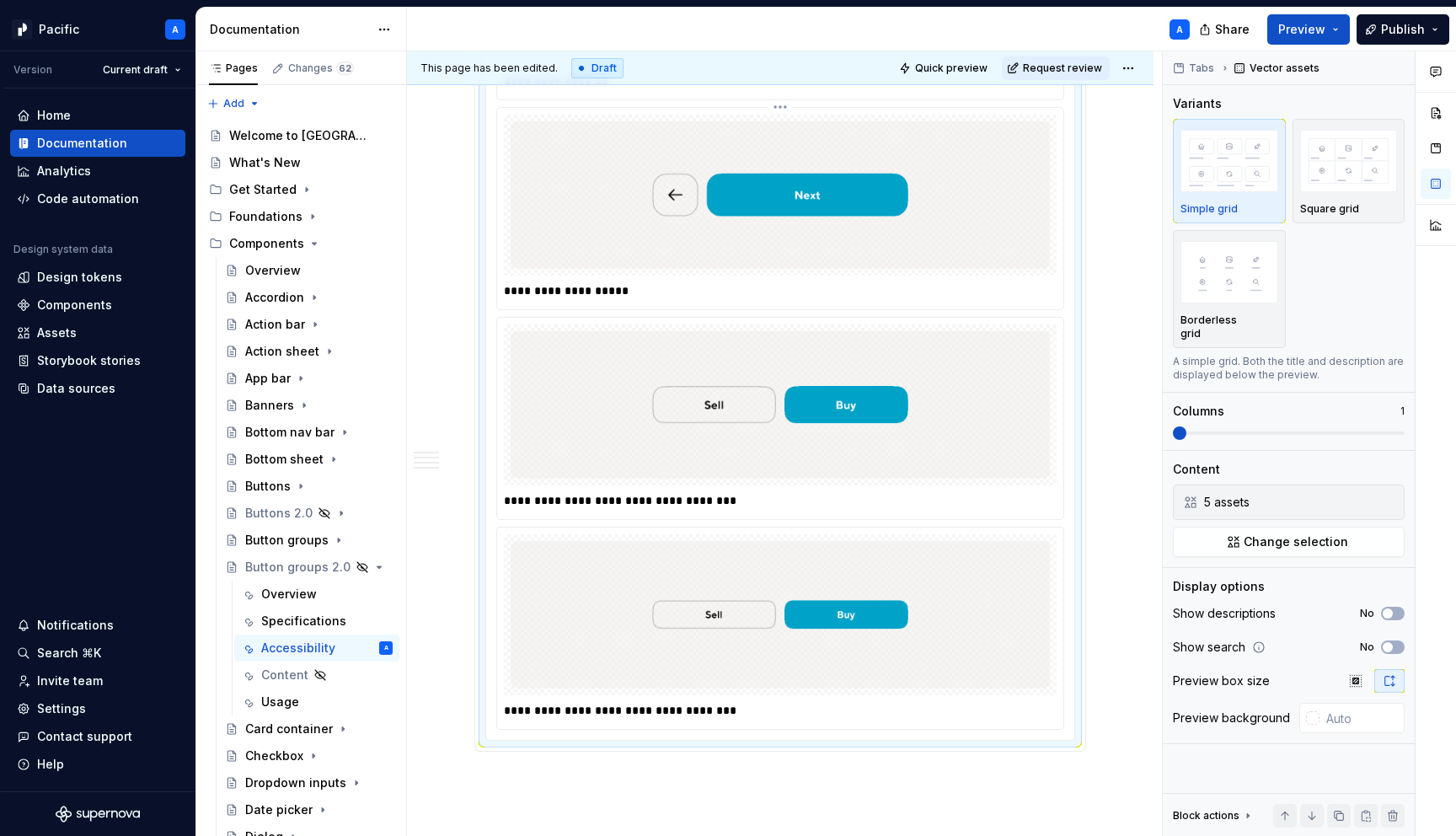
scroll to position [3041, 0]
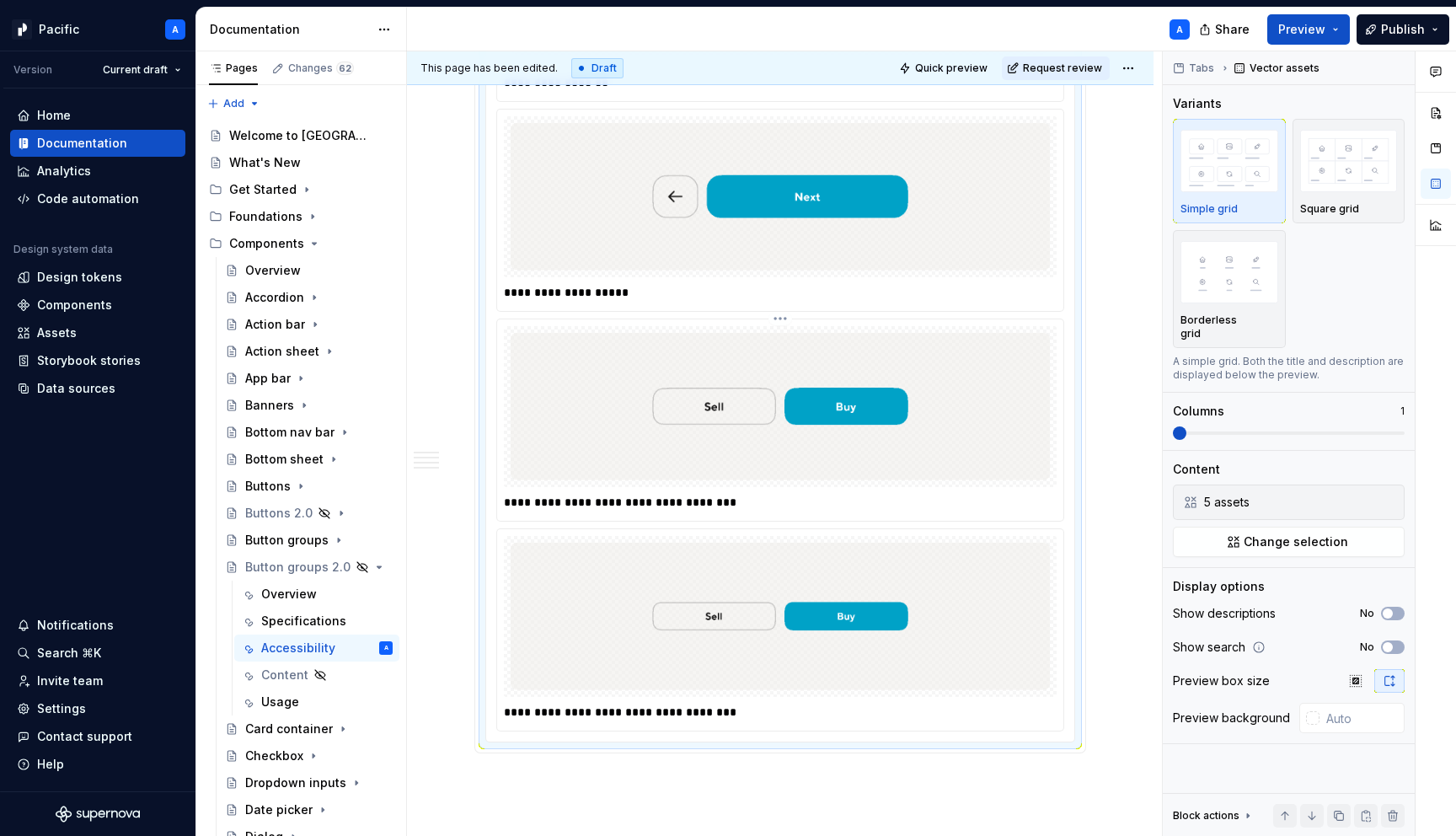
click at [577, 511] on p "**********" at bounding box center [785, 502] width 561 height 17
click at [598, 731] on div "**********" at bounding box center [779, 629] width 566 height 201
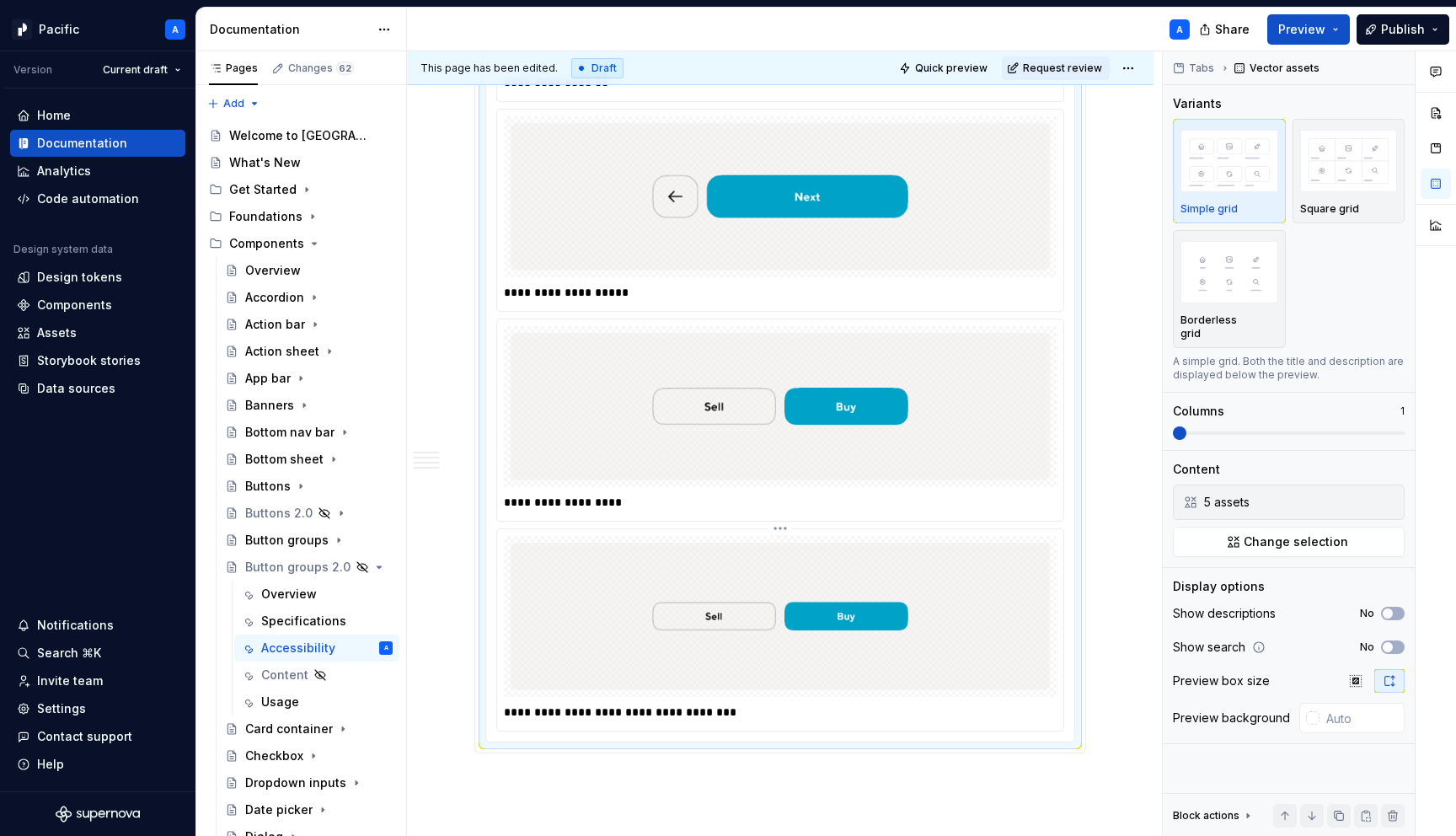
click at [608, 724] on div "**********" at bounding box center [780, 712] width 553 height 24
click at [602, 720] on p "**********" at bounding box center [785, 712] width 561 height 17
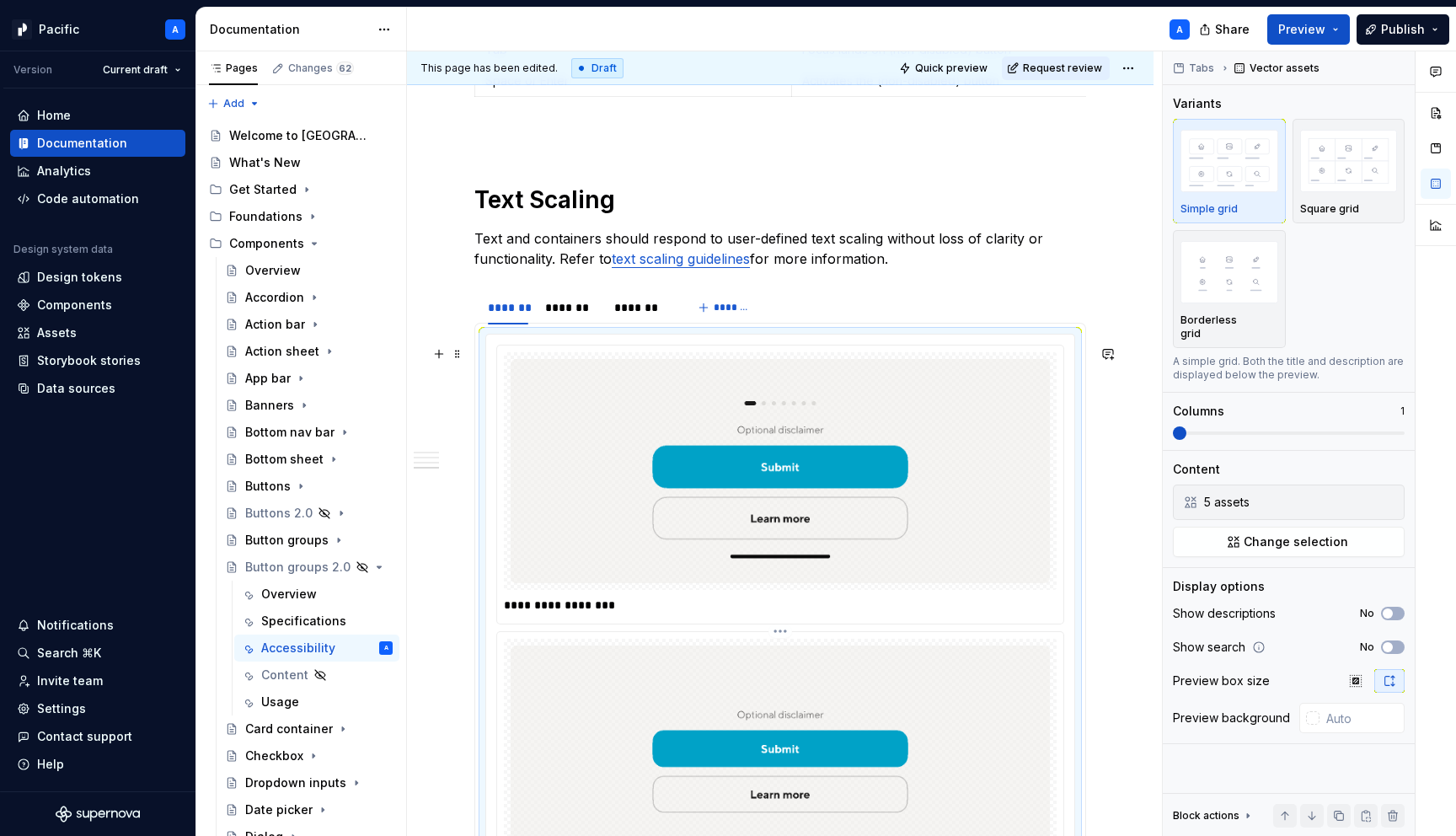
scroll to position [2221, 0]
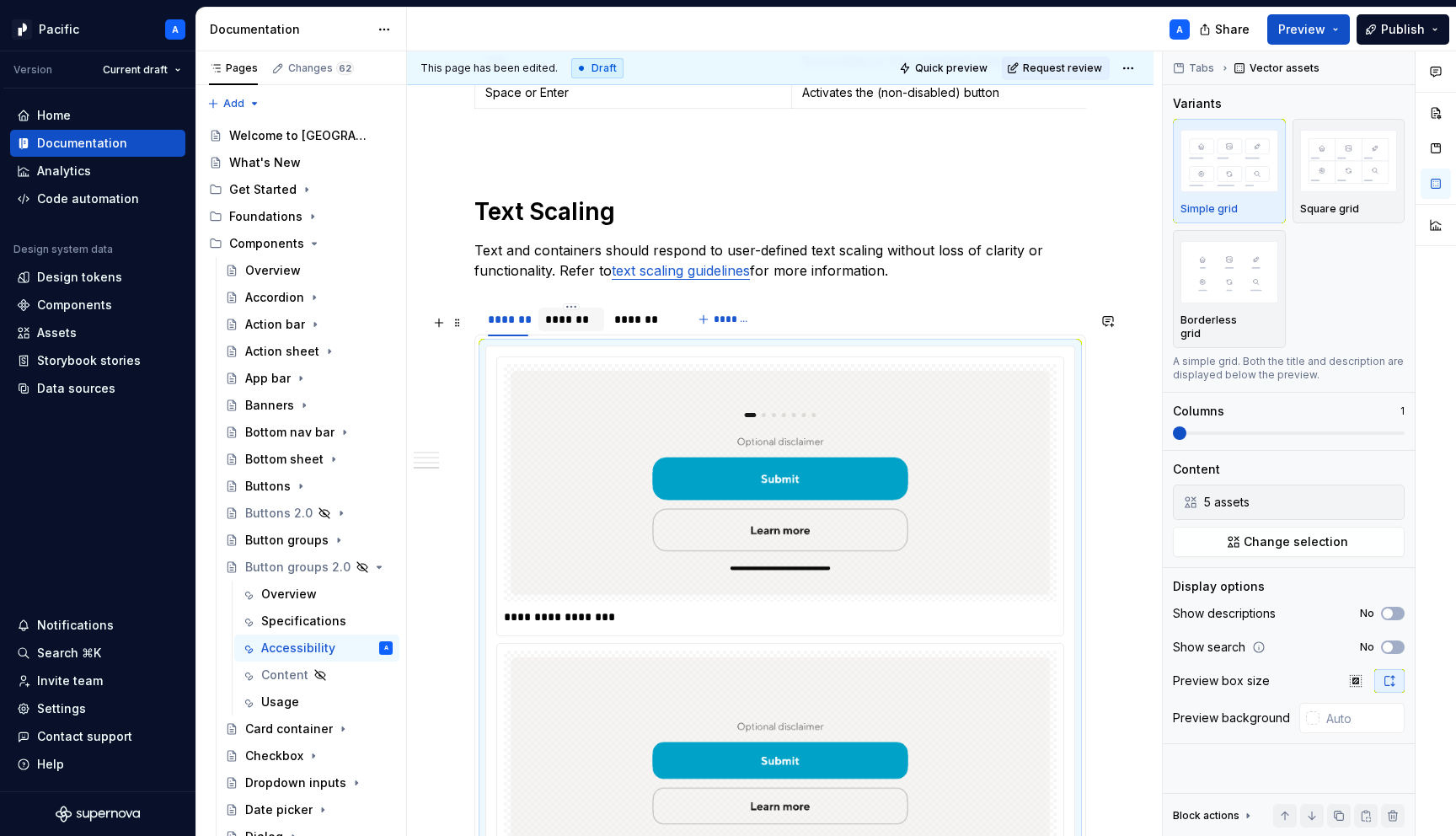
click at [577, 328] on div "*******" at bounding box center [571, 319] width 52 height 17
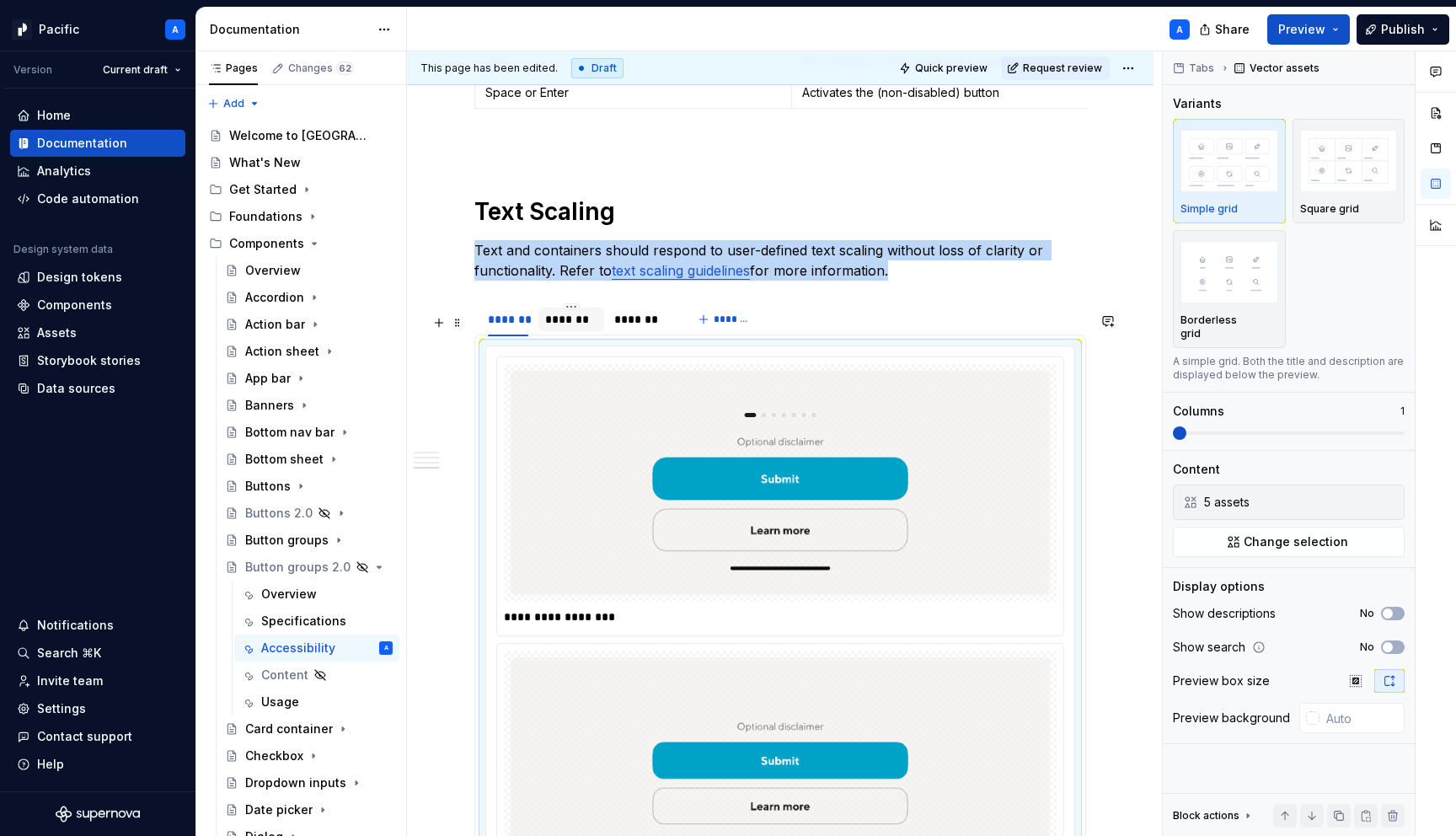
scroll to position [2187, 0]
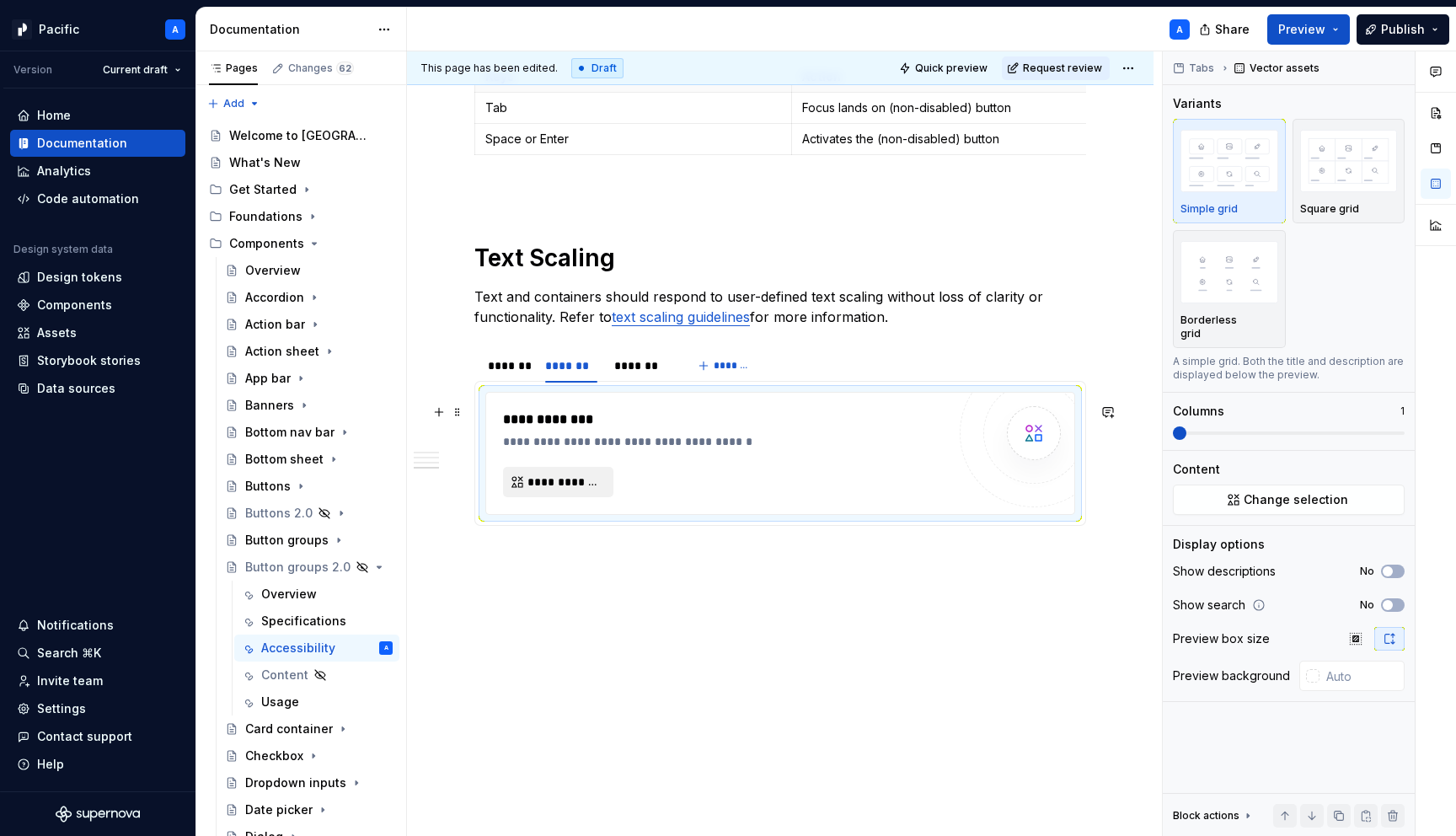
click at [577, 491] on button "**********" at bounding box center [558, 482] width 110 height 30
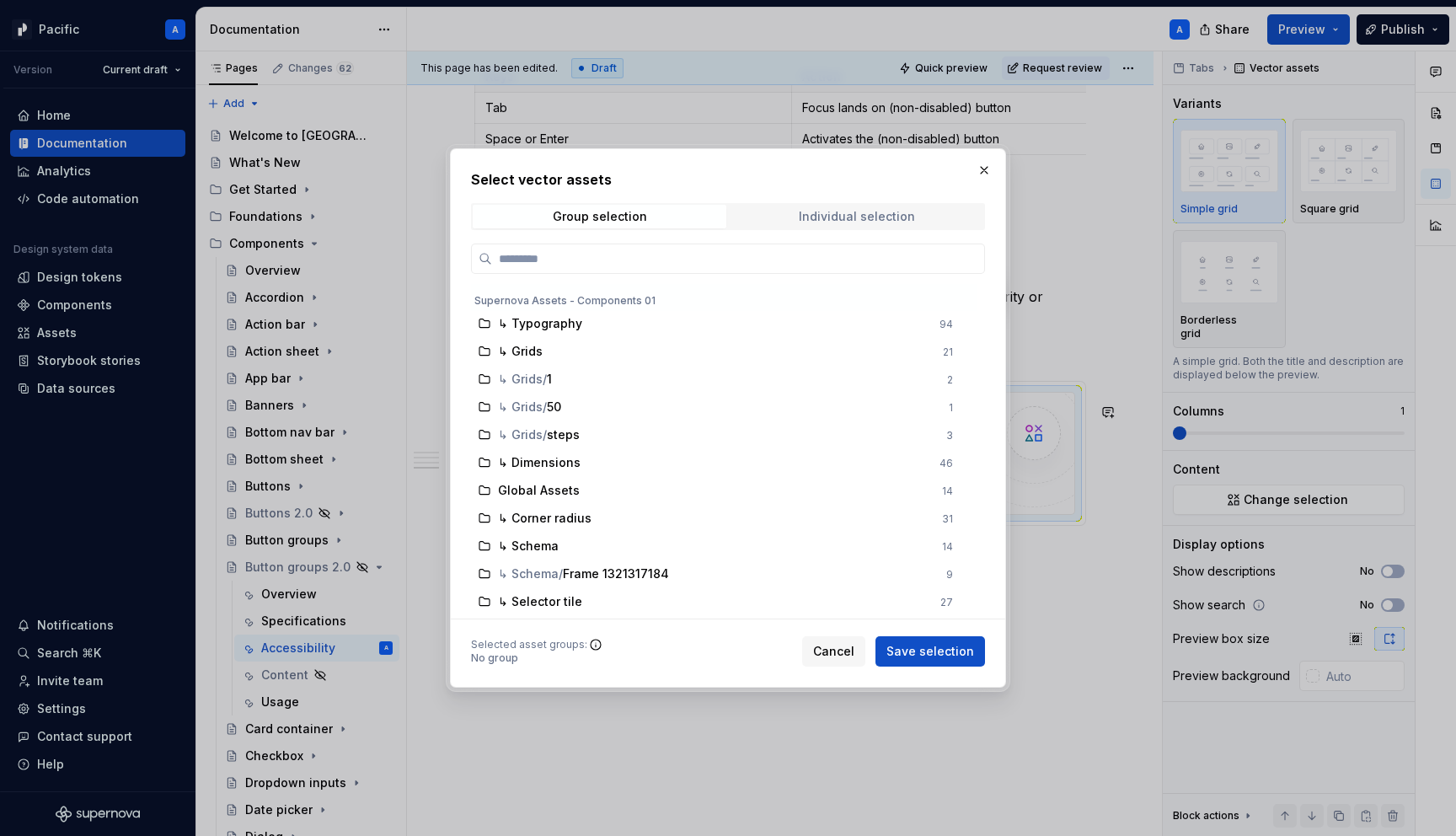
click at [896, 213] on div "Individual selection" at bounding box center [857, 216] width 117 height 13
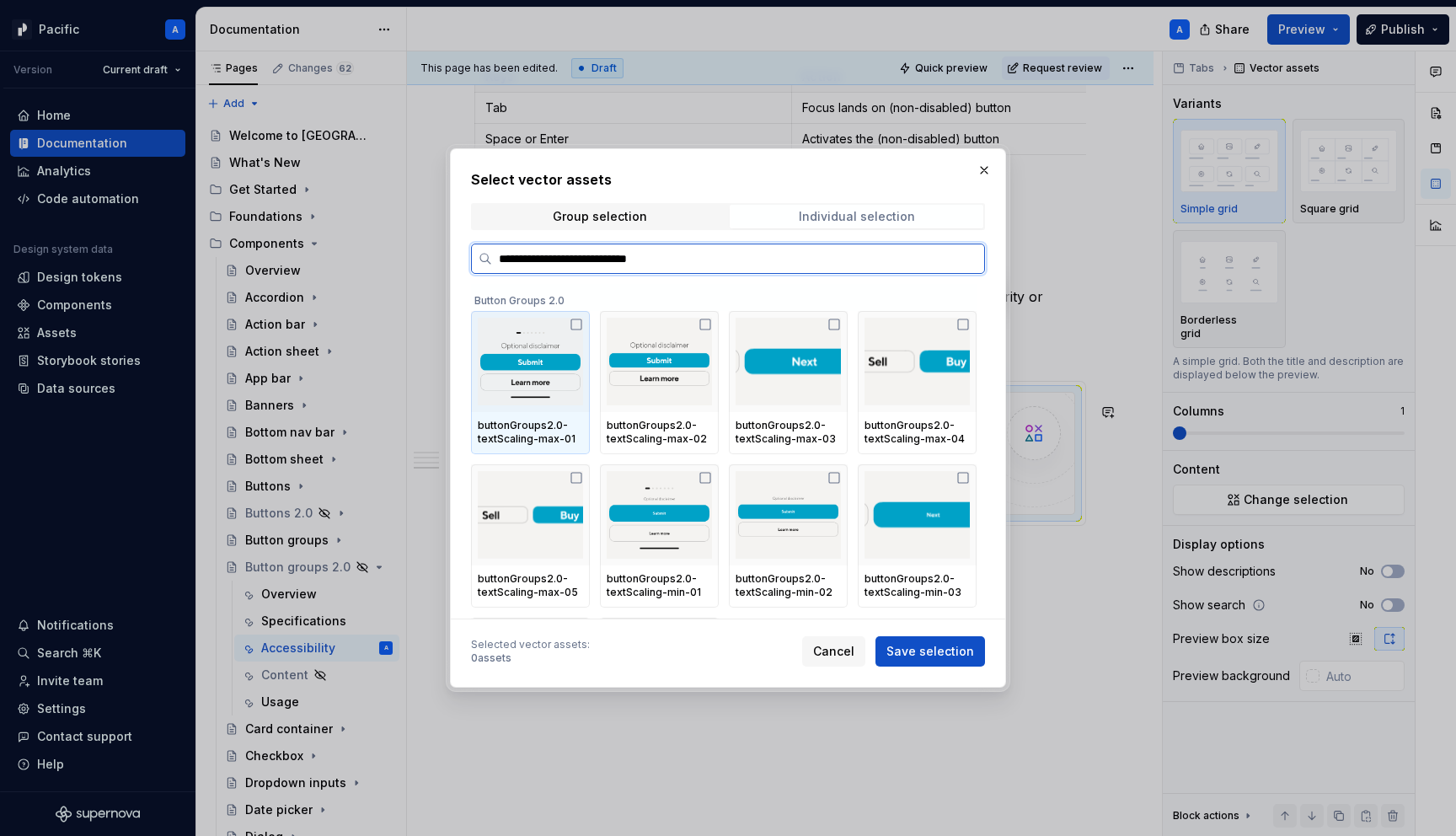
type input "**********"
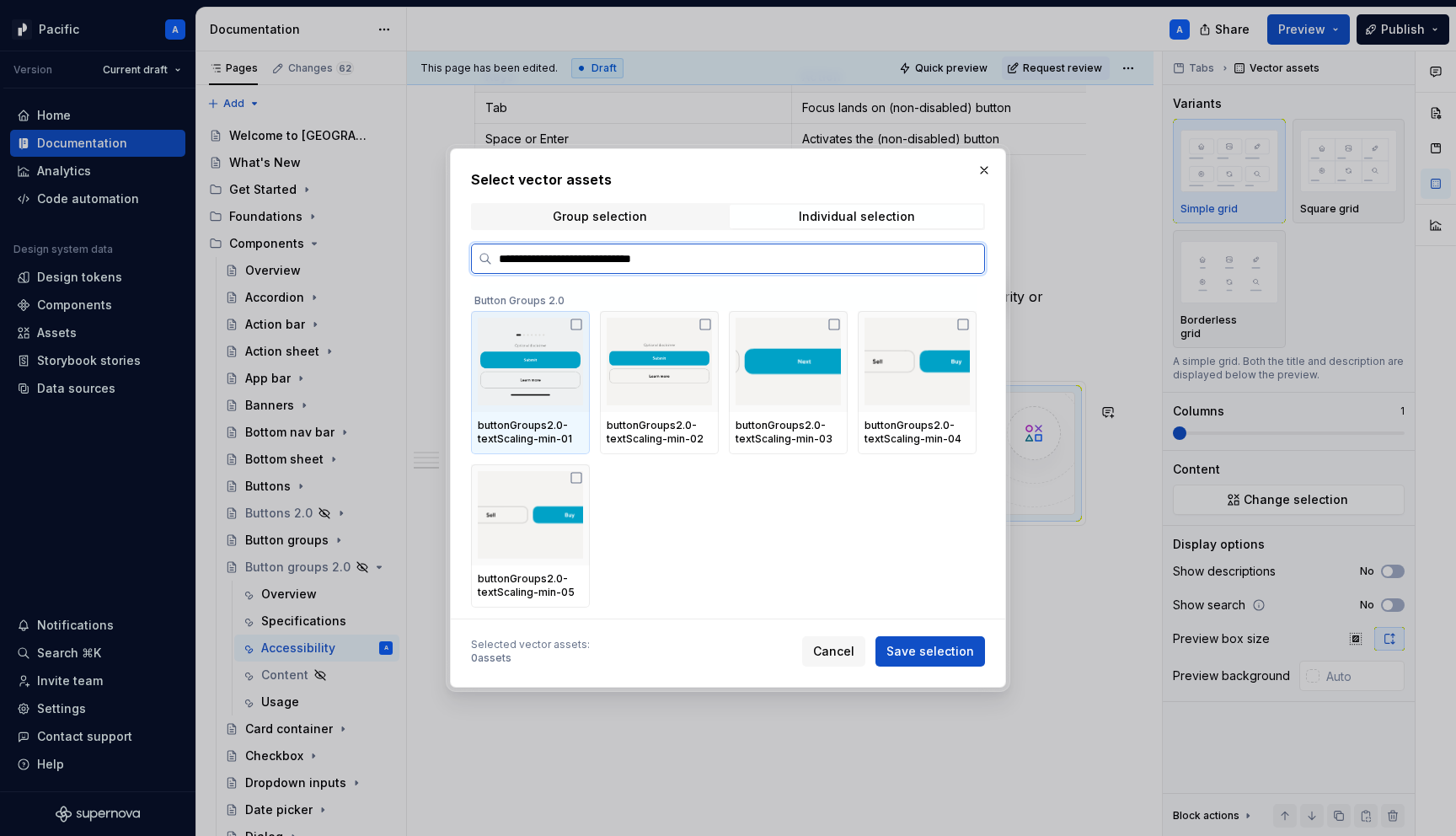
click at [531, 408] on div at bounding box center [530, 361] width 118 height 101
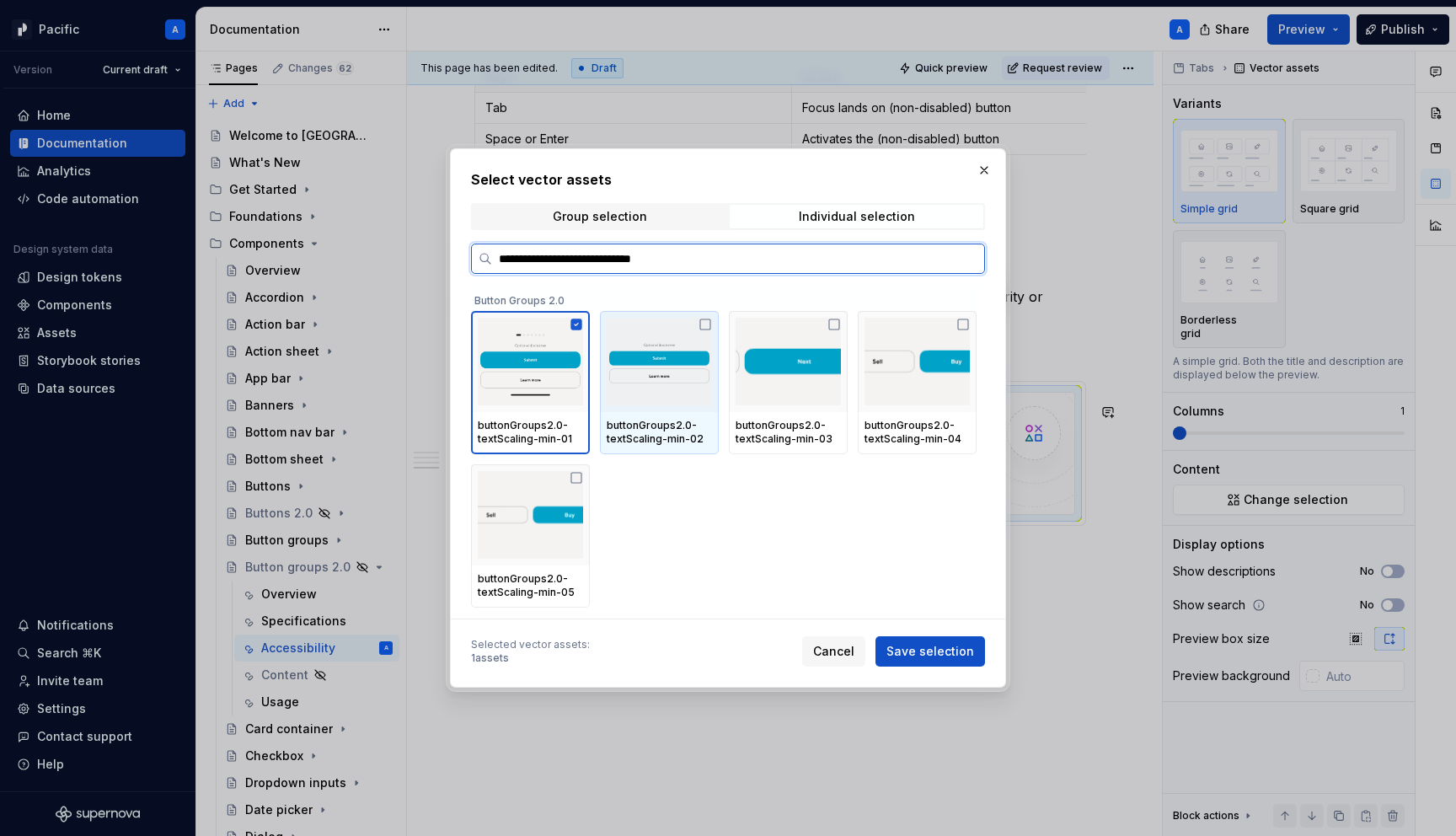
click at [717, 424] on div "buttonGroups2.0-textScaling-min-02" at bounding box center [659, 433] width 118 height 42
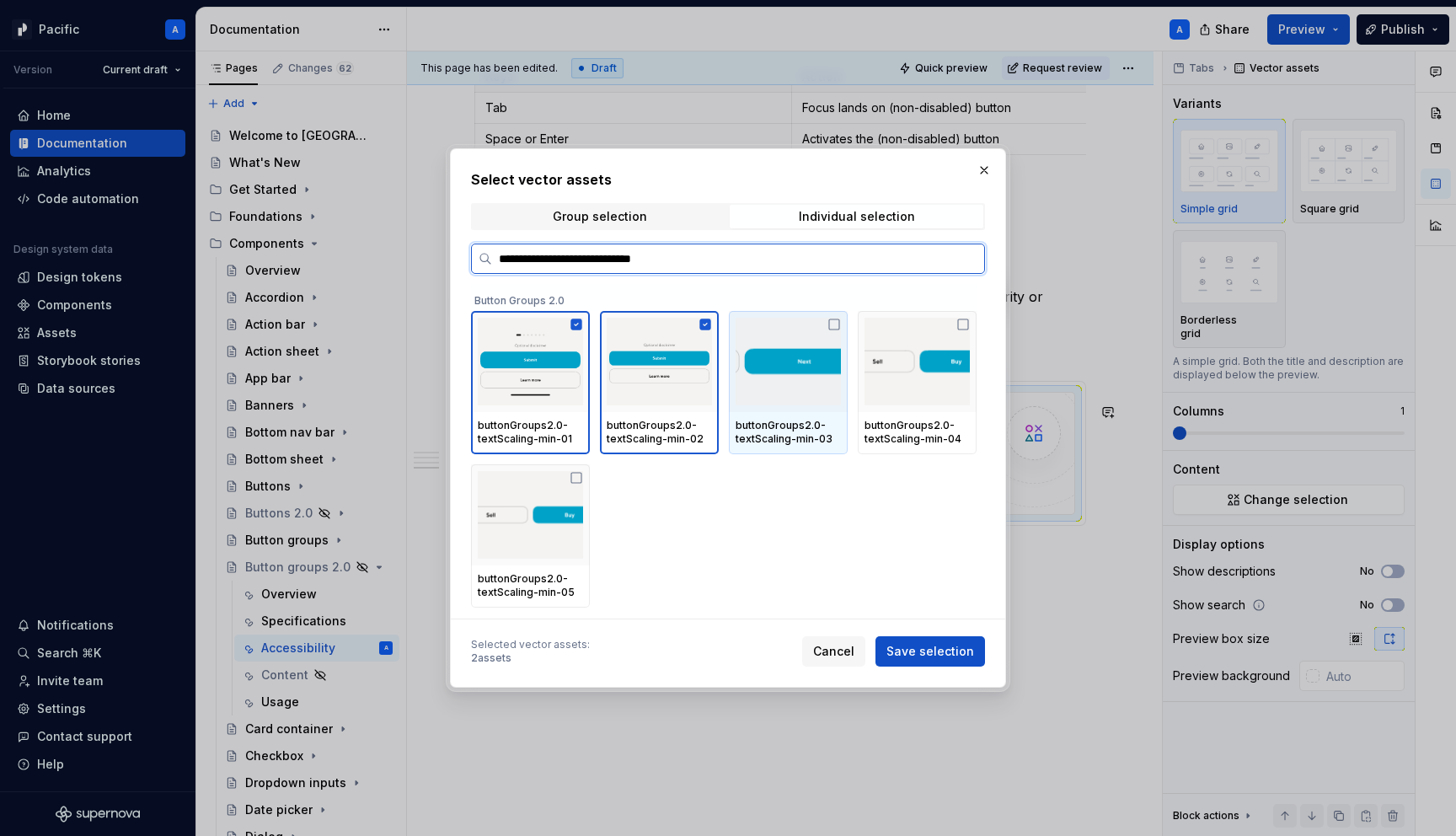
click at [803, 416] on div "buttonGroups2.0-textScaling-min-03" at bounding box center [788, 433] width 118 height 42
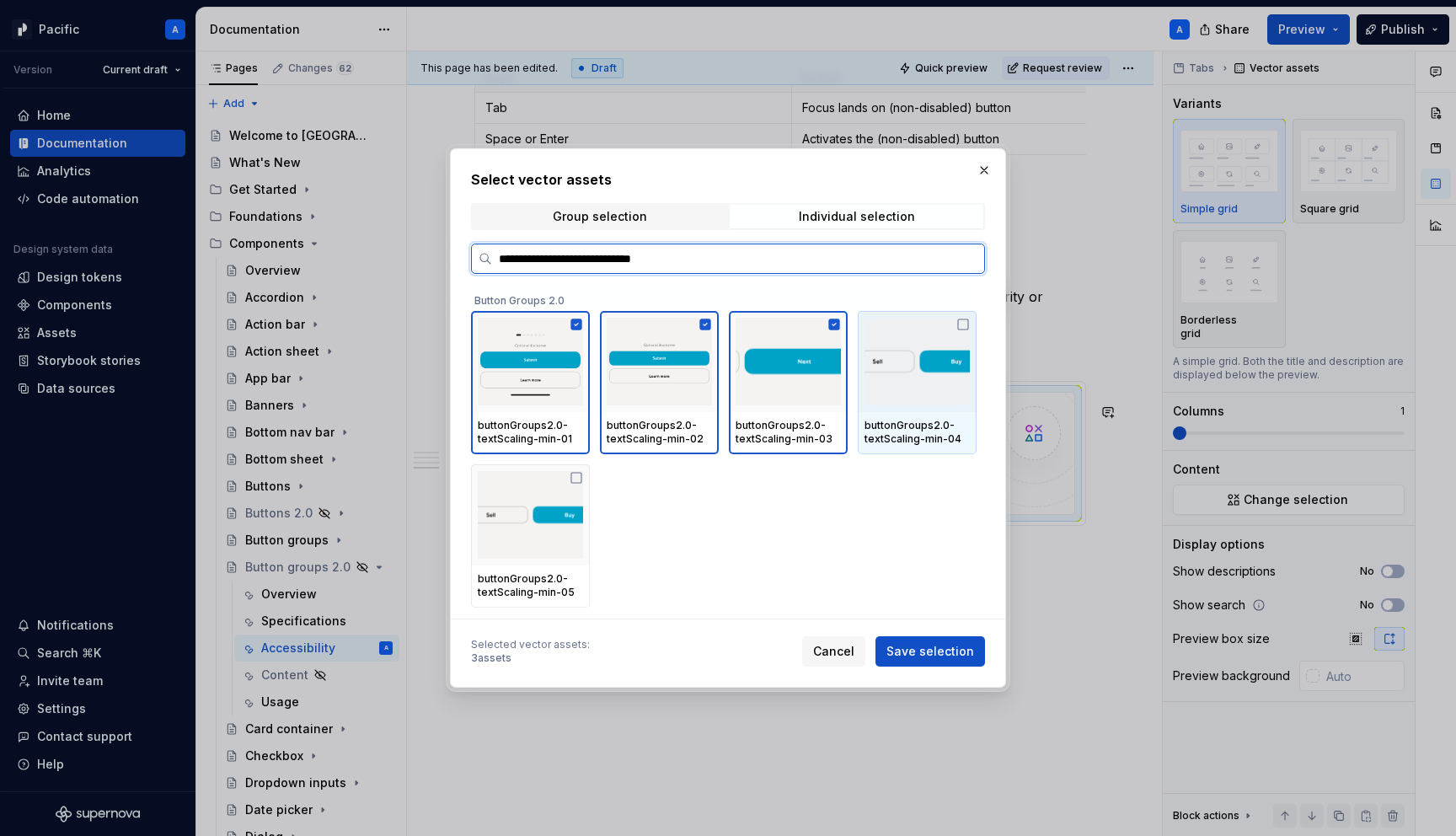
click at [913, 425] on div "buttonGroups2.0-textScaling-min-04" at bounding box center [917, 432] width 105 height 27
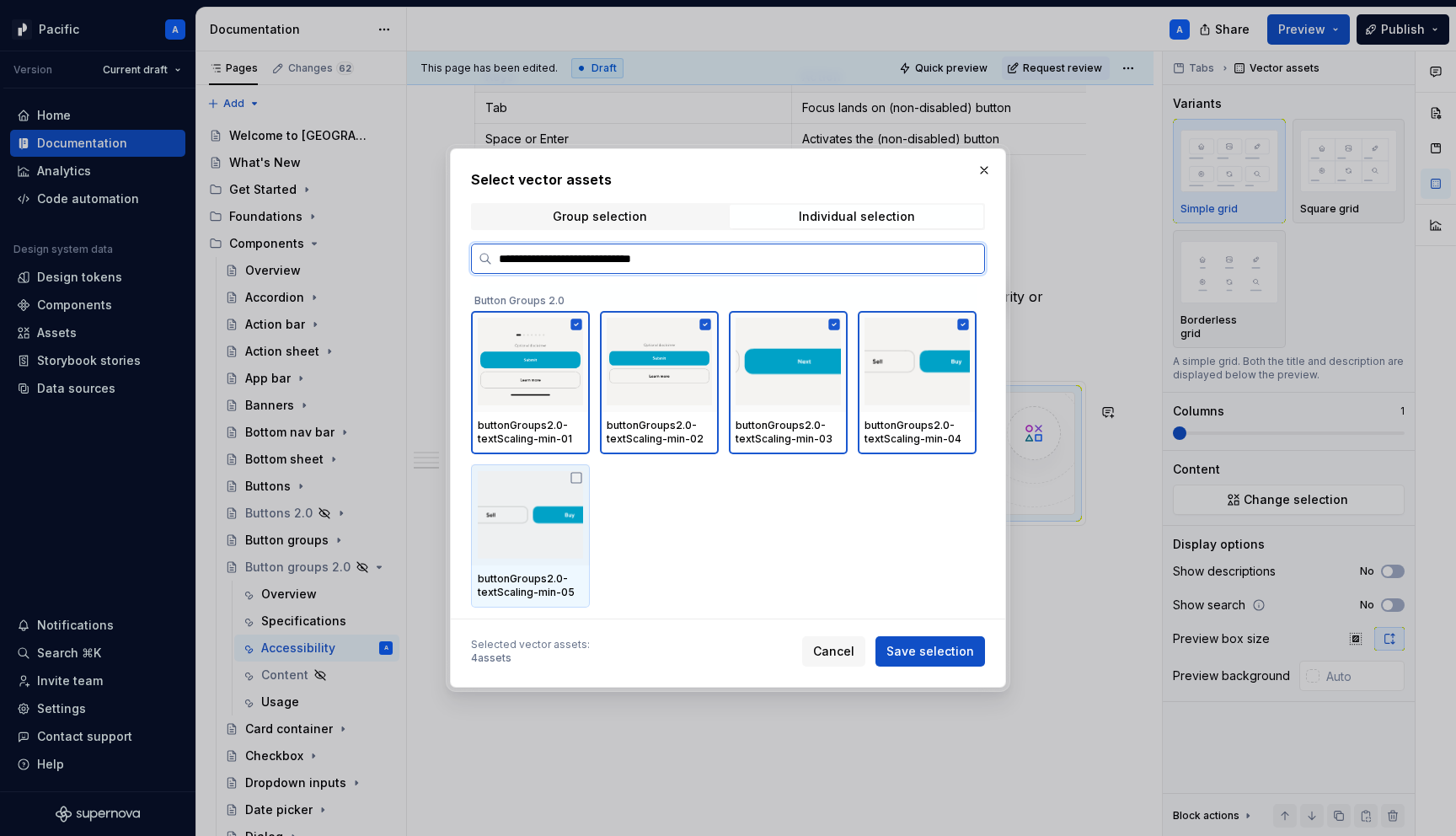
click at [515, 567] on div "buttonGroups2.0-textScaling-min-05" at bounding box center [530, 587] width 118 height 42
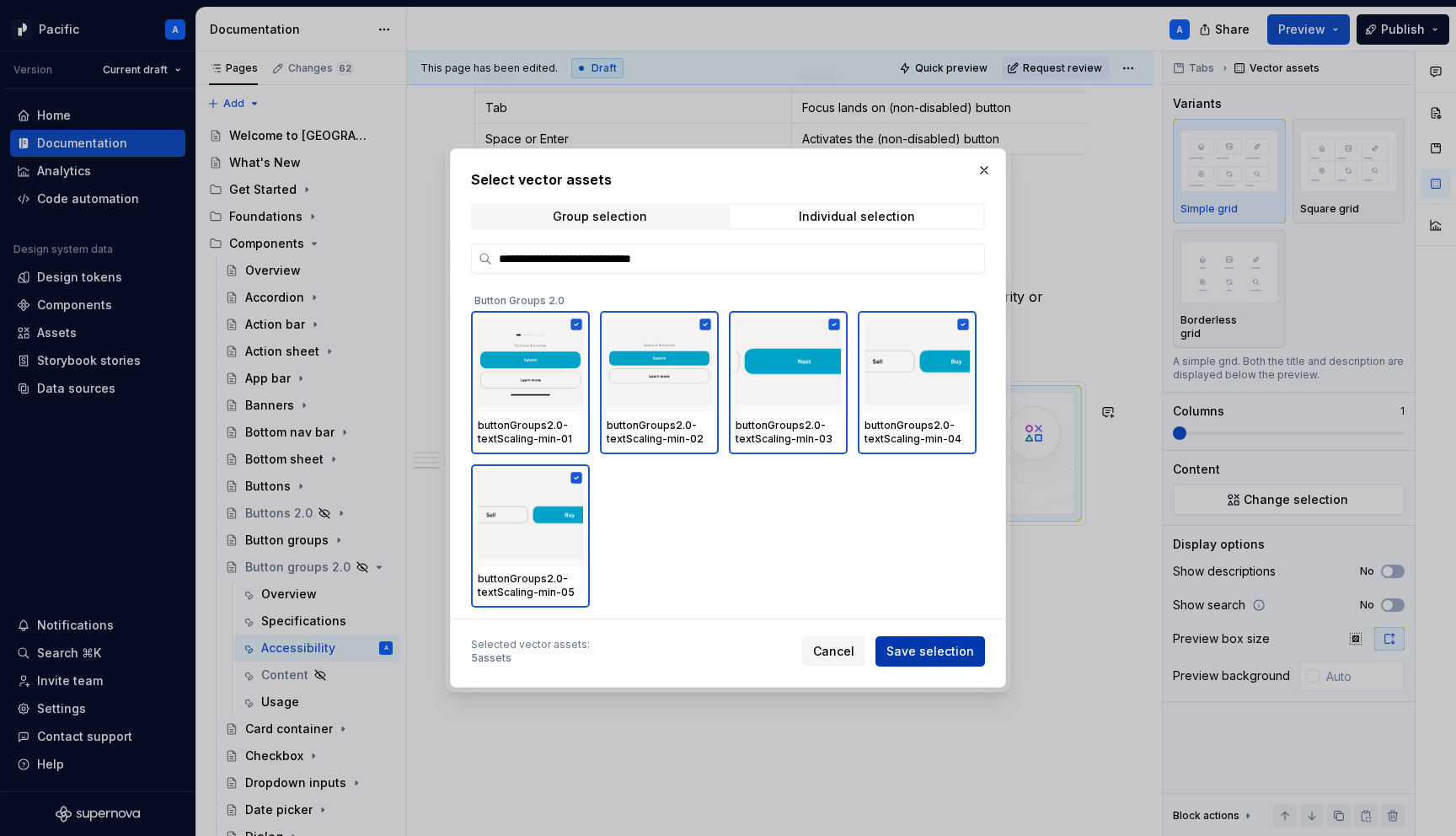
click at [961, 656] on span "Save selection" at bounding box center [930, 651] width 87 height 17
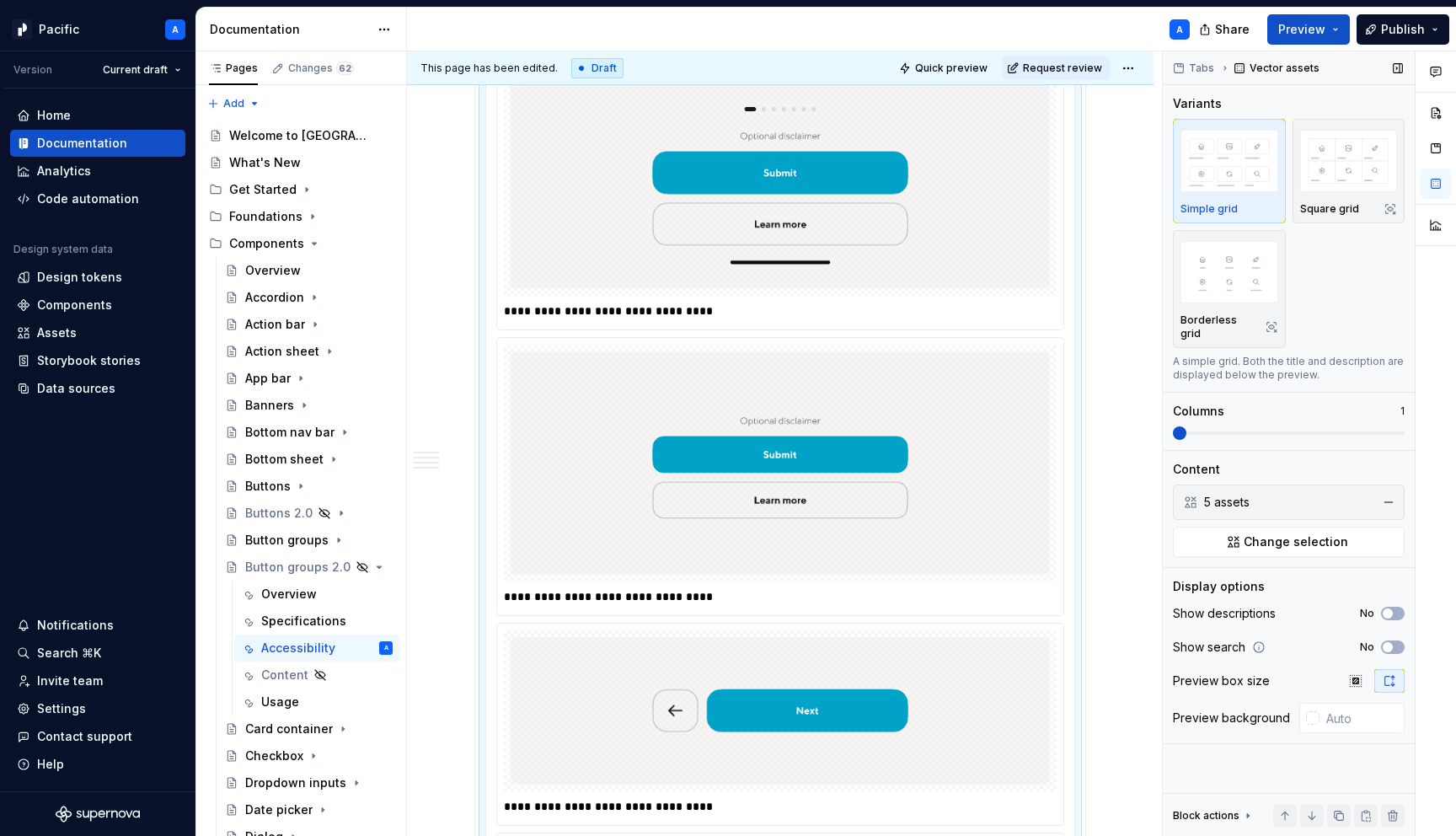
click at [1173, 427] on span at bounding box center [1179, 433] width 13 height 13
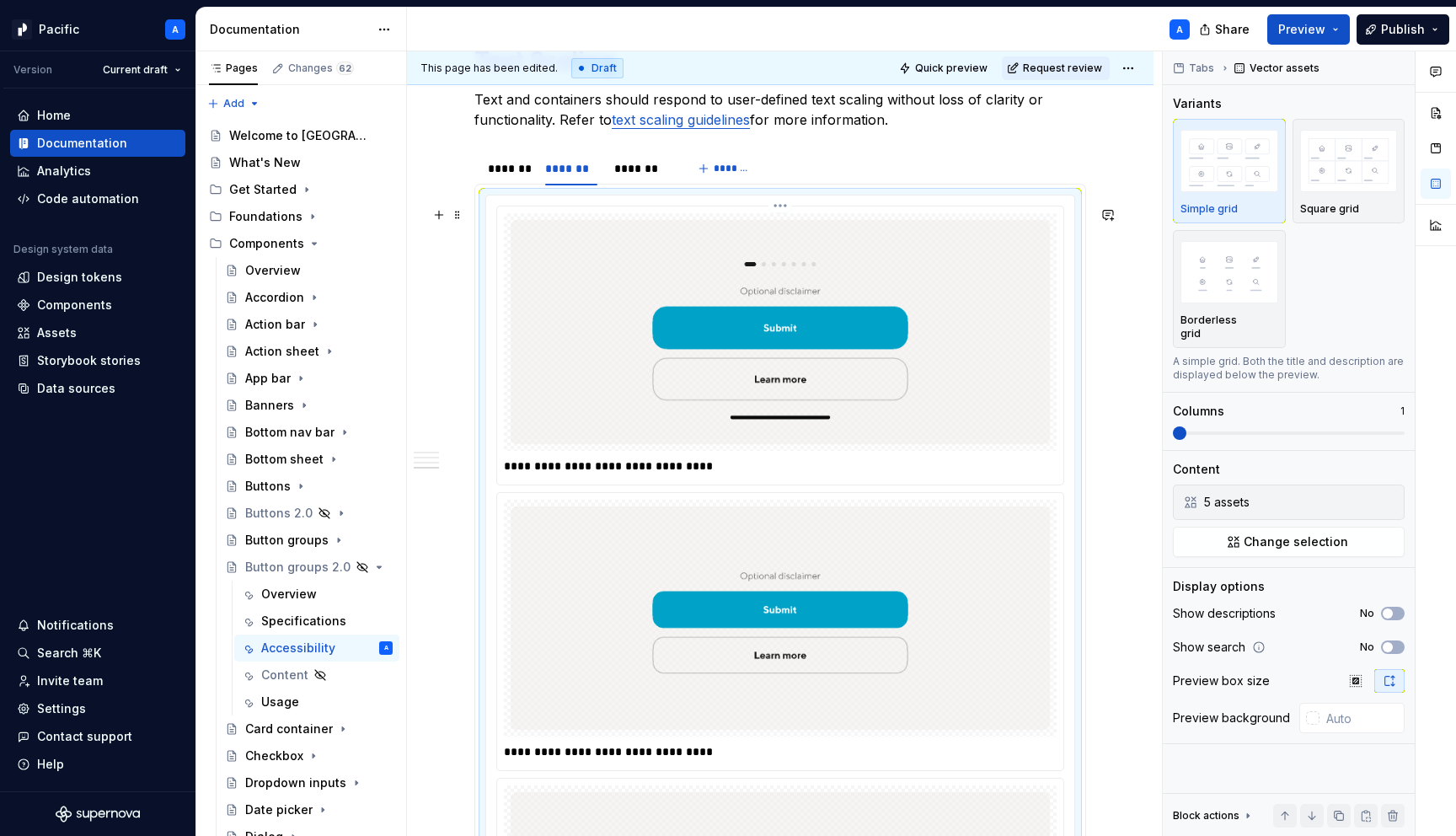
scroll to position [2381, 0]
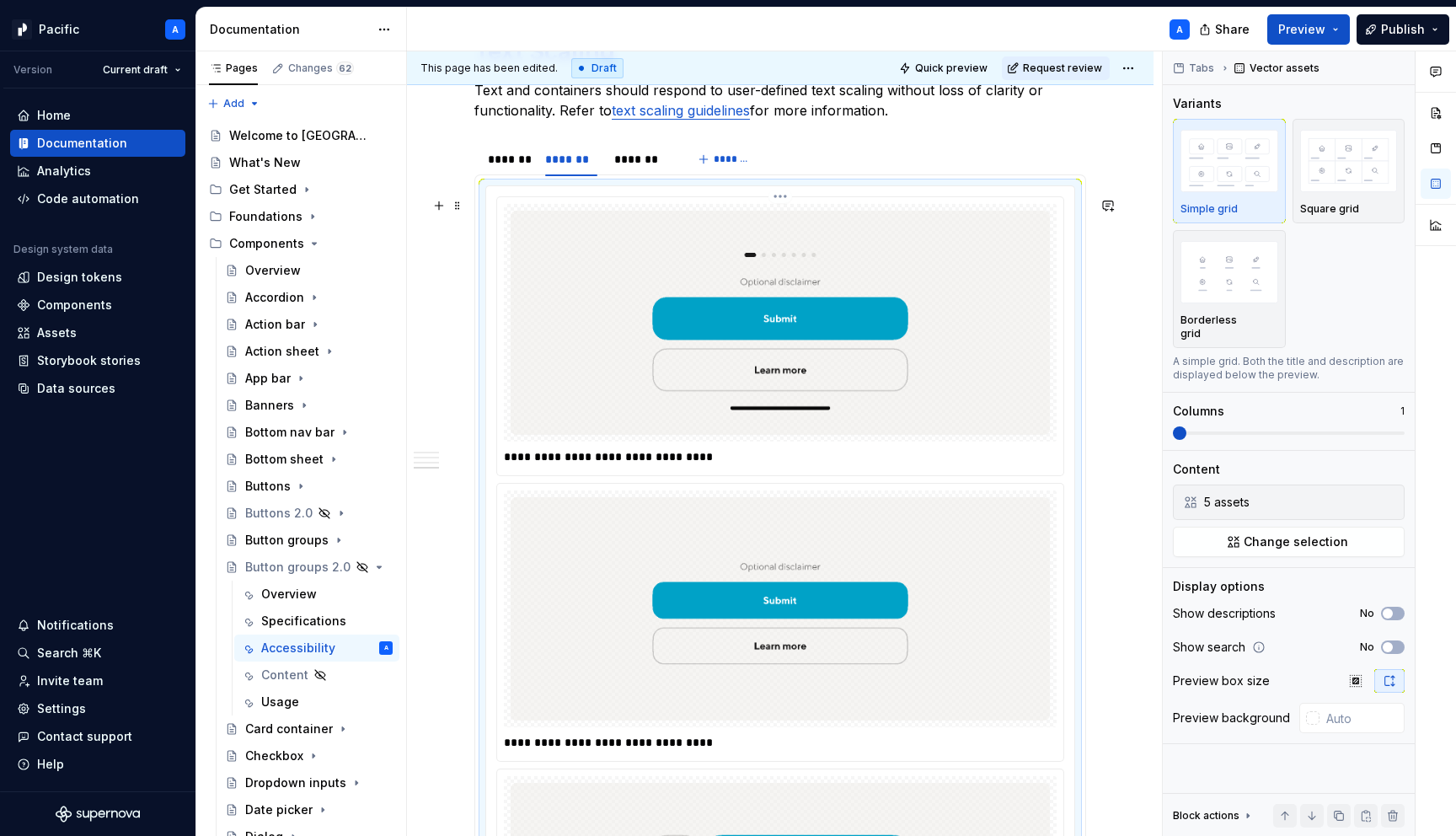
click at [639, 465] on p "**********" at bounding box center [785, 457] width 561 height 17
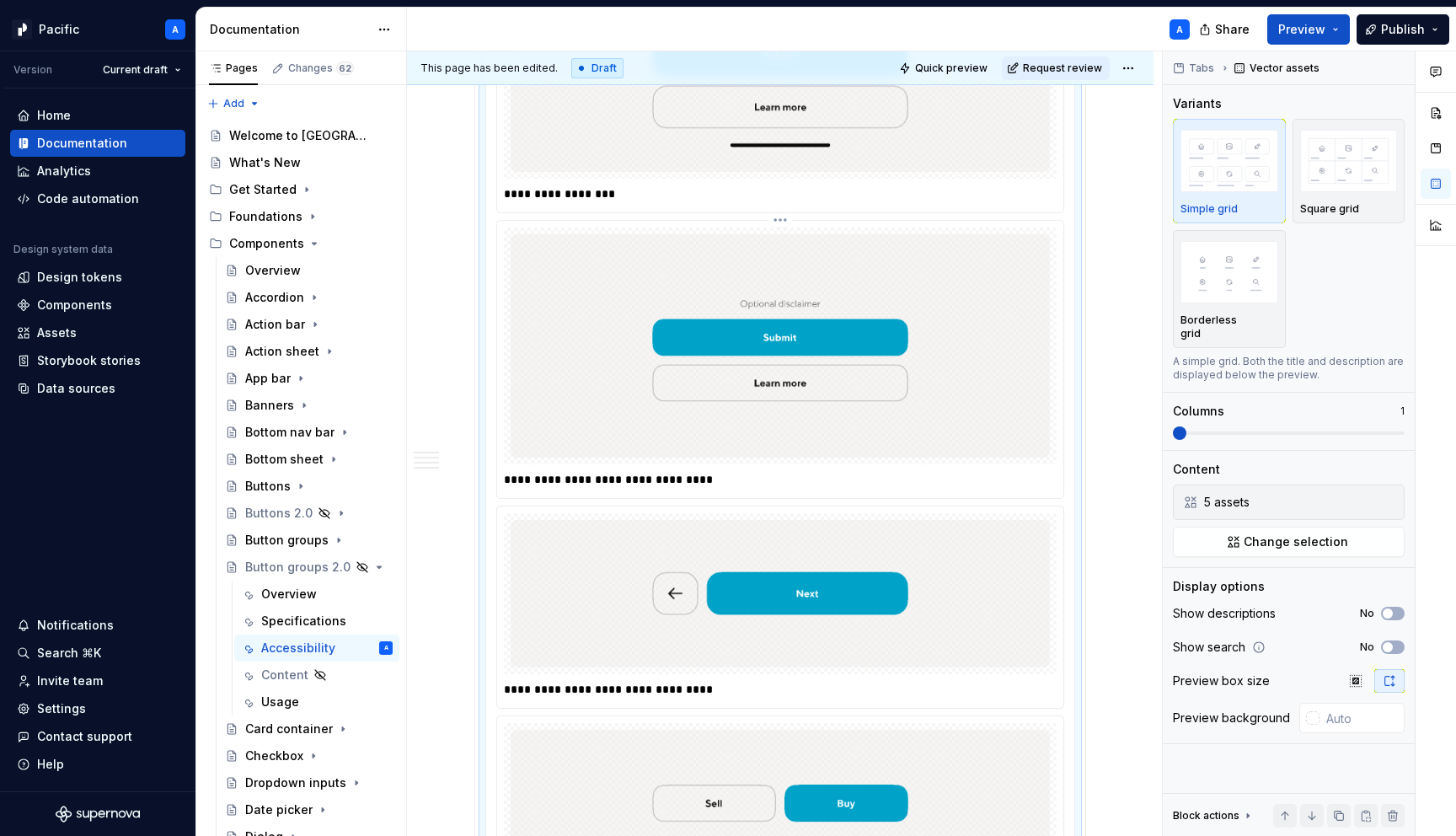
scroll to position [2647, 0]
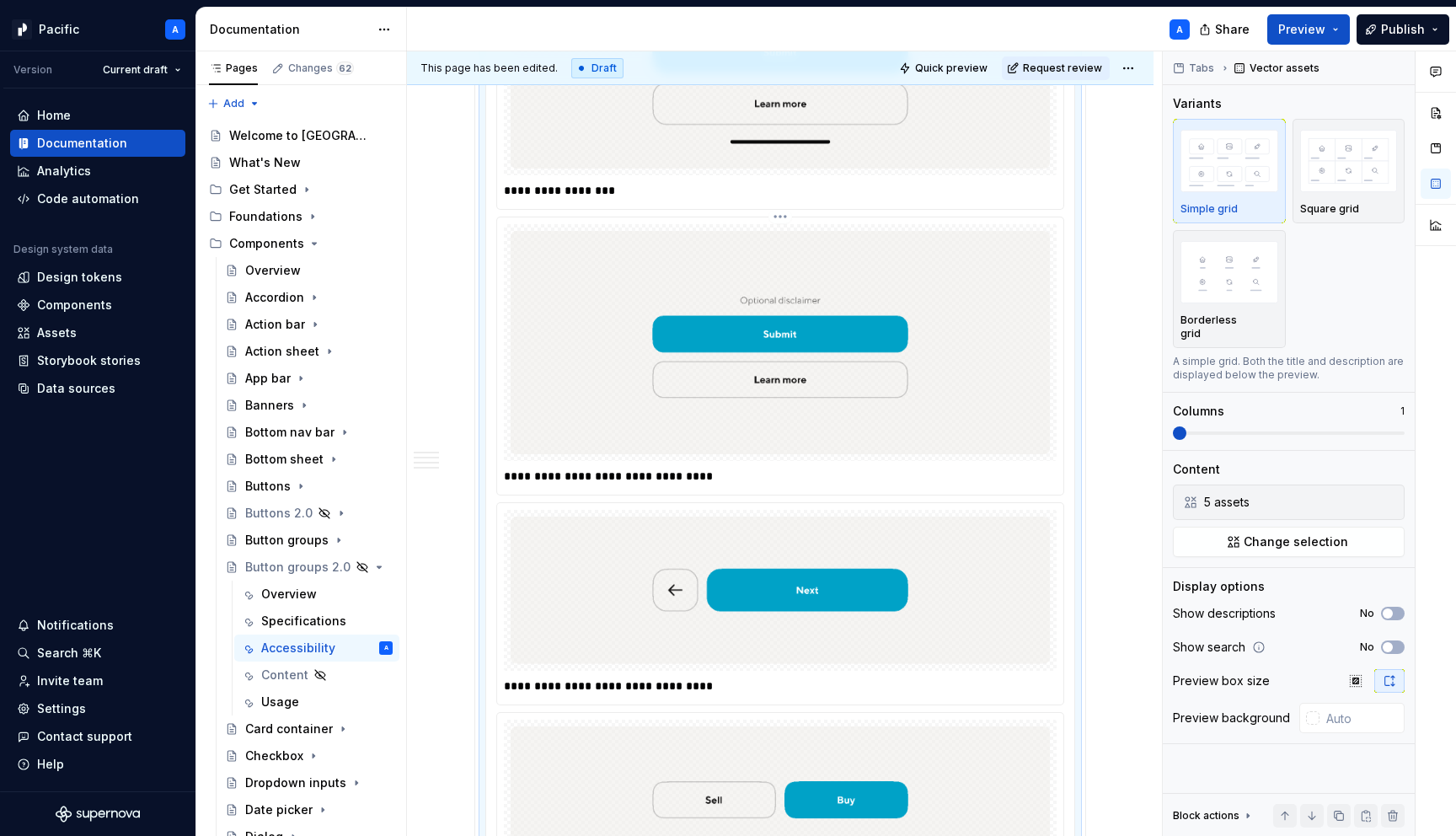
click at [648, 488] on div "**********" at bounding box center [780, 476] width 553 height 24
click at [648, 484] on p "**********" at bounding box center [785, 476] width 561 height 17
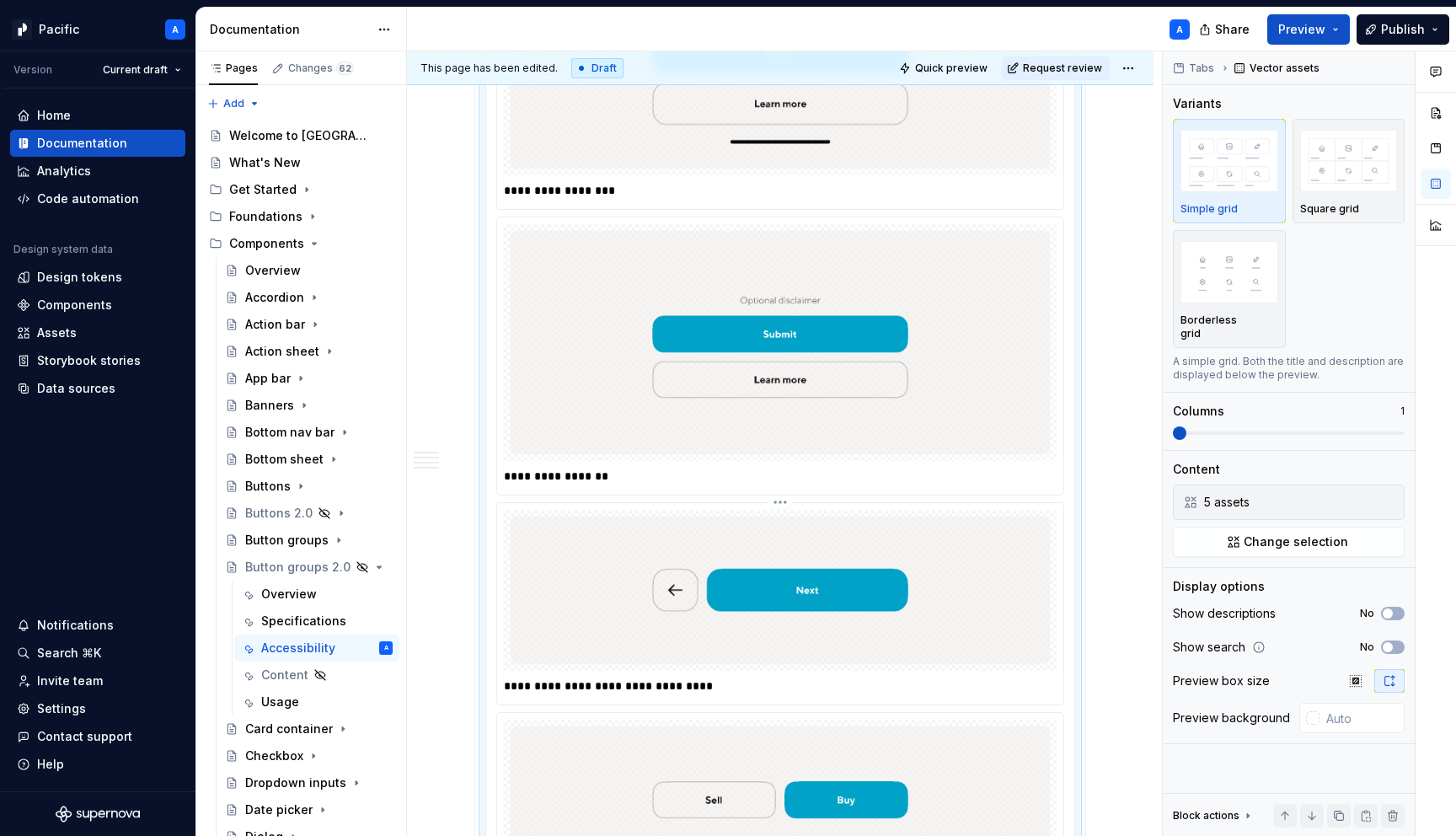
click at [580, 695] on p "**********" at bounding box center [785, 686] width 561 height 17
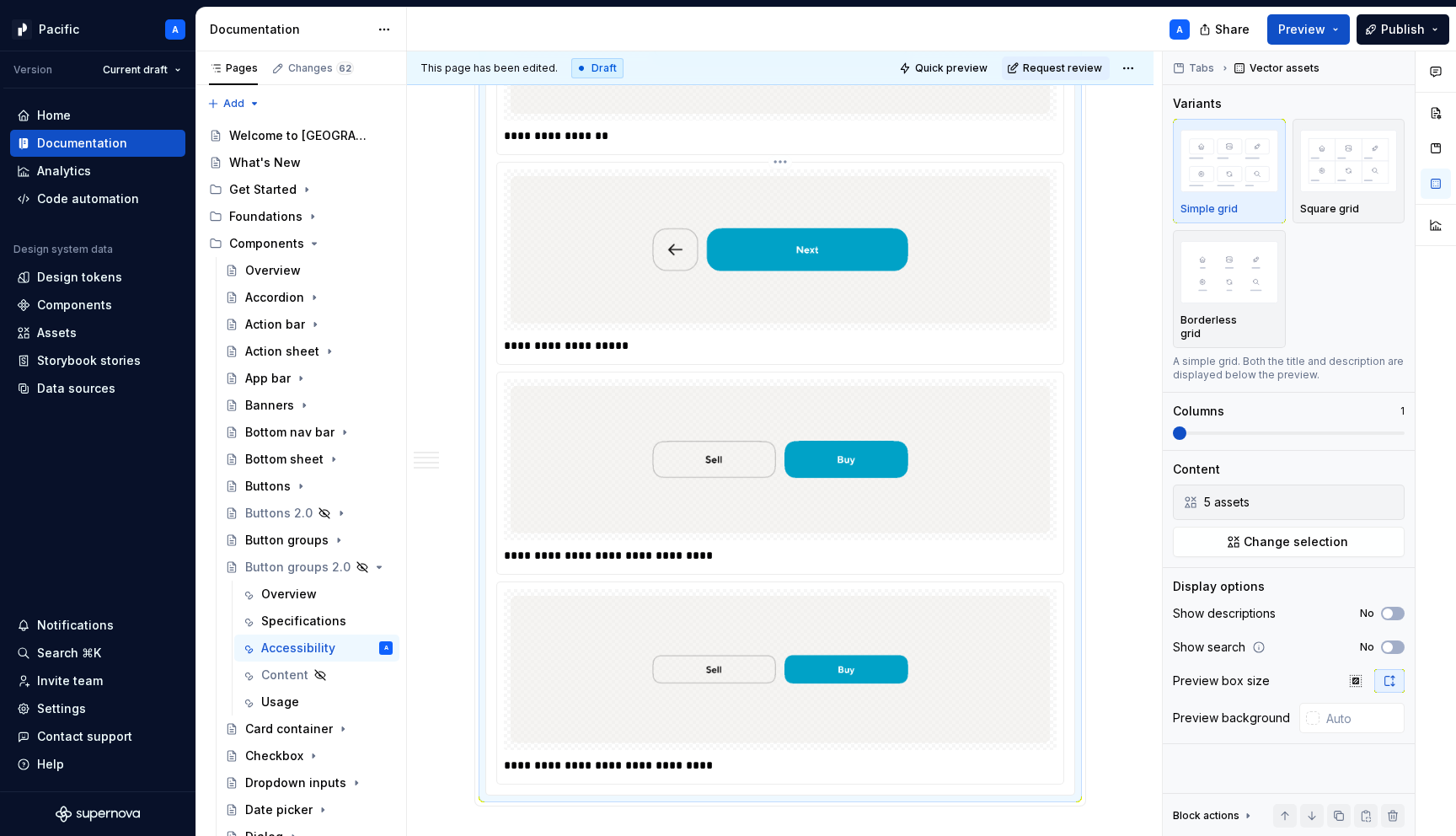
scroll to position [3002, 0]
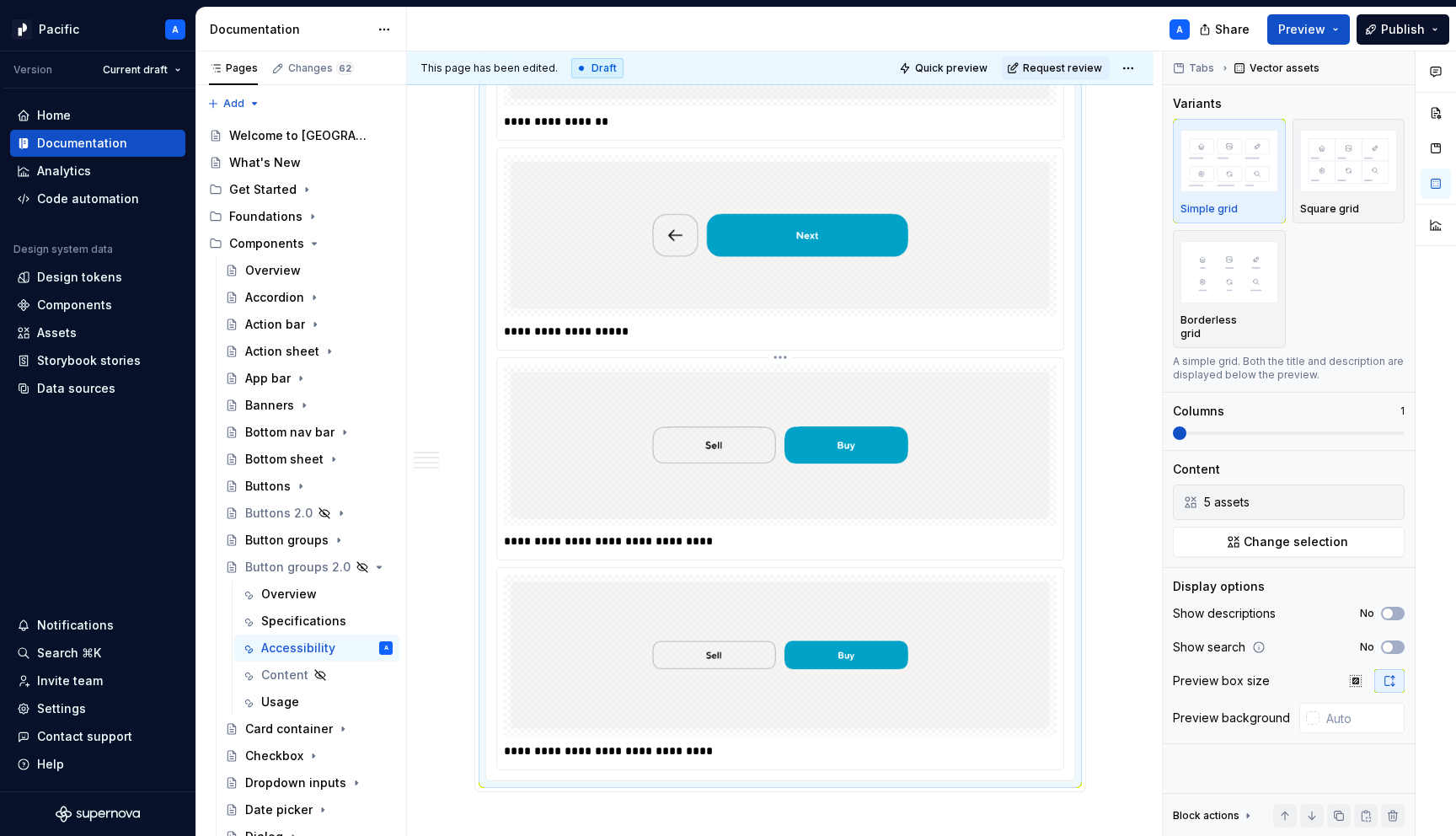
click at [550, 550] on p "**********" at bounding box center [785, 541] width 561 height 17
click at [547, 726] on img at bounding box center [780, 655] width 539 height 148
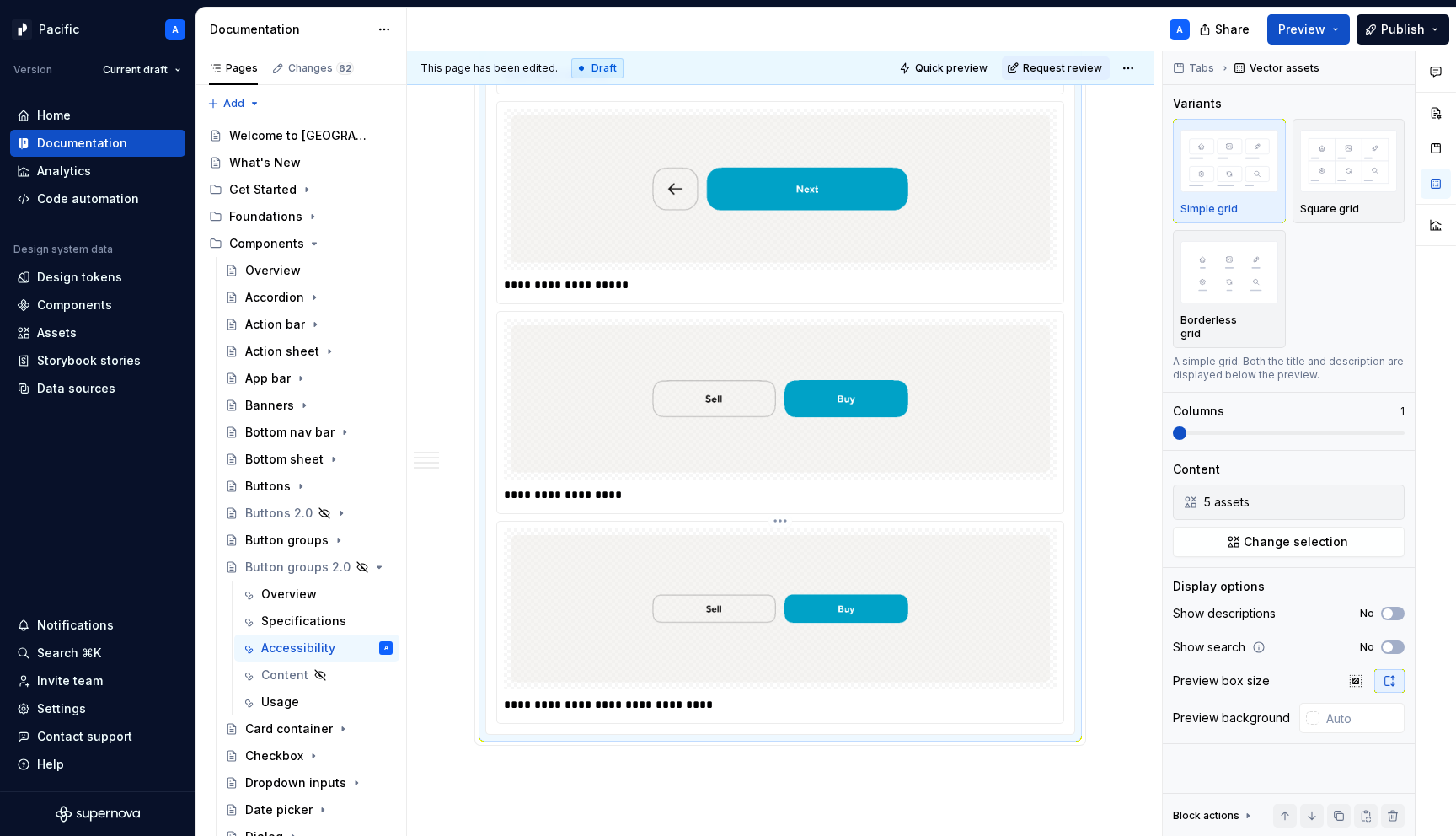
scroll to position [3052, 0]
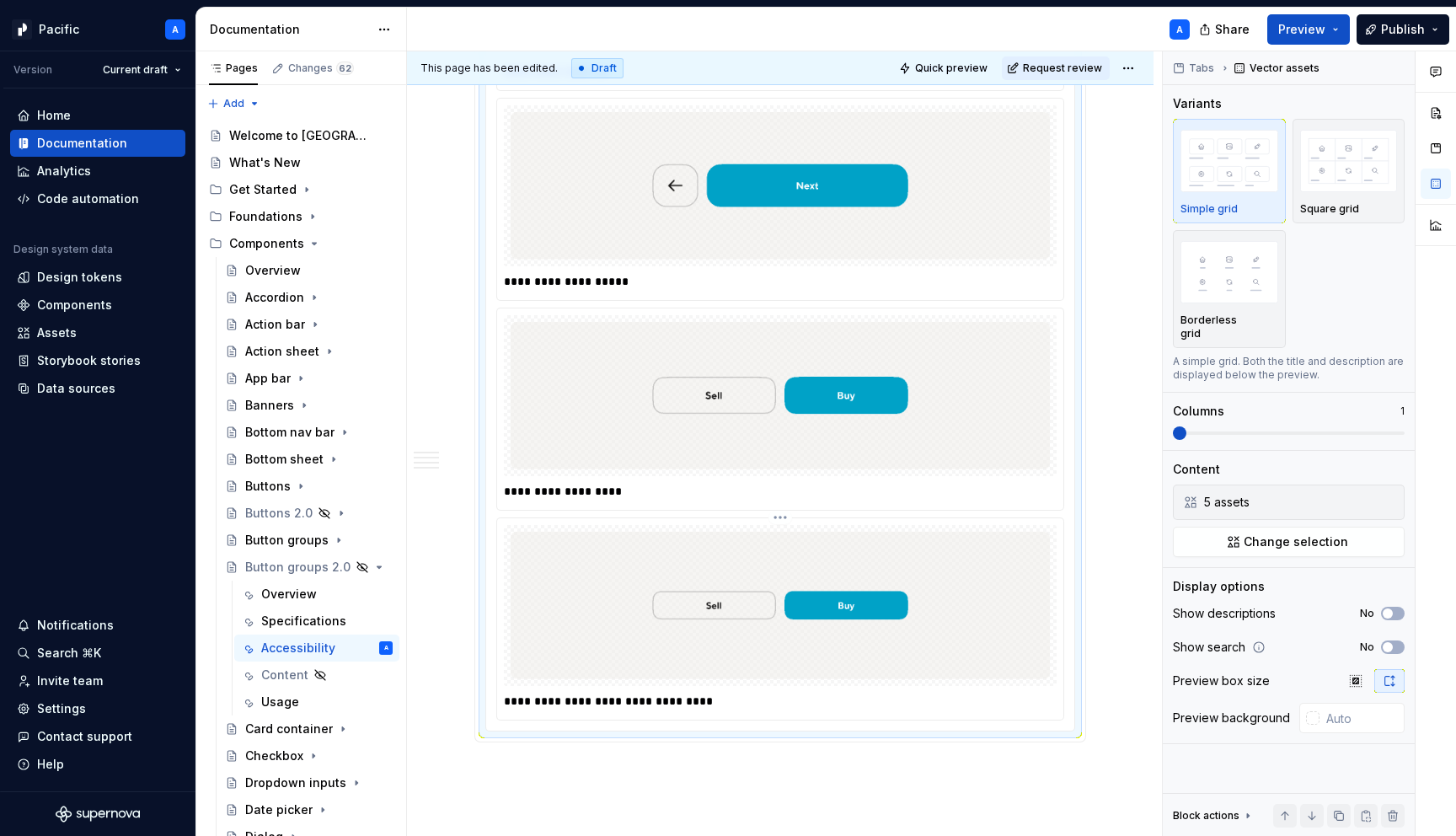
click at [547, 710] on p "**********" at bounding box center [785, 701] width 561 height 17
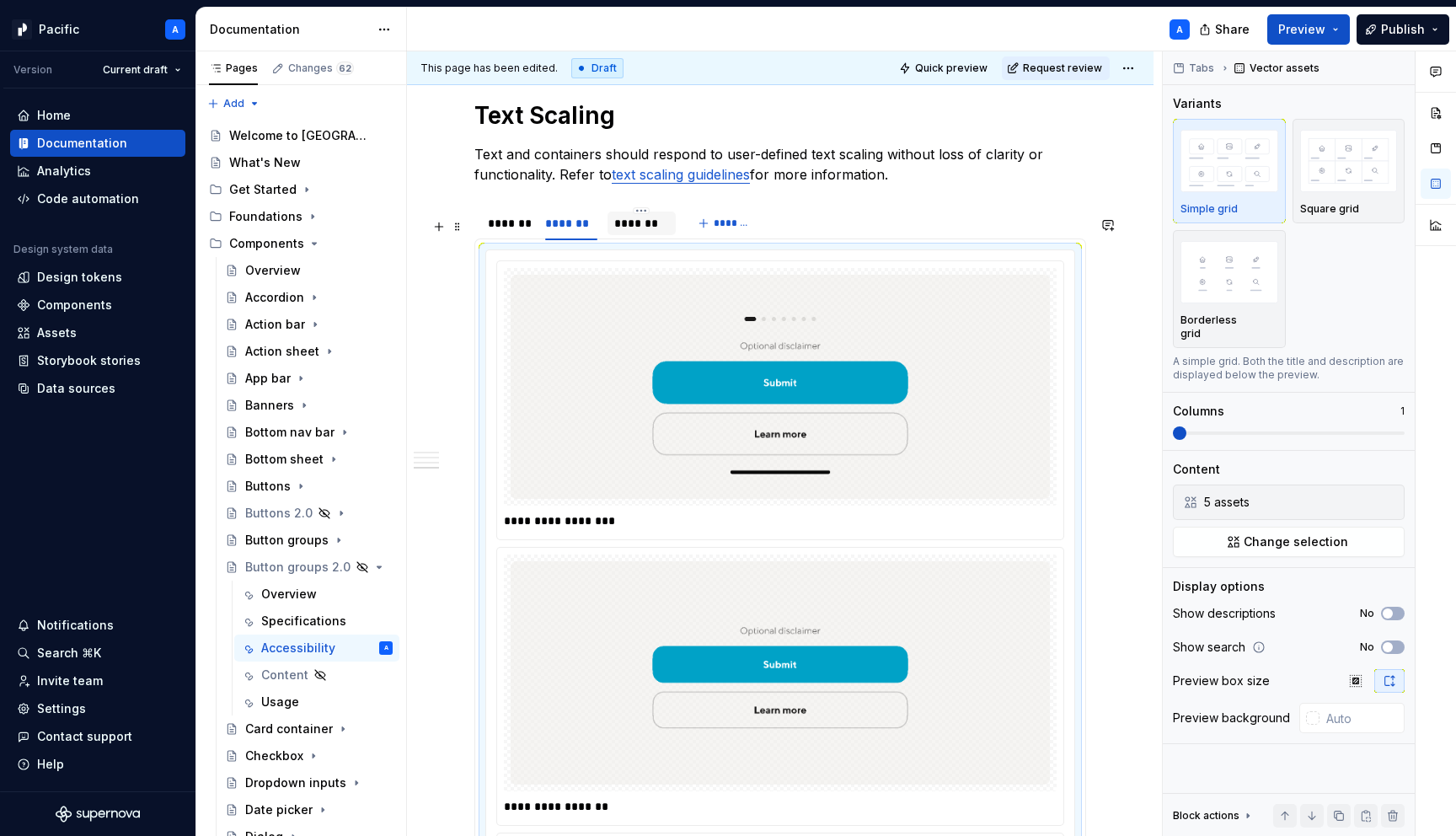
click at [663, 231] on div "*******" at bounding box center [642, 224] width 55 height 17
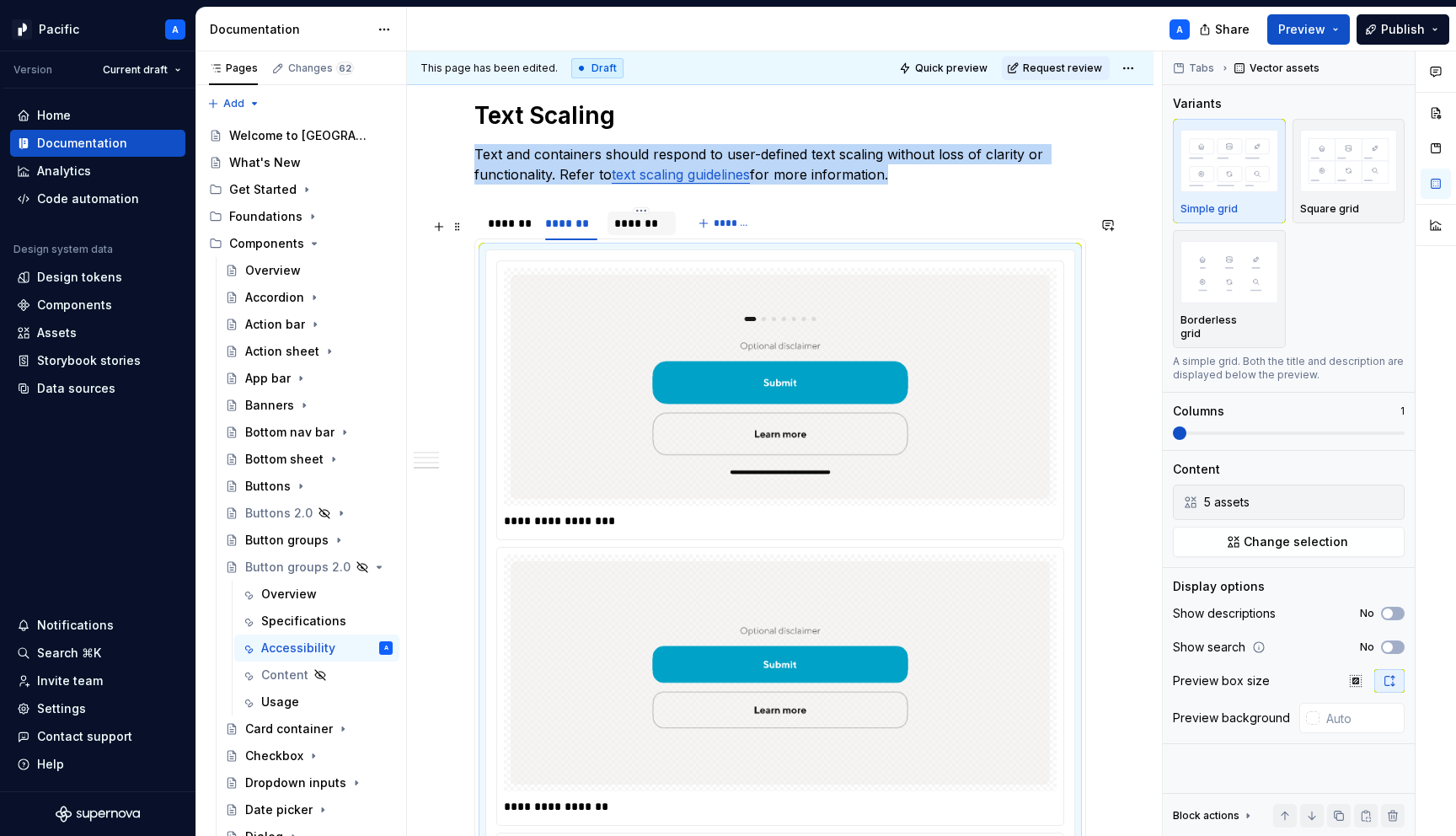
scroll to position [2187, 0]
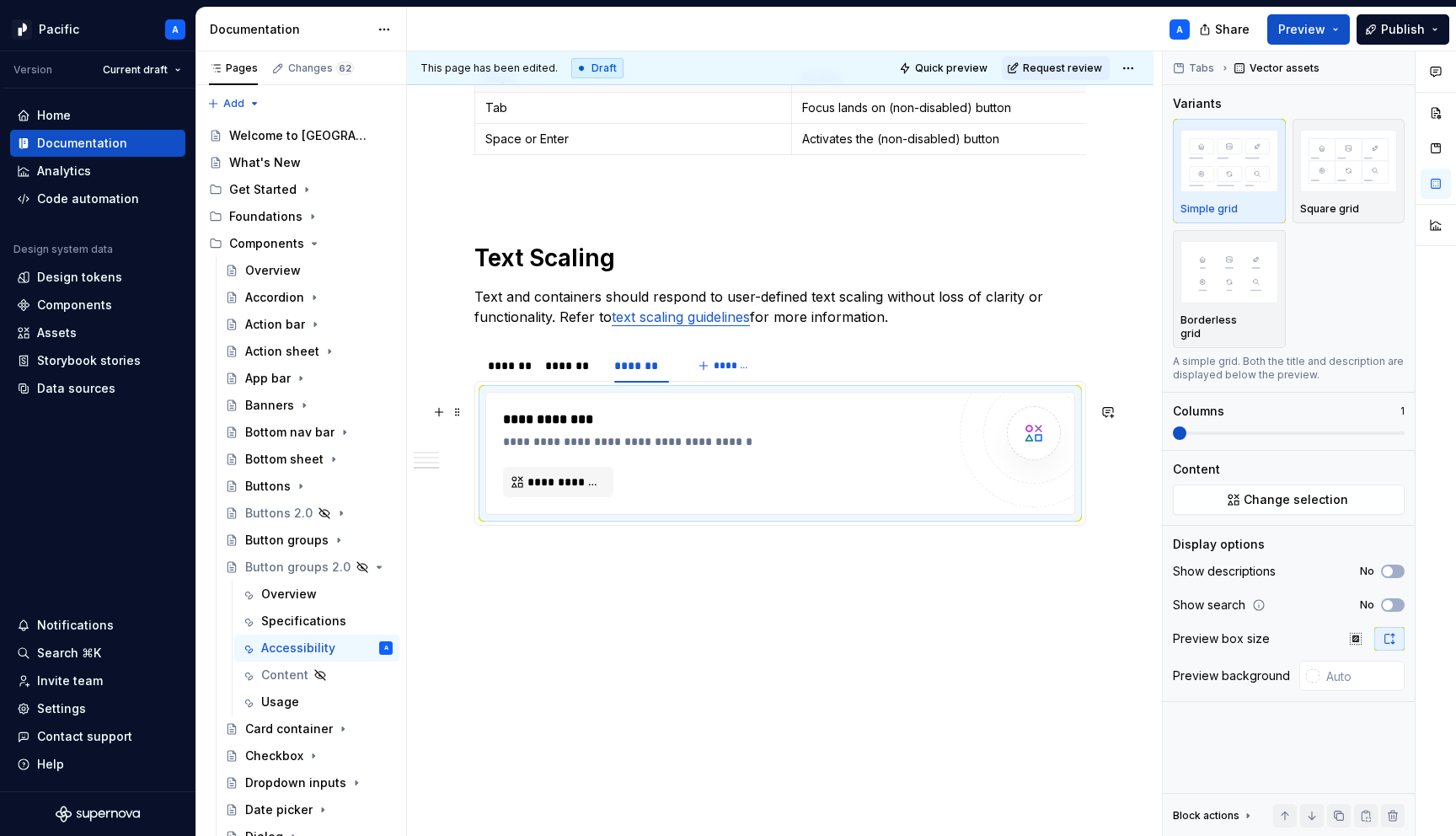
click at [710, 466] on div "**********" at bounding box center [725, 453] width 444 height 87
click at [578, 468] on button "**********" at bounding box center [558, 482] width 110 height 30
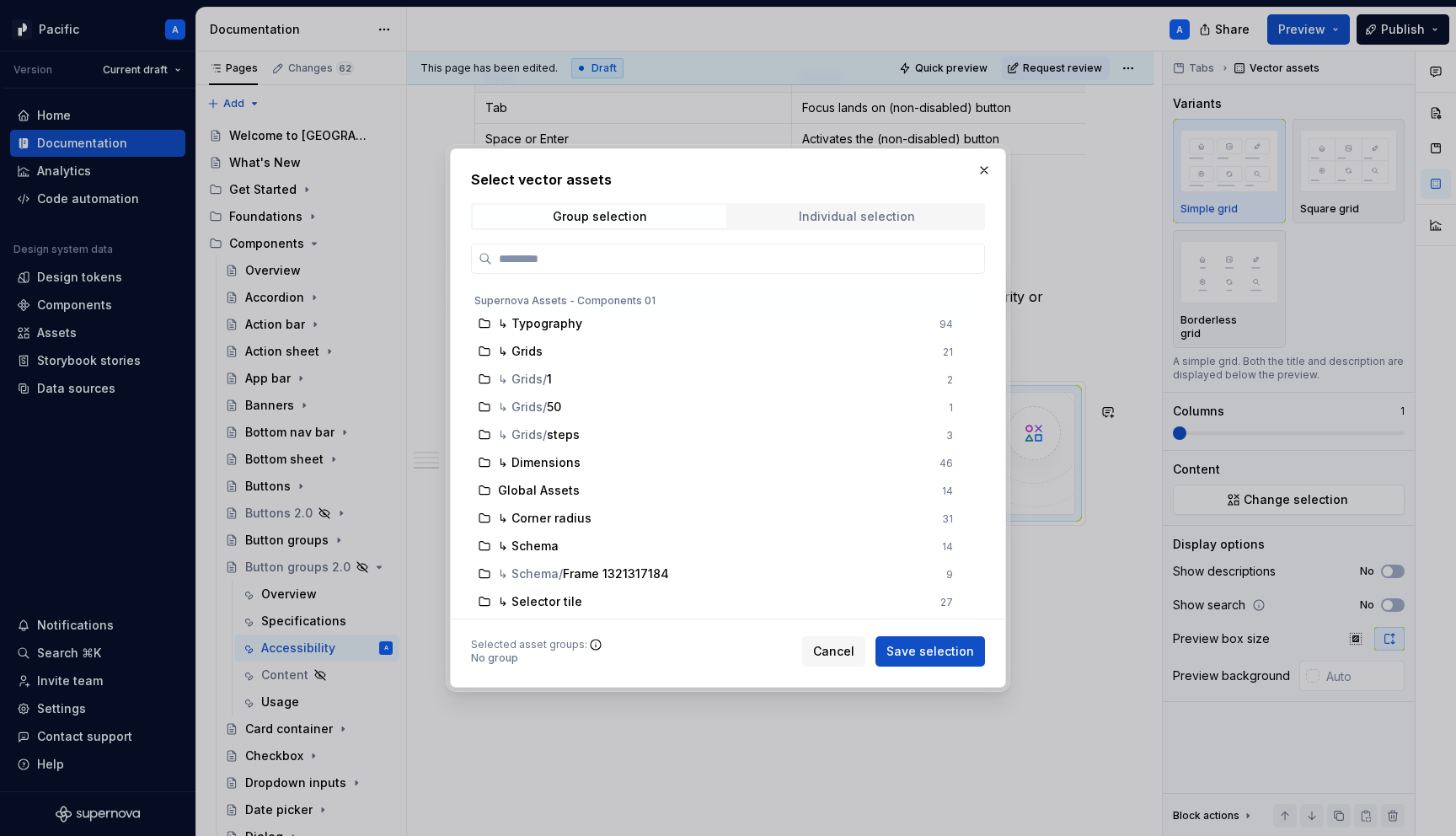
click at [896, 210] on div "Individual selection" at bounding box center [857, 216] width 117 height 13
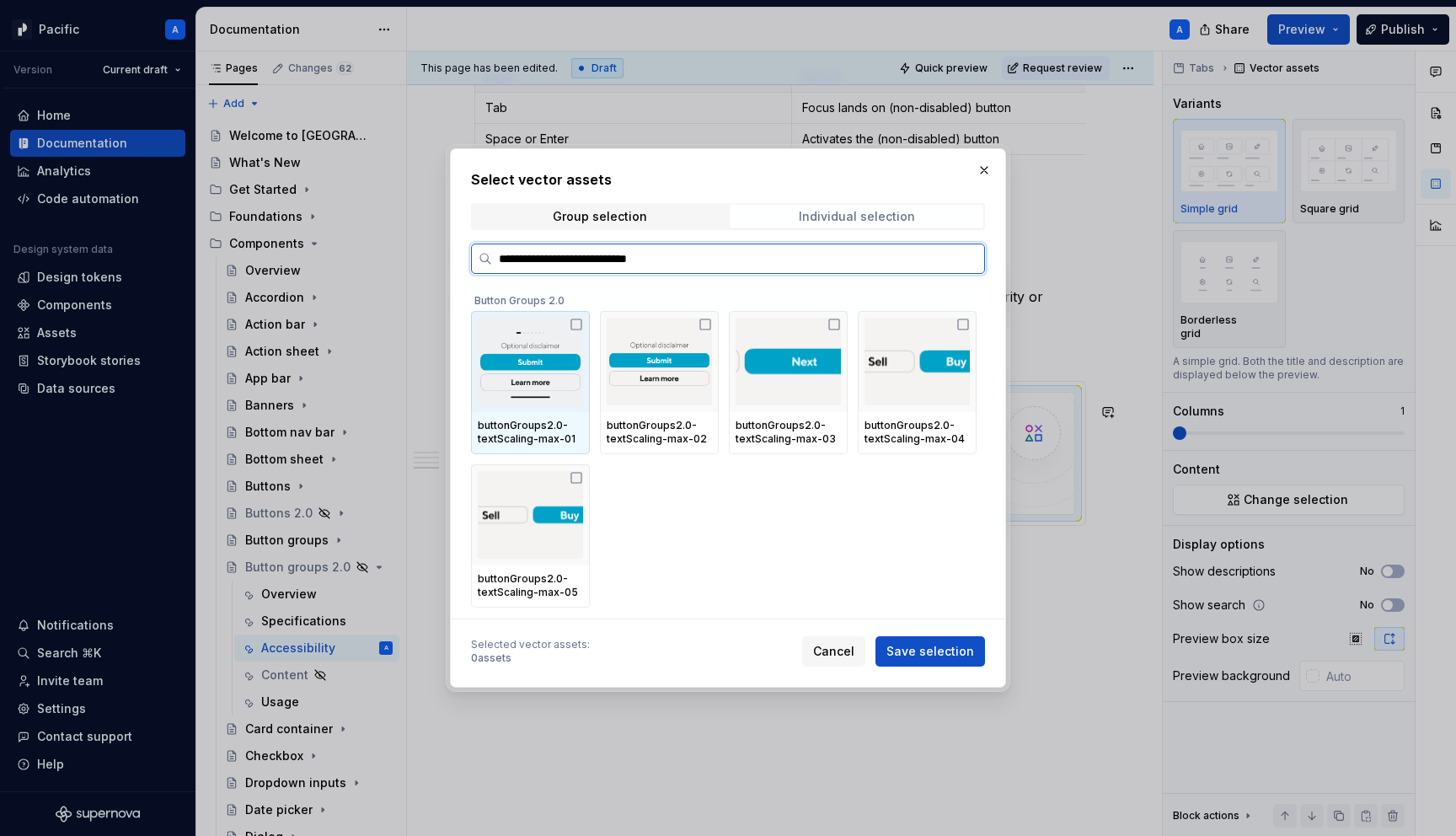
type input "**********"
click at [511, 403] on img at bounding box center [530, 361] width 105 height 87
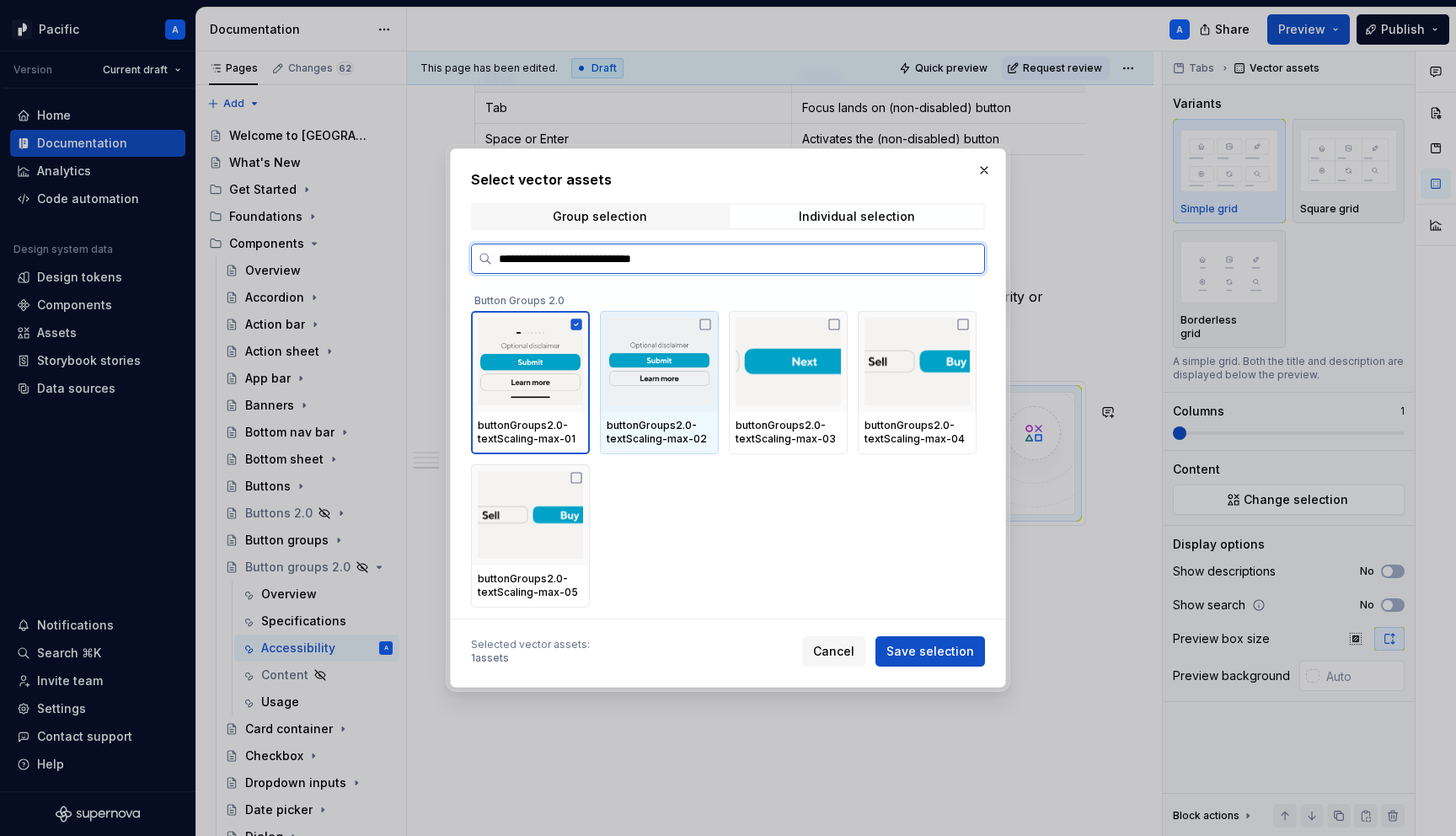
click at [641, 410] on div at bounding box center [659, 361] width 118 height 101
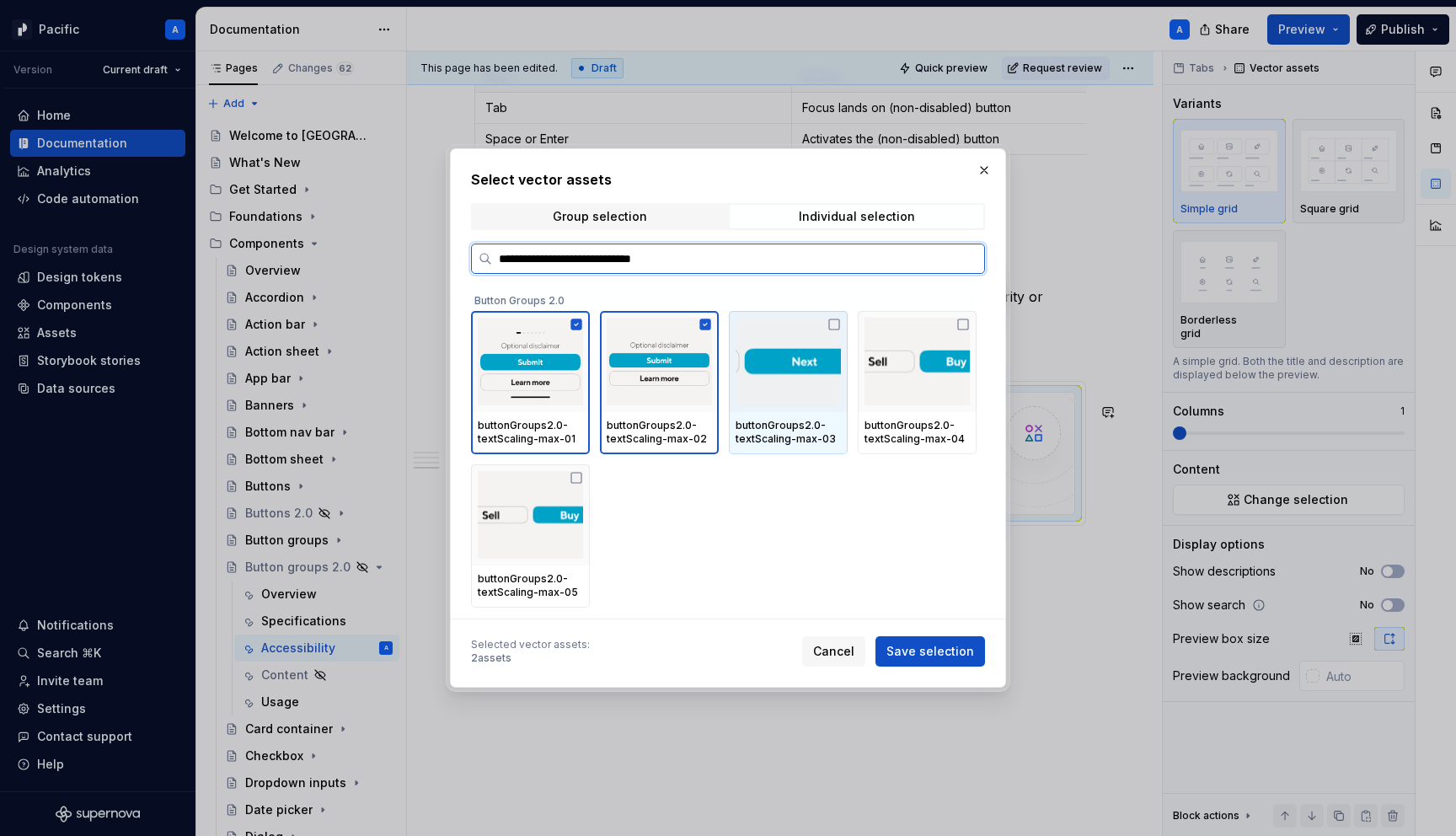
drag, startPoint x: 777, startPoint y: 410, endPoint x: 870, endPoint y: 410, distance: 93.0
click at [778, 410] on div at bounding box center [788, 361] width 118 height 101
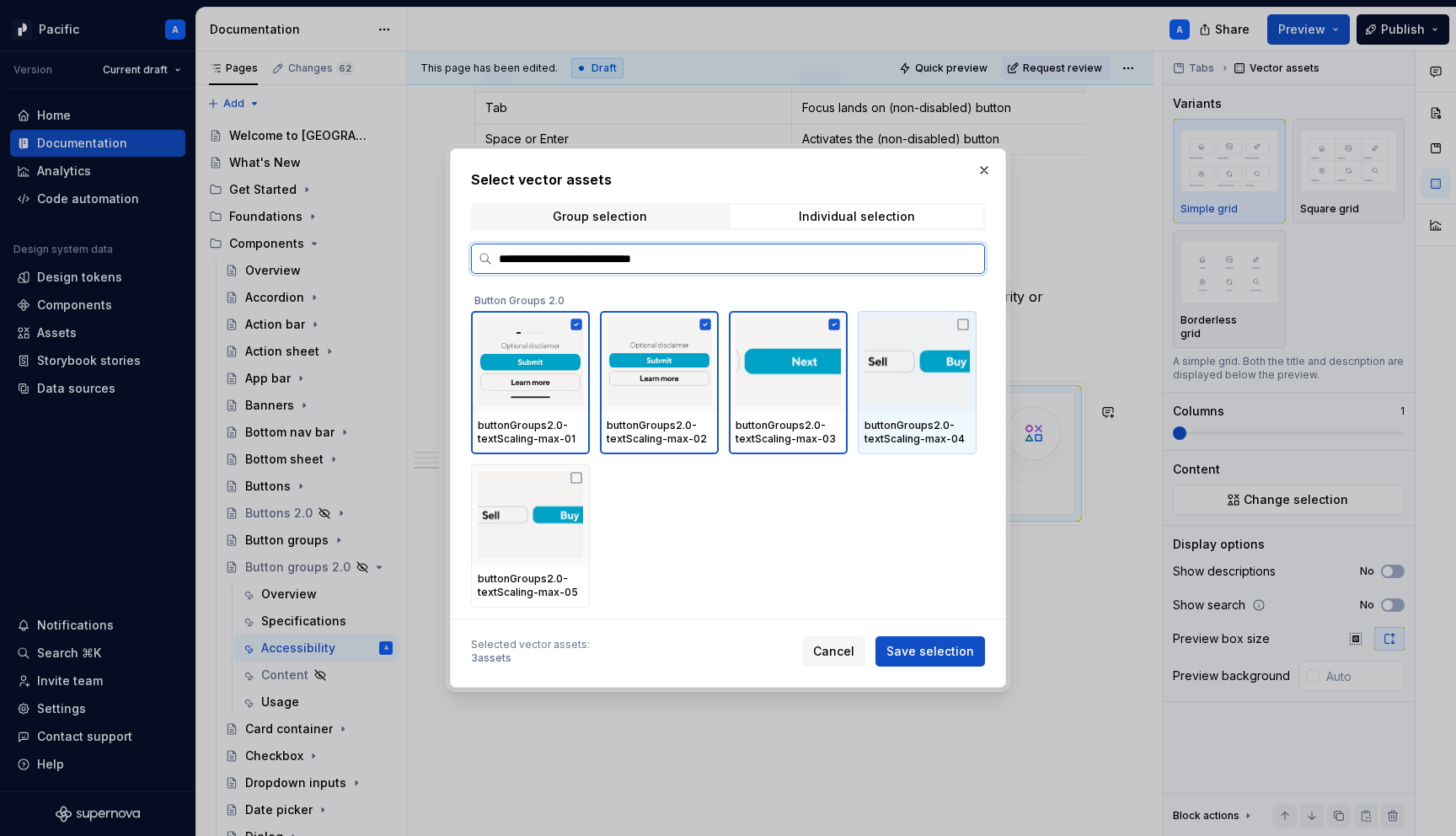
click at [884, 410] on div at bounding box center [917, 361] width 118 height 101
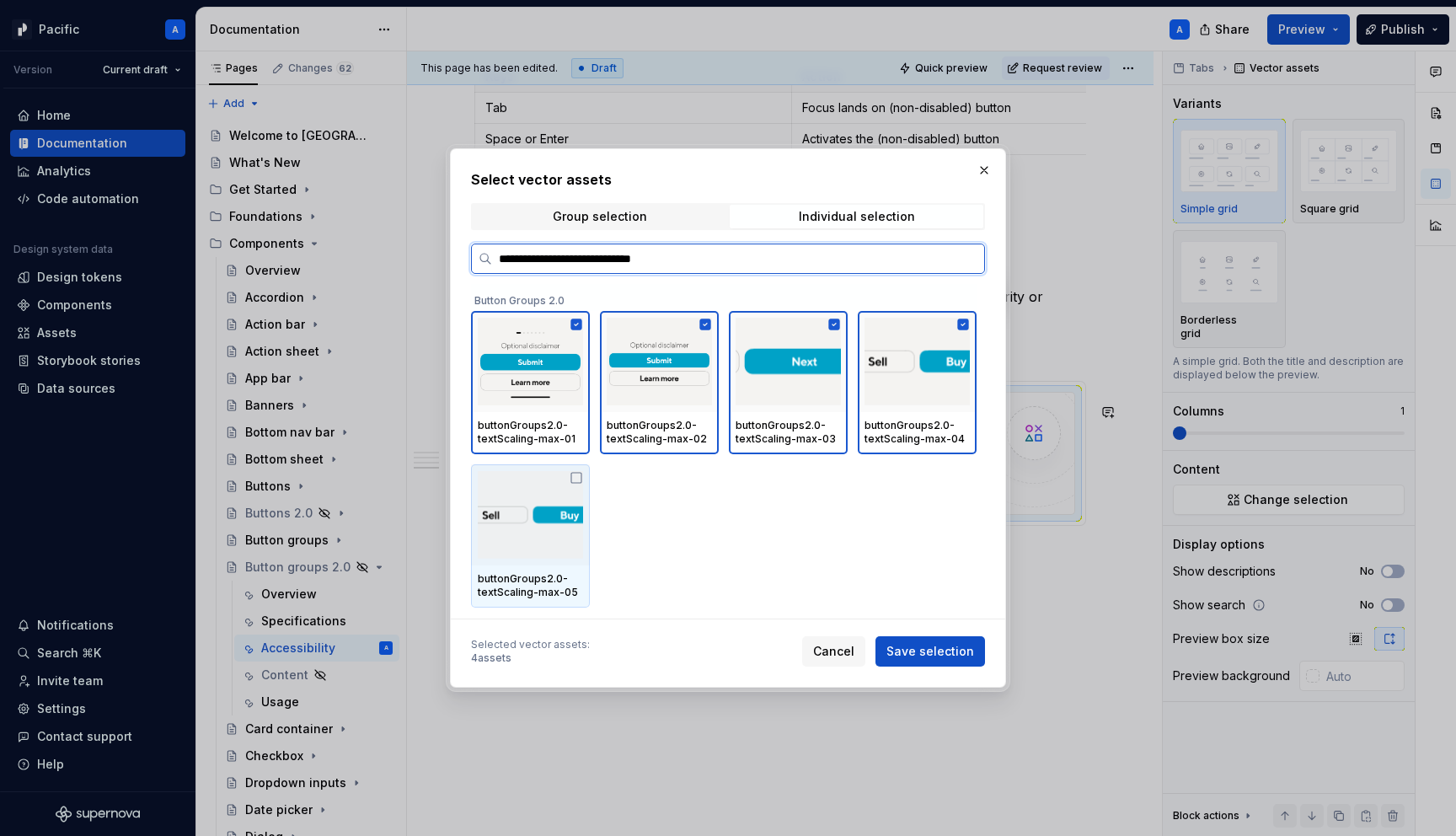
click at [491, 562] on div at bounding box center [530, 515] width 118 height 101
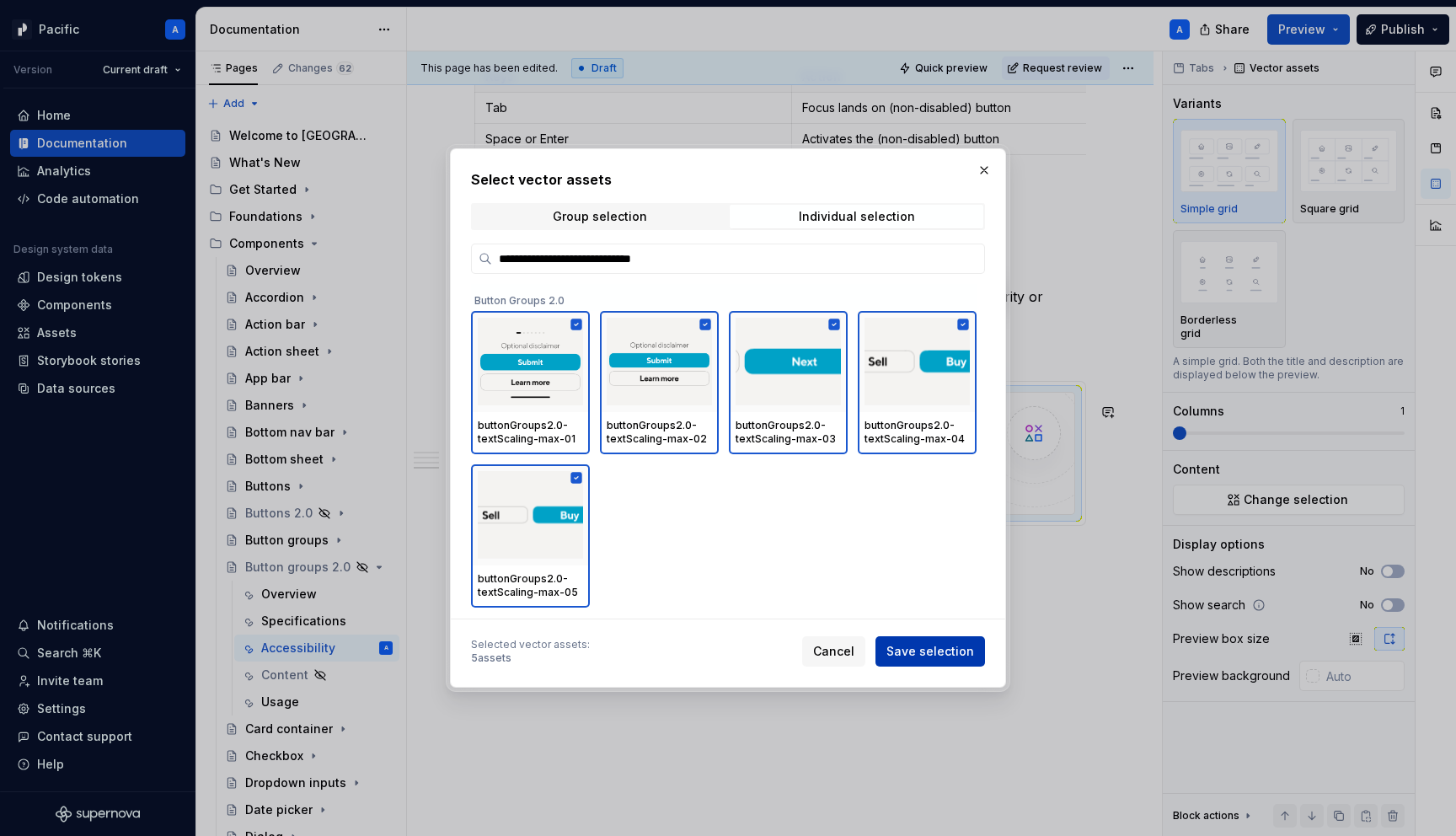
click at [958, 642] on button "Save selection" at bounding box center [931, 651] width 110 height 30
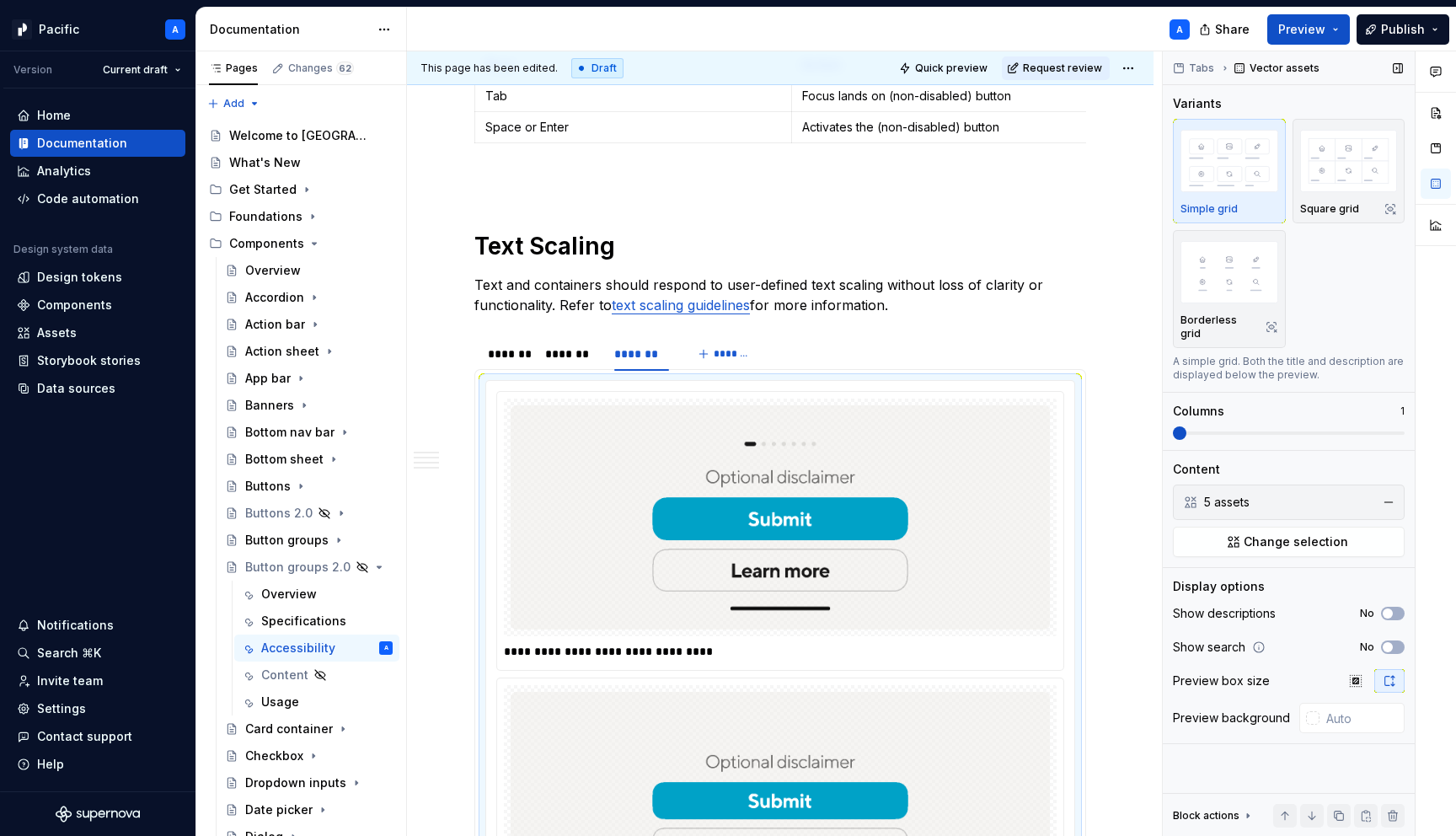
click at [1173, 440] on span at bounding box center [1179, 433] width 13 height 13
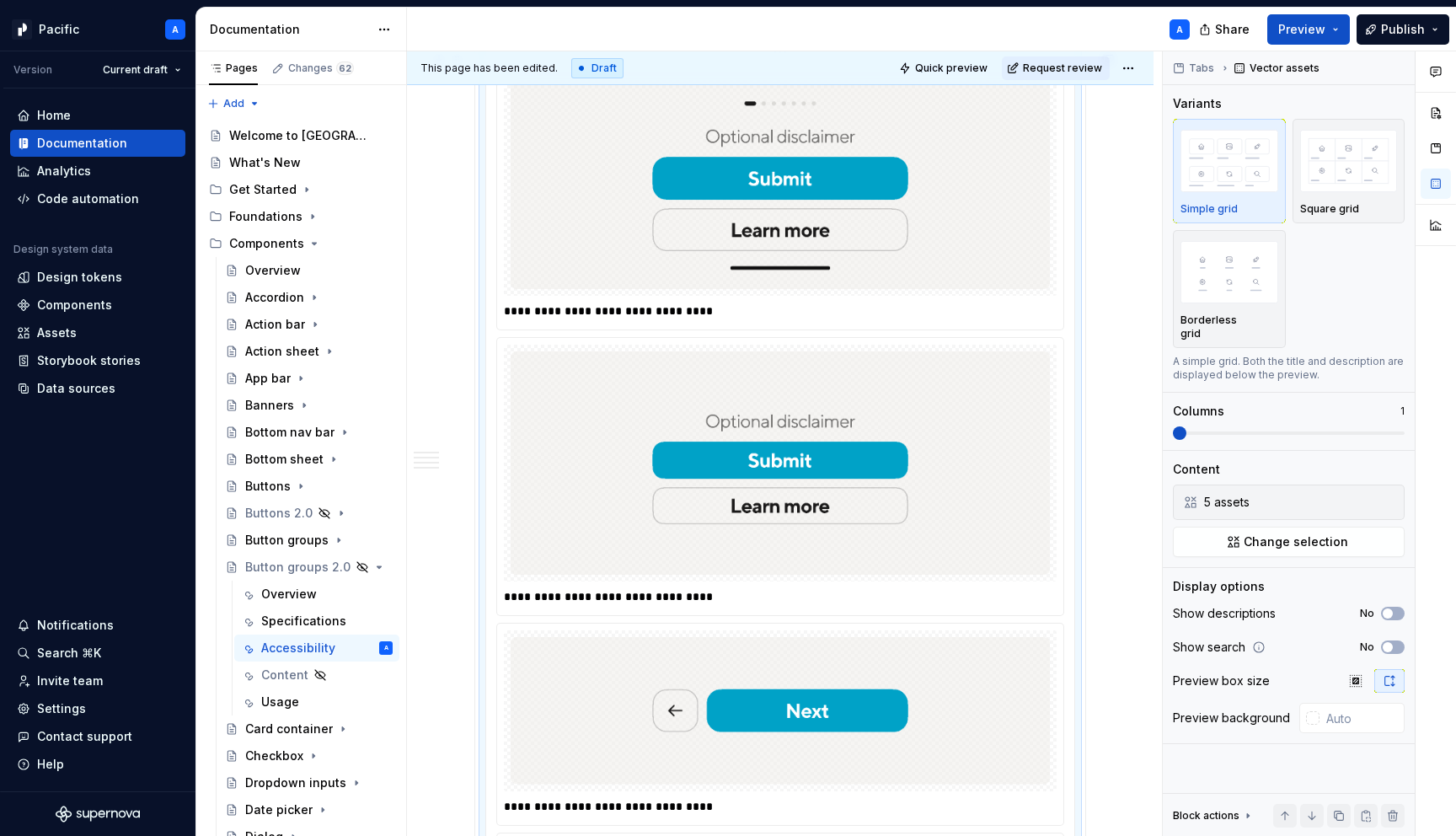
click at [587, 319] on p "**********" at bounding box center [785, 311] width 561 height 17
click at [591, 385] on img at bounding box center [780, 463] width 539 height 224
click at [610, 605] on p "**********" at bounding box center [785, 597] width 561 height 17
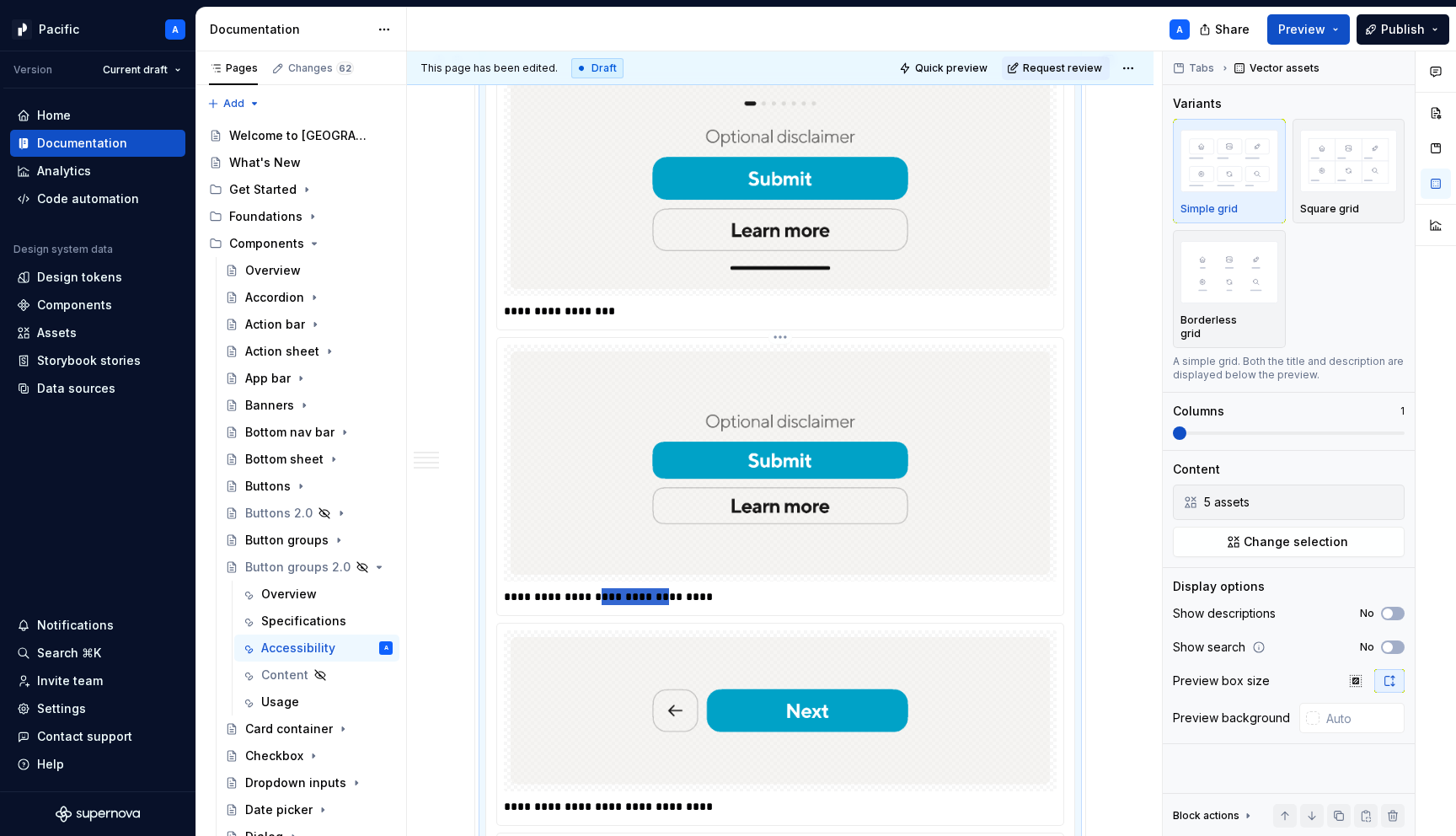
click at [610, 605] on p "**********" at bounding box center [785, 597] width 561 height 17
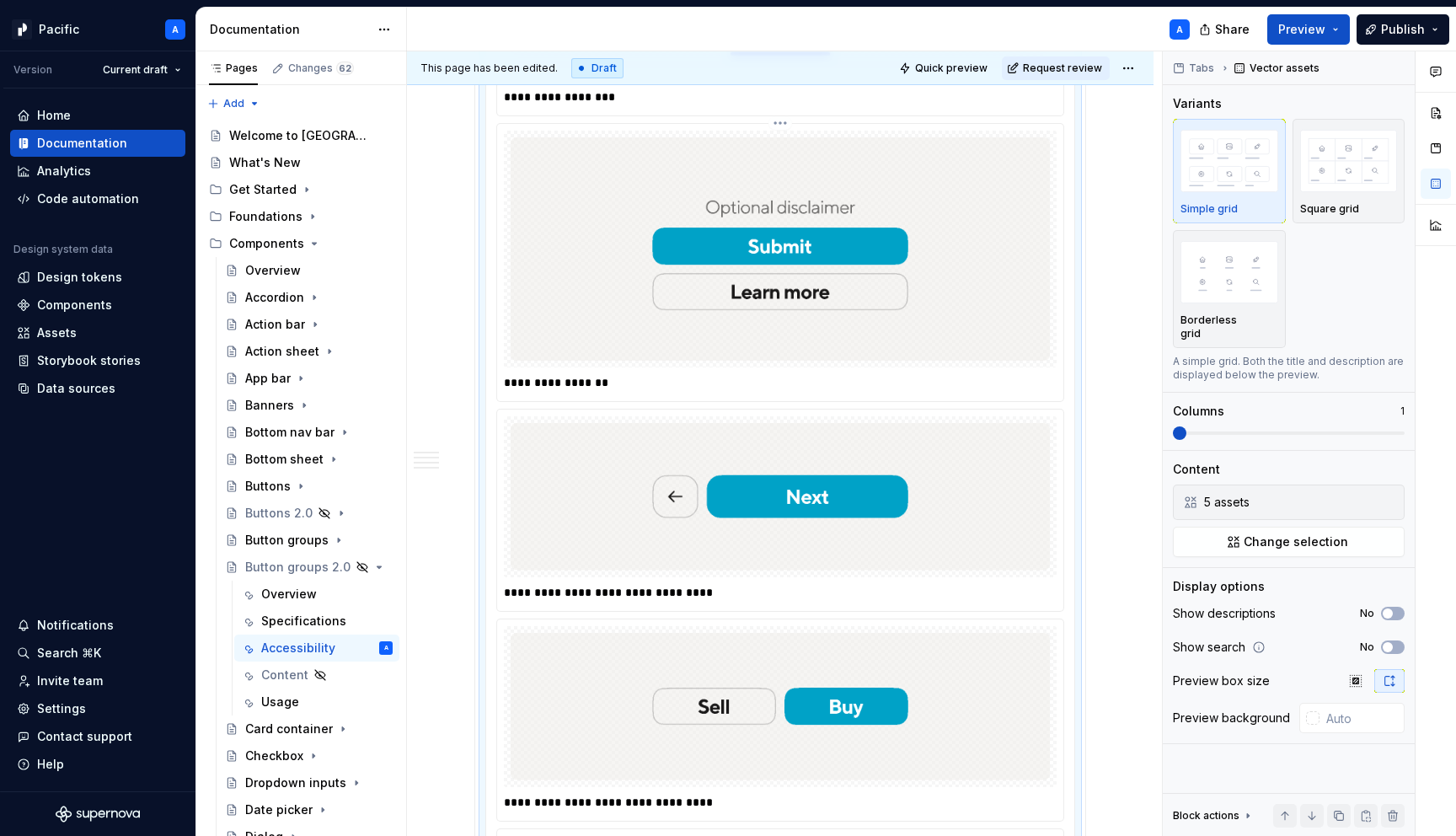
scroll to position [2757, 0]
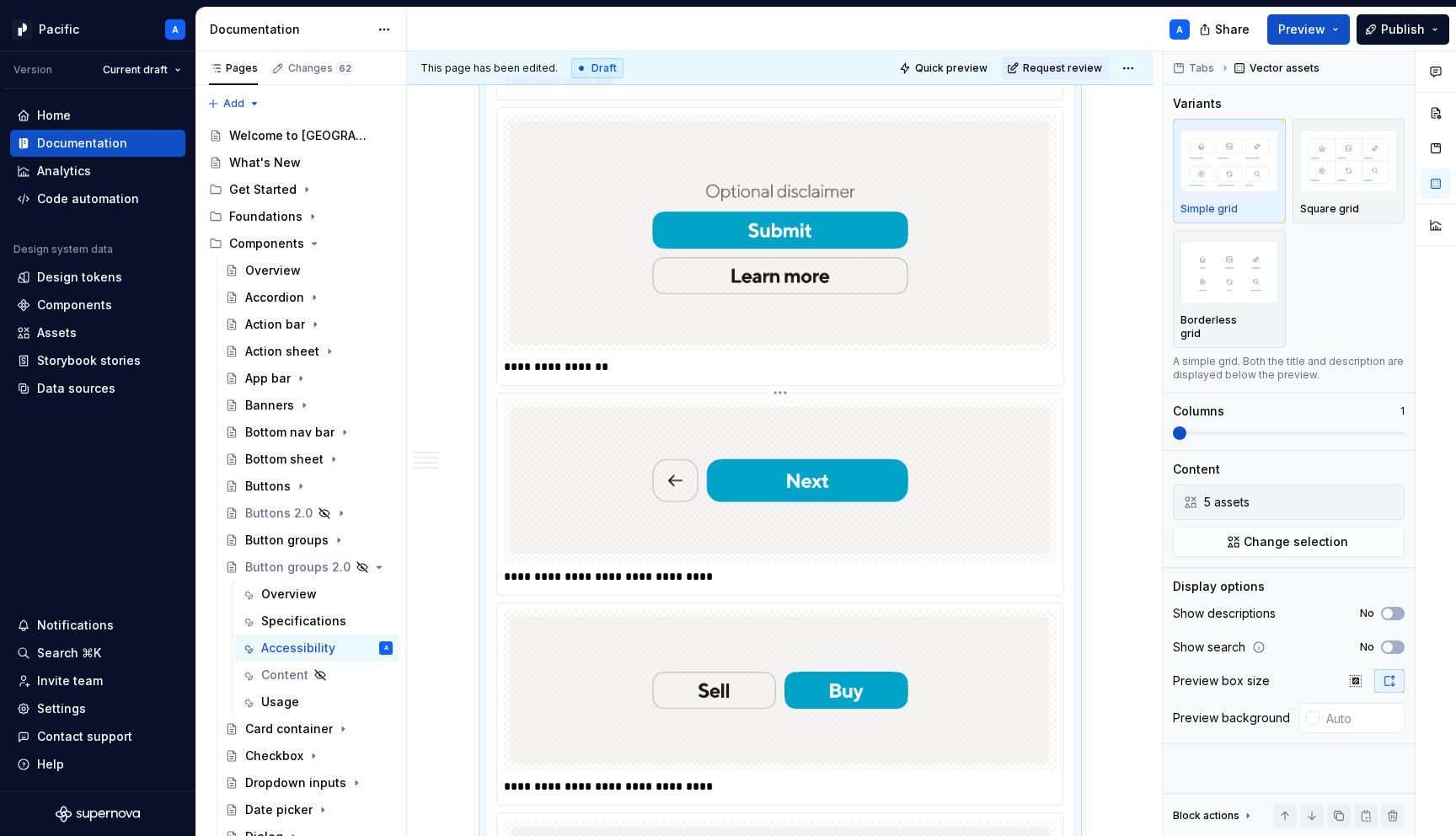
click at [605, 585] on p "**********" at bounding box center [785, 576] width 561 height 17
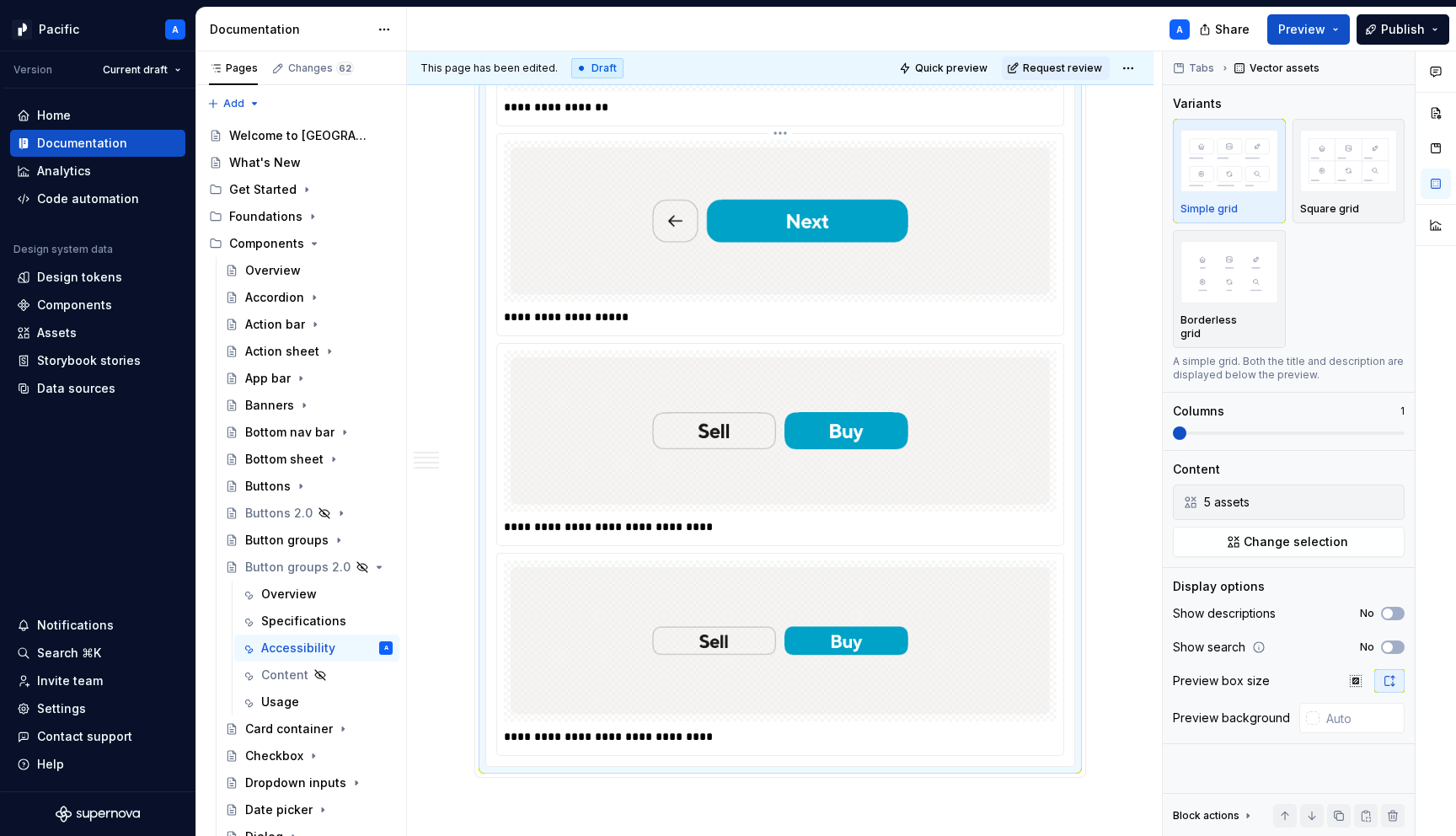
scroll to position [3026, 0]
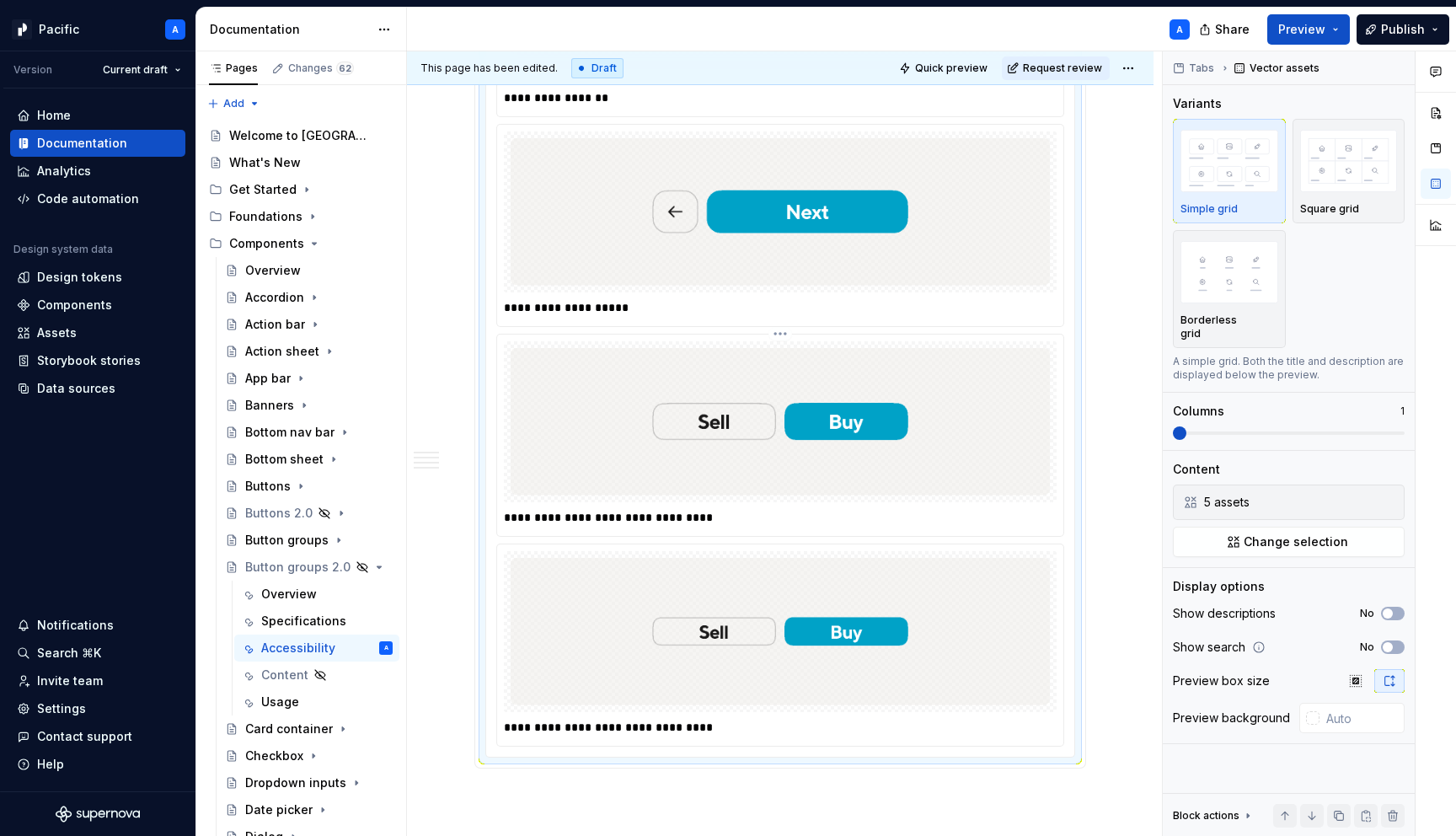
click at [597, 526] on p "**********" at bounding box center [785, 518] width 561 height 17
click at [565, 736] on p "**********" at bounding box center [785, 727] width 561 height 17
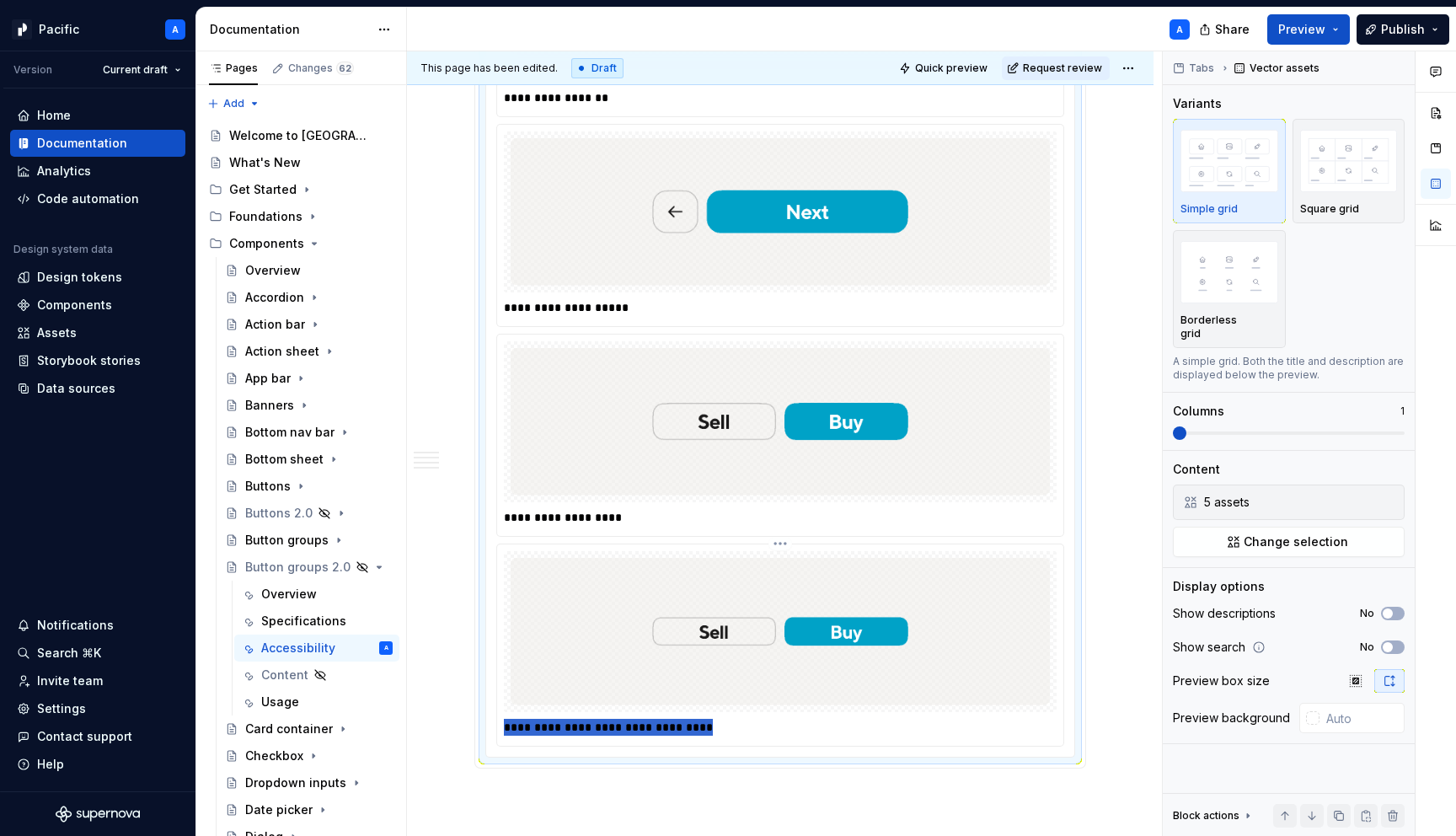
click at [565, 736] on p "**********" at bounding box center [785, 727] width 561 height 17
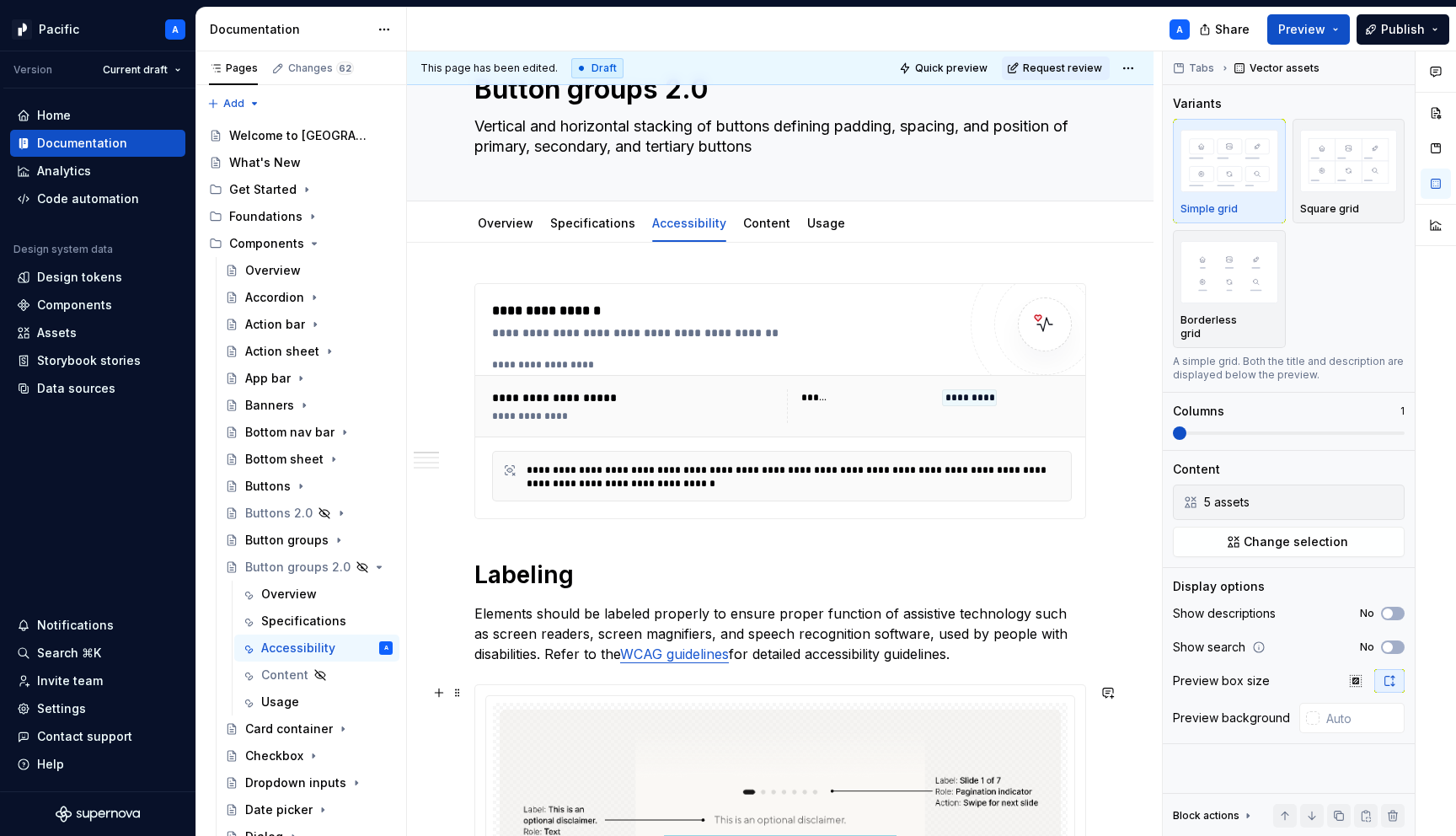
scroll to position [0, 0]
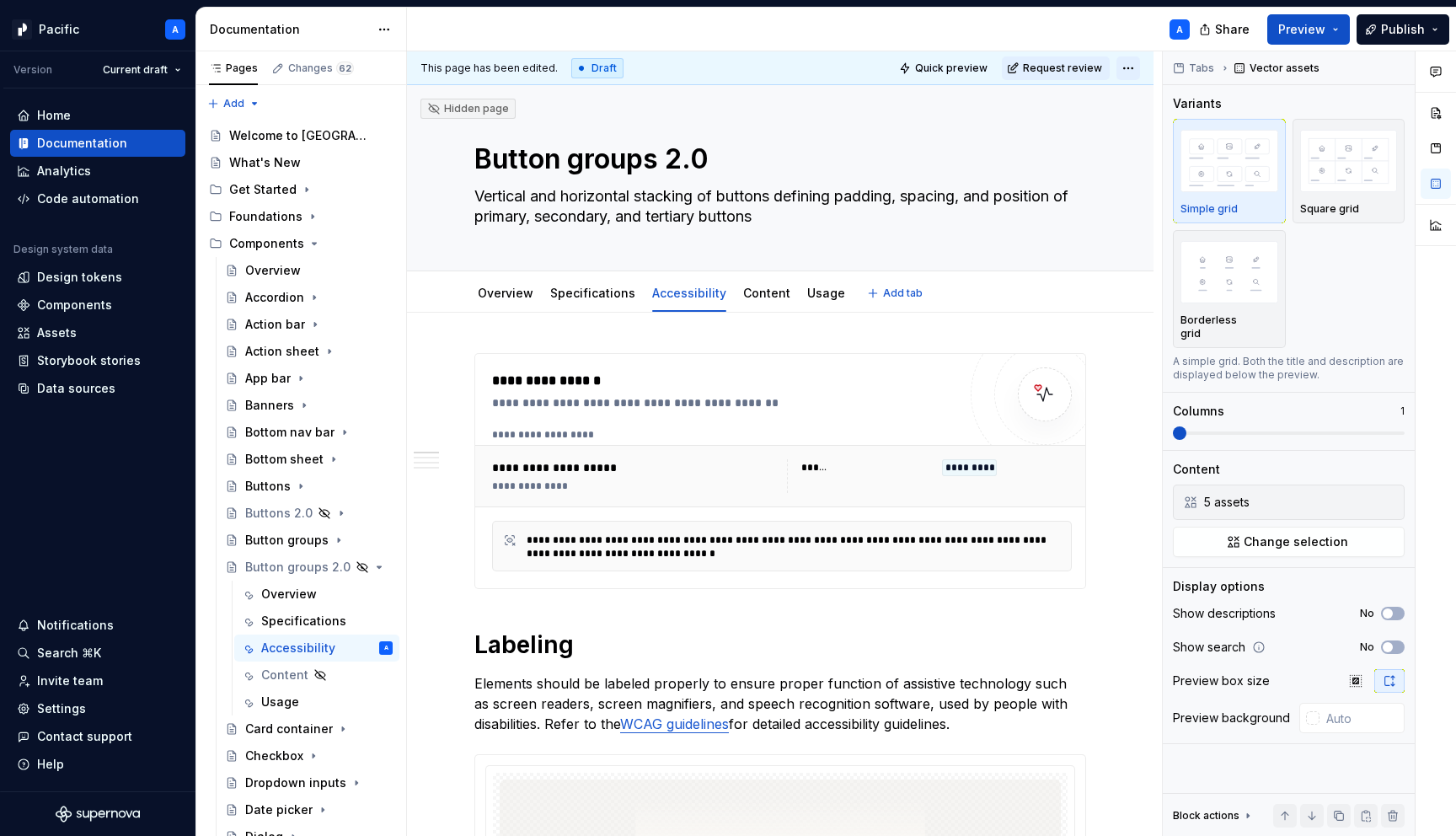
click at [1135, 69] on html "Pacific A Version Current draft Home Documentation Analytics Code automation De…" at bounding box center [728, 418] width 1456 height 836
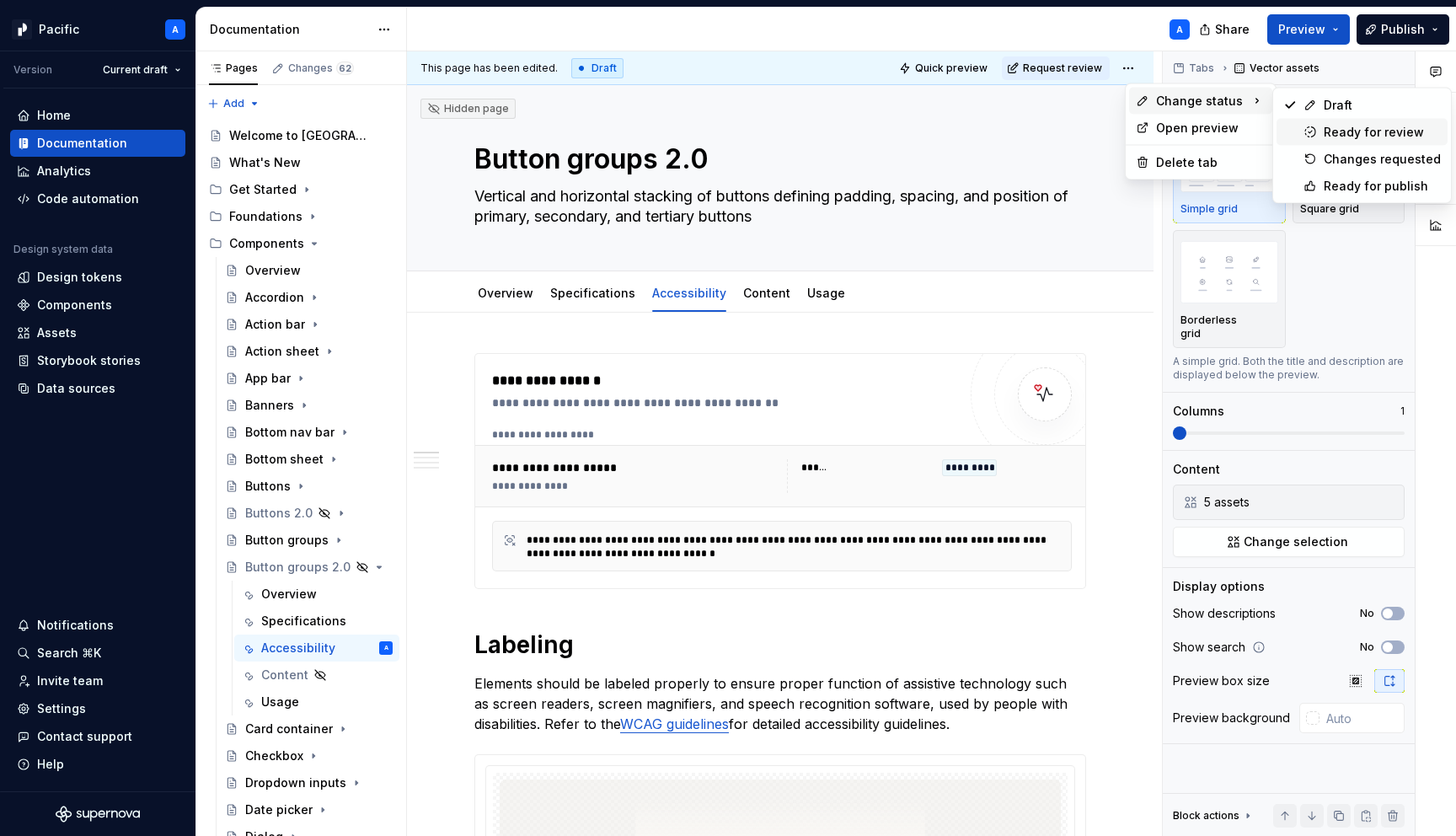
click at [1333, 133] on div "Ready for review" at bounding box center [1383, 133] width 118 height 17
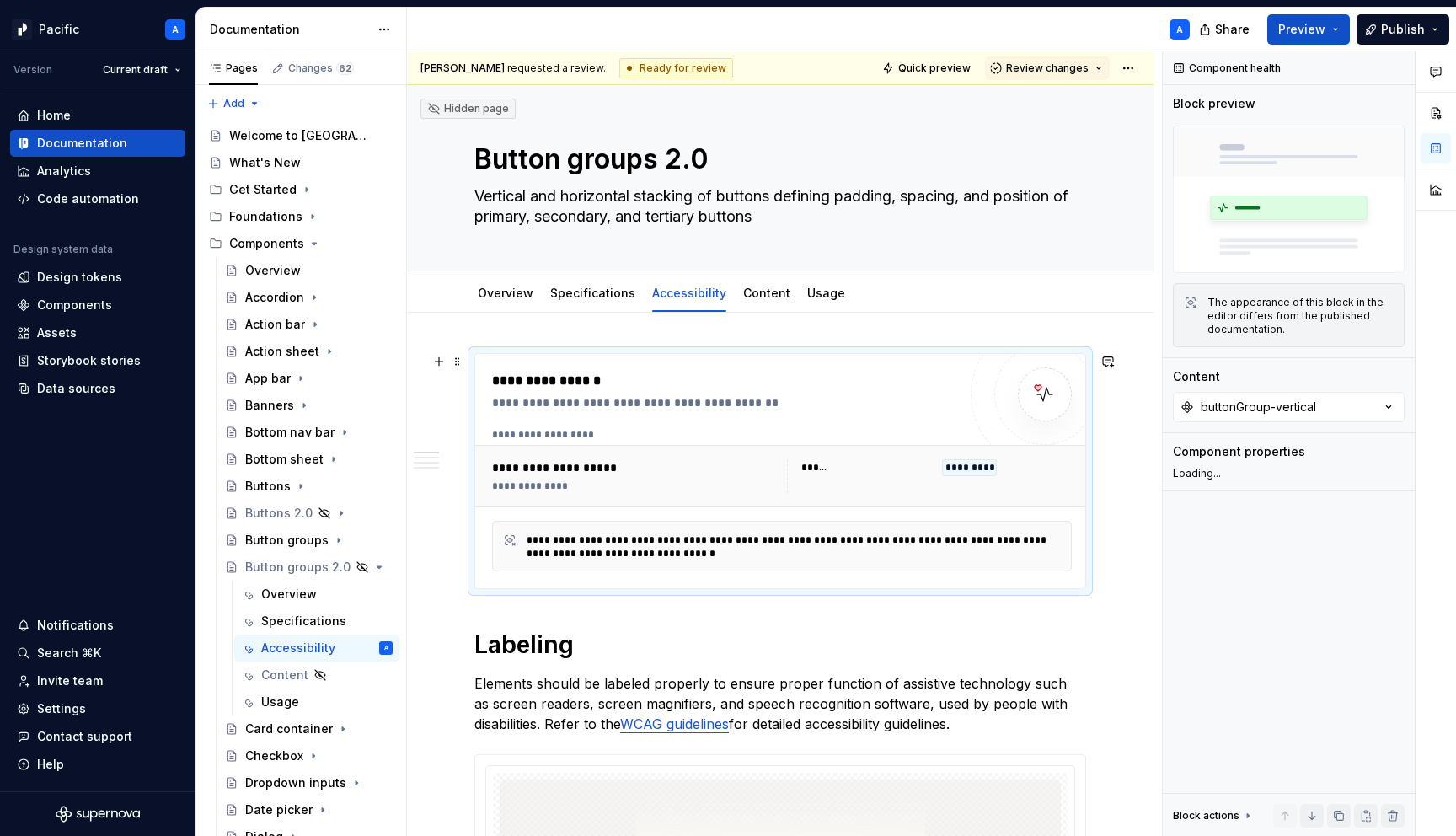
click at [745, 461] on div "**********" at bounding box center [636, 467] width 289 height 17
click at [808, 287] on link "Usage" at bounding box center [827, 292] width 38 height 14
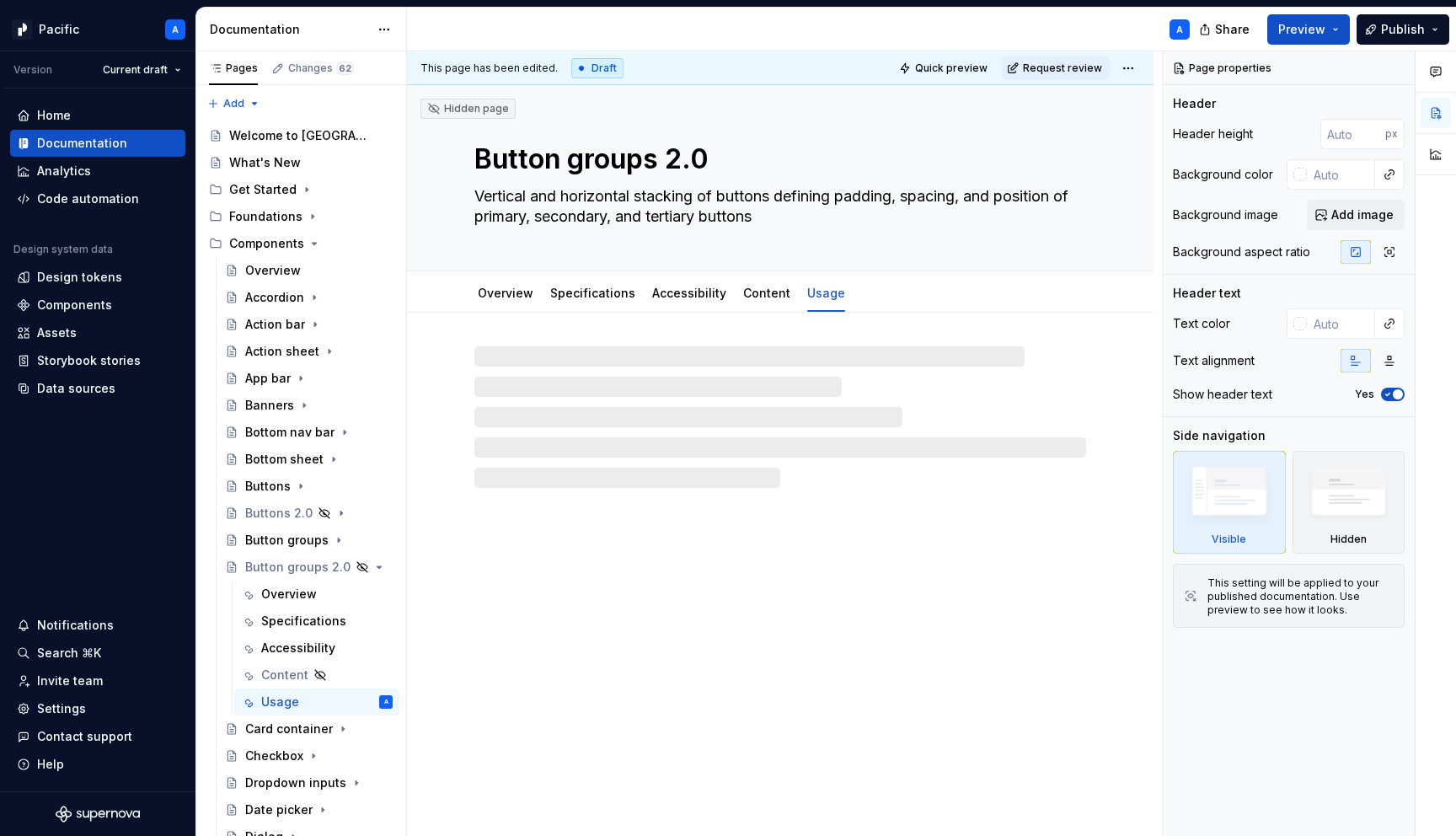
type textarea "*"
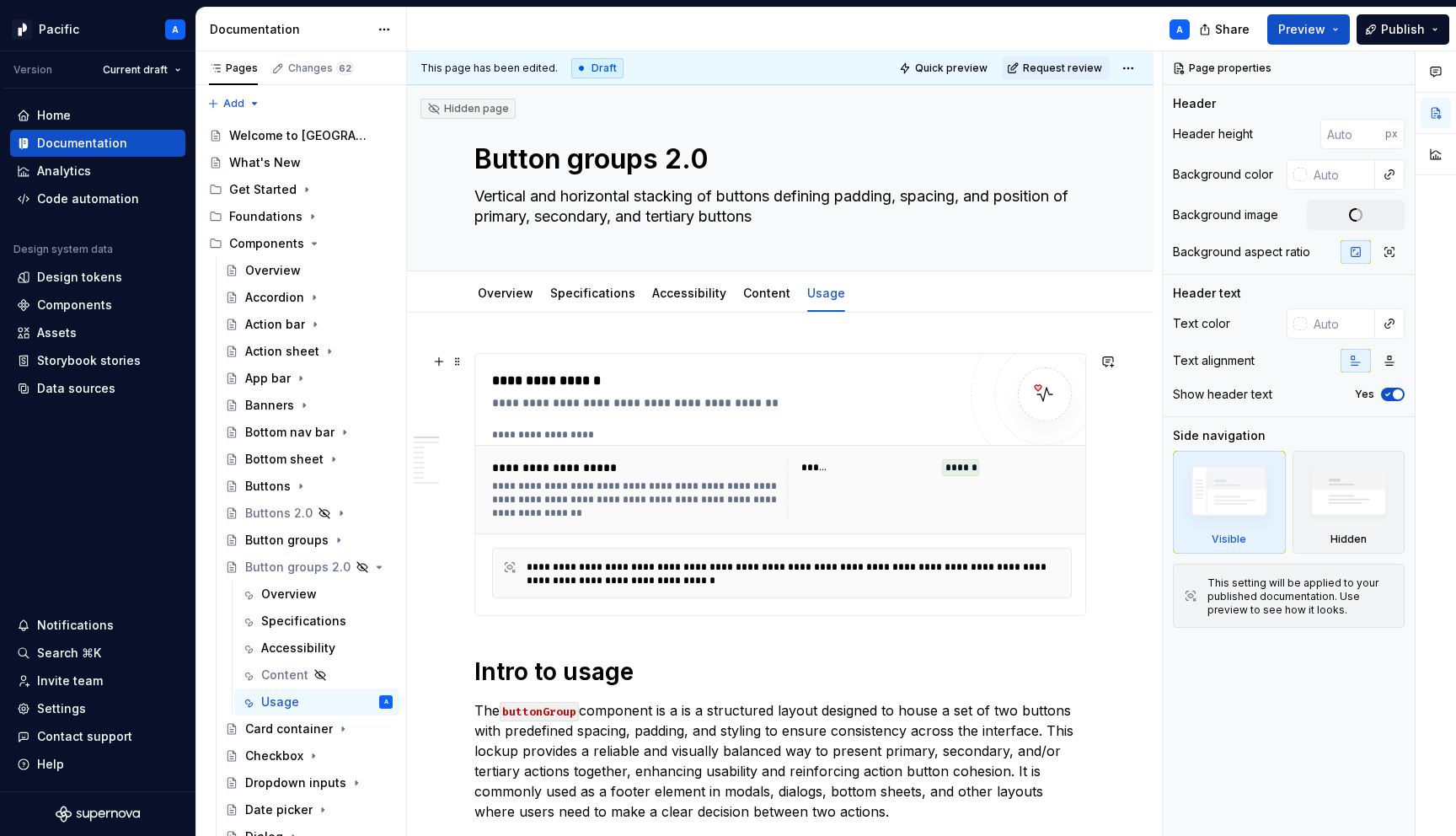
click at [617, 402] on div "**********" at bounding box center [729, 403] width 474 height 17
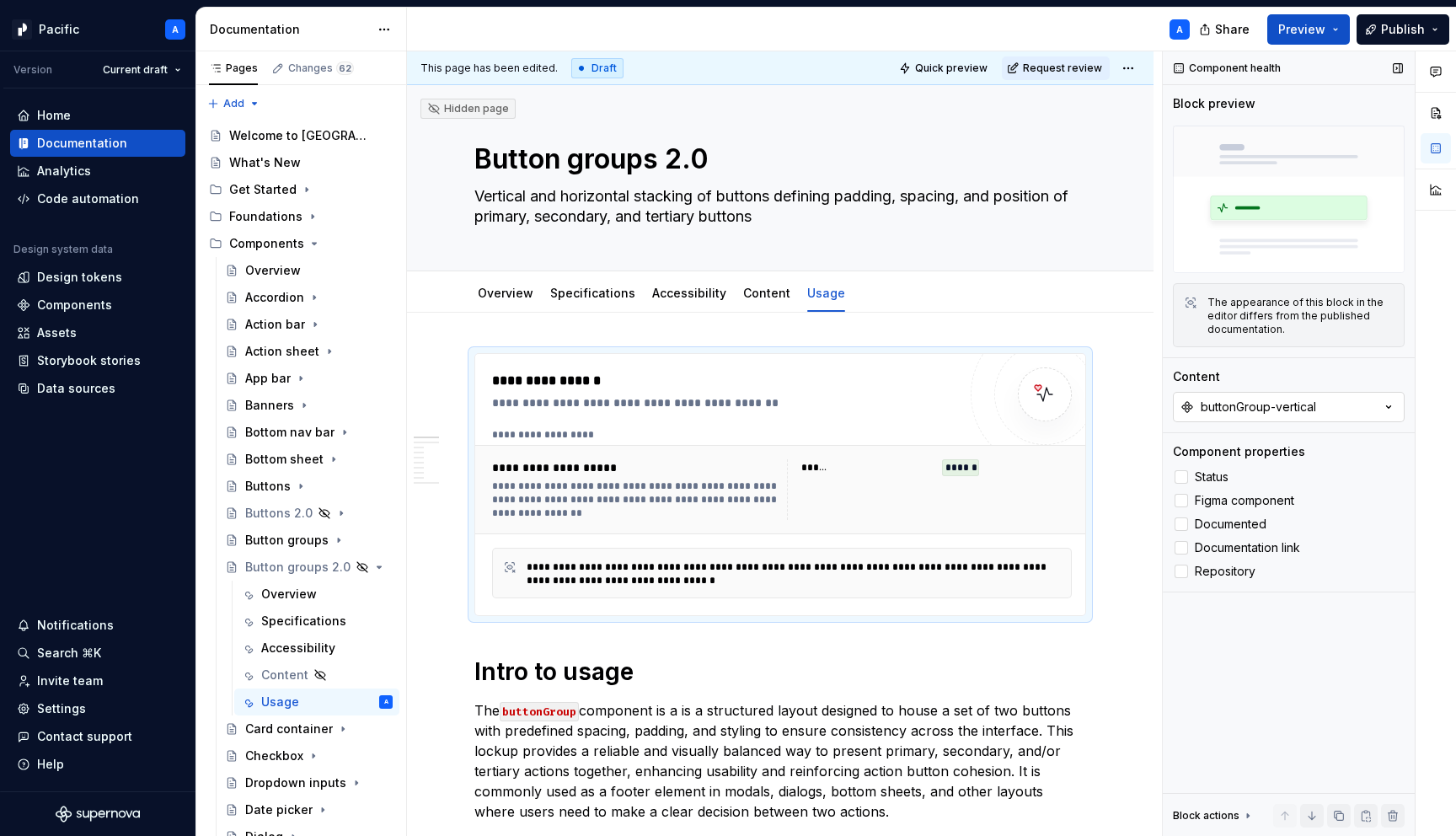
click at [1267, 419] on button "buttonGroup-vertical" at bounding box center [1288, 407] width 231 height 30
type input "verti"
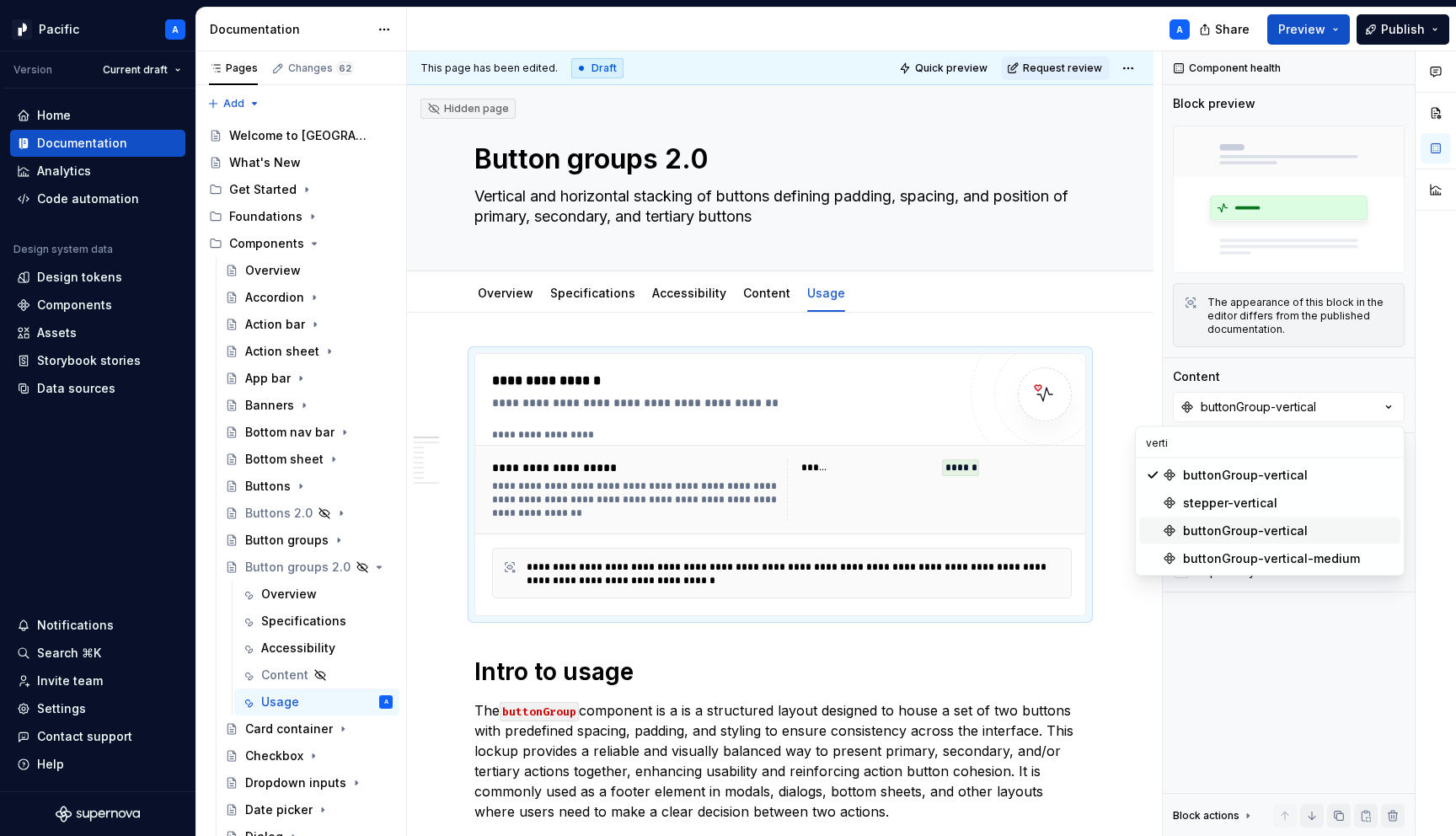
click at [1264, 536] on div "buttonGroup-vertical" at bounding box center [1246, 531] width 125 height 17
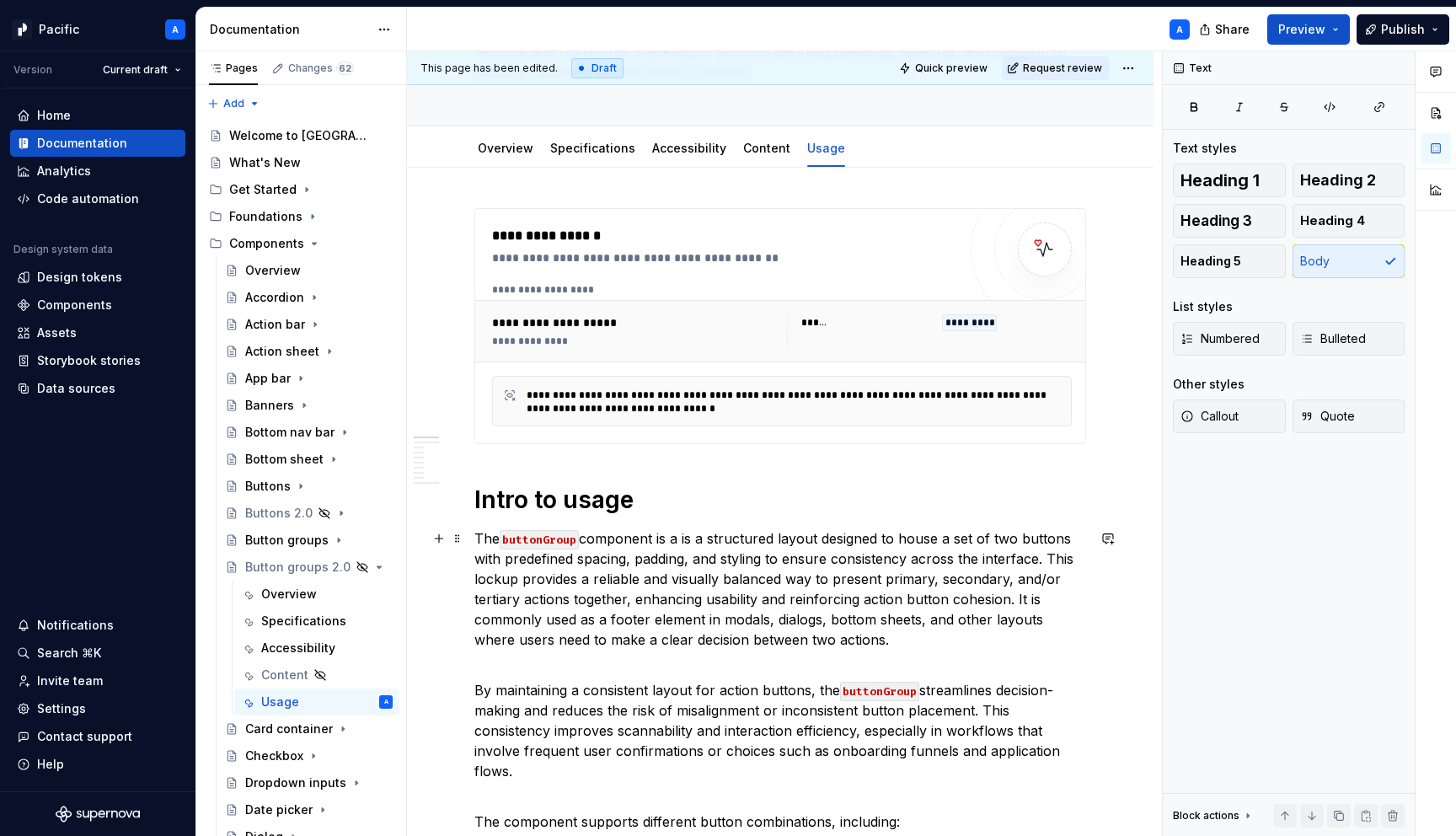
click at [813, 643] on p "The buttonGroup component is a is a structured layout designed to house a set o…" at bounding box center [779, 589] width 611 height 121
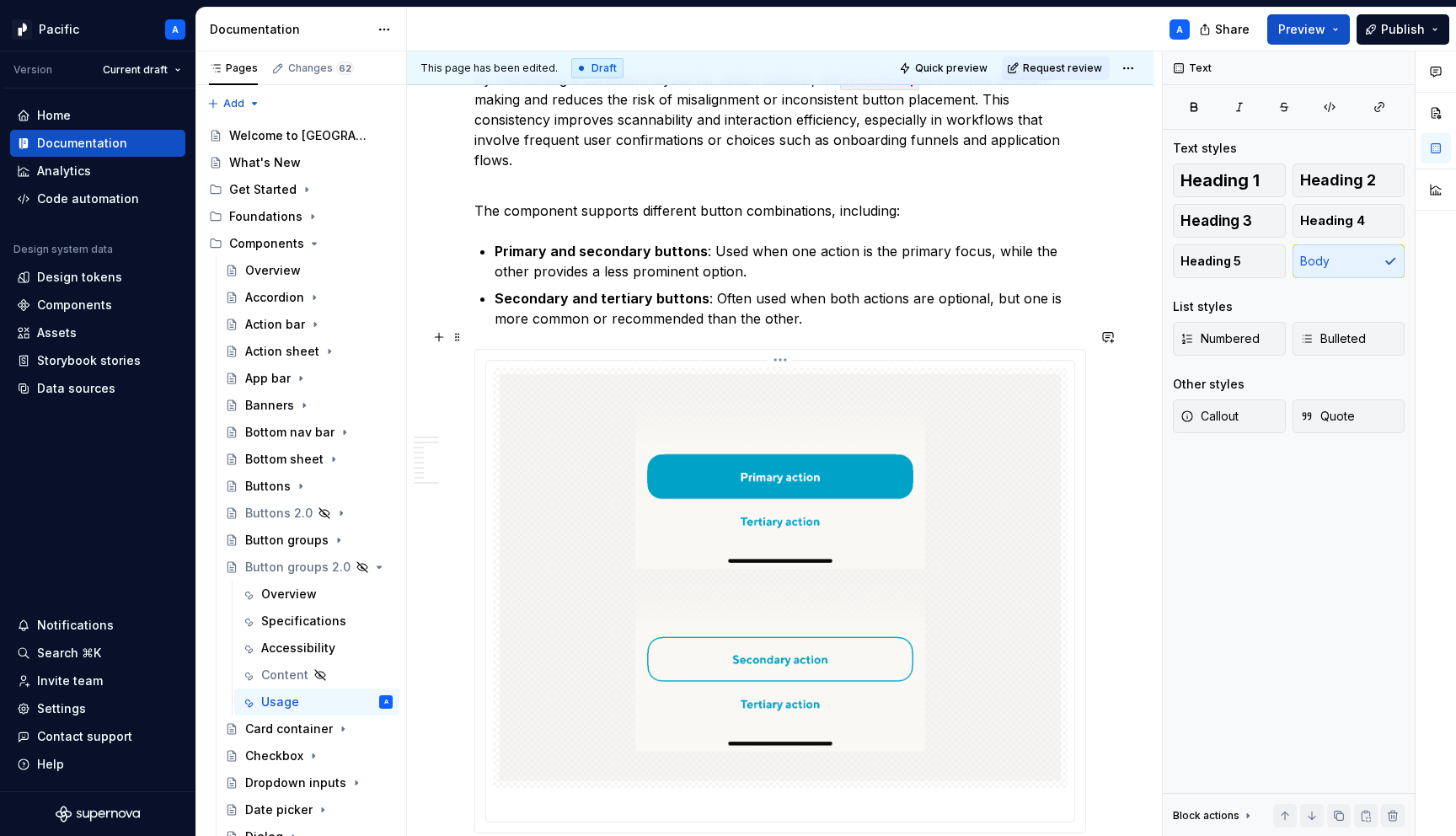
scroll to position [756, 0]
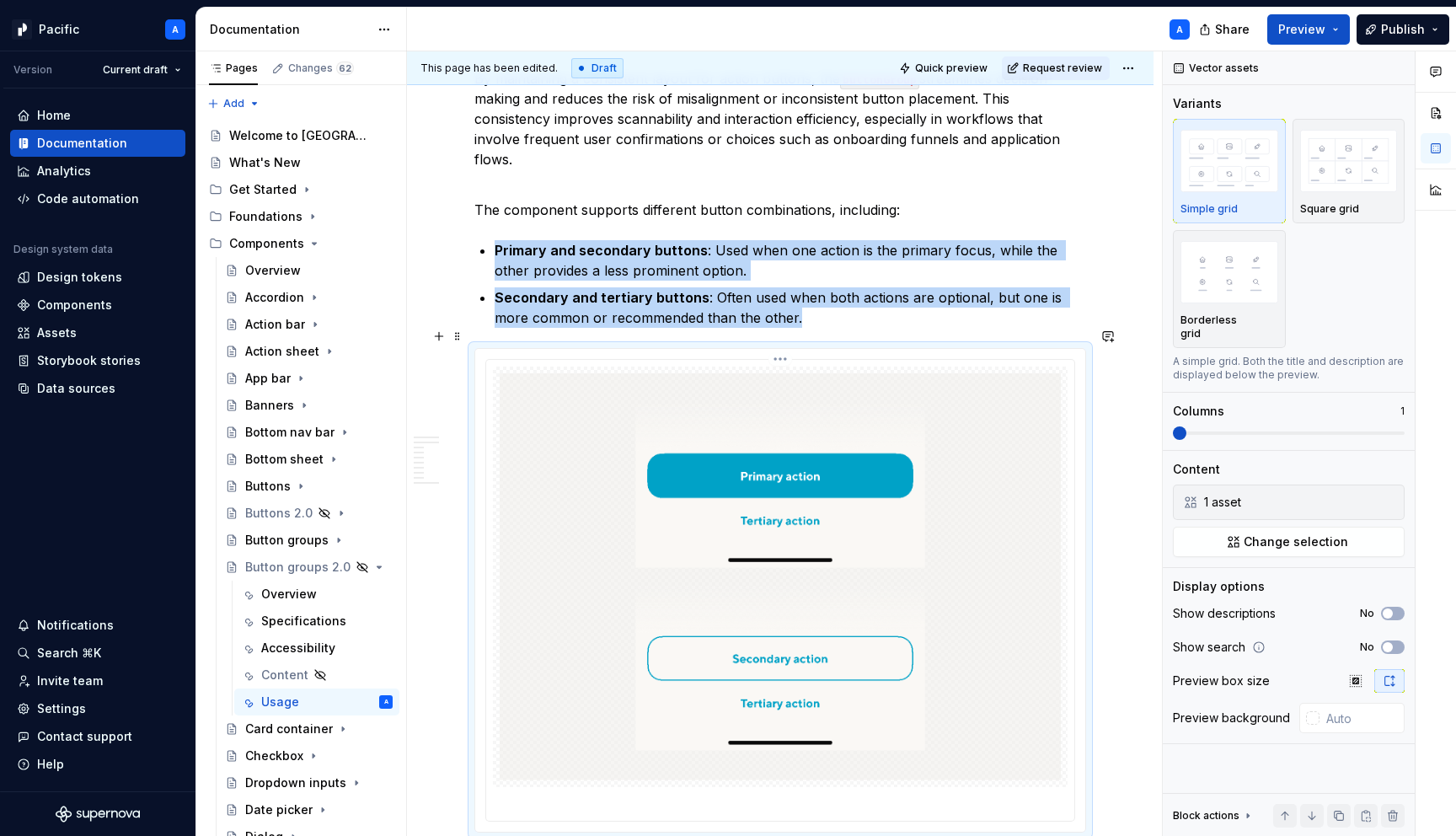
click at [813, 643] on img at bounding box center [780, 576] width 561 height 407
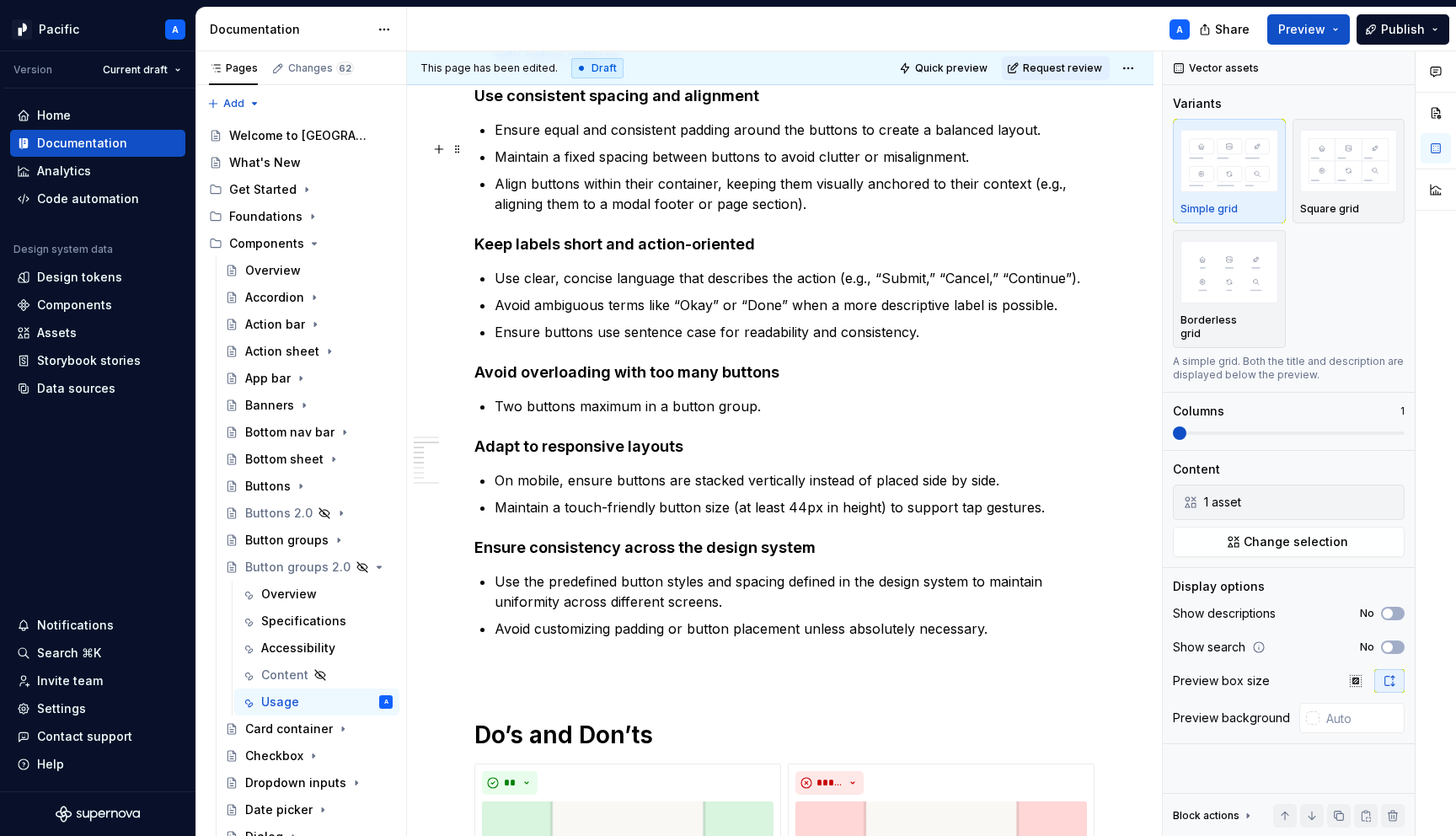
scroll to position [2499, 0]
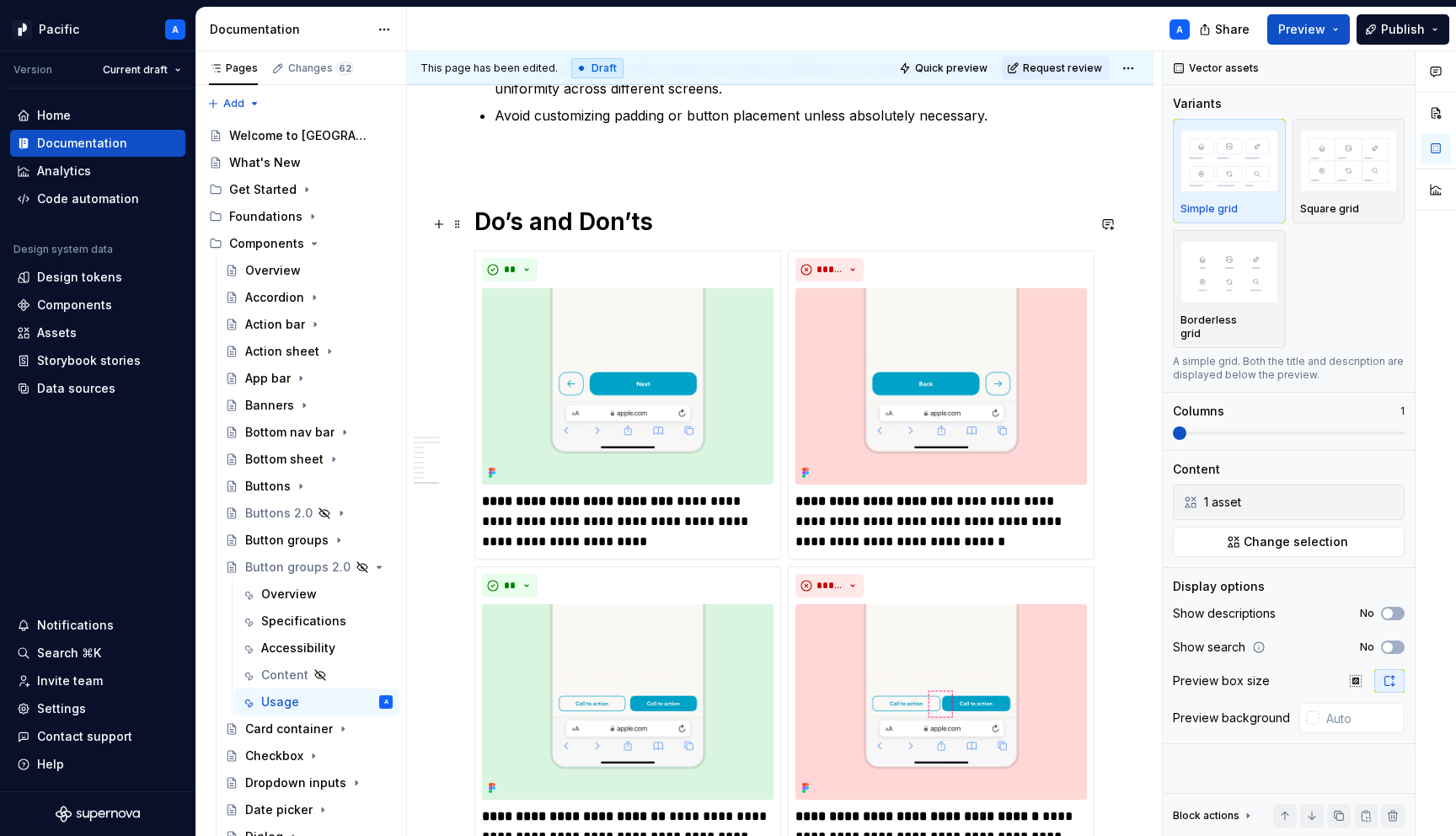
click at [456, 226] on span at bounding box center [458, 224] width 13 height 24
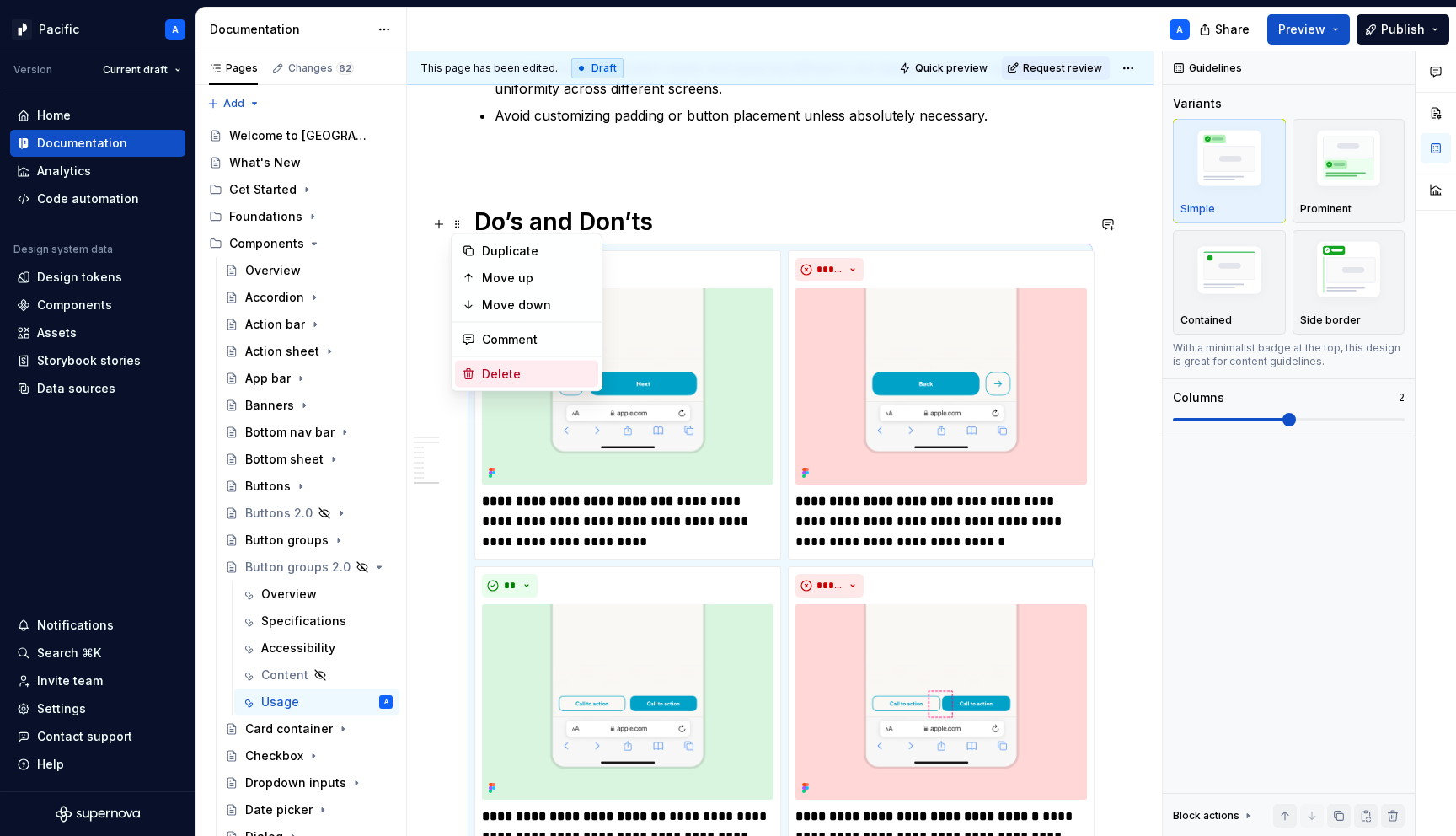
click at [519, 373] on div "Delete" at bounding box center [537, 374] width 110 height 17
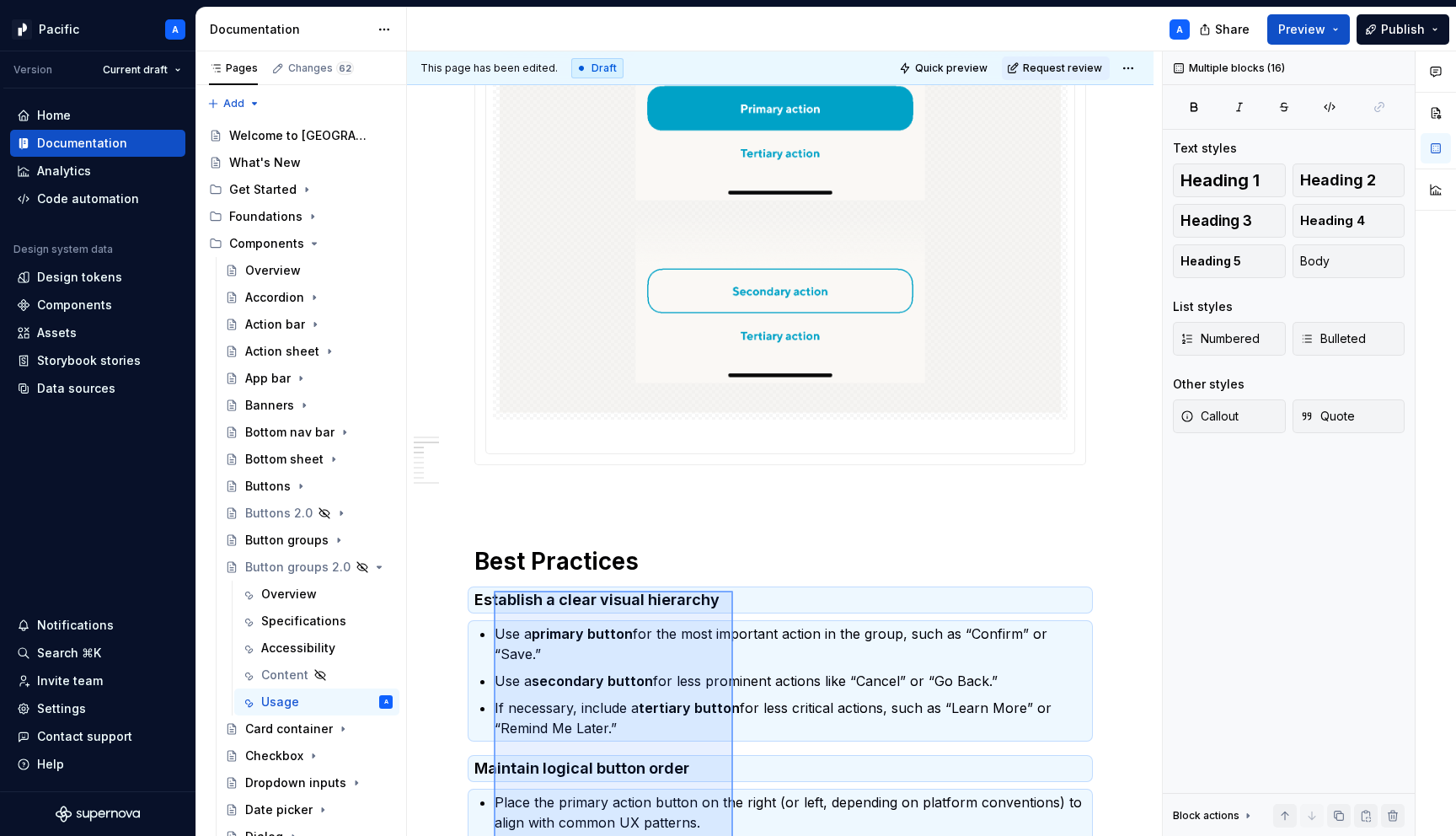
scroll to position [809, 0]
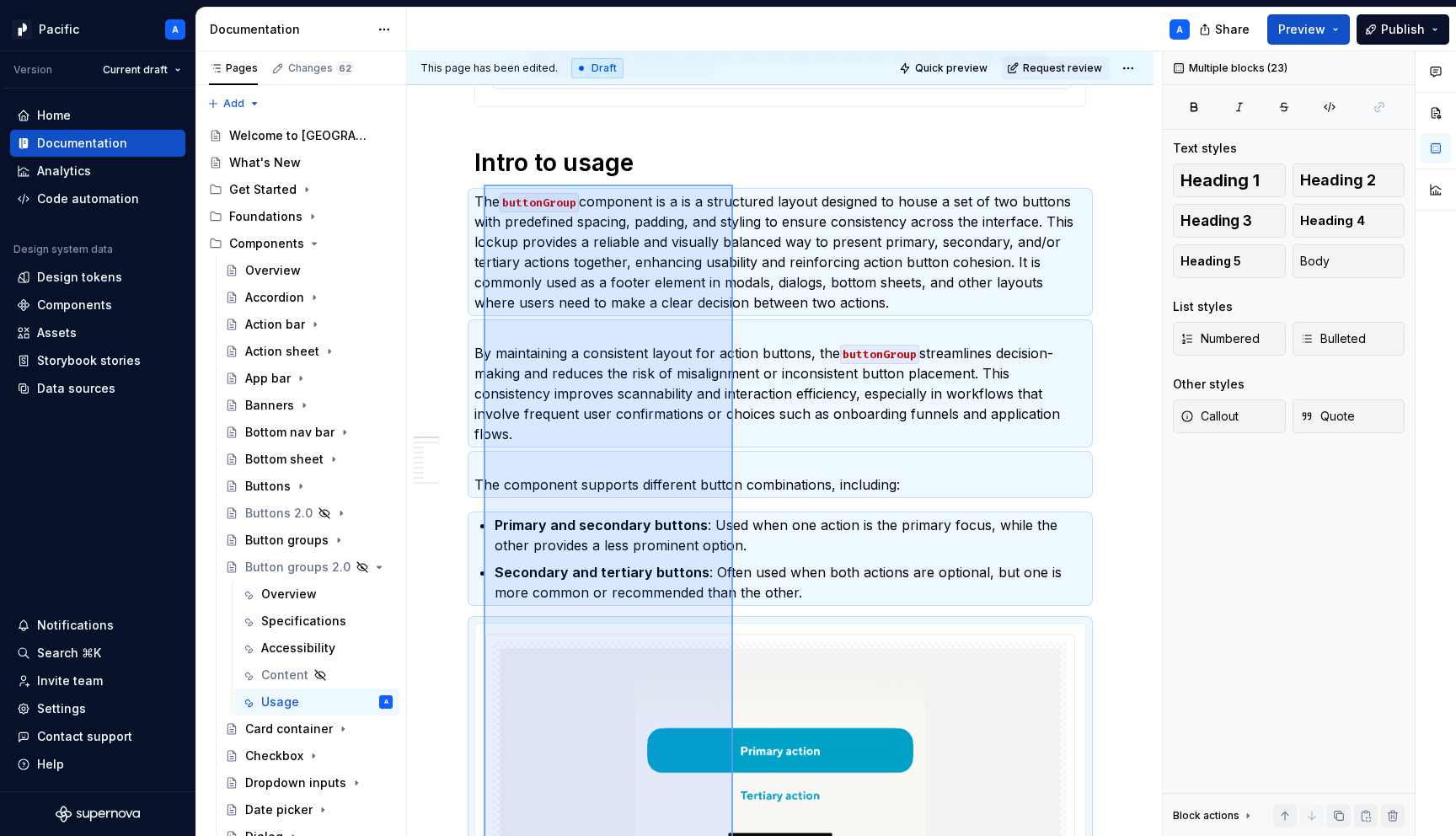
drag, startPoint x: 724, startPoint y: 632, endPoint x: 483, endPoint y: 185, distance: 507.8
click at [483, 185] on div "**********" at bounding box center [784, 444] width 755 height 786
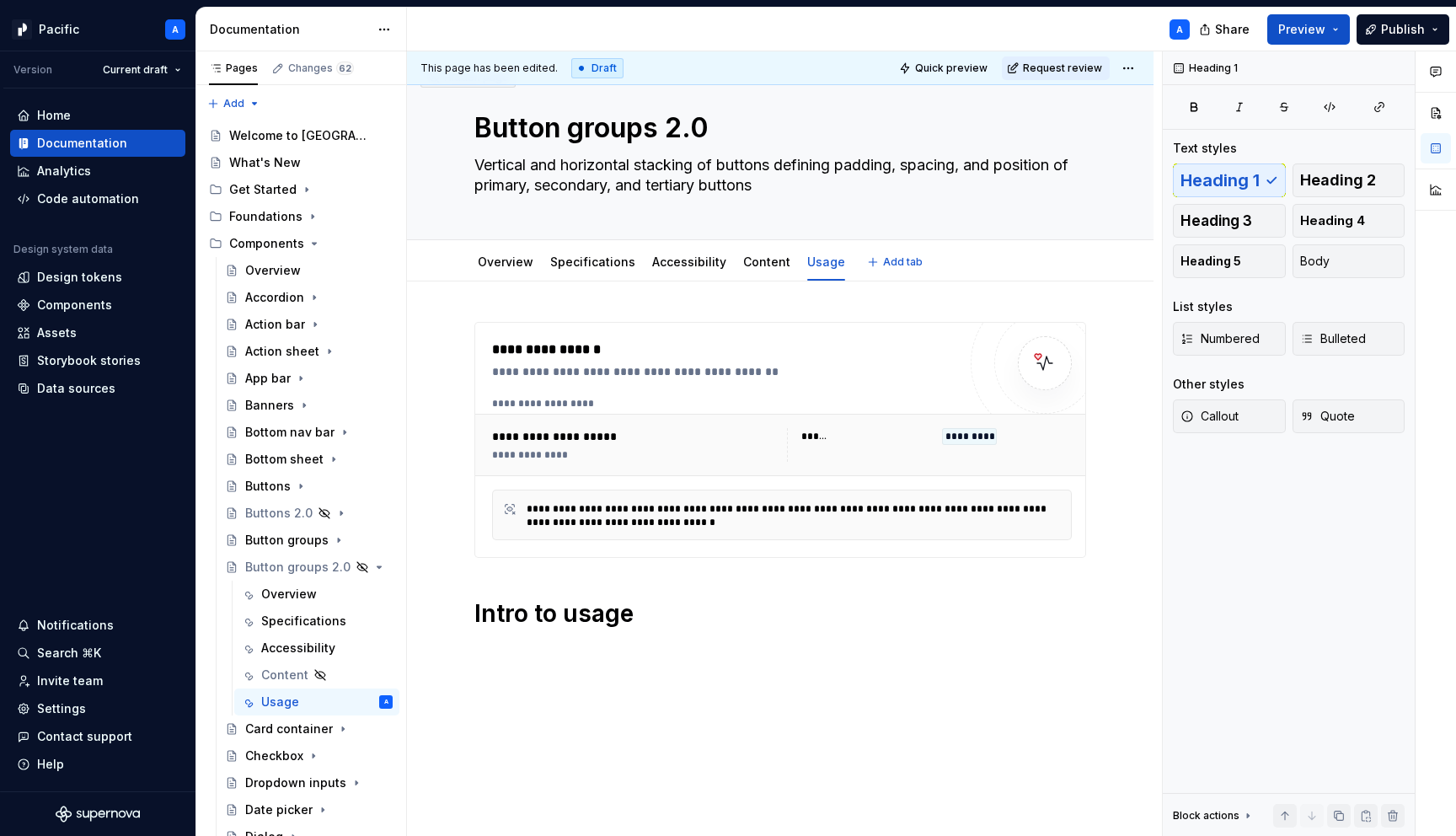
scroll to position [39, 0]
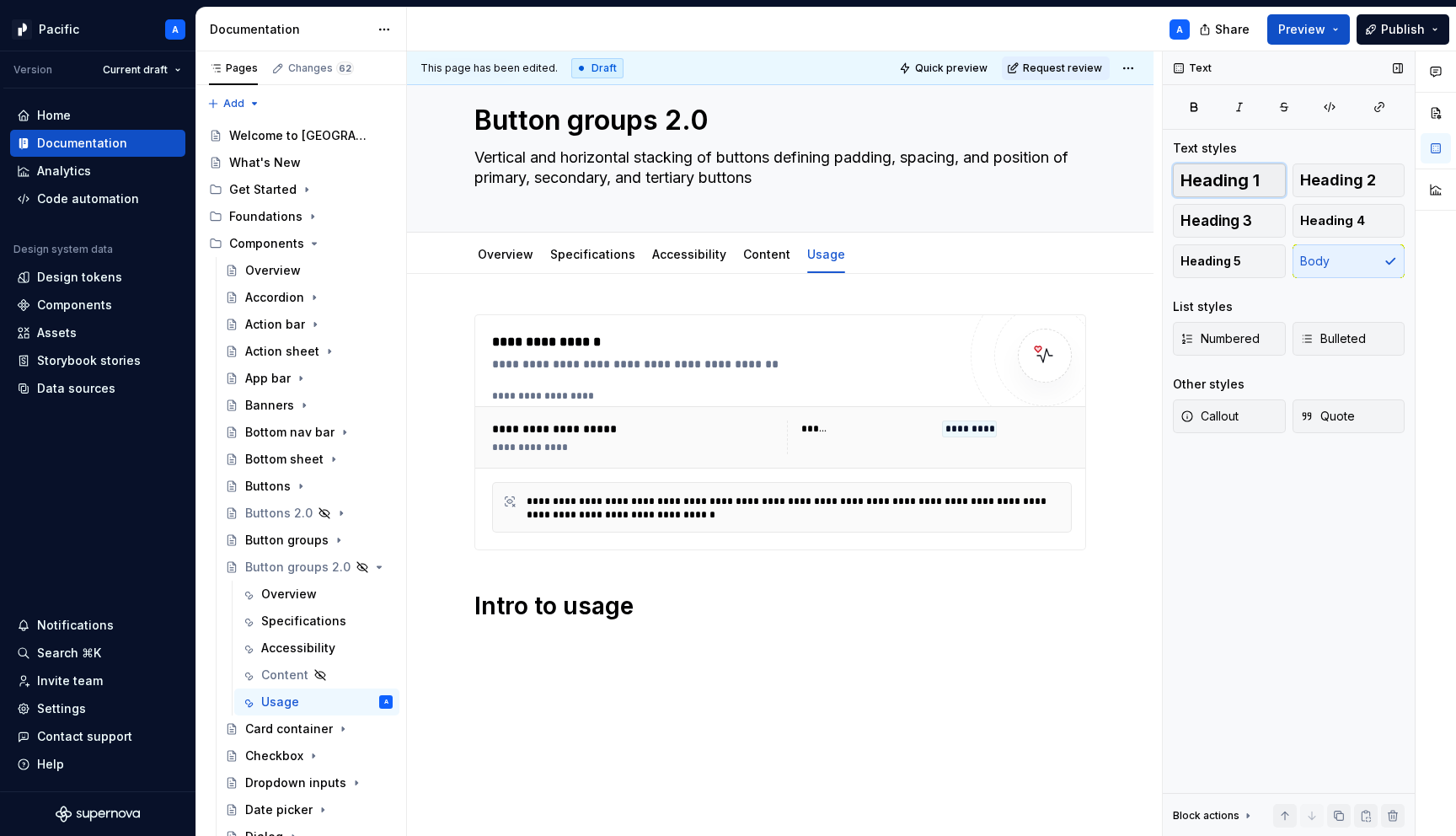
click at [1261, 170] on button "Heading 1" at bounding box center [1228, 180] width 113 height 34
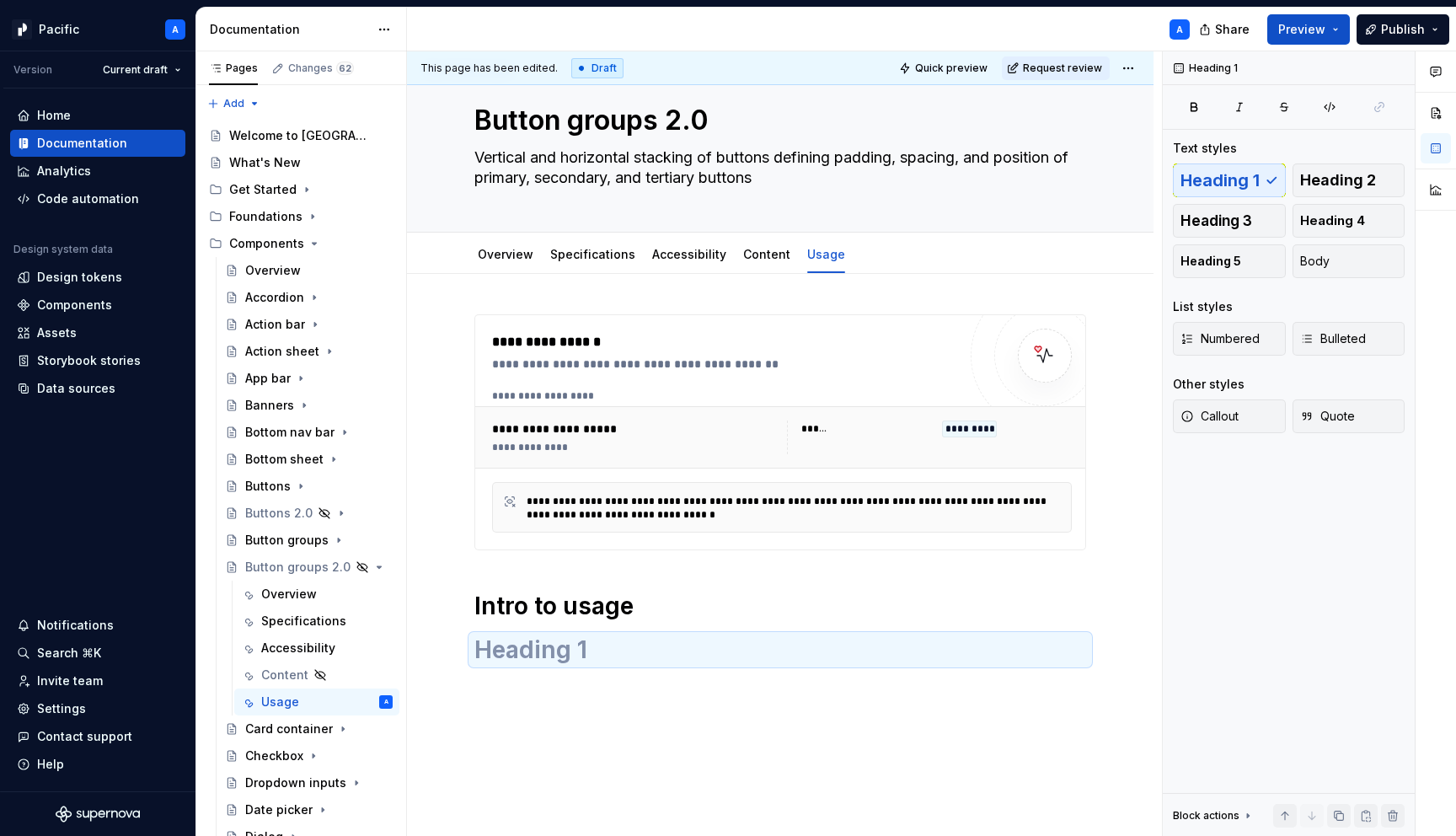
type textarea "*"
click at [617, 651] on h1 at bounding box center [779, 649] width 611 height 30
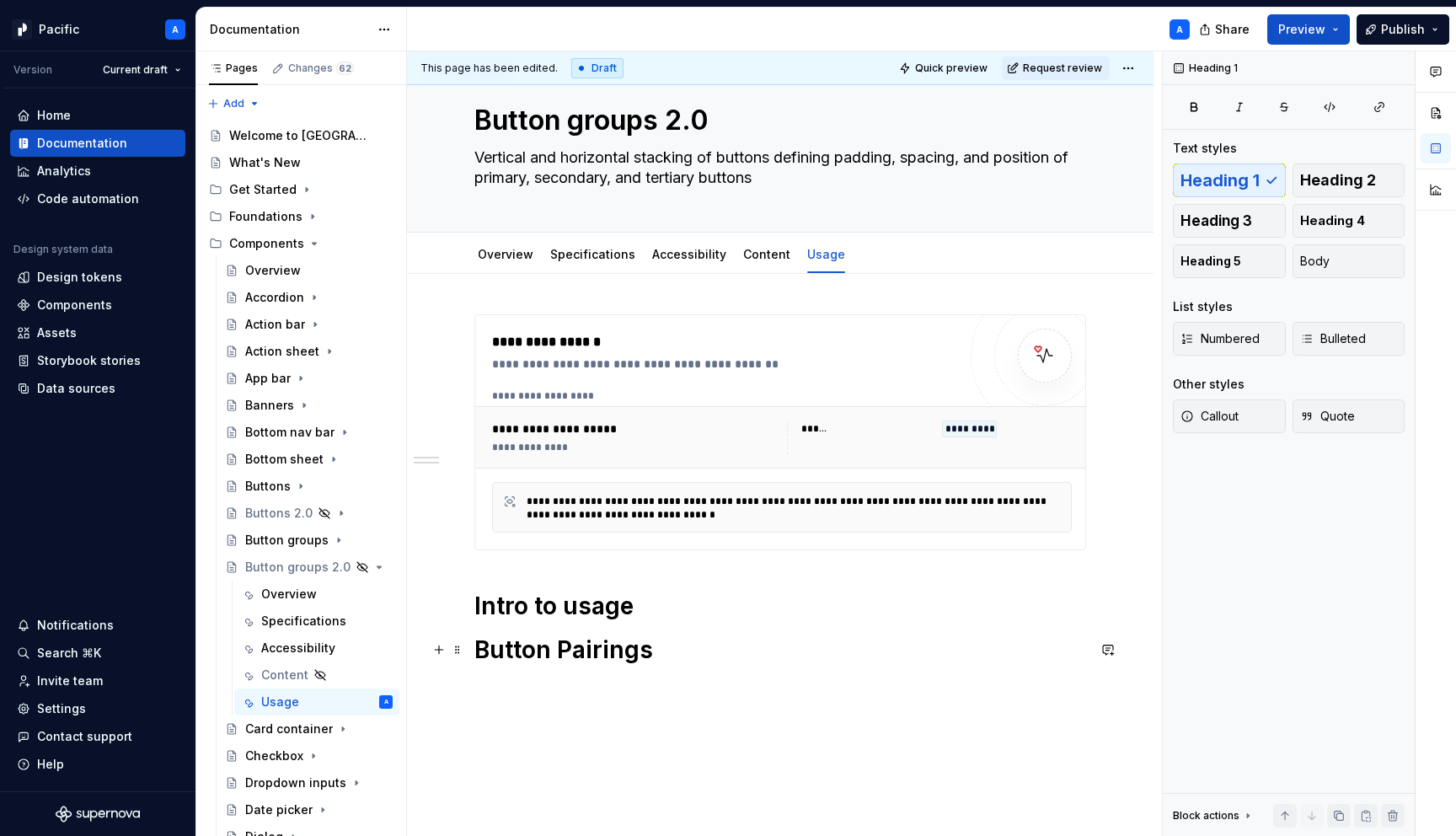
click at [570, 658] on h1 "Button Pairings" at bounding box center [779, 649] width 611 height 30
click at [735, 650] on h1 "Button pairings" at bounding box center [779, 649] width 611 height 30
click at [1250, 186] on span "Heading 1" at bounding box center [1220, 180] width 80 height 17
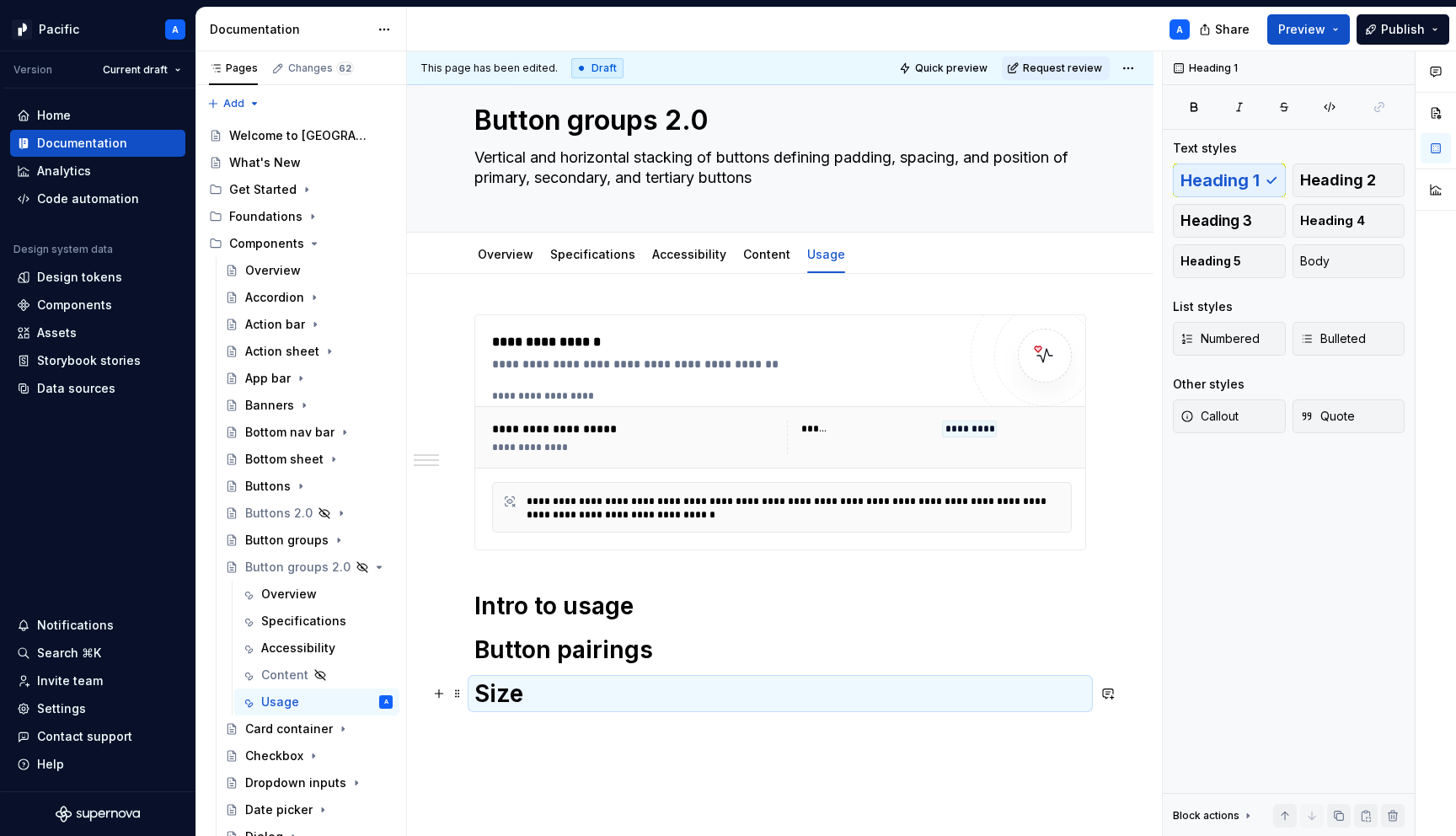
click at [727, 681] on h1 "Size" at bounding box center [779, 694] width 611 height 30
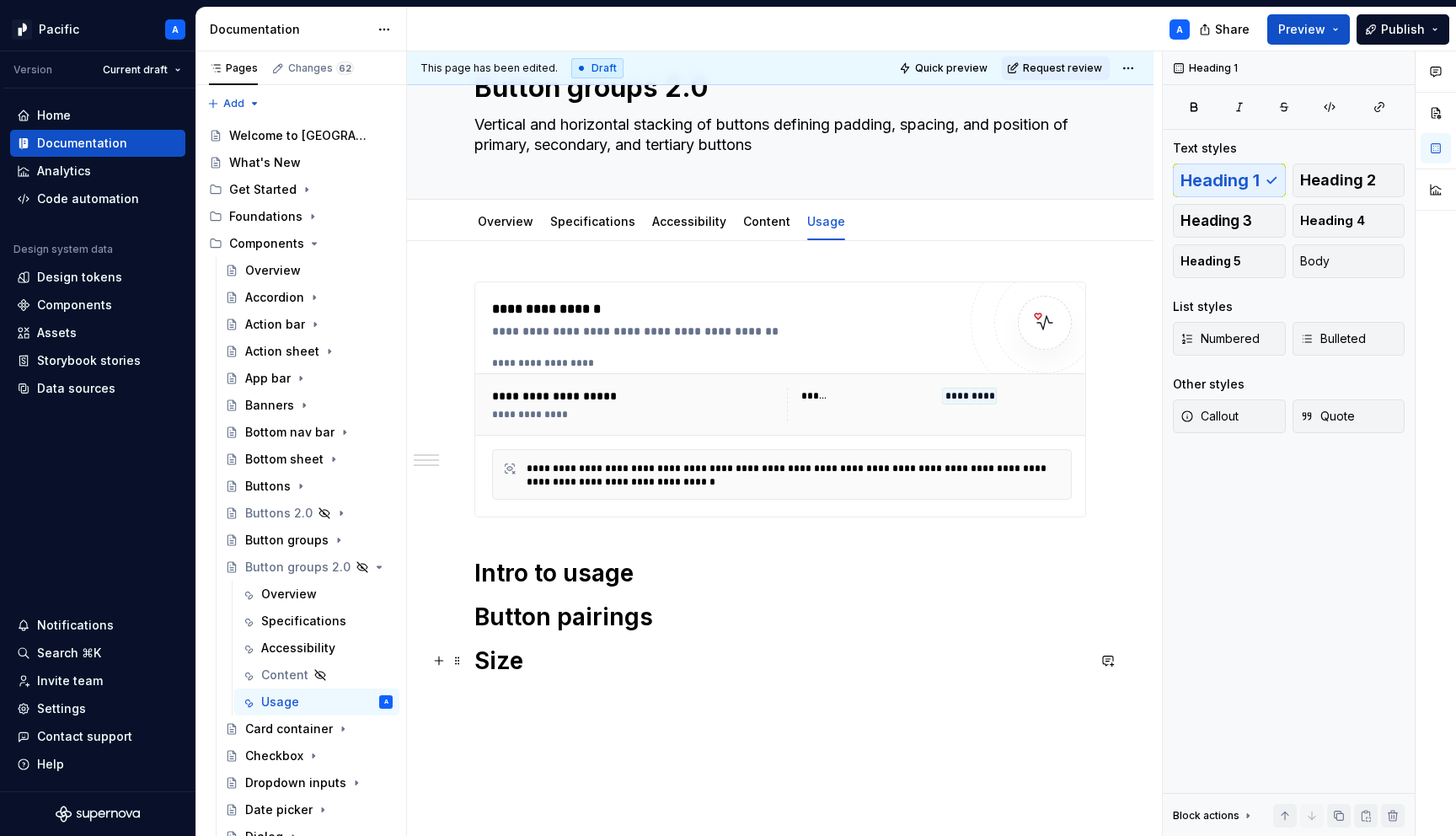
scroll to position [94, 0]
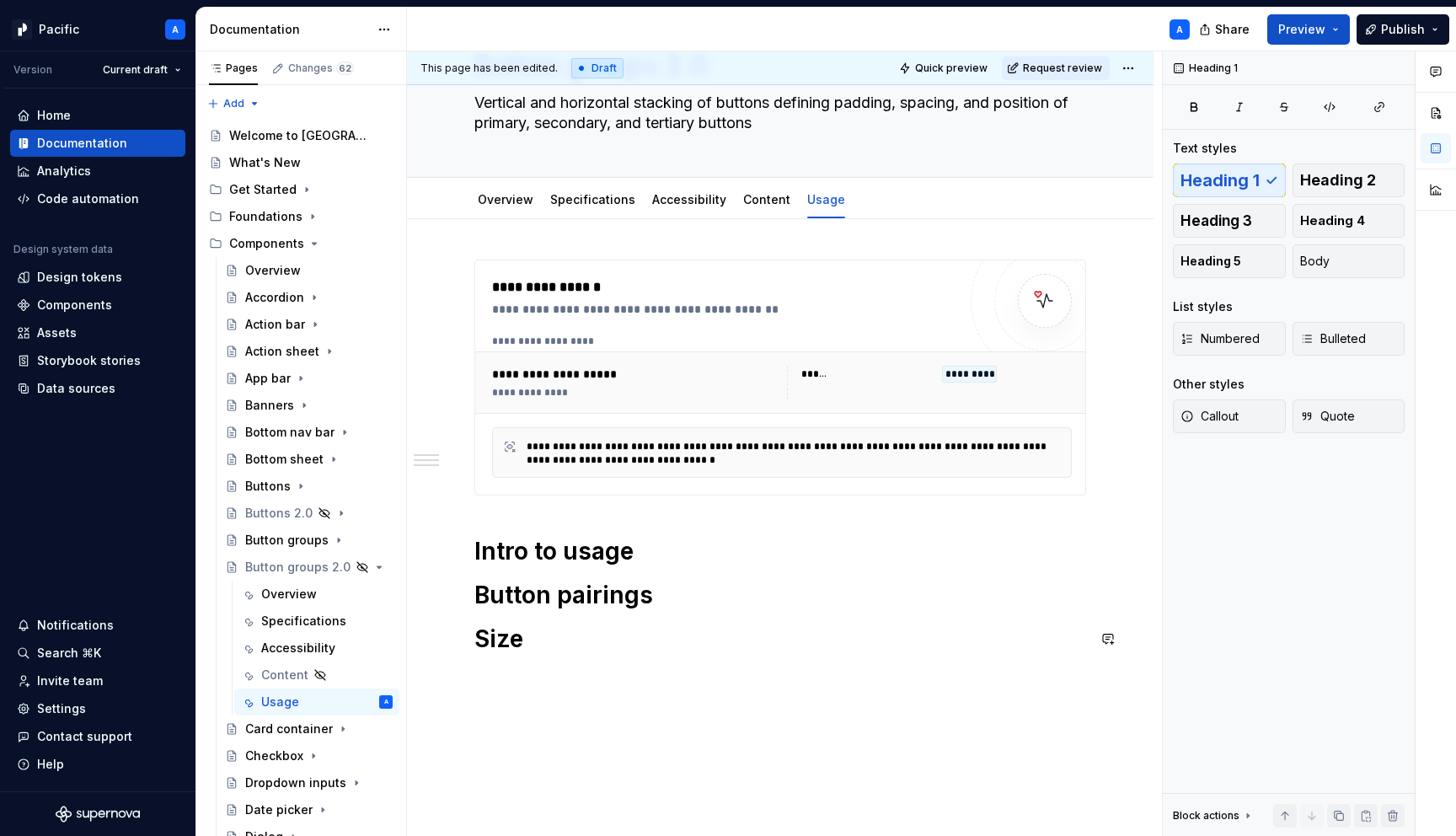
click at [719, 670] on div "**********" at bounding box center [779, 466] width 611 height 414
click at [542, 677] on p "Do’s and Don’ts" at bounding box center [779, 677] width 611 height 20
click at [560, 668] on p "Do’s and don’ts" at bounding box center [779, 677] width 611 height 20
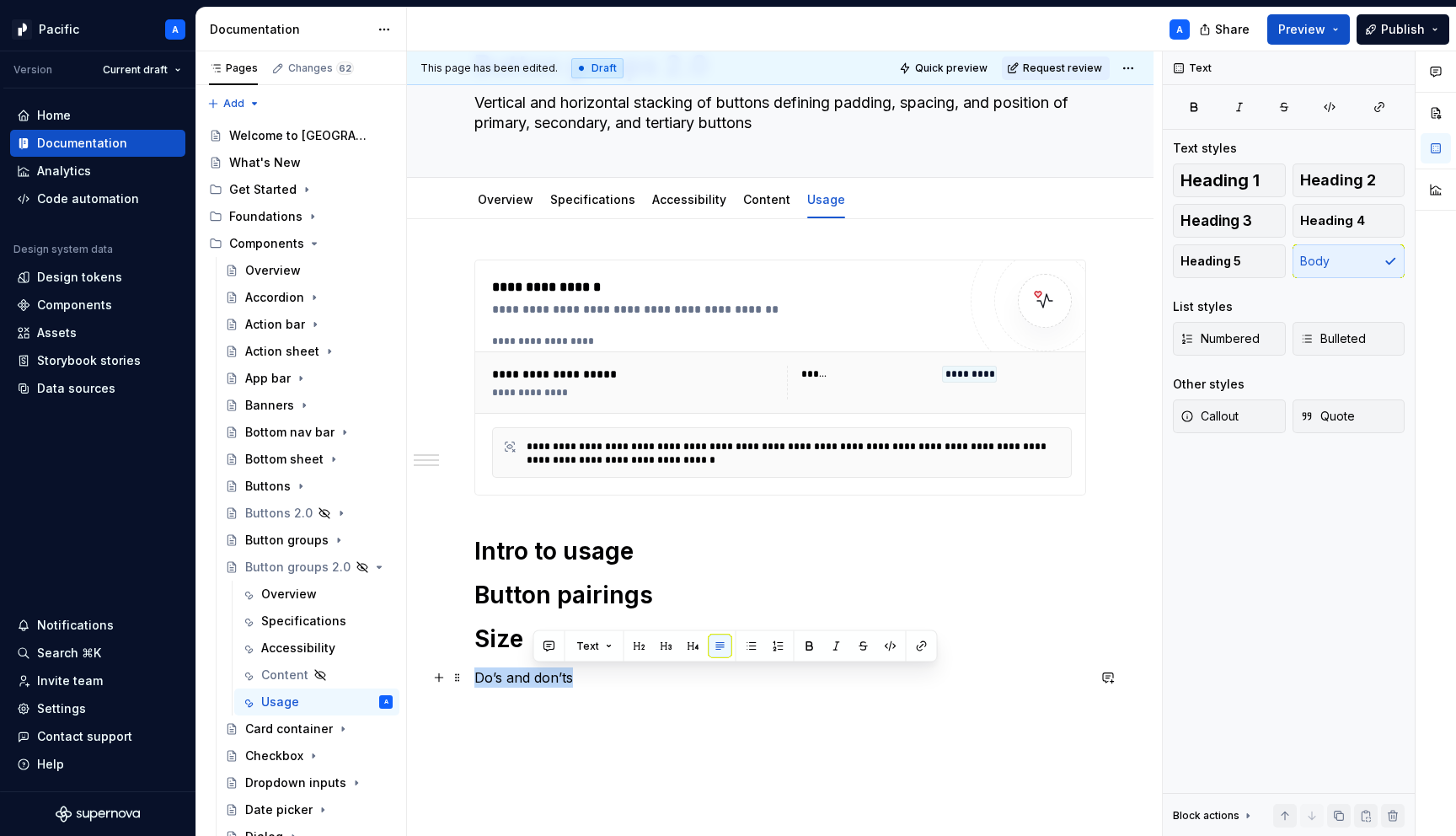
click at [560, 668] on p "Do’s and don’ts" at bounding box center [779, 677] width 611 height 20
click at [1227, 183] on span "Heading 1" at bounding box center [1220, 180] width 80 height 17
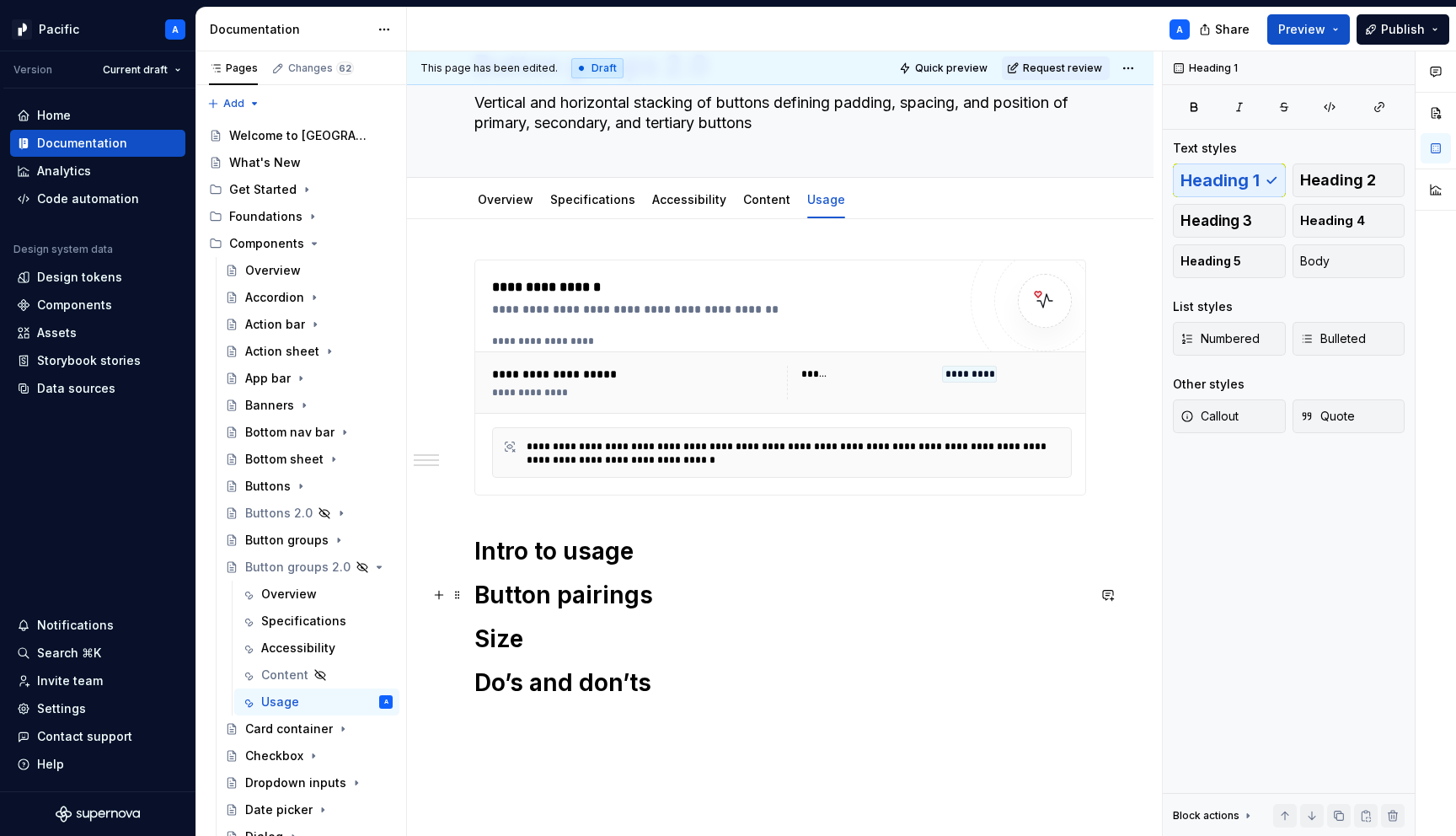
click at [786, 591] on h1 "Button pairings" at bounding box center [779, 595] width 611 height 30
click at [740, 642] on h1 "Size" at bounding box center [779, 639] width 611 height 30
click at [503, 642] on h1 "Size" at bounding box center [779, 639] width 611 height 30
click at [667, 549] on h1 "Intro to usage" at bounding box center [779, 551] width 611 height 30
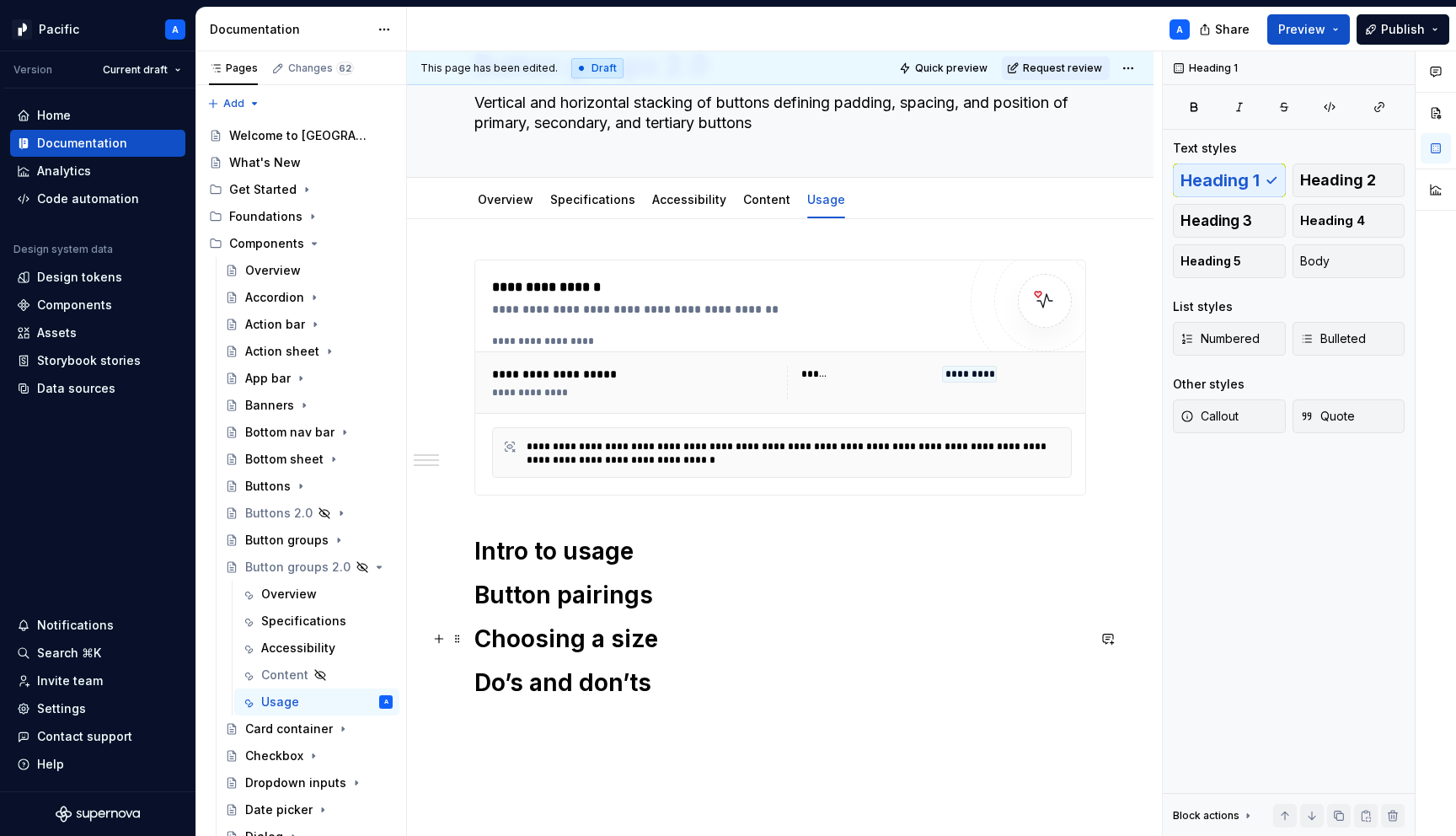
scroll to position [112, 0]
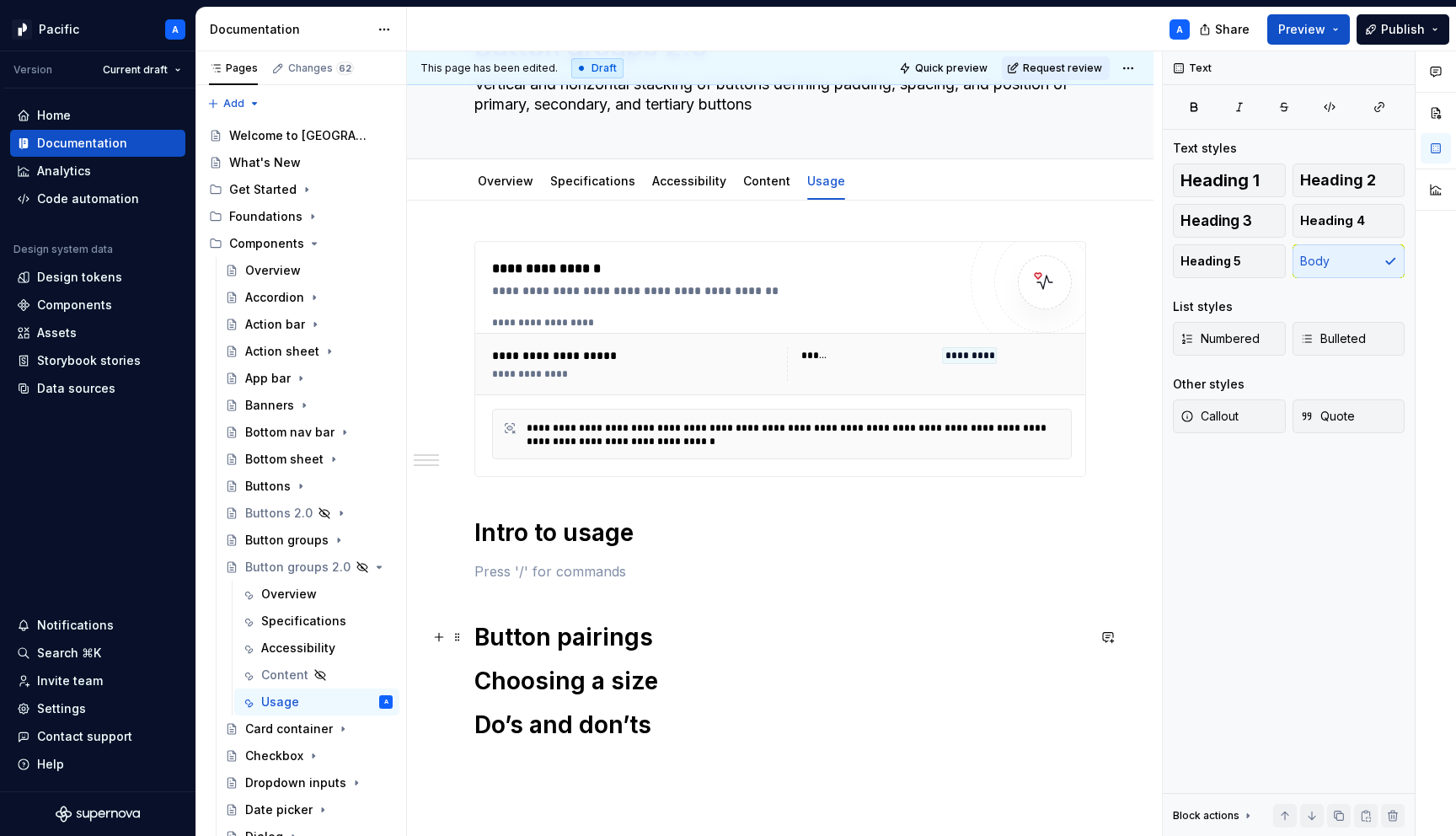
click at [674, 639] on h1 "Button pairings" at bounding box center [779, 637] width 611 height 30
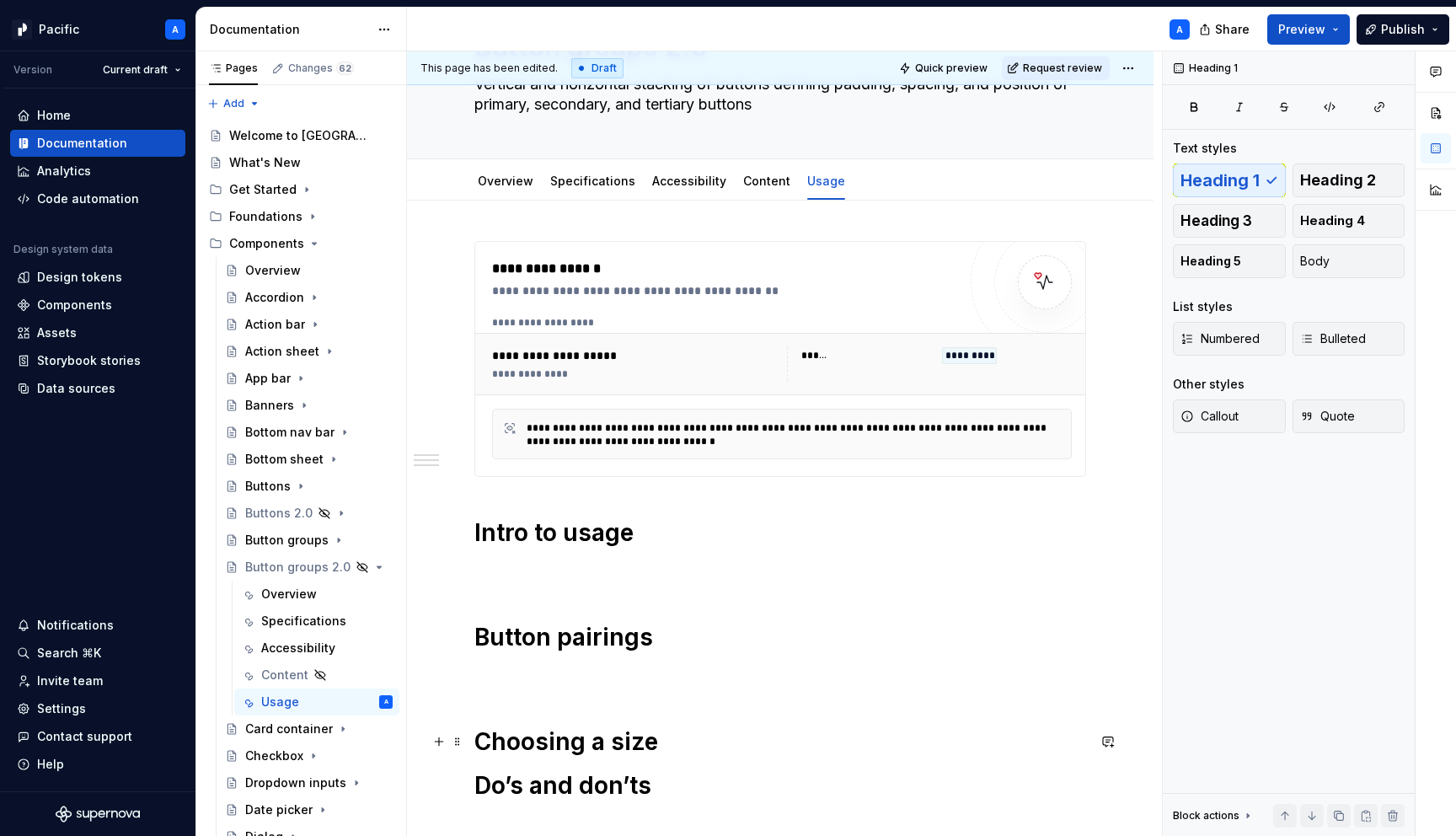
click at [718, 731] on h1 "Choosing a size" at bounding box center [779, 741] width 611 height 30
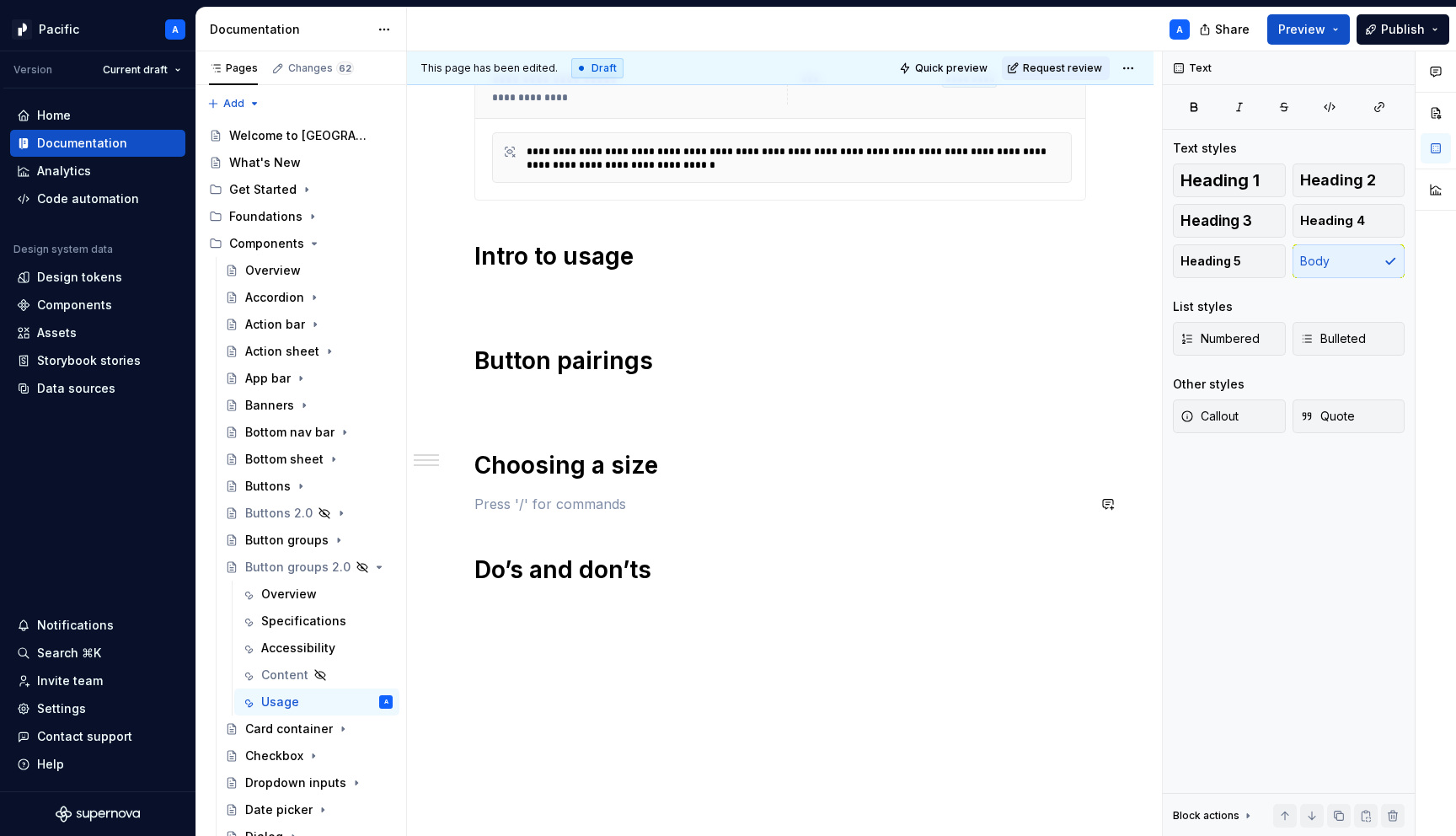
scroll to position [391, 0]
click at [717, 560] on h1 "Do’s and don’ts" at bounding box center [779, 568] width 611 height 30
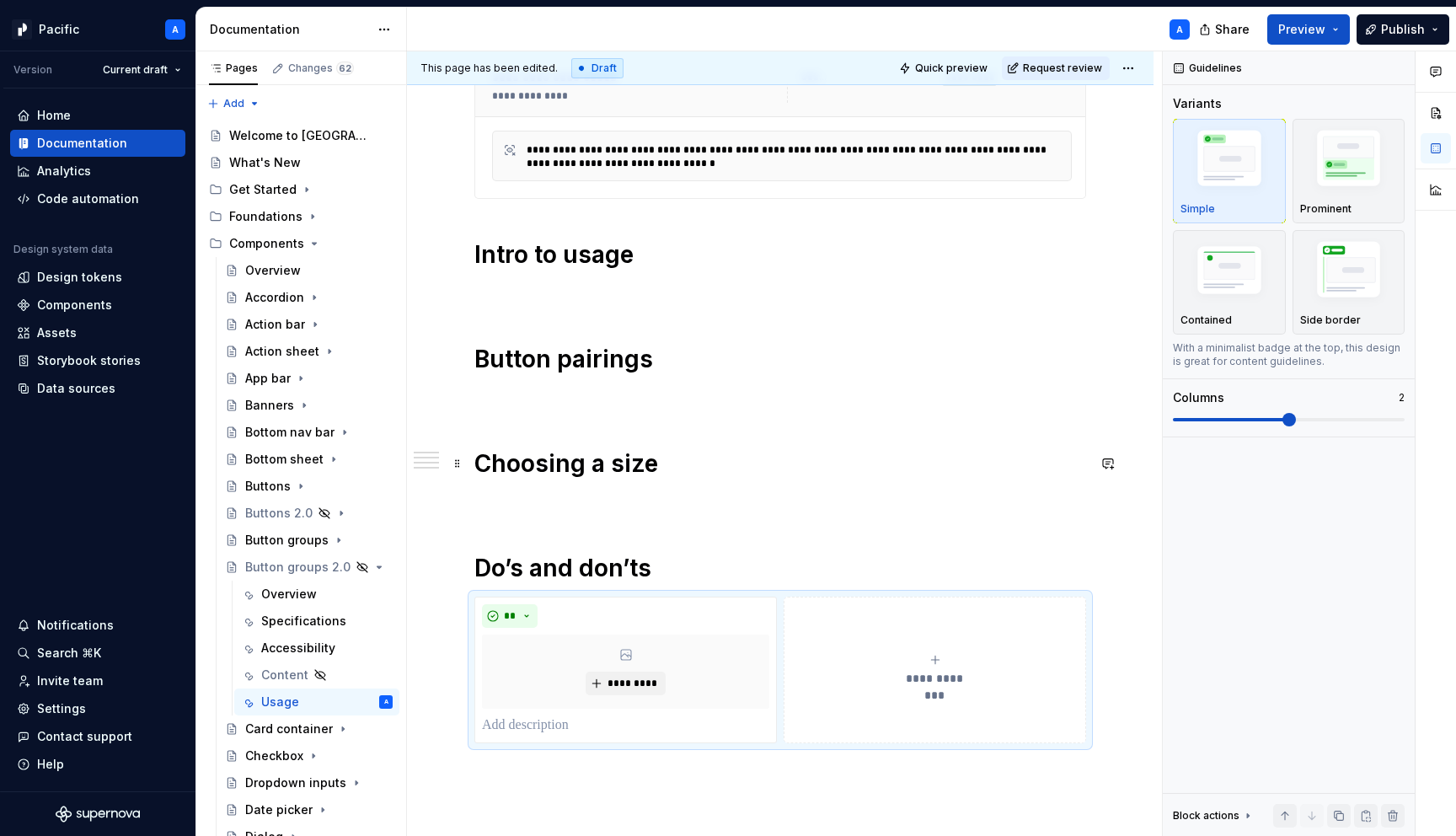
click at [716, 468] on h1 "Choosing a size" at bounding box center [779, 463] width 611 height 30
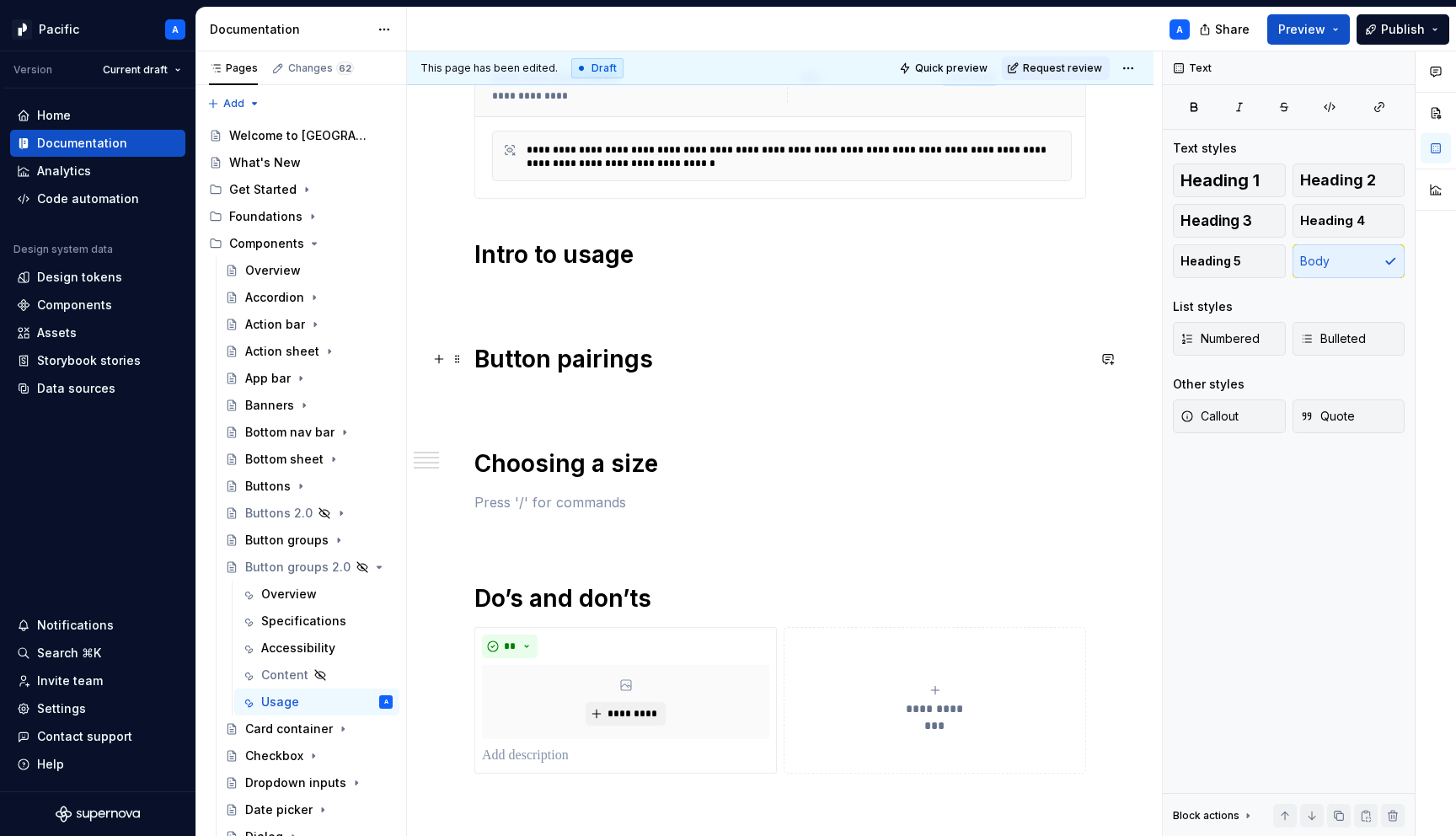
click at [686, 358] on h1 "Button pairings" at bounding box center [779, 359] width 611 height 30
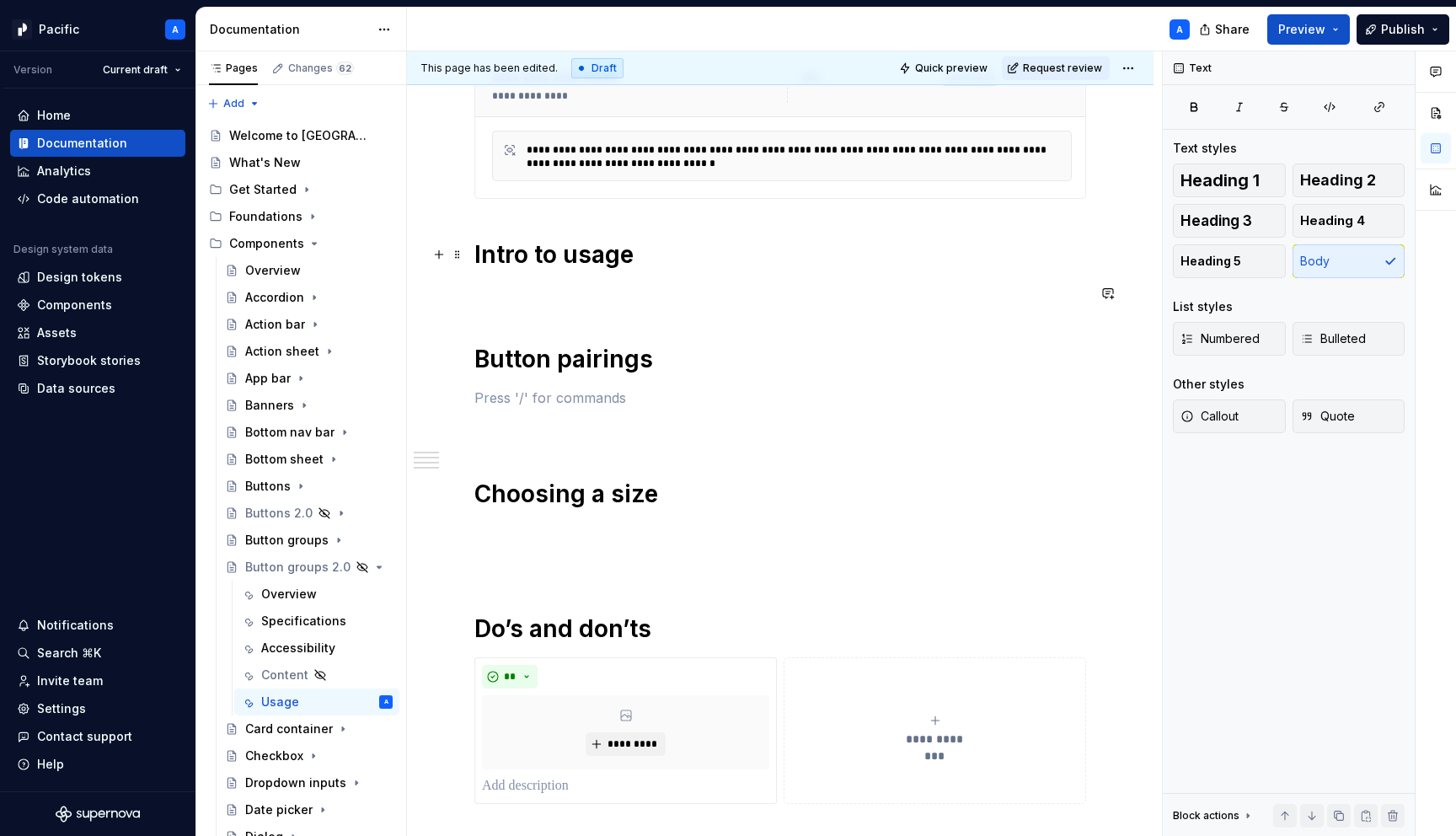
click at [661, 261] on h1 "Intro to usage" at bounding box center [779, 254] width 611 height 30
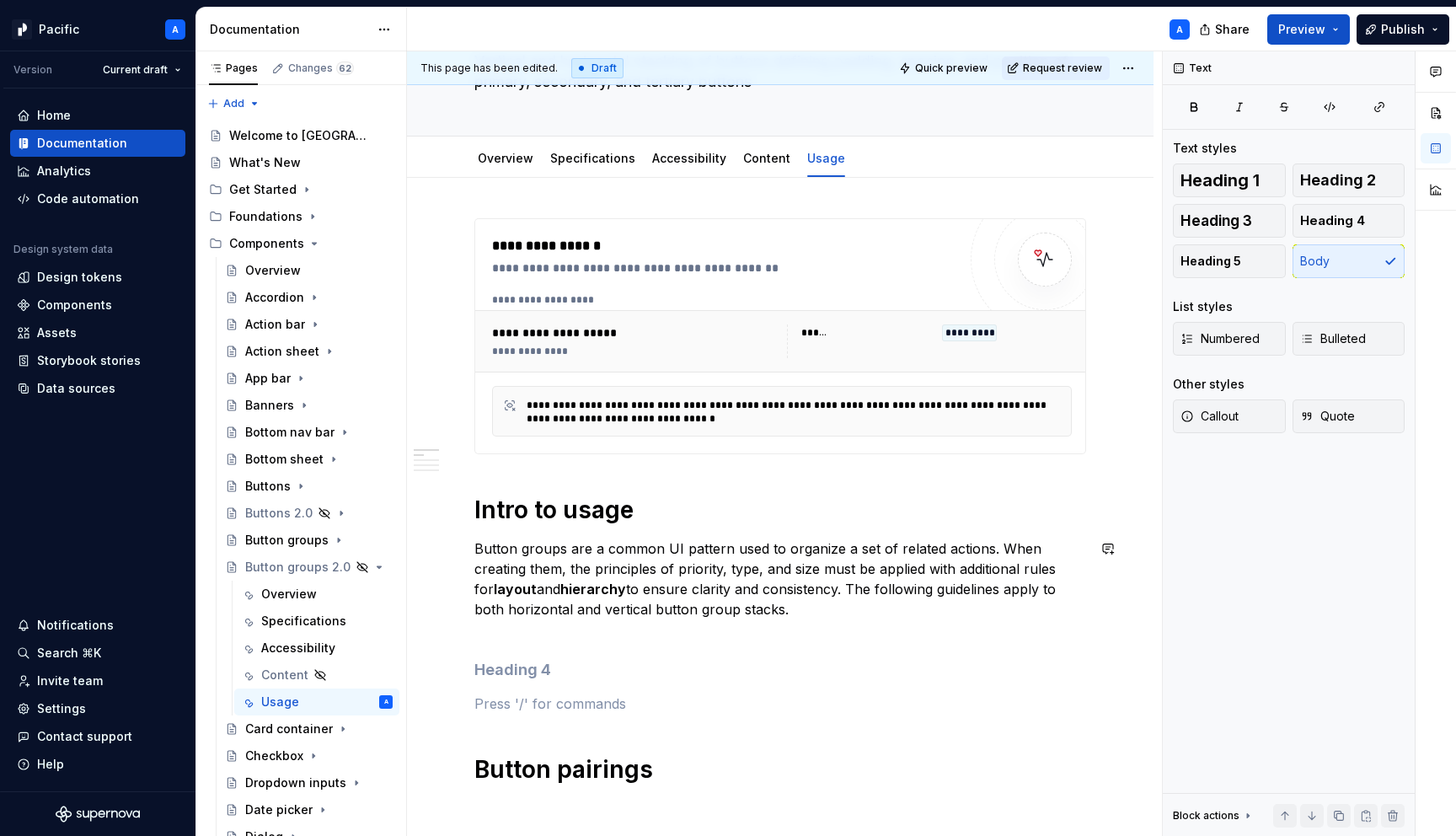
scroll to position [138, 0]
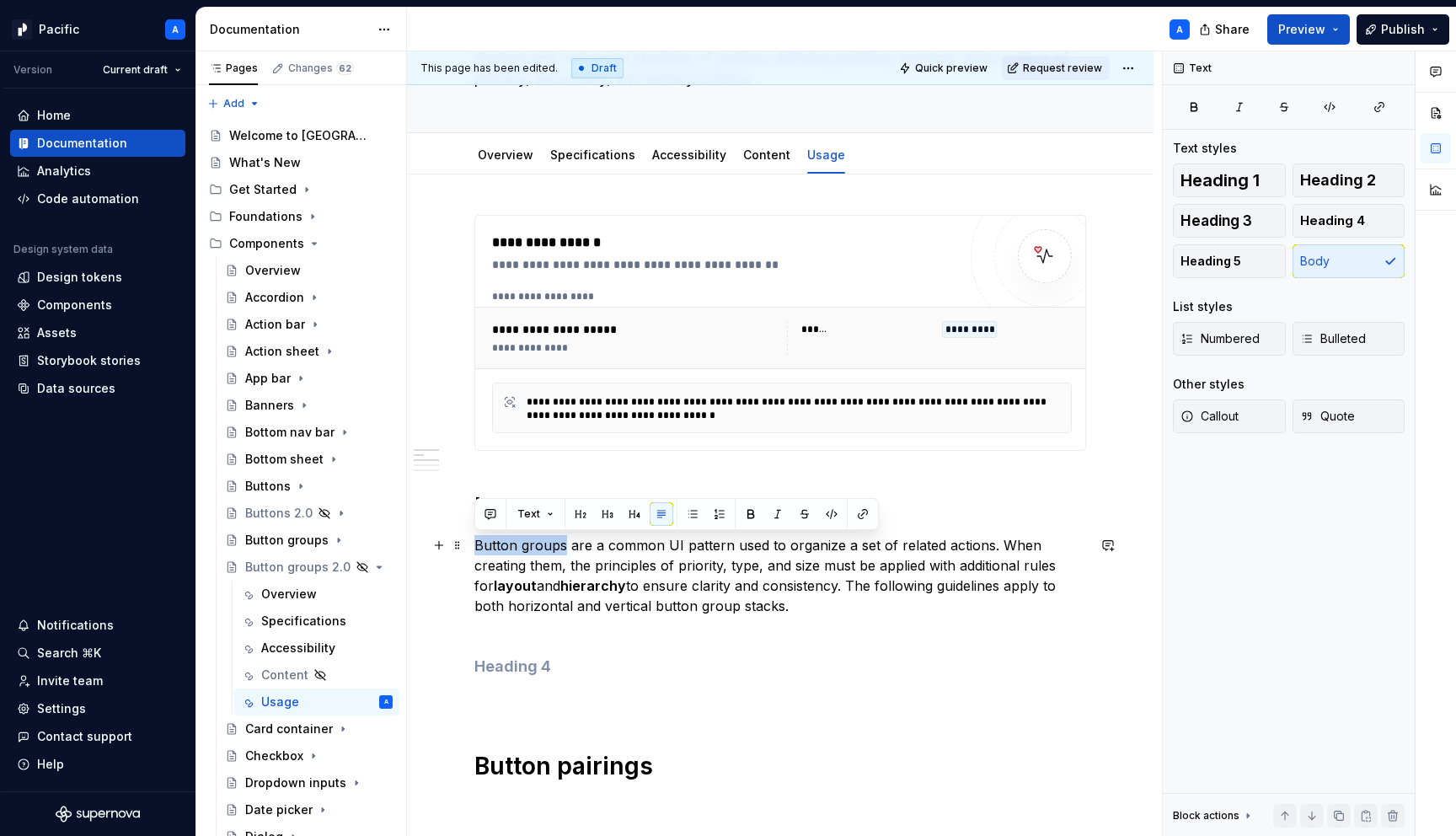
drag, startPoint x: 564, startPoint y: 550, endPoint x: 465, endPoint y: 539, distance: 99.6
click at [465, 539] on div "**********" at bounding box center [780, 828] width 747 height 1308
click at [663, 581] on p "Button groups are a common UI pattern used to organize a set of related actions…" at bounding box center [779, 585] width 611 height 101
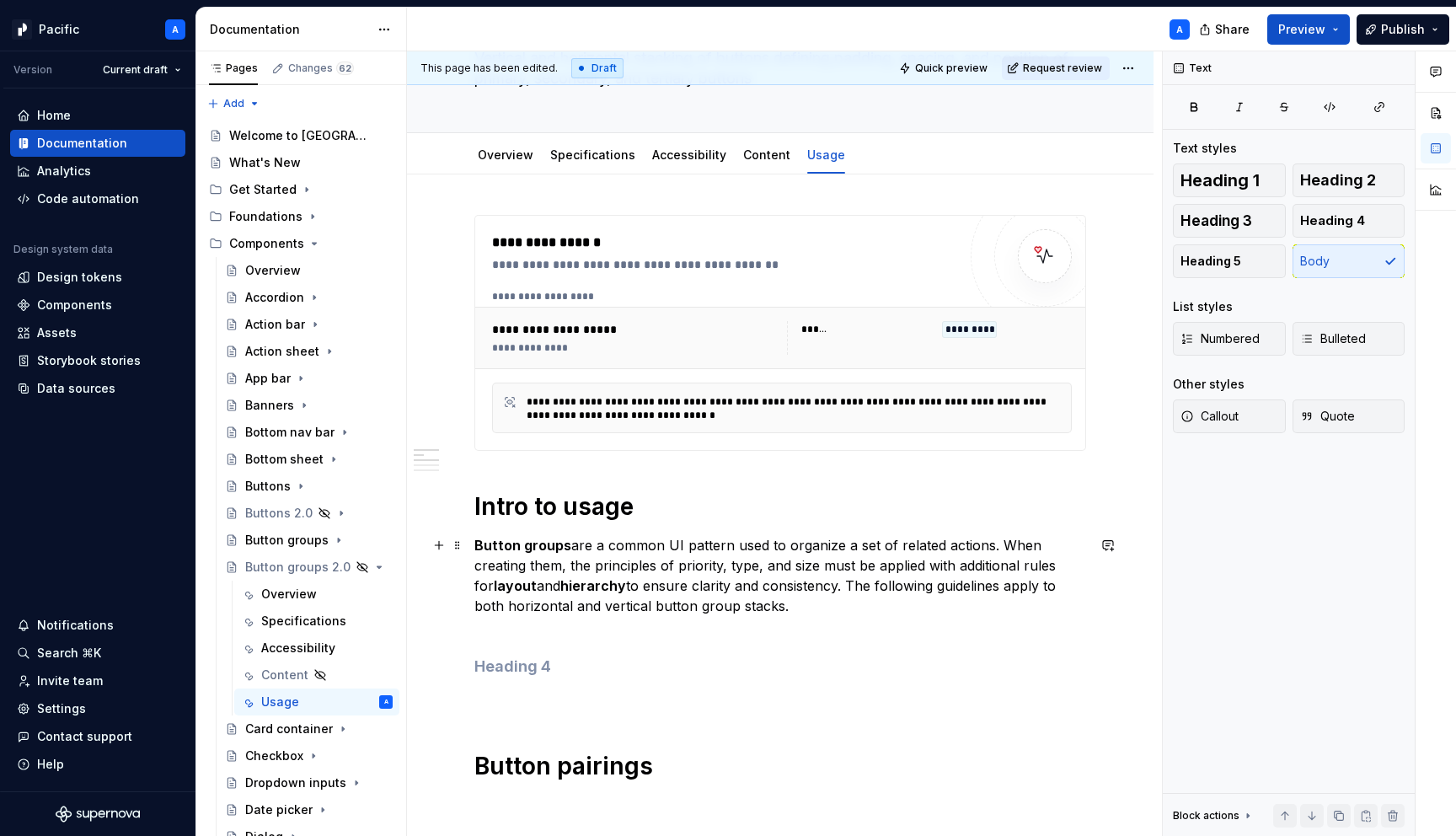
click at [669, 547] on p "Button groups are a common UI pattern used to organize a set of related actions…" at bounding box center [779, 585] width 611 height 101
click at [705, 548] on p "Button groups are a common pattern used to organize a set of related actions. W…" at bounding box center [779, 585] width 611 height 101
click at [702, 546] on p "Button groups are a common patterns used to organize a set of related actions. …" at bounding box center [779, 585] width 611 height 101
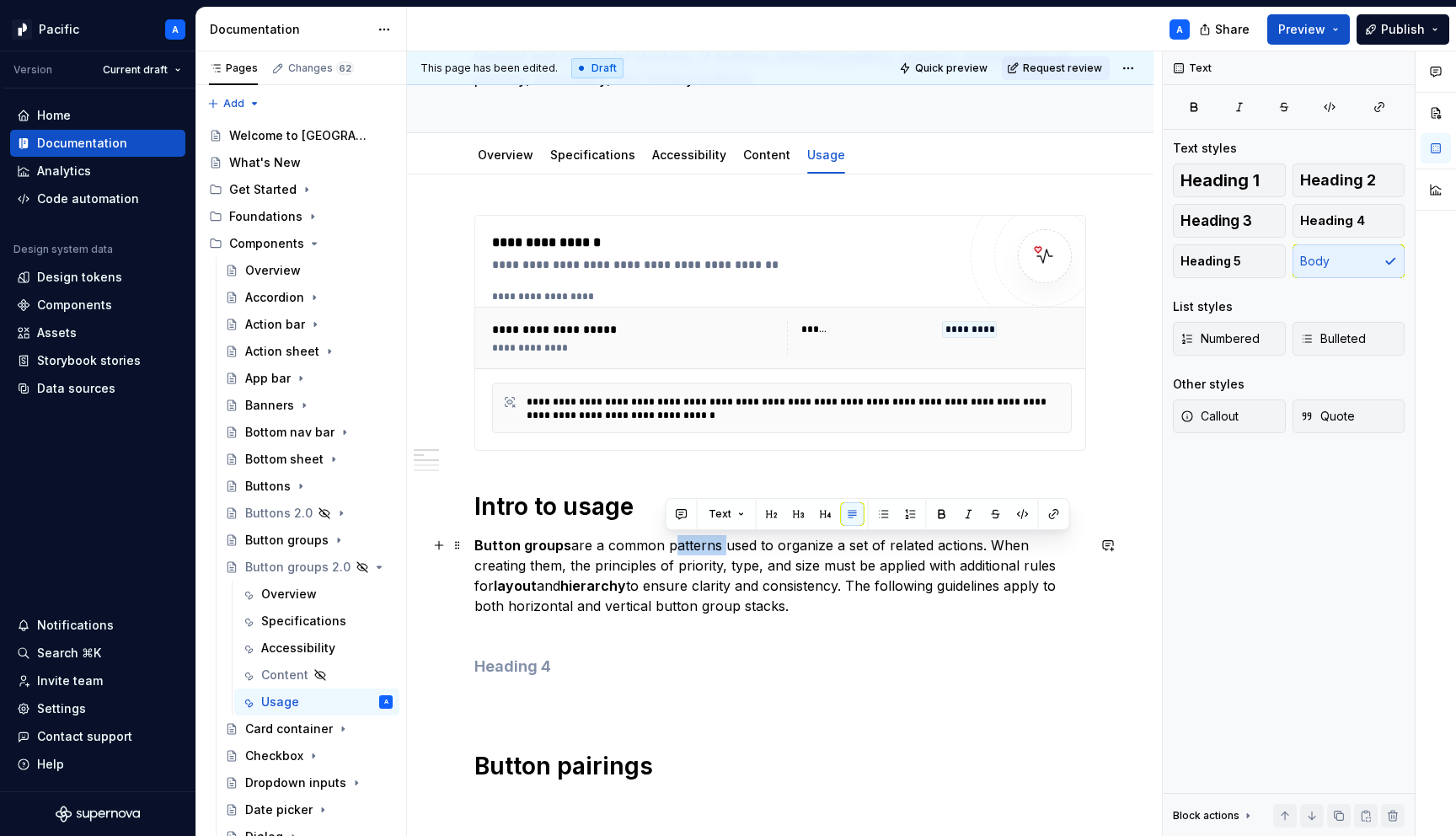
click at [702, 546] on p "Button groups are a common patterns used to organize a set of related actions. …" at bounding box center [779, 585] width 611 height 101
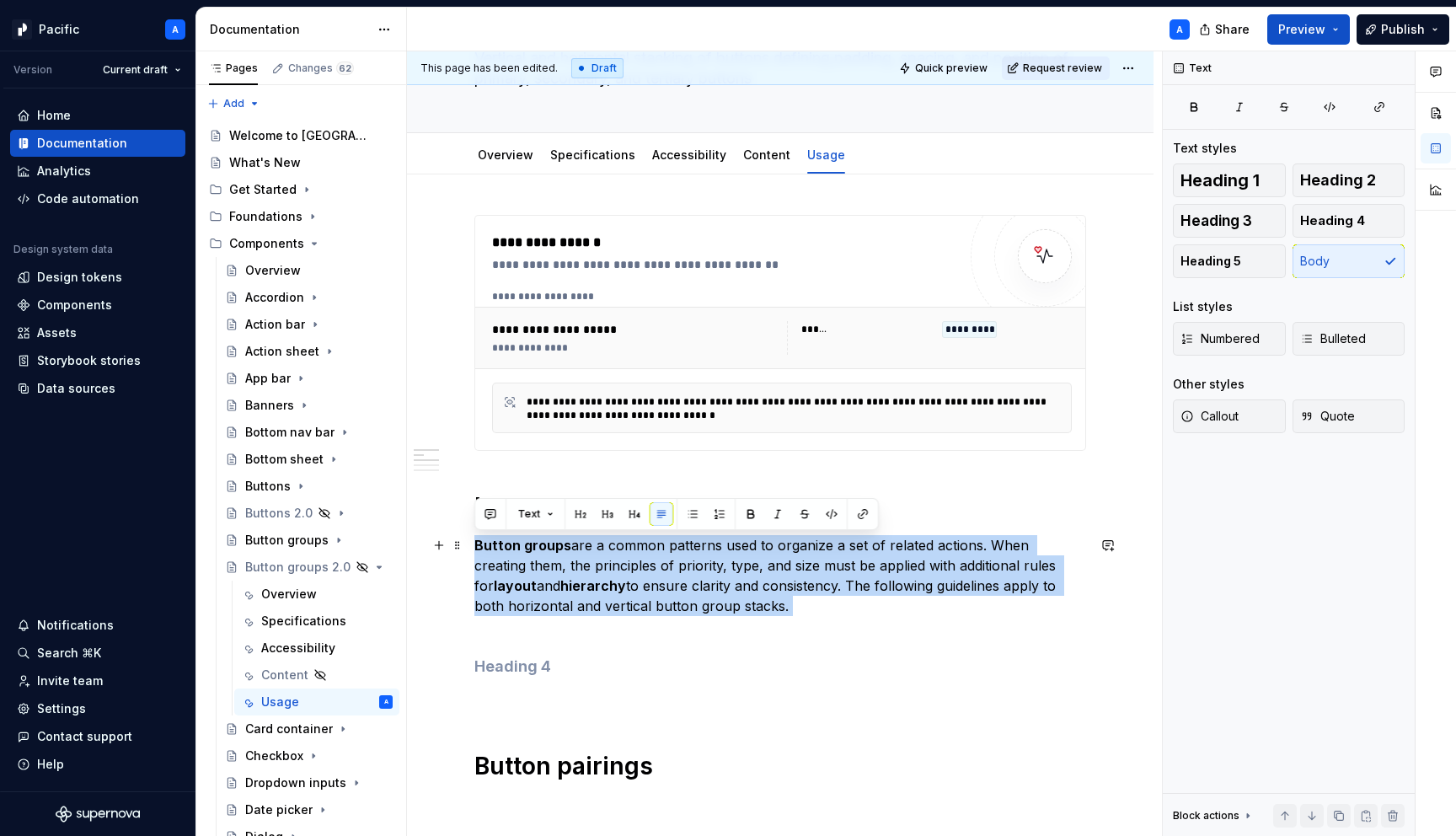
click at [702, 546] on p "Button groups are a common patterns used to organize a set of related actions. …" at bounding box center [779, 585] width 611 height 101
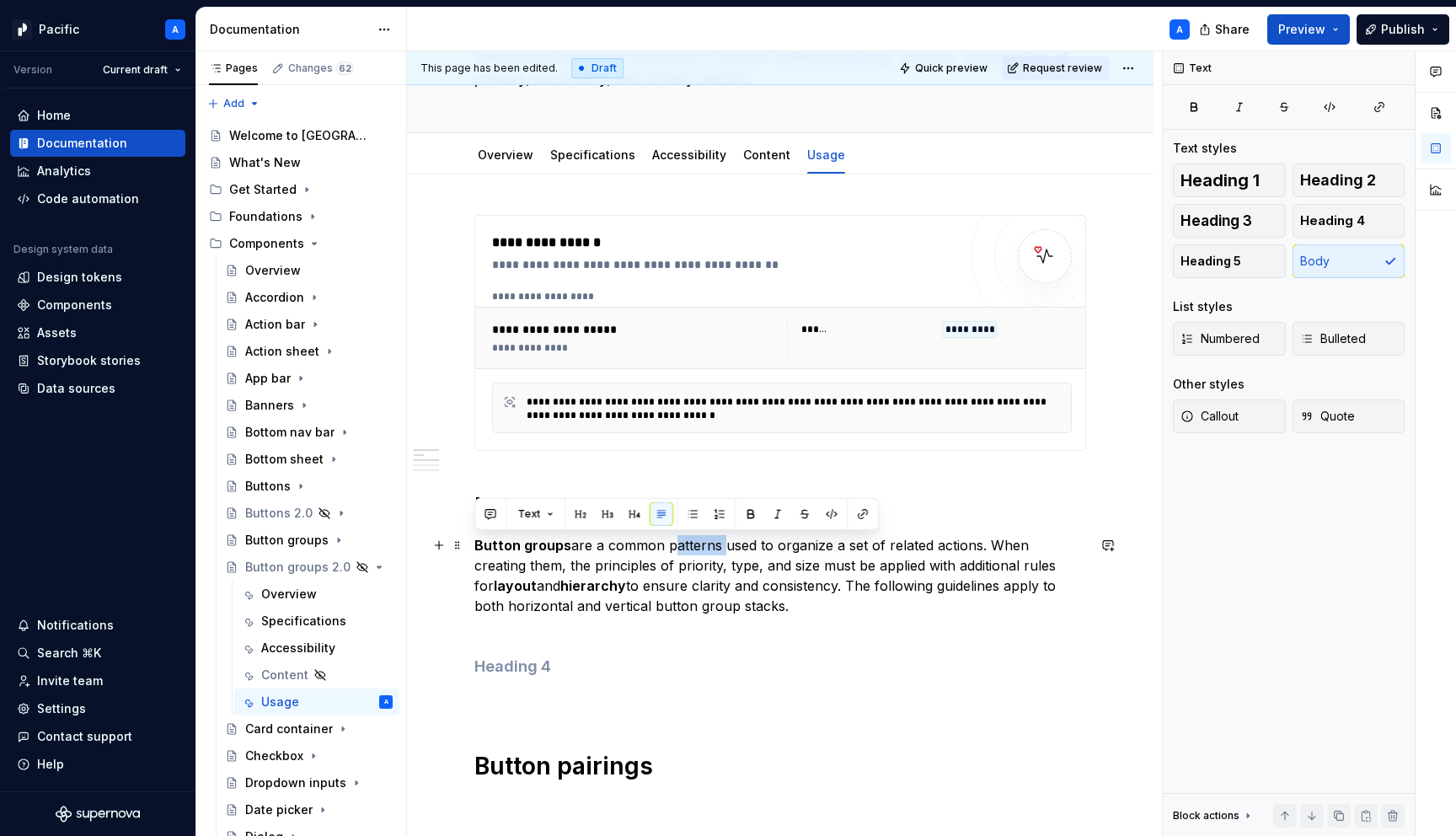
click at [702, 546] on p "Button groups are a common patterns used to organize a set of related actions. …" at bounding box center [779, 585] width 611 height 101
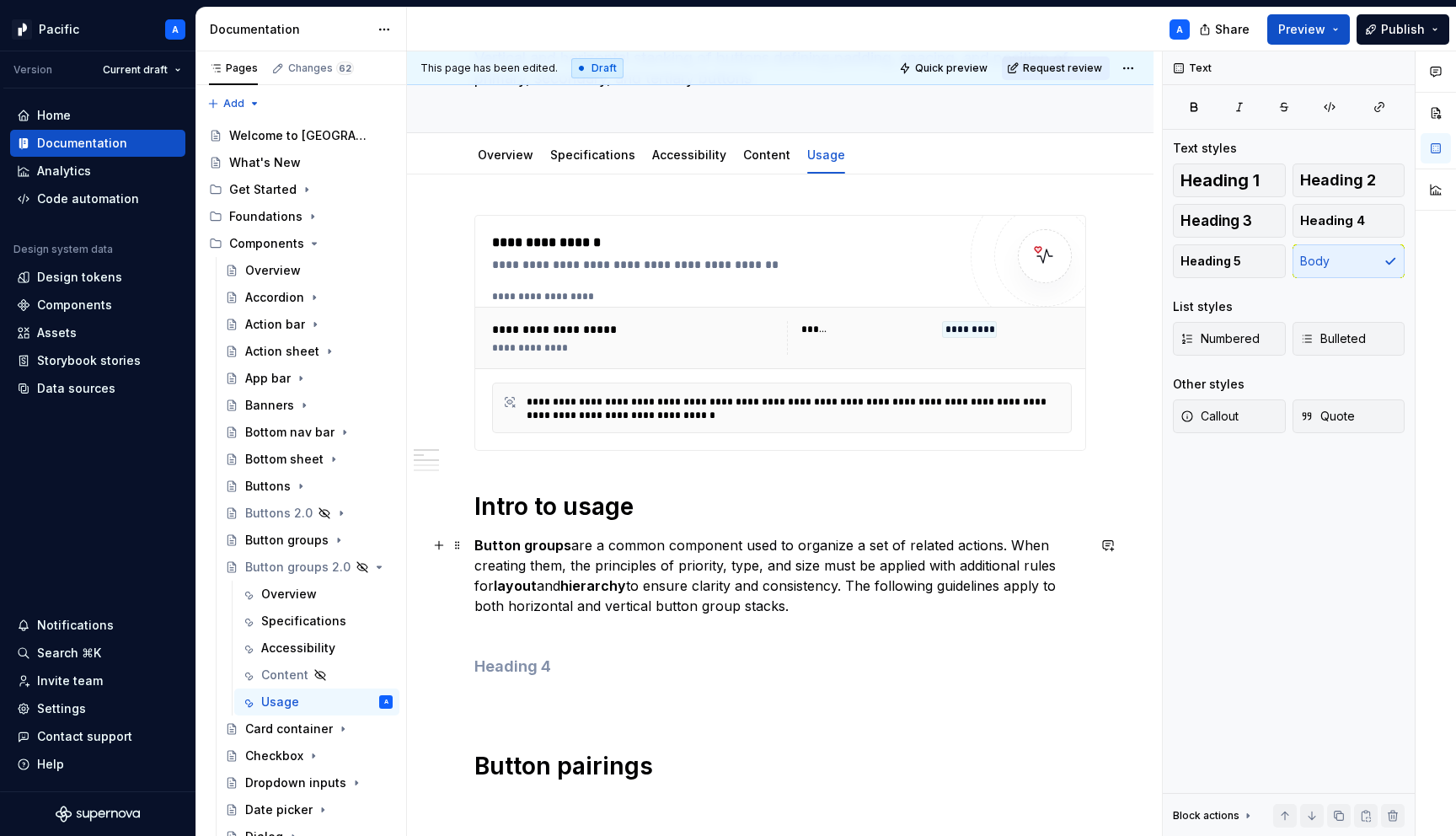
click at [767, 573] on p "Button groups are a common component used to organize a set of related actions.…" at bounding box center [779, 585] width 611 height 101
click at [577, 585] on strong "hierarchy" at bounding box center [592, 586] width 65 height 17
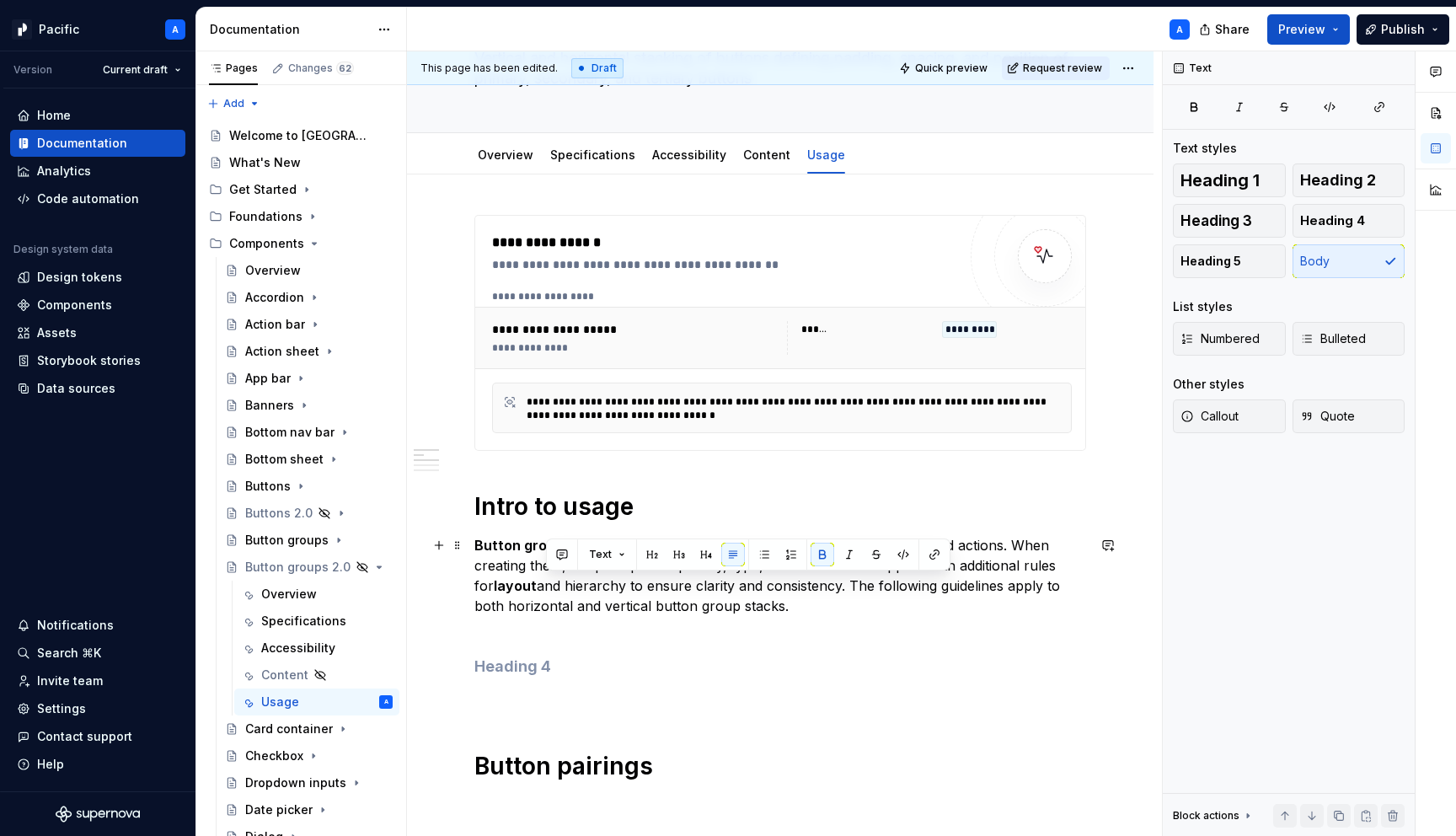
click at [500, 579] on strong "layout" at bounding box center [515, 586] width 43 height 17
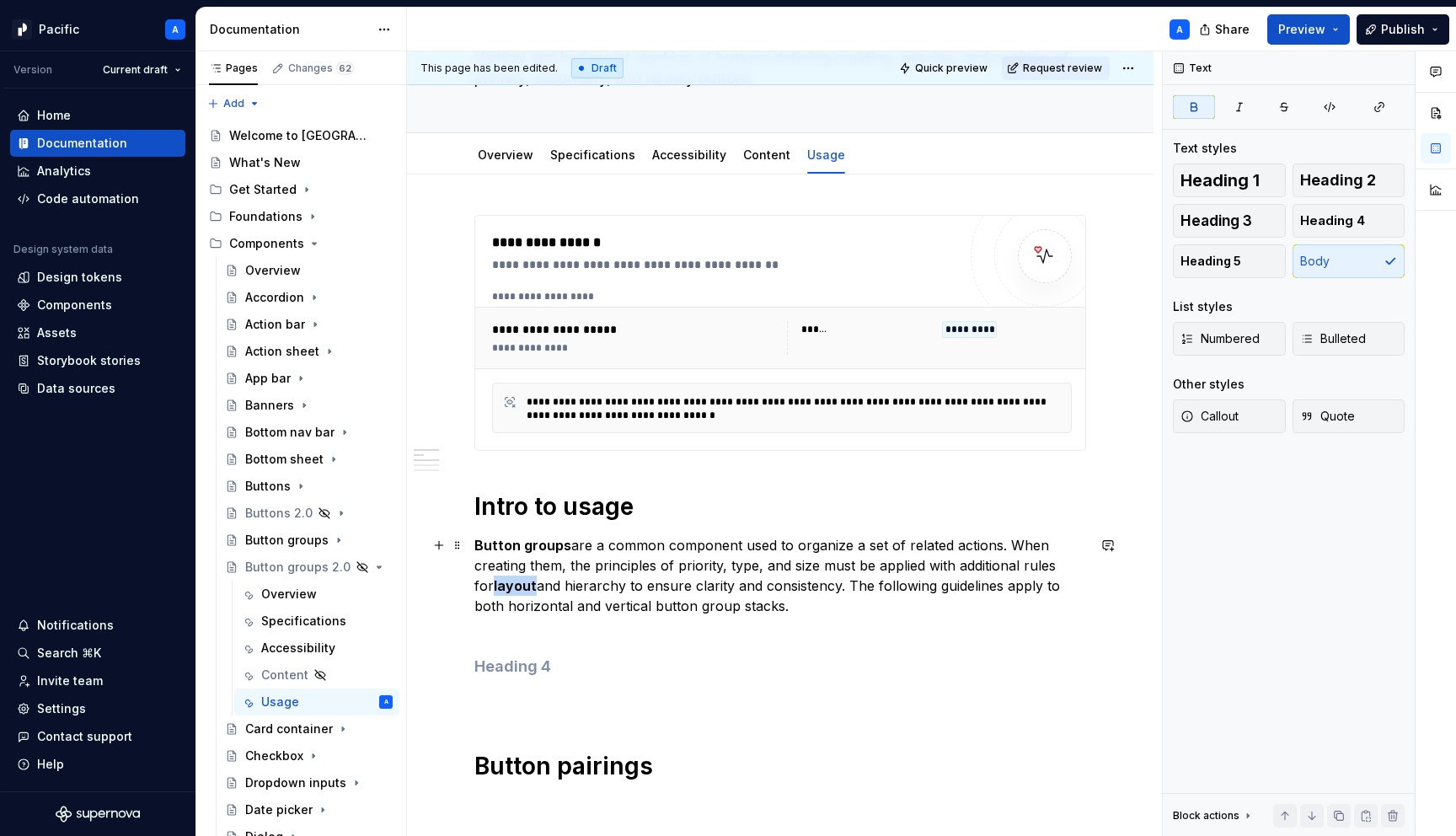
click at [500, 579] on strong "layout" at bounding box center [515, 586] width 43 height 17
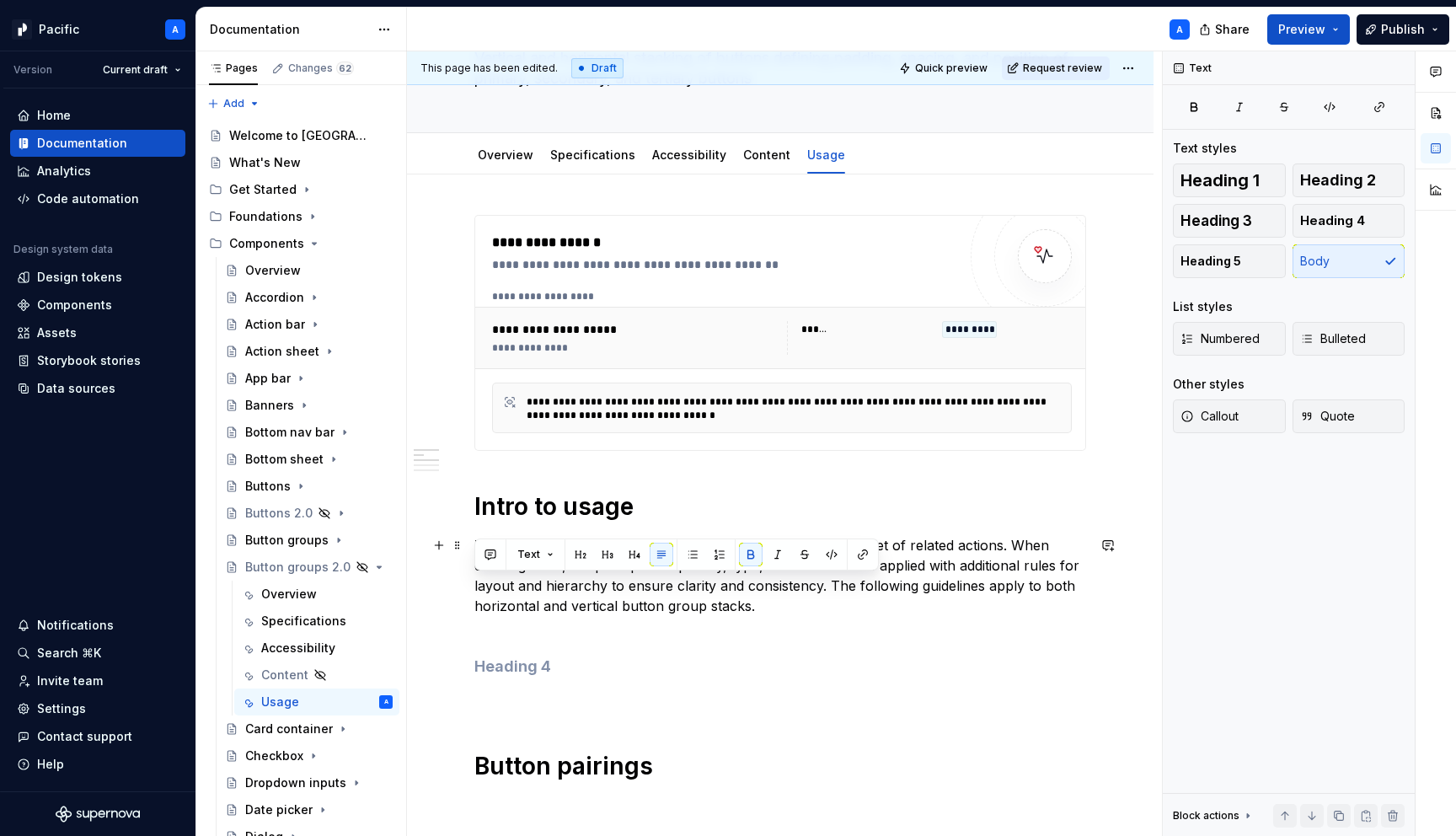
click at [689, 602] on p "Button groups are a common component used to organize a set of related actions.…" at bounding box center [779, 585] width 611 height 101
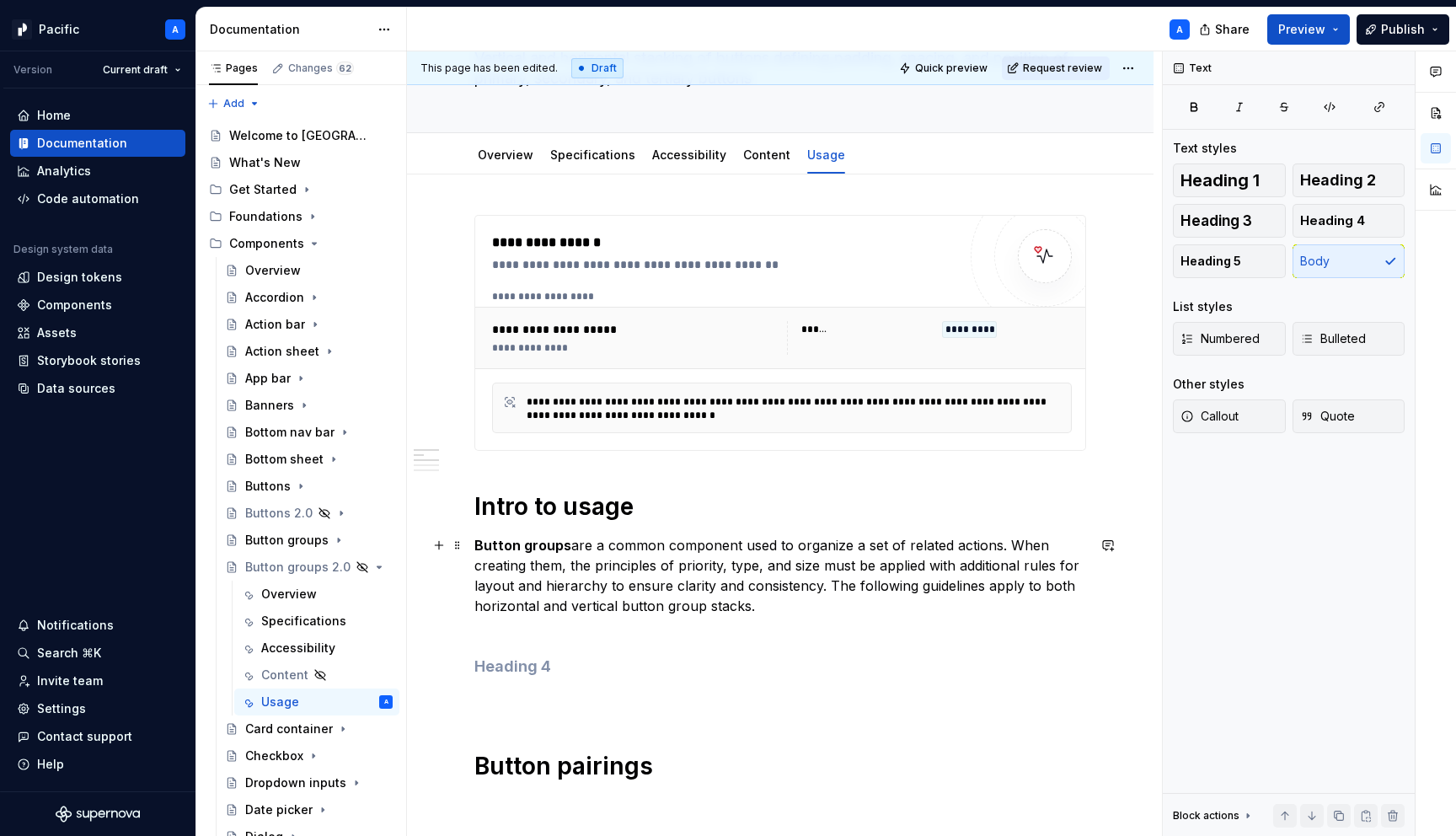
click at [797, 603] on p "Button groups are a common component used to organize a set of related actions.…" at bounding box center [779, 585] width 611 height 101
click at [752, 646] on div "**********" at bounding box center [779, 713] width 611 height 996
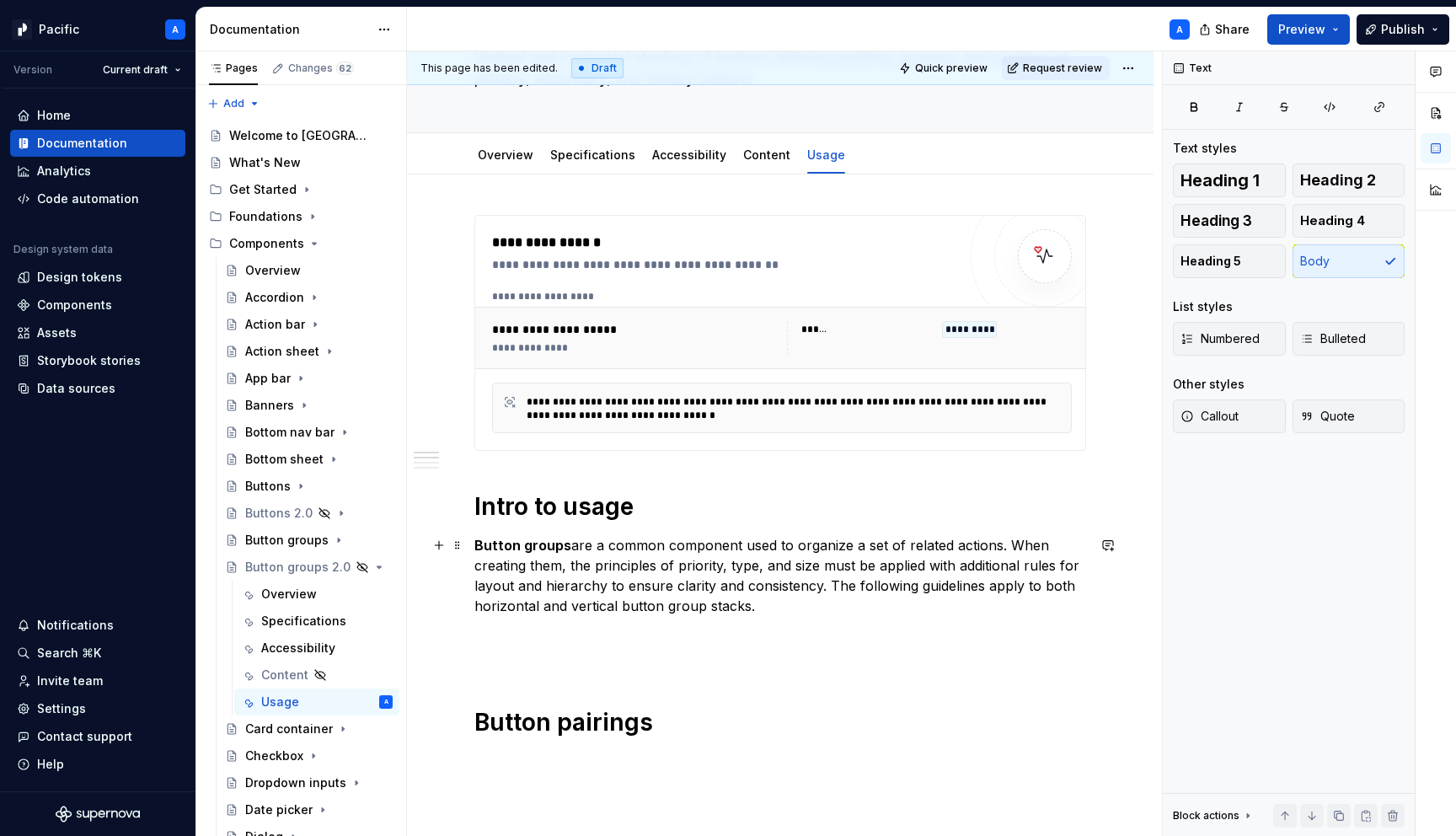
click at [761, 608] on p "Button groups are a common component used to organize a set of related actions.…" at bounding box center [779, 585] width 611 height 101
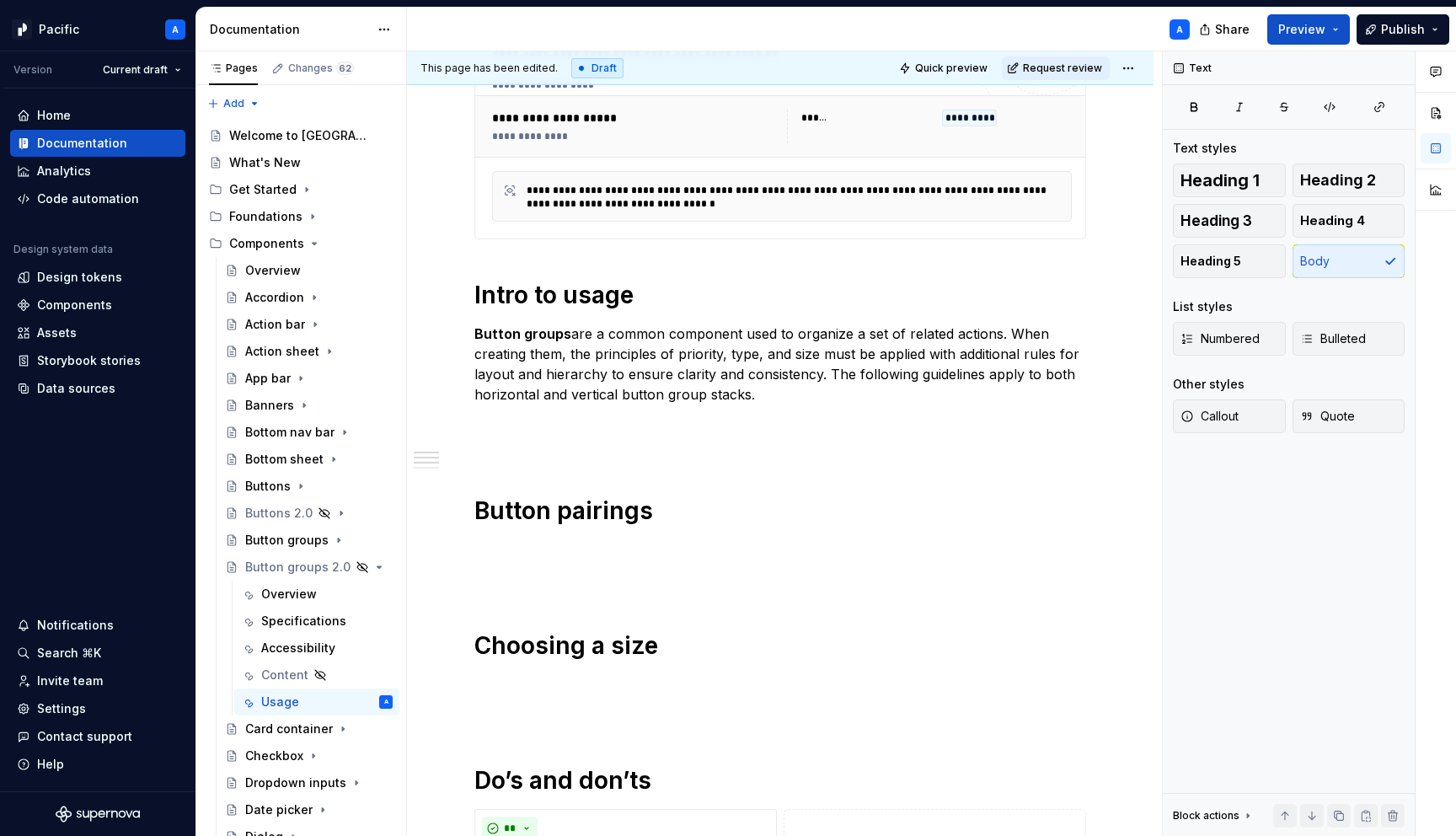
scroll to position [739, 0]
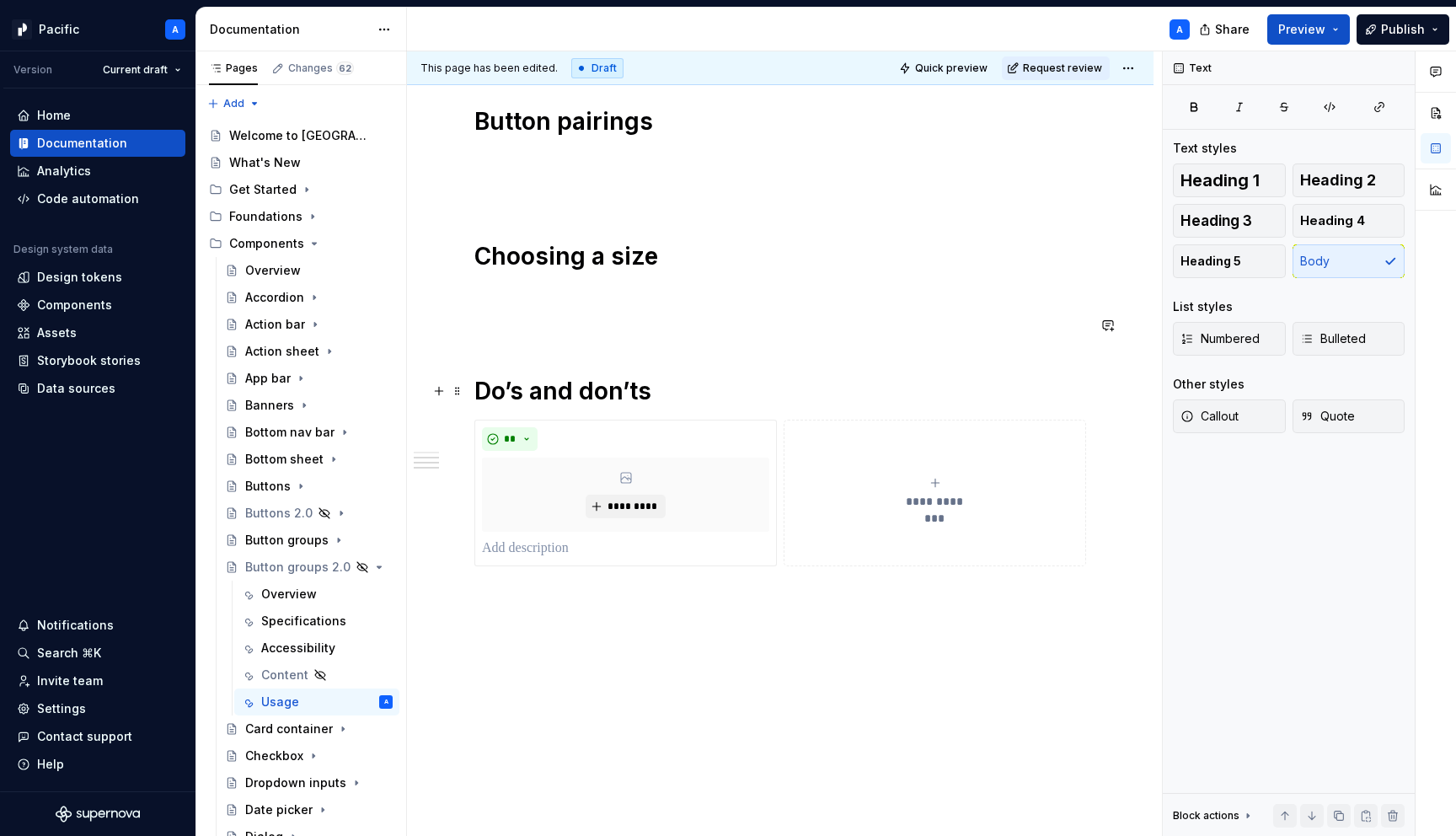
click at [682, 391] on h1 "Do’s and don’ts" at bounding box center [779, 391] width 611 height 30
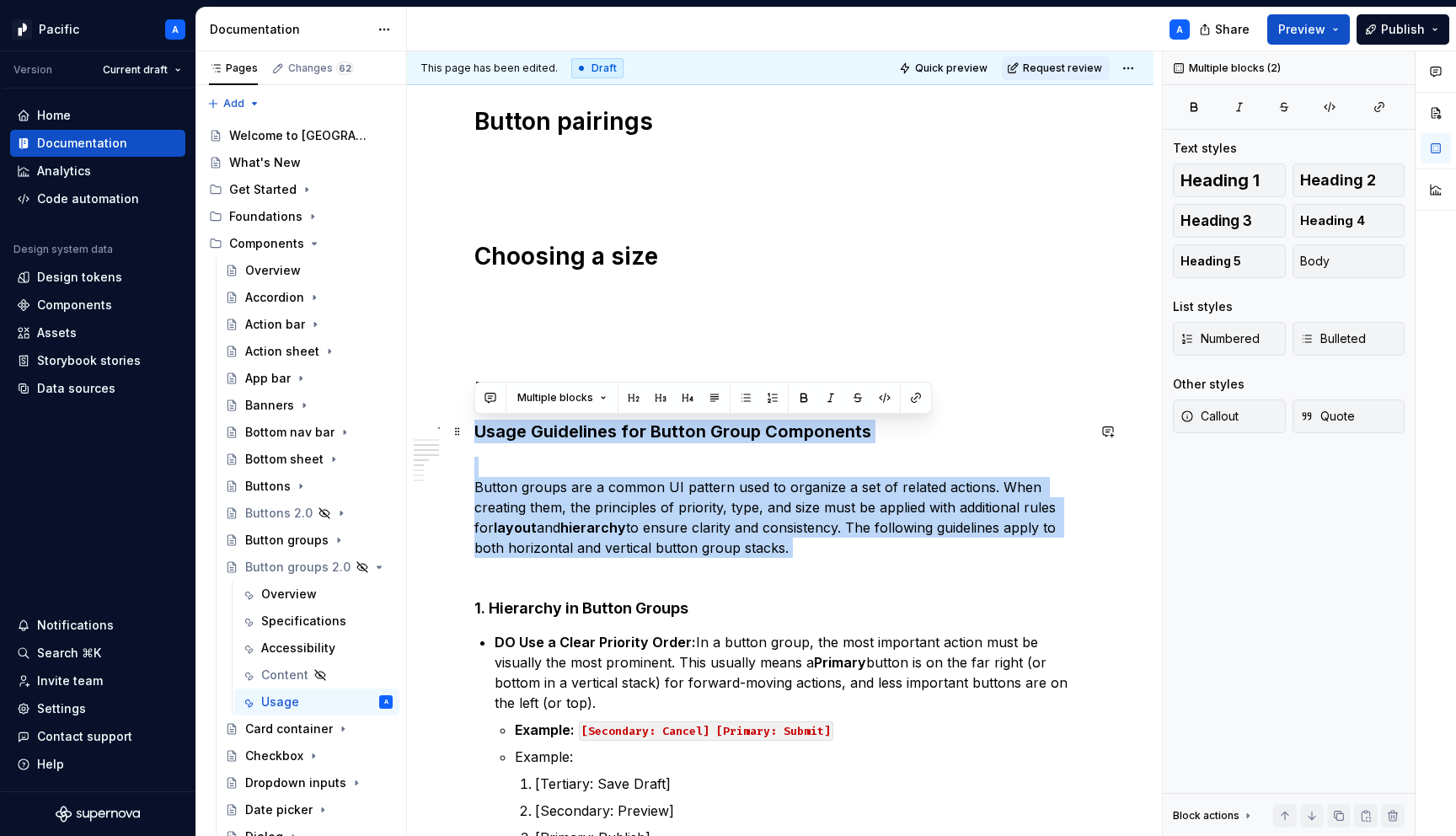
drag, startPoint x: 740, startPoint y: 563, endPoint x: 471, endPoint y: 428, distance: 301.0
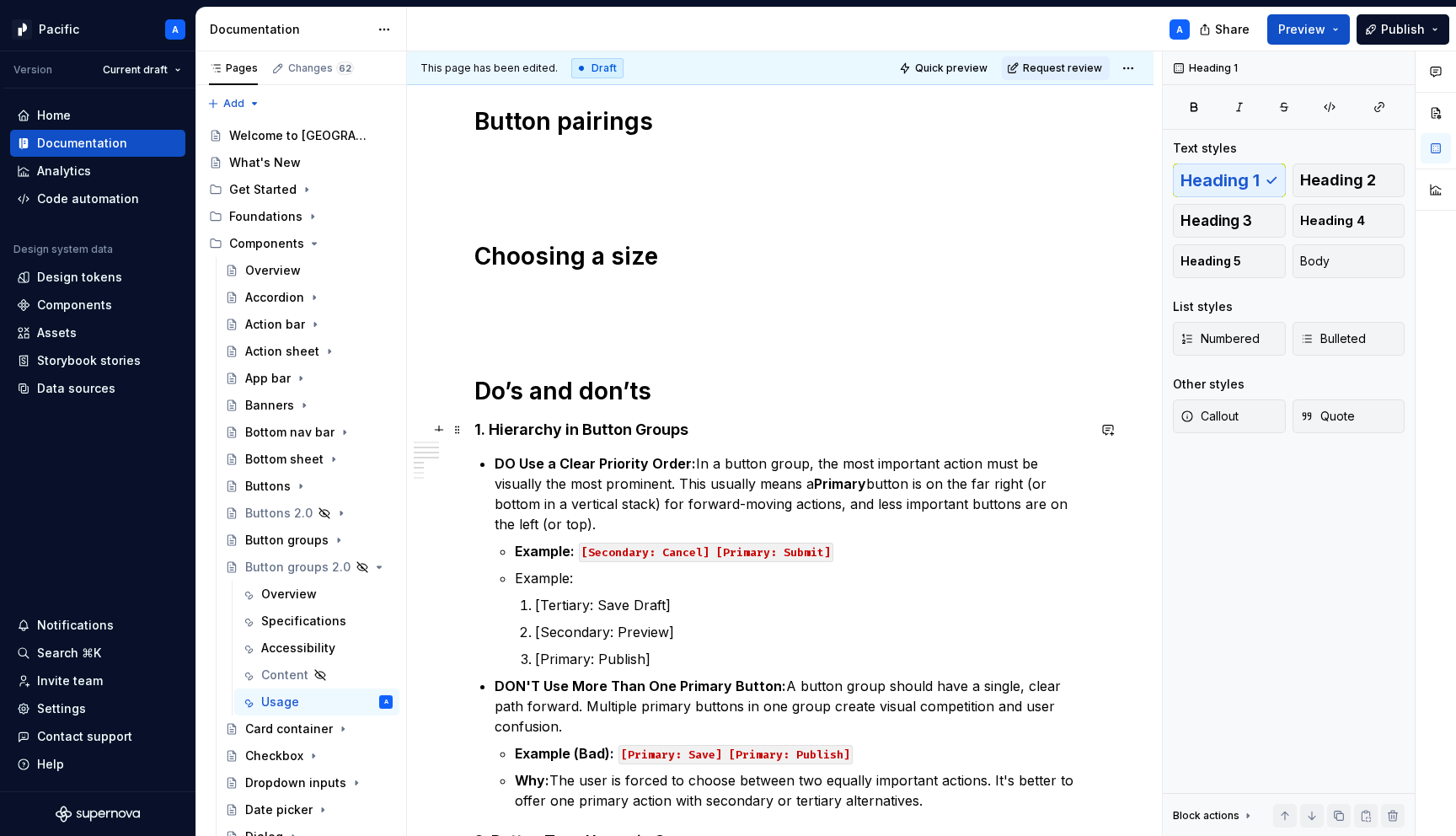
click at [490, 427] on strong "1. Hierarchy in Button Groups" at bounding box center [581, 429] width 214 height 18
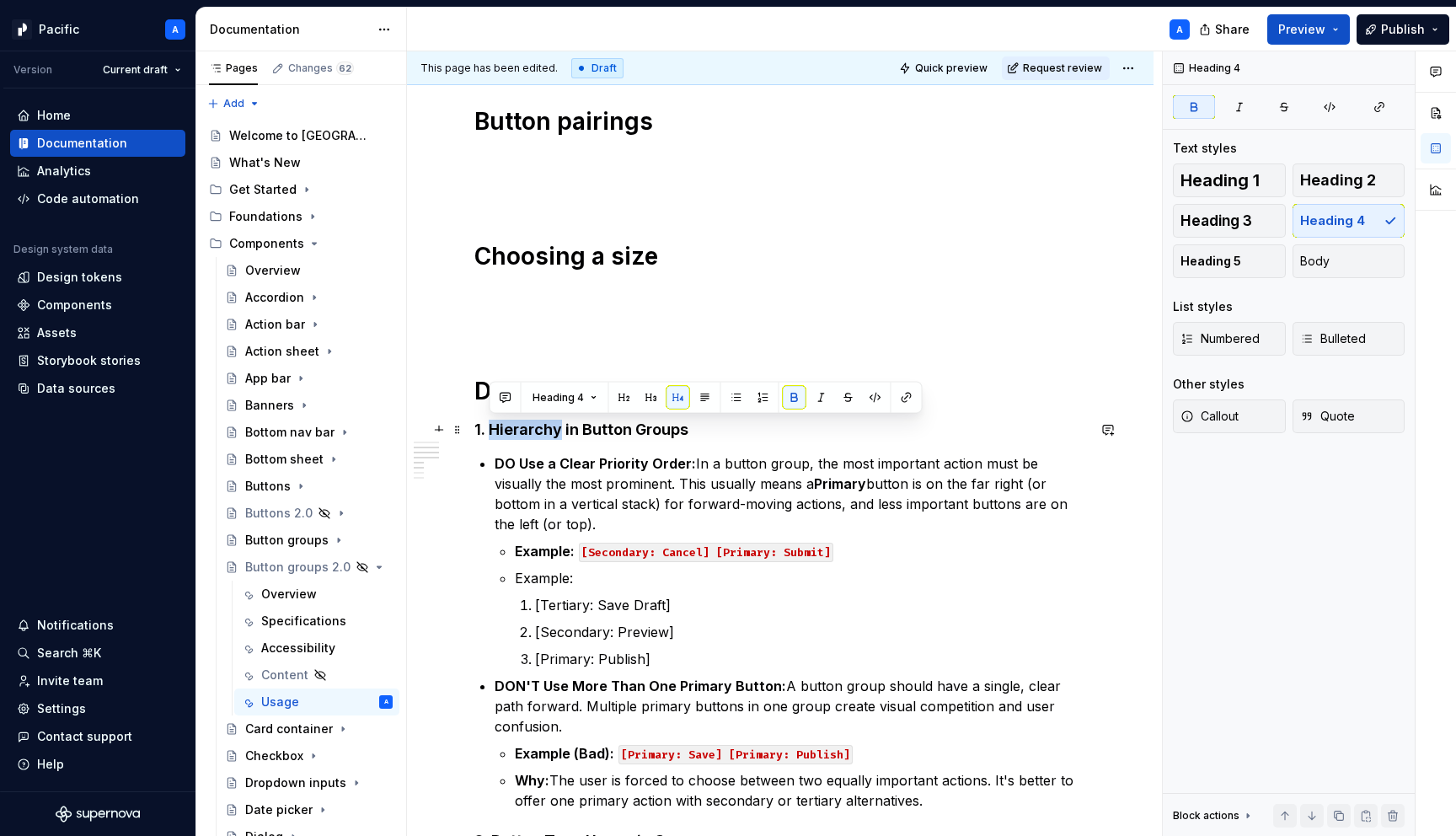
click at [490, 427] on strong "1. Hierarchy in Button Groups" at bounding box center [581, 429] width 214 height 18
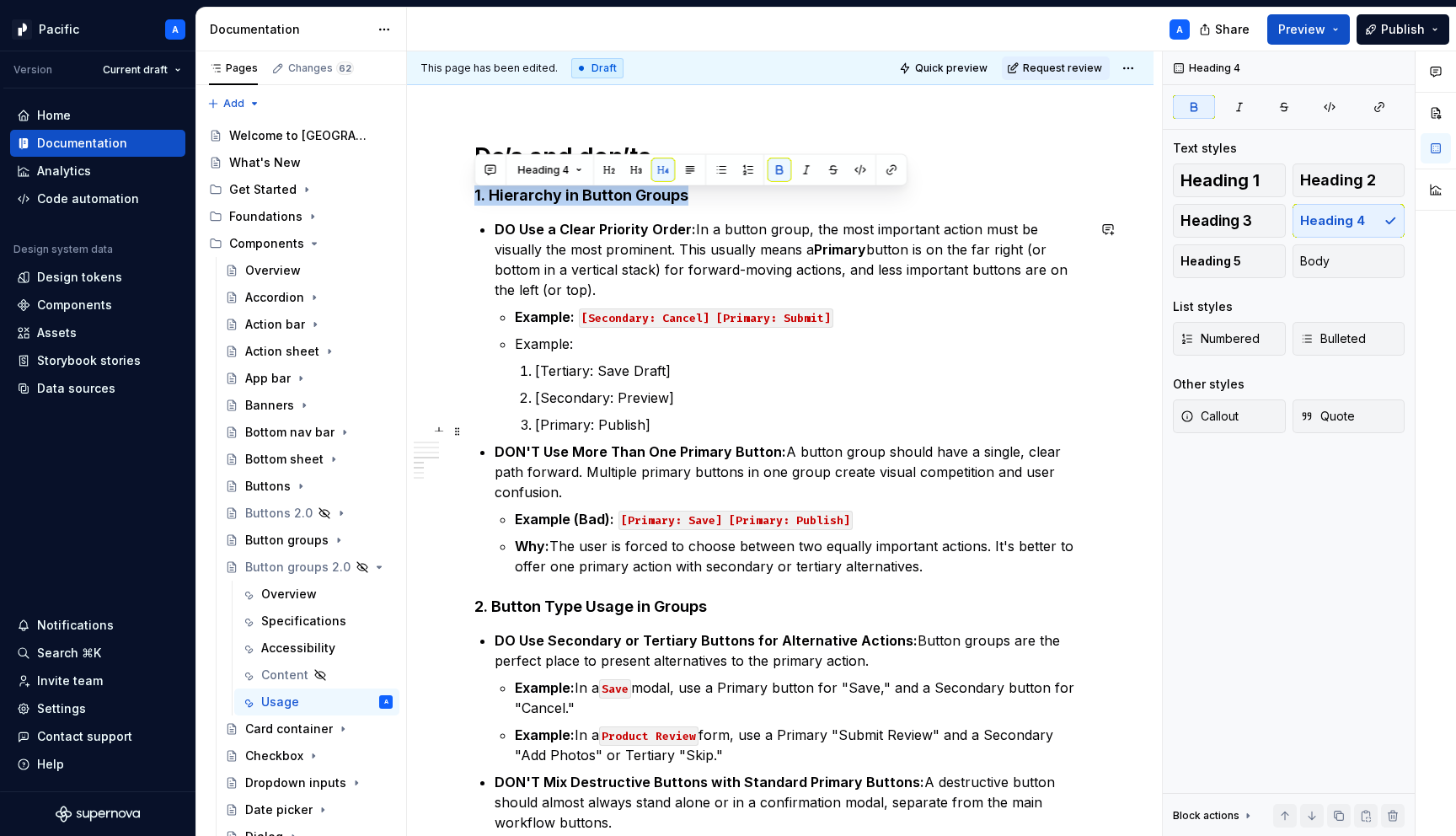
scroll to position [967, 0]
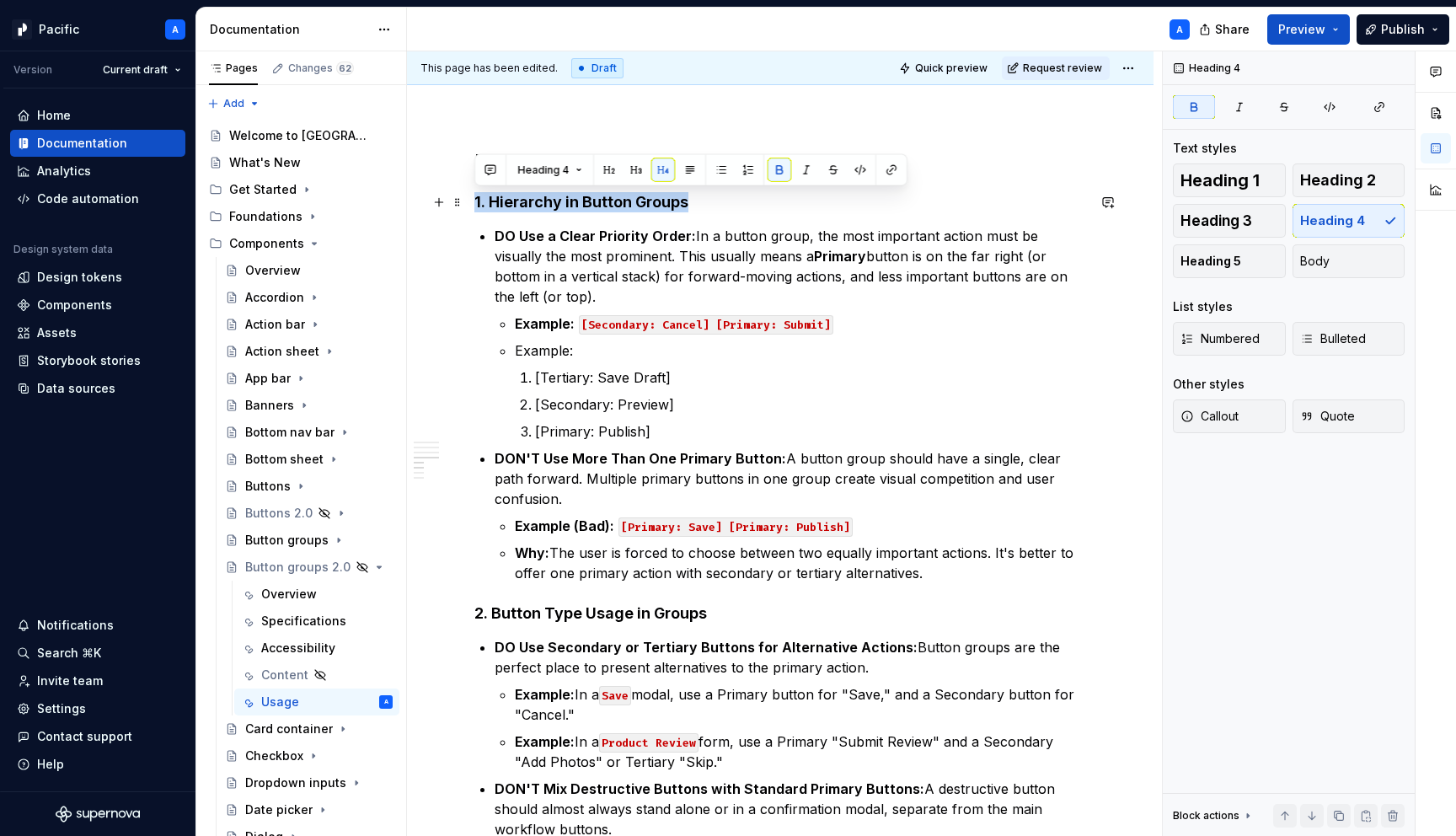
click at [489, 208] on strong "1. Hierarchy in Button Groups" at bounding box center [581, 202] width 214 height 18
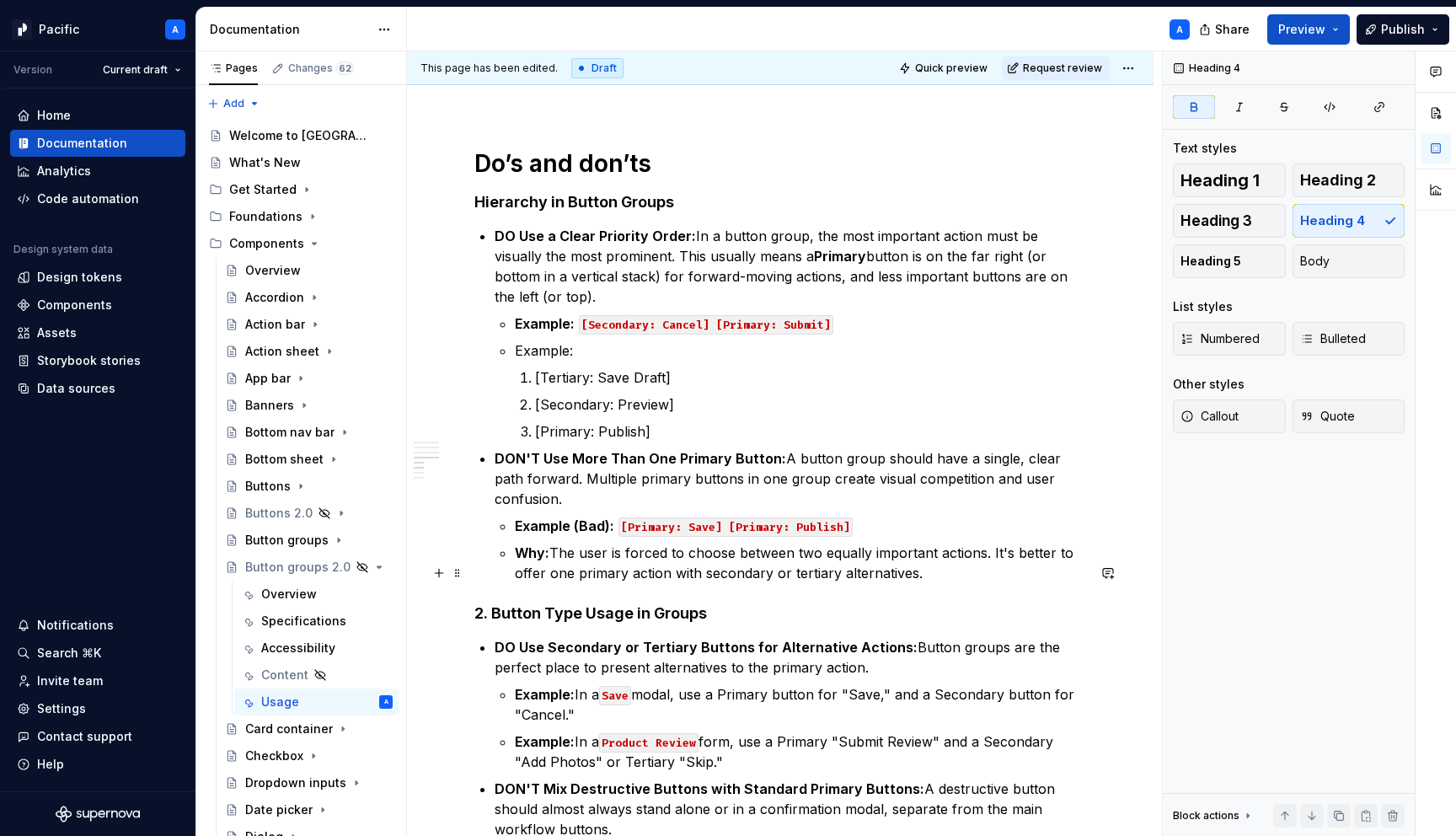
click at [496, 604] on strong "2. Button Type Usage in Groups" at bounding box center [590, 612] width 232 height 18
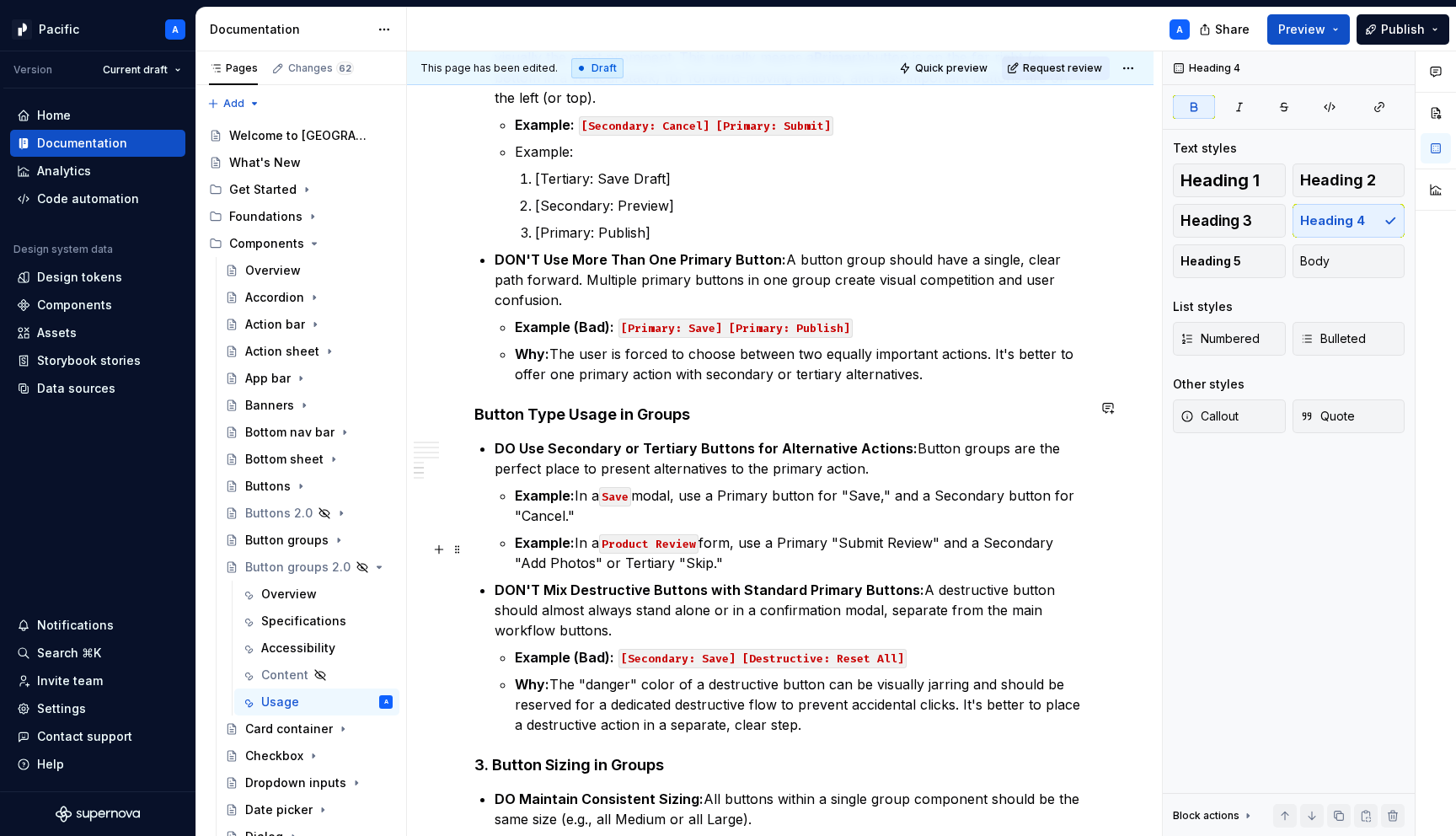
scroll to position [1171, 0]
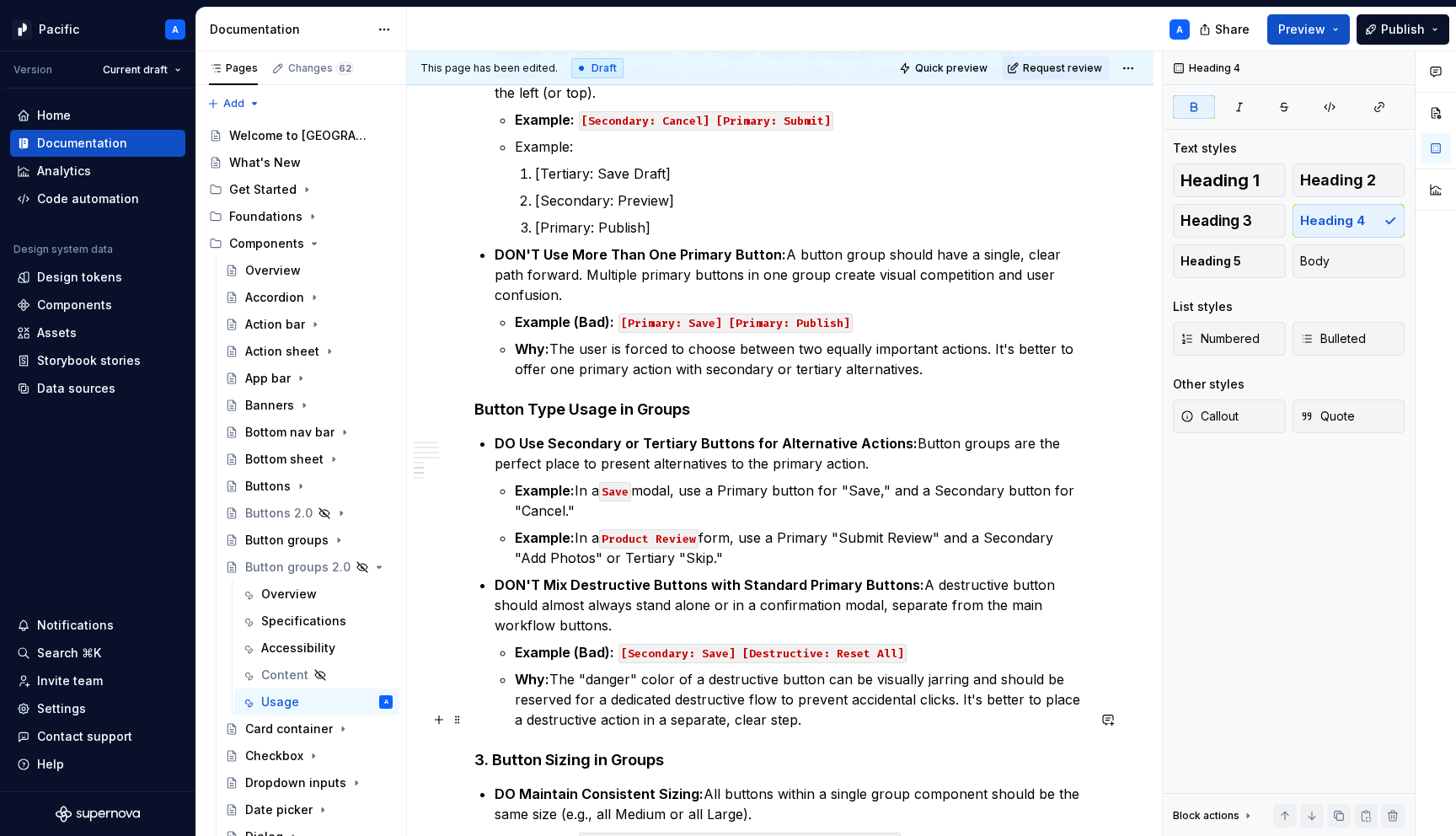
click at [492, 751] on strong "3. Button Sizing in Groups" at bounding box center [569, 759] width 190 height 18
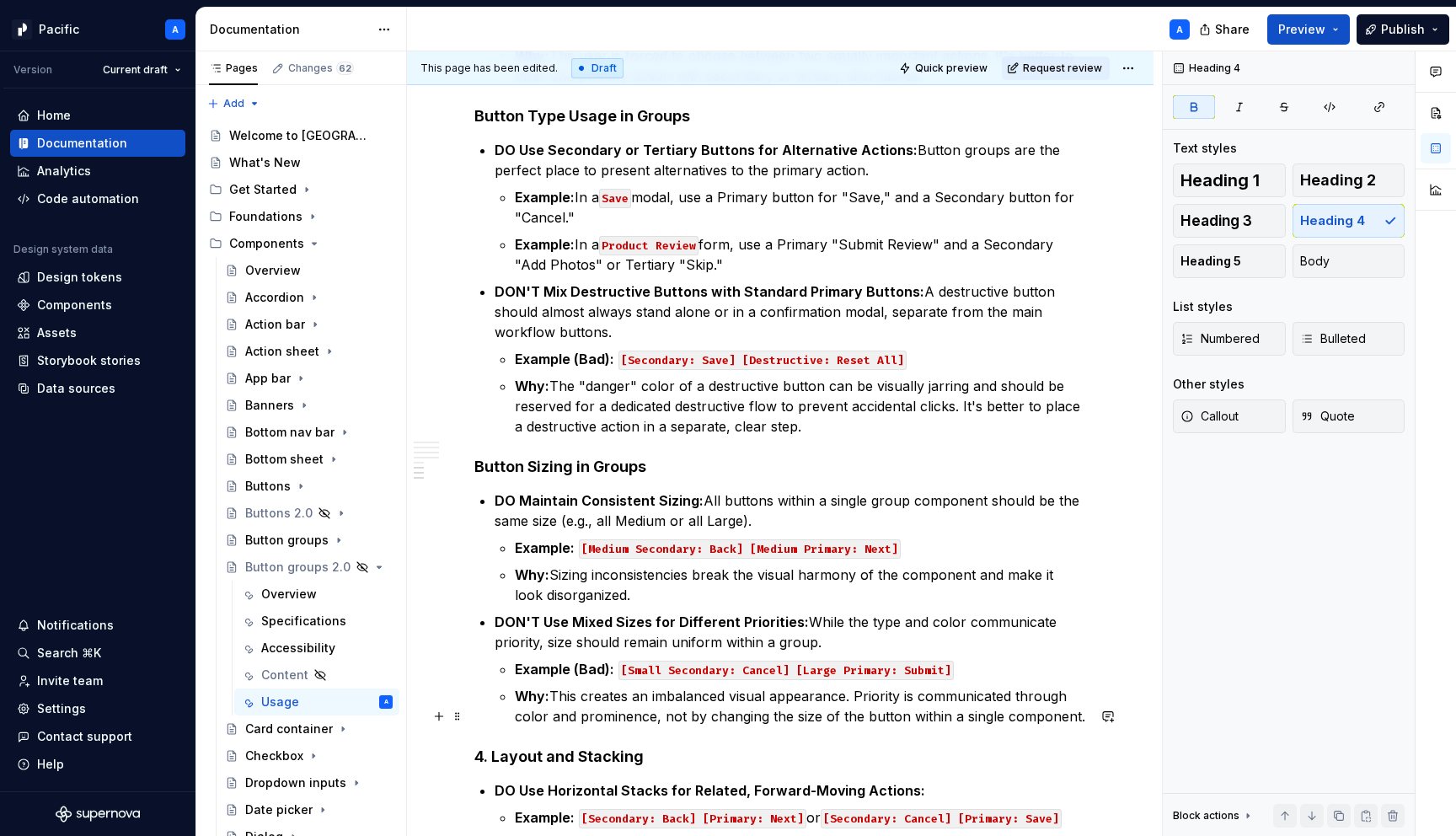
scroll to position [1467, 0]
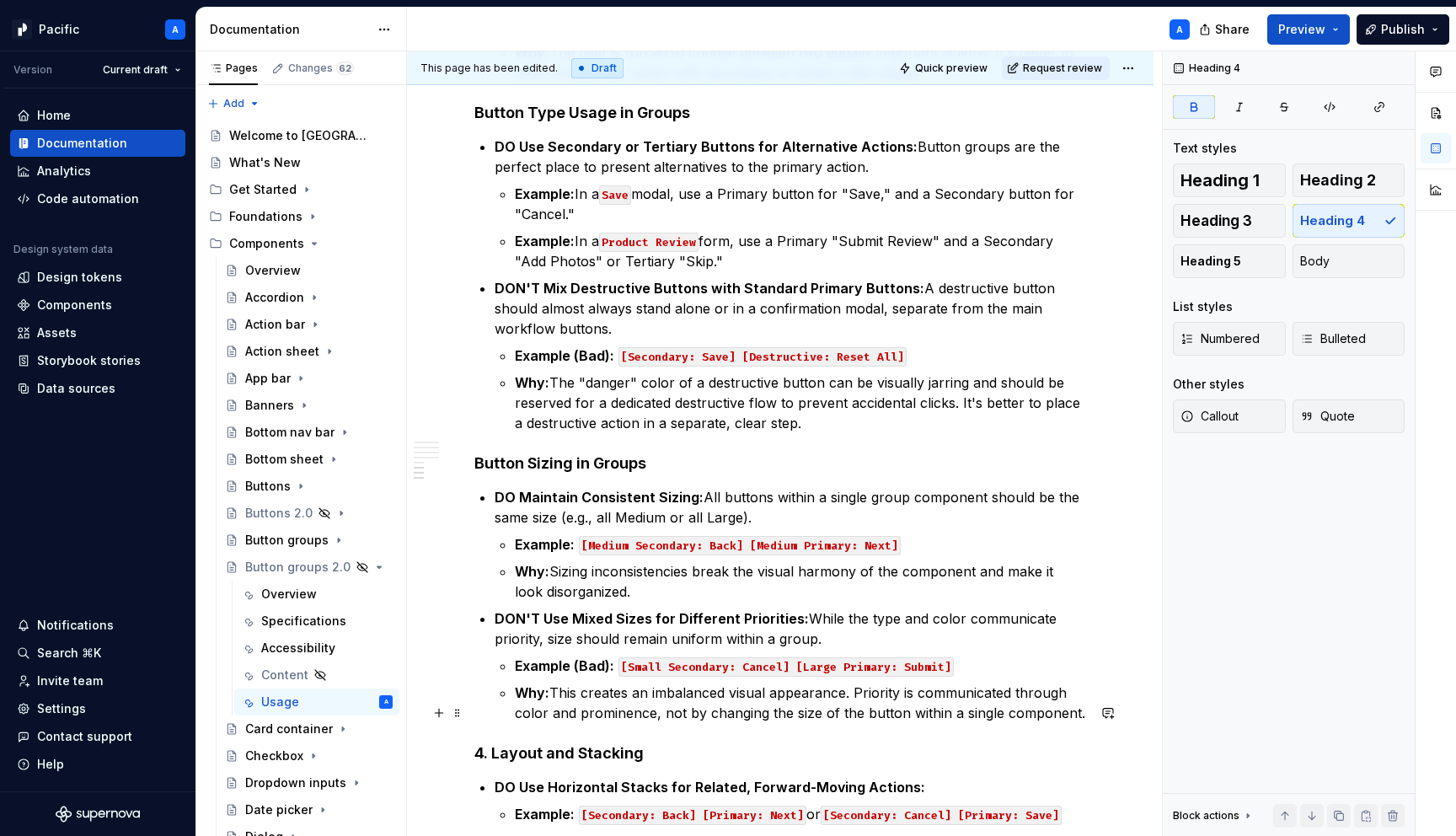
click at [489, 744] on strong "4. Layout and Stacking" at bounding box center [558, 753] width 170 height 18
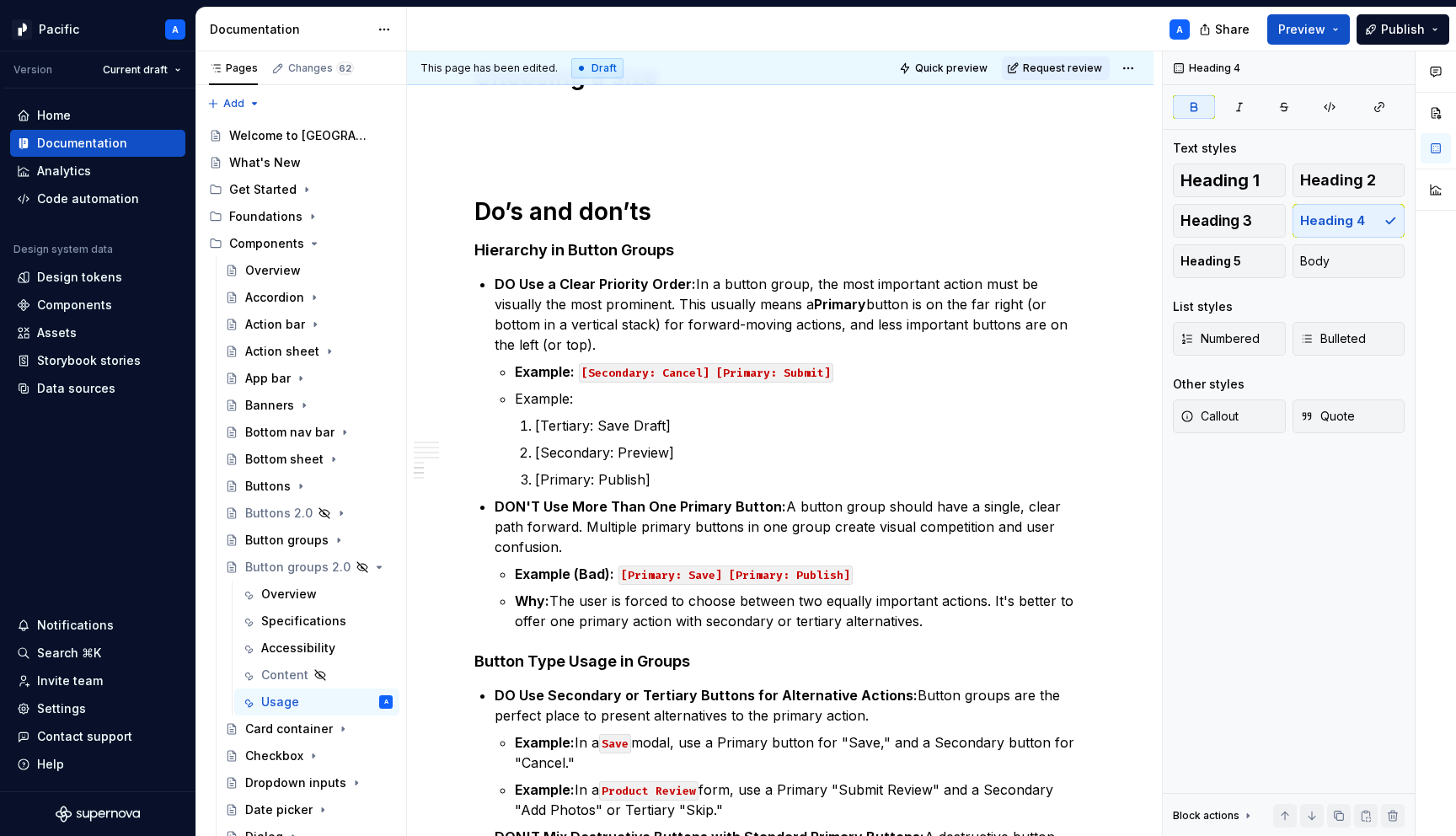
scroll to position [813, 0]
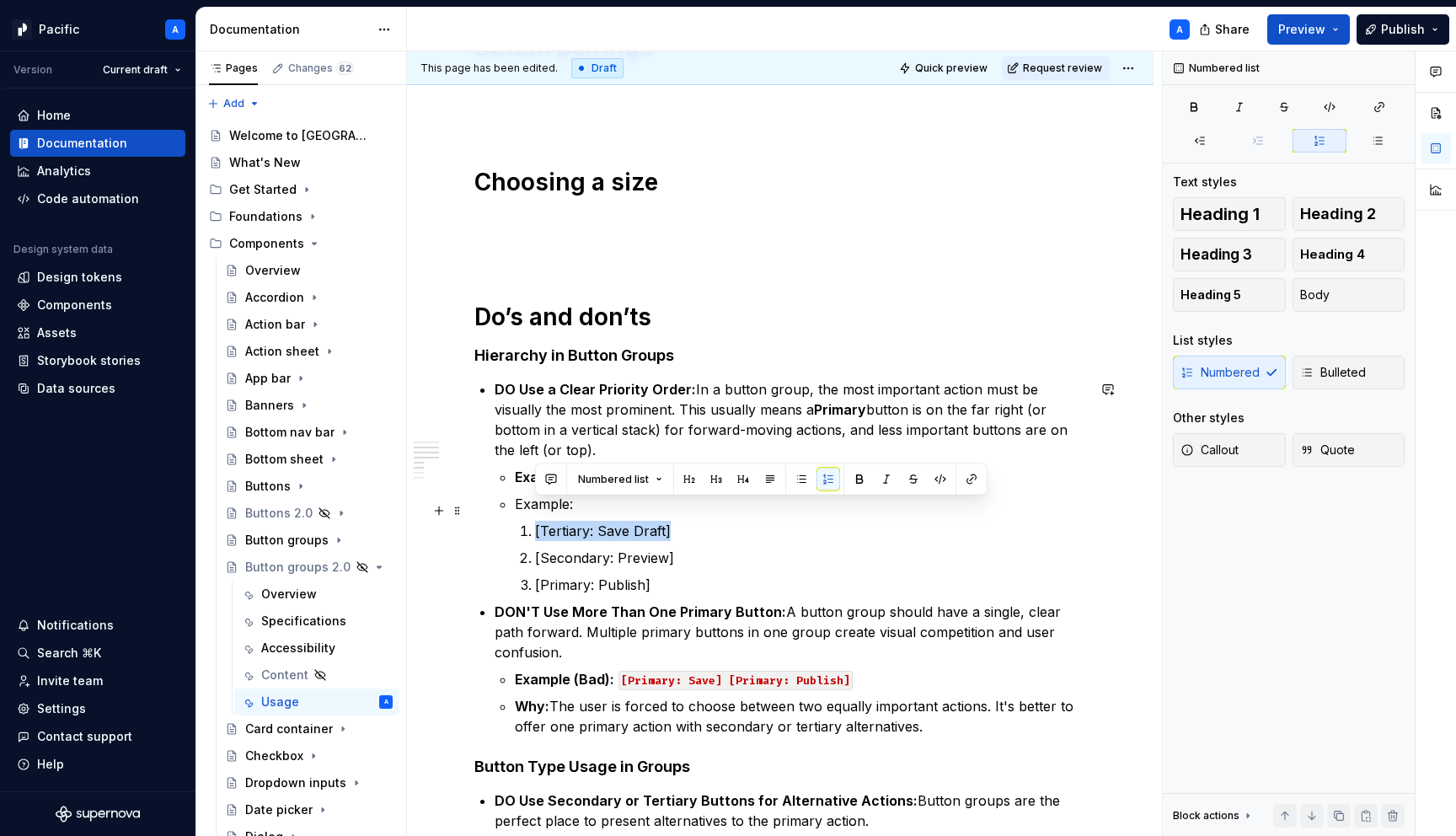
drag, startPoint x: 534, startPoint y: 514, endPoint x: 672, endPoint y: 509, distance: 138.1
click at [672, 520] on li "[Tertiary: Save Draft]" at bounding box center [810, 530] width 551 height 20
click at [938, 479] on button "button" at bounding box center [940, 479] width 24 height 24
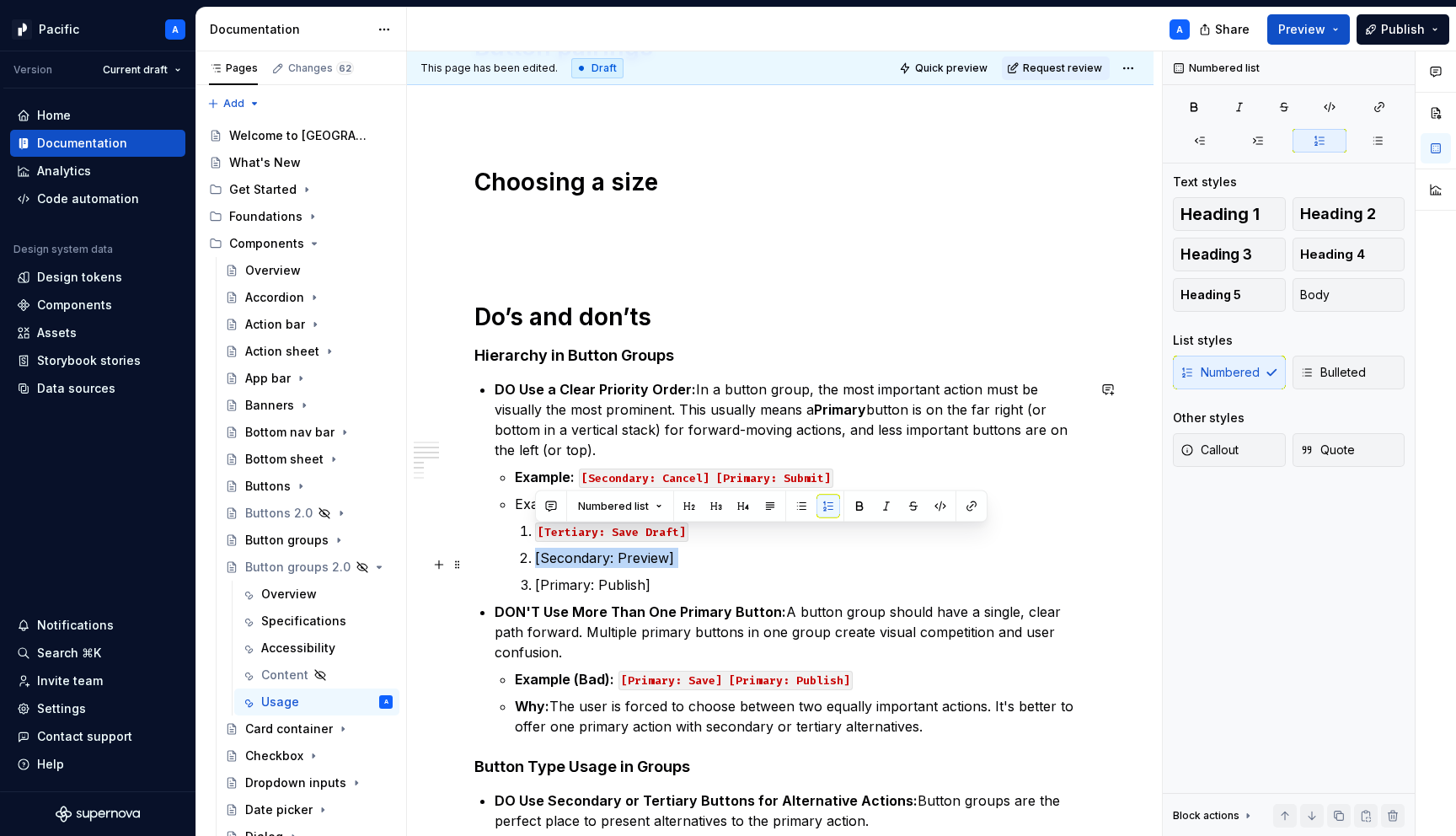
drag, startPoint x: 535, startPoint y: 534, endPoint x: 699, endPoint y: 553, distance: 165.1
click at [699, 553] on ol "[Tertiary: Save Draft] [Secondary: Preview] [Primary: Publish]" at bounding box center [810, 557] width 551 height 74
click at [932, 506] on button "button" at bounding box center [940, 506] width 24 height 24
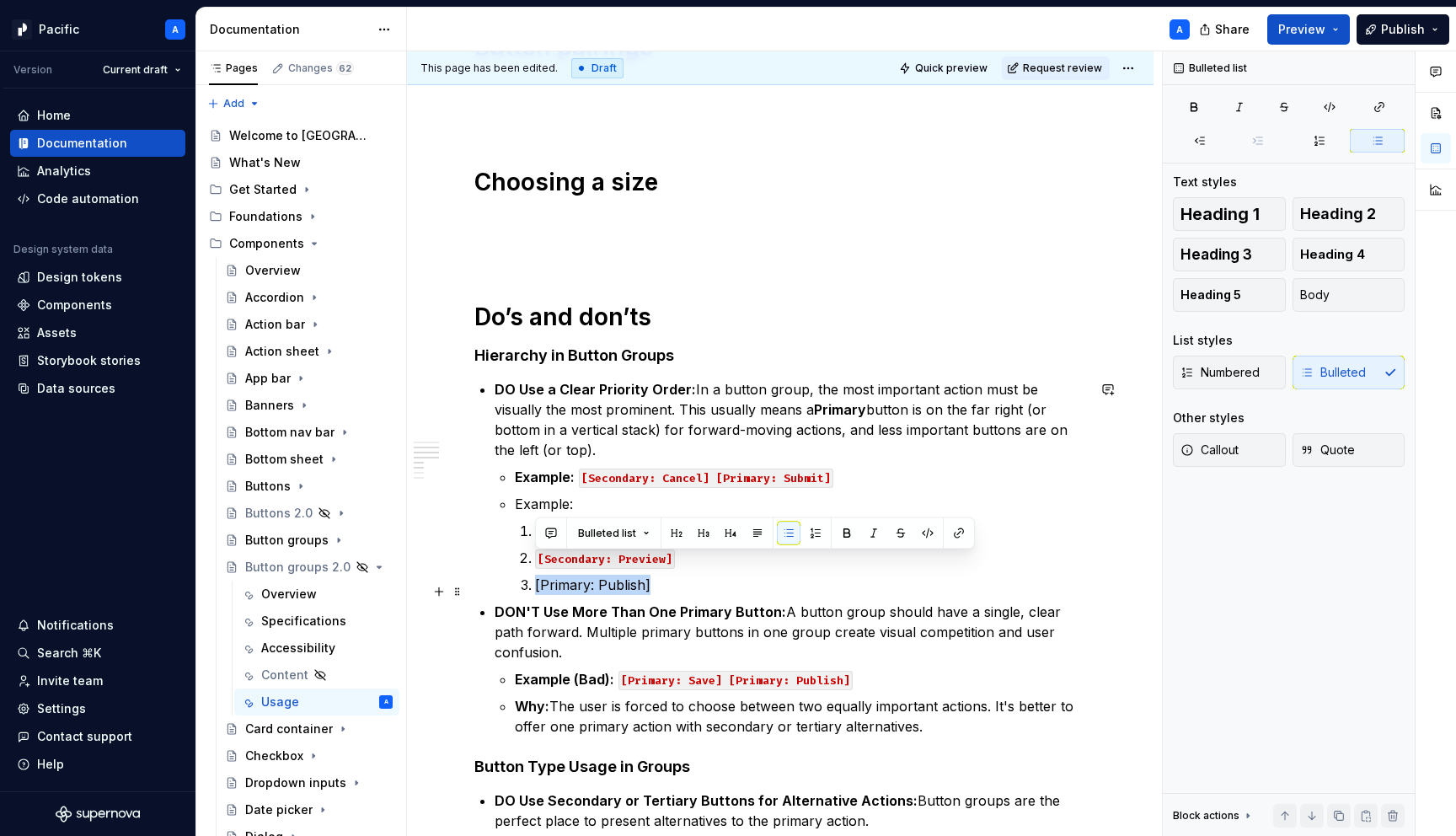
drag, startPoint x: 535, startPoint y: 560, endPoint x: 733, endPoint y: 572, distance: 198.4
click at [733, 574] on p "[Primary: Publish]" at bounding box center [810, 584] width 551 height 20
click at [935, 536] on button "button" at bounding box center [940, 533] width 24 height 24
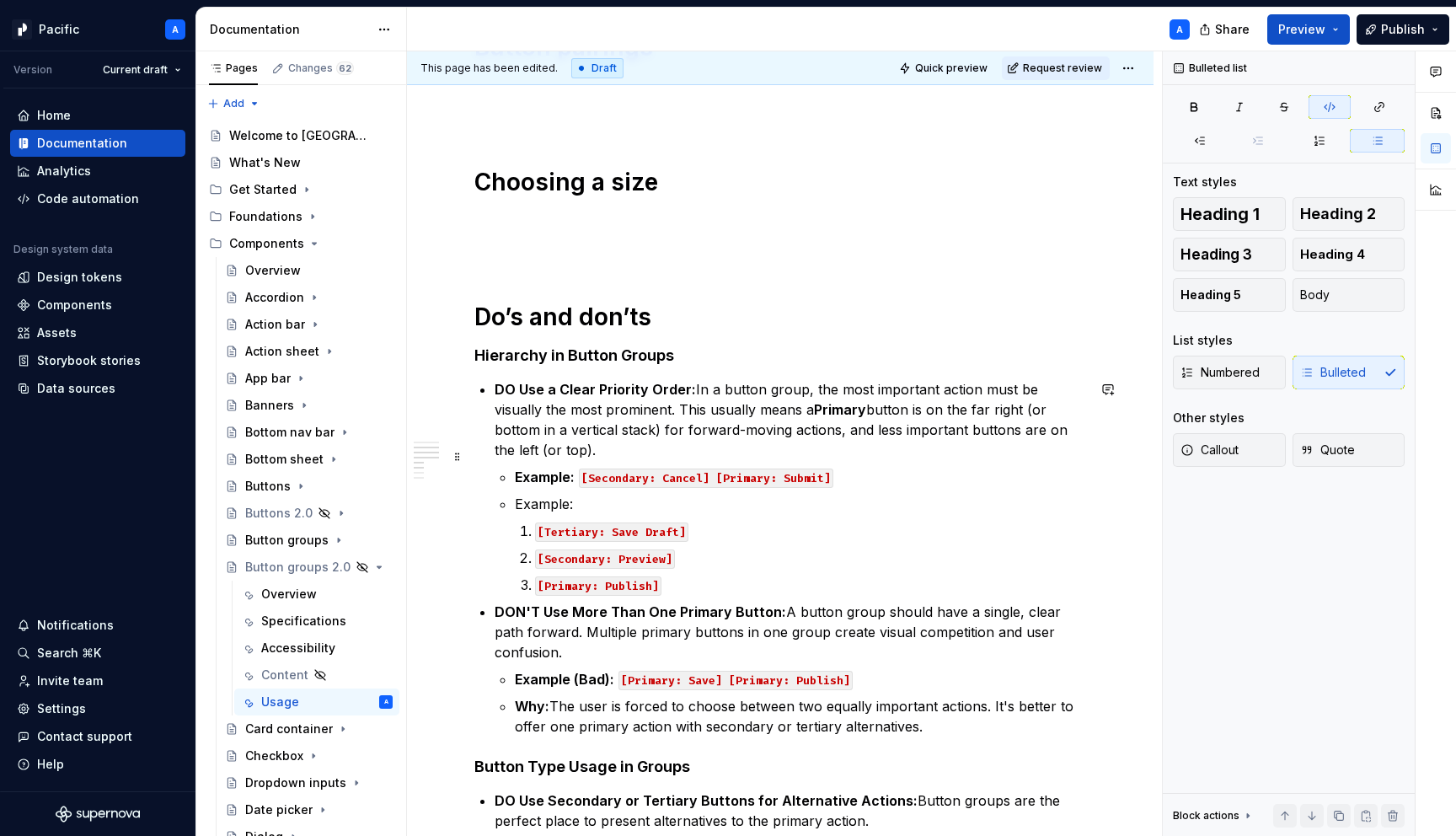
click at [855, 466] on p "Example: [Secondary: Cancel] [Primary: Submit]" at bounding box center [800, 476] width 572 height 20
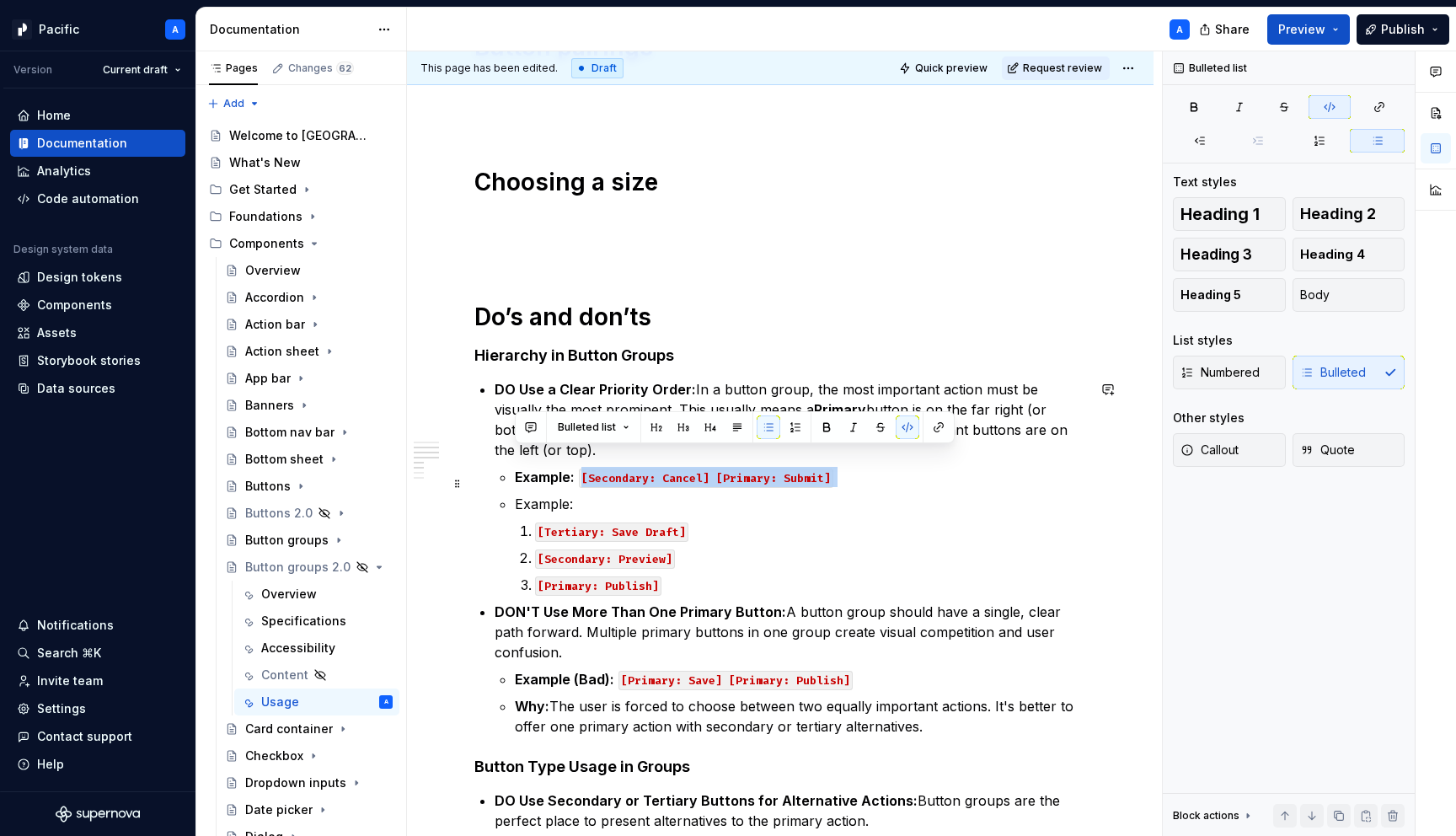
drag, startPoint x: 580, startPoint y: 454, endPoint x: 824, endPoint y: 470, distance: 244.5
click at [824, 470] on ul "Example: [Secondary: Cancel] [Primary: Submit] Example: [Tertiary: Save Draft] …" at bounding box center [800, 530] width 572 height 128
click at [824, 494] on p "Example:" at bounding box center [800, 503] width 572 height 20
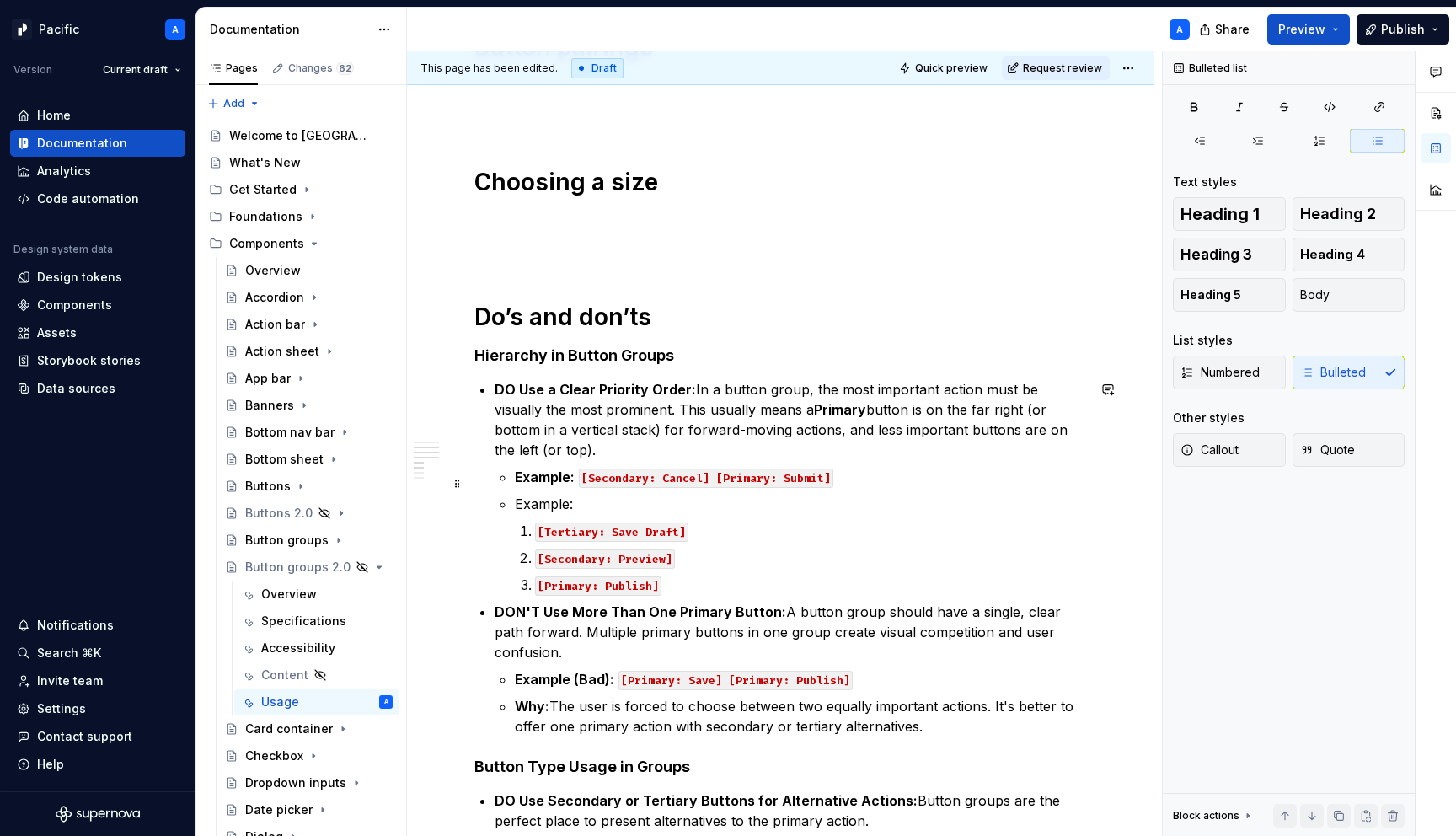
click at [533, 494] on p "Example:" at bounding box center [800, 503] width 572 height 20
click at [654, 494] on p "Example :" at bounding box center [800, 503] width 572 height 20
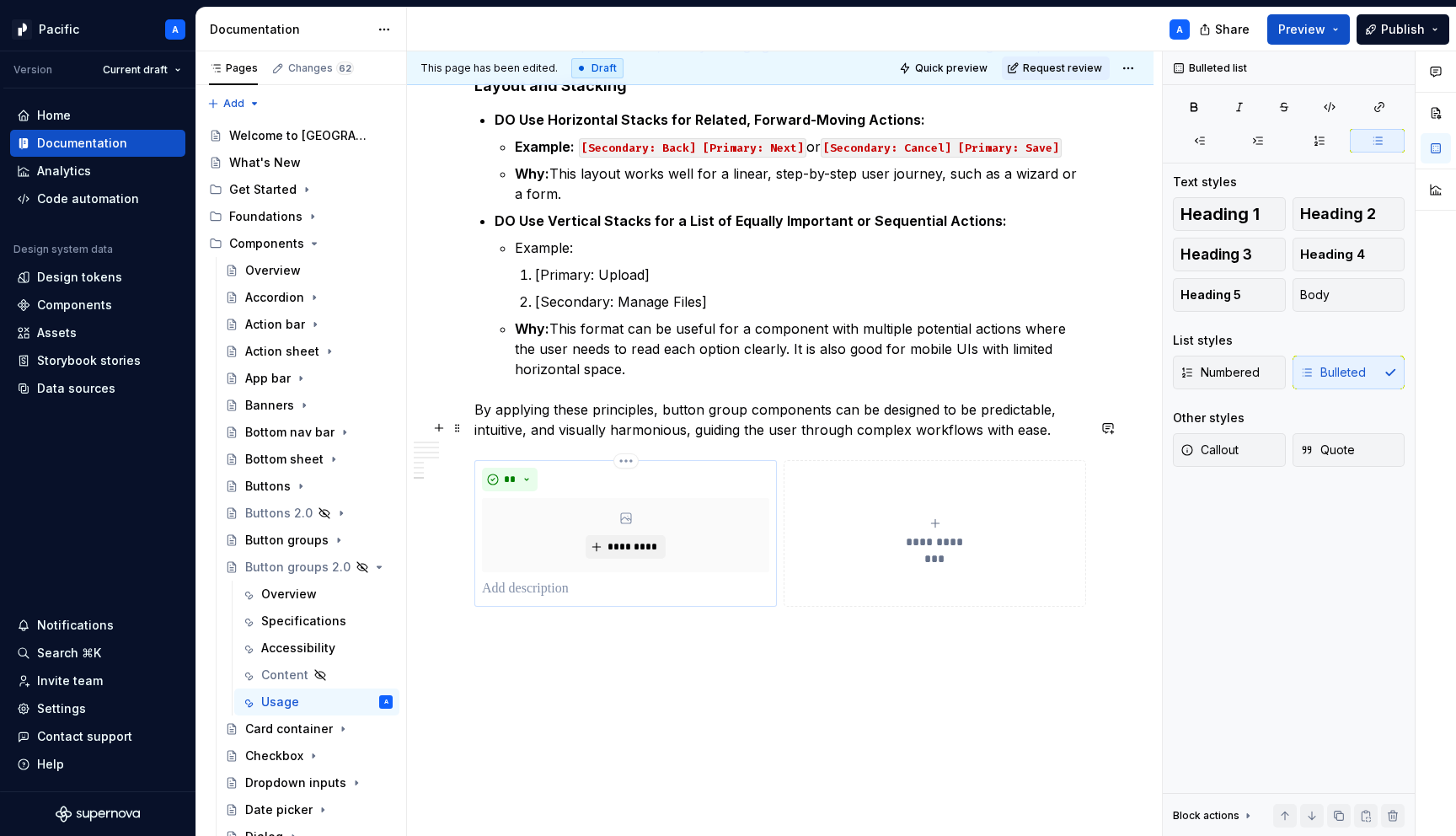
scroll to position [2115, 0]
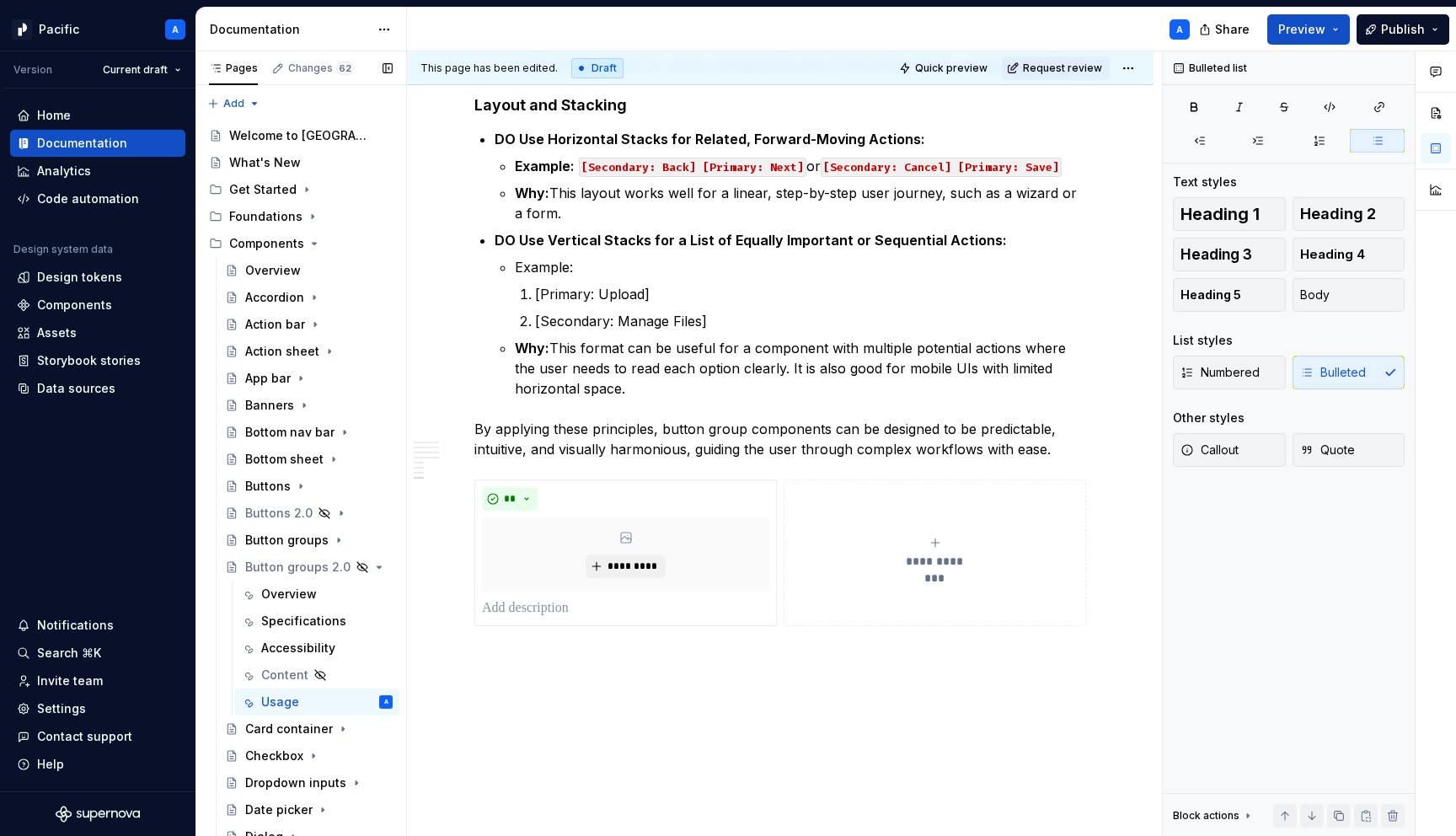
type textarea "*"
